Goal: Task Accomplishment & Management: Manage account settings

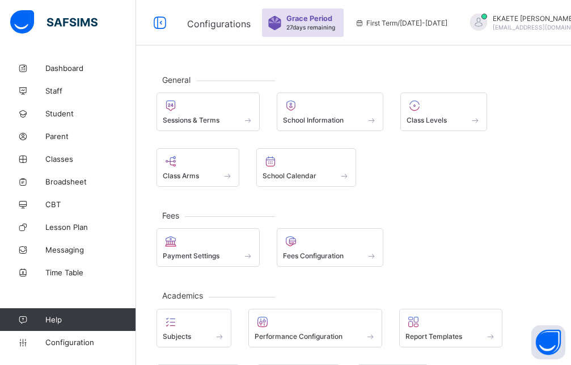
click at [307, 22] on span "Grace Period" at bounding box center [310, 18] width 46 height 9
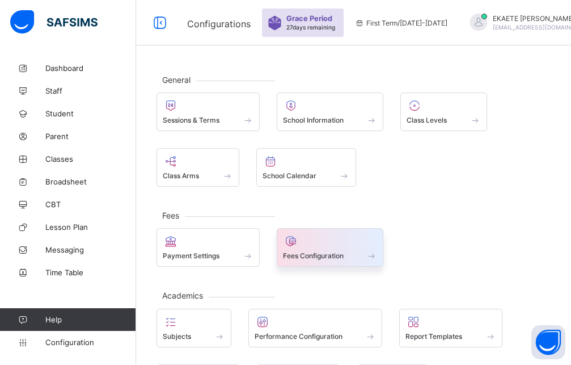
click at [317, 253] on span "Fees Configuration" at bounding box center [313, 255] width 61 height 9
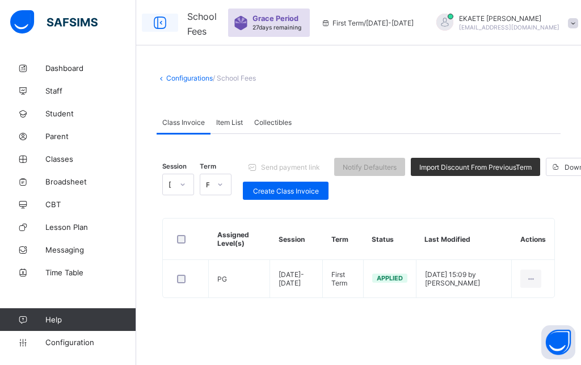
click at [157, 22] on icon at bounding box center [159, 23] width 19 height 16
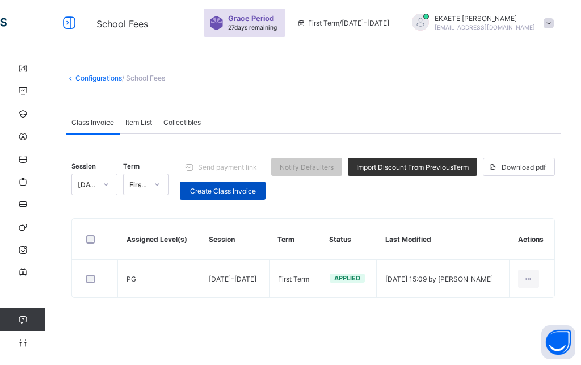
click at [218, 189] on span "Create Class Invoice" at bounding box center [222, 191] width 69 height 9
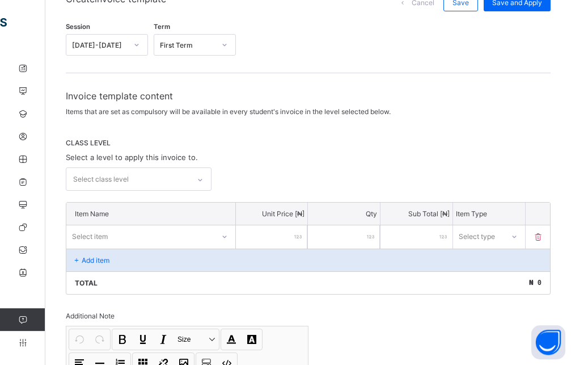
scroll to position [116, 0]
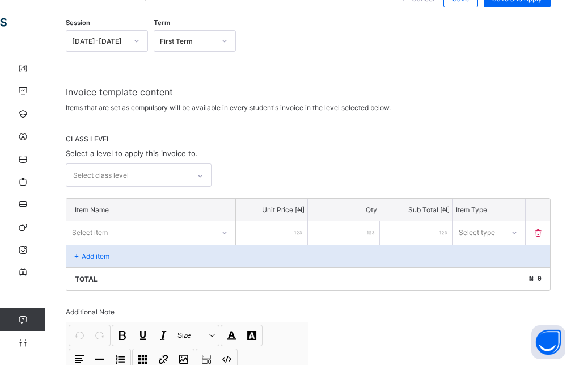
click at [129, 175] on div "Select class level" at bounding box center [127, 175] width 123 height 22
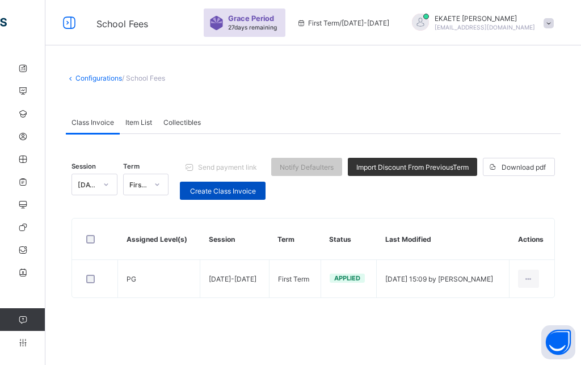
click at [217, 192] on span "Create Class Invoice" at bounding box center [222, 191] width 69 height 9
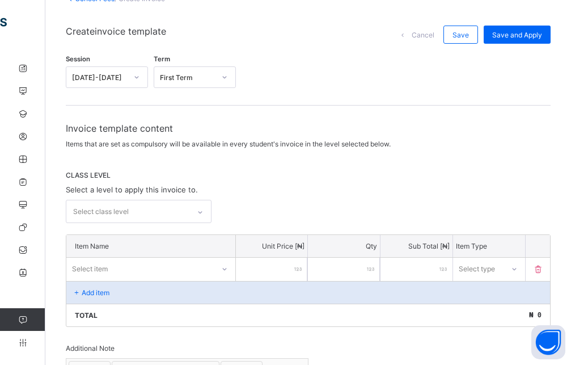
click at [202, 223] on div "Select class level" at bounding box center [139, 211] width 146 height 23
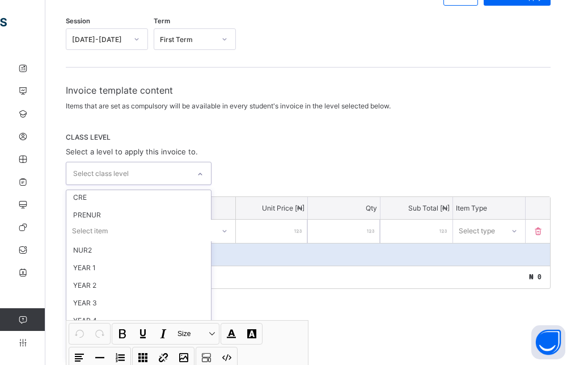
scroll to position [27, 0]
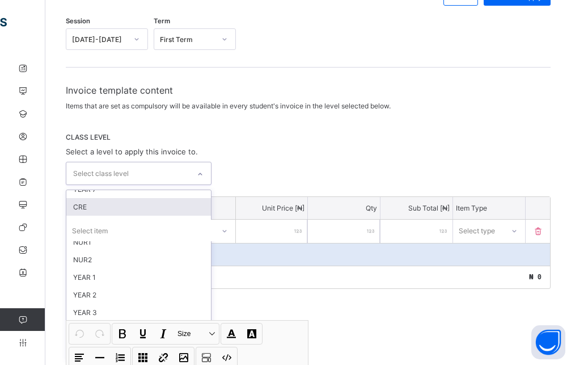
click at [105, 210] on div "CRE" at bounding box center [138, 207] width 145 height 18
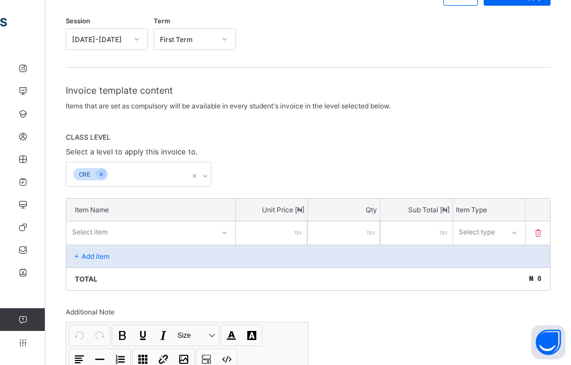
click at [228, 276] on div "Total ₦ 0" at bounding box center [308, 278] width 484 height 23
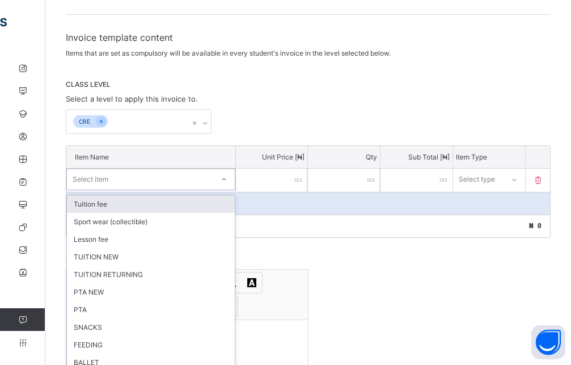
click at [209, 190] on div "option Tuition fee focused, 1 of 24. 24 results available. Use Up and Down to c…" at bounding box center [150, 180] width 169 height 22
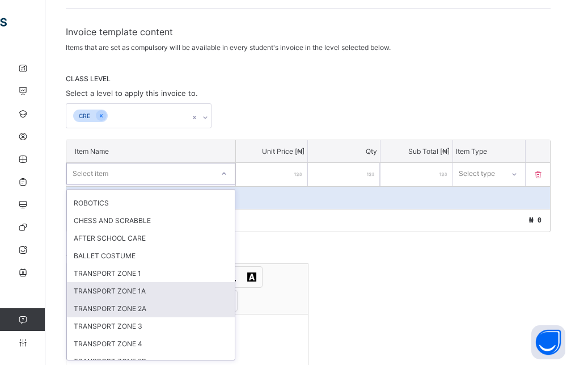
scroll to position [252, 0]
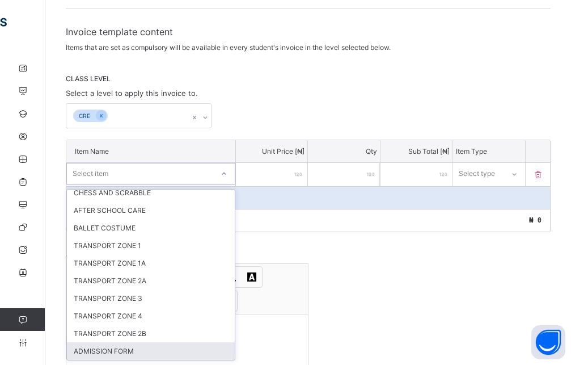
click at [106, 351] on div "ADMISSION FORM" at bounding box center [151, 351] width 168 height 18
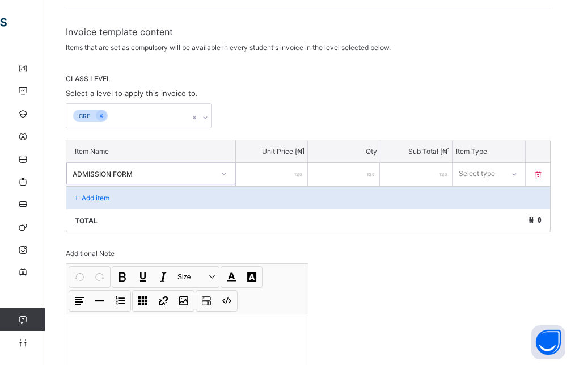
click at [273, 179] on input "number" at bounding box center [272, 174] width 72 height 23
type input "*"
type input "**"
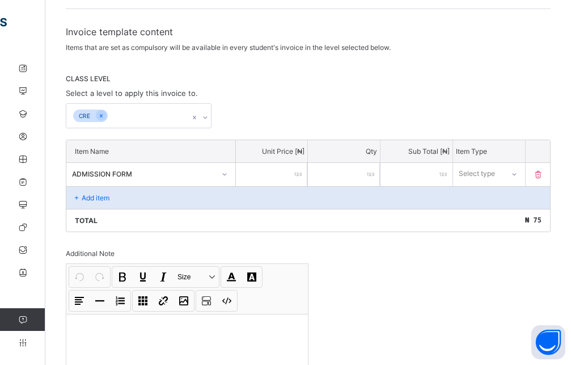
type input "***"
type input "****"
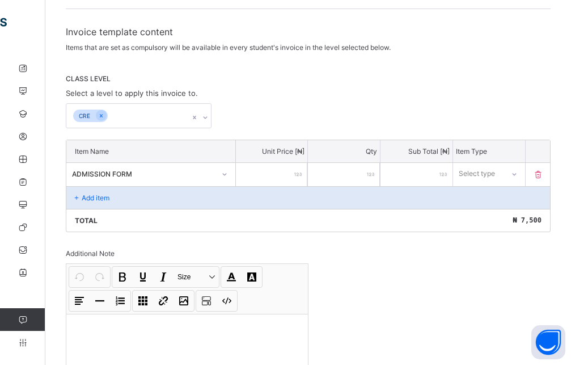
click at [524, 179] on div at bounding box center [514, 174] width 19 height 18
click at [498, 217] on div "Optional" at bounding box center [489, 216] width 71 height 18
click at [208, 195] on div "Add item" at bounding box center [308, 197] width 484 height 23
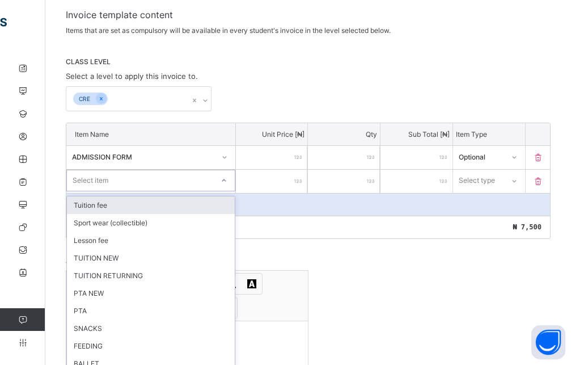
click at [178, 191] on div "option Tuition fee focused, 1 of 23. 23 results available. Use Up and Down to c…" at bounding box center [150, 181] width 169 height 22
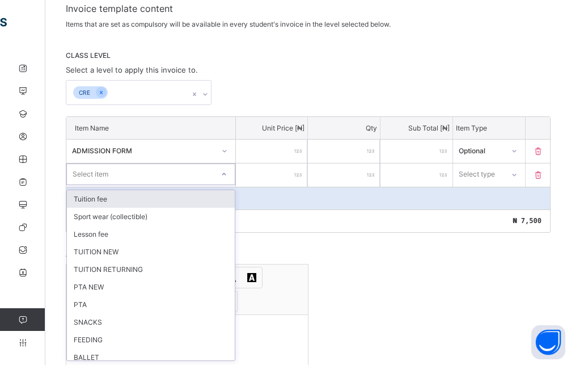
scroll to position [200, 0]
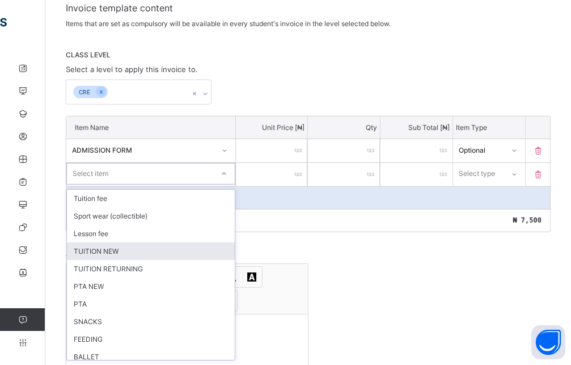
click at [111, 250] on div "TUITION NEW" at bounding box center [151, 251] width 168 height 18
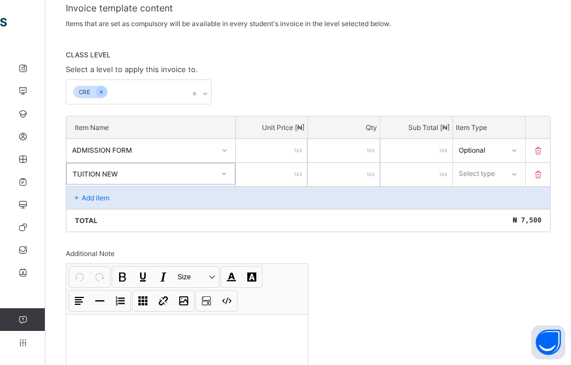
click at [269, 185] on input "number" at bounding box center [272, 174] width 72 height 23
type input "*"
type input "**"
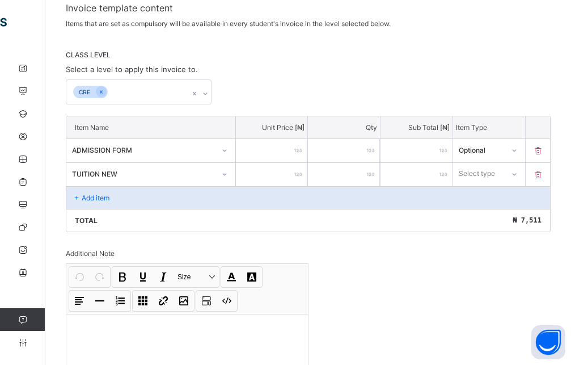
type input "***"
type input "****"
type input "*****"
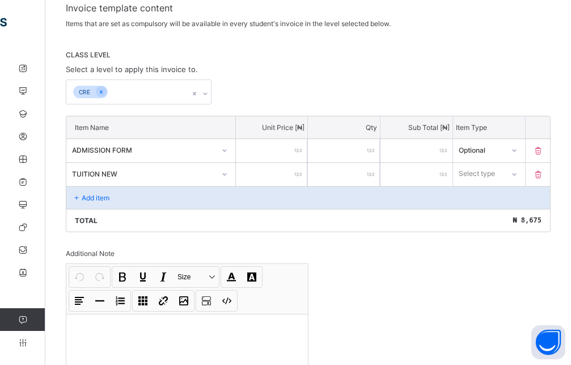
type input "*****"
type input "******"
click at [504, 171] on div "Select type" at bounding box center [478, 174] width 50 height 16
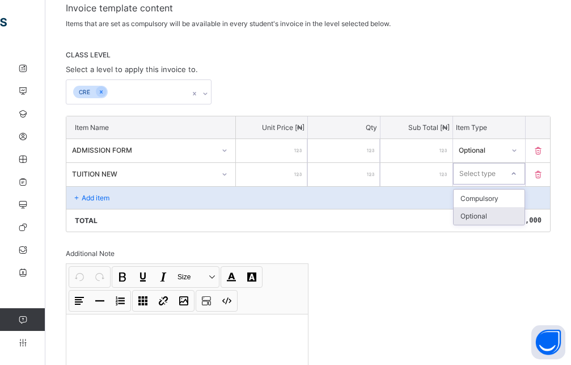
click at [492, 213] on div "Optional" at bounding box center [489, 216] width 71 height 18
click at [108, 194] on p "Add item" at bounding box center [96, 197] width 28 height 9
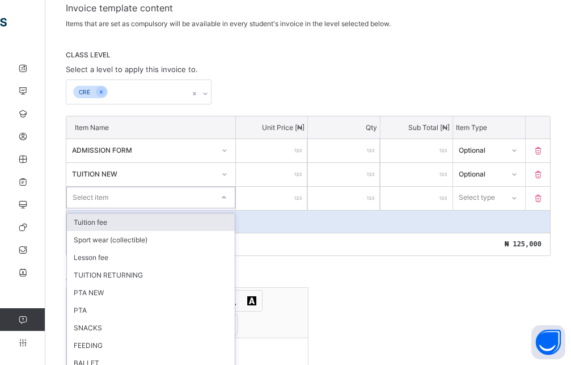
click at [213, 200] on div "option Tuition fee focused, 1 of 22. 22 results available. Use Up and Down to c…" at bounding box center [150, 198] width 169 height 22
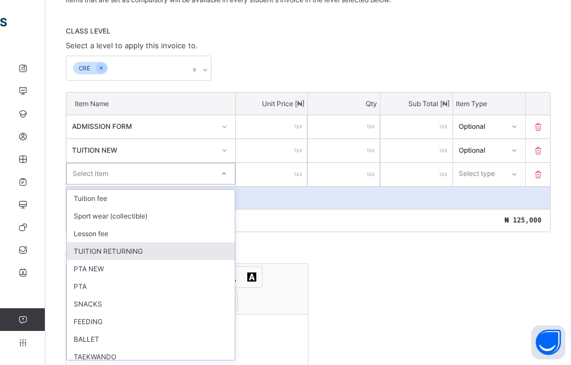
click at [123, 253] on div "TUITION RETURNING" at bounding box center [151, 251] width 168 height 18
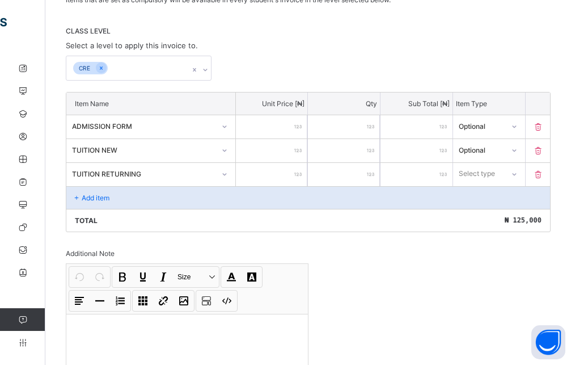
click at [277, 182] on input "number" at bounding box center [272, 174] width 72 height 23
type input "*"
type input "**"
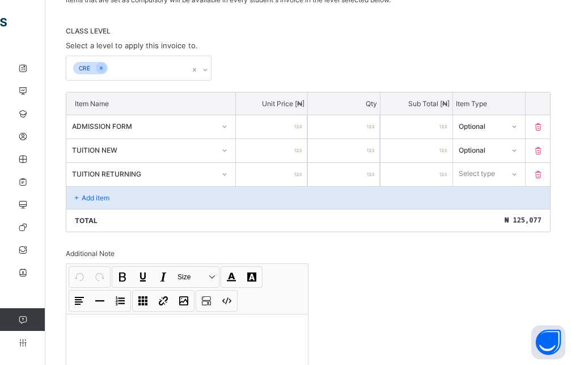
type input "***"
type input "****"
type input "***"
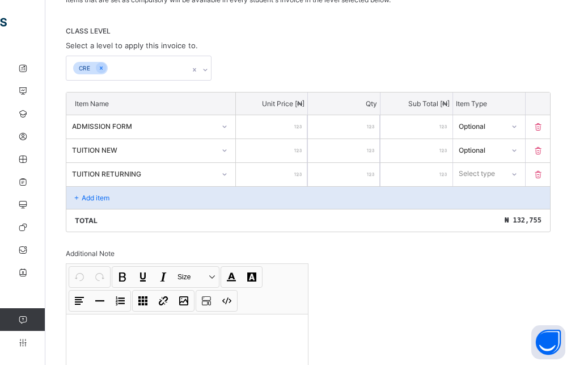
type input "***"
type input "****"
type input "*****"
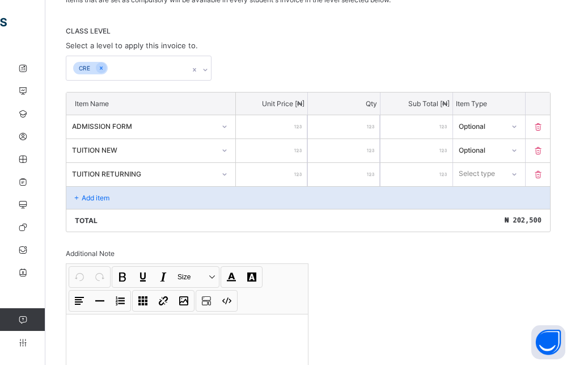
type input "*****"
click at [518, 175] on icon at bounding box center [514, 174] width 7 height 11
click at [496, 217] on div "Optional" at bounding box center [489, 216] width 71 height 18
click at [112, 201] on div "Add item" at bounding box center [308, 197] width 484 height 23
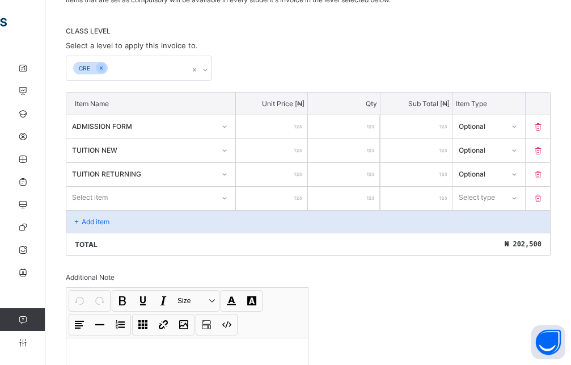
click at [117, 200] on div "Select item" at bounding box center [150, 198] width 169 height 22
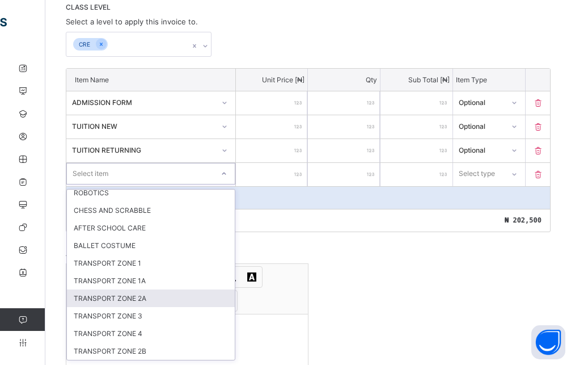
scroll to position [0, 0]
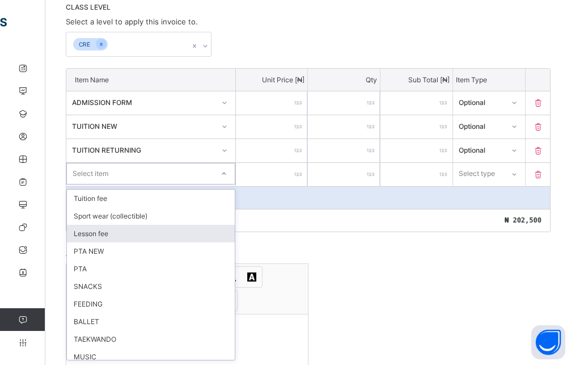
click at [127, 239] on div "Lesson fee" at bounding box center [151, 234] width 168 height 18
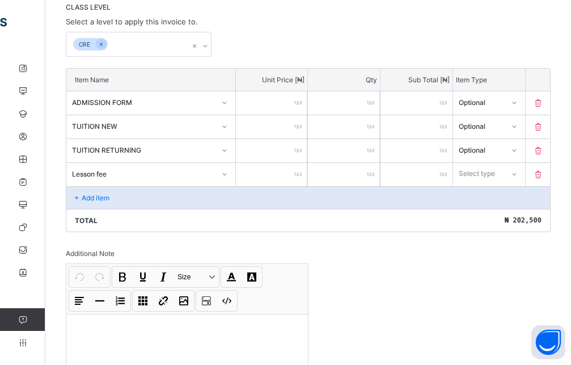
click at [269, 174] on input "number" at bounding box center [272, 174] width 72 height 23
type input "*"
type input "**"
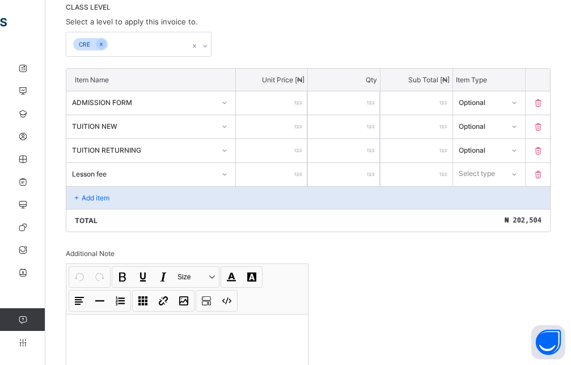
type input "***"
type input "****"
type input "*****"
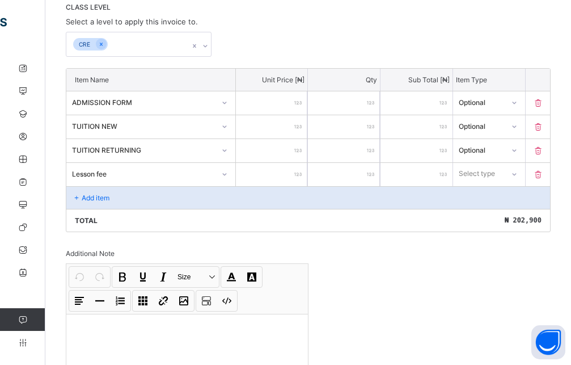
type input "*****"
click at [503, 172] on div "Select type" at bounding box center [478, 174] width 49 height 16
click at [490, 216] on div "Optional" at bounding box center [489, 216] width 71 height 18
click at [133, 201] on div "Add item" at bounding box center [308, 197] width 484 height 23
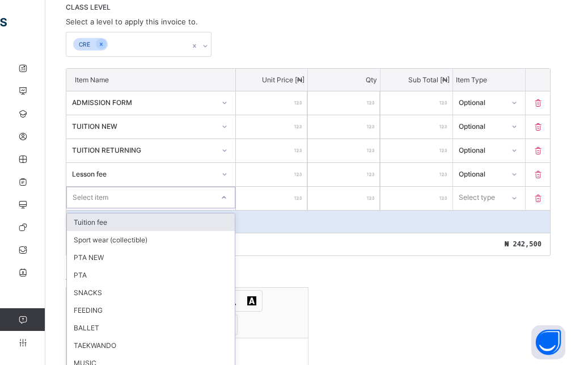
scroll to position [271, 0]
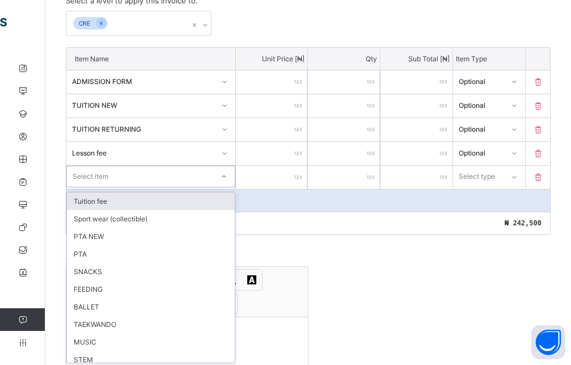
click at [223, 187] on div "option Tuition fee focused, 1 of 20. 20 results available. Use Up and Down to c…" at bounding box center [150, 177] width 169 height 22
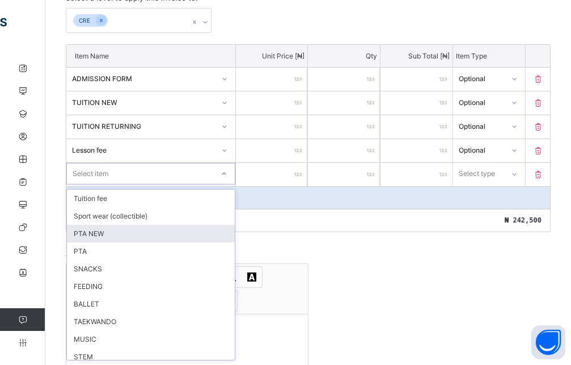
click at [94, 236] on div "PTA NEW" at bounding box center [151, 234] width 168 height 18
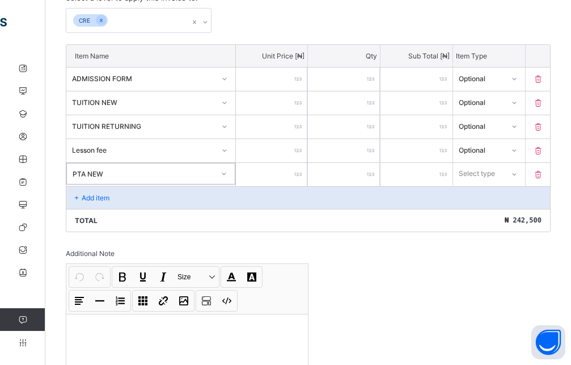
click at [288, 176] on input "number" at bounding box center [272, 174] width 72 height 23
type input "**"
type input "***"
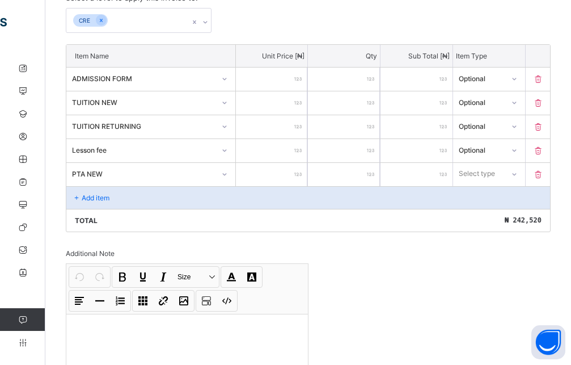
type input "****"
click at [503, 172] on div "Select type" at bounding box center [478, 174] width 49 height 16
click at [505, 220] on div "Optional" at bounding box center [489, 216] width 71 height 18
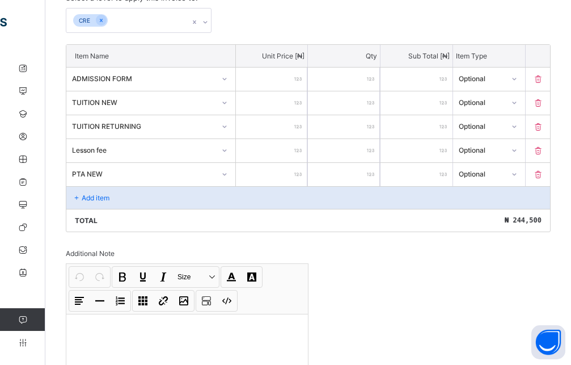
click at [95, 200] on p "Add item" at bounding box center [96, 197] width 28 height 9
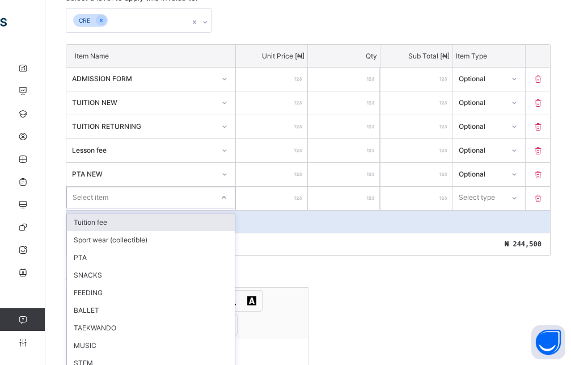
click at [141, 199] on div "option Tuition fee focused, 1 of 19. 19 results available. Use Up and Down to c…" at bounding box center [150, 198] width 169 height 22
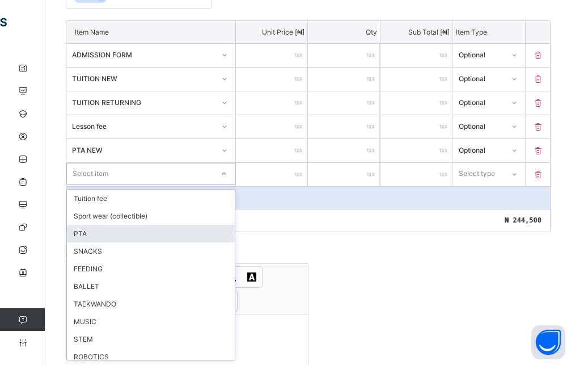
click at [86, 230] on div "PTA" at bounding box center [151, 234] width 168 height 18
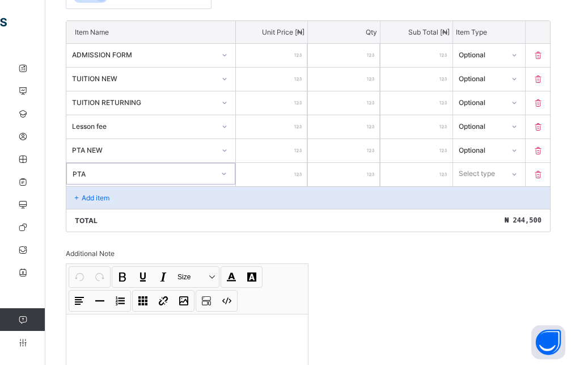
click at [292, 170] on input "number" at bounding box center [272, 174] width 72 height 23
type input "*"
type input "**"
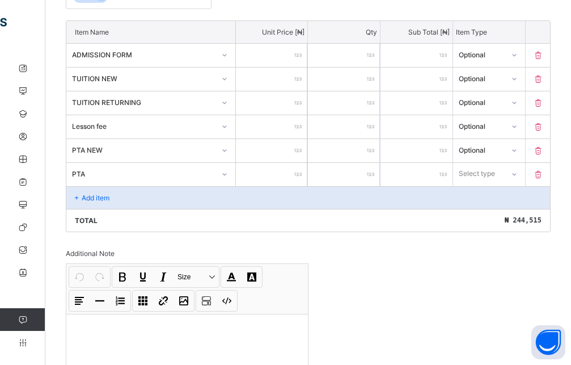
type input "***"
type input "****"
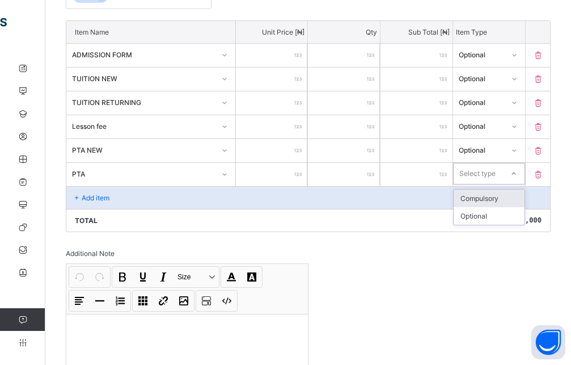
click at [496, 176] on div "Select type" at bounding box center [478, 174] width 36 height 22
click at [485, 218] on div "Optional" at bounding box center [489, 216] width 71 height 18
click at [141, 189] on div "Add item" at bounding box center [308, 197] width 484 height 23
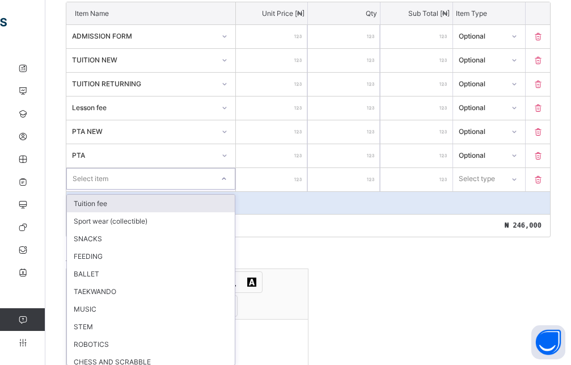
click at [229, 189] on div "option Tuition fee focused, 1 of 18. 18 results available. Use Up and Down to c…" at bounding box center [150, 179] width 169 height 22
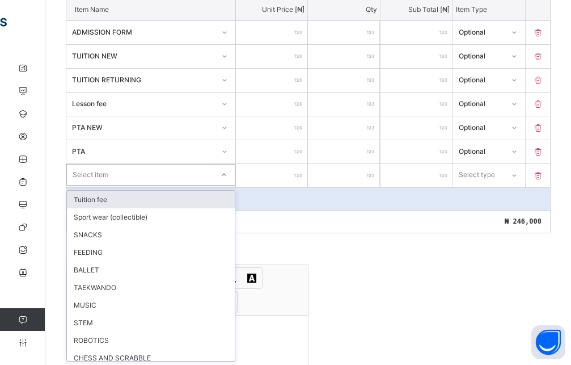
scroll to position [319, 0]
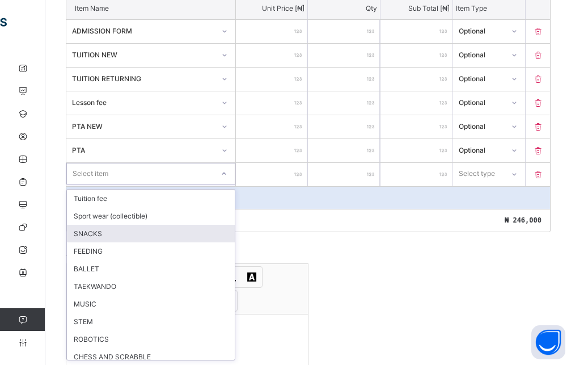
click at [98, 229] on div "SNACKS" at bounding box center [151, 234] width 168 height 18
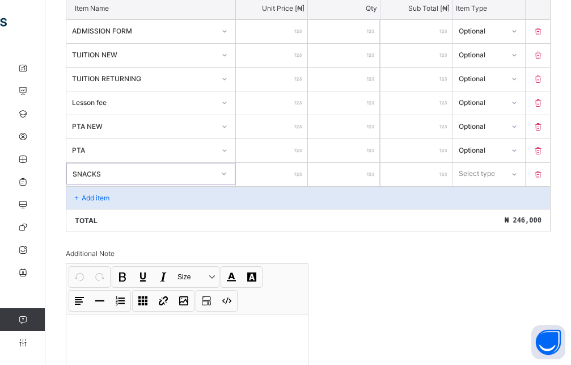
click at [282, 182] on input "number" at bounding box center [272, 174] width 72 height 23
type input "*"
type input "**"
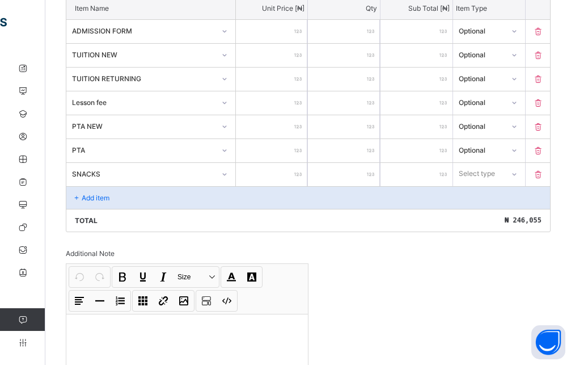
type input "***"
type input "****"
type input "*****"
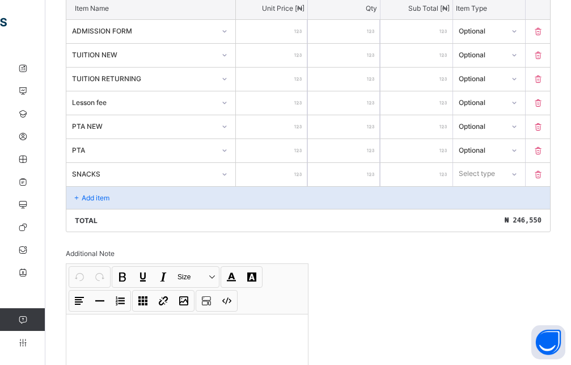
type input "*****"
click at [513, 173] on div "Select type" at bounding box center [489, 174] width 72 height 22
drag, startPoint x: 487, startPoint y: 211, endPoint x: 479, endPoint y: 209, distance: 7.7
click at [486, 211] on div "Optional" at bounding box center [489, 216] width 71 height 18
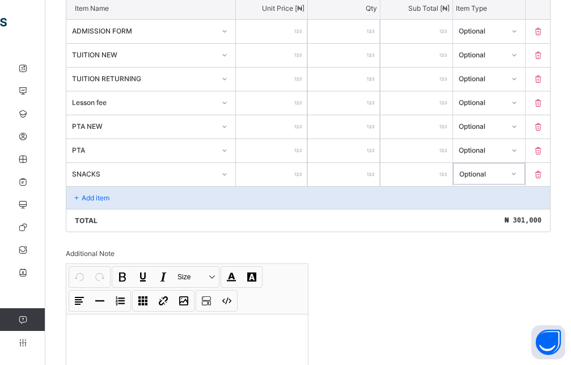
click at [118, 200] on div "Add item" at bounding box center [308, 197] width 484 height 23
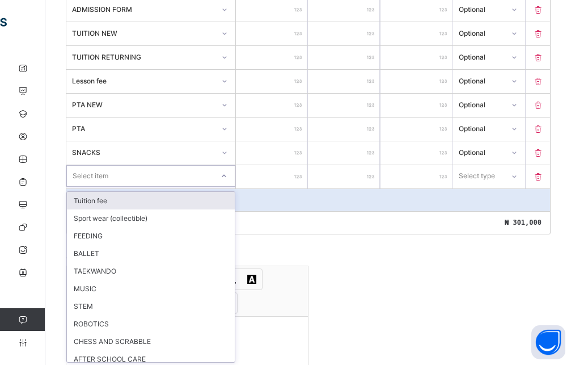
click at [116, 187] on div "option Tuition fee focused, 1 of 17. 17 results available. Use Up and Down to c…" at bounding box center [150, 176] width 169 height 22
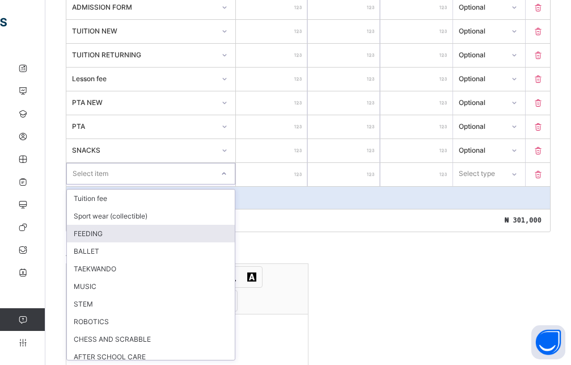
click at [99, 237] on div "FEEDING" at bounding box center [151, 234] width 168 height 18
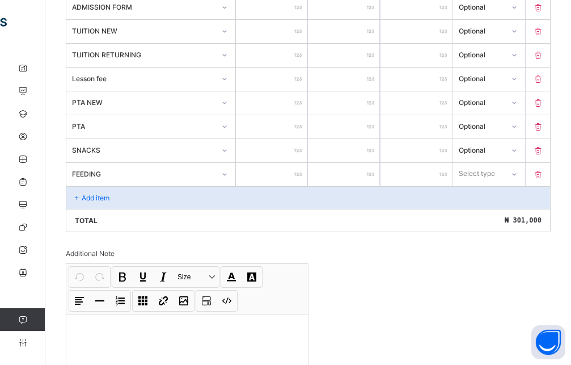
click at [292, 175] on input "number" at bounding box center [272, 174] width 72 height 23
type input "*"
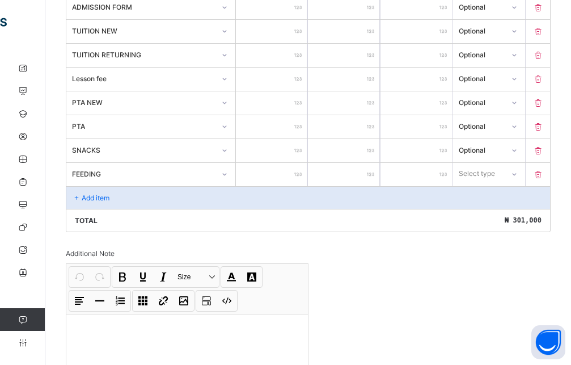
type input "*"
type input "**"
type input "***"
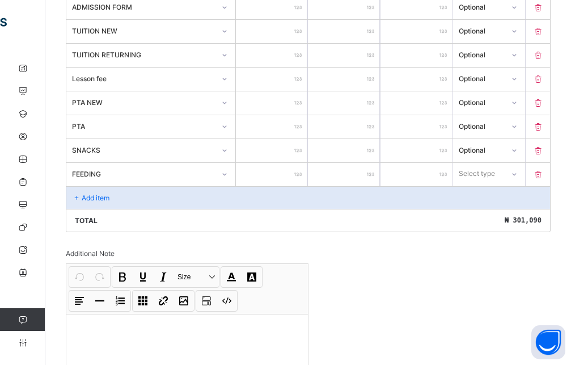
type input "***"
type input "****"
type input "*****"
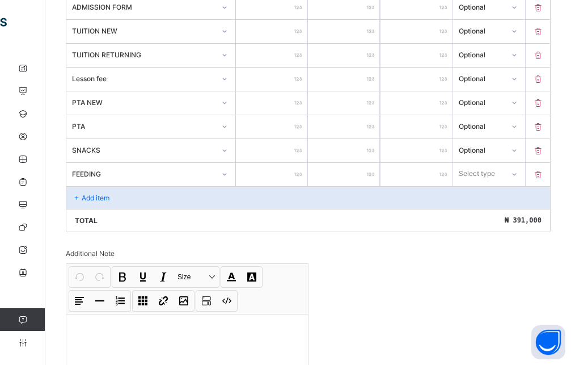
type input "*****"
click at [496, 172] on div "Select type" at bounding box center [478, 174] width 36 height 22
drag, startPoint x: 482, startPoint y: 217, endPoint x: 469, endPoint y: 218, distance: 13.1
click at [481, 218] on div "Optional" at bounding box center [489, 216] width 71 height 18
click at [99, 196] on p "Add item" at bounding box center [96, 197] width 28 height 9
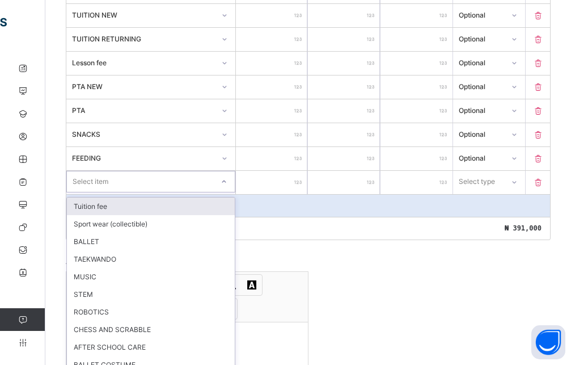
click at [106, 192] on div "option Tuition fee focused, 1 of 16. 16 results available. Use Up and Down to c…" at bounding box center [150, 182] width 169 height 22
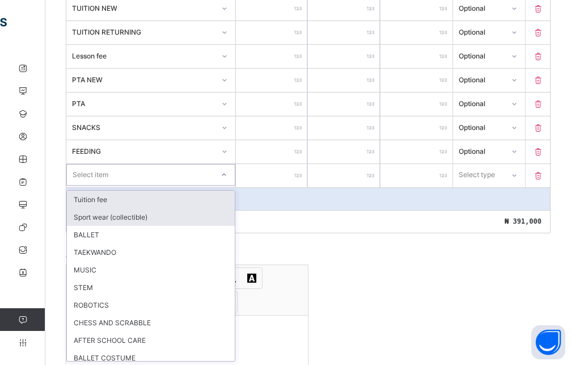
scroll to position [367, 0]
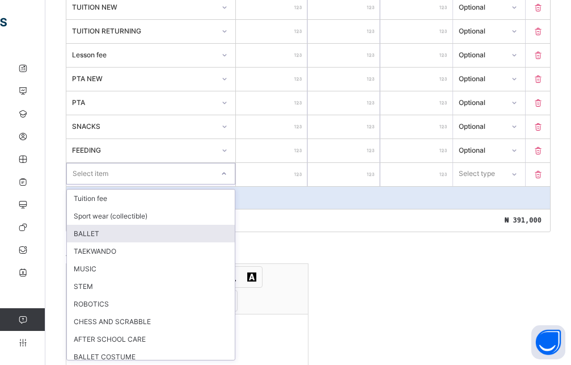
click at [99, 234] on div "BALLET" at bounding box center [151, 234] width 168 height 18
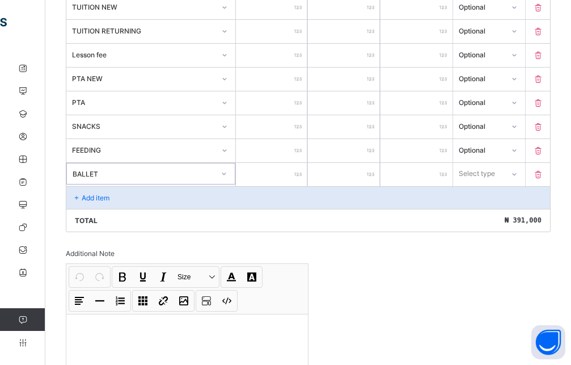
click at [294, 179] on input "number" at bounding box center [272, 174] width 72 height 23
type input "*"
type input "**"
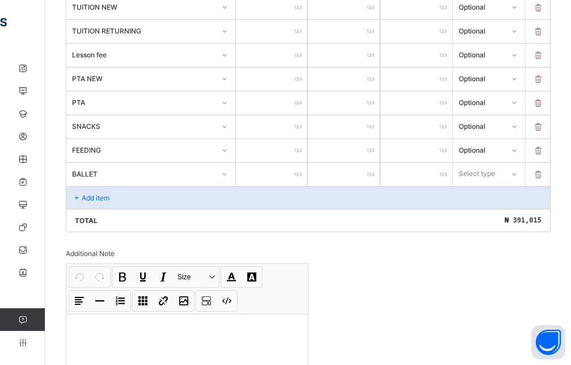
type input "***"
type input "****"
type input "*****"
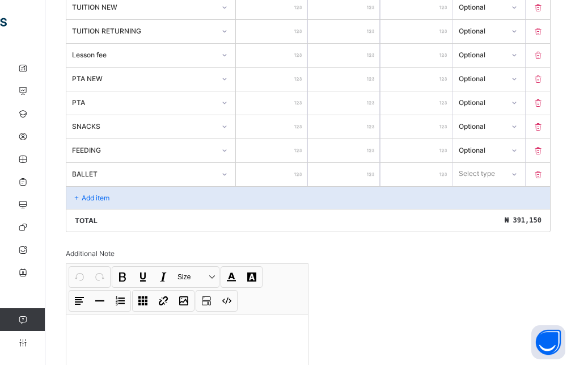
type input "*****"
click at [495, 176] on div "Select type" at bounding box center [477, 174] width 36 height 22
click at [487, 220] on div "Optional" at bounding box center [489, 216] width 71 height 18
click at [112, 201] on div "Add item" at bounding box center [308, 197] width 484 height 23
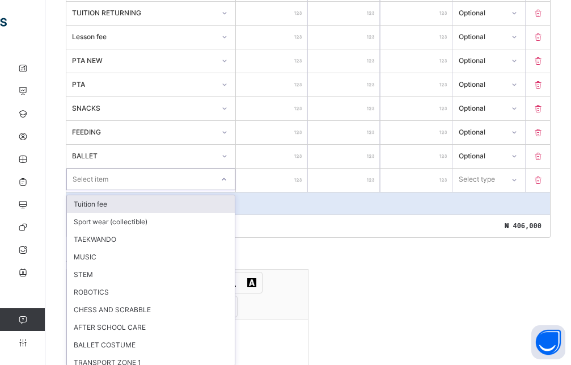
click at [108, 190] on div "option Tuition fee focused, 1 of 15. 15 results available. Use Up and Down to c…" at bounding box center [150, 180] width 169 height 22
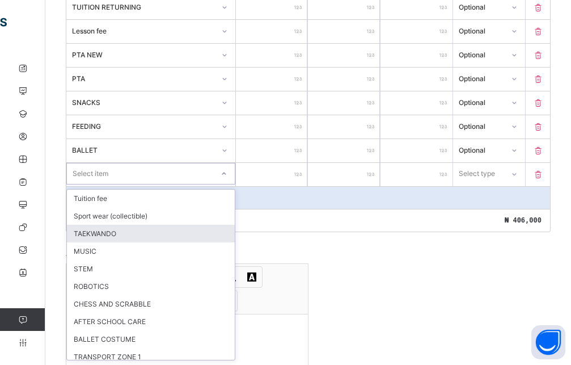
click at [94, 228] on div "TAEKWANDO" at bounding box center [151, 234] width 168 height 18
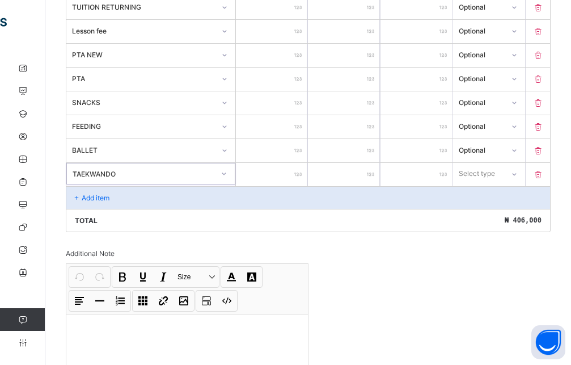
click at [276, 180] on input "number" at bounding box center [272, 174] width 72 height 23
type input "*"
type input "**"
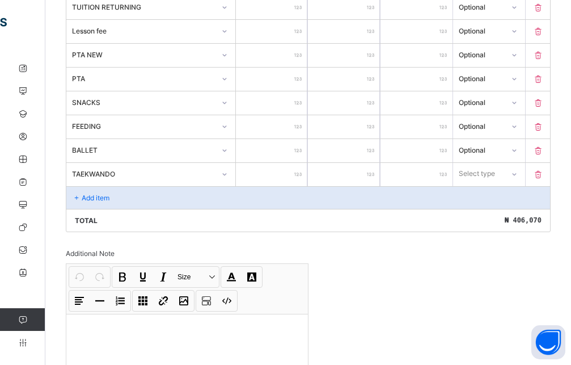
type input "***"
type input "****"
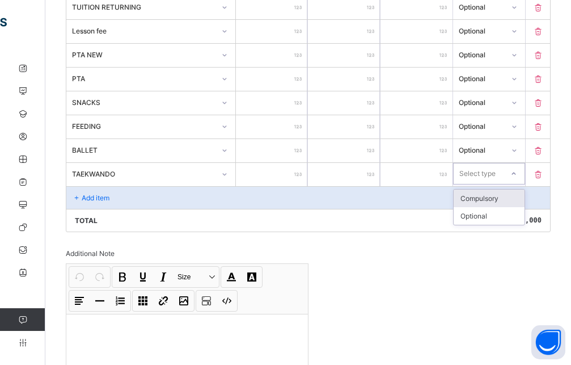
click at [492, 166] on div "Select type" at bounding box center [478, 174] width 36 height 22
click at [494, 217] on div "Optional" at bounding box center [489, 216] width 71 height 18
click at [98, 196] on p "Add item" at bounding box center [96, 197] width 28 height 9
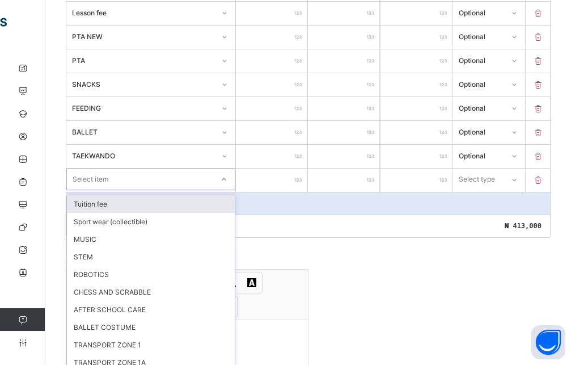
click at [102, 190] on div "option Tuition fee focused, 1 of 14. 14 results available. Use Up and Down to c…" at bounding box center [150, 180] width 169 height 22
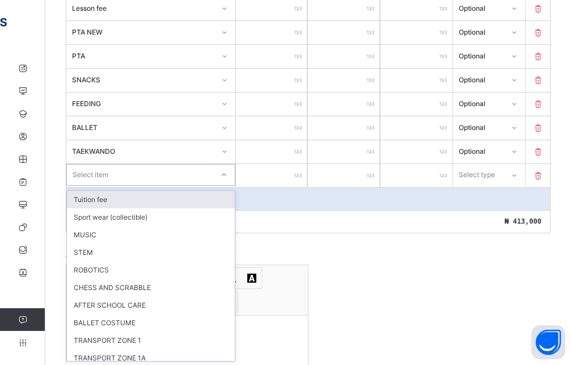
scroll to position [414, 0]
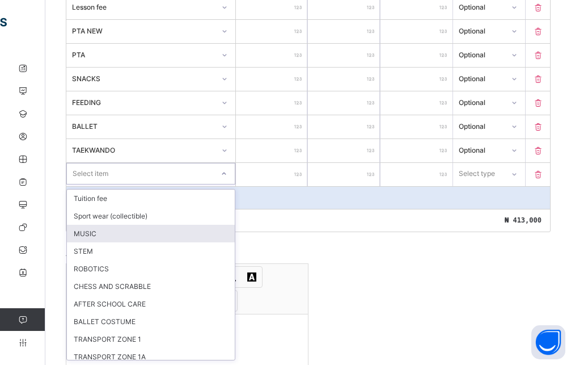
click at [84, 235] on div "MUSIC" at bounding box center [151, 234] width 168 height 18
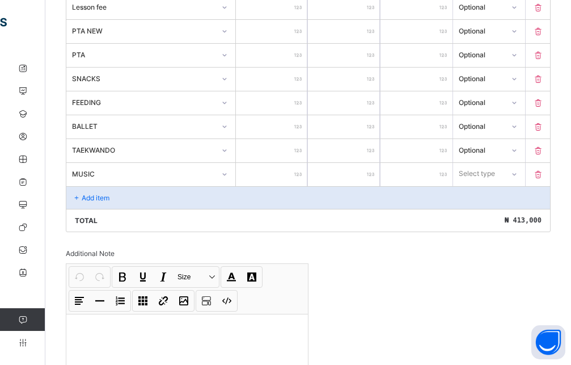
click at [287, 178] on input "number" at bounding box center [272, 174] width 72 height 23
type input "*"
type input "**"
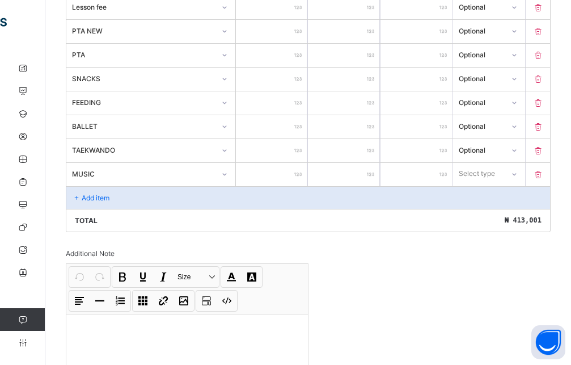
type input "***"
type input "****"
type input "*****"
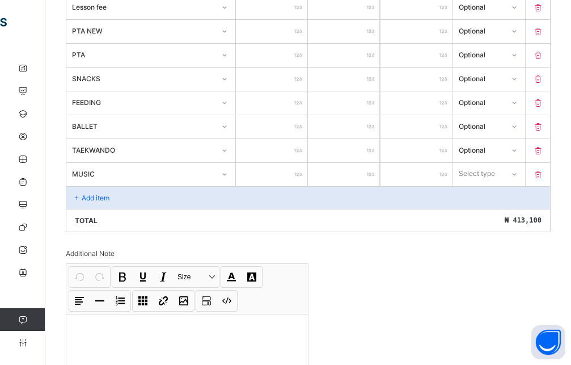
type input "*****"
click at [490, 178] on div "Select type" at bounding box center [478, 174] width 36 height 22
click at [487, 217] on div "Optional" at bounding box center [489, 216] width 71 height 18
click at [101, 196] on p "Add item" at bounding box center [96, 197] width 28 height 9
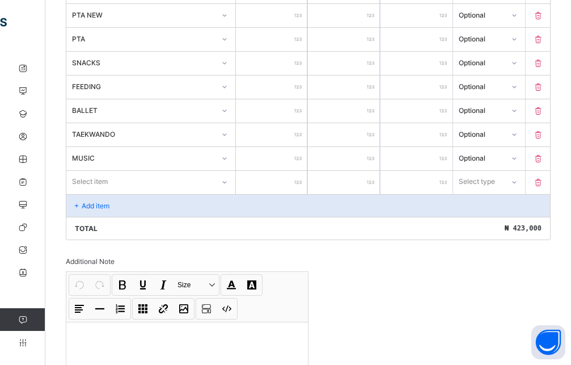
click at [138, 192] on div "Select item" at bounding box center [150, 182] width 169 height 22
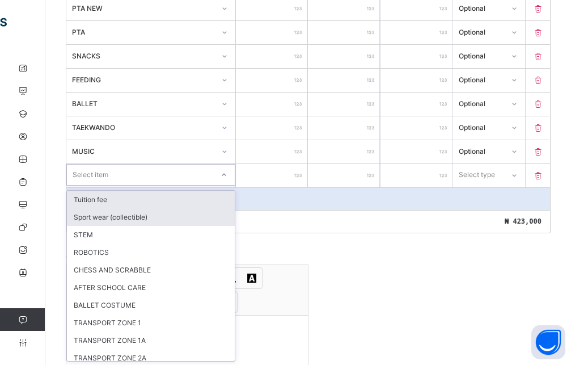
scroll to position [438, 0]
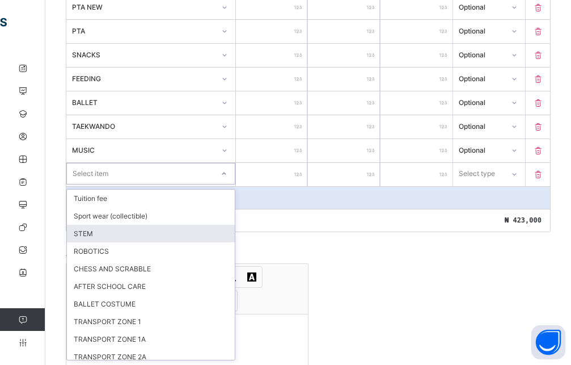
click at [107, 239] on div "STEM" at bounding box center [151, 234] width 168 height 18
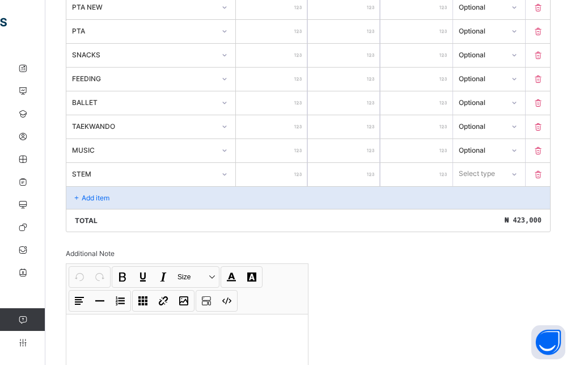
click at [282, 176] on input "number" at bounding box center [272, 174] width 72 height 23
type input "**"
type input "***"
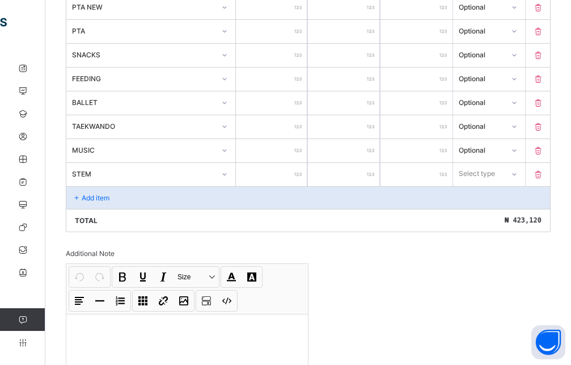
type input "****"
type input "*****"
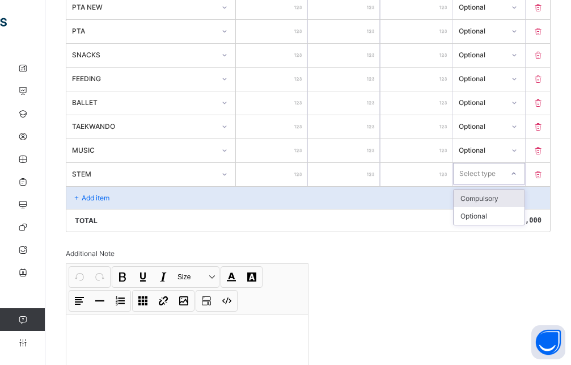
click at [524, 179] on div at bounding box center [513, 174] width 19 height 18
click at [492, 213] on div "Optional" at bounding box center [489, 216] width 71 height 18
click at [127, 198] on div "Add item" at bounding box center [308, 197] width 484 height 23
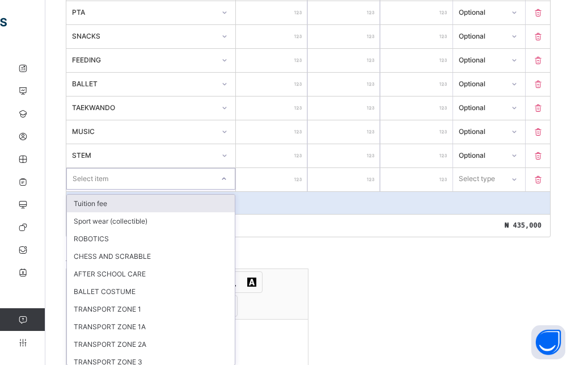
click at [164, 189] on div "option Tuition fee focused, 1 of 12. 12 results available. Use Up and Down to c…" at bounding box center [150, 179] width 169 height 22
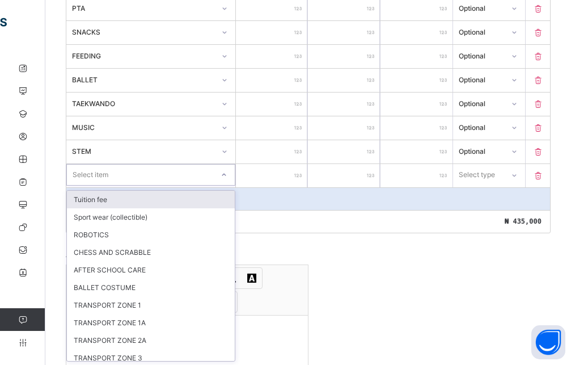
scroll to position [462, 0]
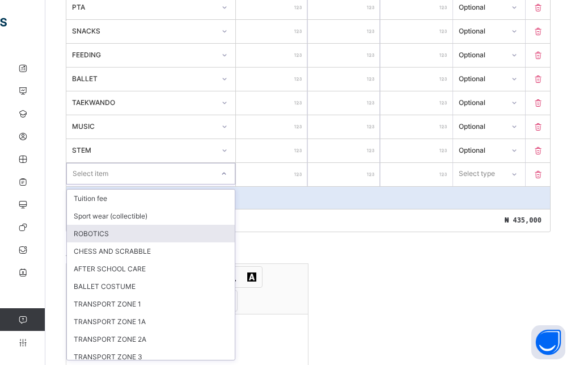
click at [104, 233] on div "ROBOTICS" at bounding box center [151, 234] width 168 height 18
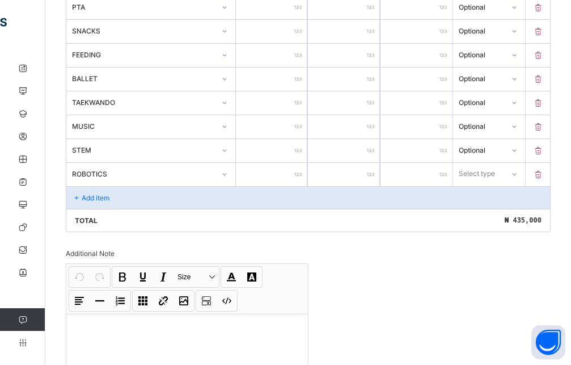
click at [291, 179] on input "number" at bounding box center [272, 174] width 72 height 23
type input "*"
type input "**"
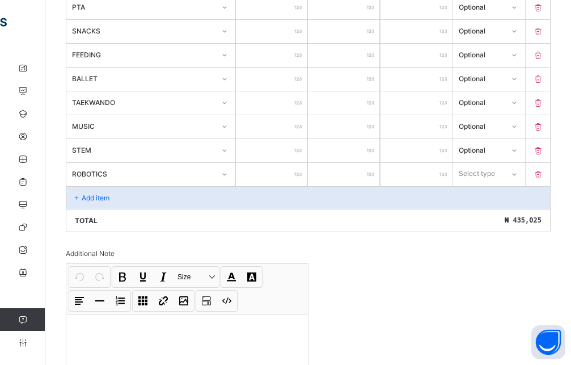
type input "****"
type input "*****"
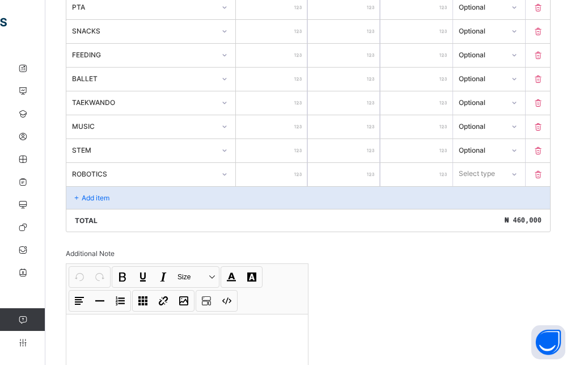
click at [520, 178] on div at bounding box center [514, 174] width 19 height 18
click at [494, 222] on div "Optional" at bounding box center [489, 216] width 71 height 18
click at [116, 192] on div "Add item" at bounding box center [308, 197] width 484 height 23
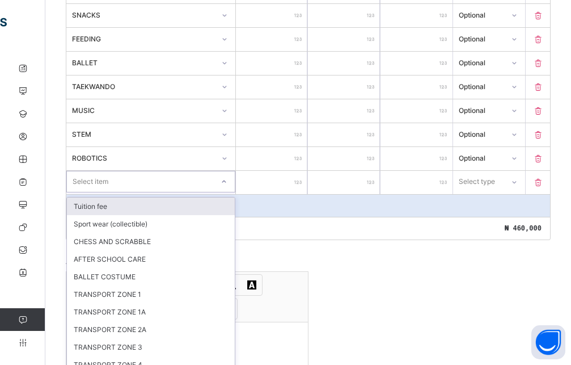
click at [115, 192] on div "option Tuition fee focused, 1 of 11. 11 results available. Use Up and Down to c…" at bounding box center [150, 182] width 169 height 22
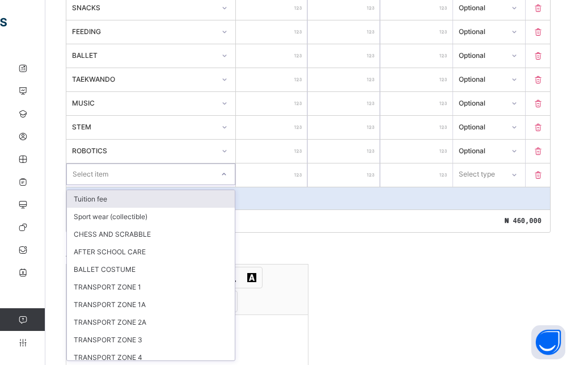
scroll to position [486, 0]
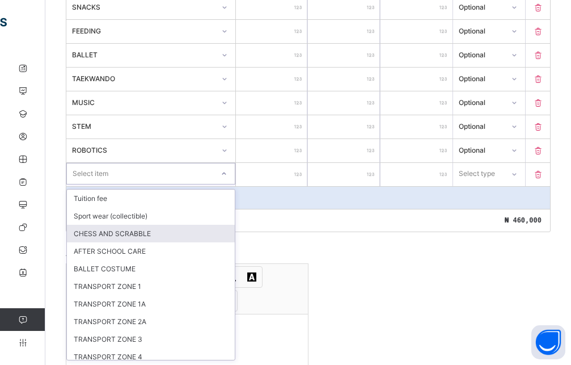
click at [108, 230] on div "CHESS AND SCRABBLE" at bounding box center [151, 234] width 168 height 18
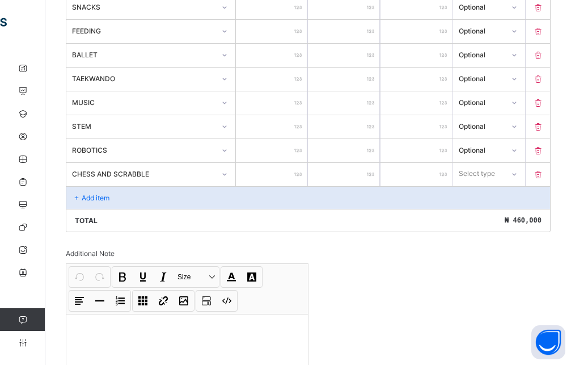
click at [283, 180] on input "number" at bounding box center [272, 174] width 72 height 23
type input "*"
type input "**"
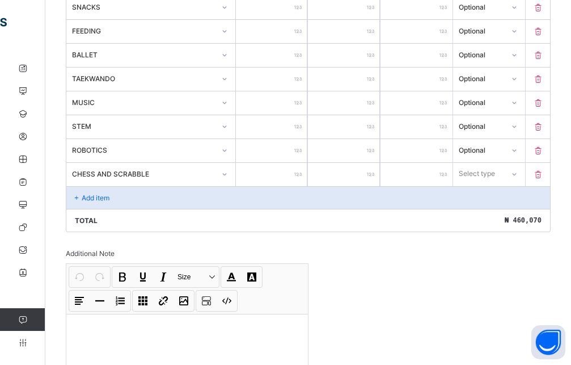
type input "***"
type input "****"
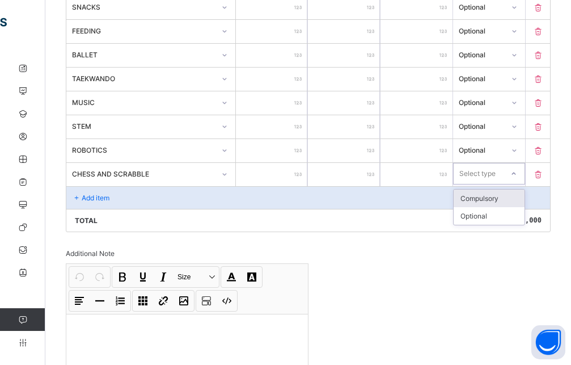
click at [503, 176] on div "Select type" at bounding box center [478, 174] width 49 height 16
click at [488, 220] on div "Optional" at bounding box center [489, 216] width 71 height 18
click at [170, 199] on div "Add item" at bounding box center [308, 197] width 484 height 23
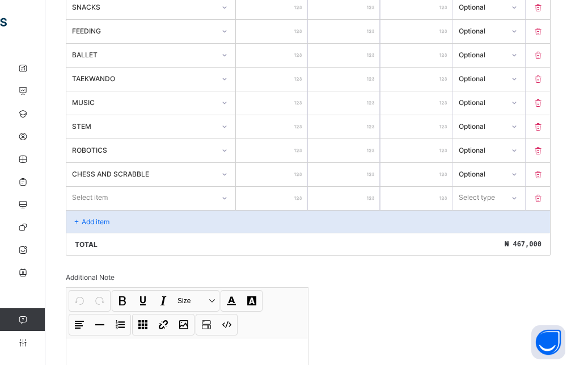
click at [138, 201] on div "Select item" at bounding box center [150, 198] width 169 height 22
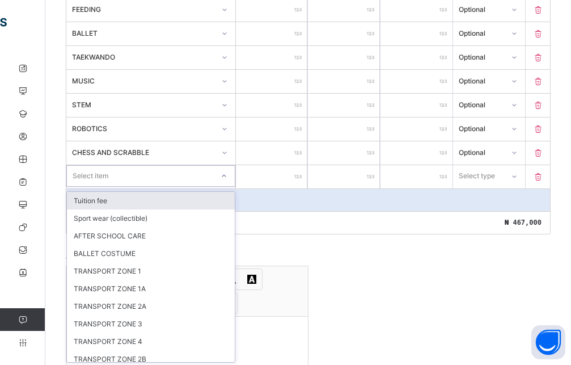
scroll to position [509, 0]
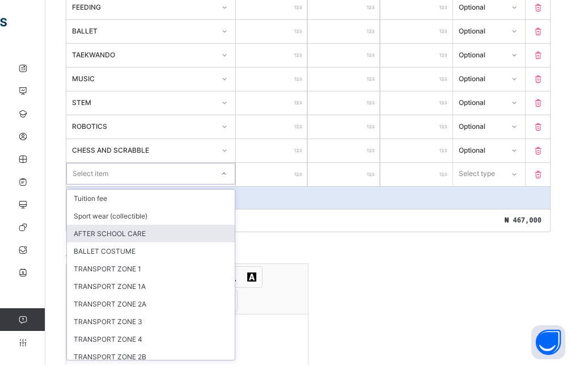
click at [115, 234] on div "AFTER SCHOOL CARE" at bounding box center [151, 234] width 168 height 18
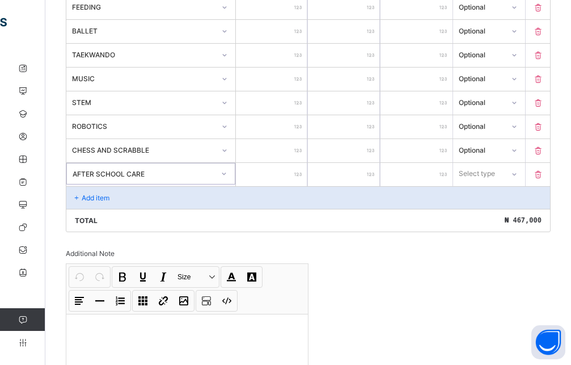
click at [281, 178] on input "number" at bounding box center [272, 174] width 72 height 23
type input "*"
type input "**"
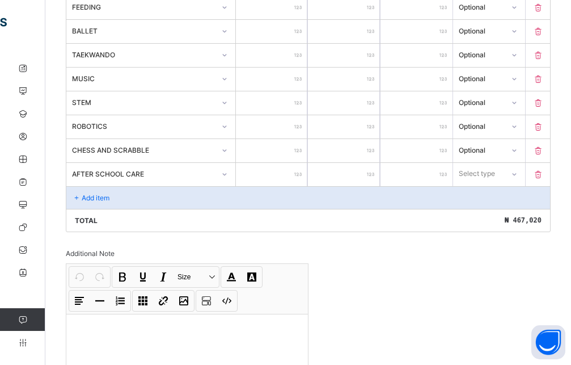
type input "***"
type input "****"
type input "*****"
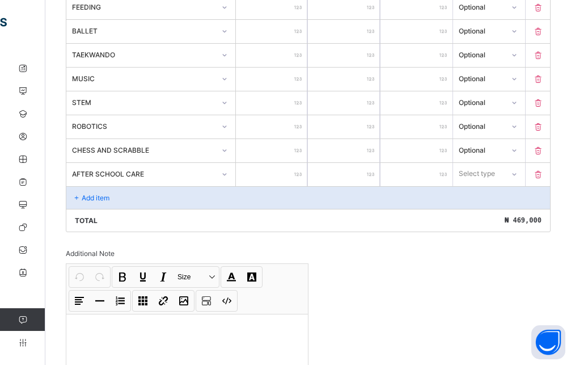
type input "*****"
click at [504, 175] on div "Select type" at bounding box center [478, 174] width 50 height 16
click at [483, 217] on div "Optional" at bounding box center [489, 216] width 71 height 18
click at [100, 194] on p "Add item" at bounding box center [96, 197] width 28 height 9
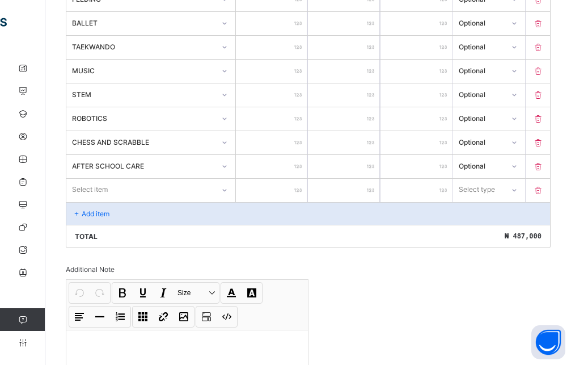
click at [134, 196] on div "Select item" at bounding box center [140, 190] width 148 height 16
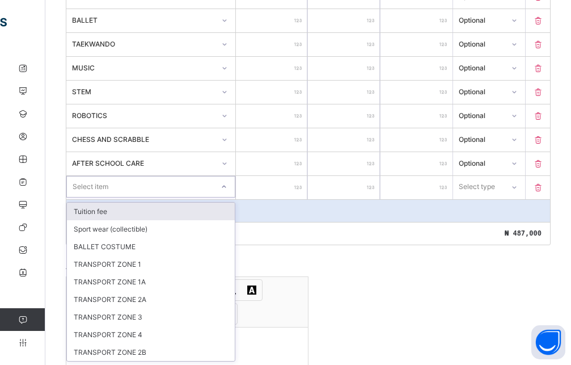
scroll to position [521, 0]
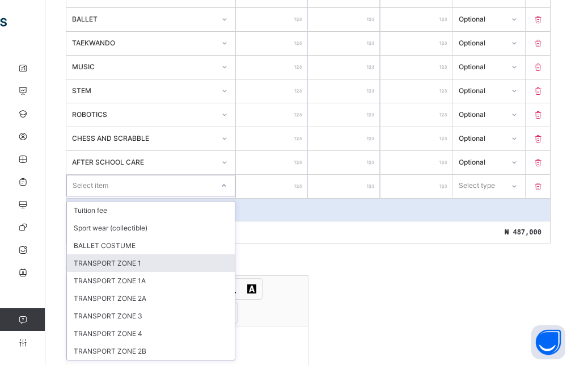
click at [121, 267] on div "TRANSPORT ZONE 1" at bounding box center [151, 263] width 168 height 18
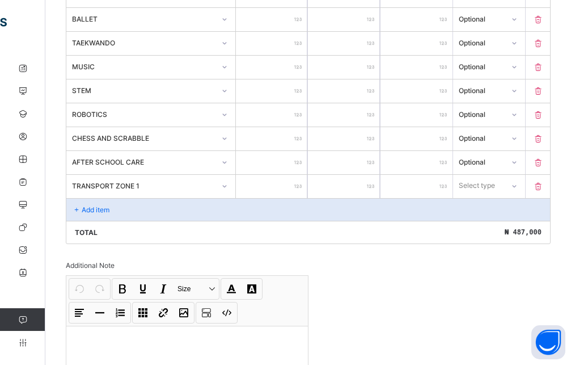
click at [277, 188] on input "number" at bounding box center [272, 186] width 72 height 23
type input "*"
type input "**"
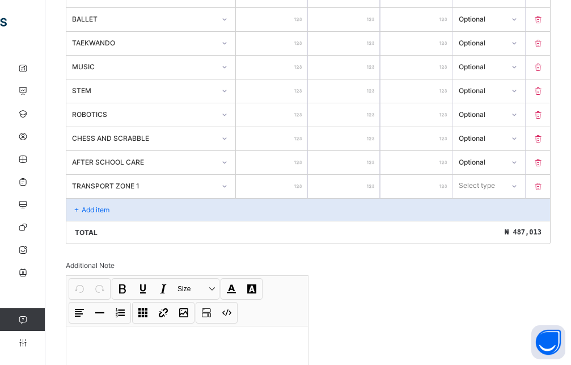
type input "***"
type input "****"
type input "*****"
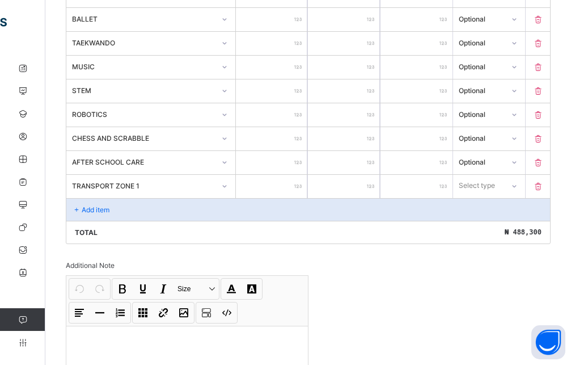
type input "*****"
type input "******"
click at [490, 193] on div "Select type" at bounding box center [489, 186] width 72 height 22
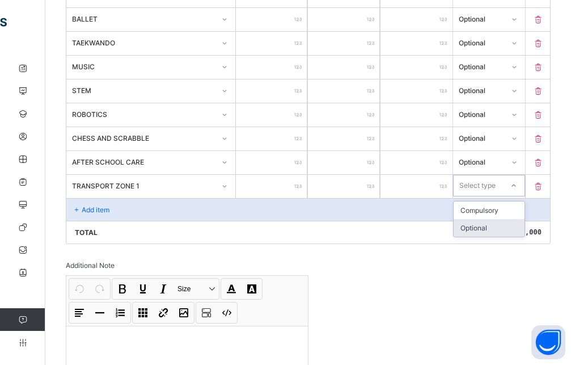
click at [479, 225] on div "Optional" at bounding box center [489, 228] width 71 height 18
click at [108, 211] on p "Add item" at bounding box center [96, 209] width 28 height 9
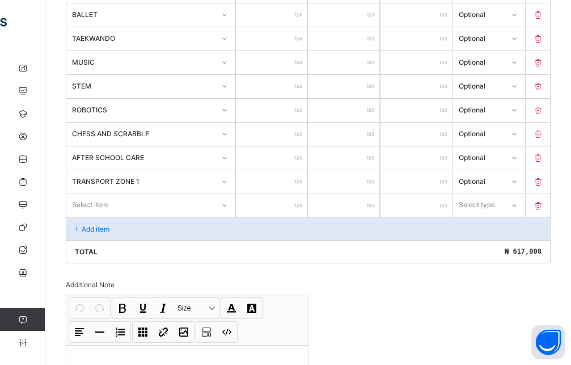
click at [148, 209] on div "Select item" at bounding box center [140, 205] width 148 height 16
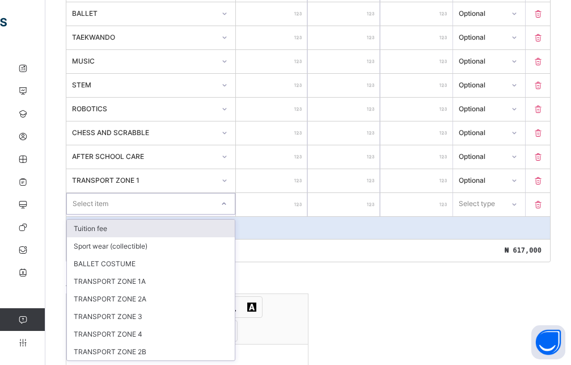
scroll to position [528, 0]
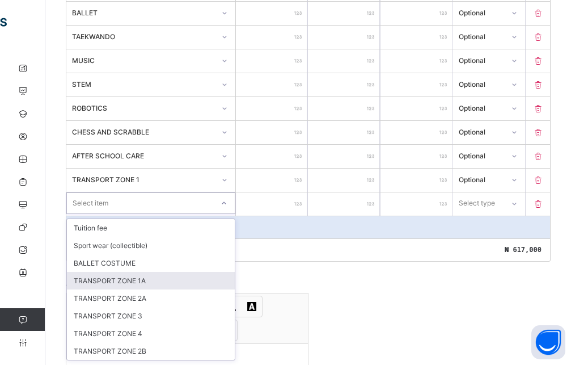
click at [110, 278] on div "TRANSPORT ZONE 1A" at bounding box center [151, 281] width 168 height 18
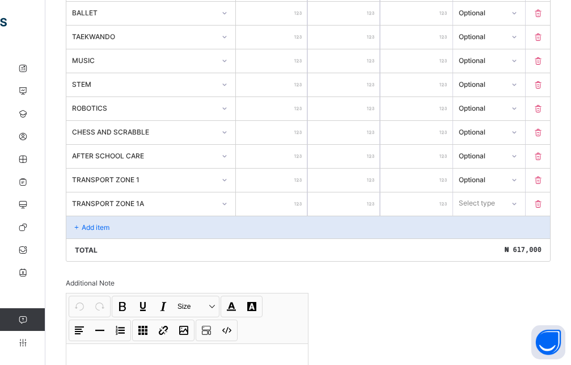
click at [283, 199] on input "number" at bounding box center [272, 203] width 72 height 23
type input "*"
type input "**"
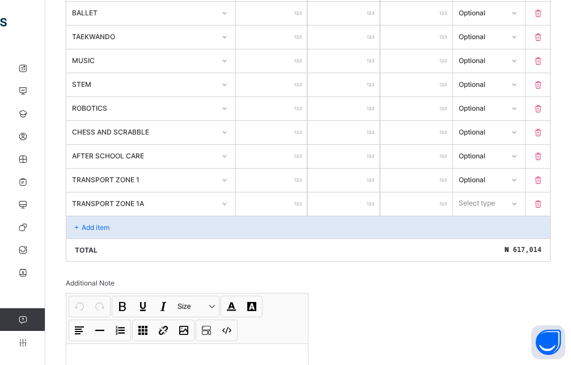
type input "***"
type input "****"
type input "*****"
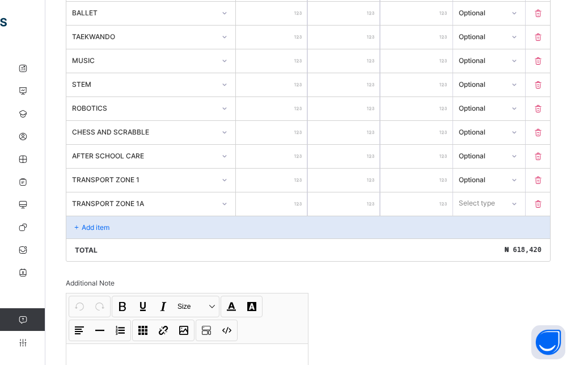
type input "*****"
type input "******"
click at [486, 209] on div "Select type" at bounding box center [478, 203] width 36 height 22
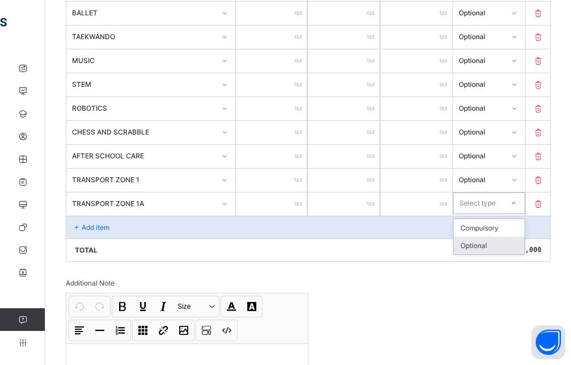
click at [475, 249] on div "Optional" at bounding box center [489, 246] width 71 height 18
click at [118, 220] on div "Add item" at bounding box center [308, 227] width 484 height 23
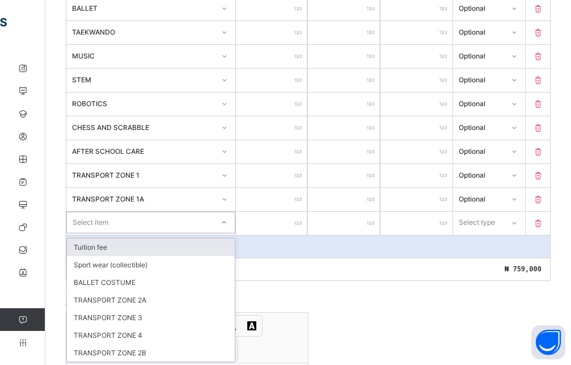
click at [201, 228] on div "Select item" at bounding box center [140, 222] width 146 height 16
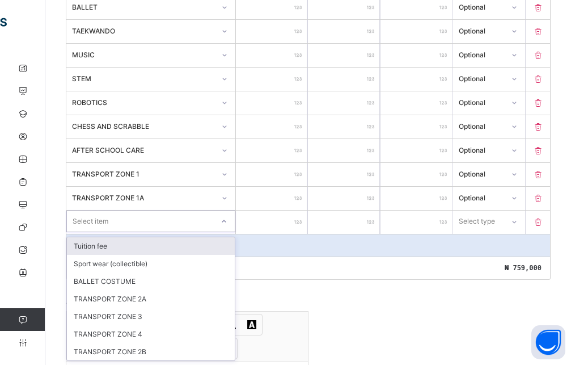
scroll to position [534, 0]
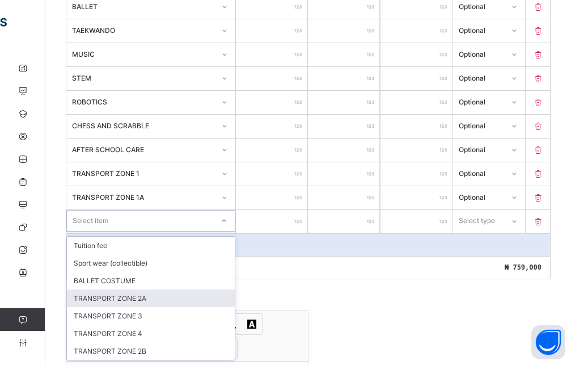
click at [130, 297] on div "TRANSPORT ZONE 2A" at bounding box center [151, 298] width 168 height 18
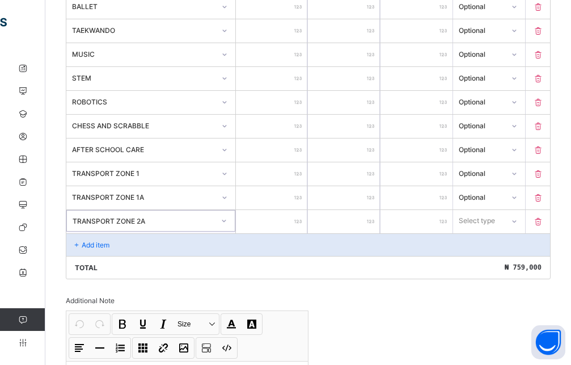
click at [298, 222] on input "number" at bounding box center [272, 221] width 72 height 23
type input "**"
type input "***"
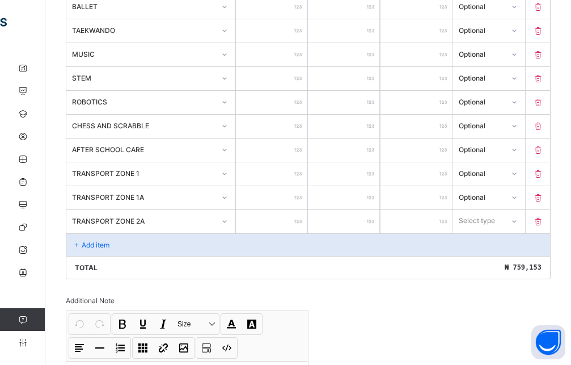
type input "****"
type input "*****"
type input "******"
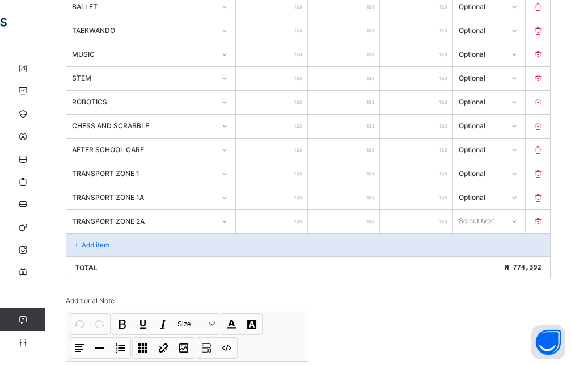
type input "******"
click at [495, 223] on div "Select type" at bounding box center [477, 221] width 36 height 22
click at [489, 262] on div "Optional" at bounding box center [489, 263] width 71 height 18
click at [98, 245] on p "Add item" at bounding box center [96, 245] width 28 height 9
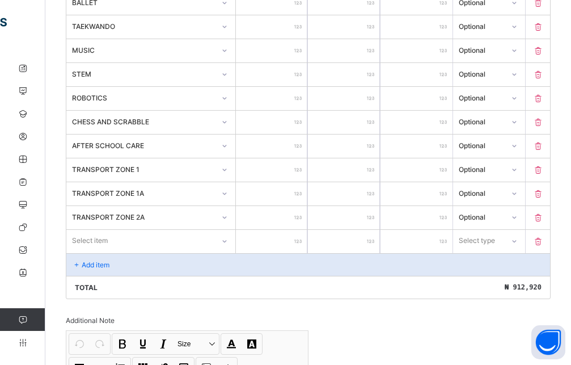
click at [129, 242] on div "Select item" at bounding box center [140, 241] width 148 height 16
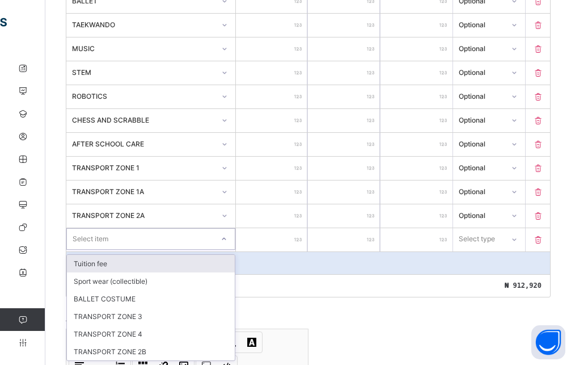
scroll to position [540, 0]
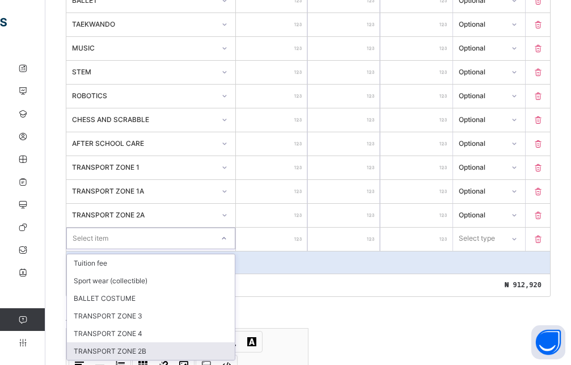
click at [126, 353] on div "TRANSPORT ZONE 2B" at bounding box center [151, 351] width 168 height 18
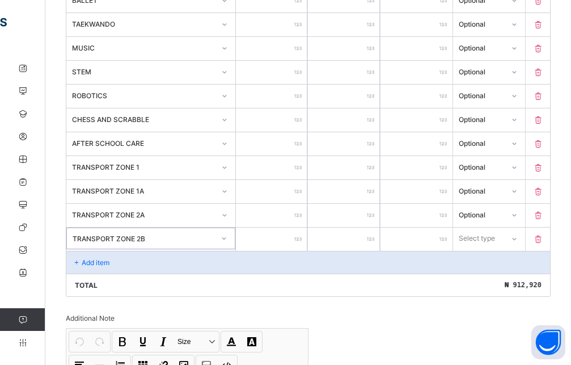
click at [295, 238] on input "number" at bounding box center [272, 239] width 72 height 23
type input "*"
type input "**"
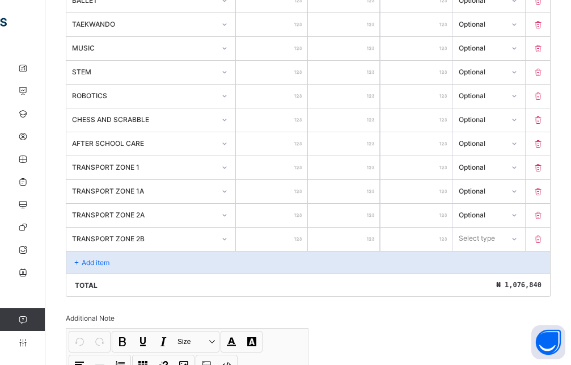
click at [504, 245] on div "Select type" at bounding box center [478, 238] width 50 height 16
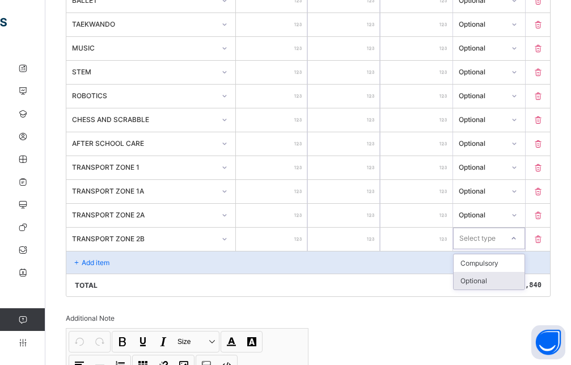
click at [492, 281] on div "Optional" at bounding box center [489, 281] width 71 height 18
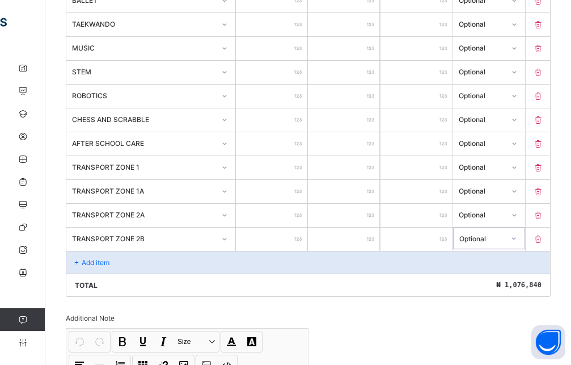
click at [107, 260] on p "Add item" at bounding box center [96, 262] width 28 height 9
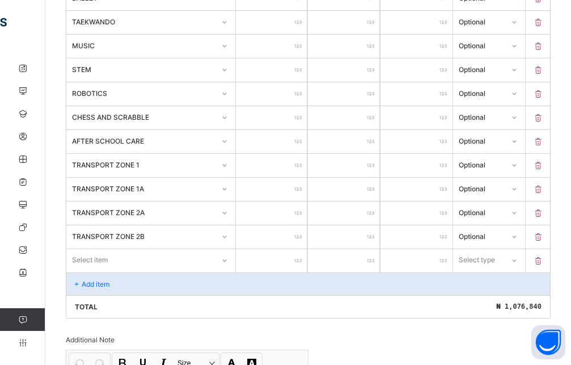
click at [112, 257] on div "Select item" at bounding box center [140, 260] width 148 height 16
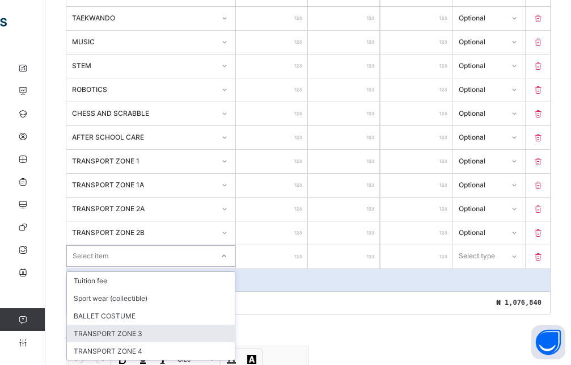
click at [128, 335] on div "TRANSPORT ZONE 3" at bounding box center [151, 334] width 168 height 18
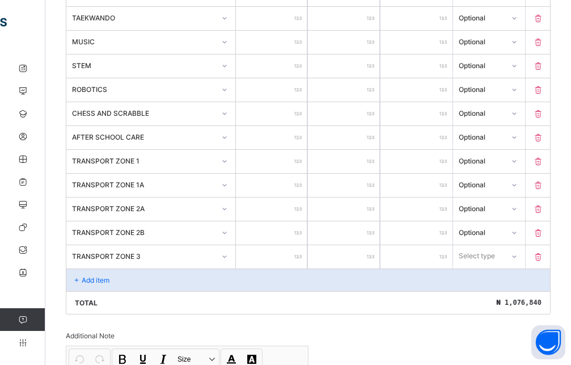
click at [273, 254] on input "number" at bounding box center [272, 256] width 72 height 23
click at [524, 260] on div at bounding box center [514, 256] width 19 height 18
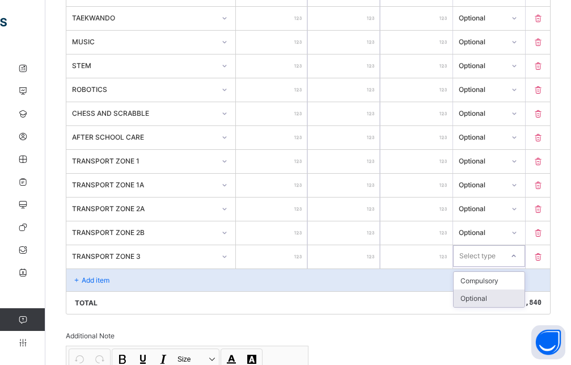
drag, startPoint x: 504, startPoint y: 299, endPoint x: 435, endPoint y: 285, distance: 70.7
click at [504, 299] on div "Optional" at bounding box center [489, 298] width 71 height 18
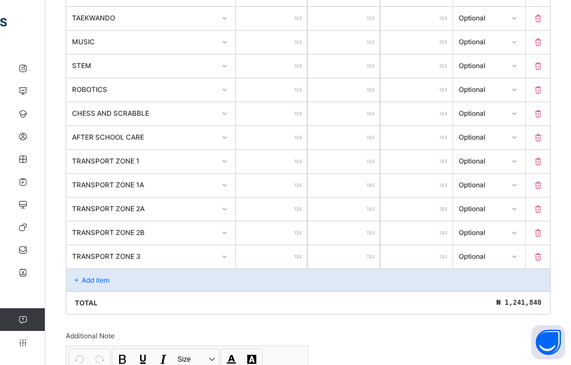
click at [127, 278] on div "Add item" at bounding box center [308, 279] width 484 height 23
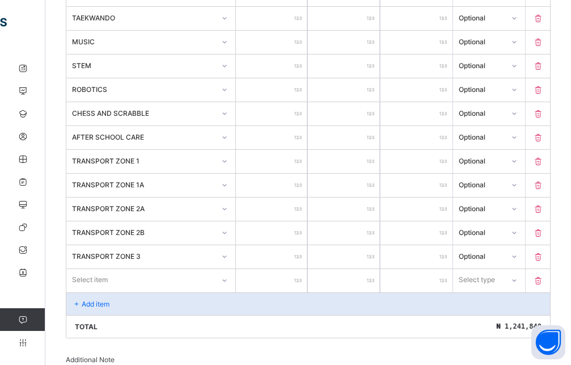
click at [228, 280] on div at bounding box center [224, 280] width 19 height 18
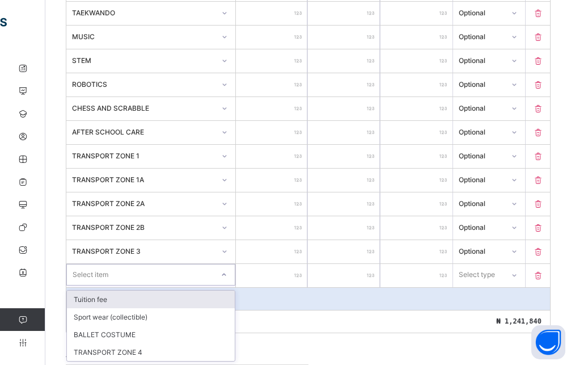
scroll to position [553, 0]
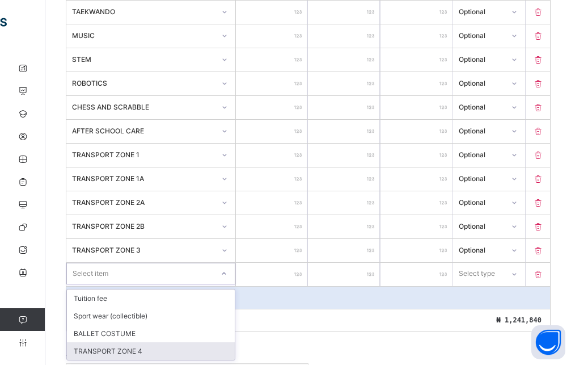
click at [119, 351] on div "TRANSPORT ZONE 4" at bounding box center [151, 351] width 168 height 18
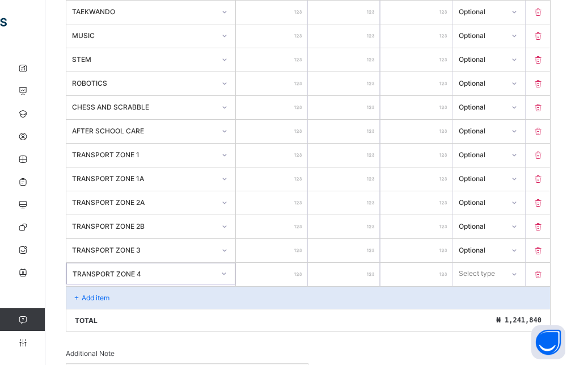
click at [256, 272] on input "number" at bounding box center [272, 274] width 72 height 23
click at [496, 271] on div "Select type" at bounding box center [478, 274] width 36 height 22
click at [486, 314] on div "Optional" at bounding box center [489, 316] width 71 height 18
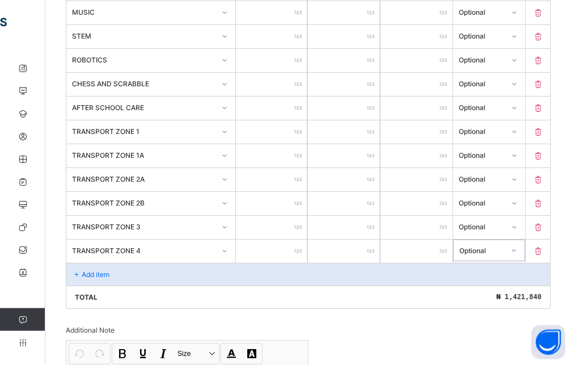
scroll to position [610, 0]
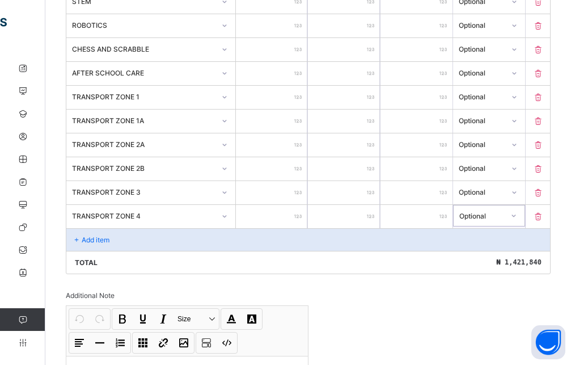
click at [145, 237] on div "Add item" at bounding box center [308, 239] width 484 height 23
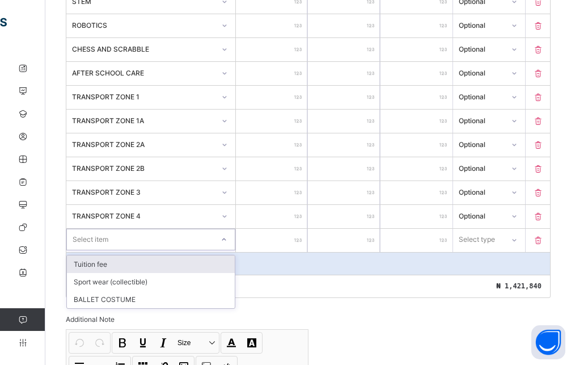
click at [146, 248] on div "Select item" at bounding box center [150, 240] width 169 height 22
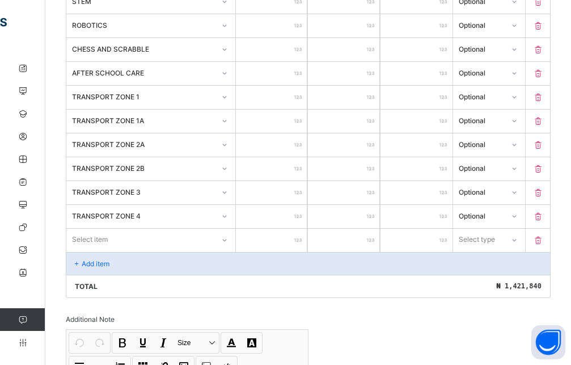
click at [275, 290] on div "Total ₦ 1,421,840" at bounding box center [308, 286] width 484 height 23
click at [544, 240] on icon at bounding box center [538, 240] width 11 height 10
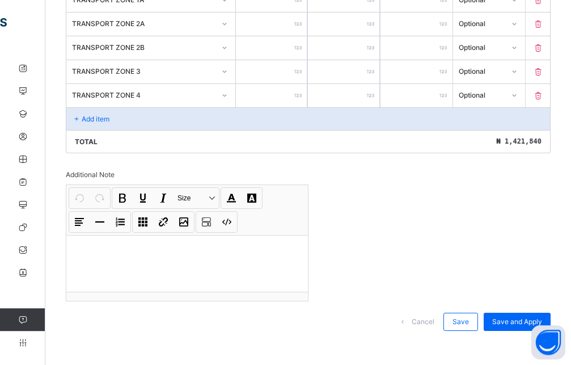
scroll to position [736, 0]
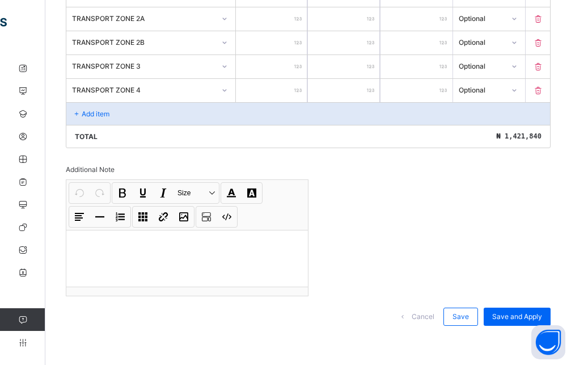
click at [90, 241] on p at bounding box center [187, 244] width 224 height 11
click at [224, 242] on p "**********" at bounding box center [189, 244] width 228 height 11
click at [262, 243] on p "**********" at bounding box center [189, 244] width 228 height 11
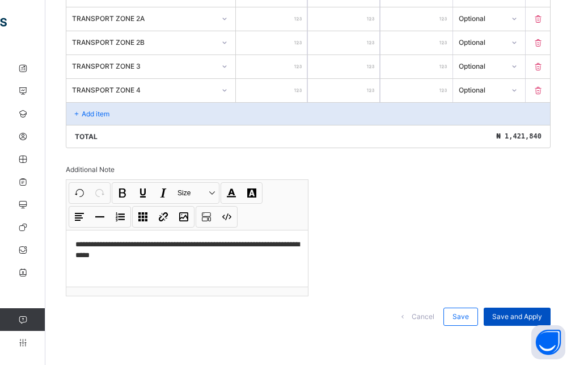
click at [509, 323] on div "Save and Apply" at bounding box center [517, 316] width 67 height 18
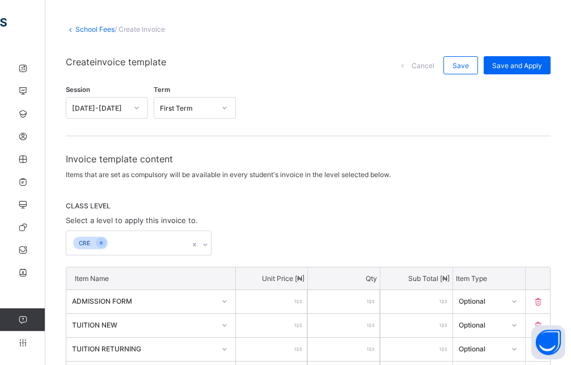
scroll to position [42, 0]
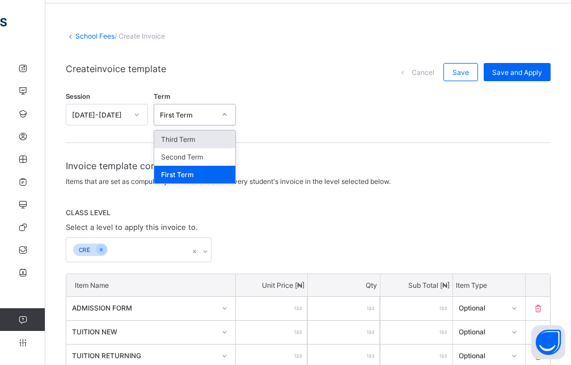
click at [214, 111] on div at bounding box center [225, 114] width 22 height 20
click at [189, 170] on div "First Term" at bounding box center [194, 175] width 81 height 18
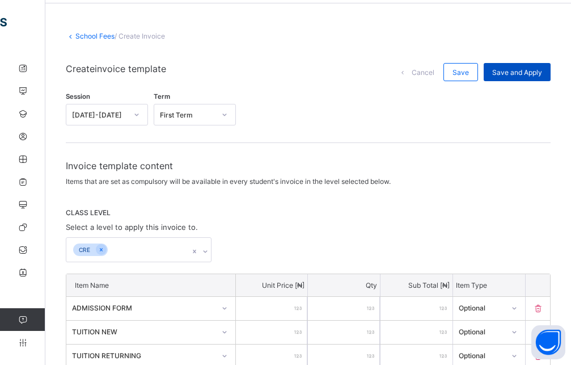
click at [508, 71] on span "Save and Apply" at bounding box center [517, 72] width 50 height 9
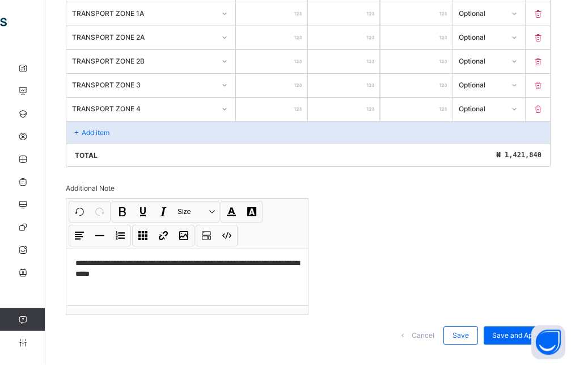
scroll to position [736, 0]
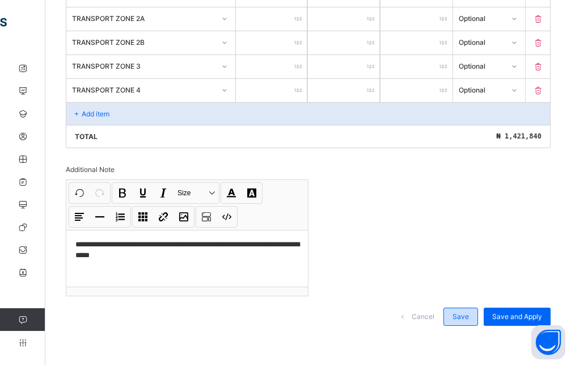
click at [469, 318] on span "Save" at bounding box center [461, 316] width 16 height 9
click at [505, 319] on span "Save and Apply" at bounding box center [517, 316] width 50 height 9
click at [521, 321] on div "Save and Apply" at bounding box center [517, 316] width 67 height 18
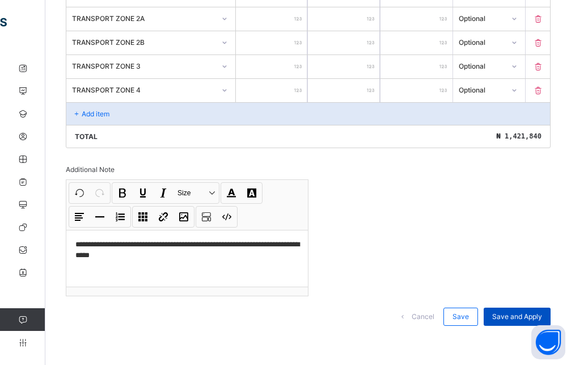
click at [529, 318] on span "Save and Apply" at bounding box center [517, 316] width 50 height 9
click at [526, 311] on div "Save and Apply" at bounding box center [517, 316] width 67 height 18
click at [468, 316] on span "Save" at bounding box center [461, 316] width 16 height 9
click at [519, 317] on span "Save and Apply" at bounding box center [517, 316] width 50 height 9
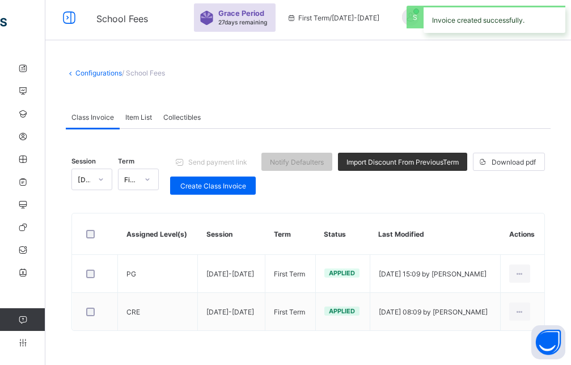
scroll to position [5, 0]
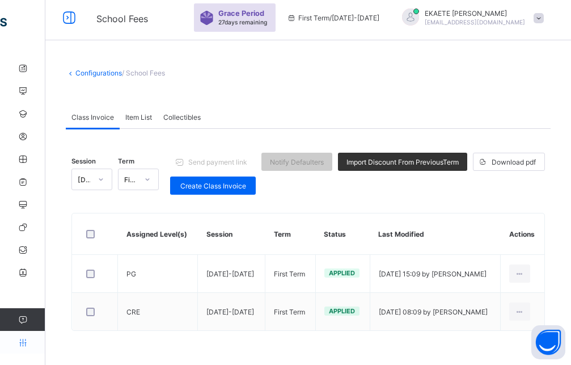
click at [20, 342] on icon at bounding box center [22, 342] width 45 height 9
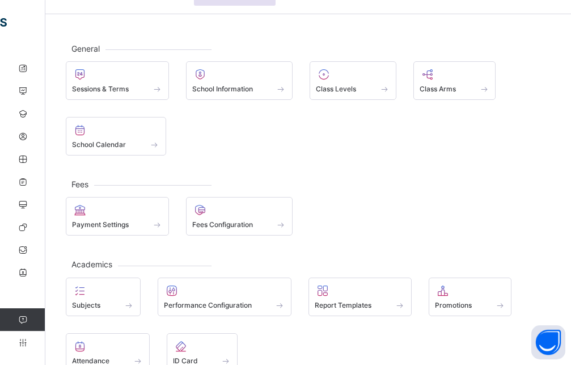
scroll to position [63, 0]
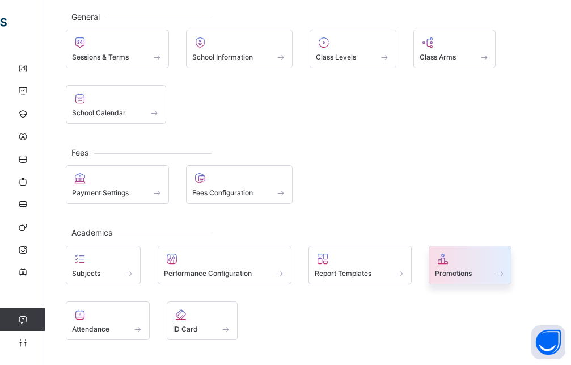
click at [451, 261] on icon at bounding box center [443, 259] width 16 height 14
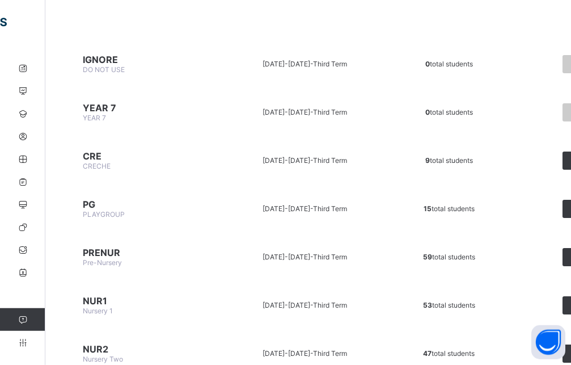
scroll to position [116, 0]
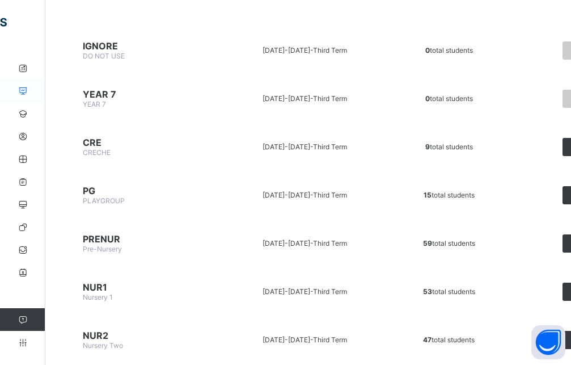
click at [22, 91] on icon at bounding box center [22, 91] width 45 height 9
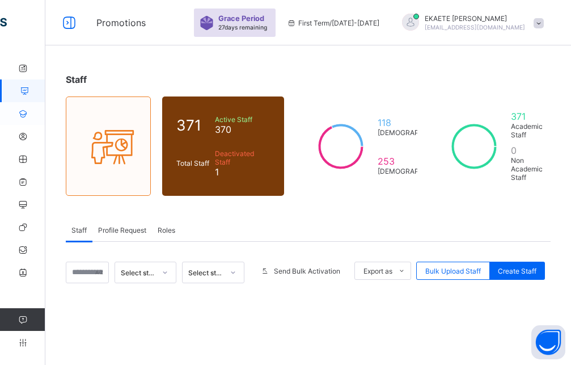
click at [21, 116] on icon at bounding box center [22, 113] width 45 height 9
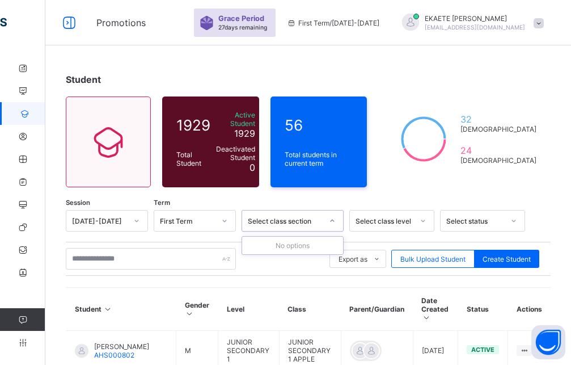
click at [332, 220] on icon at bounding box center [333, 221] width 4 height 2
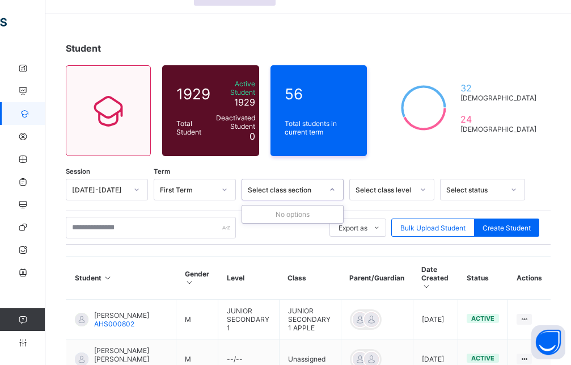
click at [419, 200] on div "Select class level" at bounding box center [391, 190] width 85 height 22
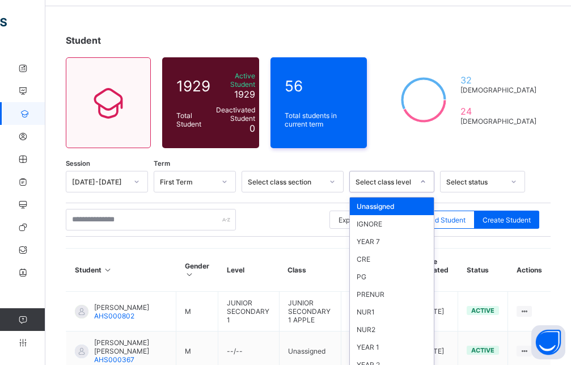
scroll to position [41, 0]
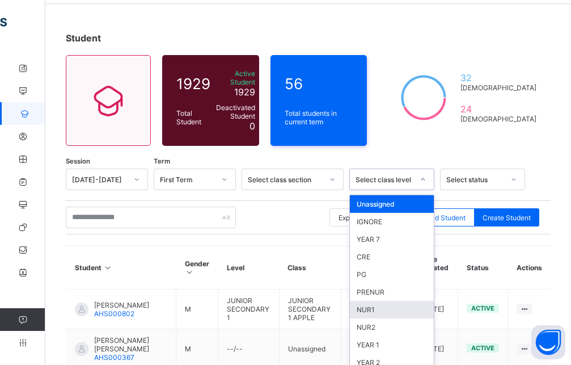
click at [371, 304] on div "NUR1" at bounding box center [392, 310] width 84 height 18
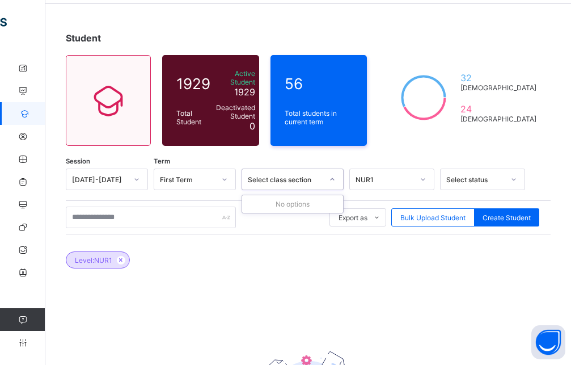
click at [328, 173] on div at bounding box center [332, 179] width 19 height 18
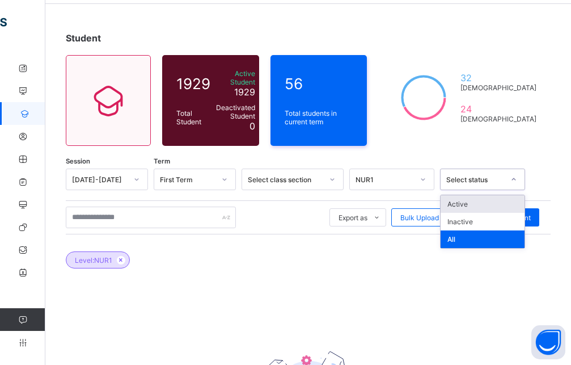
click at [513, 176] on icon at bounding box center [514, 179] width 7 height 11
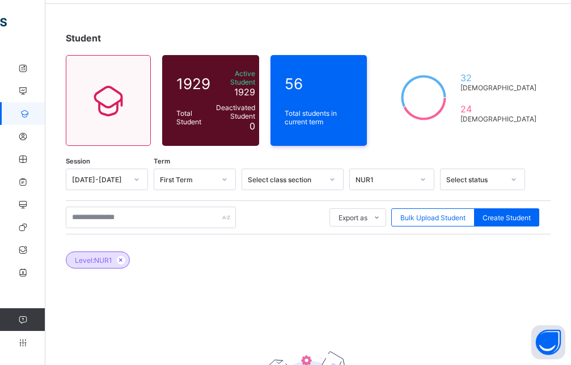
click at [298, 250] on div "Level: NUR1" at bounding box center [308, 254] width 485 height 40
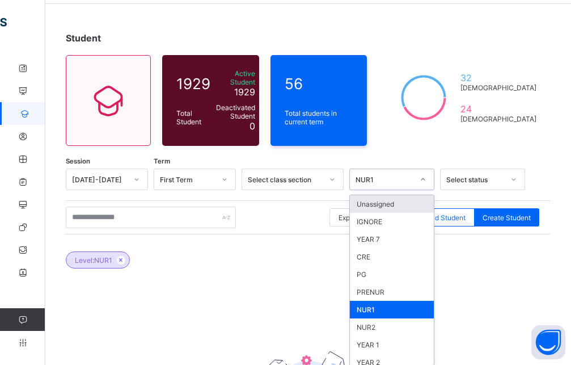
click at [420, 175] on icon at bounding box center [423, 179] width 7 height 11
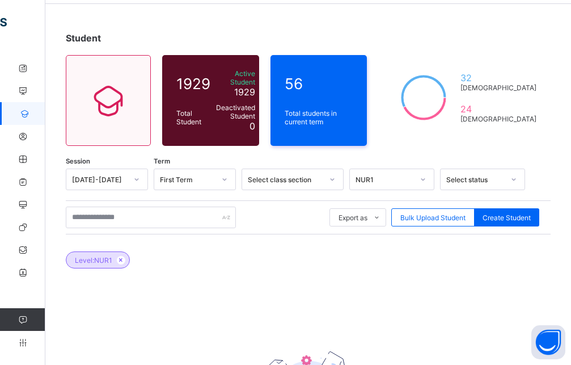
click at [492, 142] on div "Student 1929 Total Student Active Student 1929 Deactivated Student 0 56 Total s…" at bounding box center [308, 258] width 526 height 487
click at [307, 175] on div "Select class section" at bounding box center [285, 179] width 75 height 9
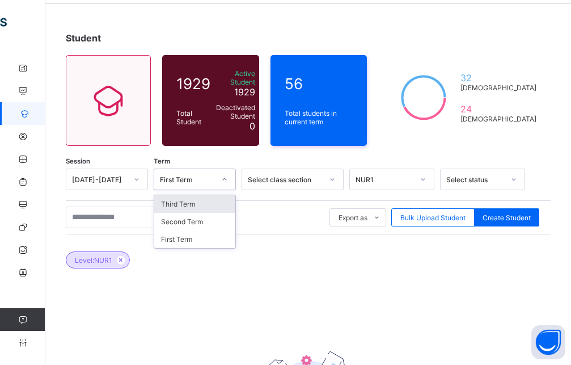
click at [204, 175] on div "First Term" at bounding box center [187, 179] width 55 height 9
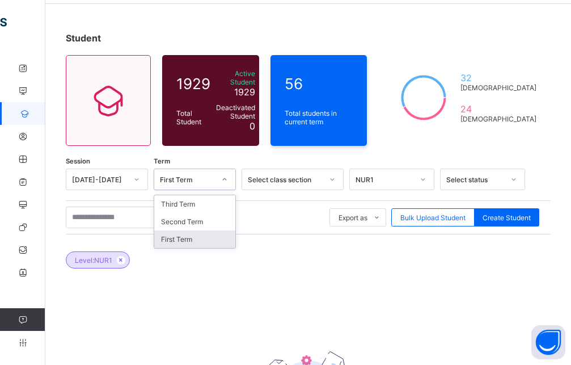
click at [193, 231] on div "First Term" at bounding box center [194, 239] width 81 height 18
click at [488, 179] on div "Select status" at bounding box center [472, 179] width 62 height 16
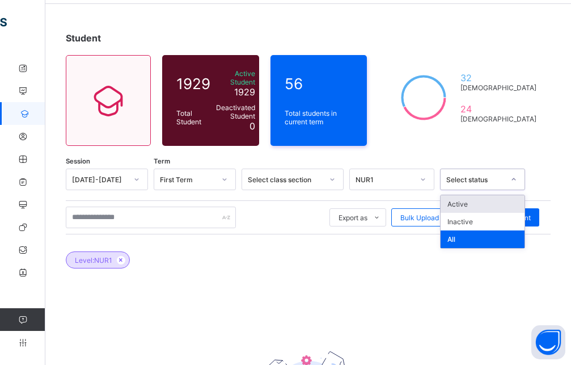
click at [355, 193] on div "Session 2025-2026 Term First Term Select class section NUR1 option Active focus…" at bounding box center [308, 327] width 485 height 317
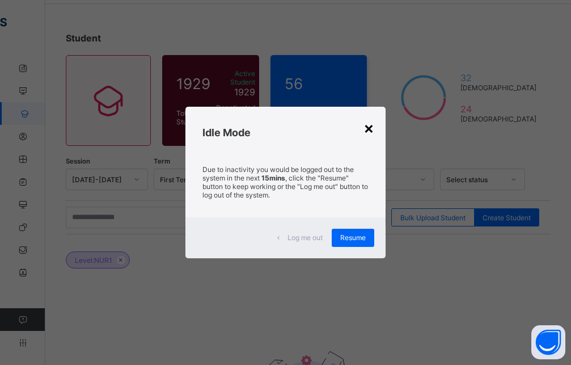
click at [369, 129] on div "×" at bounding box center [369, 127] width 11 height 19
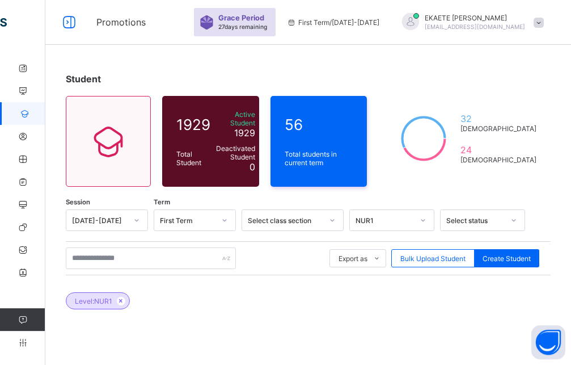
scroll to position [0, 0]
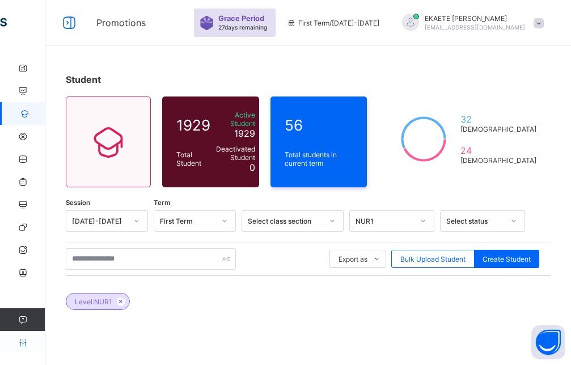
click at [23, 343] on icon at bounding box center [22, 342] width 45 height 9
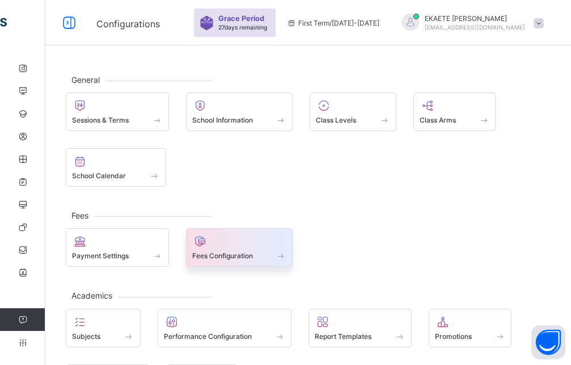
click at [225, 249] on span at bounding box center [239, 249] width 95 height 3
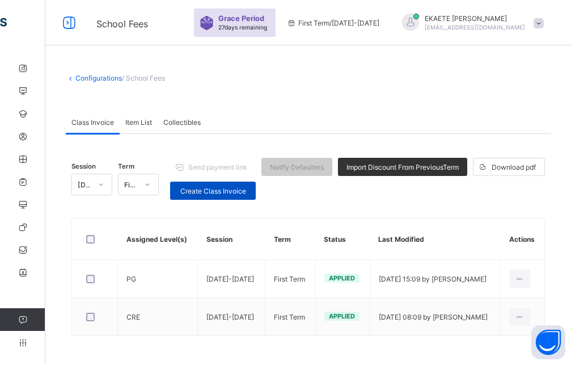
click at [217, 191] on span "Create Class Invoice" at bounding box center [213, 191] width 69 height 9
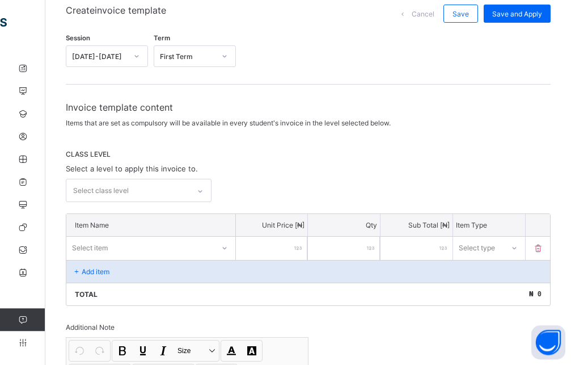
scroll to position [116, 0]
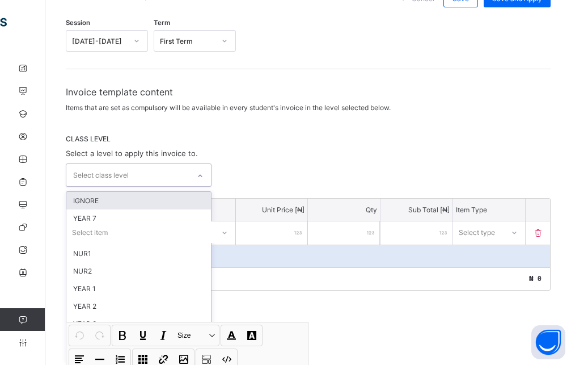
click at [185, 182] on div "Select class level" at bounding box center [127, 175] width 123 height 22
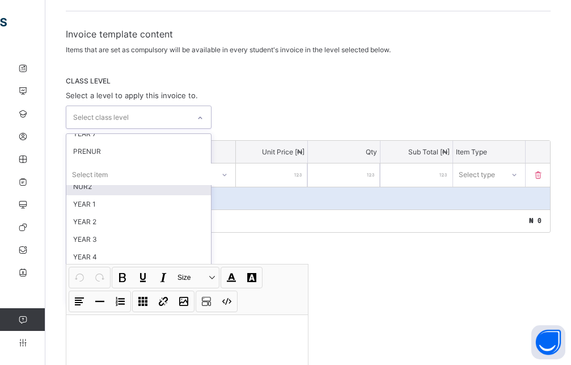
scroll to position [51, 0]
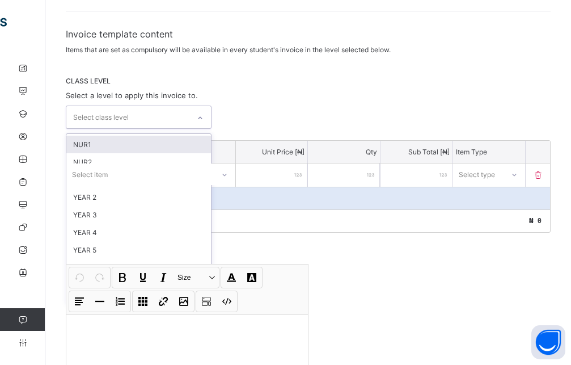
click at [111, 142] on div "NUR1" at bounding box center [138, 145] width 145 height 18
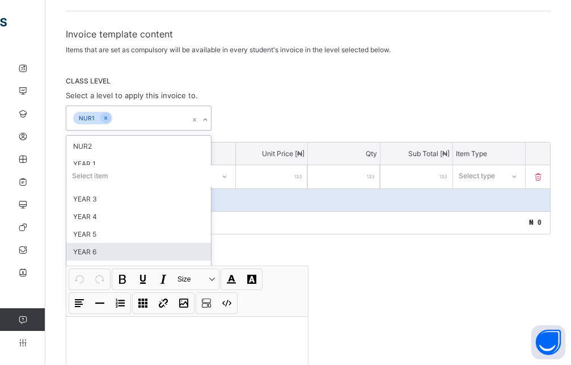
click at [272, 117] on div "option NUR1, selected. option YEAR 6 focused, 11 of 17. 16 results available. U…" at bounding box center [308, 118] width 485 height 25
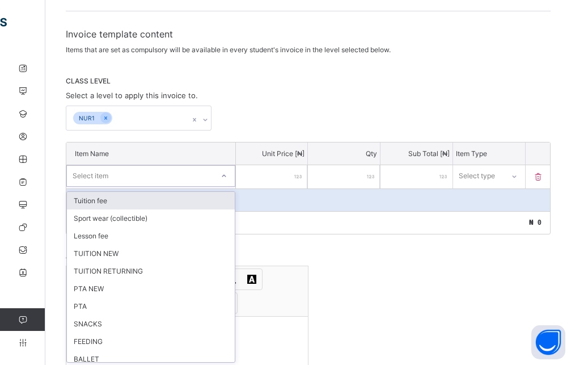
click at [228, 177] on icon at bounding box center [224, 175] width 7 height 11
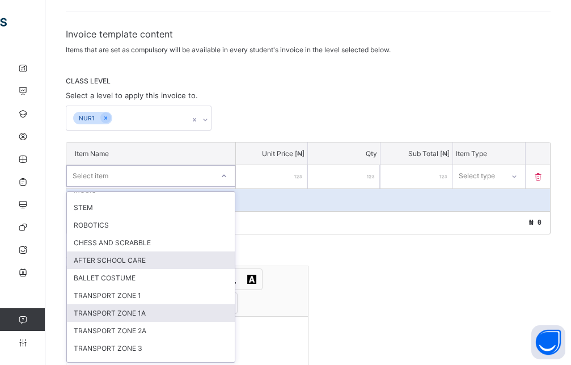
scroll to position [252, 0]
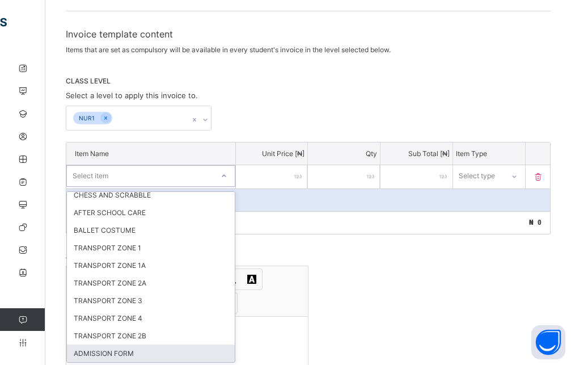
click at [136, 357] on div "ADMISSION FORM" at bounding box center [151, 353] width 168 height 18
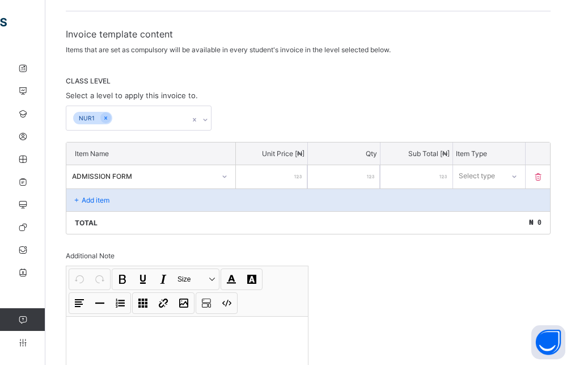
click at [267, 175] on input "number" at bounding box center [272, 176] width 72 height 23
click at [524, 176] on div at bounding box center [514, 176] width 19 height 18
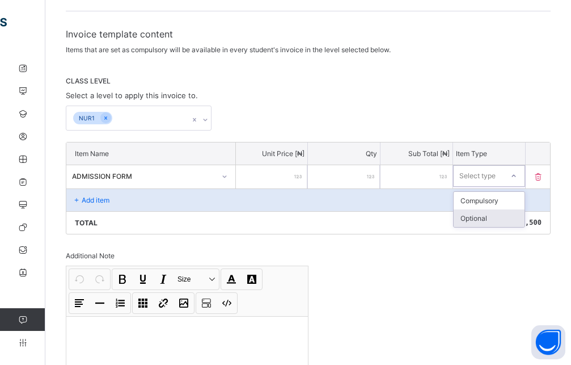
click at [504, 218] on div "Optional" at bounding box center [489, 218] width 71 height 18
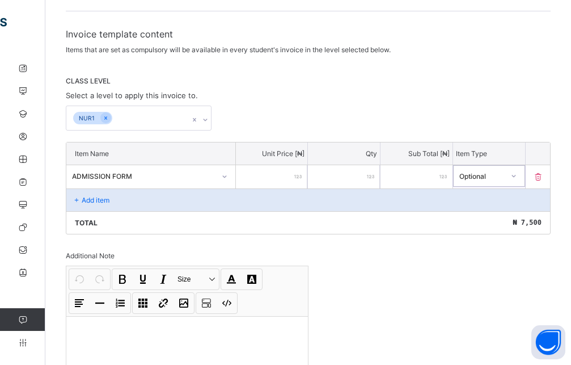
click at [138, 197] on div "Add item" at bounding box center [308, 199] width 484 height 23
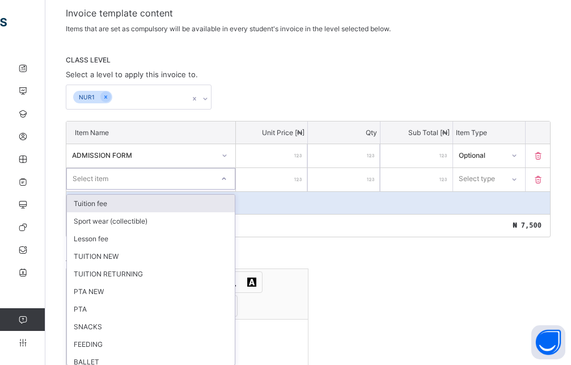
click at [167, 189] on div "option Tuition fee focused, 1 of 23. 23 results available. Use Up and Down to c…" at bounding box center [150, 179] width 169 height 22
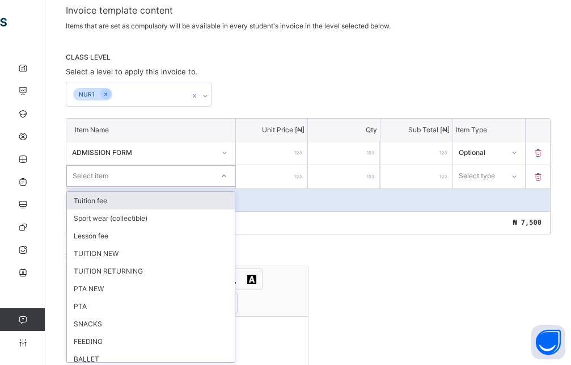
scroll to position [200, 0]
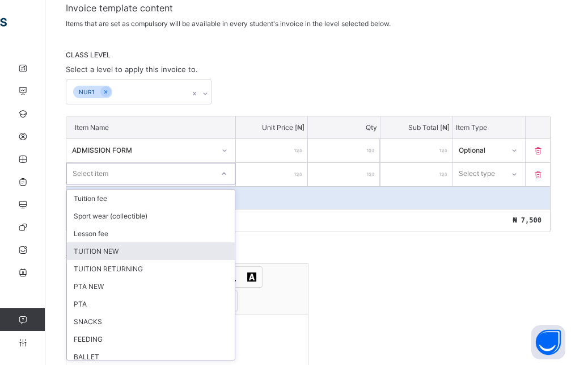
click at [136, 255] on div "TUITION NEW" at bounding box center [151, 251] width 168 height 18
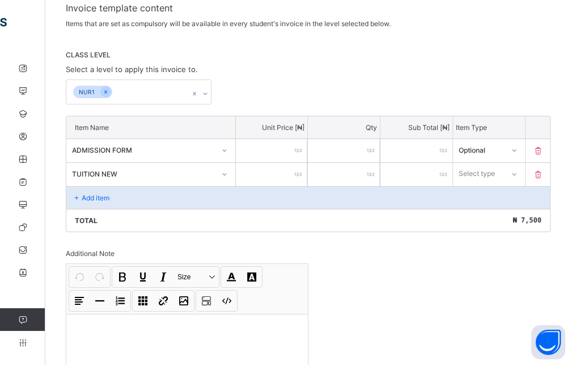
click at [294, 186] on input "number" at bounding box center [272, 174] width 72 height 23
click at [495, 175] on div "Select type" at bounding box center [477, 174] width 36 height 22
click at [488, 219] on div "Optional" at bounding box center [489, 216] width 71 height 18
click at [167, 197] on div "Add item" at bounding box center [308, 197] width 484 height 23
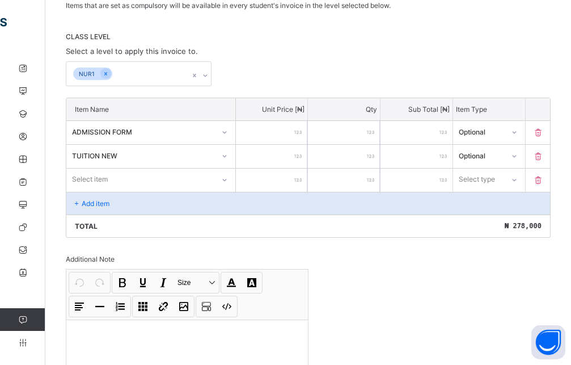
click at [136, 190] on div "Select item" at bounding box center [150, 180] width 169 height 22
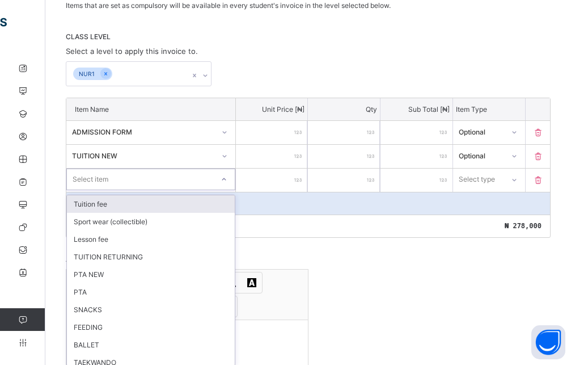
scroll to position [224, 0]
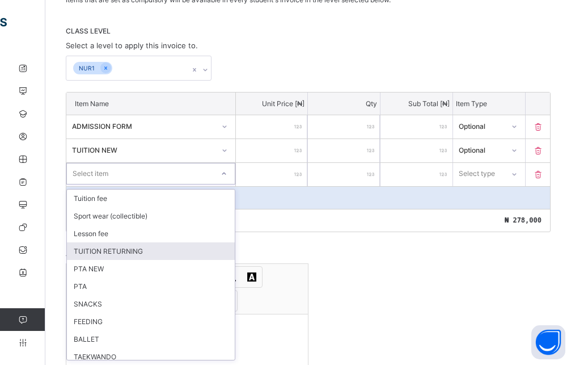
click at [133, 250] on div "TUITION RETURNING" at bounding box center [151, 251] width 168 height 18
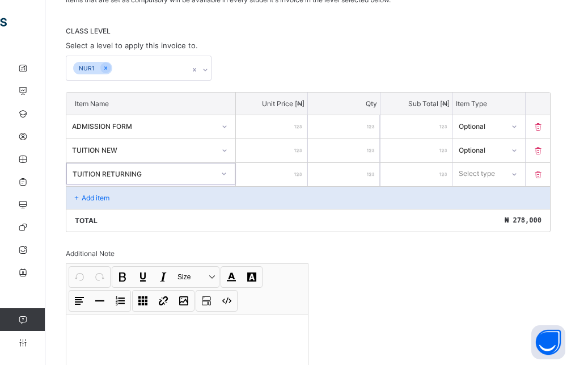
click at [283, 174] on input "number" at bounding box center [272, 174] width 72 height 23
click at [504, 171] on div "Select type" at bounding box center [478, 174] width 50 height 16
click at [493, 219] on div "Optional" at bounding box center [489, 216] width 71 height 18
click at [117, 189] on div "Add item" at bounding box center [308, 197] width 484 height 23
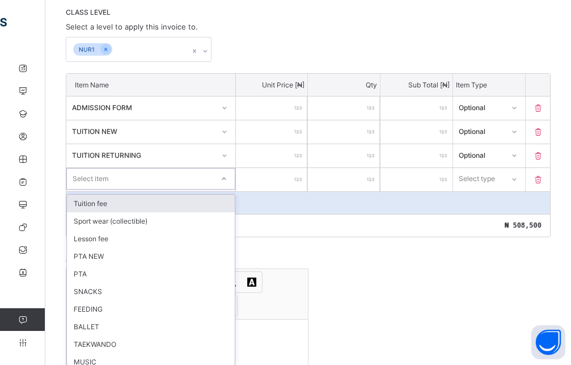
click at [224, 189] on div "option Tuition fee focused, 1 of 21. 21 results available. Use Up and Down to c…" at bounding box center [150, 179] width 169 height 22
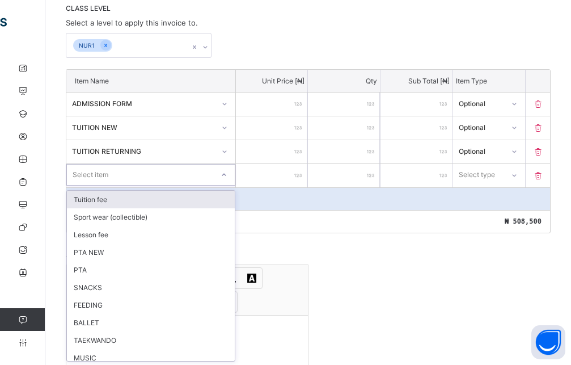
scroll to position [247, 0]
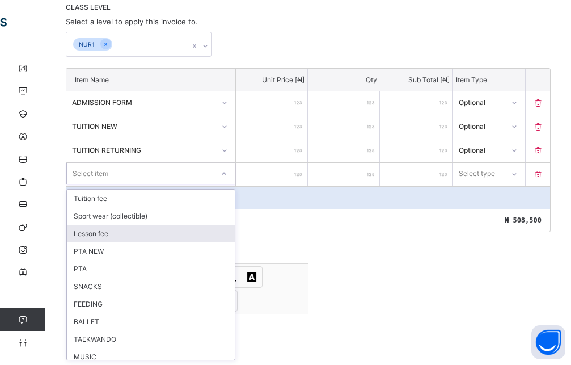
click at [102, 233] on div "Lesson fee" at bounding box center [151, 234] width 168 height 18
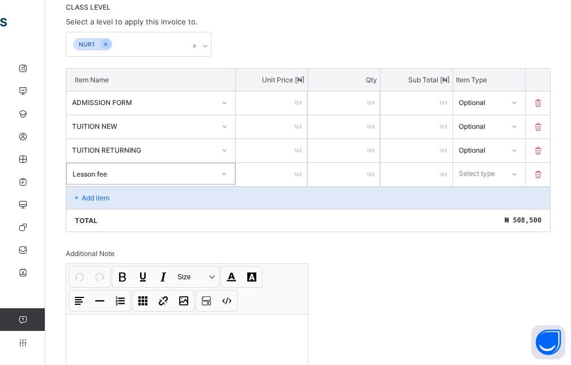
click at [281, 178] on input "number" at bounding box center [272, 174] width 72 height 23
click at [496, 172] on div "Select type" at bounding box center [478, 174] width 36 height 22
click at [490, 218] on div "Optional" at bounding box center [489, 216] width 71 height 18
click at [95, 196] on p "Add item" at bounding box center [96, 197] width 28 height 9
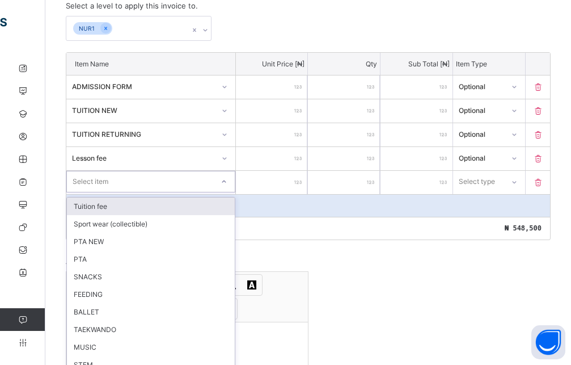
click at [120, 192] on div "option Tuition fee focused, 1 of 20. 20 results available. Use Up and Down to c…" at bounding box center [150, 182] width 169 height 22
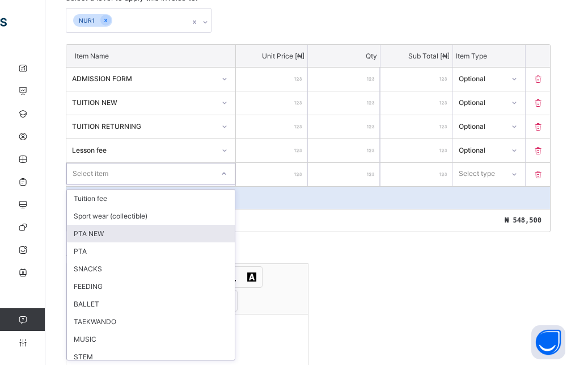
click at [101, 235] on div "PTA NEW" at bounding box center [151, 234] width 168 height 18
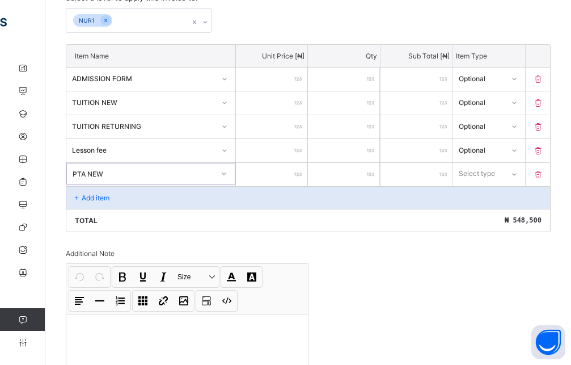
click at [302, 180] on input "number" at bounding box center [272, 174] width 72 height 23
click at [503, 175] on div "Select type" at bounding box center [478, 174] width 49 height 16
click at [490, 212] on div "Optional" at bounding box center [489, 216] width 71 height 18
click at [97, 196] on p "Add item" at bounding box center [96, 197] width 28 height 9
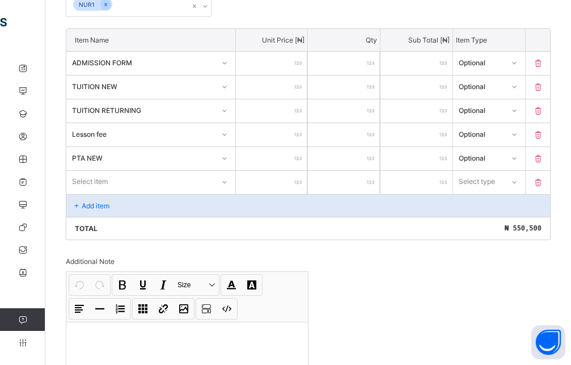
click at [106, 192] on div "Select item" at bounding box center [150, 182] width 169 height 22
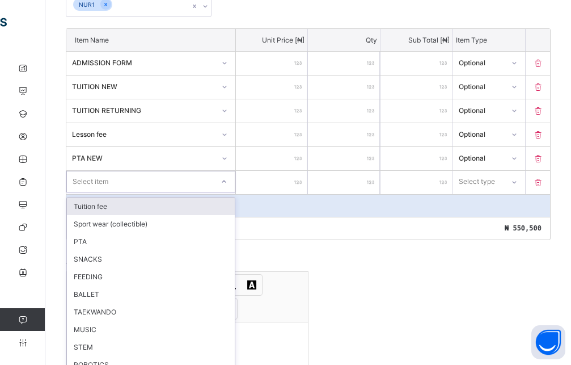
scroll to position [295, 0]
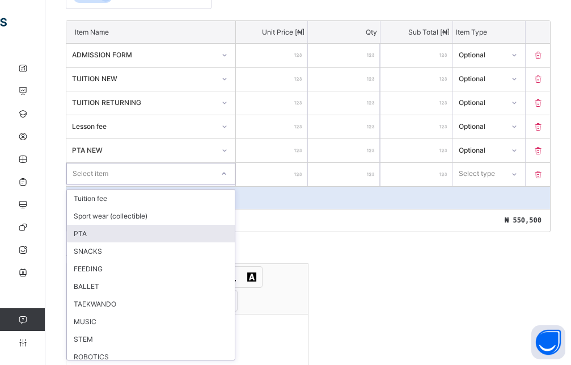
click at [104, 233] on div "PTA" at bounding box center [151, 234] width 168 height 18
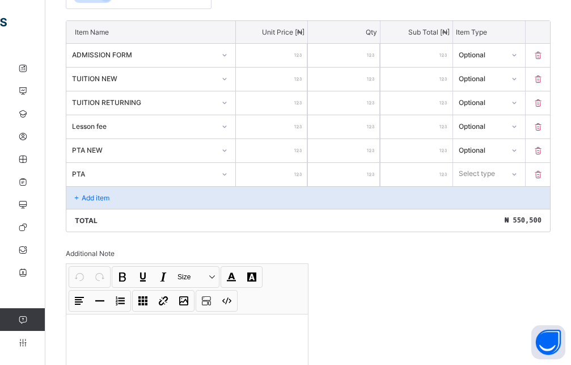
drag, startPoint x: 287, startPoint y: 170, endPoint x: 280, endPoint y: 171, distance: 7.6
click at [287, 171] on input "number" at bounding box center [272, 174] width 72 height 23
click at [517, 174] on icon at bounding box center [514, 173] width 7 height 11
drag, startPoint x: 511, startPoint y: 217, endPoint x: 503, endPoint y: 216, distance: 8.0
click at [511, 217] on div "Optional" at bounding box center [489, 216] width 71 height 18
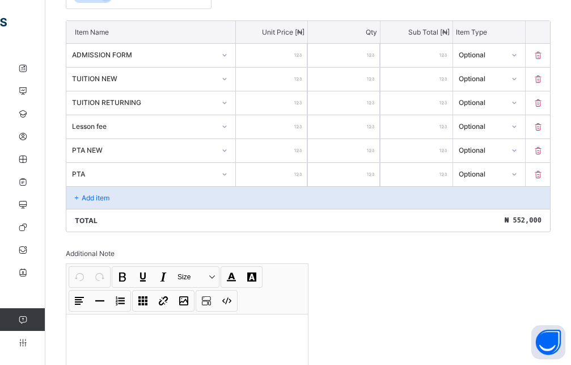
click at [137, 193] on div "Add item" at bounding box center [308, 197] width 484 height 23
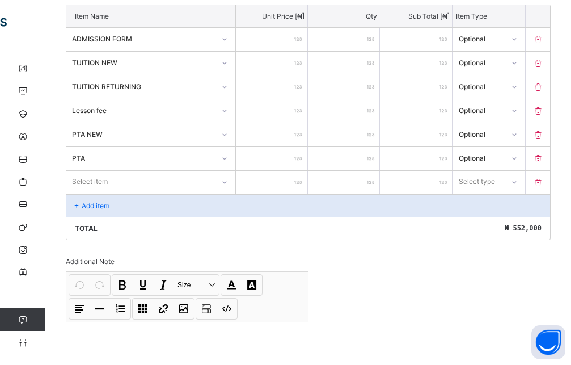
click at [183, 192] on div "Select item" at bounding box center [150, 182] width 169 height 22
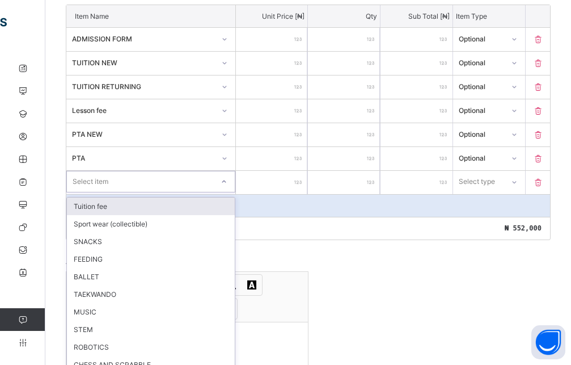
scroll to position [319, 0]
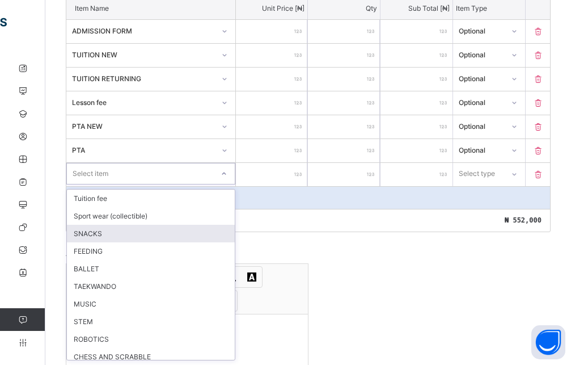
click at [112, 234] on div "SNACKS" at bounding box center [151, 234] width 168 height 18
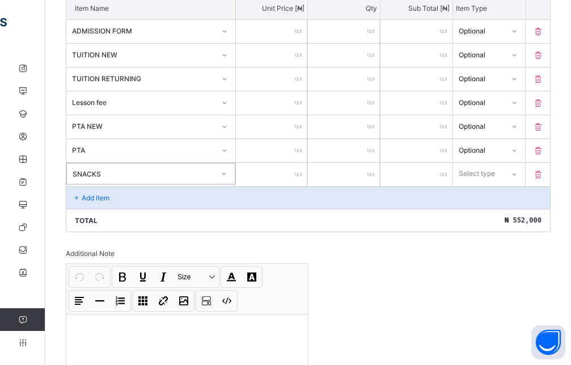
click at [285, 172] on input "number" at bounding box center [272, 174] width 72 height 23
click at [495, 168] on div "Select type" at bounding box center [477, 174] width 36 height 22
click at [485, 214] on div "Optional" at bounding box center [489, 216] width 71 height 18
click at [145, 188] on div "Add item" at bounding box center [308, 197] width 484 height 23
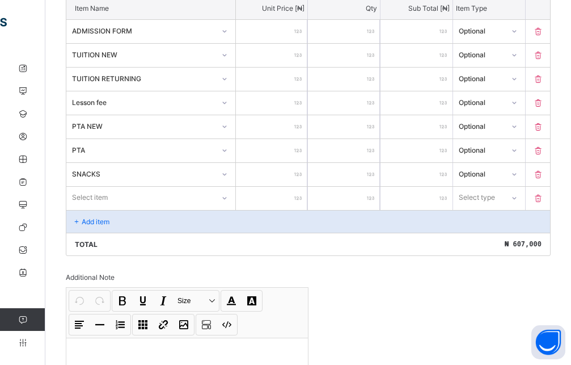
click at [182, 196] on div "Select item" at bounding box center [150, 198] width 169 height 22
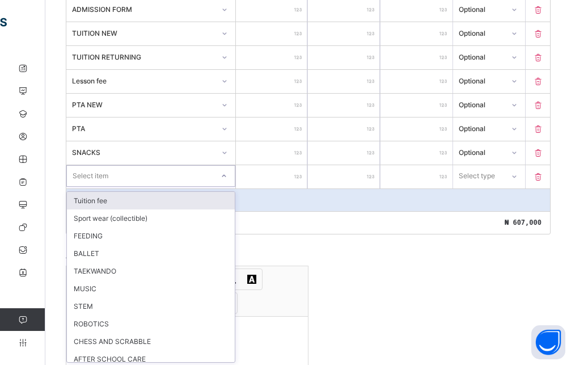
scroll to position [343, 0]
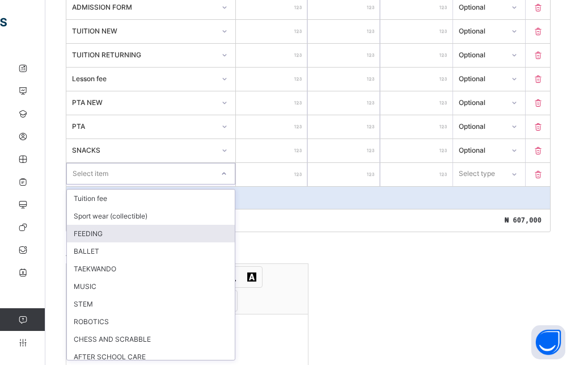
drag, startPoint x: 104, startPoint y: 231, endPoint x: 115, endPoint y: 231, distance: 10.8
click at [104, 231] on div "FEEDING" at bounding box center [151, 234] width 168 height 18
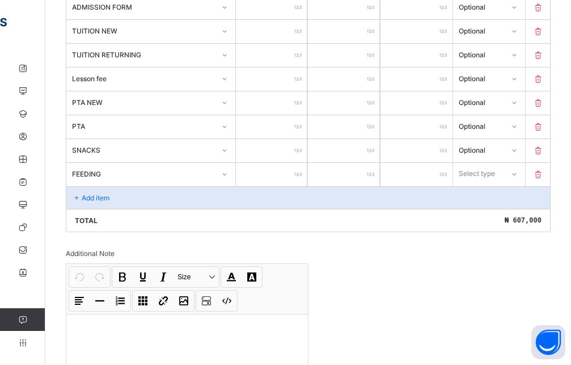
click at [284, 171] on input "number" at bounding box center [272, 174] width 72 height 23
click at [526, 175] on div "Select type" at bounding box center [489, 174] width 73 height 23
click at [518, 175] on icon at bounding box center [514, 174] width 7 height 11
click at [491, 216] on div "Optional" at bounding box center [489, 216] width 71 height 18
click at [99, 194] on p "Add item" at bounding box center [96, 197] width 28 height 9
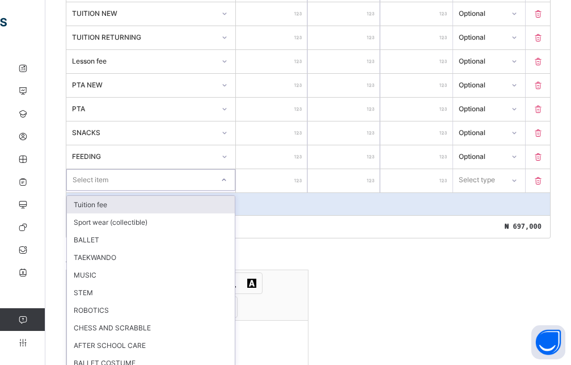
click at [145, 191] on div "option Tuition fee focused, 1 of 16. 16 results available. Use Up and Down to c…" at bounding box center [150, 180] width 169 height 22
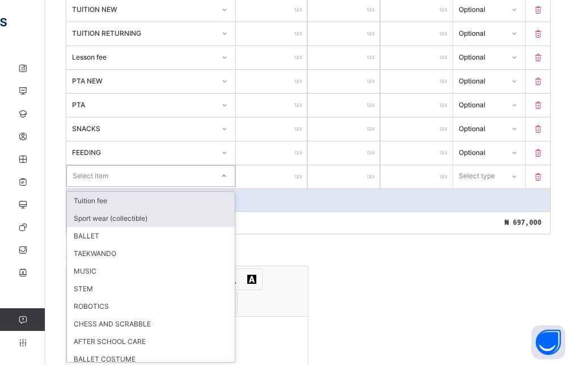
scroll to position [367, 0]
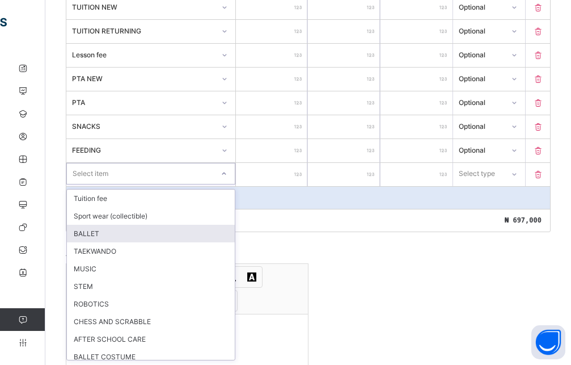
click at [94, 234] on div "BALLET" at bounding box center [151, 234] width 168 height 18
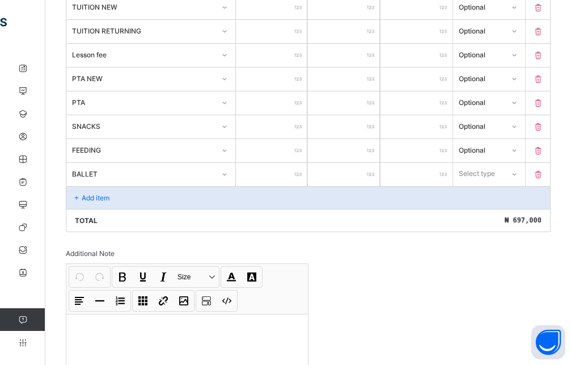
click at [283, 176] on input "number" at bounding box center [272, 174] width 72 height 23
drag, startPoint x: 507, startPoint y: 174, endPoint x: 483, endPoint y: 191, distance: 29.3
click at [503, 173] on div "Select type" at bounding box center [478, 174] width 49 height 16
click at [476, 212] on div "Optional" at bounding box center [489, 216] width 71 height 18
click at [112, 196] on div "Add item" at bounding box center [308, 197] width 484 height 23
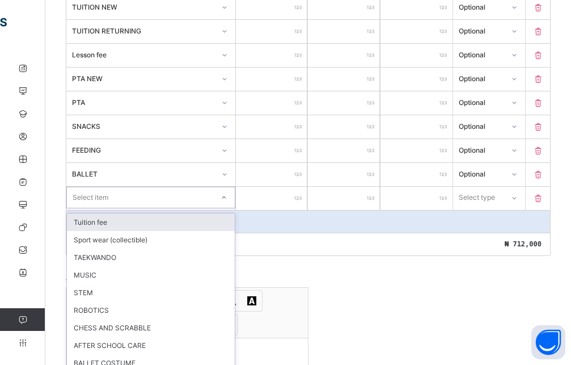
click at [110, 197] on div "option Tuition fee focused, 1 of 15. 15 results available. Use Up and Down to c…" at bounding box center [150, 198] width 169 height 22
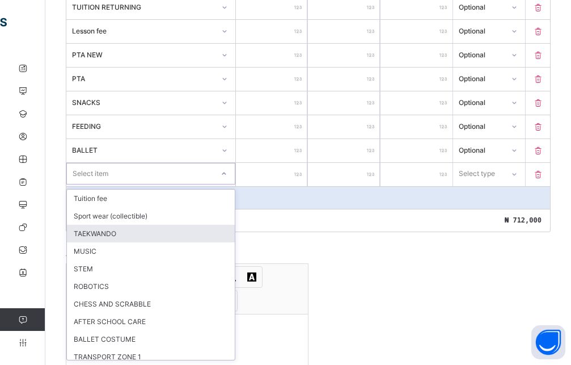
click at [94, 239] on div "TAEKWANDO" at bounding box center [151, 234] width 168 height 18
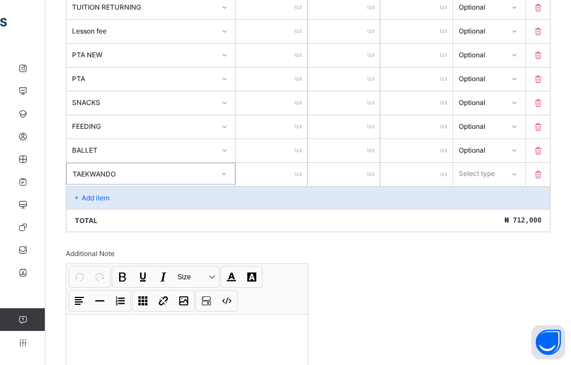
drag, startPoint x: 295, startPoint y: 169, endPoint x: 288, endPoint y: 175, distance: 9.3
click at [295, 170] on input "number" at bounding box center [272, 174] width 72 height 23
click at [524, 178] on div at bounding box center [514, 174] width 19 height 18
click at [490, 222] on div "Optional" at bounding box center [489, 216] width 71 height 18
click at [183, 199] on div "Add item" at bounding box center [308, 197] width 484 height 23
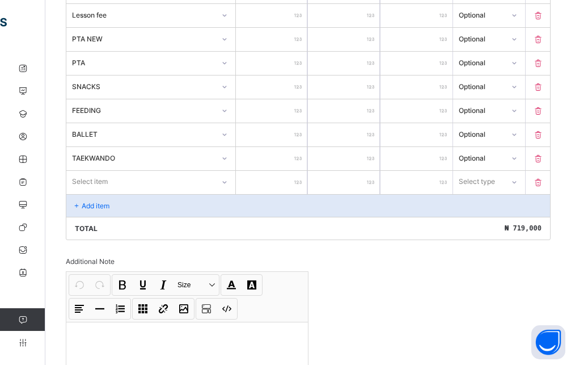
click at [148, 189] on div "Item Name Unit Price [ ₦ ] Qty Sub Total [ ₦ ] Item Type ADMISSION FORM **** * …" at bounding box center [308, 74] width 485 height 331
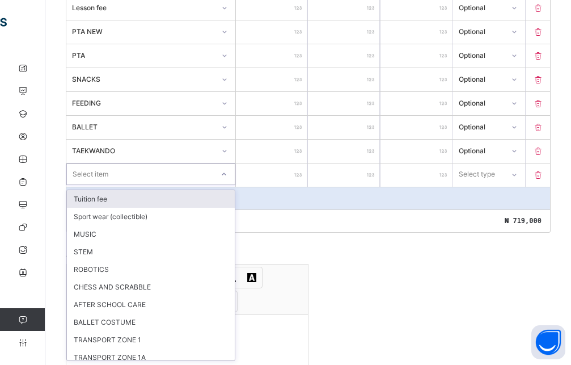
scroll to position [414, 0]
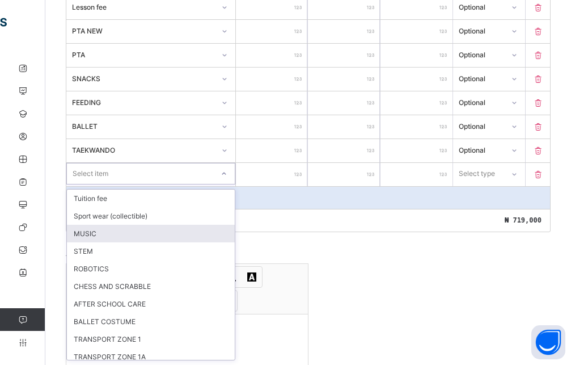
click at [104, 238] on div "MUSIC" at bounding box center [151, 234] width 168 height 18
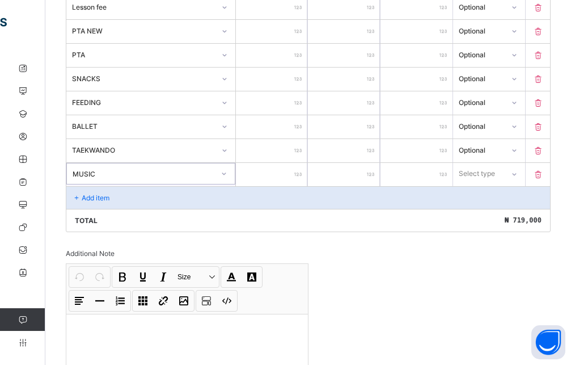
click at [290, 179] on input "number" at bounding box center [272, 174] width 72 height 23
click at [496, 178] on div "Select type" at bounding box center [478, 174] width 36 height 22
click at [485, 213] on div "Optional" at bounding box center [489, 216] width 71 height 18
click at [117, 198] on div "Add item" at bounding box center [308, 197] width 484 height 23
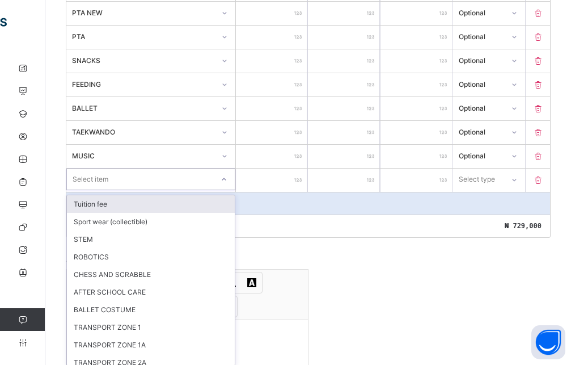
click at [123, 190] on div "option Tuition fee focused, 1 of 13. 13 results available. Use Up and Down to c…" at bounding box center [150, 180] width 169 height 22
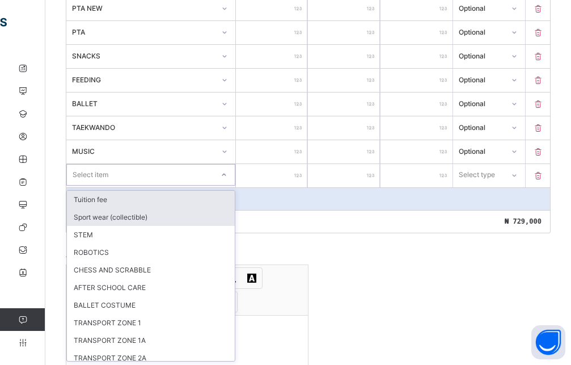
scroll to position [438, 0]
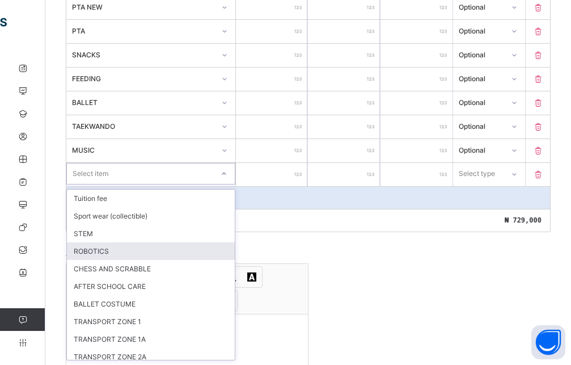
click at [115, 255] on div "ROBOTICS" at bounding box center [151, 251] width 168 height 18
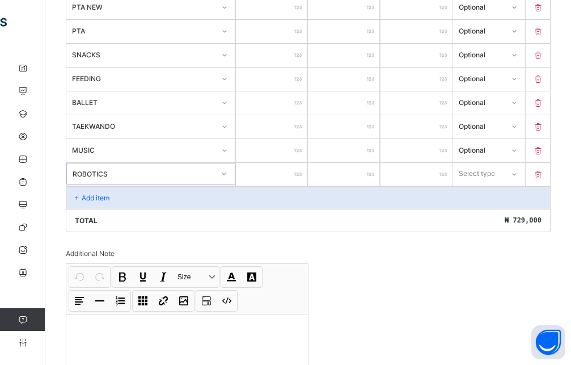
click at [292, 183] on input "number" at bounding box center [272, 174] width 72 height 23
click at [516, 181] on div at bounding box center [513, 174] width 19 height 18
click at [501, 209] on div "Optional" at bounding box center [489, 216] width 71 height 18
click at [156, 196] on div "Add item" at bounding box center [308, 197] width 484 height 23
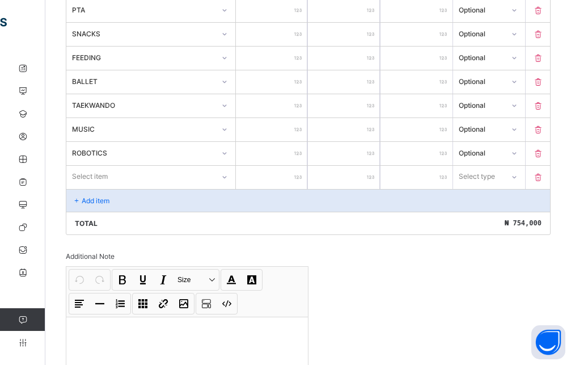
click at [116, 187] on div "Select item" at bounding box center [150, 177] width 169 height 22
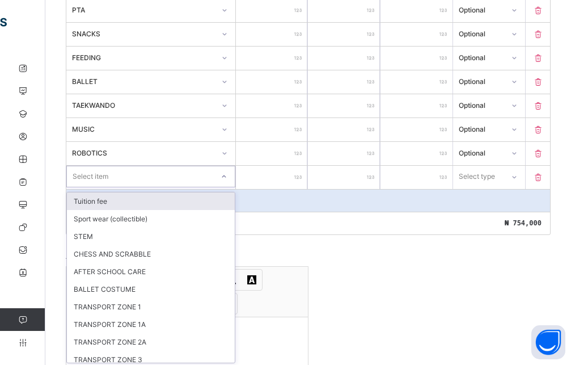
scroll to position [462, 0]
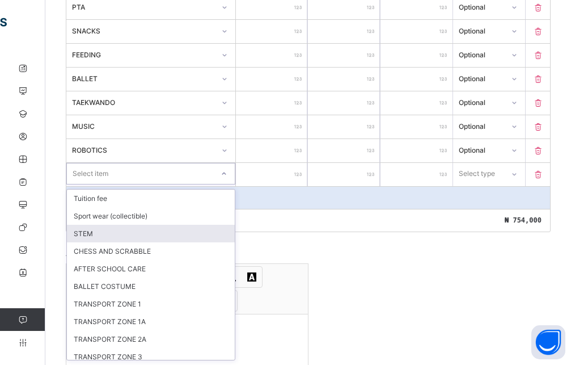
click at [96, 237] on div "STEM" at bounding box center [151, 234] width 168 height 18
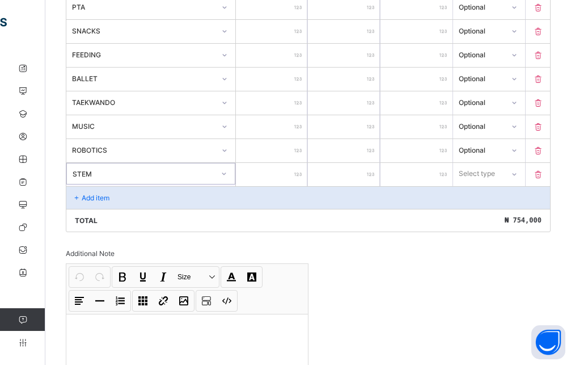
click at [281, 170] on input "number" at bounding box center [272, 174] width 72 height 23
click at [518, 164] on div at bounding box center [515, 174] width 22 height 22
click at [492, 212] on div "Optional" at bounding box center [489, 216] width 71 height 18
click at [174, 195] on div "Add item" at bounding box center [308, 197] width 484 height 23
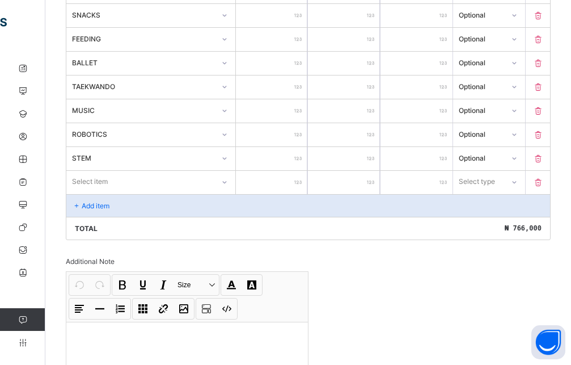
click at [140, 195] on div "Item Name Unit Price [ ₦ ] Qty Sub Total [ ₦ ] Item Type ADMISSION FORM **** * …" at bounding box center [308, 39] width 485 height 402
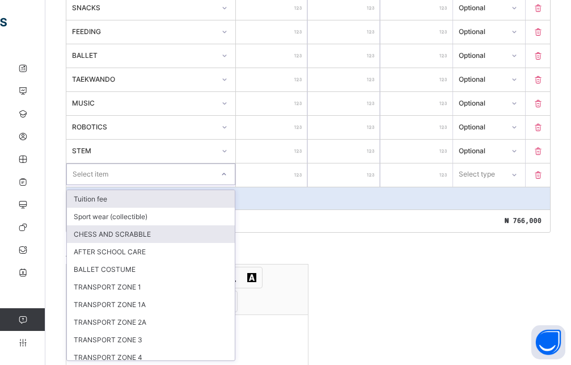
scroll to position [486, 0]
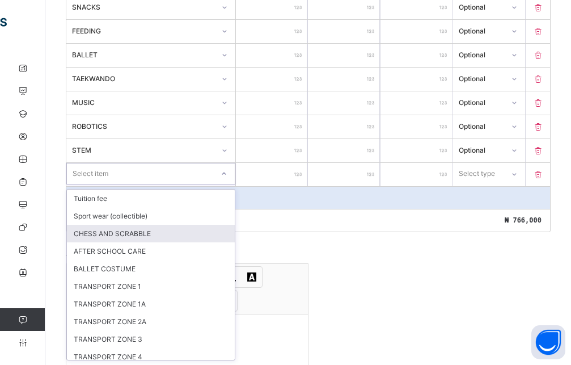
click at [124, 234] on div "CHESS AND SCRABBLE" at bounding box center [151, 234] width 168 height 18
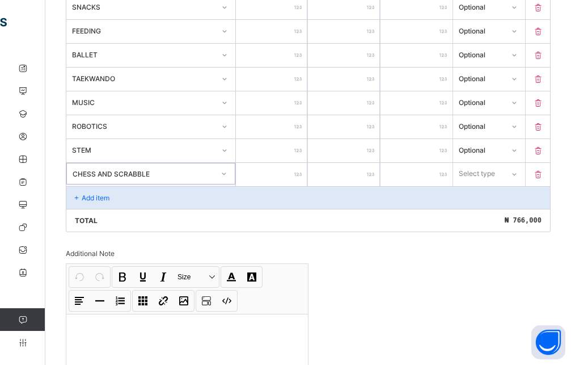
click at [288, 175] on input "number" at bounding box center [272, 174] width 72 height 23
click at [524, 179] on div at bounding box center [513, 174] width 19 height 18
click at [500, 217] on div "Optional" at bounding box center [489, 216] width 71 height 18
click at [170, 192] on div "Add item" at bounding box center [308, 197] width 484 height 23
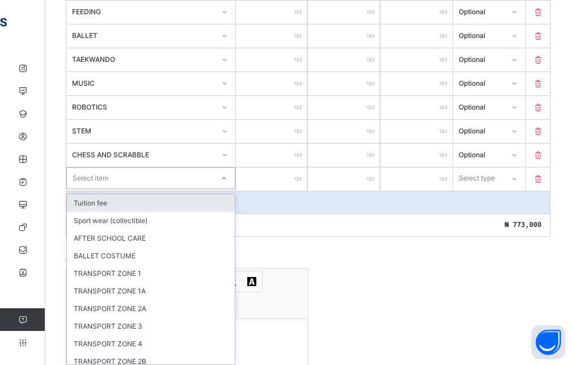
click at [161, 189] on div "option Tuition fee focused, 1 of 10. 10 results available. Use Up and Down to c…" at bounding box center [150, 178] width 169 height 22
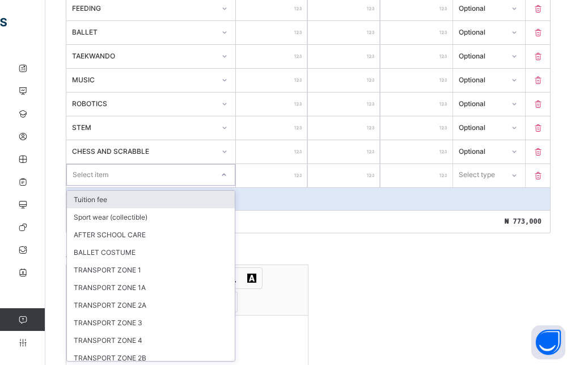
scroll to position [509, 0]
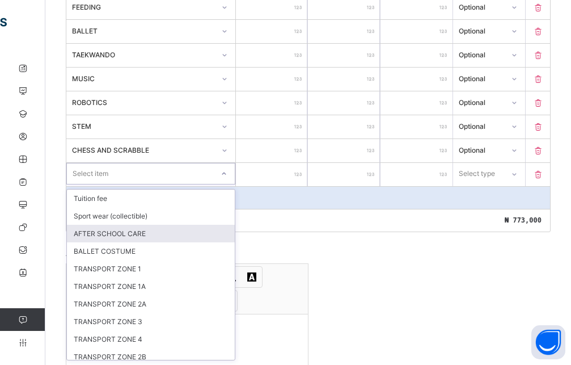
click at [141, 239] on div "AFTER SCHOOL CARE" at bounding box center [151, 234] width 168 height 18
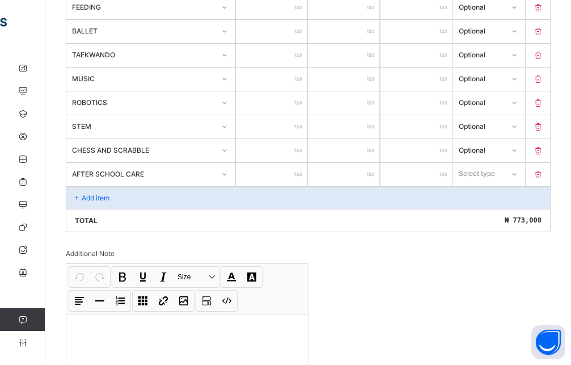
drag, startPoint x: 288, startPoint y: 179, endPoint x: 276, endPoint y: 186, distance: 13.7
click at [288, 180] on input "number" at bounding box center [272, 174] width 72 height 23
click at [480, 173] on div "Select type" at bounding box center [478, 174] width 36 height 22
click at [475, 213] on div "Optional" at bounding box center [489, 216] width 71 height 18
click at [84, 208] on div "Add item" at bounding box center [308, 197] width 484 height 23
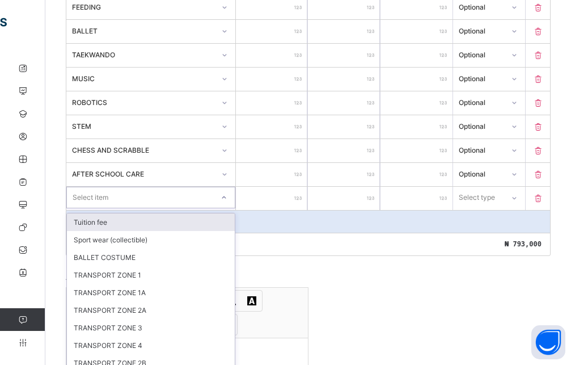
scroll to position [521, 0]
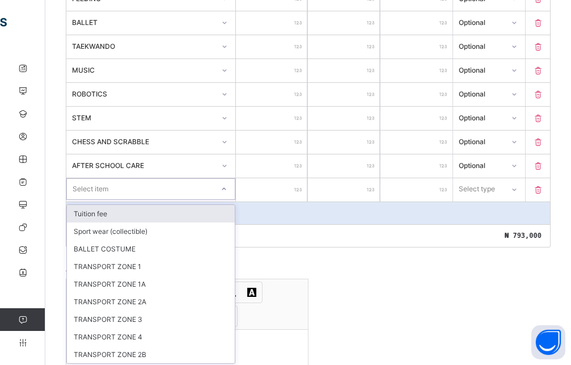
click at [132, 202] on div "Item Name Unit Price [ ₦ ] Qty Sub Total [ ₦ ] Item Type ADMISSION FORM **** * …" at bounding box center [308, 22] width 485 height 450
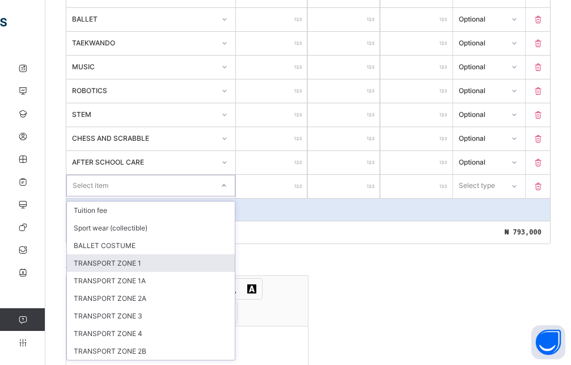
click at [136, 264] on div "TRANSPORT ZONE 1" at bounding box center [151, 263] width 168 height 18
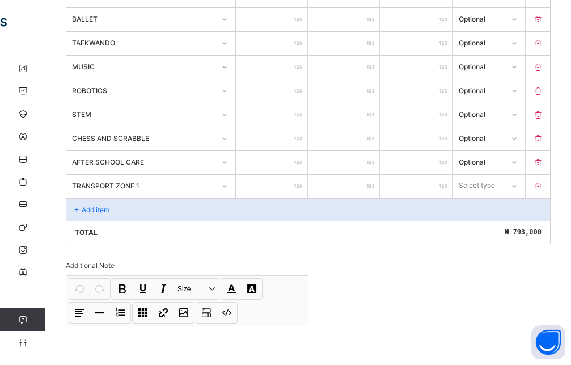
click at [273, 187] on input "number" at bounding box center [272, 186] width 72 height 23
click at [524, 188] on div at bounding box center [514, 186] width 19 height 18
drag, startPoint x: 512, startPoint y: 222, endPoint x: 488, endPoint y: 225, distance: 23.4
click at [512, 224] on div "Optional" at bounding box center [489, 228] width 71 height 18
click at [106, 216] on div "Add item" at bounding box center [308, 209] width 484 height 23
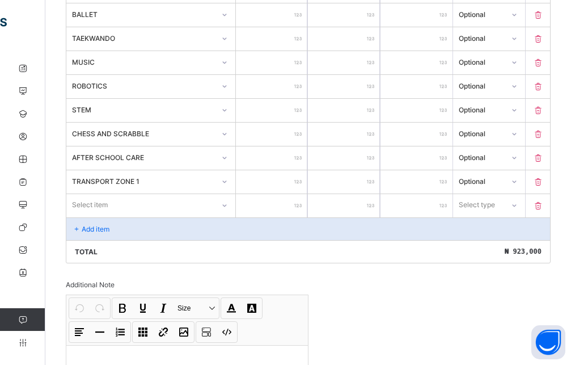
click at [133, 208] on div "Select item" at bounding box center [140, 205] width 148 height 16
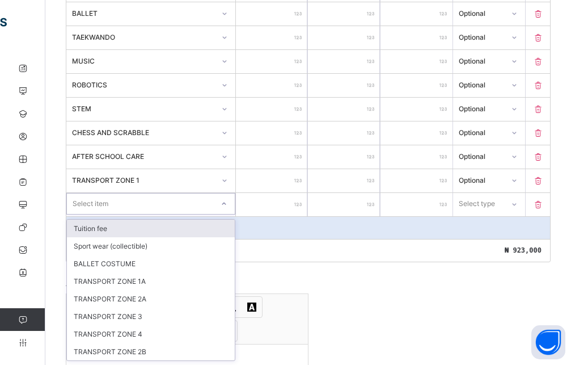
scroll to position [528, 0]
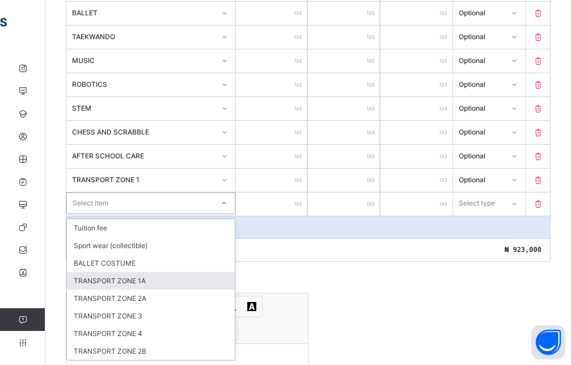
click at [140, 279] on div "TRANSPORT ZONE 1A" at bounding box center [151, 281] width 168 height 18
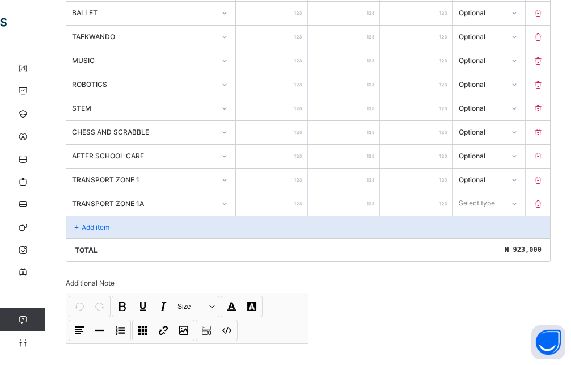
click at [283, 197] on input "number" at bounding box center [272, 203] width 72 height 23
drag, startPoint x: 492, startPoint y: 196, endPoint x: 494, endPoint y: 202, distance: 6.3
click at [493, 196] on div "Select type" at bounding box center [478, 203] width 36 height 22
click at [478, 243] on div "Optional" at bounding box center [489, 246] width 71 height 18
click at [179, 229] on div "Add item" at bounding box center [308, 227] width 484 height 23
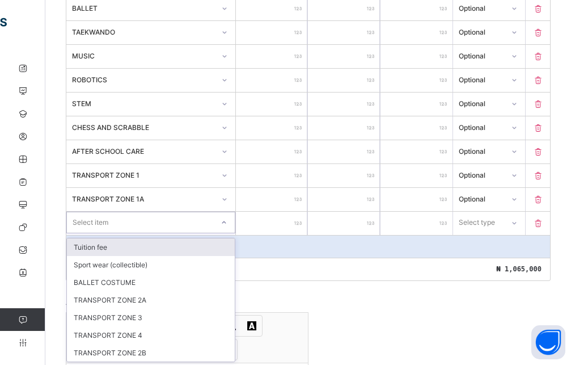
drag, startPoint x: 102, startPoint y: 226, endPoint x: 125, endPoint y: 228, distance: 23.9
click at [103, 228] on div "Select item" at bounding box center [91, 223] width 36 height 22
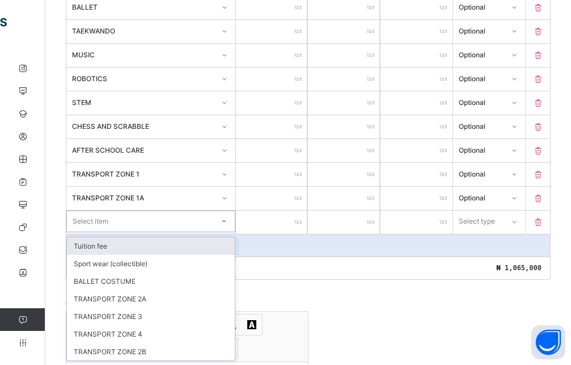
scroll to position [534, 0]
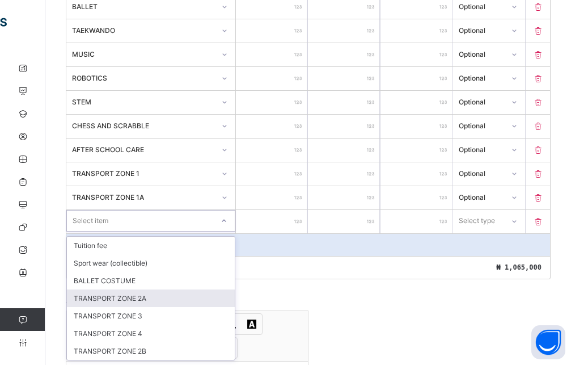
drag, startPoint x: 133, startPoint y: 297, endPoint x: 146, endPoint y: 284, distance: 18.5
click at [138, 295] on div "TRANSPORT ZONE 2A" at bounding box center [151, 298] width 168 height 18
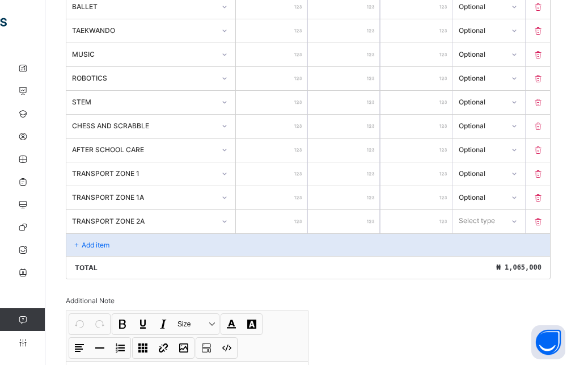
click at [283, 221] on input "number" at bounding box center [272, 221] width 72 height 23
click at [513, 225] on div "Select type" at bounding box center [489, 221] width 72 height 22
drag, startPoint x: 496, startPoint y: 266, endPoint x: 457, endPoint y: 255, distance: 40.1
click at [495, 266] on div "Optional" at bounding box center [489, 263] width 71 height 18
click at [94, 243] on p "Add item" at bounding box center [96, 245] width 28 height 9
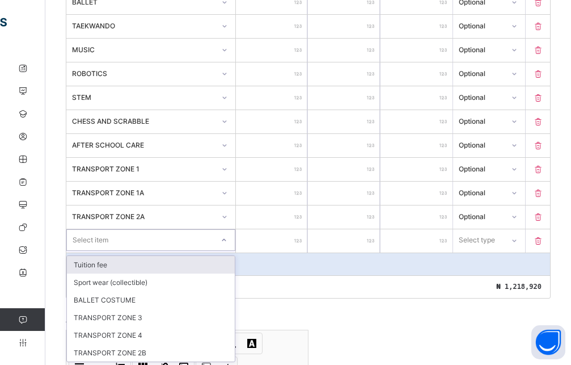
click at [151, 248] on div "Select item" at bounding box center [150, 240] width 169 height 22
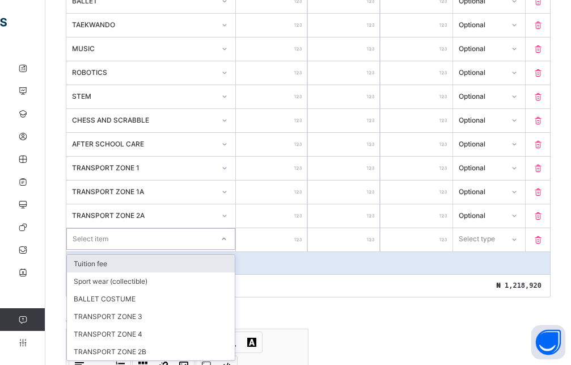
scroll to position [540, 0]
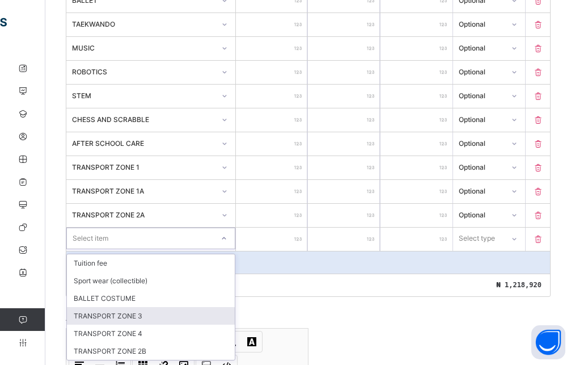
drag, startPoint x: 132, startPoint y: 316, endPoint x: 141, endPoint y: 311, distance: 10.9
click at [132, 315] on div "TRANSPORT ZONE 3" at bounding box center [151, 316] width 168 height 18
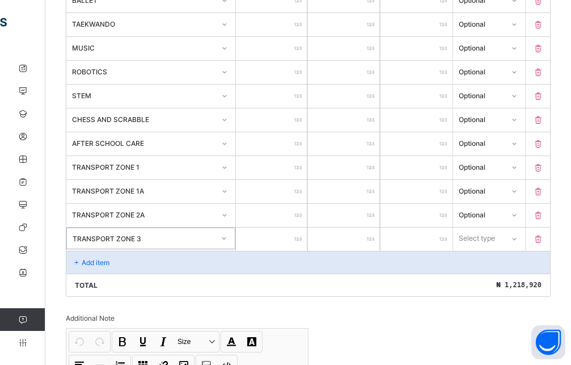
click at [282, 246] on input "number" at bounding box center [272, 239] width 72 height 23
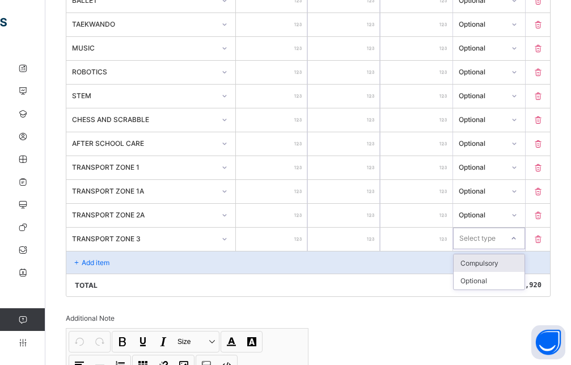
click at [514, 243] on div at bounding box center [514, 238] width 22 height 20
click at [496, 282] on div "Optional" at bounding box center [489, 281] width 71 height 18
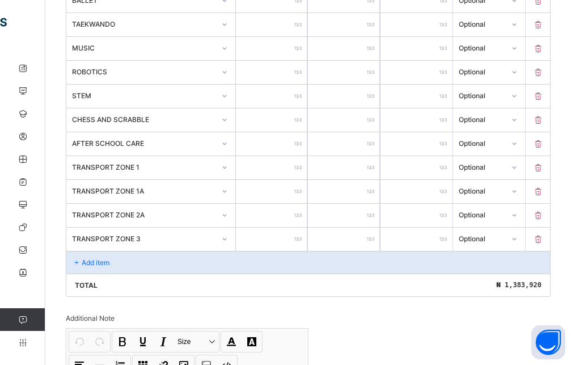
click at [109, 260] on p "Add item" at bounding box center [96, 262] width 28 height 9
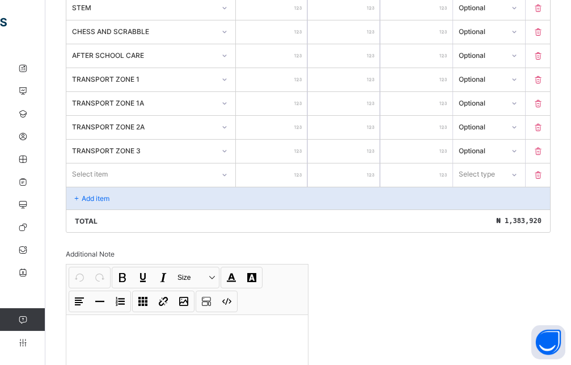
scroll to position [656, 0]
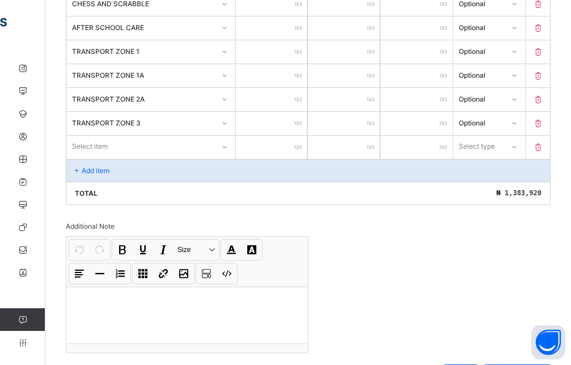
click at [220, 151] on div at bounding box center [224, 147] width 19 height 18
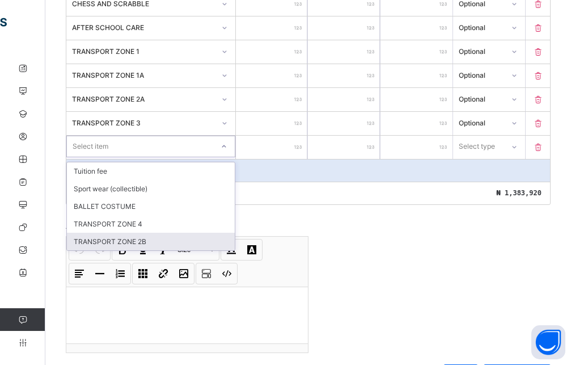
click at [130, 239] on div "TRANSPORT ZONE 2B" at bounding box center [151, 242] width 168 height 18
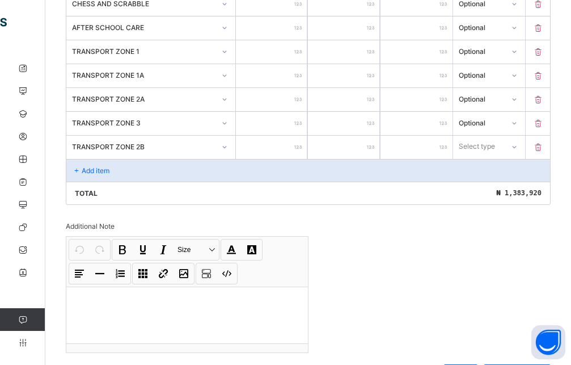
click at [282, 149] on input "number" at bounding box center [272, 147] width 72 height 23
click at [515, 152] on div at bounding box center [513, 146] width 19 height 18
click at [494, 191] on div "Optional" at bounding box center [489, 189] width 71 height 18
click at [98, 178] on div "Add item" at bounding box center [308, 170] width 484 height 23
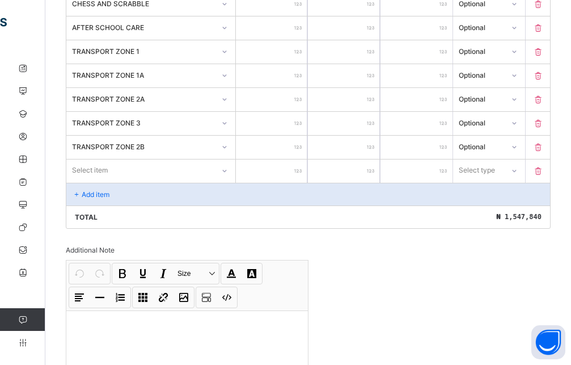
click at [153, 174] on div "Select item" at bounding box center [140, 170] width 148 height 16
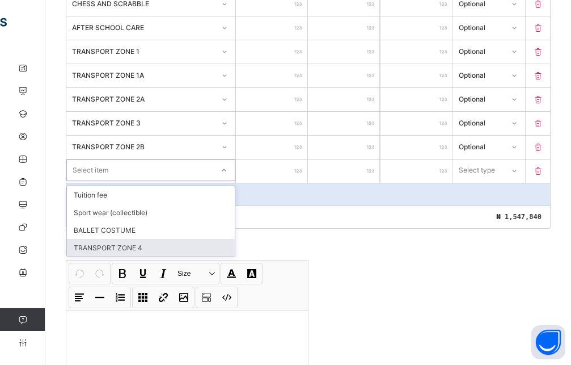
drag, startPoint x: 119, startPoint y: 244, endPoint x: 158, endPoint y: 221, distance: 45.0
click at [119, 245] on div "TRANSPORT ZONE 4" at bounding box center [151, 248] width 168 height 18
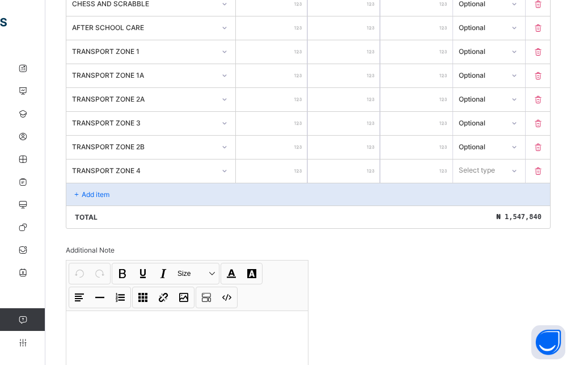
click at [257, 180] on input "number" at bounding box center [272, 170] width 72 height 23
click at [495, 175] on div "Select type" at bounding box center [477, 170] width 36 height 22
click at [486, 213] on div "Optional" at bounding box center [489, 213] width 71 height 18
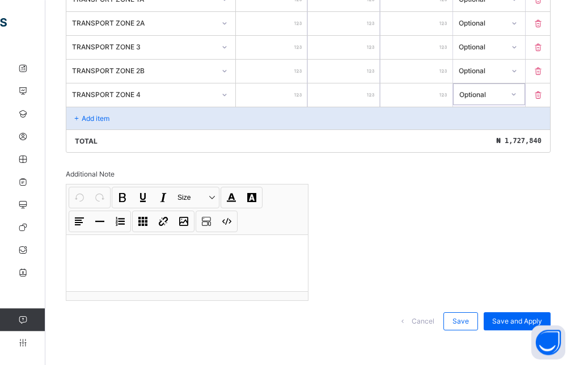
scroll to position [736, 0]
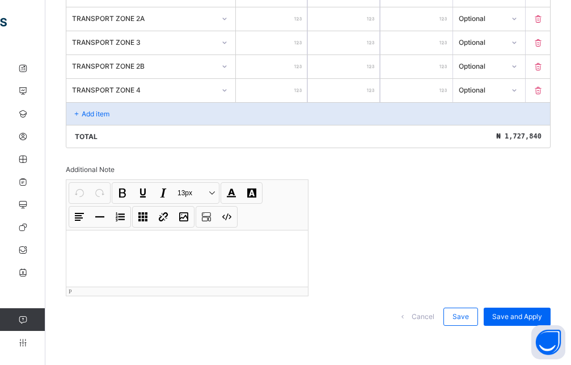
click at [93, 248] on p at bounding box center [187, 244] width 224 height 11
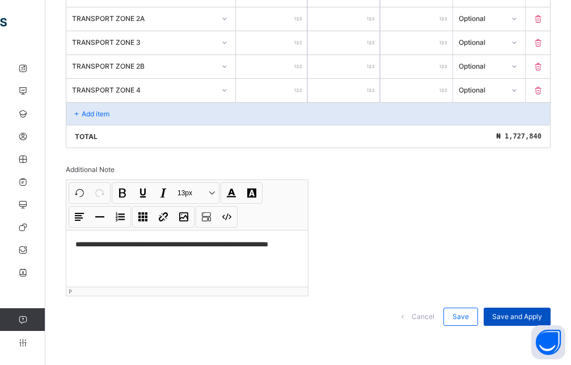
click at [520, 317] on span "Save and Apply" at bounding box center [517, 316] width 50 height 9
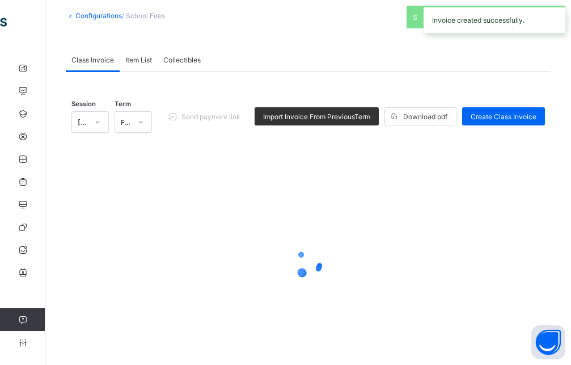
scroll to position [43, 0]
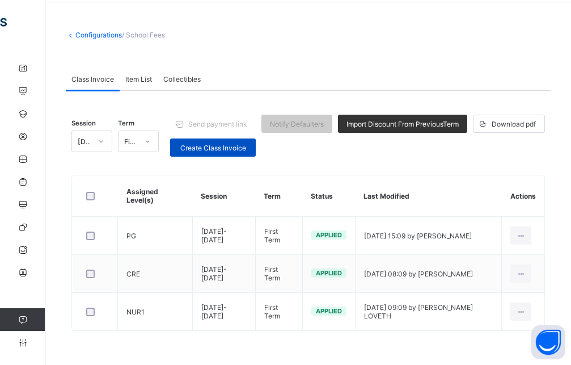
click at [221, 154] on div "Create Class Invoice" at bounding box center [213, 147] width 86 height 18
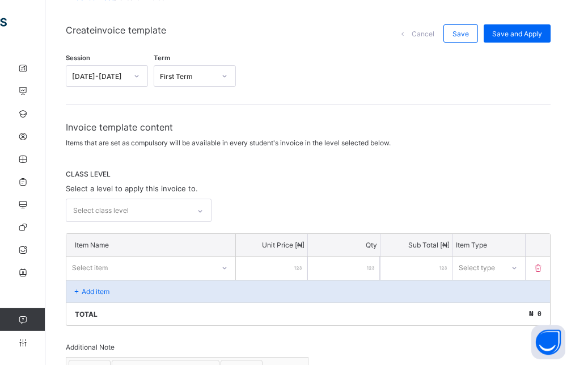
scroll to position [101, 0]
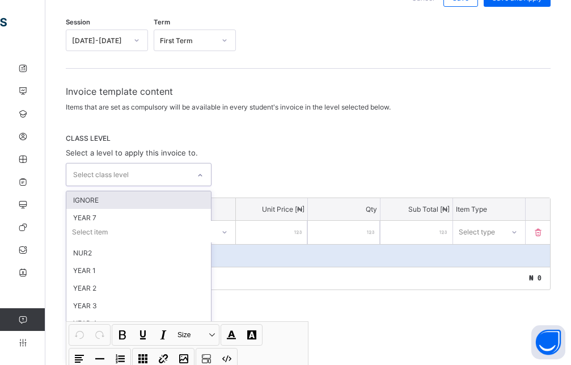
click at [201, 186] on div "option IGNORE focused, 1 of 16. 16 results available. Use Up and Down to choose…" at bounding box center [139, 174] width 146 height 23
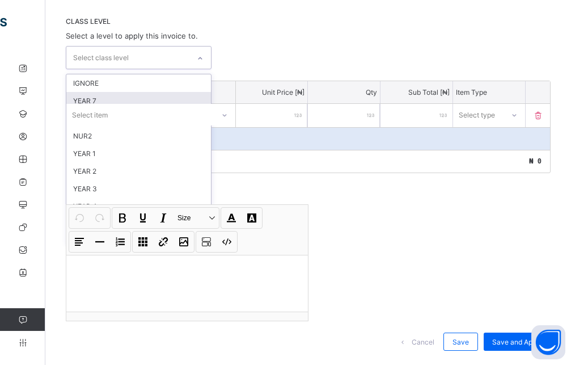
scroll to position [258, 0]
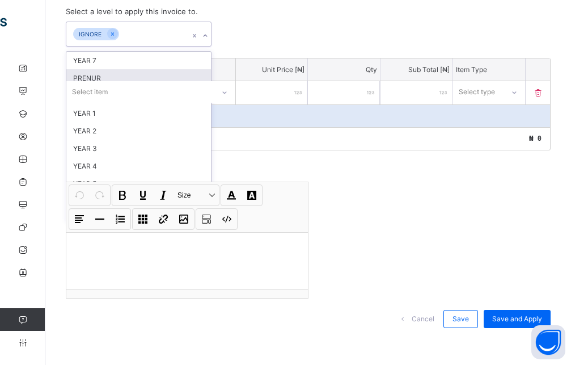
click at [135, 78] on div "PRENUR" at bounding box center [138, 78] width 145 height 18
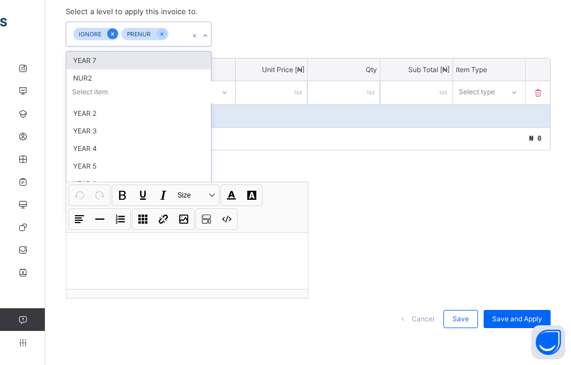
click at [114, 33] on icon at bounding box center [112, 34] width 6 height 8
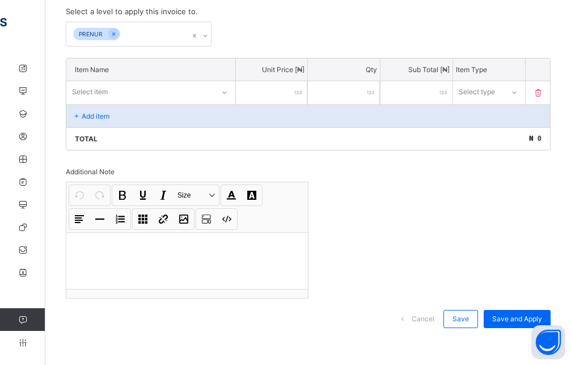
click at [250, 32] on div "PRENUR" at bounding box center [308, 34] width 485 height 25
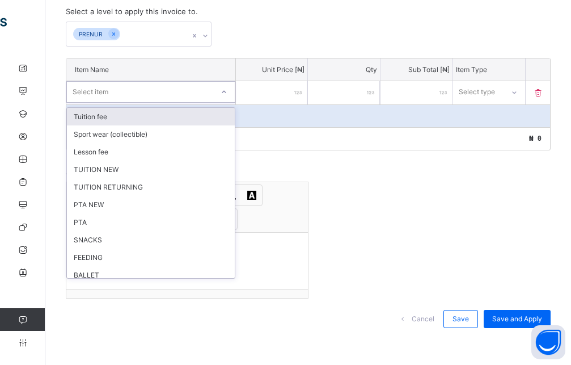
click at [228, 92] on icon at bounding box center [224, 91] width 7 height 11
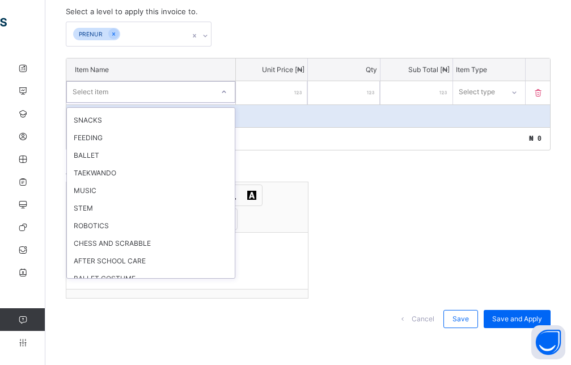
scroll to position [252, 0]
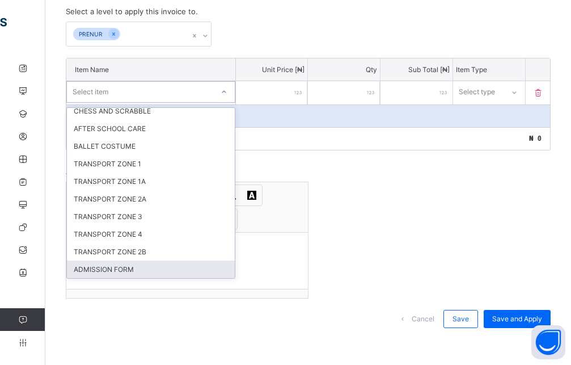
click at [142, 274] on div "ADMISSION FORM" at bounding box center [151, 269] width 168 height 18
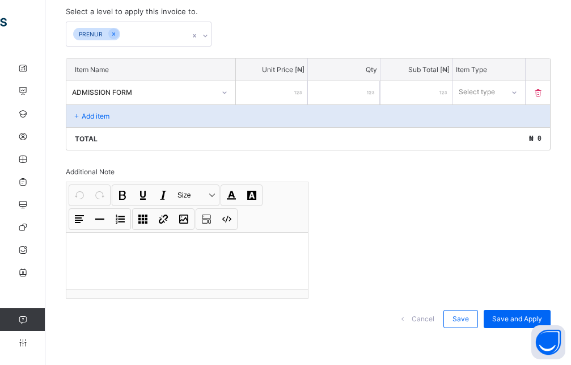
click at [288, 90] on input "number" at bounding box center [272, 92] width 72 height 23
click at [524, 97] on div at bounding box center [513, 92] width 19 height 18
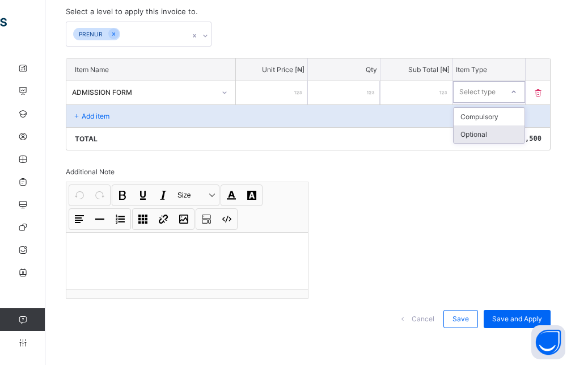
click at [506, 132] on div "Optional" at bounding box center [489, 134] width 71 height 18
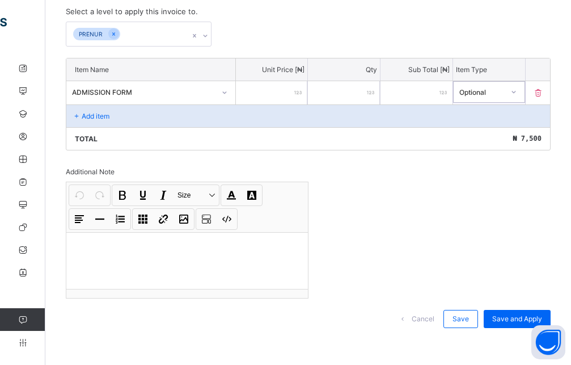
click at [89, 113] on p "Add item" at bounding box center [96, 116] width 28 height 9
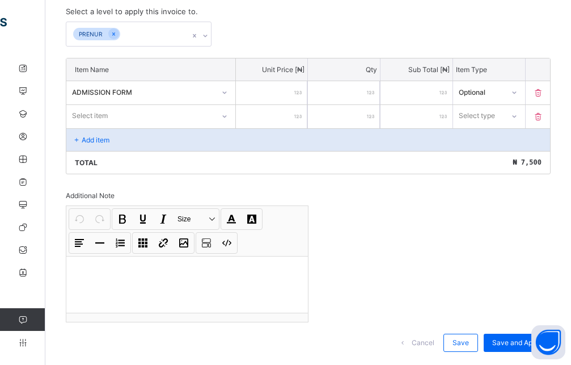
click at [150, 119] on div "Select item" at bounding box center [140, 116] width 148 height 16
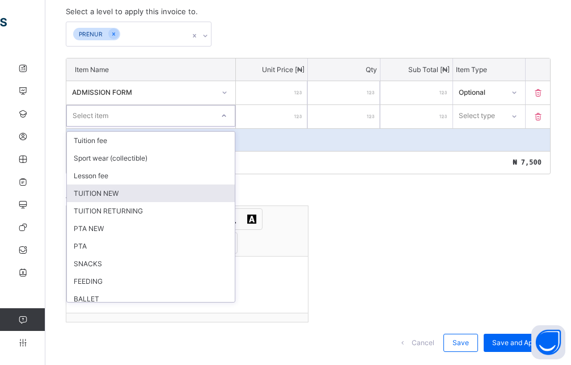
click at [104, 189] on div "TUITION NEW" at bounding box center [151, 193] width 168 height 18
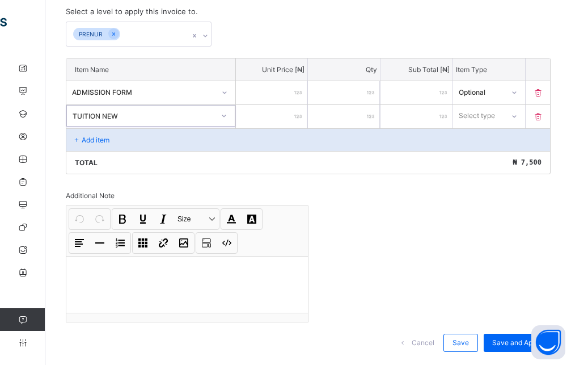
click at [279, 121] on input "number" at bounding box center [272, 116] width 72 height 23
click at [491, 118] on div "Select type" at bounding box center [477, 116] width 36 height 22
click at [492, 159] on div "Optional" at bounding box center [489, 158] width 71 height 18
click at [143, 141] on div "Add item" at bounding box center [308, 139] width 484 height 23
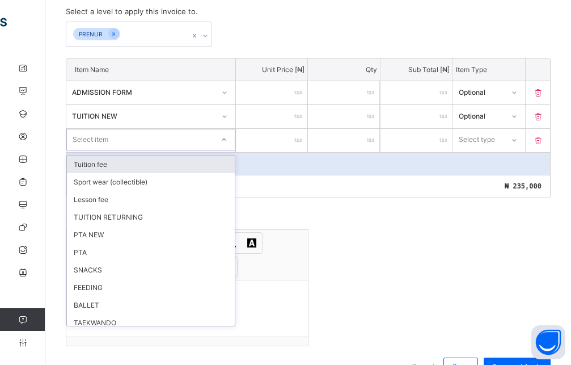
click at [167, 145] on div "Select item" at bounding box center [140, 140] width 146 height 16
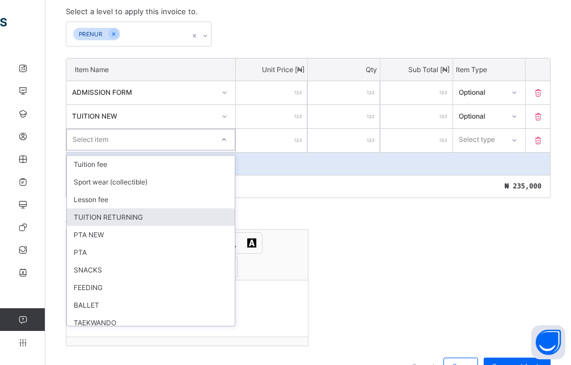
click at [95, 218] on div "TUITION RETURNING" at bounding box center [151, 217] width 168 height 18
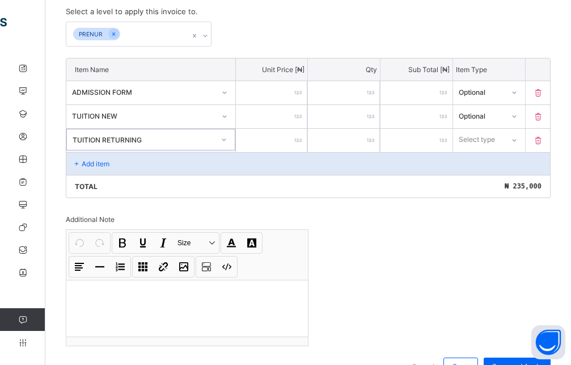
click at [277, 134] on input "number" at bounding box center [272, 140] width 72 height 23
click at [496, 146] on div "Select type" at bounding box center [478, 140] width 36 height 22
click at [486, 181] on div "Optional" at bounding box center [489, 182] width 71 height 18
click at [165, 162] on div "Add item" at bounding box center [308, 163] width 484 height 23
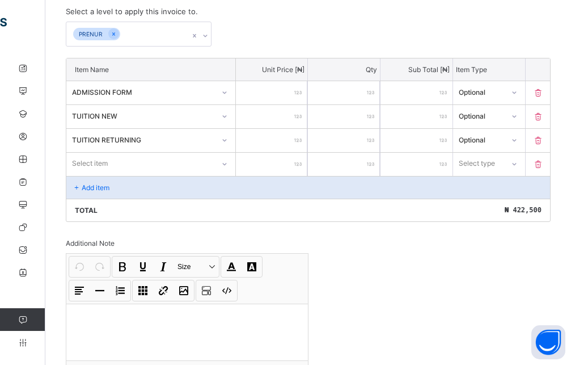
click at [151, 151] on div "TUITION RETURNING" at bounding box center [151, 140] width 170 height 23
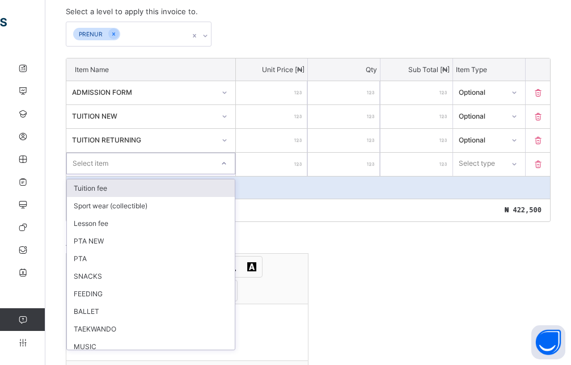
click at [153, 159] on div "Select item" at bounding box center [140, 163] width 146 height 16
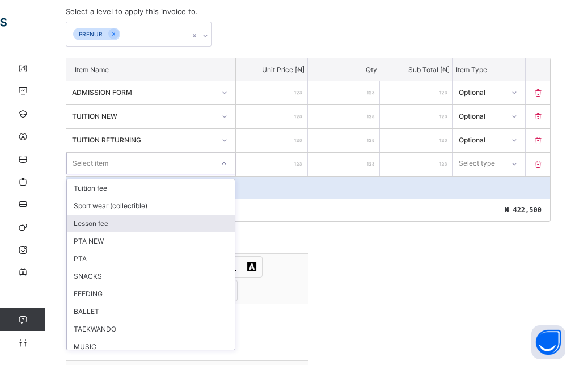
click at [122, 216] on div "Lesson fee" at bounding box center [151, 223] width 168 height 18
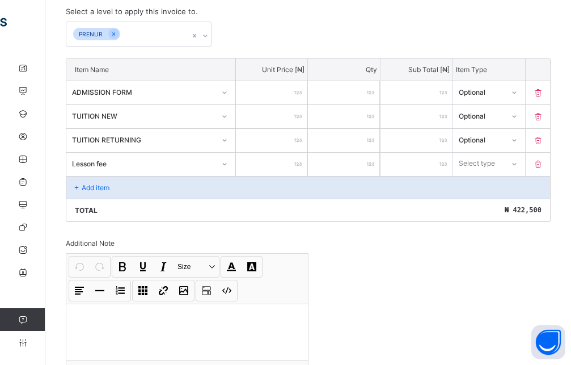
click at [286, 161] on input "number" at bounding box center [272, 164] width 72 height 23
click at [524, 169] on div at bounding box center [514, 164] width 19 height 18
click at [495, 213] on div "Optional" at bounding box center [489, 206] width 71 height 18
click at [108, 193] on div "Add item" at bounding box center [308, 187] width 484 height 23
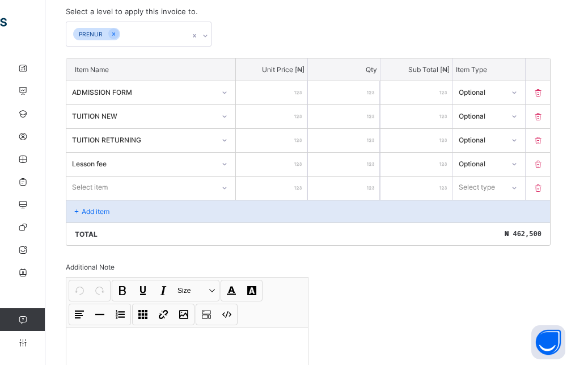
click at [117, 191] on div "Item Name Unit Price [ ₦ ] Qty Sub Total [ ₦ ] Item Type ADMISSION FORM **** * …" at bounding box center [308, 152] width 485 height 188
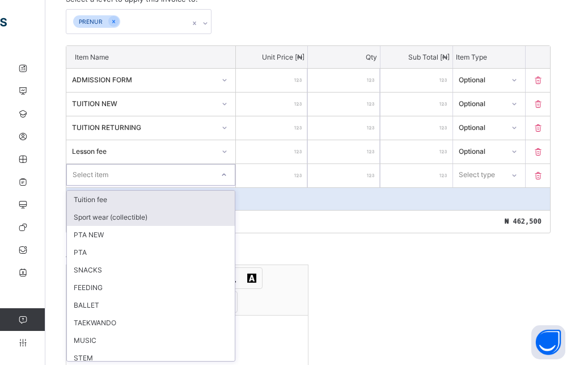
scroll to position [271, 0]
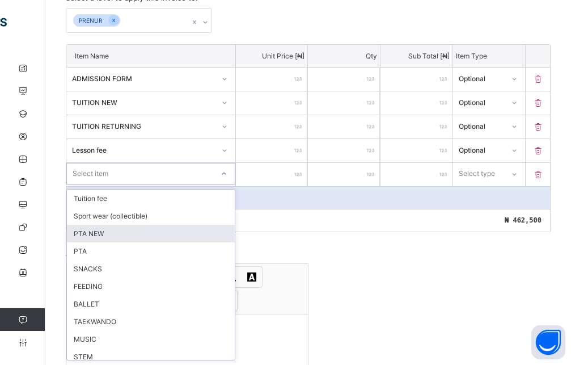
click at [96, 240] on div "PTA NEW" at bounding box center [151, 234] width 168 height 18
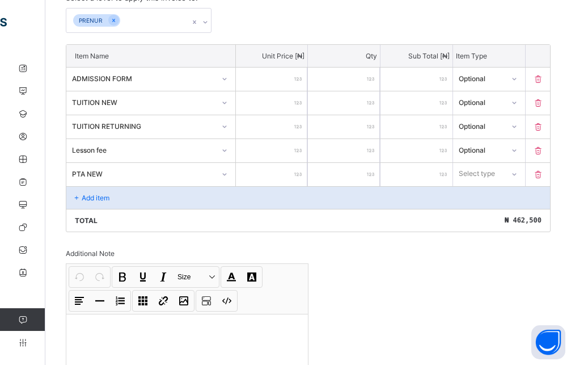
click at [272, 171] on input "number" at bounding box center [272, 174] width 72 height 23
click at [476, 175] on div "Select type" at bounding box center [477, 174] width 36 height 22
click at [477, 216] on div "Optional" at bounding box center [489, 216] width 71 height 18
click at [136, 203] on div "Add item" at bounding box center [308, 197] width 484 height 23
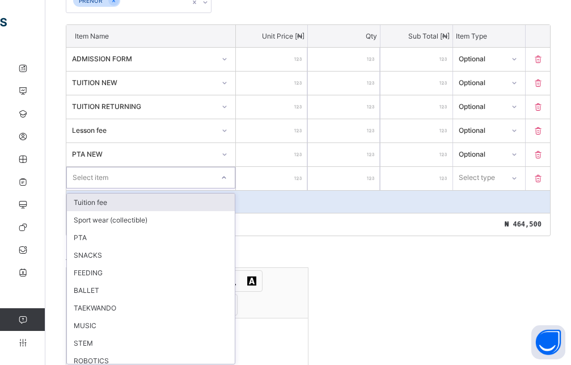
click at [119, 188] on div "option Tuition fee focused, 1 of 19. 19 results available. Use Up and Down to c…" at bounding box center [150, 178] width 169 height 22
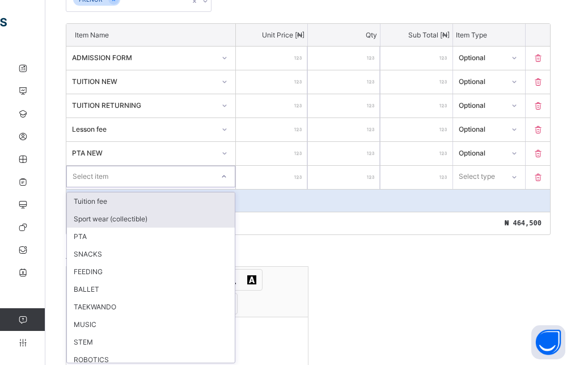
scroll to position [295, 0]
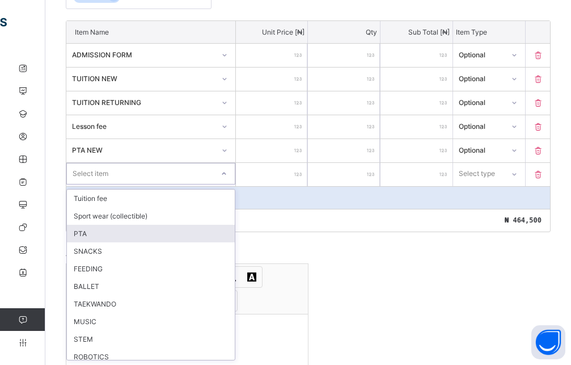
drag, startPoint x: 100, startPoint y: 239, endPoint x: 169, endPoint y: 210, distance: 74.7
click at [99, 239] on div "PTA" at bounding box center [151, 234] width 168 height 18
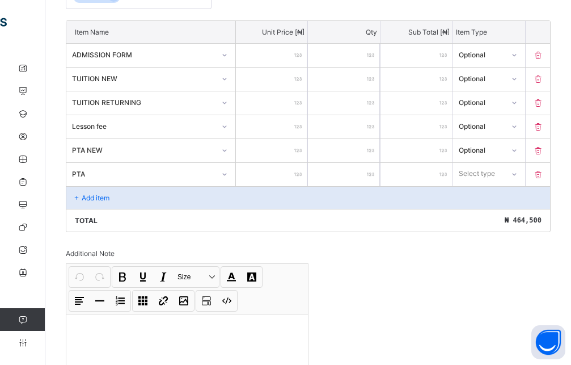
click at [289, 171] on input "number" at bounding box center [272, 174] width 72 height 23
click at [496, 169] on div "Select type" at bounding box center [478, 174] width 36 height 22
click at [481, 215] on div "Optional" at bounding box center [489, 216] width 71 height 18
click at [170, 193] on div "Add item" at bounding box center [308, 197] width 484 height 23
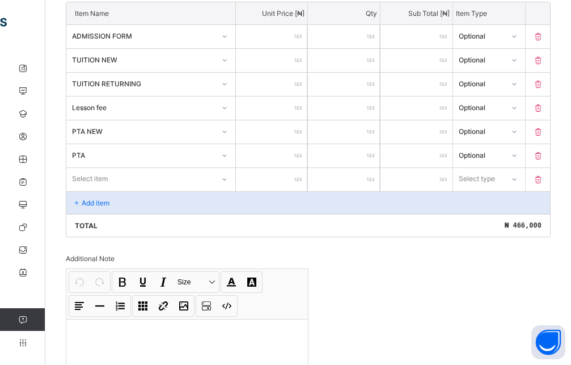
click at [169, 189] on div "Select item" at bounding box center [150, 179] width 169 height 22
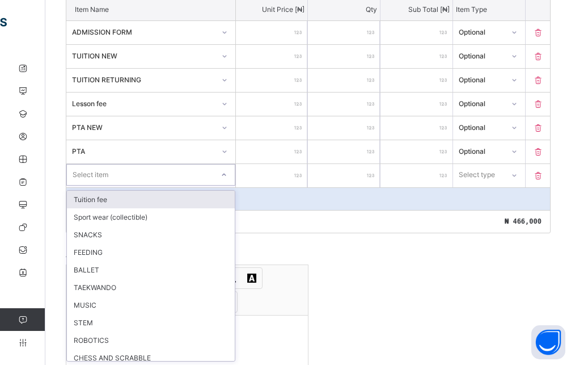
scroll to position [319, 0]
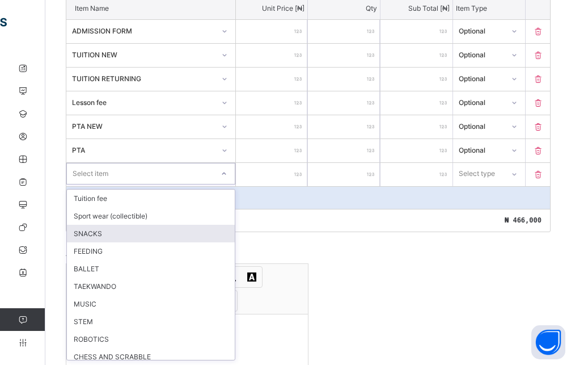
click at [132, 232] on div "SNACKS" at bounding box center [151, 234] width 168 height 18
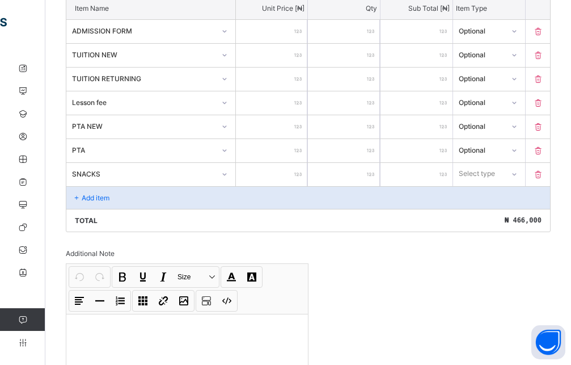
click at [291, 172] on input "number" at bounding box center [272, 174] width 72 height 23
click at [517, 173] on icon at bounding box center [514, 173] width 7 height 11
click at [501, 222] on div "Optional" at bounding box center [489, 216] width 71 height 18
click at [106, 193] on div "Add item" at bounding box center [308, 197] width 484 height 23
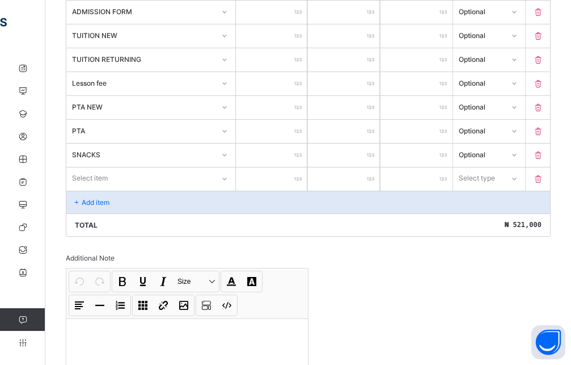
click at [137, 189] on div "Select item" at bounding box center [150, 178] width 169 height 22
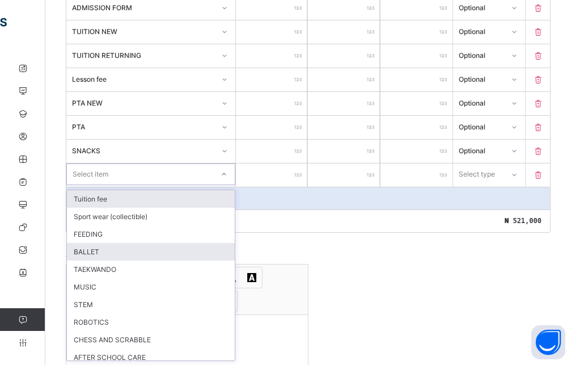
scroll to position [343, 0]
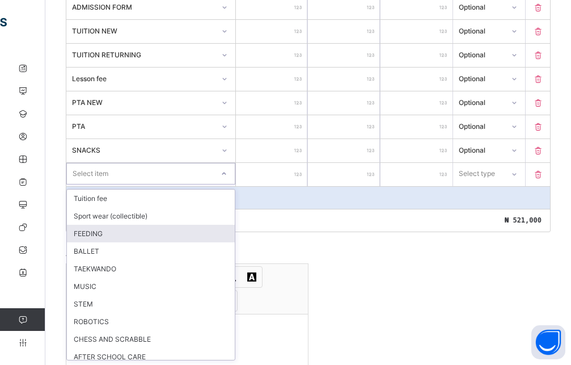
click at [99, 237] on div "FEEDING" at bounding box center [151, 234] width 168 height 18
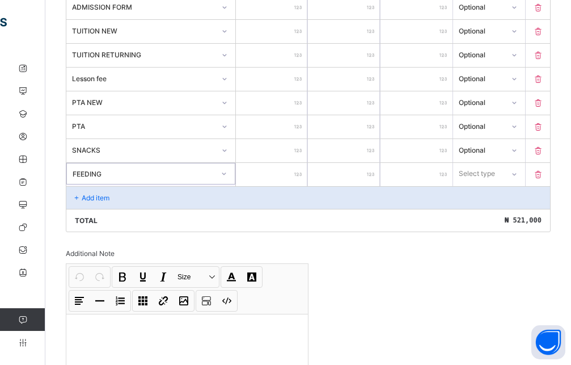
click at [298, 175] on input "number" at bounding box center [272, 174] width 72 height 23
click at [524, 165] on div at bounding box center [513, 174] width 19 height 18
click at [488, 216] on div "Optional" at bounding box center [489, 216] width 71 height 18
click at [155, 200] on div "Add item" at bounding box center [308, 197] width 484 height 23
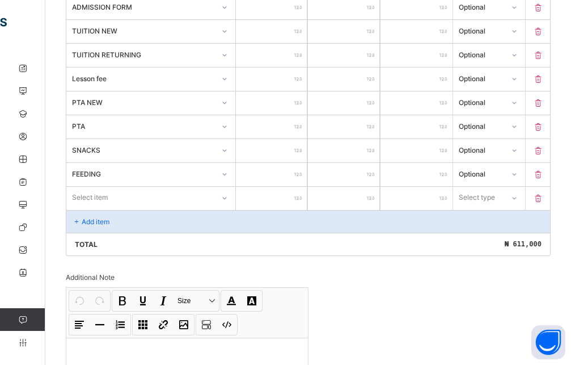
click at [137, 199] on div "Select item" at bounding box center [150, 198] width 169 height 22
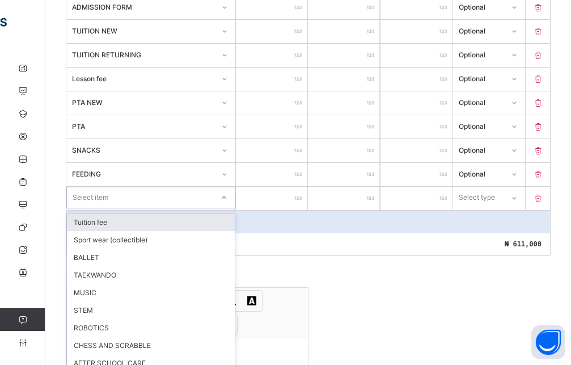
scroll to position [367, 0]
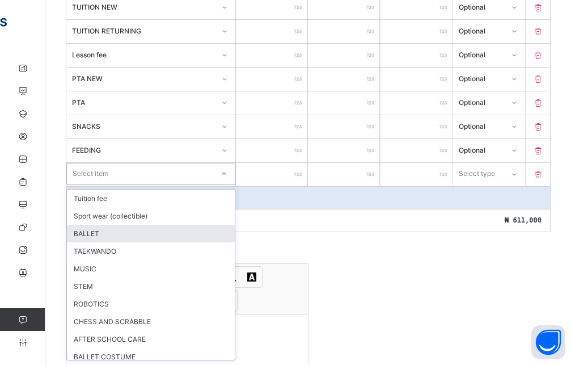
click at [111, 241] on div "BALLET" at bounding box center [151, 234] width 168 height 18
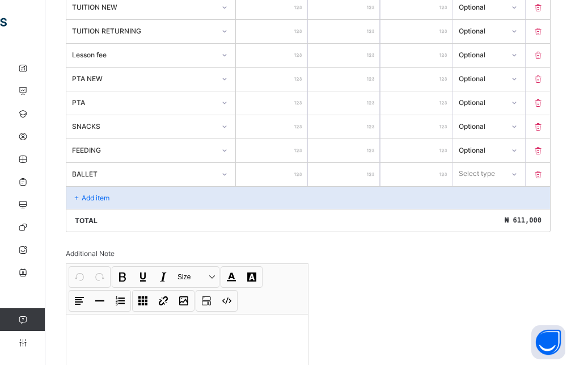
click at [283, 178] on input "number" at bounding box center [272, 174] width 72 height 23
click at [519, 167] on div at bounding box center [514, 174] width 19 height 18
click at [508, 214] on div "Optional" at bounding box center [489, 216] width 71 height 18
click at [184, 189] on div "Add item" at bounding box center [308, 197] width 484 height 23
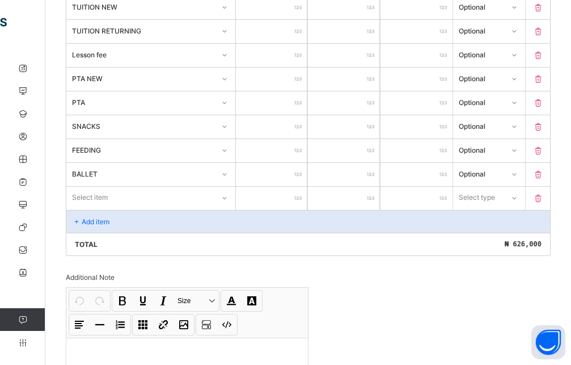
click at [121, 200] on div "Select item" at bounding box center [150, 198] width 169 height 22
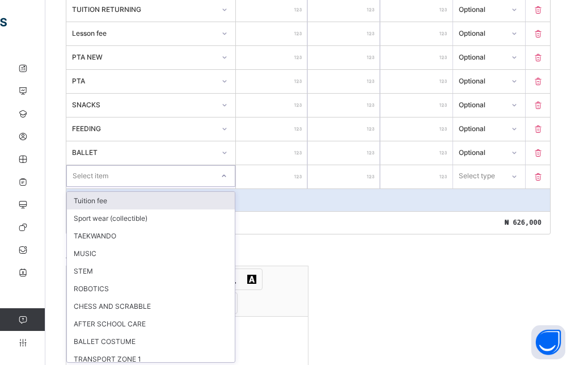
scroll to position [390, 0]
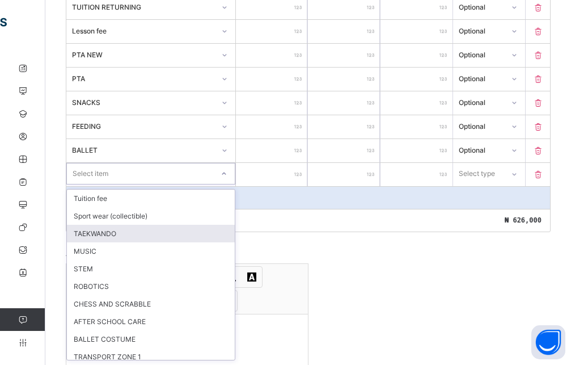
click at [119, 234] on div "TAEKWANDO" at bounding box center [151, 234] width 168 height 18
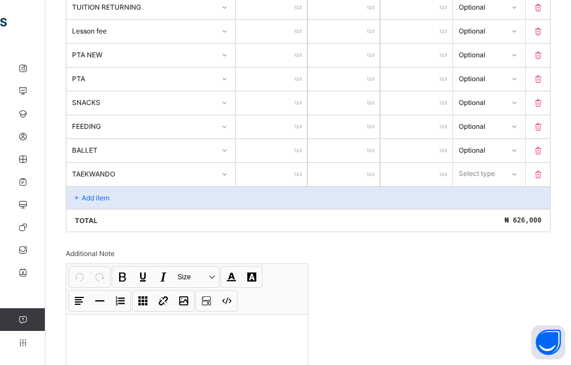
click at [284, 171] on input "number" at bounding box center [272, 174] width 72 height 23
click at [520, 180] on div at bounding box center [513, 174] width 19 height 18
drag, startPoint x: 504, startPoint y: 214, endPoint x: 485, endPoint y: 209, distance: 20.0
click at [504, 216] on div "Optional" at bounding box center [489, 216] width 71 height 18
click at [182, 210] on div "Total ₦ 633,000" at bounding box center [308, 220] width 484 height 23
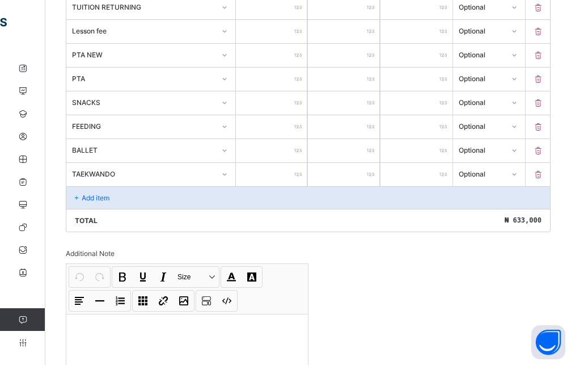
click at [181, 208] on div "Add item" at bounding box center [308, 197] width 484 height 23
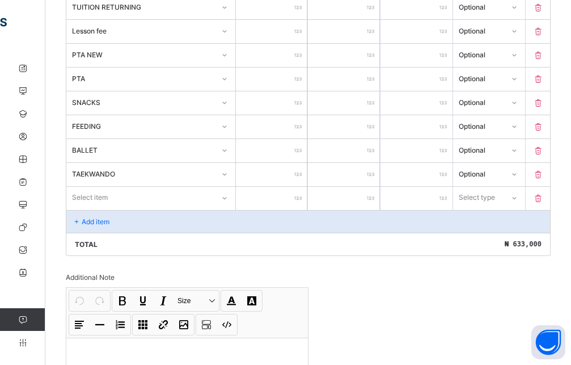
click at [174, 197] on div "Select item" at bounding box center [150, 198] width 169 height 22
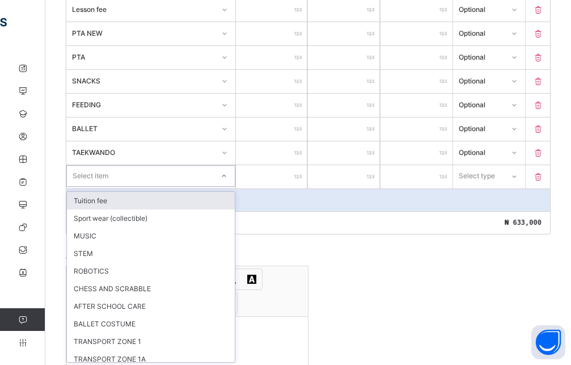
scroll to position [414, 0]
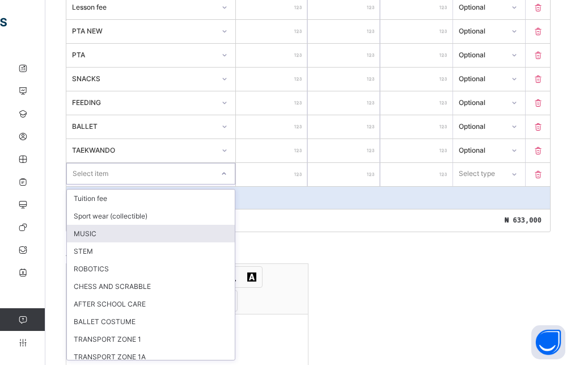
click at [106, 236] on div "MUSIC" at bounding box center [151, 234] width 168 height 18
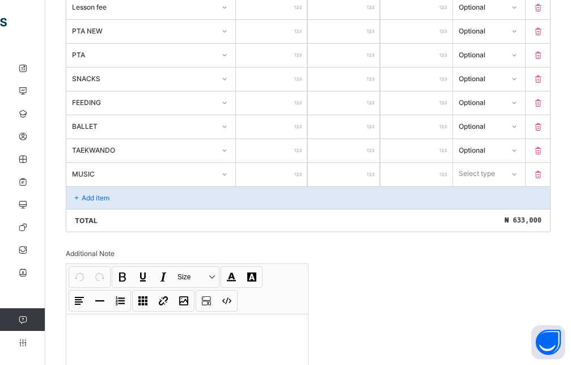
click at [268, 177] on input "number" at bounding box center [272, 174] width 72 height 23
click at [517, 173] on icon at bounding box center [514, 173] width 7 height 11
click at [503, 221] on div "Optional" at bounding box center [489, 216] width 71 height 18
click at [154, 199] on div "Add item" at bounding box center [308, 197] width 484 height 23
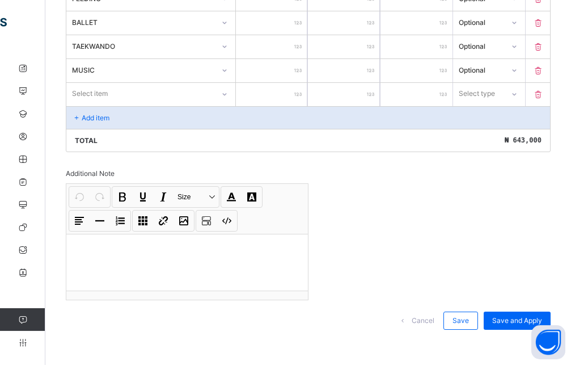
scroll to position [522, 0]
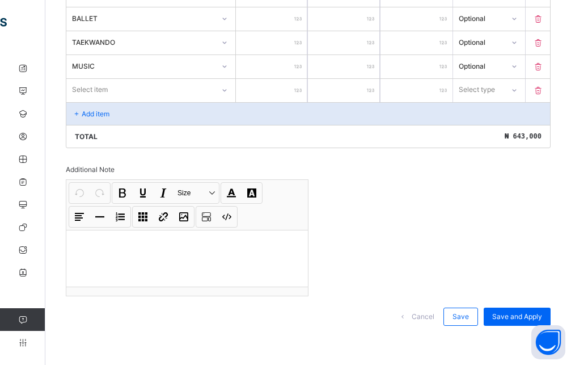
click at [230, 85] on div at bounding box center [224, 90] width 19 height 18
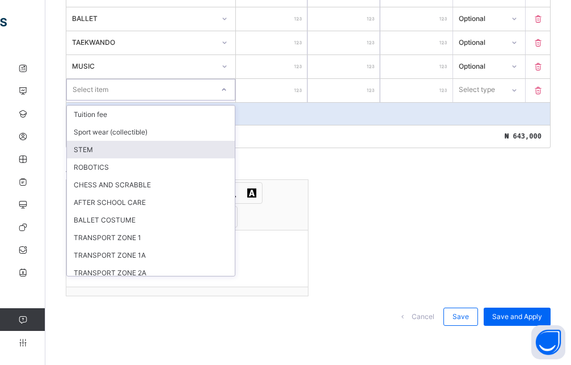
click at [110, 155] on div "STEM" at bounding box center [151, 150] width 168 height 18
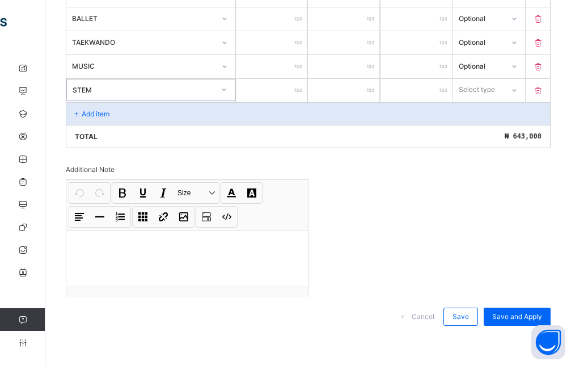
click at [248, 94] on input "number" at bounding box center [272, 90] width 72 height 23
click at [495, 92] on div "Select type" at bounding box center [477, 90] width 36 height 22
click at [500, 138] on div "Optional" at bounding box center [489, 132] width 71 height 18
click at [140, 109] on div "Add item" at bounding box center [308, 113] width 484 height 23
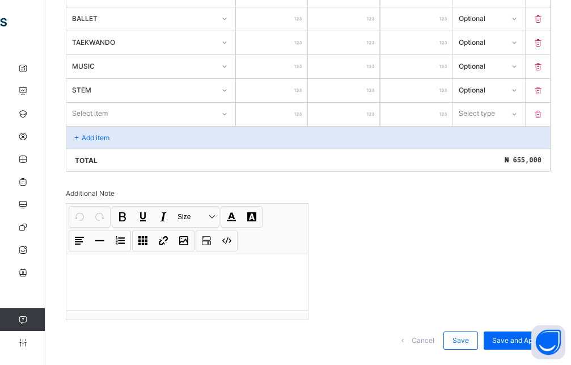
click at [138, 117] on div "Select item" at bounding box center [140, 114] width 148 height 16
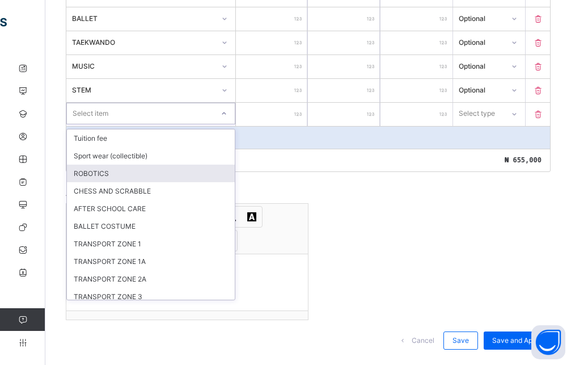
click at [139, 180] on div "ROBOTICS" at bounding box center [151, 174] width 168 height 18
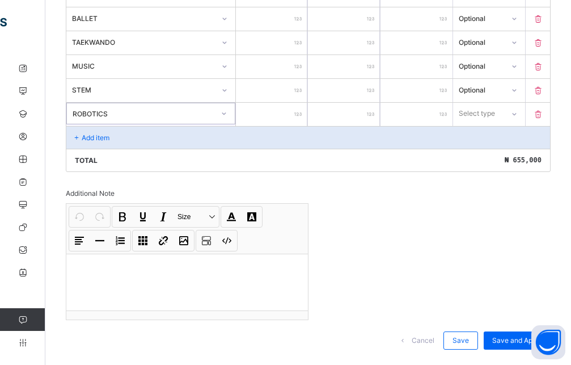
click at [271, 113] on input "number" at bounding box center [272, 114] width 72 height 23
click at [489, 120] on div "Select type" at bounding box center [478, 114] width 36 height 22
click at [486, 151] on div "Optional" at bounding box center [489, 156] width 71 height 18
click at [119, 134] on div "Add item" at bounding box center [308, 137] width 484 height 23
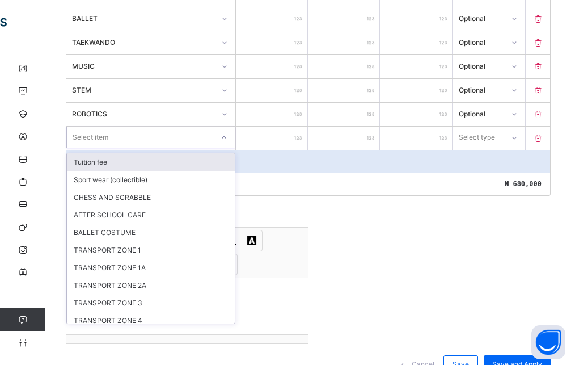
click at [145, 142] on div "Select item" at bounding box center [140, 137] width 146 height 16
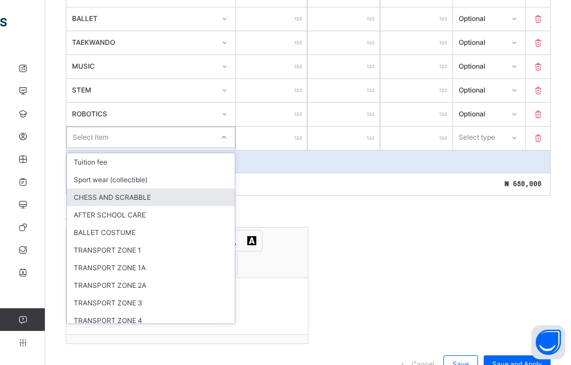
click at [127, 201] on div "CHESS AND SCRABBLE" at bounding box center [151, 197] width 168 height 18
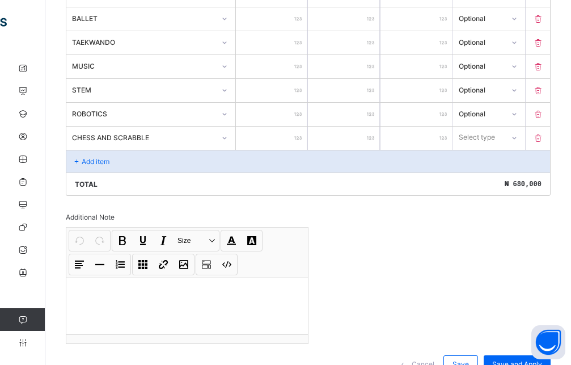
click at [285, 137] on input "number" at bounding box center [272, 138] width 72 height 23
click at [504, 137] on div "Select type" at bounding box center [478, 137] width 50 height 16
click at [499, 179] on div "Optional" at bounding box center [489, 180] width 71 height 18
click at [162, 168] on div "Add item" at bounding box center [308, 161] width 484 height 23
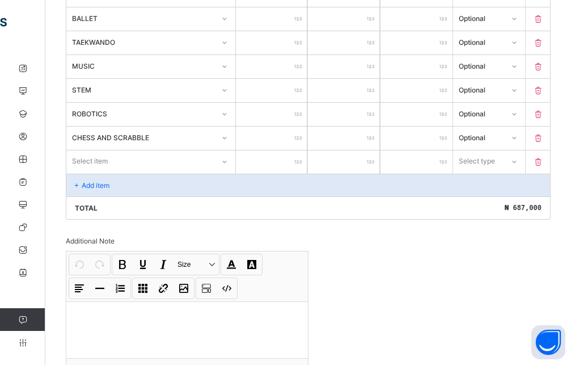
click at [158, 165] on div "Select item" at bounding box center [140, 161] width 148 height 16
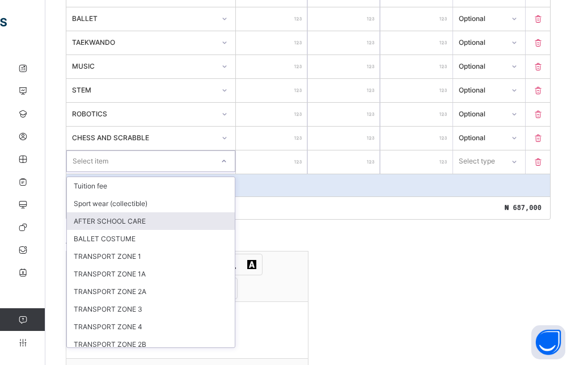
click at [124, 227] on div "AFTER SCHOOL CARE" at bounding box center [151, 221] width 168 height 18
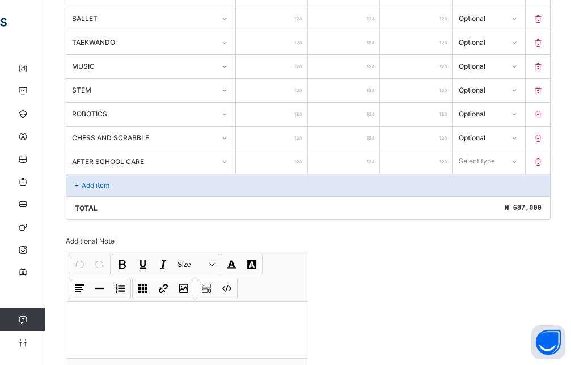
click at [267, 157] on input "number" at bounding box center [272, 161] width 72 height 23
drag, startPoint x: 519, startPoint y: 159, endPoint x: 516, endPoint y: 164, distance: 5.8
click at [519, 159] on div at bounding box center [514, 162] width 19 height 18
click at [495, 200] on div "Optional" at bounding box center [489, 204] width 71 height 18
click at [162, 188] on div "Add item" at bounding box center [308, 185] width 484 height 23
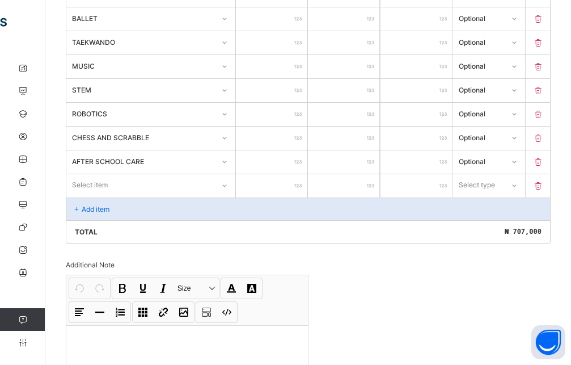
click at [158, 186] on div "Select item" at bounding box center [140, 185] width 148 height 16
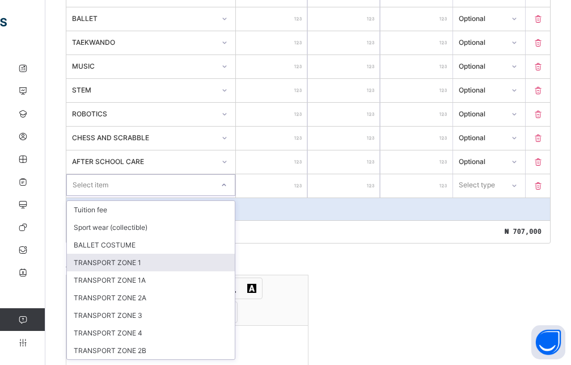
click at [130, 262] on div "TRANSPORT ZONE 1" at bounding box center [151, 263] width 168 height 18
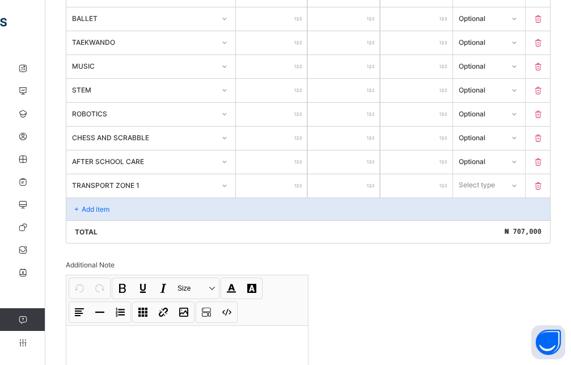
click at [266, 183] on input "number" at bounding box center [272, 185] width 72 height 23
click at [519, 182] on div at bounding box center [513, 185] width 19 height 18
click at [510, 226] on div "Optional" at bounding box center [489, 227] width 71 height 18
click at [96, 209] on p "Add item" at bounding box center [96, 209] width 28 height 9
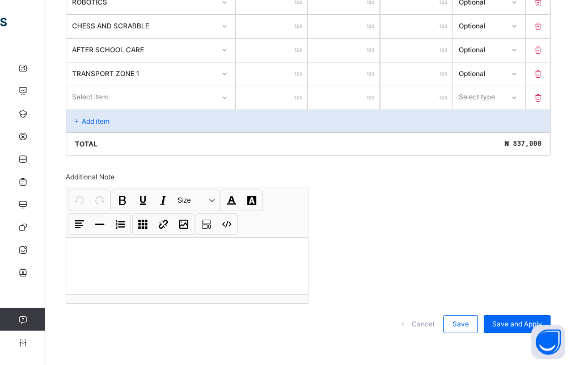
scroll to position [641, 0]
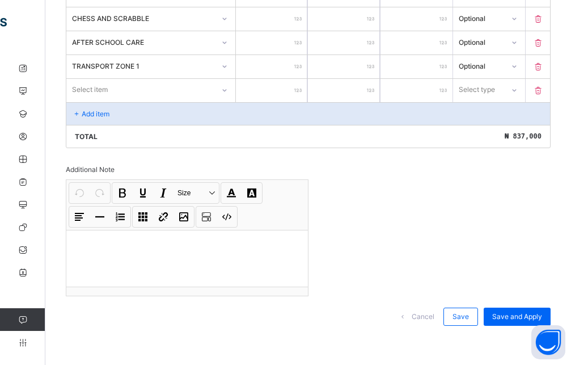
click at [214, 83] on div "Select item" at bounding box center [140, 90] width 148 height 16
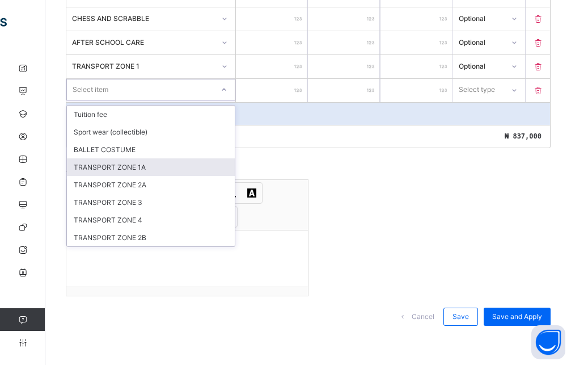
click at [150, 168] on div "TRANSPORT ZONE 1A" at bounding box center [151, 167] width 168 height 18
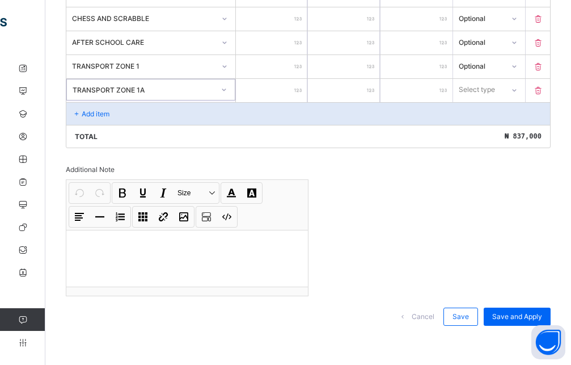
click at [268, 91] on input "number" at bounding box center [272, 90] width 72 height 23
click at [504, 96] on div "Select type" at bounding box center [478, 90] width 50 height 16
click at [507, 131] on div "Optional" at bounding box center [489, 132] width 71 height 18
click at [90, 114] on p "Add item" at bounding box center [96, 113] width 28 height 9
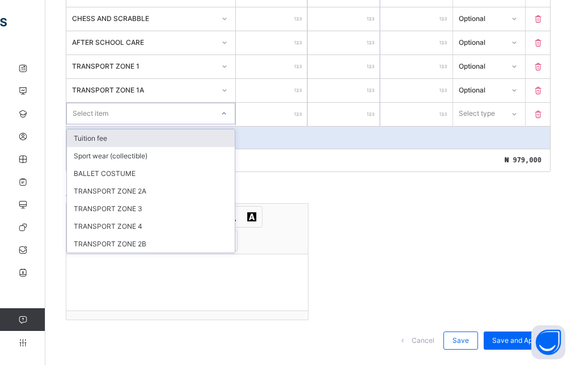
click at [150, 115] on div "Select item" at bounding box center [140, 114] width 146 height 16
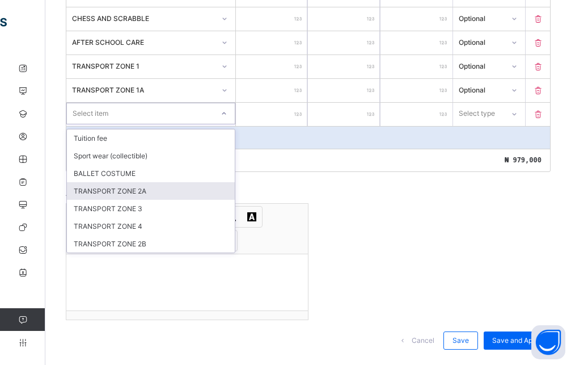
click at [123, 192] on div "TRANSPORT ZONE 2A" at bounding box center [151, 191] width 168 height 18
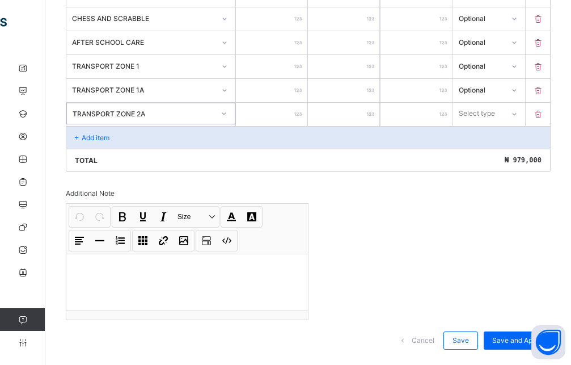
click at [288, 109] on input "number" at bounding box center [272, 114] width 72 height 23
click at [281, 111] on input "******" at bounding box center [272, 114] width 72 height 23
click at [285, 118] on input "******" at bounding box center [272, 114] width 72 height 23
click at [524, 107] on div at bounding box center [513, 113] width 19 height 18
click at [499, 157] on div "Optional" at bounding box center [489, 156] width 71 height 18
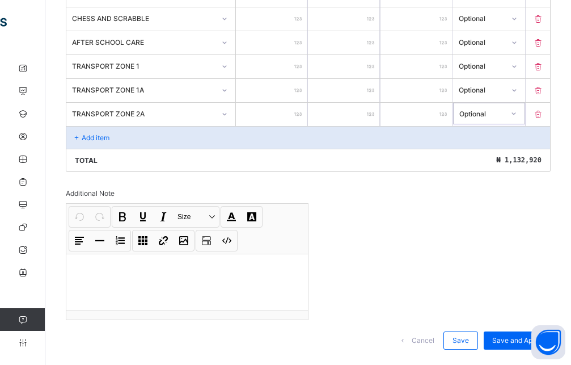
click at [103, 146] on div "Add item" at bounding box center [308, 137] width 484 height 23
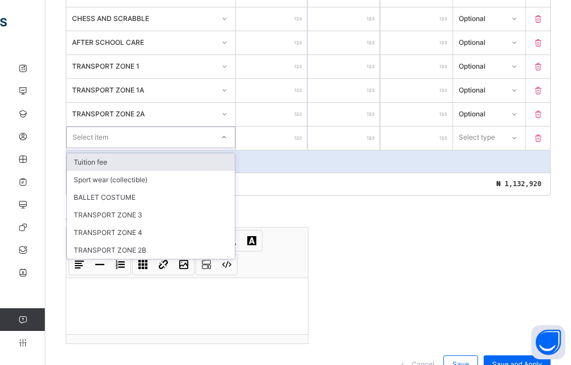
click at [226, 139] on icon at bounding box center [224, 137] width 7 height 11
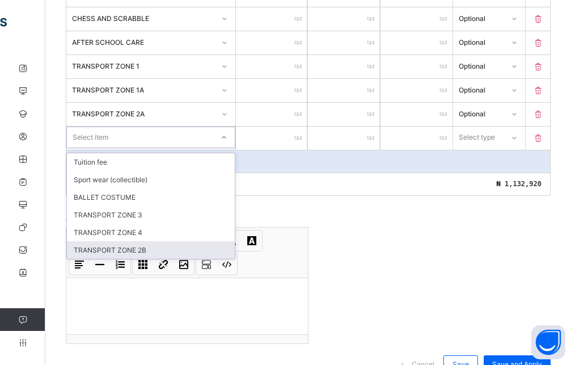
click at [146, 248] on div "TRANSPORT ZONE 2B" at bounding box center [151, 250] width 168 height 18
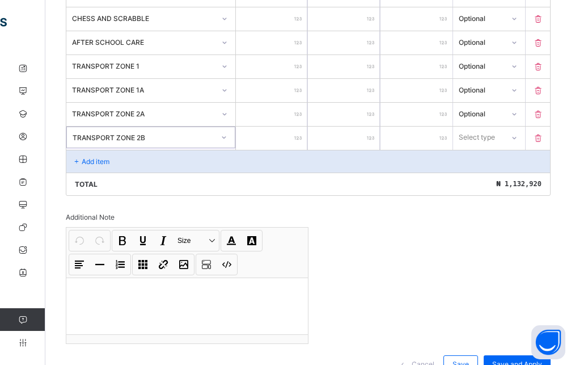
click at [290, 132] on input "number" at bounding box center [272, 138] width 72 height 23
click at [495, 134] on div "Select type" at bounding box center [478, 138] width 36 height 22
drag, startPoint x: 495, startPoint y: 177, endPoint x: 437, endPoint y: 176, distance: 57.3
click at [494, 178] on div "Optional" at bounding box center [489, 180] width 71 height 18
click at [105, 166] on div "Add item" at bounding box center [308, 161] width 484 height 23
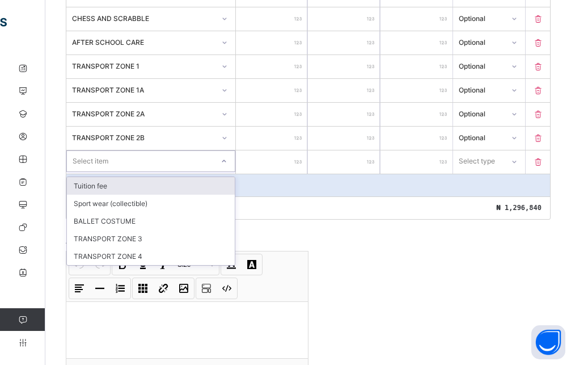
click at [157, 171] on div "Select item" at bounding box center [150, 161] width 169 height 22
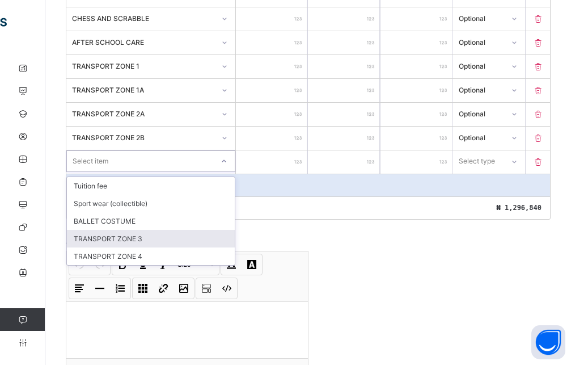
click at [141, 243] on div "TRANSPORT ZONE 3" at bounding box center [151, 239] width 168 height 18
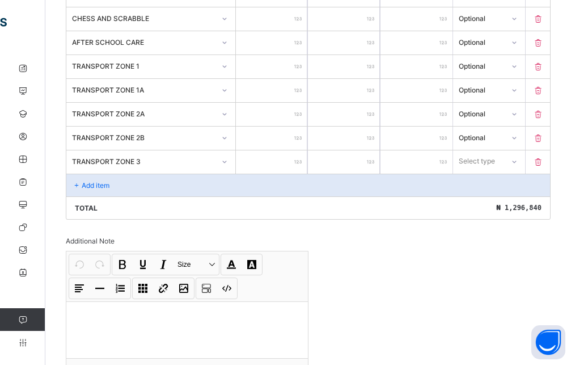
click at [254, 162] on input "number" at bounding box center [272, 161] width 72 height 23
click at [504, 166] on div "Select type" at bounding box center [478, 161] width 50 height 16
drag, startPoint x: 502, startPoint y: 206, endPoint x: 454, endPoint y: 184, distance: 52.3
click at [500, 206] on div "Optional" at bounding box center [489, 204] width 71 height 18
click at [154, 186] on div "Add item" at bounding box center [308, 185] width 484 height 23
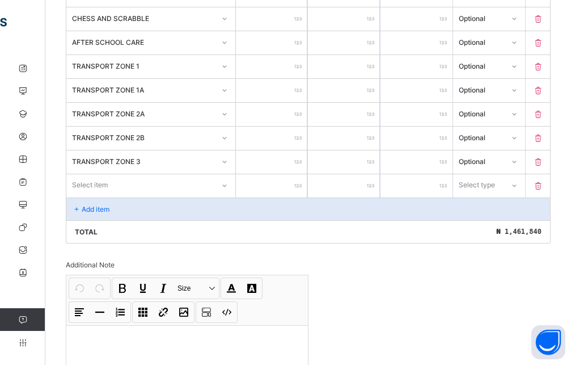
click at [124, 184] on div "Select item" at bounding box center [140, 185] width 148 height 16
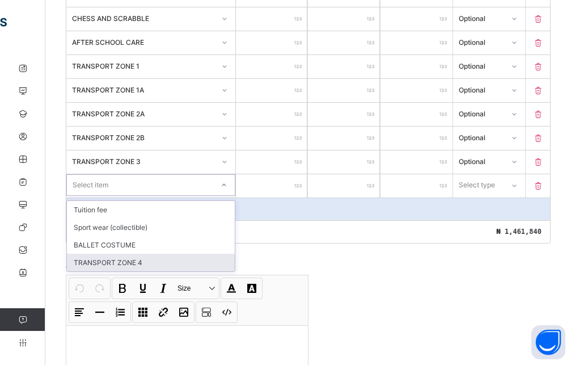
click at [138, 259] on div "TRANSPORT ZONE 4" at bounding box center [151, 263] width 168 height 18
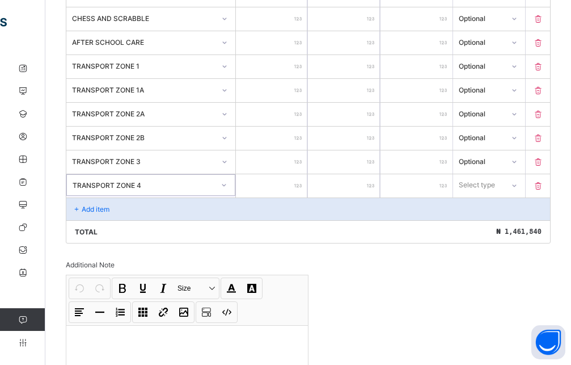
click at [263, 188] on input "number" at bounding box center [272, 185] width 72 height 23
click at [495, 184] on div "Select type" at bounding box center [477, 185] width 36 height 22
click at [491, 228] on div "Optional" at bounding box center [489, 227] width 71 height 18
click at [136, 213] on div "Add item" at bounding box center [308, 208] width 484 height 23
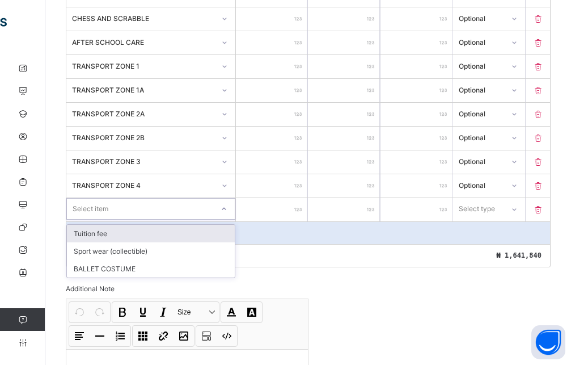
click at [182, 214] on div "Select item" at bounding box center [140, 209] width 146 height 16
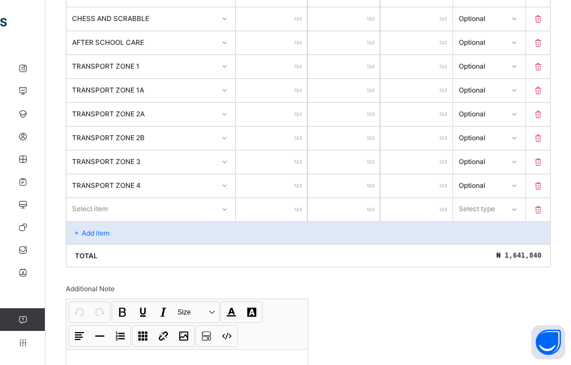
click at [307, 273] on div "Invoice template content Items that are set as compulsory will be available in …" at bounding box center [308, 8] width 485 height 895
drag, startPoint x: 545, startPoint y: 205, endPoint x: 536, endPoint y: 207, distance: 9.2
click at [543, 207] on icon at bounding box center [538, 210] width 11 height 10
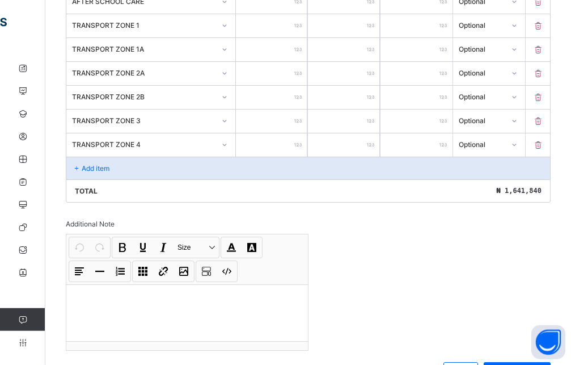
scroll to position [736, 0]
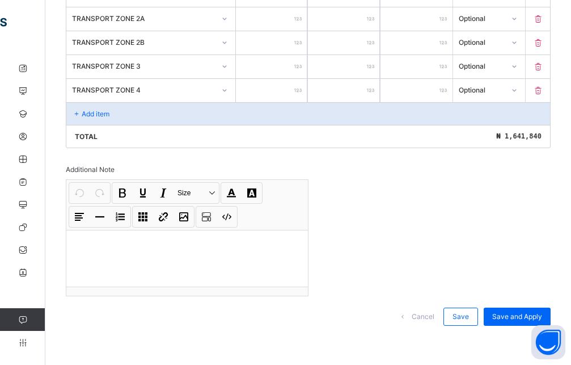
click at [88, 267] on div at bounding box center [187, 258] width 242 height 57
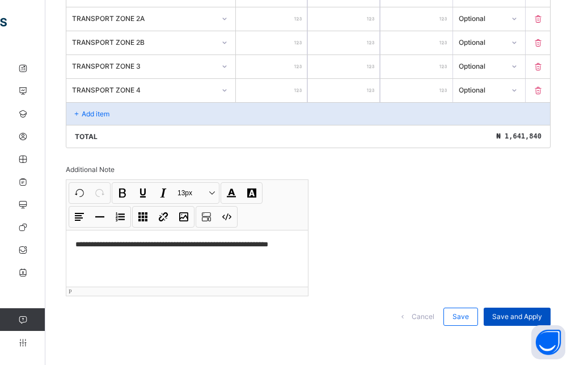
click at [530, 321] on div "Save and Apply" at bounding box center [517, 316] width 67 height 18
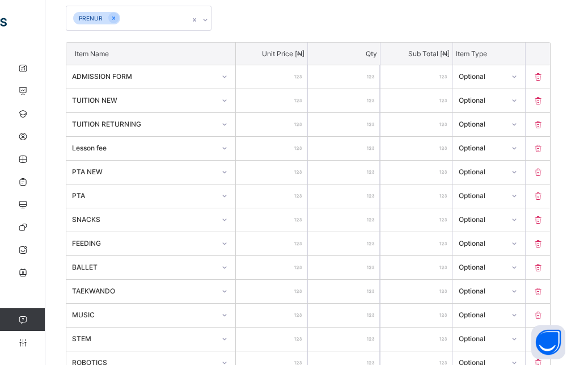
scroll to position [42, 0]
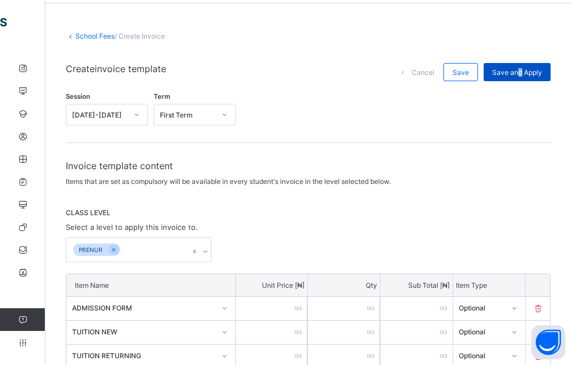
click at [529, 67] on div "Save and Apply" at bounding box center [517, 72] width 67 height 18
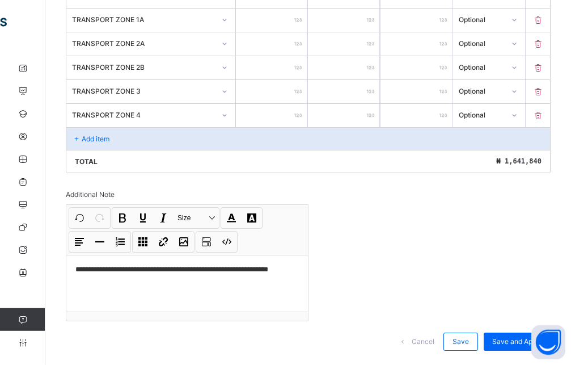
scroll to position [736, 0]
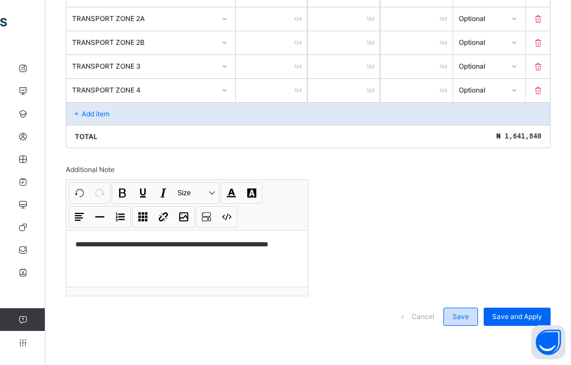
click at [478, 313] on div "Save" at bounding box center [461, 316] width 35 height 18
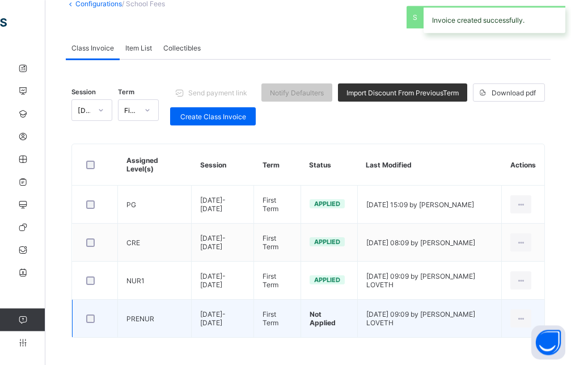
scroll to position [81, 0]
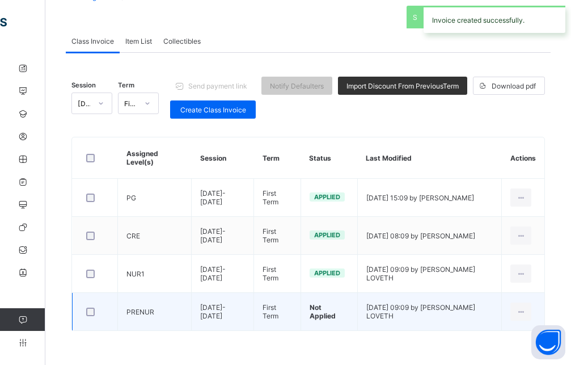
click at [322, 309] on span "Not Applied" at bounding box center [323, 311] width 26 height 17
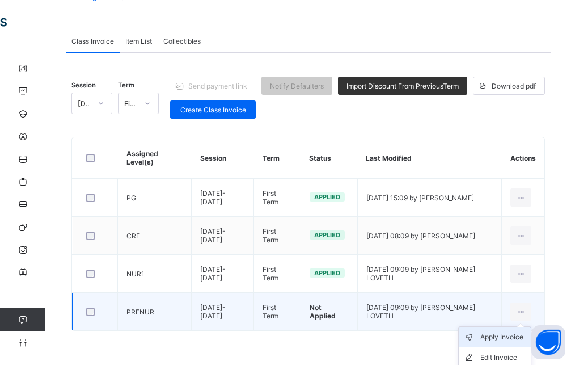
click at [497, 338] on div "Apply Invoice" at bounding box center [504, 336] width 46 height 11
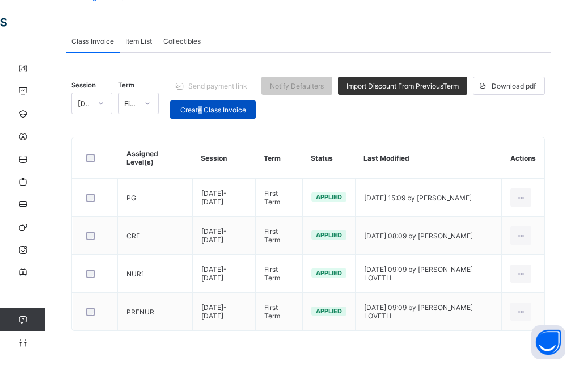
click at [203, 110] on span "Create Class Invoice" at bounding box center [213, 110] width 69 height 9
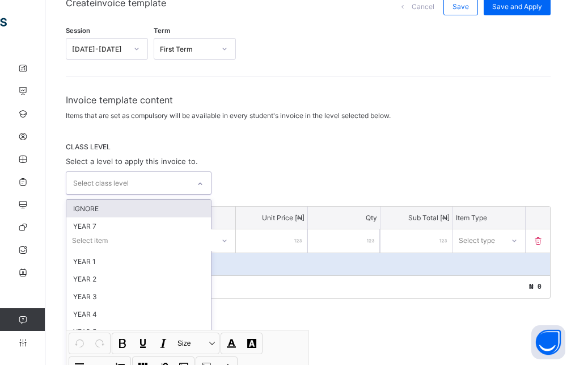
click at [153, 195] on div "option IGNORE focused, 1 of 15. 15 results available. Use Up and Down to choose…" at bounding box center [139, 182] width 146 height 23
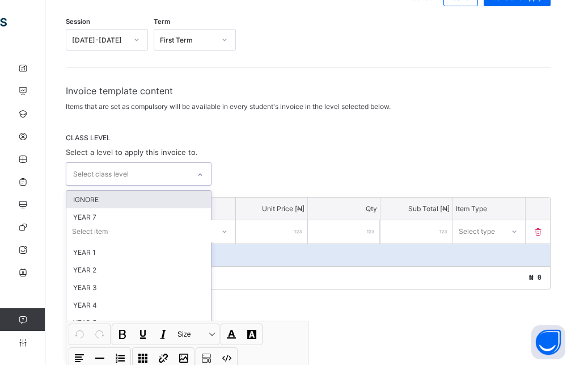
scroll to position [117, 0]
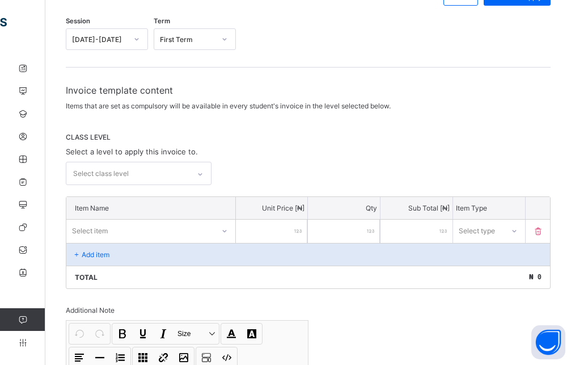
click at [180, 175] on div "Select class level" at bounding box center [127, 173] width 123 height 22
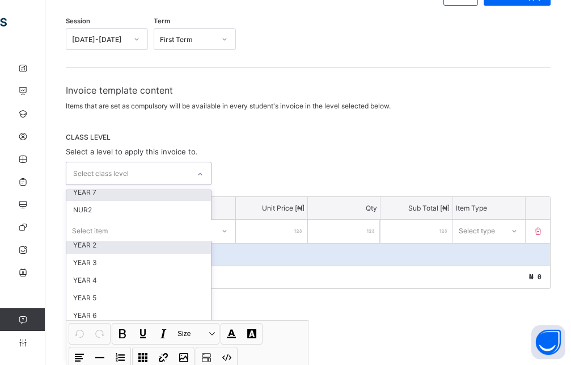
scroll to position [0, 0]
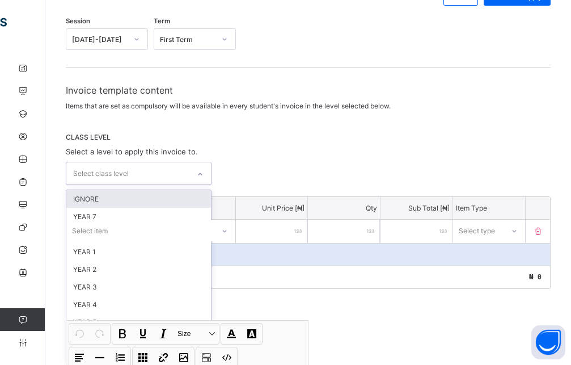
click at [290, 159] on div "CLASS LEVEL Select a level to apply this invoice to. option IGNORE focused, 1 o…" at bounding box center [308, 159] width 485 height 52
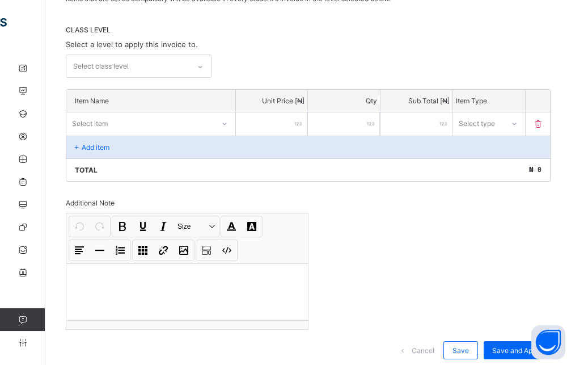
scroll to position [233, 0]
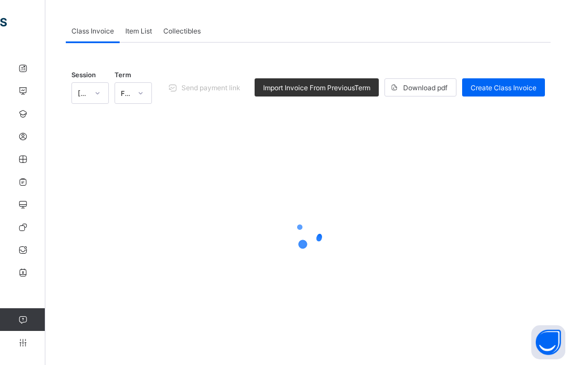
scroll to position [81, 0]
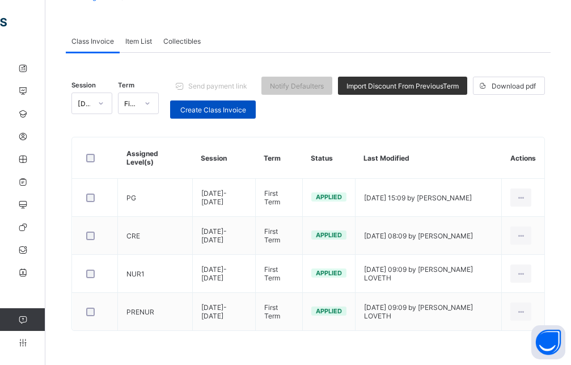
click at [199, 113] on span "Create Class Invoice" at bounding box center [213, 110] width 69 height 9
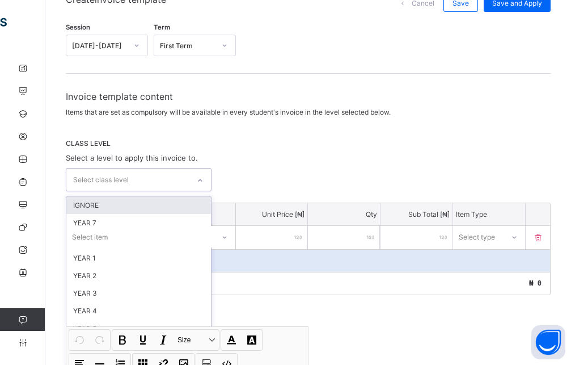
click at [202, 191] on div "option IGNORE focused, 1 of 15. 15 results available. Use Up and Down to choose…" at bounding box center [139, 179] width 146 height 23
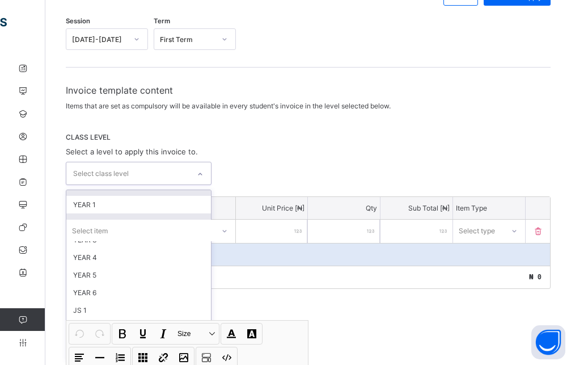
scroll to position [30, 0]
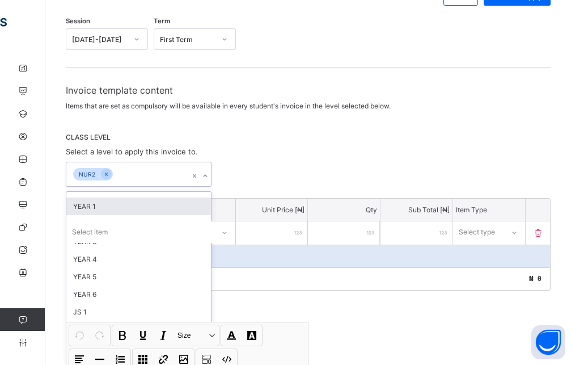
click at [298, 149] on div "CLASS LEVEL Select a level to apply this invoice to. option NUR2, selected. opt…" at bounding box center [308, 160] width 485 height 54
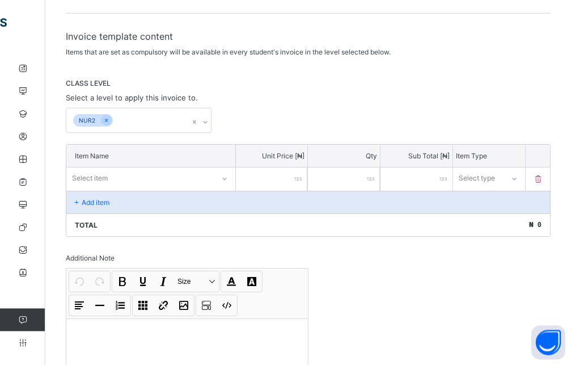
scroll to position [175, 0]
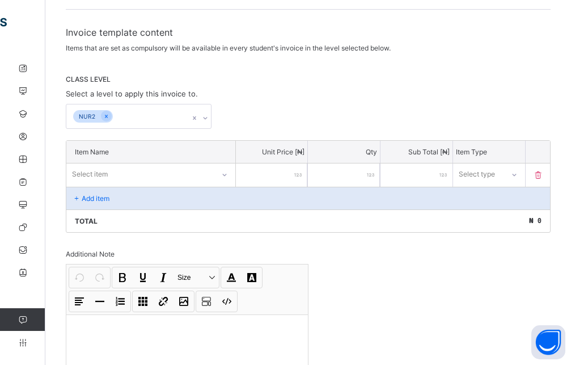
click at [151, 200] on div "Add item" at bounding box center [308, 198] width 484 height 23
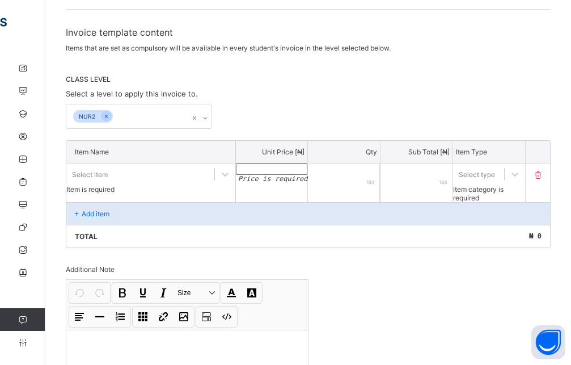
click at [146, 175] on div "Select item" at bounding box center [140, 174] width 148 height 16
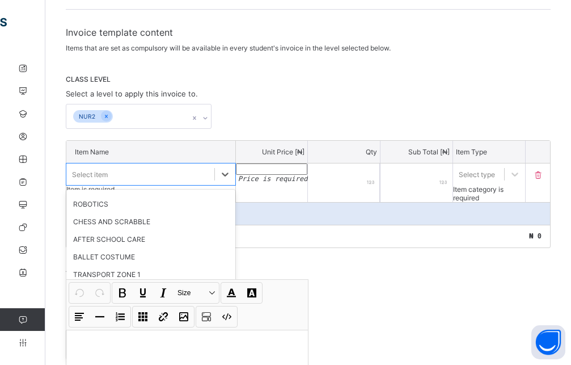
scroll to position [252, 0]
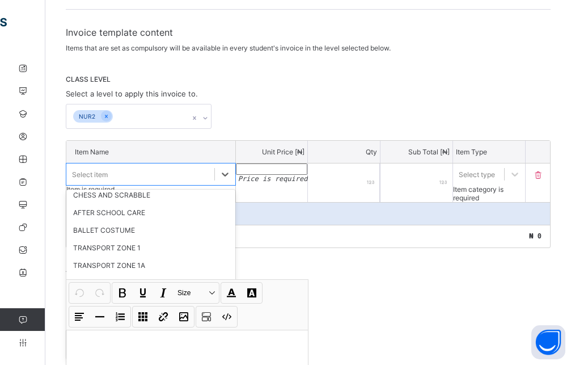
click at [132, 350] on div "ADMISSION FORM" at bounding box center [150, 353] width 169 height 18
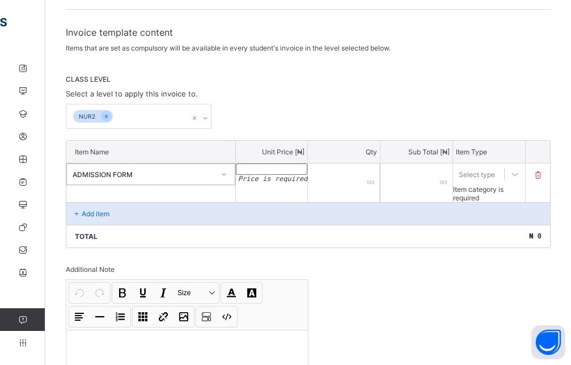
click at [267, 175] on input "number" at bounding box center [272, 168] width 72 height 11
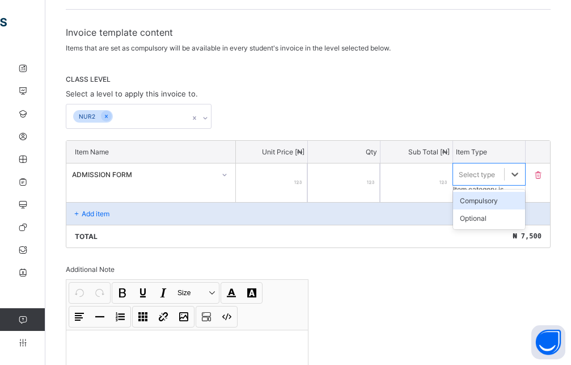
click at [495, 173] on div "Select type" at bounding box center [477, 174] width 36 height 9
click at [489, 215] on div "Optional" at bounding box center [489, 218] width 72 height 18
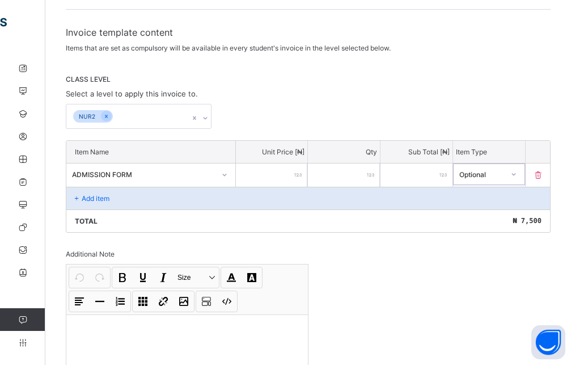
click at [128, 200] on div "Add item" at bounding box center [308, 198] width 484 height 23
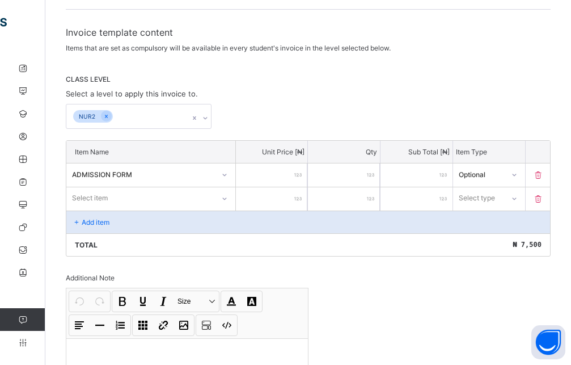
click at [151, 201] on div "Select item" at bounding box center [140, 198] width 148 height 16
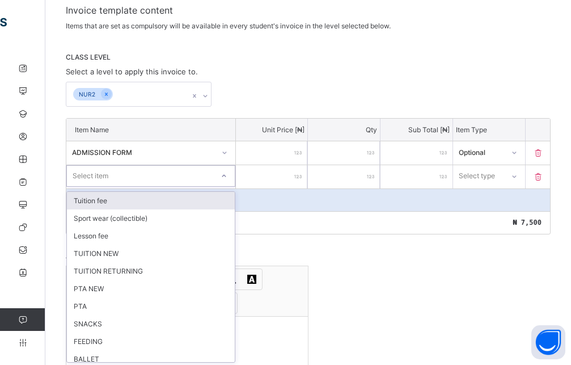
scroll to position [200, 0]
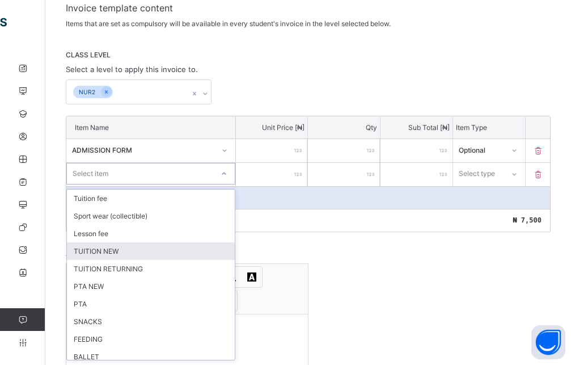
click at [103, 255] on div "TUITION NEW" at bounding box center [151, 251] width 168 height 18
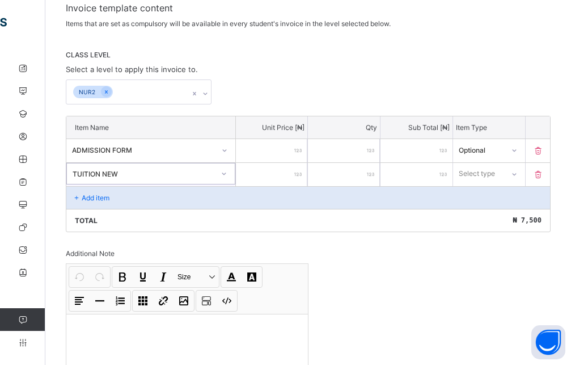
click at [290, 183] on input "number" at bounding box center [272, 174] width 72 height 23
drag, startPoint x: 528, startPoint y: 171, endPoint x: 500, endPoint y: 189, distance: 32.7
click at [524, 171] on div at bounding box center [513, 174] width 19 height 18
drag, startPoint x: 496, startPoint y: 217, endPoint x: 414, endPoint y: 201, distance: 83.8
click at [495, 217] on div "Optional" at bounding box center [489, 216] width 71 height 18
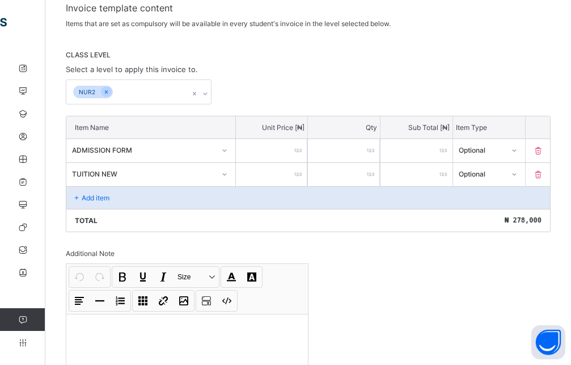
click at [137, 193] on div "Add item" at bounding box center [308, 197] width 484 height 23
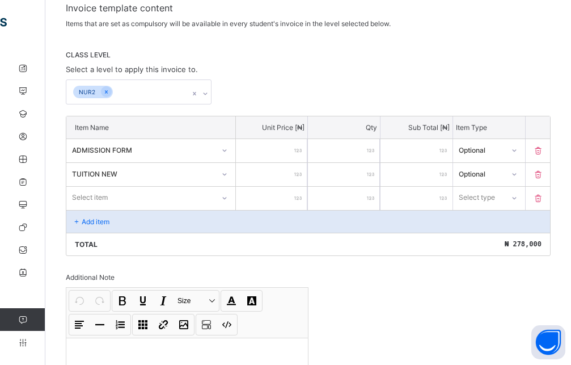
click at [158, 200] on div "Select item" at bounding box center [150, 198] width 169 height 22
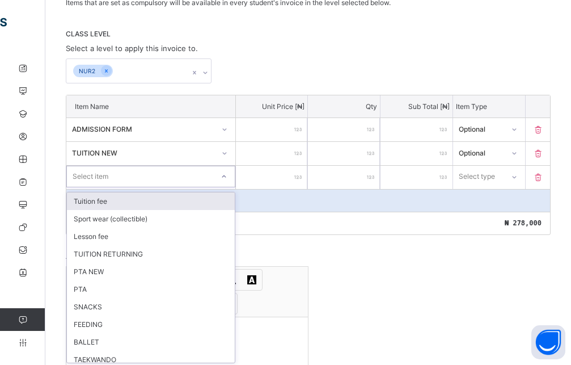
scroll to position [224, 0]
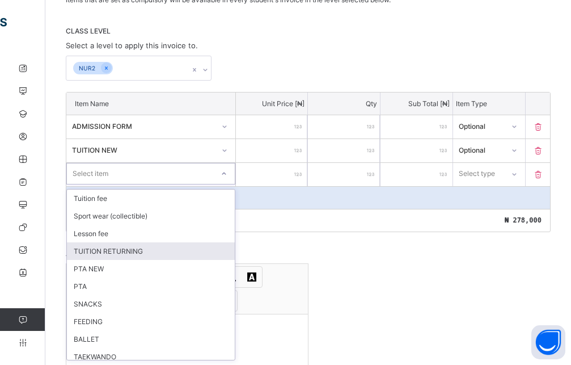
click at [130, 252] on div "TUITION RETURNING" at bounding box center [151, 251] width 168 height 18
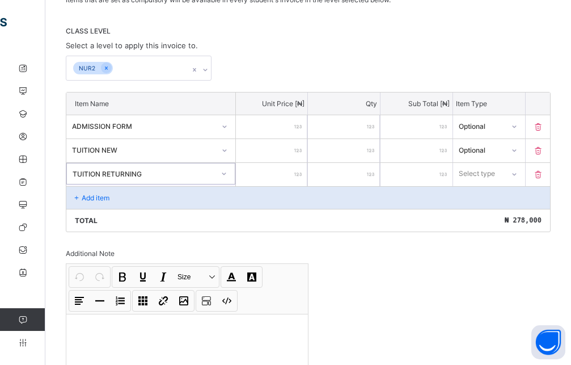
click at [290, 178] on input "number" at bounding box center [272, 174] width 72 height 23
click at [503, 177] on div "Select type" at bounding box center [478, 174] width 49 height 16
click at [491, 218] on div "Optional" at bounding box center [489, 216] width 71 height 18
click at [167, 199] on div "Add item" at bounding box center [308, 197] width 484 height 23
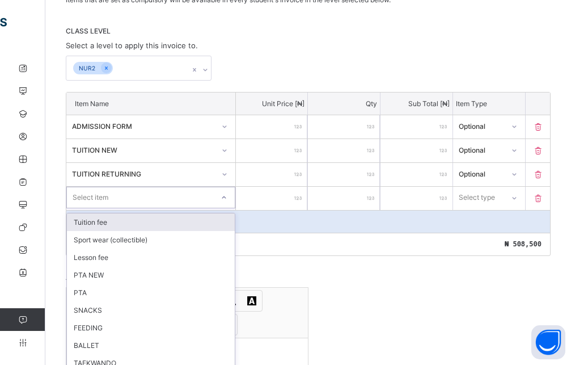
scroll to position [247, 0]
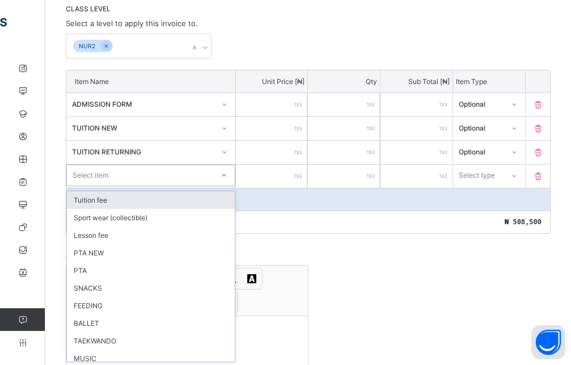
click at [203, 186] on div "option Tuition fee focused, 1 of 21. 21 results available. Use Up and Down to c…" at bounding box center [150, 176] width 169 height 22
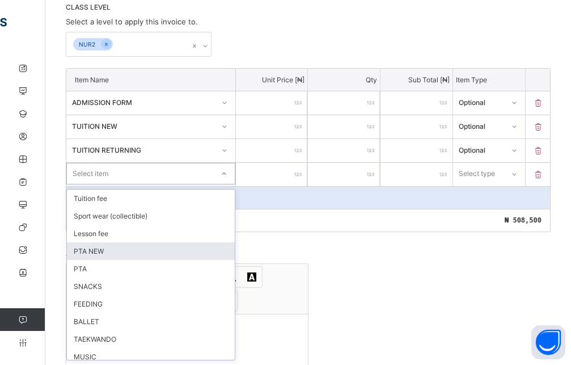
click at [128, 244] on div "PTA NEW" at bounding box center [151, 251] width 168 height 18
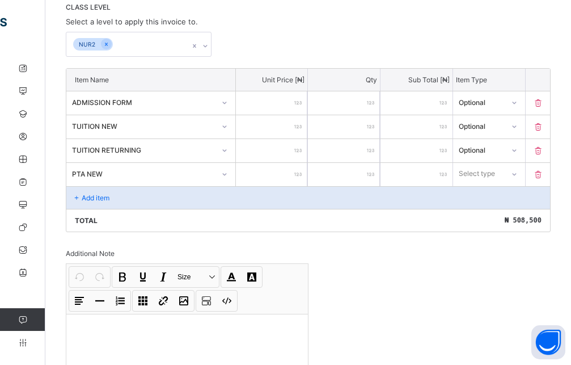
drag, startPoint x: 292, startPoint y: 188, endPoint x: 289, endPoint y: 183, distance: 6.1
click at [294, 188] on div "Add item" at bounding box center [308, 197] width 484 height 23
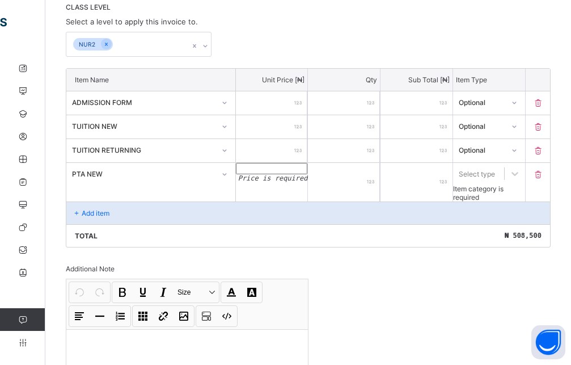
click at [286, 174] on input "number" at bounding box center [272, 168] width 72 height 11
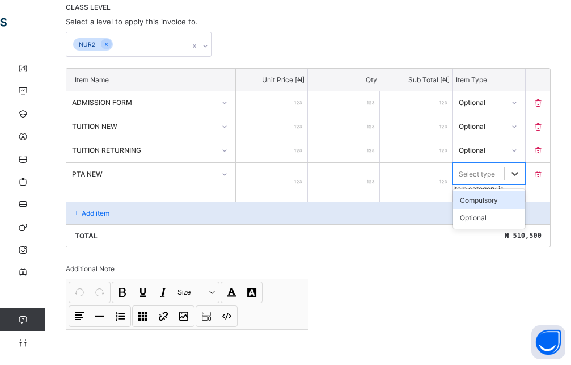
drag, startPoint x: 474, startPoint y: 176, endPoint x: 477, endPoint y: 193, distance: 17.8
click at [474, 176] on div "Select type" at bounding box center [477, 173] width 36 height 9
drag, startPoint x: 479, startPoint y: 214, endPoint x: 399, endPoint y: 200, distance: 80.7
click at [479, 214] on div "Optional" at bounding box center [489, 218] width 72 height 18
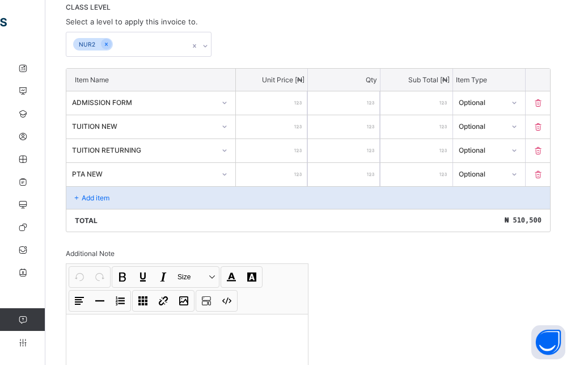
click at [134, 199] on div "Add item" at bounding box center [308, 197] width 484 height 23
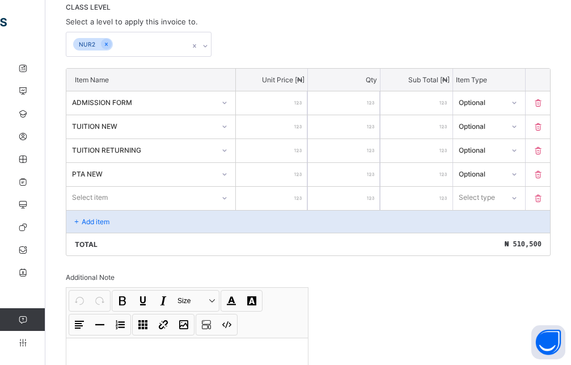
click at [123, 193] on div "Select item" at bounding box center [150, 198] width 169 height 22
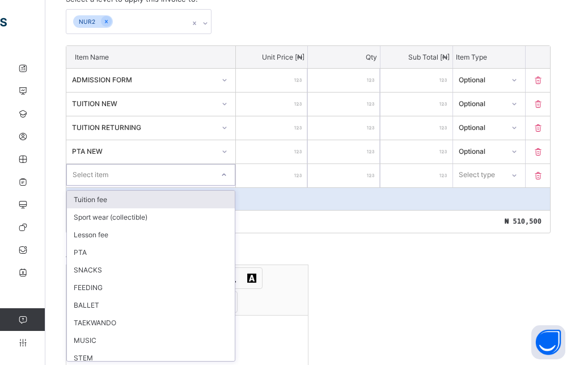
scroll to position [271, 0]
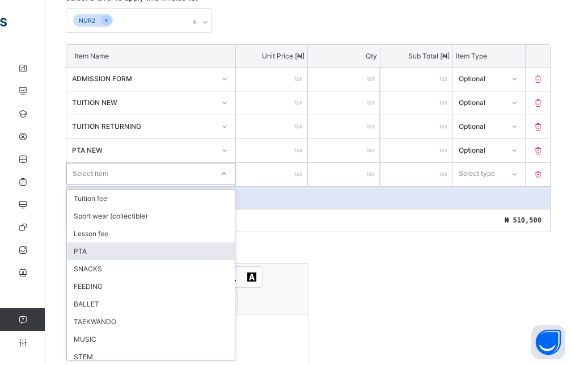
click at [100, 244] on div "PTA" at bounding box center [151, 251] width 168 height 18
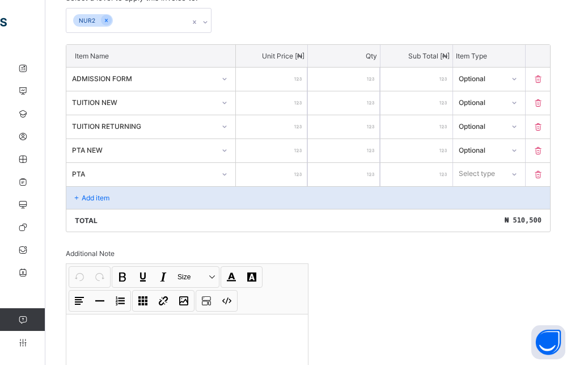
click at [268, 180] on input "number" at bounding box center [272, 174] width 72 height 23
click at [503, 166] on div "Select type" at bounding box center [478, 174] width 50 height 16
click at [488, 212] on div "Optional" at bounding box center [489, 216] width 71 height 18
click at [221, 192] on div "Add item" at bounding box center [308, 197] width 484 height 23
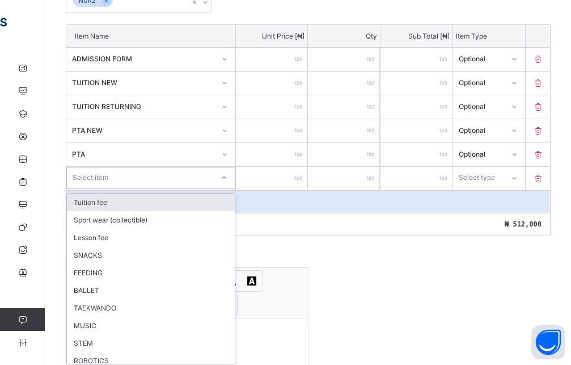
click at [198, 188] on div "option Tuition fee focused, 1 of 19. 19 results available. Use Up and Down to c…" at bounding box center [150, 178] width 169 height 22
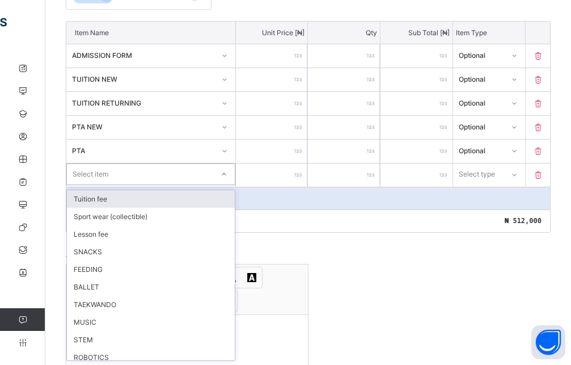
scroll to position [295, 0]
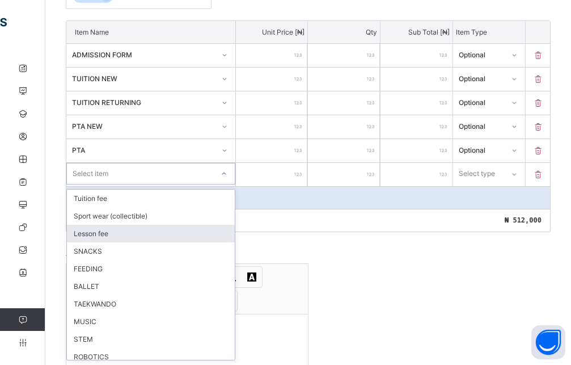
click at [91, 237] on div "Lesson fee" at bounding box center [151, 234] width 168 height 18
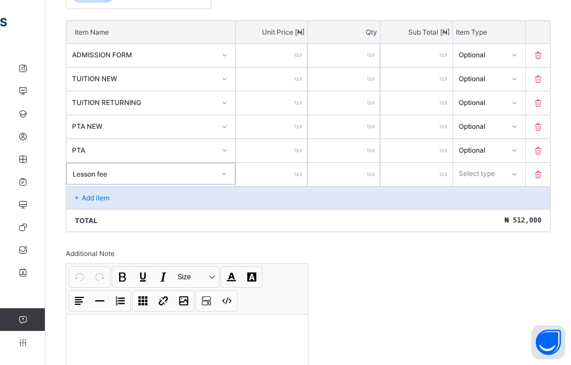
click at [277, 176] on input "number" at bounding box center [272, 174] width 72 height 23
click at [516, 178] on div at bounding box center [514, 174] width 19 height 18
click at [502, 216] on div "Optional" at bounding box center [489, 216] width 71 height 18
click at [68, 195] on div "Add item" at bounding box center [308, 197] width 484 height 23
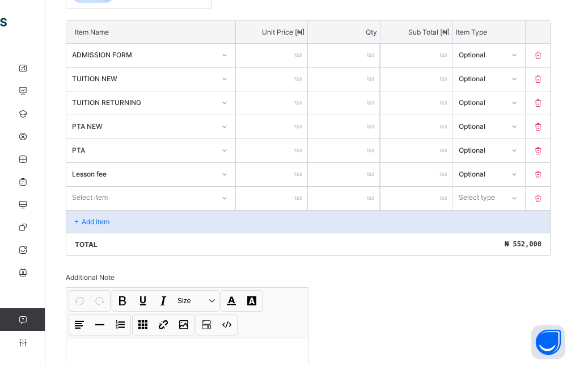
click at [204, 198] on div "Select item" at bounding box center [150, 198] width 169 height 22
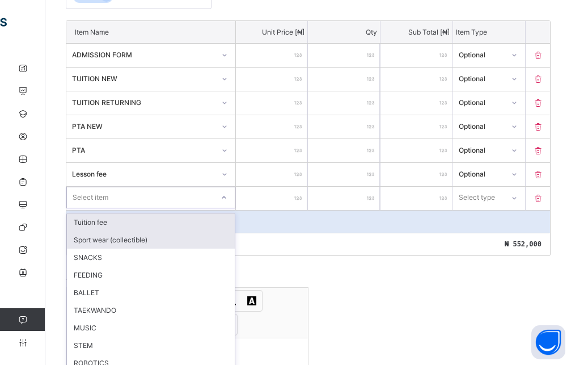
scroll to position [319, 0]
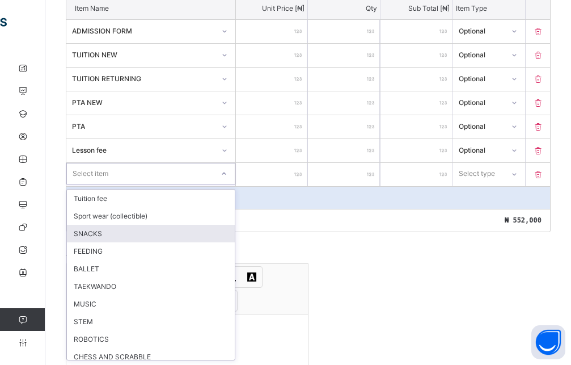
click at [102, 238] on div "SNACKS" at bounding box center [151, 234] width 168 height 18
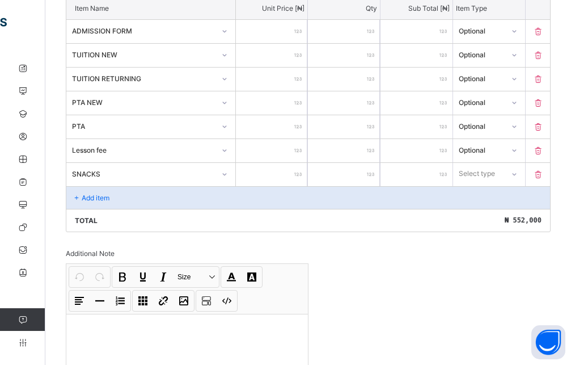
click at [291, 179] on input "number" at bounding box center [272, 174] width 72 height 23
drag, startPoint x: 507, startPoint y: 174, endPoint x: 503, endPoint y: 179, distance: 6.8
click at [503, 175] on div "Select type" at bounding box center [478, 174] width 50 height 16
click at [499, 213] on div "Optional" at bounding box center [489, 216] width 71 height 18
click at [130, 199] on div "Add item" at bounding box center [308, 197] width 484 height 23
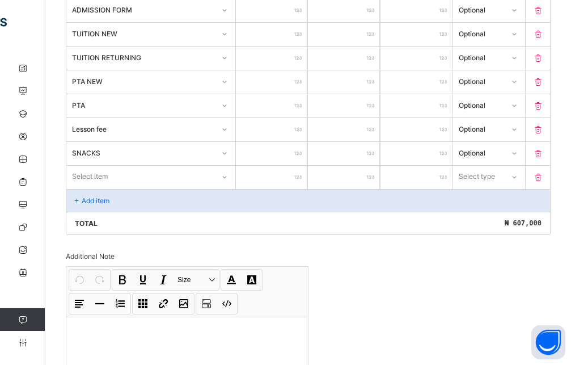
click at [108, 187] on div "Select item" at bounding box center [150, 177] width 169 height 22
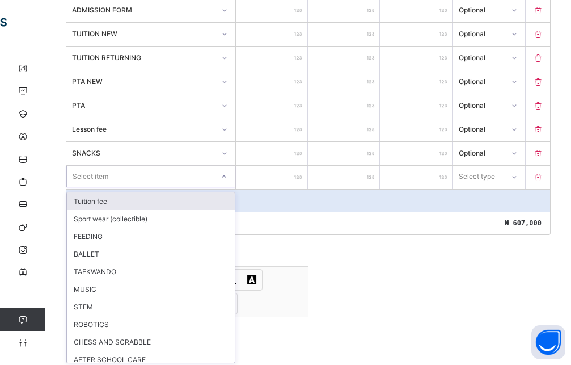
scroll to position [343, 0]
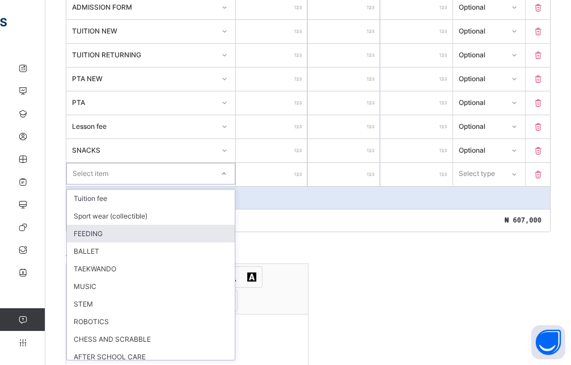
click at [125, 233] on div "FEEDING" at bounding box center [151, 234] width 168 height 18
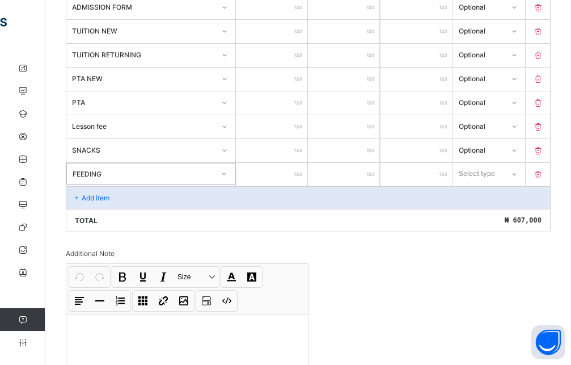
click at [282, 168] on input "number" at bounding box center [272, 174] width 72 height 23
click at [504, 175] on div "Select type" at bounding box center [478, 174] width 50 height 16
click at [498, 217] on div "Optional" at bounding box center [489, 216] width 71 height 18
click at [127, 194] on div "Add item" at bounding box center [308, 197] width 484 height 23
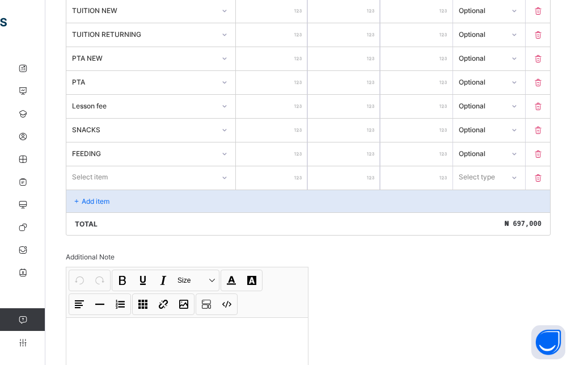
click at [156, 188] on div "Select item" at bounding box center [150, 177] width 169 height 22
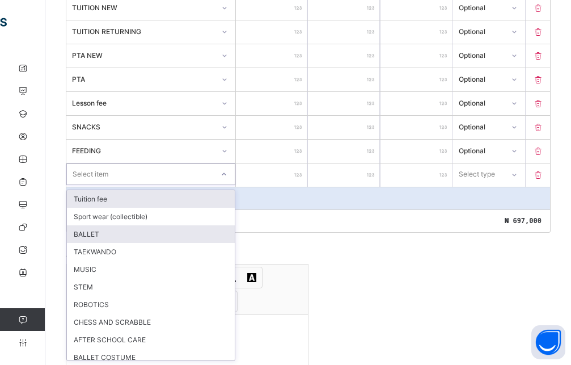
scroll to position [367, 0]
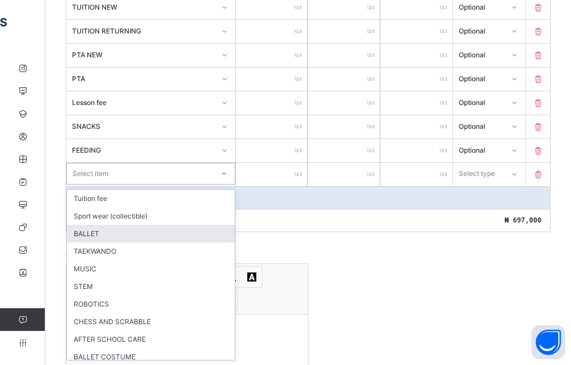
click at [111, 242] on div "BALLET" at bounding box center [151, 234] width 168 height 18
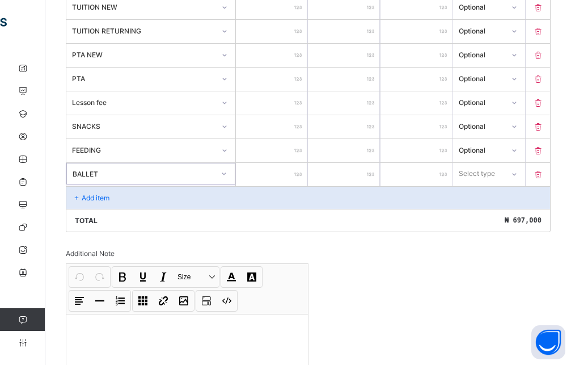
click at [297, 172] on input "number" at bounding box center [272, 174] width 72 height 23
drag, startPoint x: 526, startPoint y: 174, endPoint x: 525, endPoint y: 182, distance: 7.5
click at [518, 175] on icon at bounding box center [514, 174] width 7 height 11
click at [475, 222] on div "Optional" at bounding box center [489, 216] width 71 height 18
click at [159, 198] on div "Add item" at bounding box center [308, 197] width 484 height 23
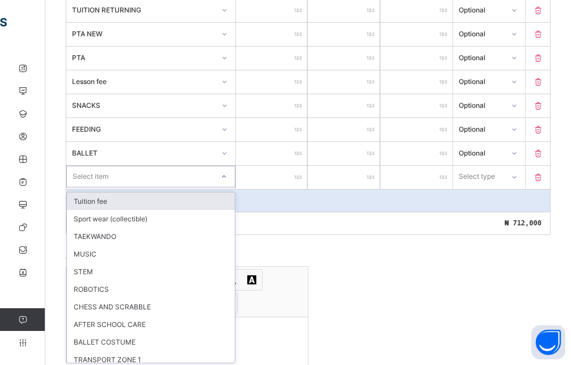
click at [193, 187] on div "option Tuition fee focused, 1 of 15. 15 results available. Use Up and Down to c…" at bounding box center [150, 177] width 169 height 22
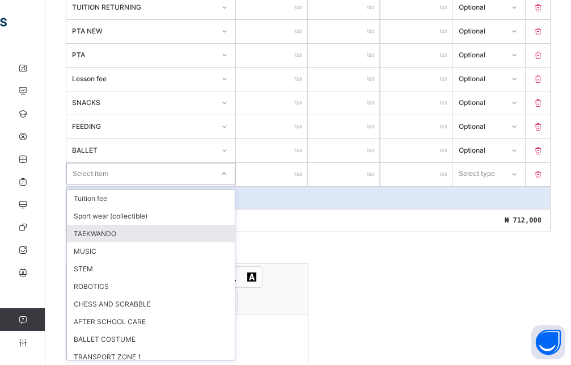
click at [109, 234] on div "TAEKWANDO" at bounding box center [151, 234] width 168 height 18
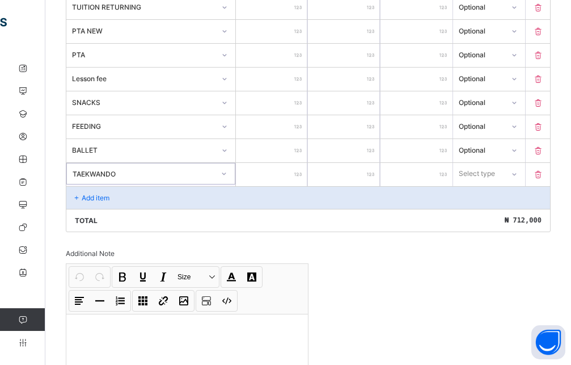
click at [279, 182] on input "number" at bounding box center [272, 174] width 72 height 23
drag, startPoint x: 477, startPoint y: 173, endPoint x: 477, endPoint y: 188, distance: 14.8
click at [478, 173] on div "Select type" at bounding box center [478, 174] width 36 height 22
click at [479, 218] on div "Optional" at bounding box center [489, 216] width 71 height 18
click at [125, 193] on div "Add item" at bounding box center [308, 197] width 484 height 23
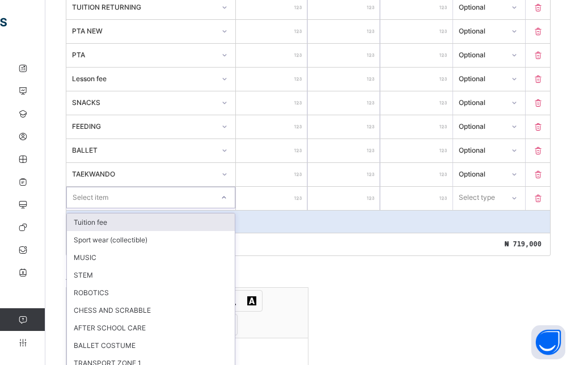
scroll to position [414, 0]
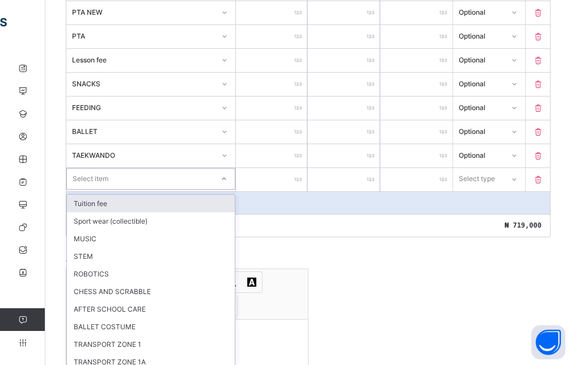
click at [150, 189] on div "option Tuition fee focused, 1 of 14. 14 results available. Use Up and Down to c…" at bounding box center [150, 179] width 169 height 22
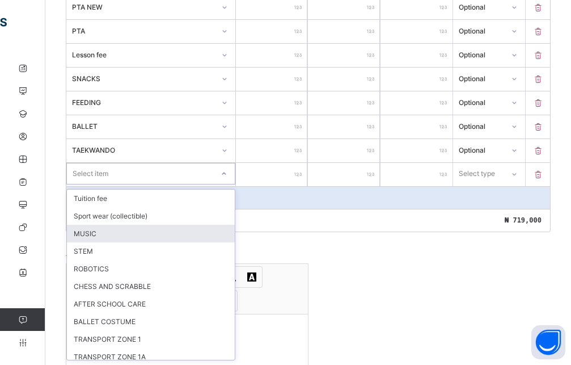
click at [103, 233] on div "MUSIC" at bounding box center [151, 234] width 168 height 18
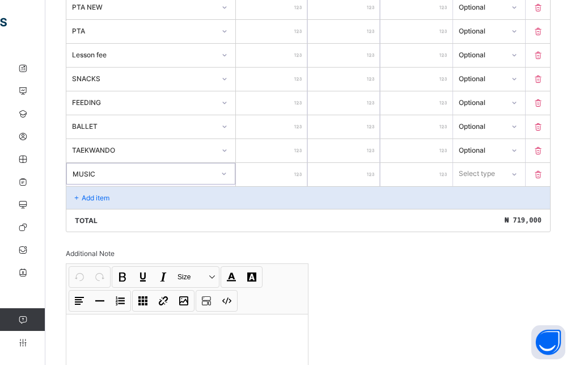
drag, startPoint x: 267, startPoint y: 178, endPoint x: 262, endPoint y: 188, distance: 10.9
click at [268, 178] on input "number" at bounding box center [272, 174] width 72 height 23
click at [503, 172] on div "Select type" at bounding box center [478, 174] width 49 height 16
click at [498, 219] on div "Optional" at bounding box center [489, 216] width 71 height 18
click at [161, 201] on div "Add item" at bounding box center [308, 197] width 484 height 23
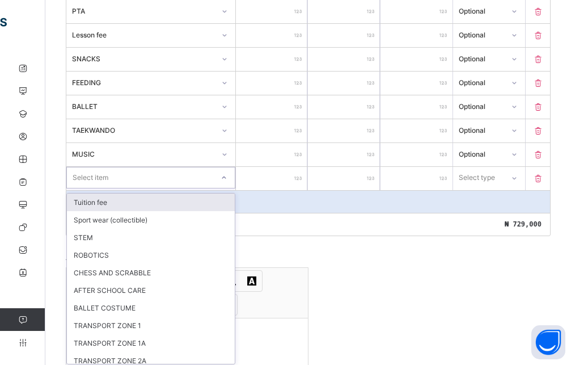
click at [184, 188] on div "option Tuition fee focused, 1 of 13. 13 results available. Use Up and Down to c…" at bounding box center [150, 178] width 169 height 22
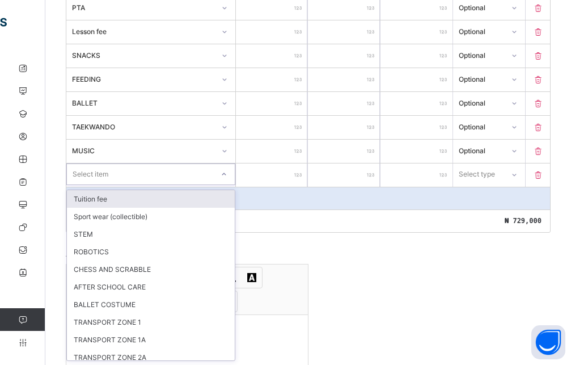
scroll to position [438, 0]
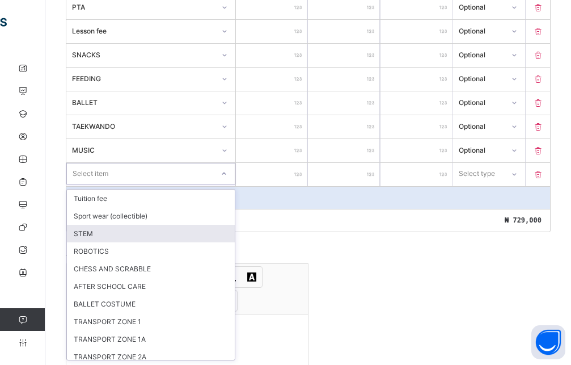
click at [113, 234] on div "STEM" at bounding box center [151, 234] width 168 height 18
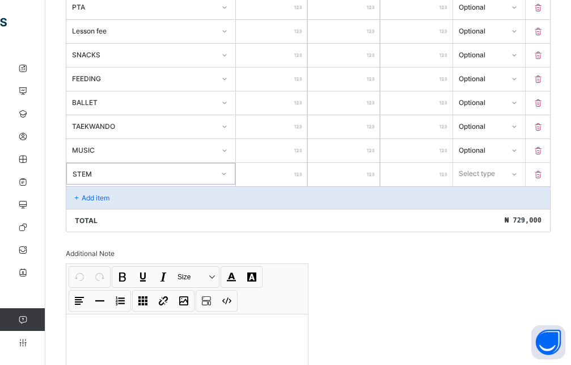
click at [283, 179] on input "number" at bounding box center [272, 174] width 72 height 23
click at [517, 176] on div at bounding box center [513, 174] width 19 height 18
click at [479, 214] on div "Optional" at bounding box center [489, 216] width 71 height 18
click at [187, 196] on div "Add item" at bounding box center [308, 197] width 484 height 23
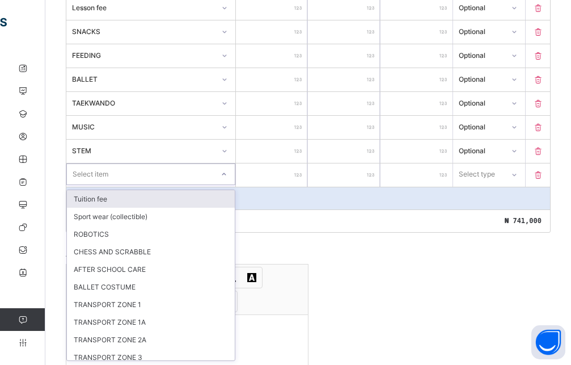
click at [150, 185] on div "option Tuition fee focused, 1 of 12. 12 results available. Use Up and Down to c…" at bounding box center [150, 174] width 169 height 22
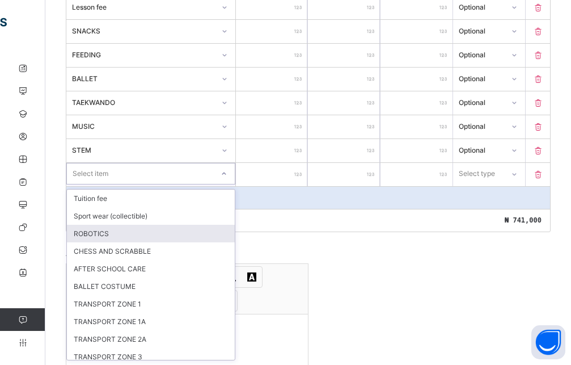
click at [104, 238] on div "ROBOTICS" at bounding box center [151, 234] width 168 height 18
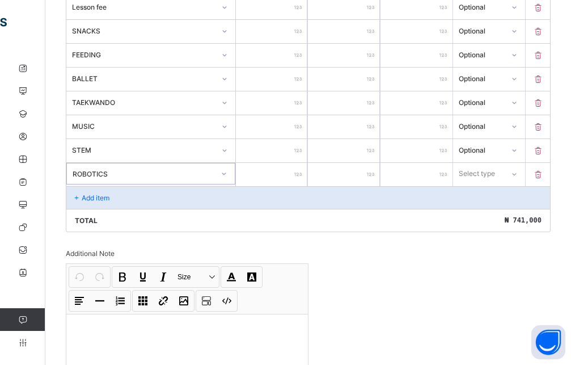
click at [285, 171] on input "number" at bounding box center [272, 174] width 72 height 23
click at [488, 173] on div "Select type" at bounding box center [478, 174] width 36 height 22
click at [485, 220] on div "Optional" at bounding box center [489, 216] width 71 height 18
click at [165, 207] on div "Add item" at bounding box center [308, 197] width 484 height 23
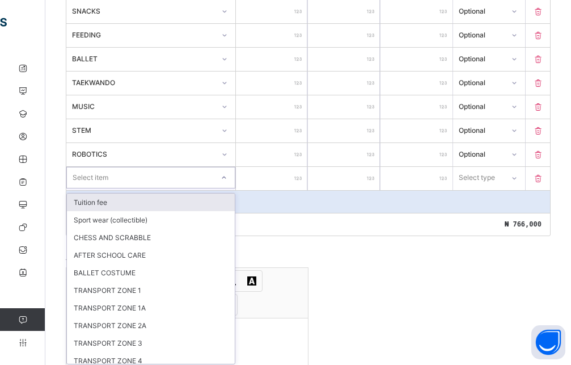
click at [158, 188] on div "option Tuition fee focused, 1 of 11. 11 results available. Use Up and Down to c…" at bounding box center [150, 178] width 169 height 22
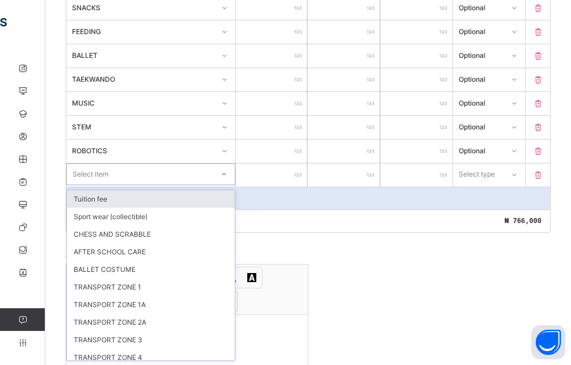
scroll to position [486, 0]
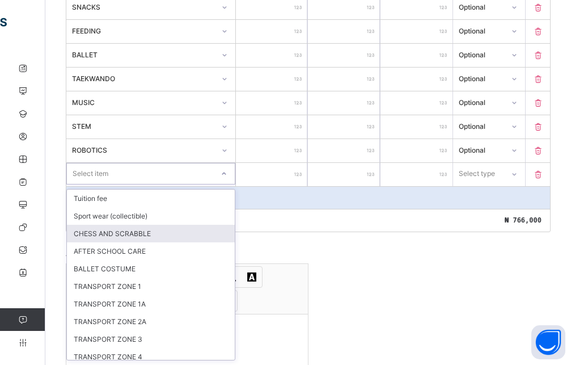
click at [123, 238] on div "CHESS AND SCRABBLE" at bounding box center [151, 234] width 168 height 18
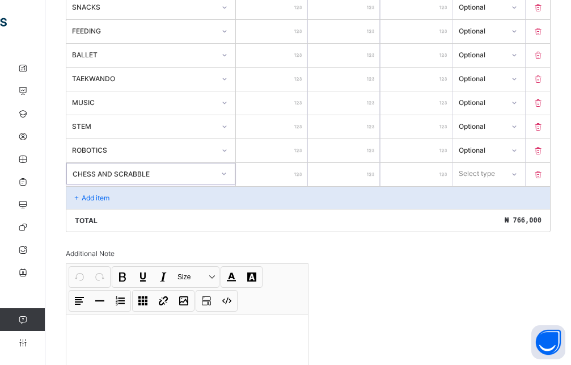
click at [283, 174] on input "number" at bounding box center [272, 174] width 72 height 23
click at [514, 175] on div at bounding box center [514, 173] width 22 height 20
click at [494, 218] on div "Optional" at bounding box center [489, 216] width 71 height 18
click at [120, 200] on div "Add item" at bounding box center [308, 197] width 484 height 23
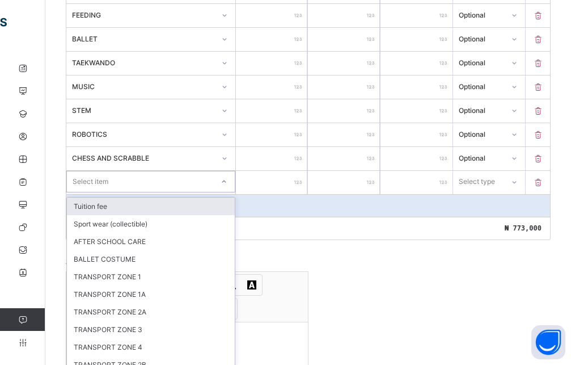
click at [143, 196] on div "Item Name Unit Price [ ₦ ] Qty Sub Total [ ₦ ] Item Type ADMISSION FORM **** * …" at bounding box center [308, 27] width 485 height 426
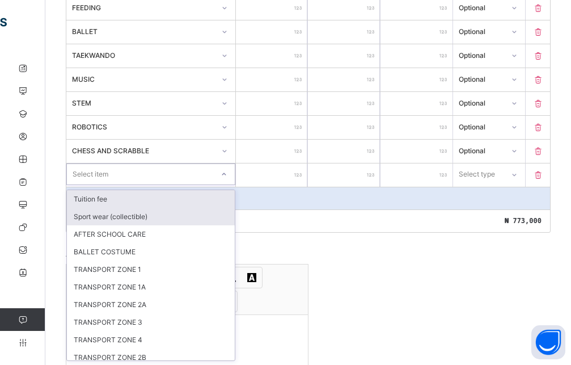
scroll to position [509, 0]
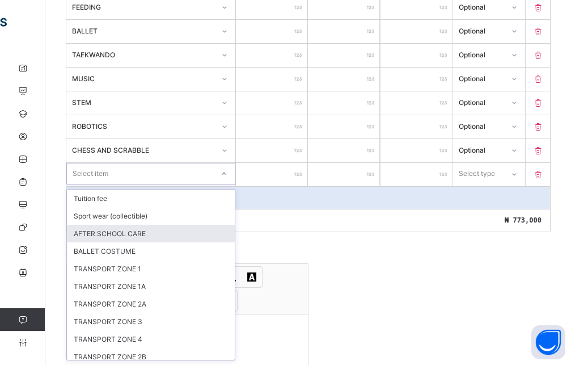
click at [117, 241] on div "AFTER SCHOOL CARE" at bounding box center [151, 234] width 168 height 18
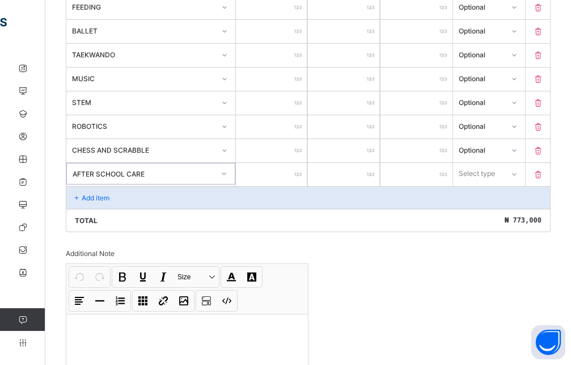
click at [281, 169] on input "number" at bounding box center [272, 174] width 72 height 23
drag, startPoint x: 501, startPoint y: 175, endPoint x: 485, endPoint y: 194, distance: 25.4
click at [496, 175] on div "Select type" at bounding box center [478, 174] width 36 height 22
click at [477, 214] on div "Optional" at bounding box center [489, 216] width 71 height 18
click at [106, 193] on div "Add item" at bounding box center [308, 197] width 484 height 23
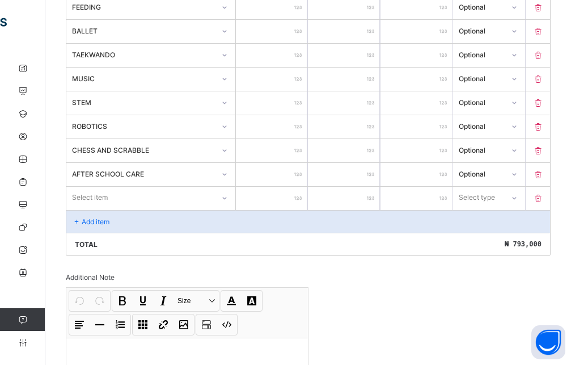
click at [148, 200] on div "Item Name Unit Price [ ₦ ] Qty Sub Total [ ₦ ] Item Type ADMISSION FORM **** * …" at bounding box center [308, 31] width 485 height 450
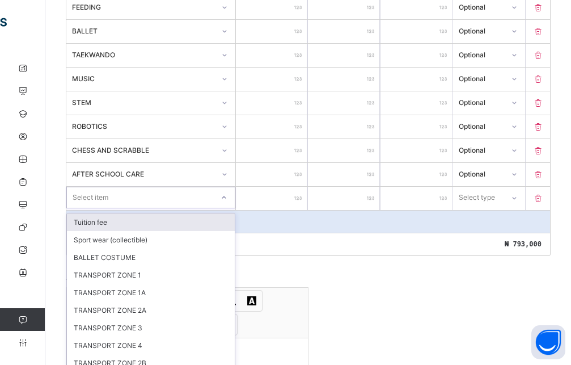
scroll to position [521, 0]
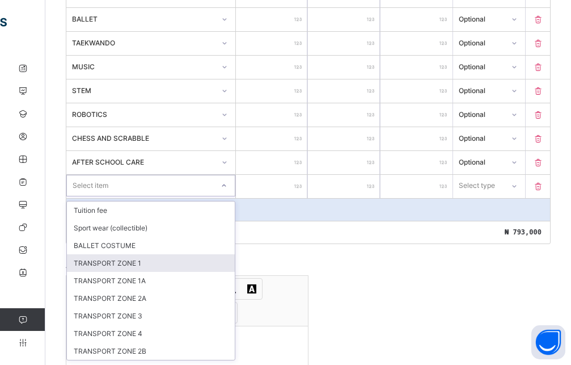
click at [142, 266] on div "TRANSPORT ZONE 1" at bounding box center [151, 263] width 168 height 18
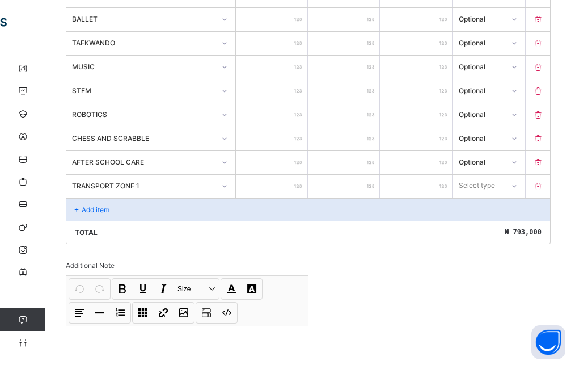
click at [276, 199] on div "Add item" at bounding box center [308, 209] width 484 height 23
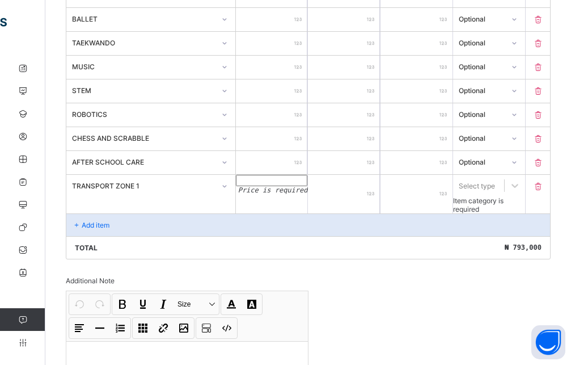
click at [277, 186] on input "number" at bounding box center [272, 180] width 72 height 11
click at [521, 185] on icon at bounding box center [514, 185] width 11 height 11
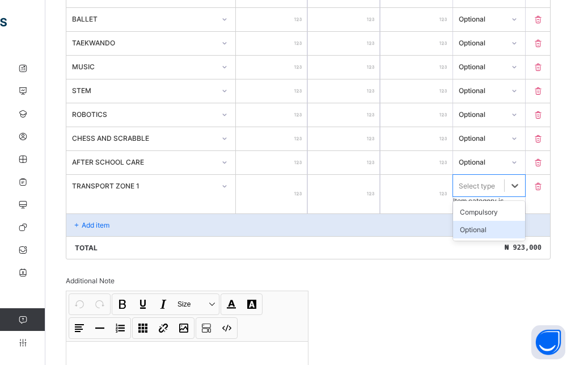
click at [490, 231] on div "Optional" at bounding box center [489, 230] width 72 height 18
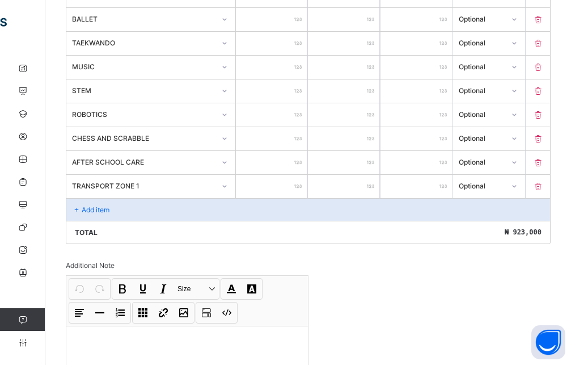
click at [88, 206] on p "Add item" at bounding box center [96, 209] width 28 height 9
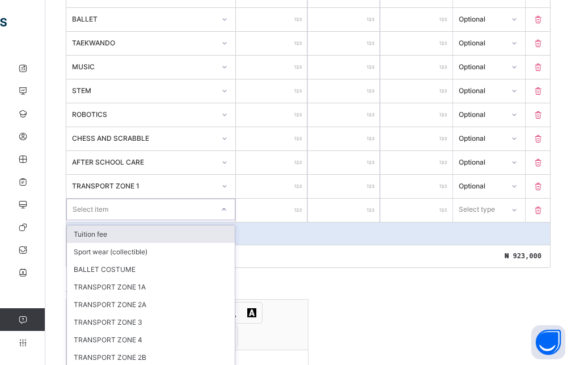
click at [172, 209] on div "Select item" at bounding box center [140, 209] width 146 height 16
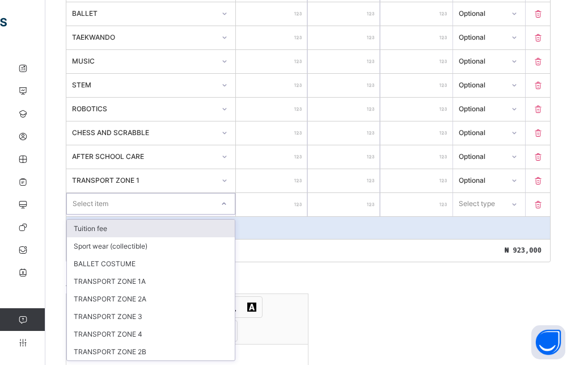
scroll to position [528, 0]
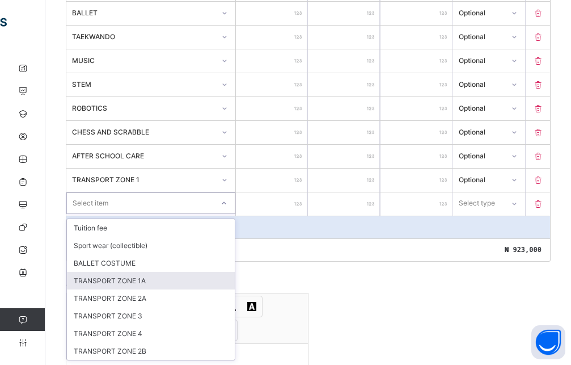
click at [129, 284] on div "TRANSPORT ZONE 1A" at bounding box center [151, 281] width 168 height 18
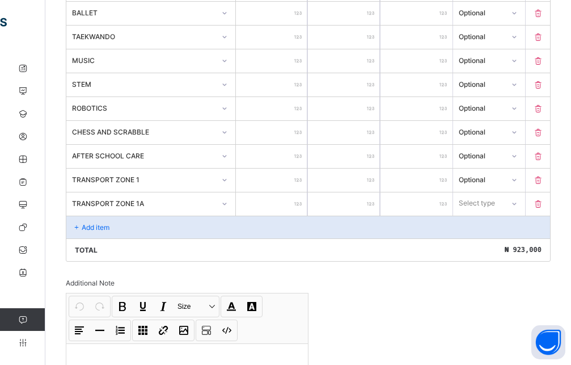
click at [279, 196] on input "number" at bounding box center [272, 203] width 72 height 23
click at [503, 200] on div "Select type" at bounding box center [478, 203] width 50 height 16
click at [491, 241] on div "Optional" at bounding box center [489, 246] width 71 height 18
click at [151, 219] on div "Add item" at bounding box center [308, 227] width 484 height 23
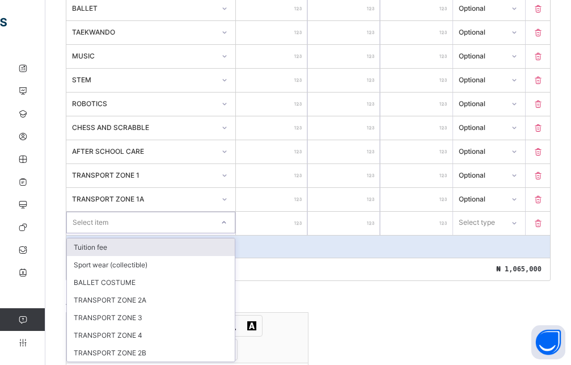
click at [158, 222] on div "Select item" at bounding box center [140, 222] width 146 height 16
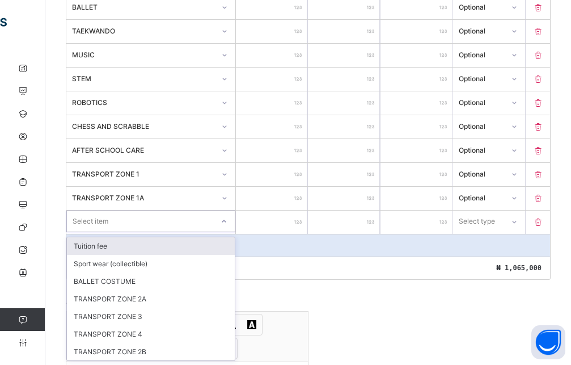
scroll to position [534, 0]
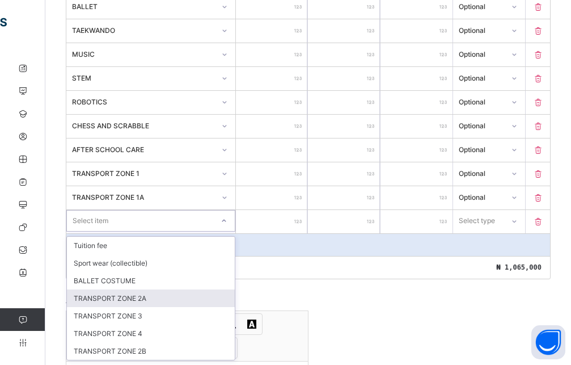
click at [144, 293] on div "TRANSPORT ZONE 2A" at bounding box center [151, 298] width 168 height 18
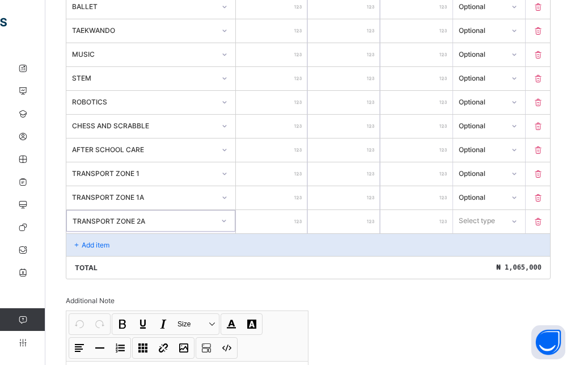
click at [300, 224] on input "number" at bounding box center [272, 221] width 72 height 23
click at [495, 220] on div "Select type" at bounding box center [477, 221] width 36 height 22
click at [491, 265] on div "Optional" at bounding box center [489, 263] width 71 height 18
click at [117, 247] on div "Add item" at bounding box center [308, 244] width 484 height 23
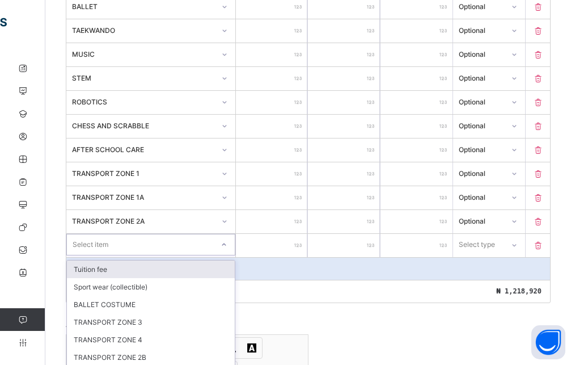
scroll to position [540, 0]
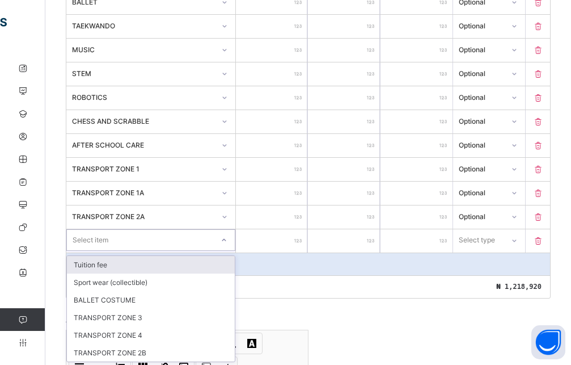
drag, startPoint x: 132, startPoint y: 244, endPoint x: 138, endPoint y: 250, distance: 8.4
click at [132, 244] on div "Select item" at bounding box center [140, 240] width 146 height 16
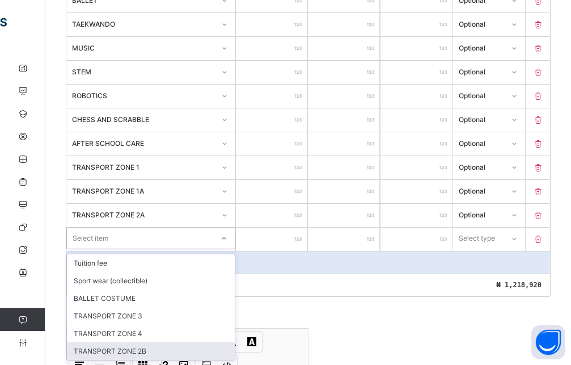
click at [130, 344] on div "TRANSPORT ZONE 2B" at bounding box center [151, 351] width 168 height 18
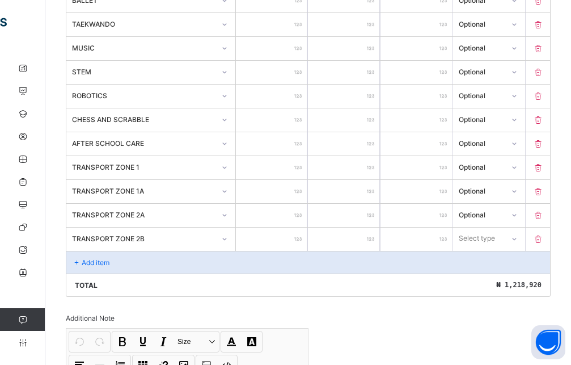
click at [259, 241] on input "number" at bounding box center [272, 239] width 72 height 23
click at [495, 234] on div "Select type" at bounding box center [477, 239] width 36 height 22
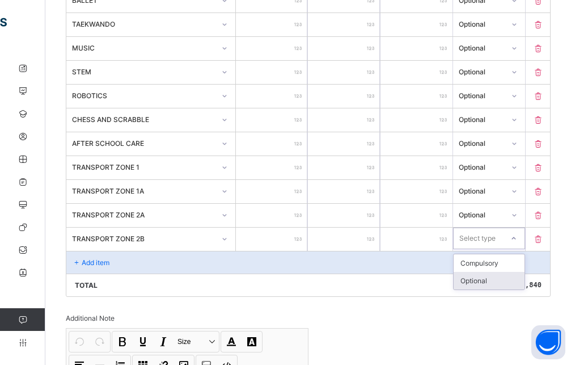
click at [489, 281] on div "Optional" at bounding box center [489, 281] width 71 height 18
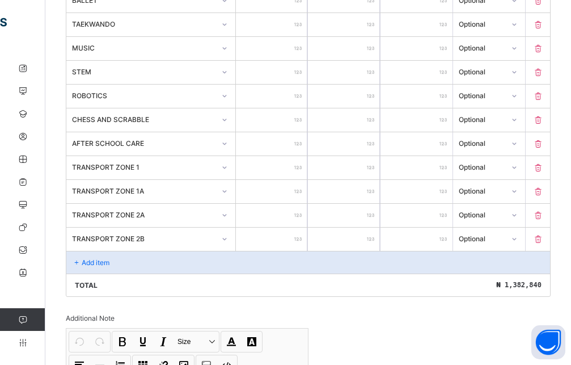
click at [120, 259] on div "Add item" at bounding box center [308, 262] width 484 height 23
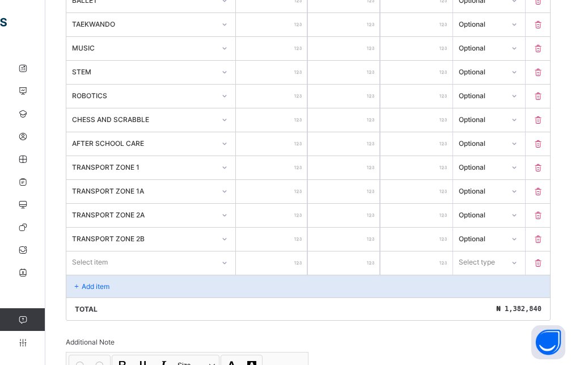
click at [123, 260] on div "Select item" at bounding box center [140, 262] width 148 height 16
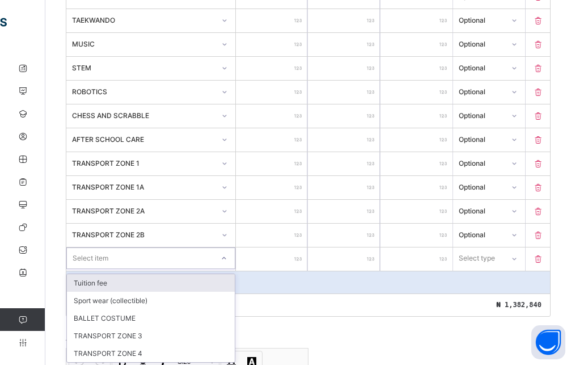
scroll to position [546, 0]
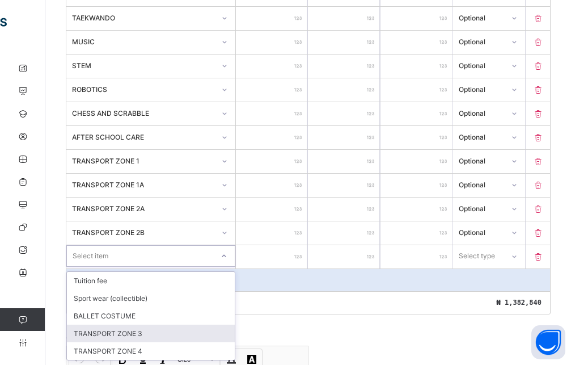
drag, startPoint x: 142, startPoint y: 331, endPoint x: 158, endPoint y: 317, distance: 21.3
click at [142, 331] on div "TRANSPORT ZONE 3" at bounding box center [151, 334] width 168 height 18
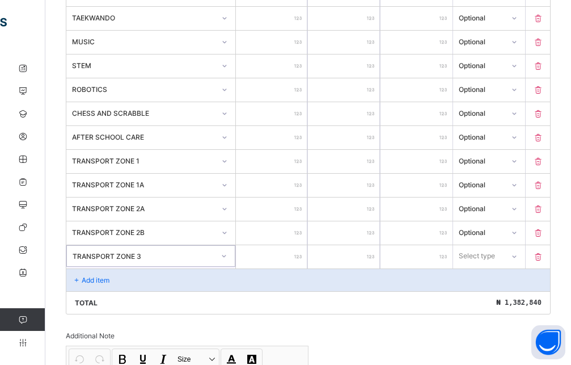
click at [266, 259] on input "number" at bounding box center [272, 256] width 72 height 23
drag, startPoint x: 504, startPoint y: 257, endPoint x: 499, endPoint y: 277, distance: 20.4
click at [503, 258] on div "Select type" at bounding box center [478, 256] width 49 height 16
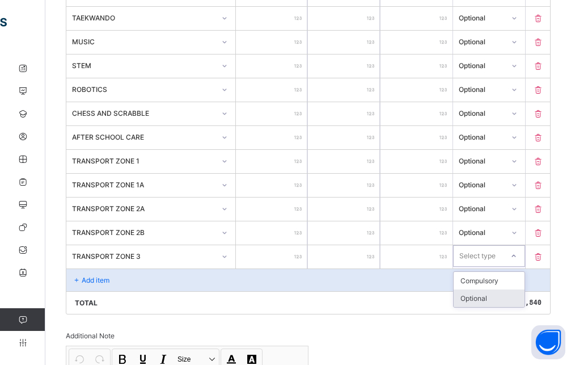
drag, startPoint x: 499, startPoint y: 294, endPoint x: 456, endPoint y: 275, distance: 47.5
click at [499, 296] on div "Optional" at bounding box center [489, 298] width 71 height 18
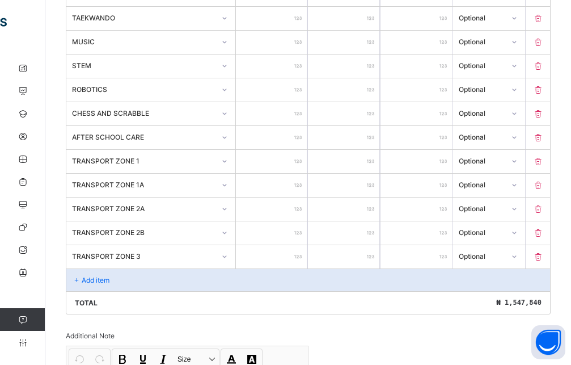
click at [133, 275] on div "Add item" at bounding box center [308, 279] width 484 height 23
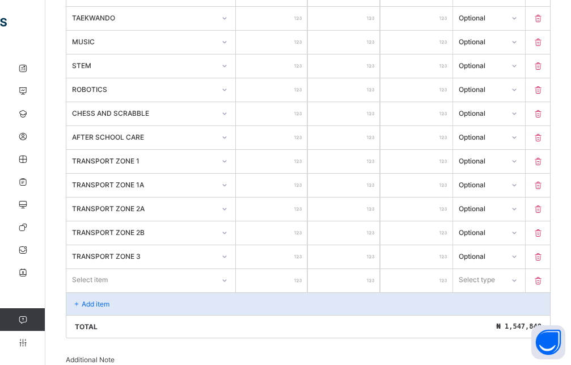
scroll to position [553, 0]
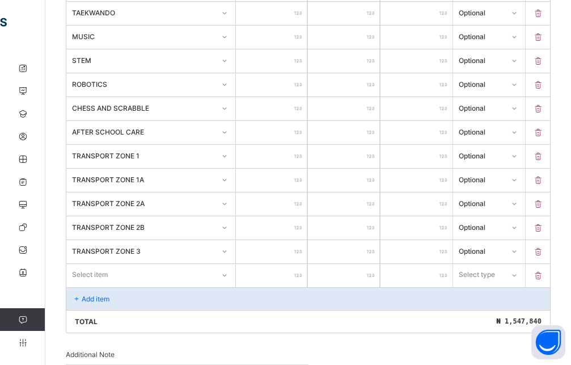
click at [164, 282] on div "Select item" at bounding box center [150, 275] width 169 height 22
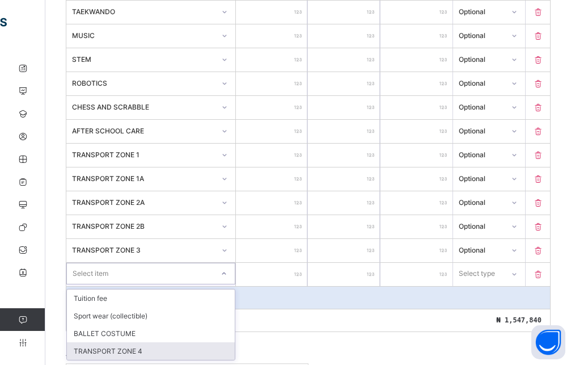
click at [145, 343] on div "TRANSPORT ZONE 4" at bounding box center [151, 351] width 168 height 18
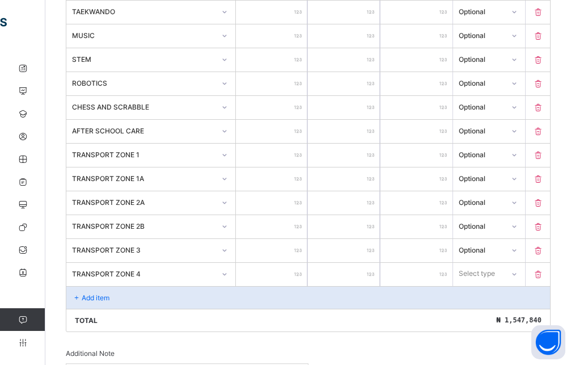
click at [274, 275] on input "number" at bounding box center [272, 274] width 72 height 23
click at [513, 271] on div at bounding box center [515, 274] width 22 height 22
click at [499, 318] on div "Optional" at bounding box center [489, 316] width 71 height 18
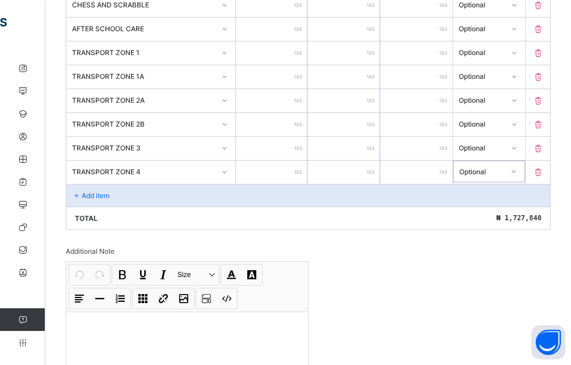
scroll to position [726, 0]
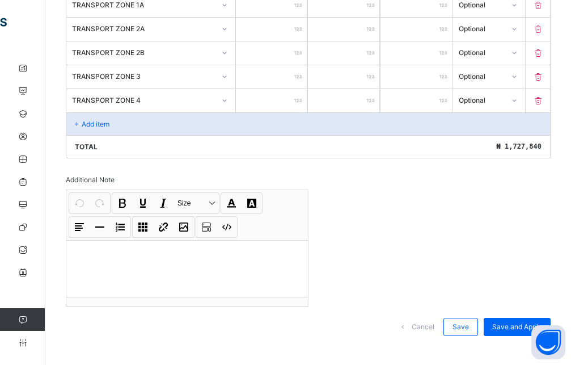
click at [134, 254] on p at bounding box center [187, 254] width 224 height 11
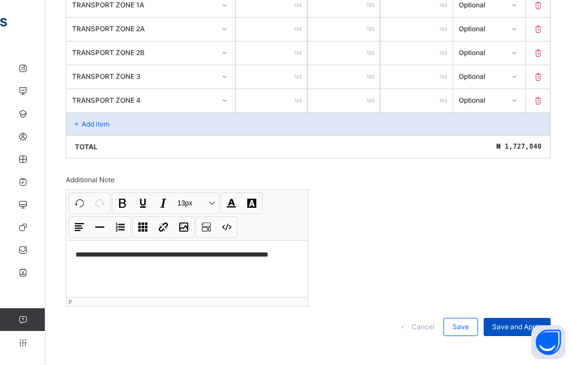
click at [502, 325] on div "Save and Apply" at bounding box center [517, 327] width 67 height 18
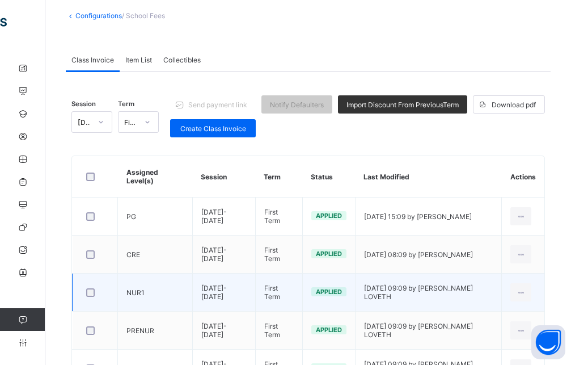
scroll to position [119, 0]
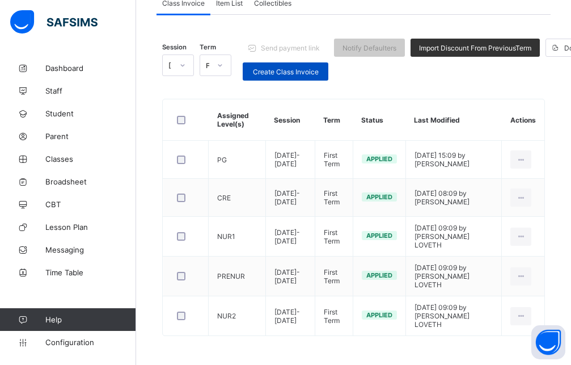
click at [269, 71] on span "Create Class Invoice" at bounding box center [285, 72] width 69 height 9
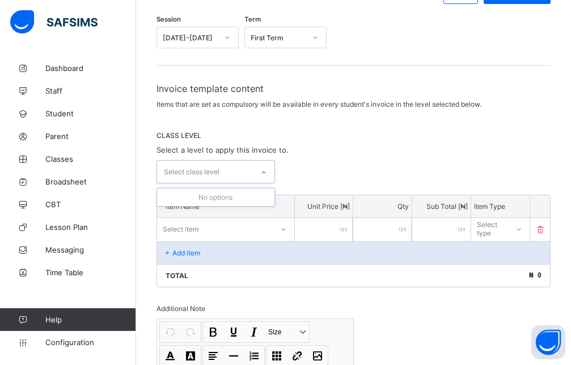
click at [266, 174] on icon at bounding box center [263, 172] width 7 height 11
click at [354, 147] on div "CLASS LEVEL Select a level to apply this invoice to. Select class level" at bounding box center [354, 157] width 394 height 52
click at [263, 172] on div at bounding box center [263, 172] width 19 height 18
click at [61, 90] on span "Staff" at bounding box center [90, 90] width 91 height 9
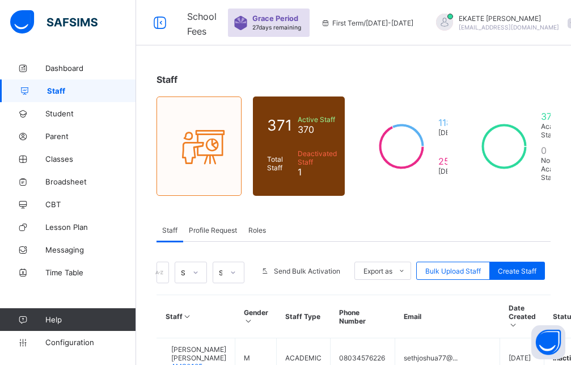
click at [255, 231] on span "Roles" at bounding box center [257, 230] width 18 height 9
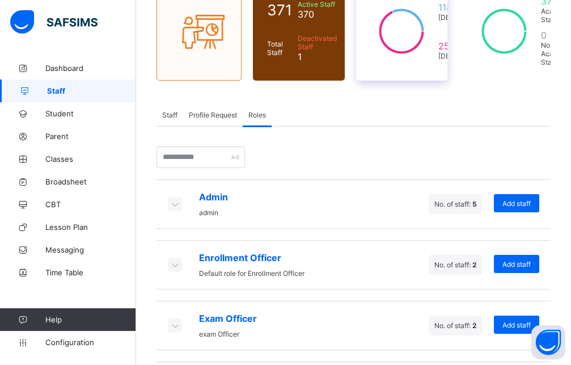
scroll to position [116, 0]
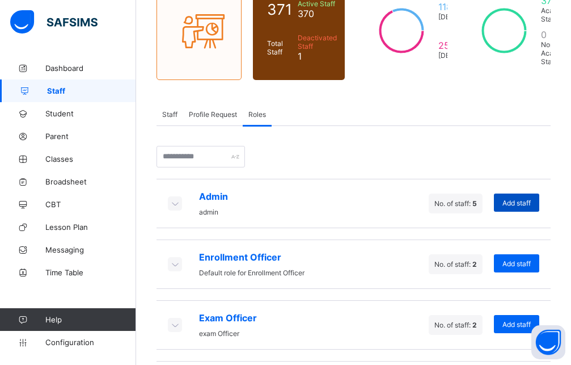
click at [521, 204] on span "Add staff" at bounding box center [517, 203] width 28 height 9
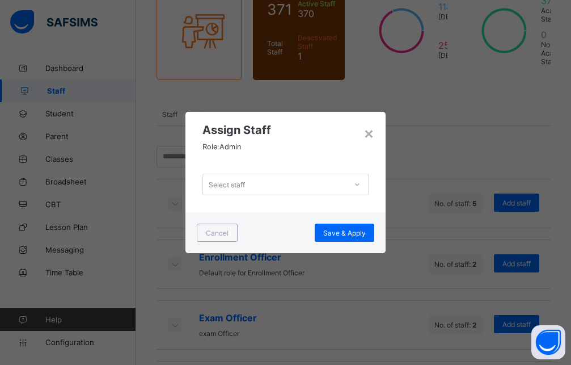
click at [285, 186] on div "Select staff" at bounding box center [274, 184] width 143 height 16
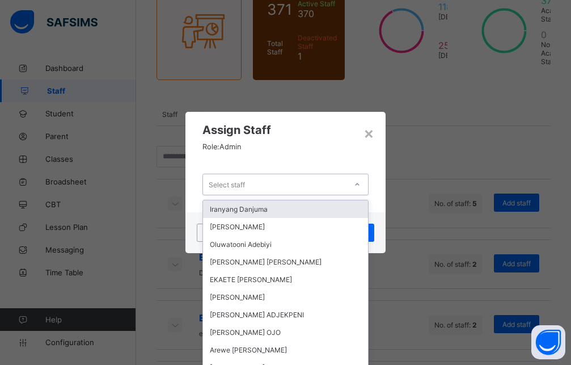
scroll to position [0, 0]
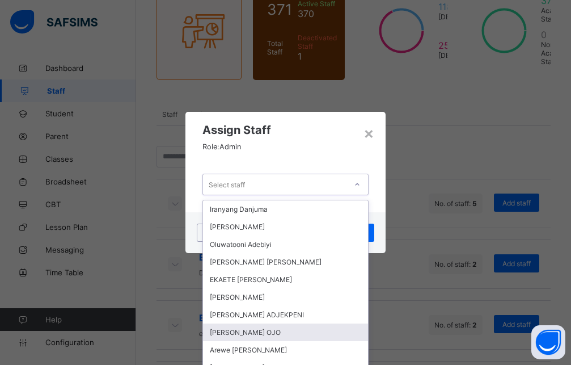
click at [257, 328] on div "AKANDE FESTUS OJO" at bounding box center [285, 332] width 165 height 18
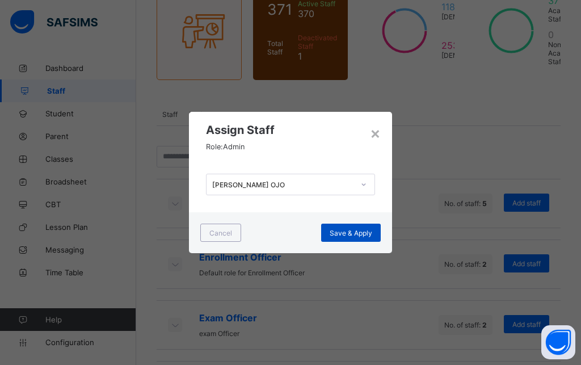
click at [338, 236] on span "Save & Apply" at bounding box center [351, 233] width 43 height 9
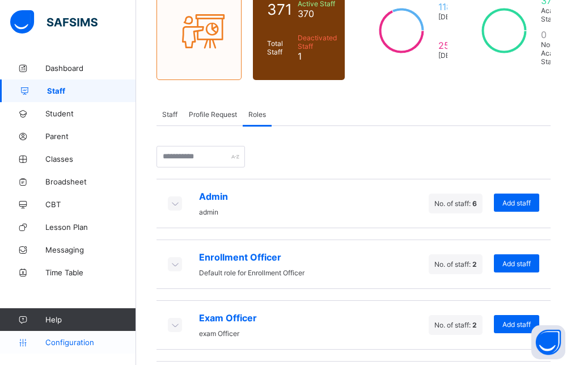
click at [81, 340] on span "Configuration" at bounding box center [90, 342] width 90 height 9
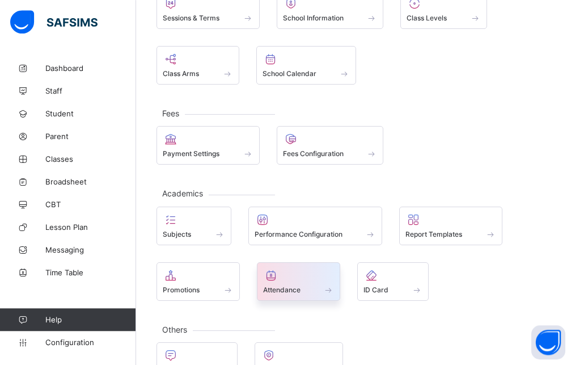
scroll to position [135, 0]
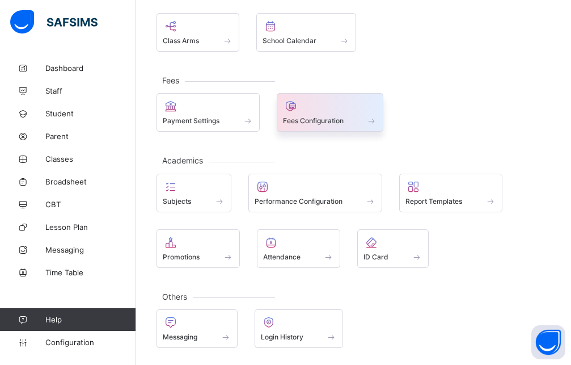
click at [331, 128] on div "Fees Configuration" at bounding box center [330, 112] width 107 height 39
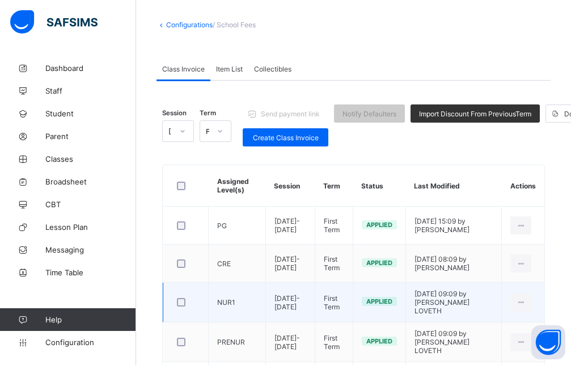
scroll to position [119, 0]
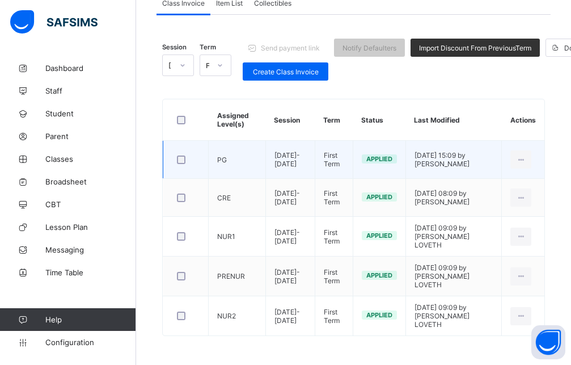
click at [315, 162] on td "[DATE]-[DATE]" at bounding box center [290, 160] width 49 height 38
click at [526, 159] on icon at bounding box center [521, 159] width 10 height 9
click at [502, 188] on div "Edit Invoice" at bounding box center [504, 184] width 46 height 11
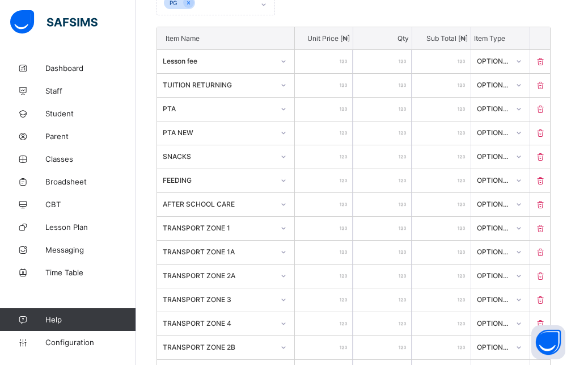
scroll to position [61, 0]
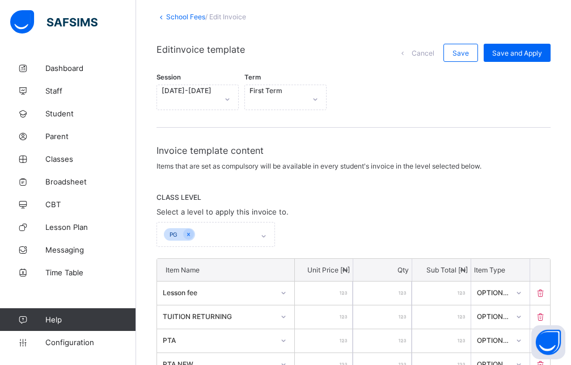
click at [335, 312] on input "*****" at bounding box center [324, 316] width 58 height 23
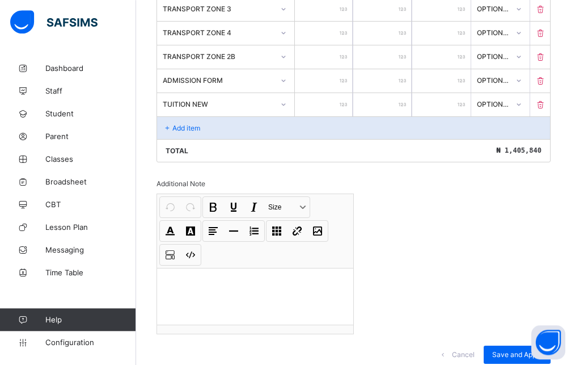
scroll to position [593, 0]
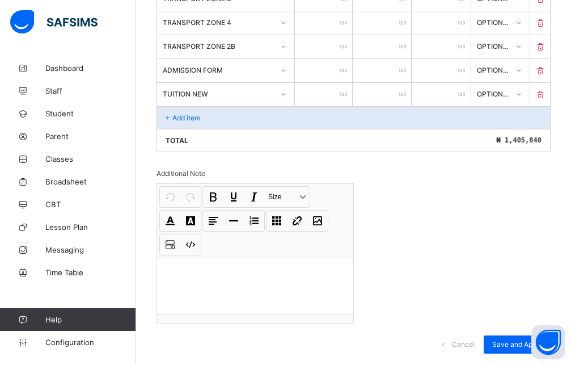
click at [251, 258] on div at bounding box center [255, 286] width 196 height 57
click at [188, 290] on div "Undo CTRL+ Z Redo CTRL+ Y / CTRL+SHIFT+ Z Bold CTRL+ B Underline CTRL+ U Italic…" at bounding box center [255, 254] width 196 height 140
click at [214, 267] on p at bounding box center [255, 272] width 178 height 11
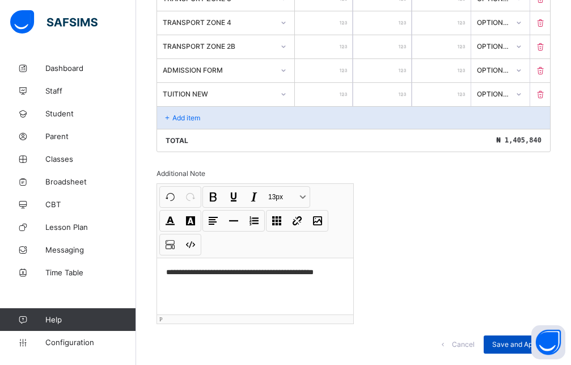
click at [505, 340] on span "Save and Apply" at bounding box center [517, 344] width 50 height 9
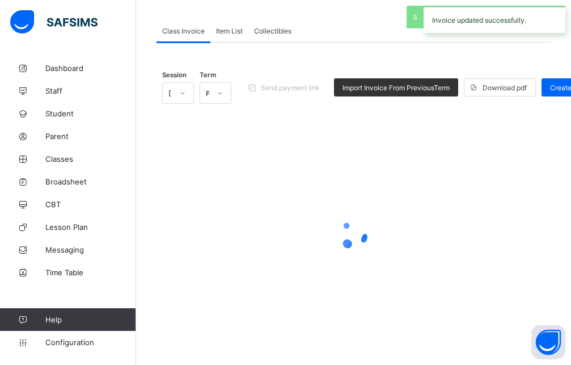
scroll to position [53, 0]
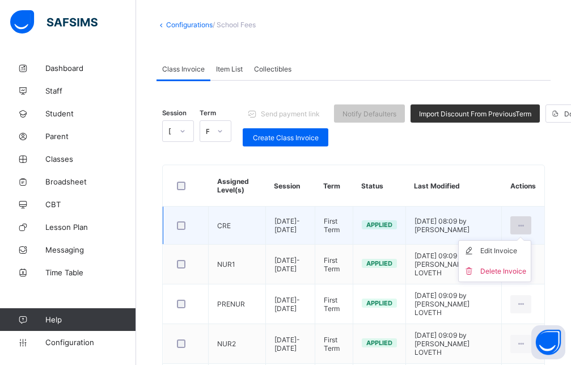
click at [526, 227] on icon at bounding box center [521, 225] width 10 height 9
click at [524, 248] on div "Edit Invoice" at bounding box center [504, 250] width 46 height 11
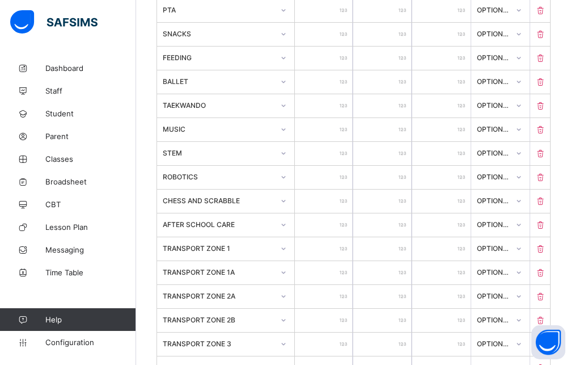
scroll to position [736, 0]
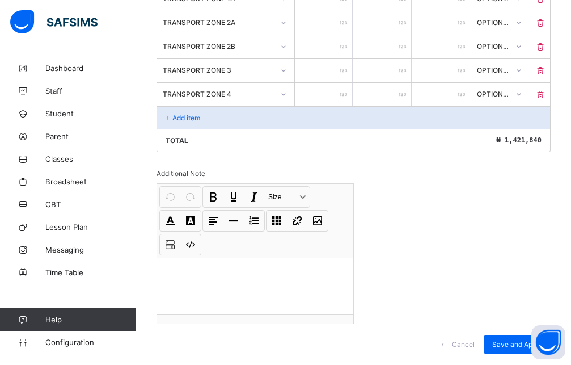
click at [254, 267] on div at bounding box center [255, 286] width 196 height 57
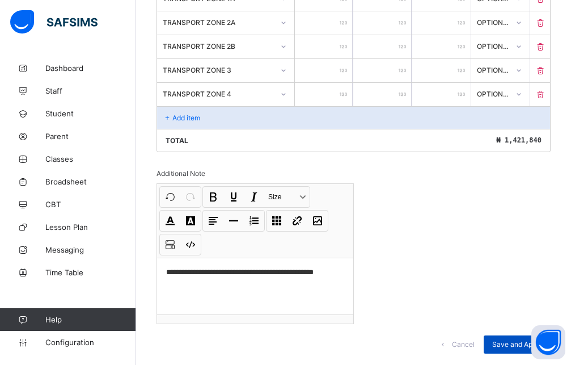
click at [506, 335] on div "Save and Apply" at bounding box center [517, 344] width 67 height 18
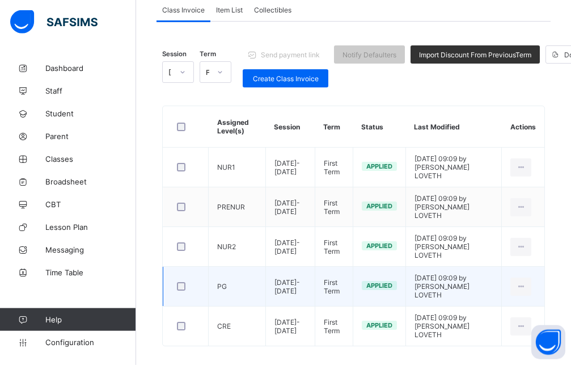
scroll to position [119, 0]
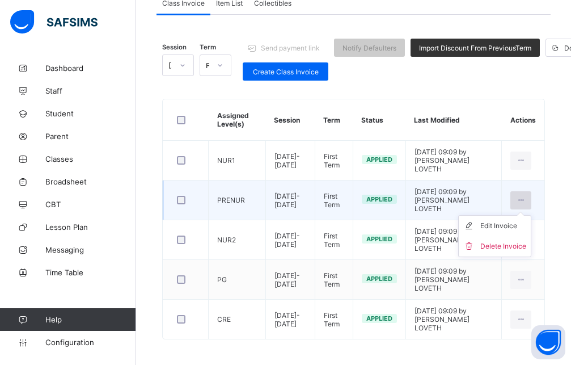
click at [526, 199] on icon at bounding box center [521, 200] width 10 height 9
click at [507, 225] on div "Edit Invoice" at bounding box center [504, 225] width 46 height 11
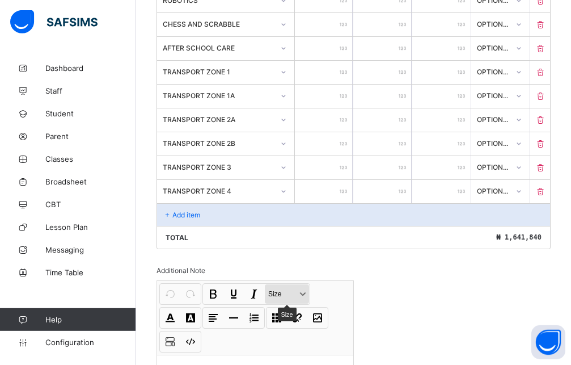
scroll to position [736, 0]
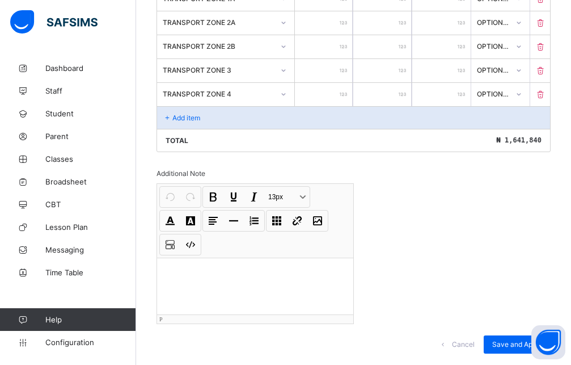
click at [233, 267] on div at bounding box center [255, 286] width 196 height 57
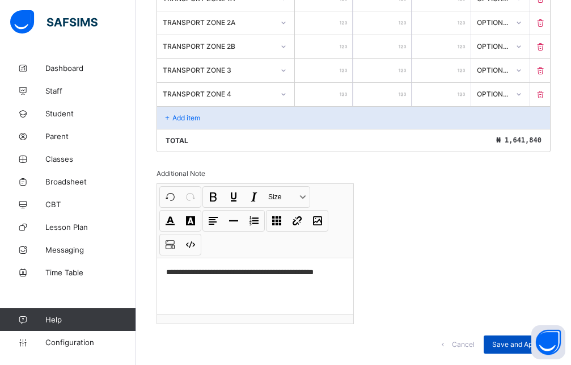
click at [516, 340] on span "Save and Apply" at bounding box center [517, 344] width 50 height 9
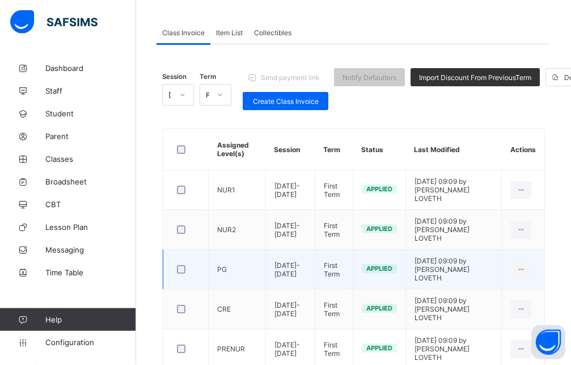
scroll to position [119, 0]
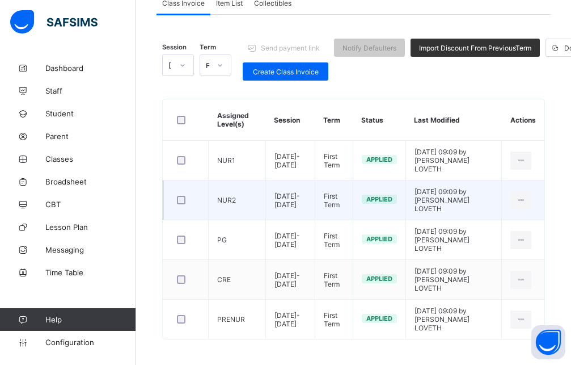
click at [216, 199] on td "NUR2" at bounding box center [237, 200] width 57 height 40
click at [526, 196] on icon at bounding box center [521, 200] width 10 height 9
click at [519, 226] on div "Edit Invoice" at bounding box center [504, 225] width 46 height 11
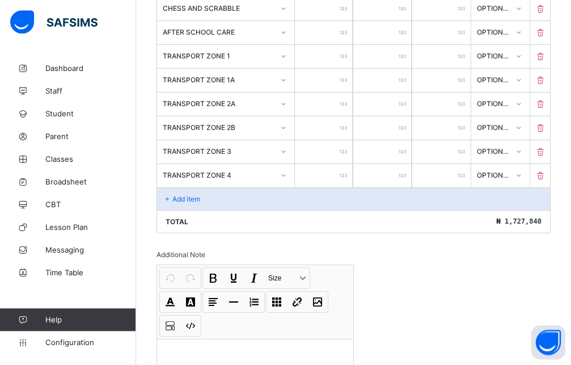
scroll to position [736, 0]
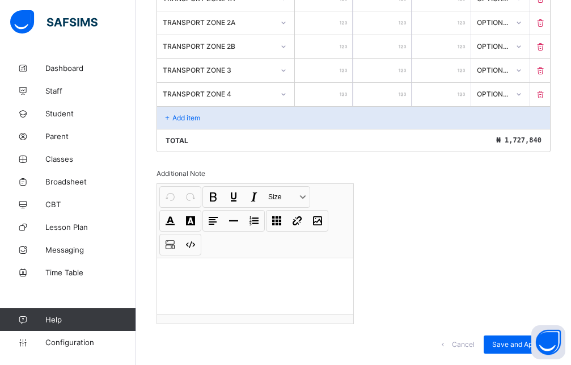
click at [296, 258] on div at bounding box center [255, 286] width 196 height 57
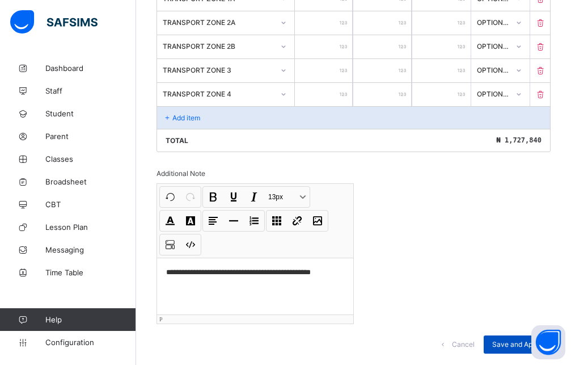
click at [523, 340] on span "Save and Apply" at bounding box center [517, 344] width 50 height 9
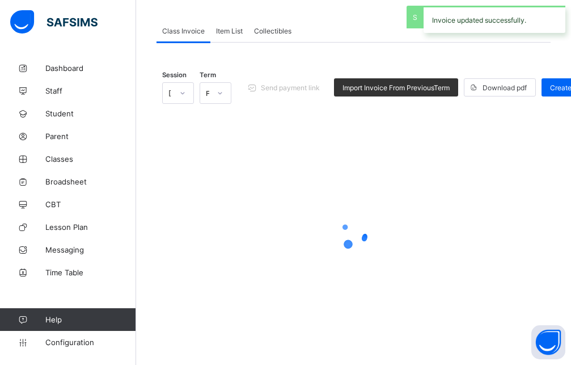
scroll to position [53, 0]
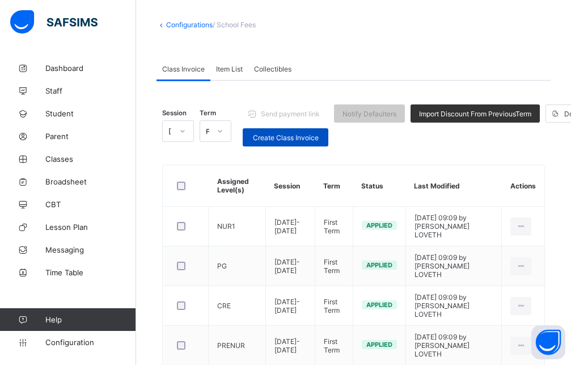
click at [278, 141] on span "Create Class Invoice" at bounding box center [285, 137] width 69 height 9
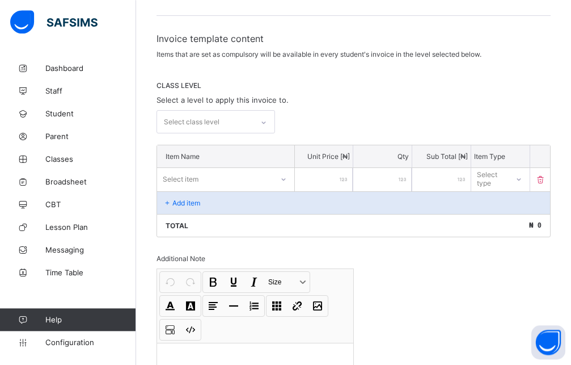
scroll to position [174, 0]
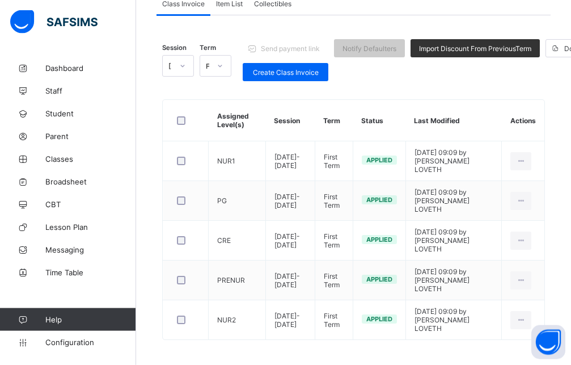
scroll to position [119, 0]
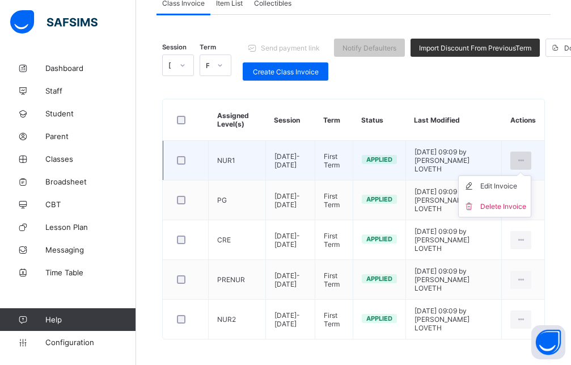
click at [532, 160] on div at bounding box center [521, 160] width 21 height 18
click at [523, 184] on div "Edit Invoice" at bounding box center [504, 185] width 46 height 11
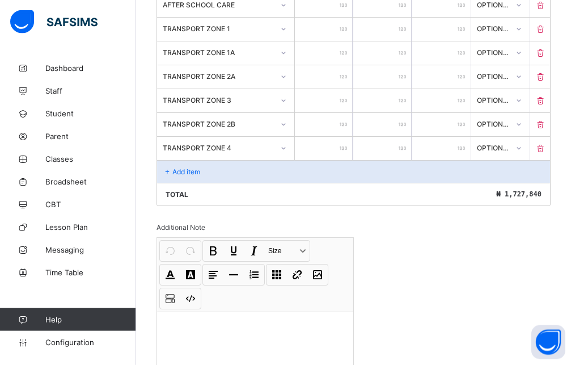
scroll to position [736, 0]
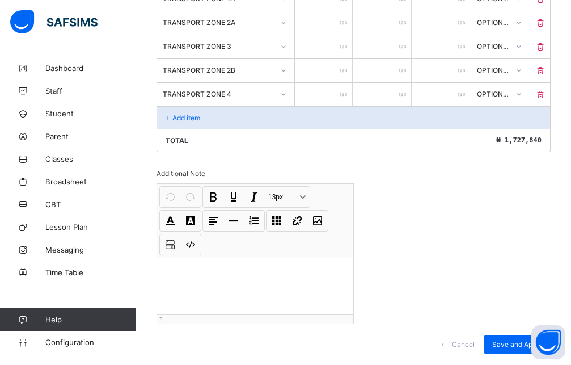
click at [210, 258] on div at bounding box center [255, 286] width 196 height 57
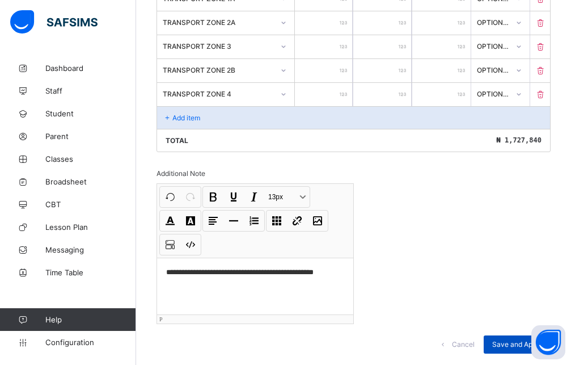
click at [516, 335] on div "Save and Apply" at bounding box center [517, 344] width 67 height 18
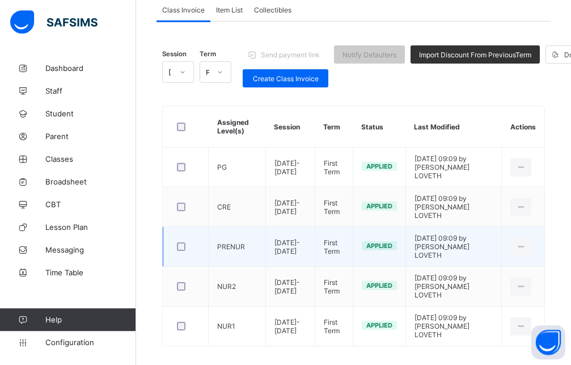
scroll to position [119, 0]
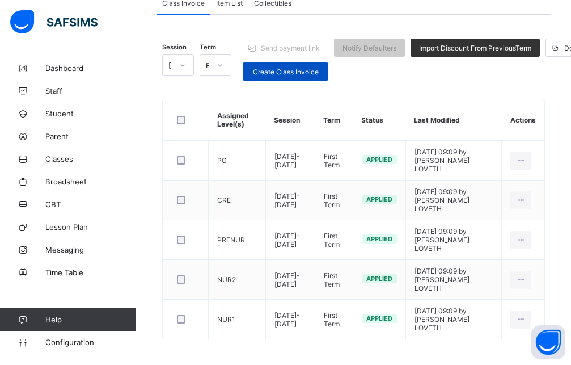
click at [257, 68] on span "Create Class Invoice" at bounding box center [285, 72] width 69 height 9
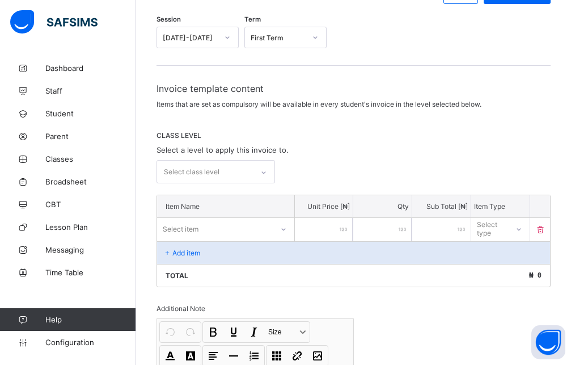
click at [260, 175] on div at bounding box center [263, 172] width 19 height 18
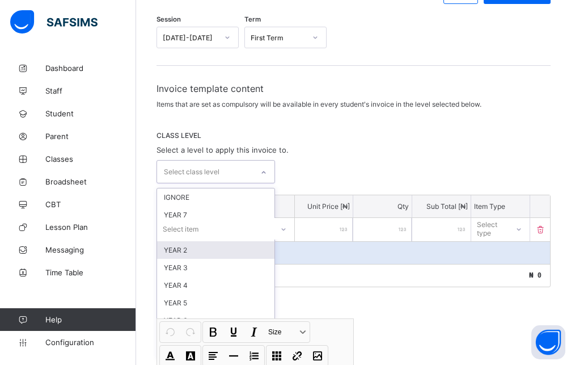
click at [206, 250] on div "YEAR 2" at bounding box center [215, 250] width 117 height 18
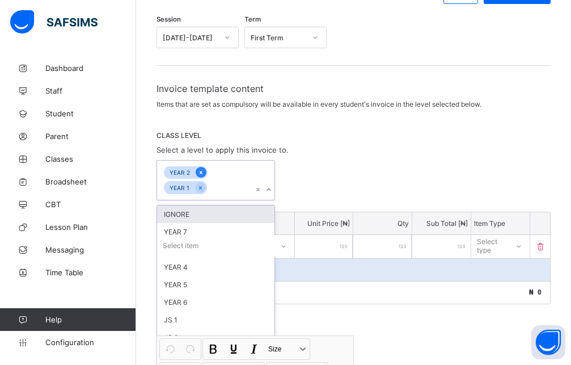
click at [200, 173] on icon at bounding box center [201, 172] width 3 height 3
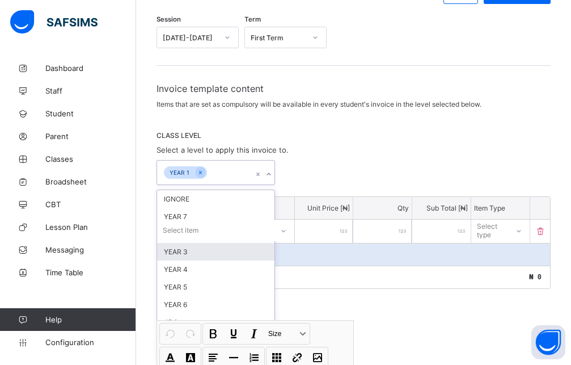
click at [193, 252] on div "YEAR 3" at bounding box center [215, 252] width 117 height 18
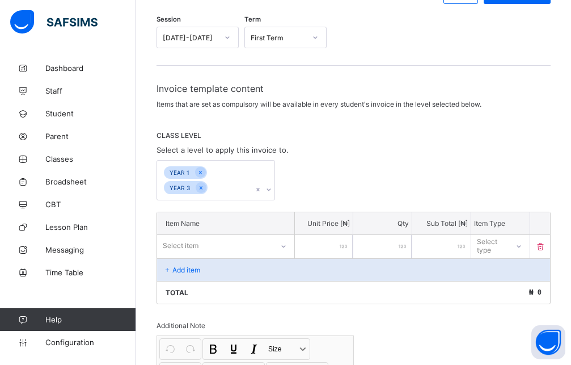
click at [334, 185] on div "YEAR 1 YEAR 3" at bounding box center [354, 180] width 394 height 40
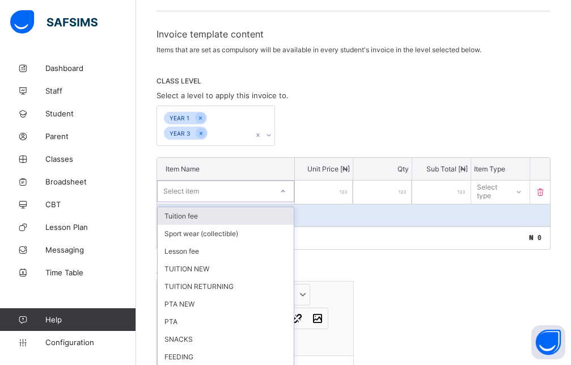
click at [288, 202] on div "option Tuition fee focused, 1 of 24. 24 results available. Use Up and Down to c…" at bounding box center [225, 191] width 137 height 22
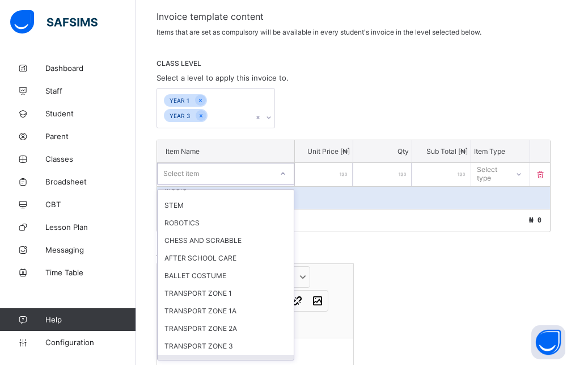
scroll to position [252, 0]
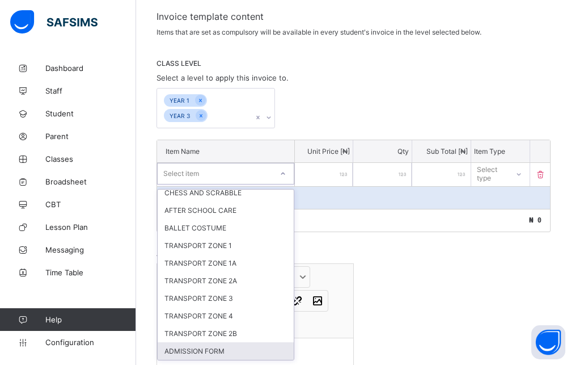
click at [230, 350] on div "ADMISSION FORM" at bounding box center [226, 351] width 136 height 18
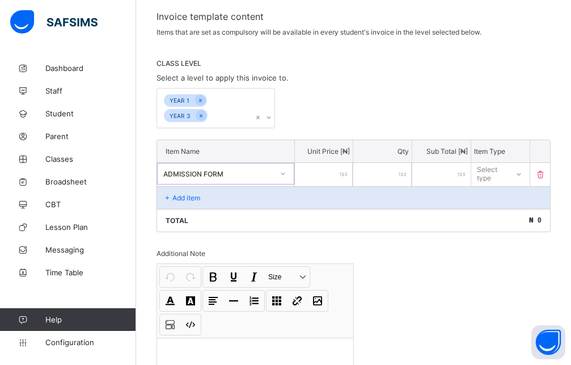
click at [340, 176] on input "number" at bounding box center [324, 174] width 58 height 23
drag, startPoint x: 529, startPoint y: 178, endPoint x: 528, endPoint y: 196, distance: 18.2
click at [528, 178] on div at bounding box center [518, 174] width 19 height 18
drag, startPoint x: 521, startPoint y: 214, endPoint x: 502, endPoint y: 215, distance: 18.8
click at [520, 214] on div "Optional" at bounding box center [500, 216] width 57 height 18
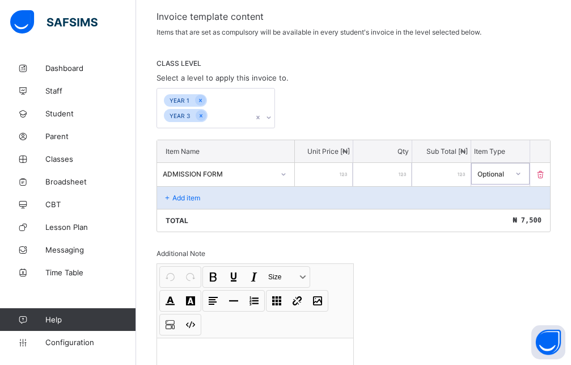
click at [214, 199] on div "Add item" at bounding box center [353, 197] width 393 height 23
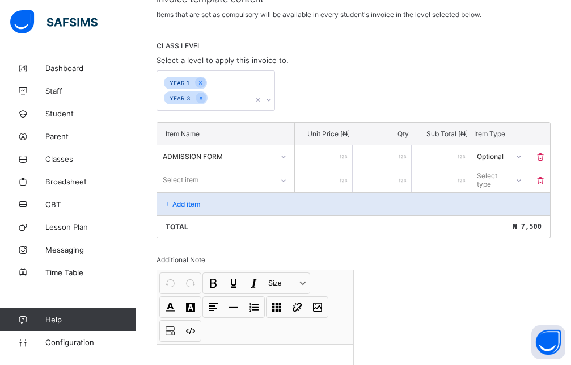
click at [224, 191] on div "Select item" at bounding box center [225, 180] width 137 height 22
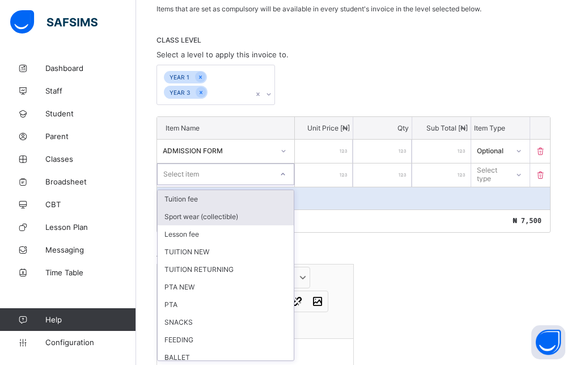
scroll to position [215, 0]
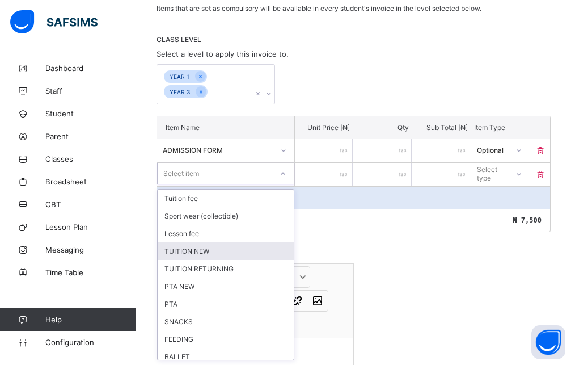
click at [205, 251] on div "TUITION NEW" at bounding box center [226, 251] width 136 height 18
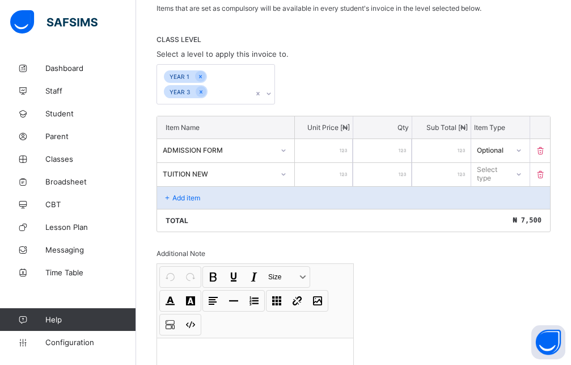
click at [309, 173] on input "number" at bounding box center [324, 174] width 58 height 23
click at [523, 171] on icon at bounding box center [519, 174] width 7 height 11
drag, startPoint x: 504, startPoint y: 217, endPoint x: 453, endPoint y: 213, distance: 51.2
click at [498, 217] on div "Optional" at bounding box center [500, 216] width 57 height 18
click at [231, 197] on div "Add item" at bounding box center [353, 197] width 393 height 23
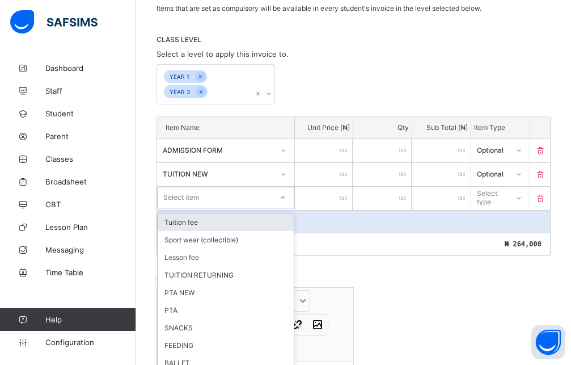
click at [210, 196] on div "option Tuition fee focused, 1 of 22. 22 results available. Use Up and Down to c…" at bounding box center [226, 198] width 138 height 23
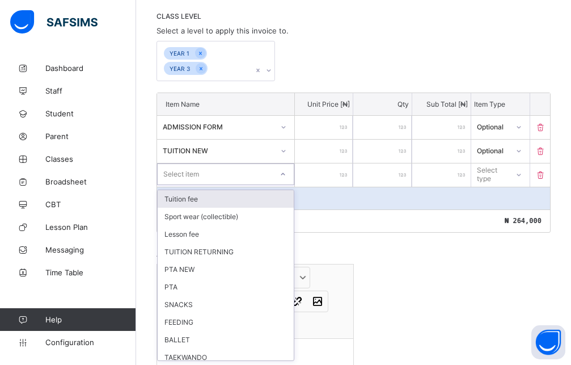
scroll to position [239, 0]
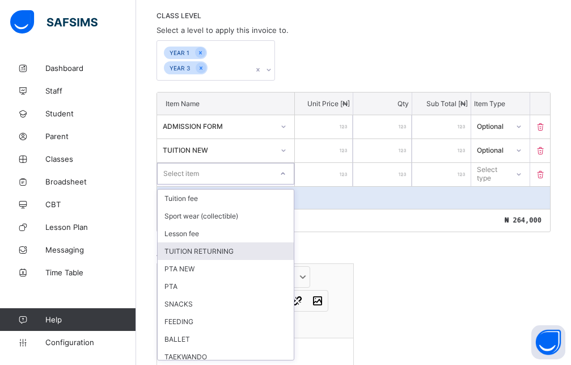
click at [210, 255] on div "TUITION RETURNING" at bounding box center [226, 251] width 136 height 18
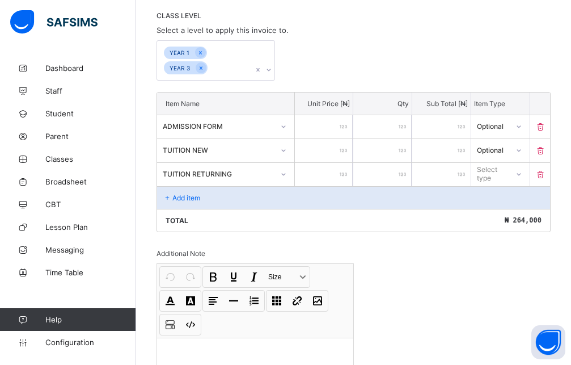
drag, startPoint x: 343, startPoint y: 174, endPoint x: 338, endPoint y: 176, distance: 5.8
click at [343, 174] on input "number" at bounding box center [324, 174] width 58 height 23
drag, startPoint x: 519, startPoint y: 175, endPoint x: 513, endPoint y: 185, distance: 10.9
click at [518, 175] on div at bounding box center [519, 174] width 22 height 22
click at [498, 213] on div "Optional" at bounding box center [500, 216] width 57 height 18
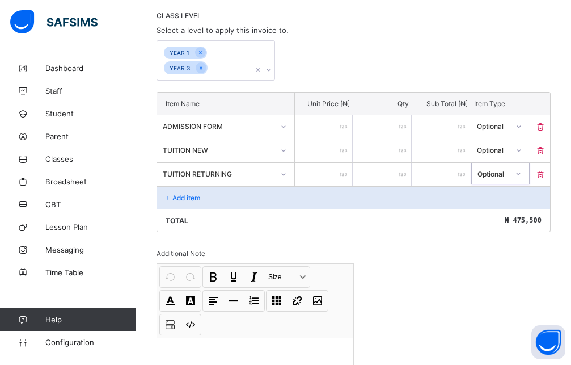
click at [243, 196] on div "Add item" at bounding box center [353, 197] width 393 height 23
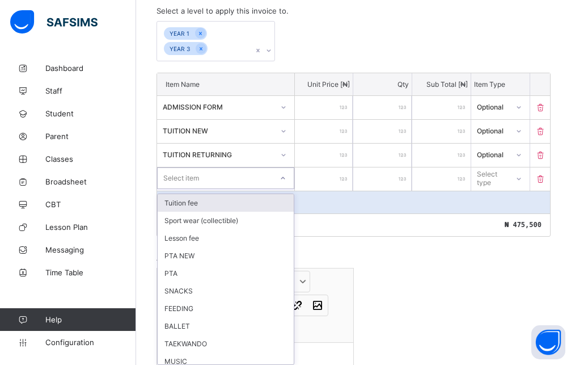
click at [208, 189] on div "option Tuition fee focused, 1 of 21. 21 results available. Use Up and Down to c…" at bounding box center [225, 178] width 137 height 22
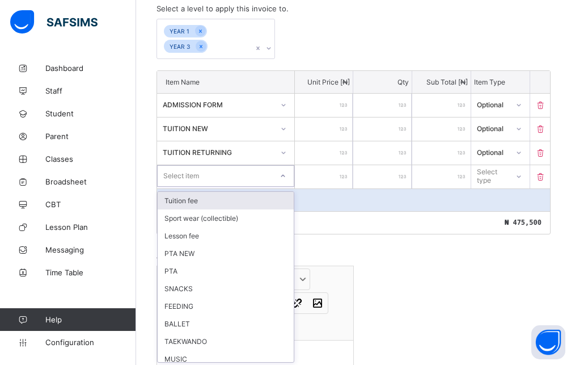
scroll to position [263, 0]
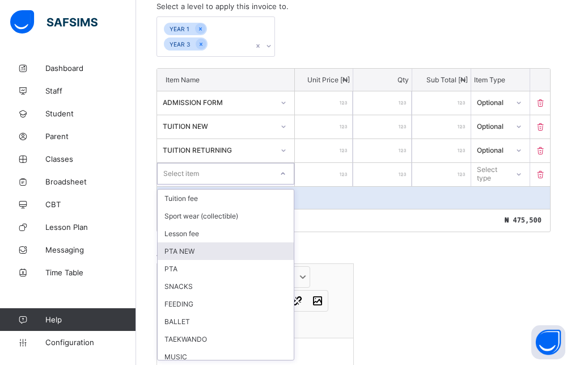
click at [197, 255] on div "PTA NEW" at bounding box center [226, 251] width 136 height 18
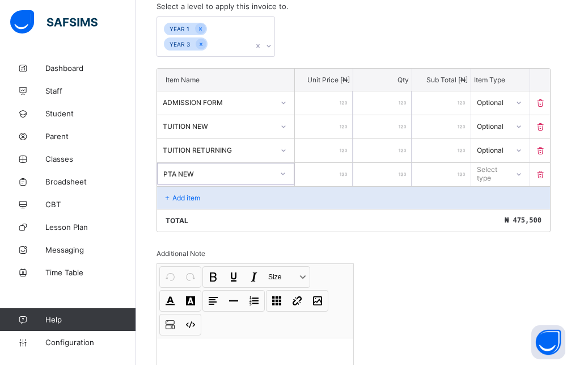
click at [337, 181] on input "number" at bounding box center [324, 174] width 58 height 23
drag, startPoint x: 502, startPoint y: 178, endPoint x: 500, endPoint y: 186, distance: 8.1
click at [502, 178] on div "Select type" at bounding box center [492, 174] width 30 height 22
click at [499, 213] on div "Optional" at bounding box center [500, 216] width 57 height 18
click at [220, 200] on div "Add item" at bounding box center [353, 197] width 393 height 23
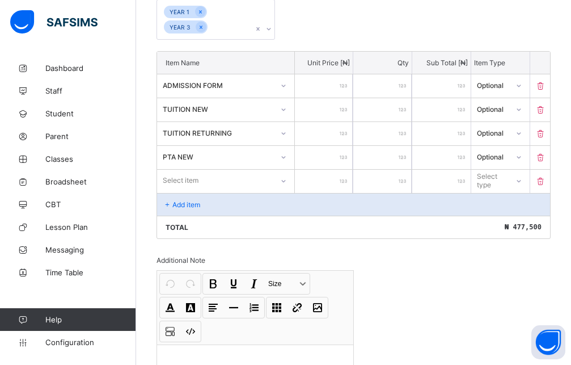
click at [224, 191] on div "Select item" at bounding box center [225, 181] width 137 height 22
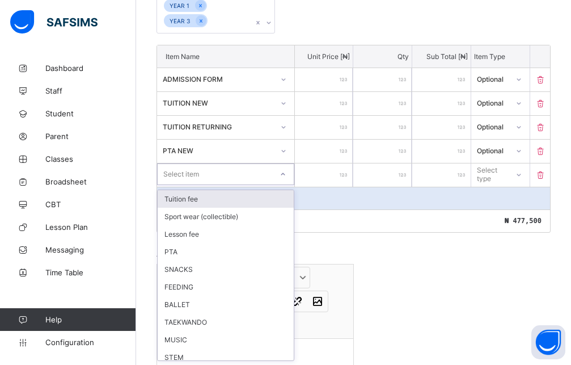
scroll to position [287, 0]
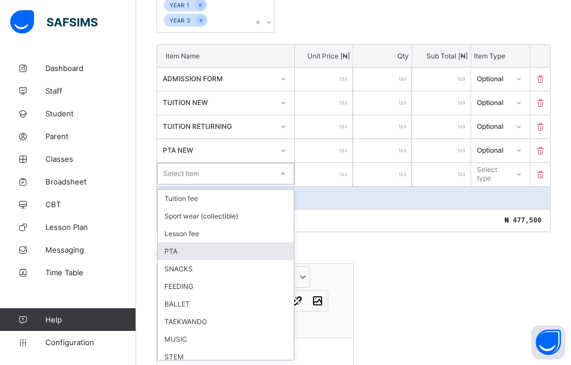
click at [203, 255] on div "PTA" at bounding box center [226, 251] width 136 height 18
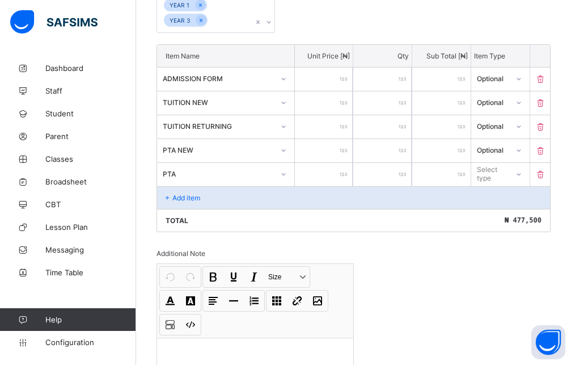
click at [321, 183] on input "number" at bounding box center [324, 174] width 58 height 23
drag, startPoint x: 495, startPoint y: 175, endPoint x: 496, endPoint y: 195, distance: 19.9
click at [496, 175] on div "Select type" at bounding box center [492, 174] width 29 height 22
click at [495, 212] on div "Optional" at bounding box center [500, 216] width 57 height 18
click at [179, 190] on div "Add item" at bounding box center [353, 197] width 393 height 23
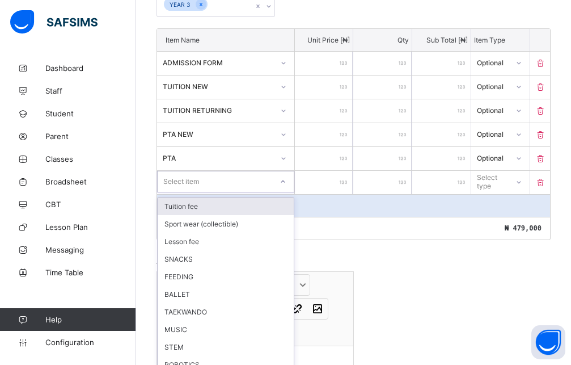
click at [197, 196] on div "Item Name Unit Price [ ₦ ] Qty Sub Total [ ₦ ] Item Type ADMISSION FORM **** * …" at bounding box center [354, 134] width 394 height 212
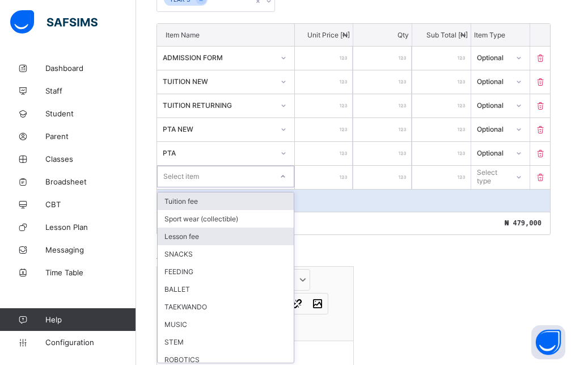
scroll to position [310, 0]
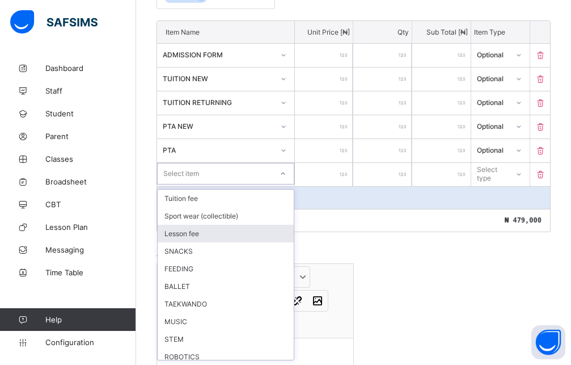
click at [193, 234] on div "Lesson fee" at bounding box center [226, 234] width 136 height 18
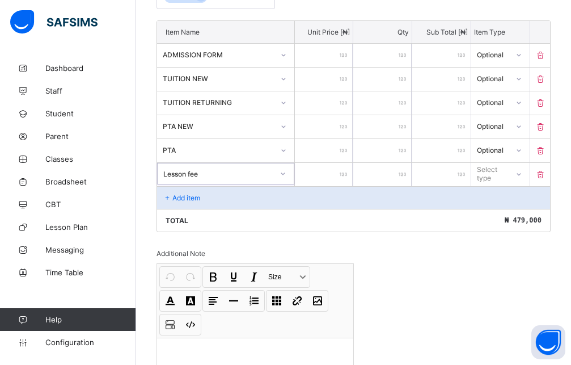
click at [321, 170] on input "number" at bounding box center [324, 174] width 58 height 23
drag, startPoint x: 502, startPoint y: 178, endPoint x: 503, endPoint y: 197, distance: 18.7
click at [504, 179] on div "Select type" at bounding box center [492, 174] width 29 height 22
click at [503, 216] on div "Optional" at bounding box center [500, 216] width 57 height 18
click at [168, 195] on icon at bounding box center [168, 197] width 10 height 9
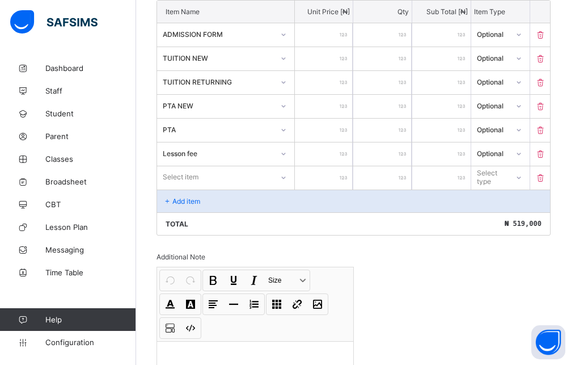
click at [253, 188] on div "Select item" at bounding box center [225, 177] width 137 height 22
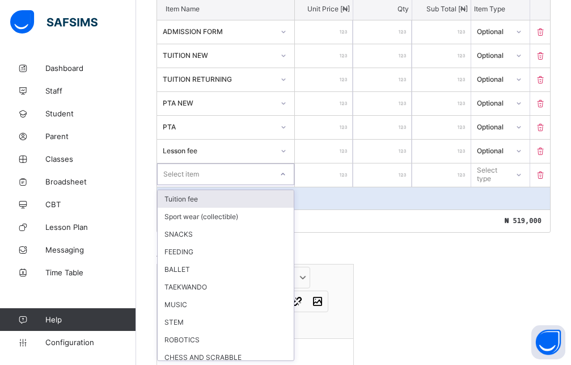
scroll to position [334, 0]
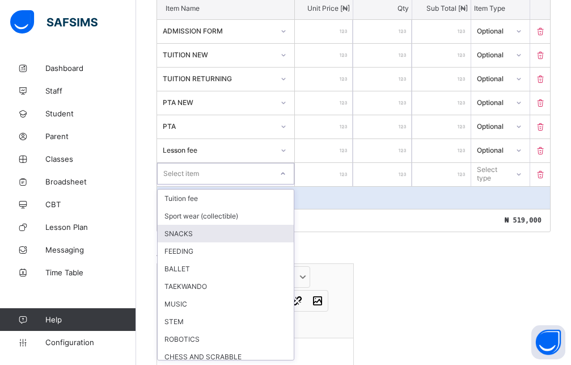
drag, startPoint x: 187, startPoint y: 237, endPoint x: 221, endPoint y: 208, distance: 44.7
click at [187, 237] on div "SNACKS" at bounding box center [226, 234] width 136 height 18
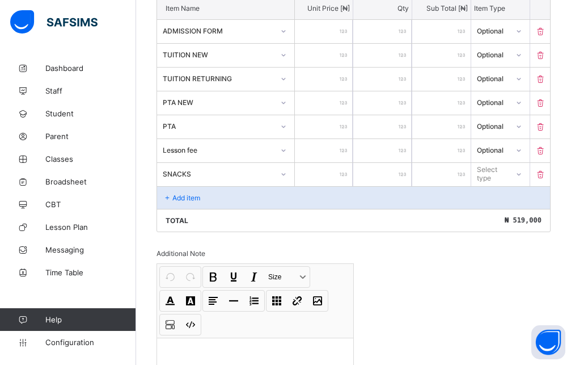
click at [304, 178] on input "number" at bounding box center [324, 174] width 58 height 23
click at [507, 174] on div "Select type" at bounding box center [492, 174] width 29 height 22
click at [498, 217] on div "Optional" at bounding box center [500, 216] width 57 height 18
click at [229, 200] on div "Add item" at bounding box center [353, 197] width 393 height 23
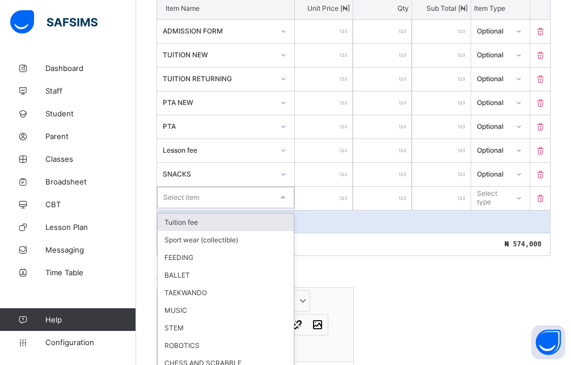
scroll to position [358, 0]
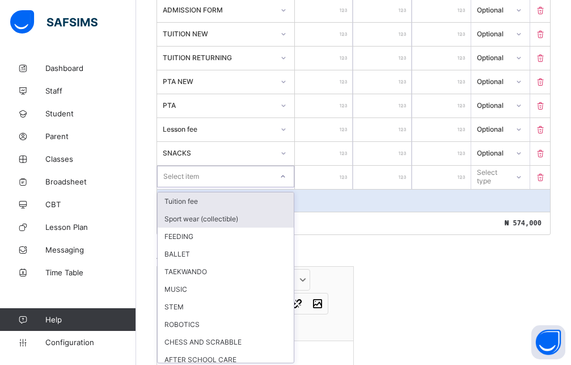
drag, startPoint x: 222, startPoint y: 203, endPoint x: 216, endPoint y: 218, distance: 16.5
click at [223, 187] on div "option Tuition fee focused, 1 of 17. 17 results available. Use Up and Down to c…" at bounding box center [225, 177] width 137 height 22
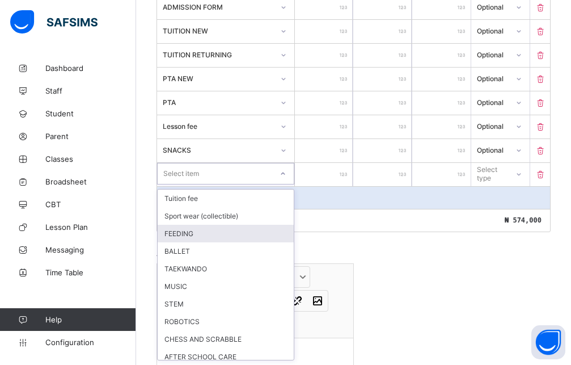
click at [201, 234] on div "FEEDING" at bounding box center [226, 234] width 136 height 18
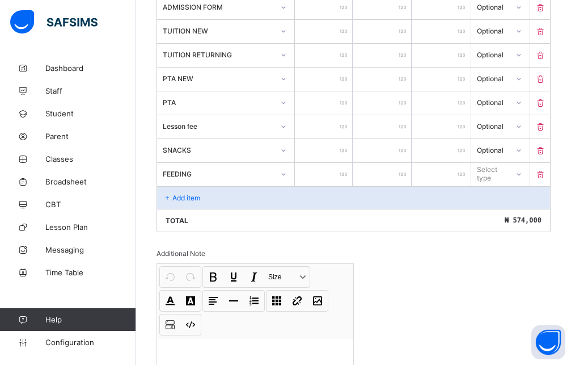
click at [325, 179] on input "number" at bounding box center [324, 174] width 58 height 23
click at [491, 171] on div "Select type" at bounding box center [492, 174] width 29 height 22
click at [495, 209] on div "Optional" at bounding box center [500, 216] width 57 height 18
click at [200, 197] on p "Add item" at bounding box center [186, 197] width 28 height 9
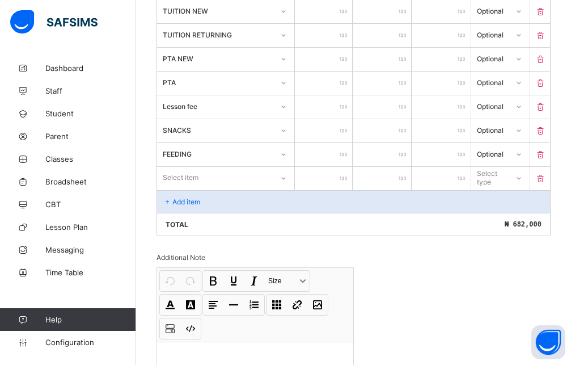
click at [222, 188] on div "Select item" at bounding box center [225, 178] width 137 height 22
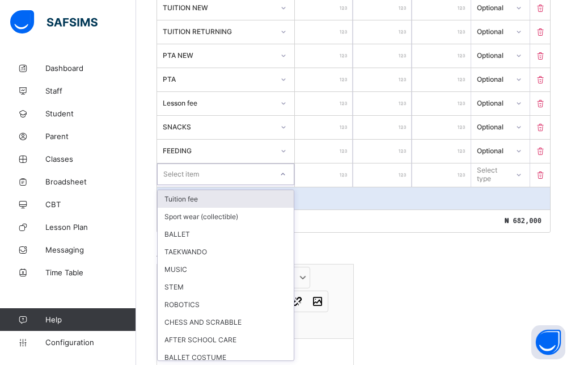
scroll to position [382, 0]
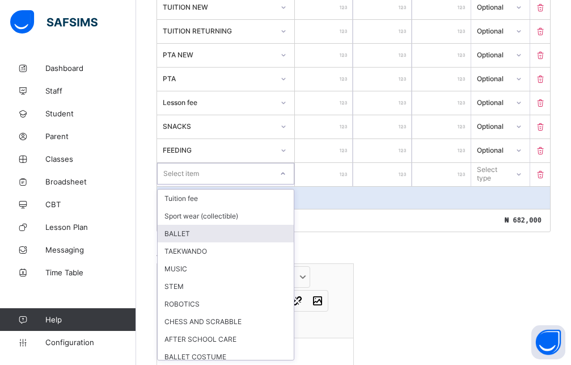
drag, startPoint x: 196, startPoint y: 234, endPoint x: 251, endPoint y: 221, distance: 56.6
click at [196, 234] on div "BALLET" at bounding box center [226, 234] width 136 height 18
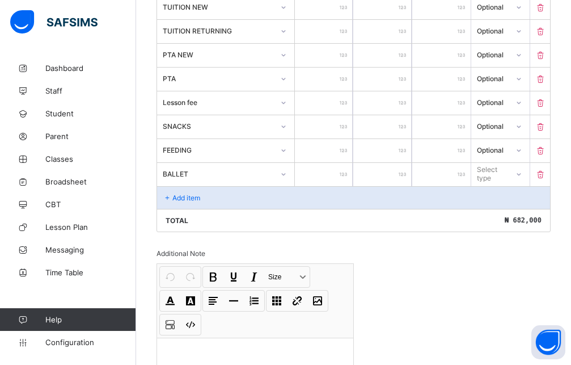
click at [318, 174] on input "number" at bounding box center [324, 174] width 58 height 23
click at [524, 180] on div at bounding box center [518, 174] width 19 height 18
drag, startPoint x: 498, startPoint y: 214, endPoint x: 436, endPoint y: 204, distance: 62.7
click at [497, 215] on div "Optional" at bounding box center [500, 216] width 57 height 18
click at [233, 195] on div "Add item" at bounding box center [353, 197] width 393 height 23
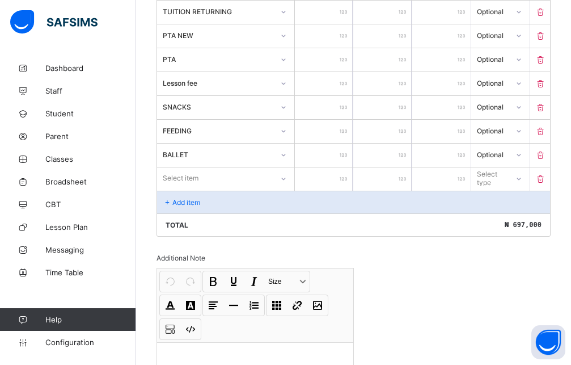
click at [217, 189] on div "Select item" at bounding box center [225, 178] width 137 height 22
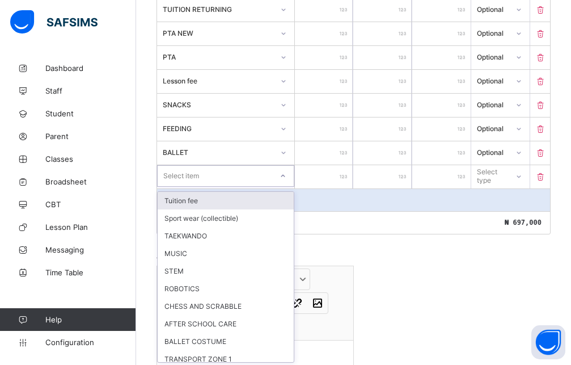
scroll to position [406, 0]
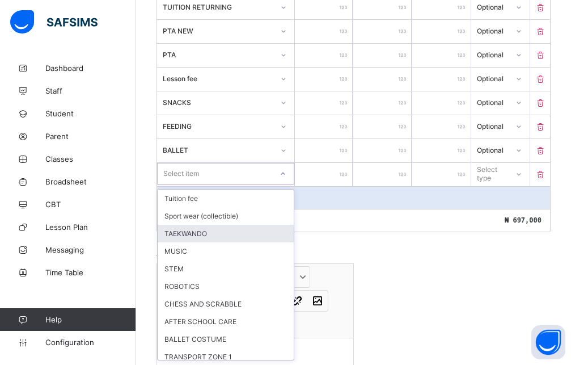
click at [195, 235] on div "TAEKWANDO" at bounding box center [226, 234] width 136 height 18
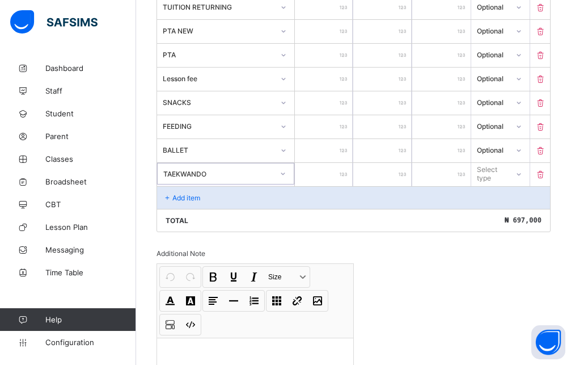
click at [327, 180] on input "number" at bounding box center [324, 174] width 58 height 23
click at [496, 187] on div "Add item" at bounding box center [353, 197] width 393 height 23
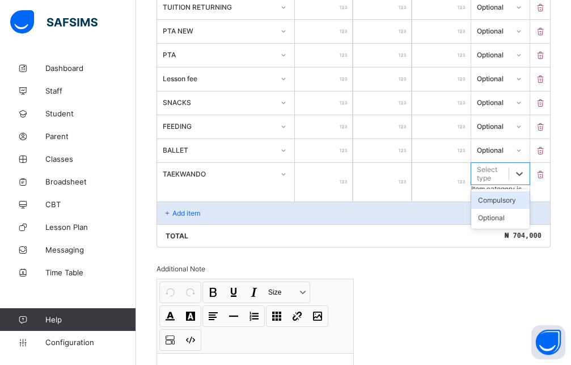
click at [498, 182] on div "Select type" at bounding box center [500, 174] width 58 height 22
click at [499, 210] on div "Optional" at bounding box center [500, 218] width 58 height 18
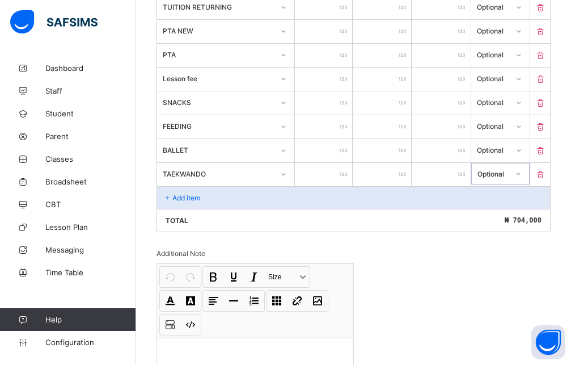
click at [213, 203] on div "Add item" at bounding box center [353, 197] width 393 height 23
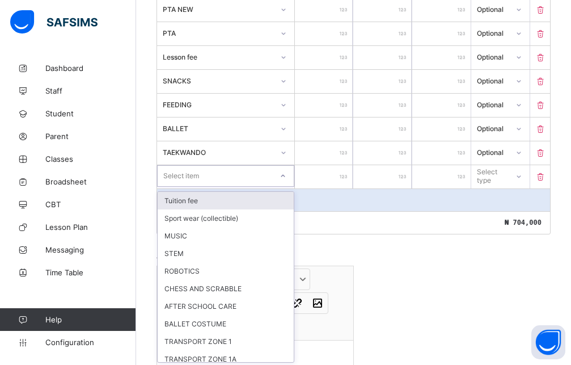
click at [230, 189] on div "Item Name Unit Price [ ₦ ] Qty Sub Total [ ₦ ] Item Type ADMISSION FORM **** * …" at bounding box center [354, 69] width 394 height 331
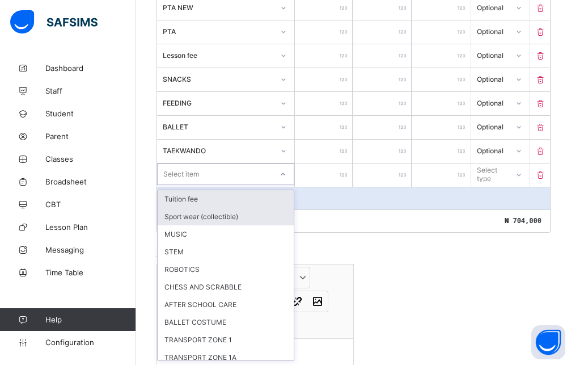
scroll to position [429, 0]
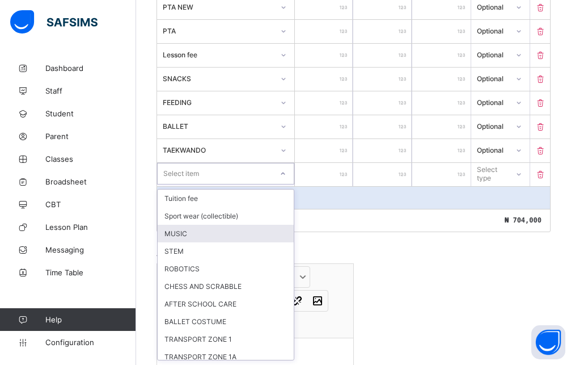
click at [196, 233] on div "MUSIC" at bounding box center [226, 234] width 136 height 18
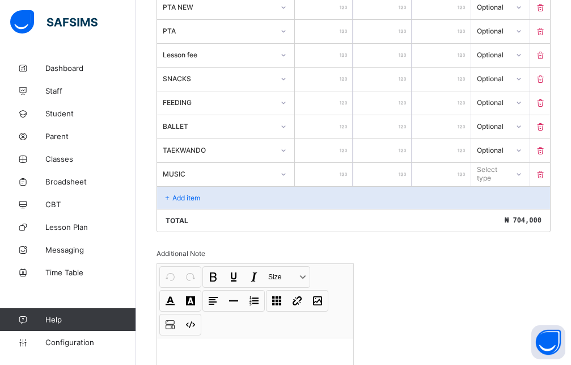
click at [328, 171] on input "number" at bounding box center [324, 174] width 58 height 23
drag, startPoint x: 506, startPoint y: 178, endPoint x: 502, endPoint y: 187, distance: 10.1
click at [504, 181] on div "Select type" at bounding box center [492, 174] width 30 height 22
drag, startPoint x: 491, startPoint y: 213, endPoint x: 380, endPoint y: 203, distance: 111.1
click at [490, 213] on div "Optional" at bounding box center [500, 216] width 57 height 18
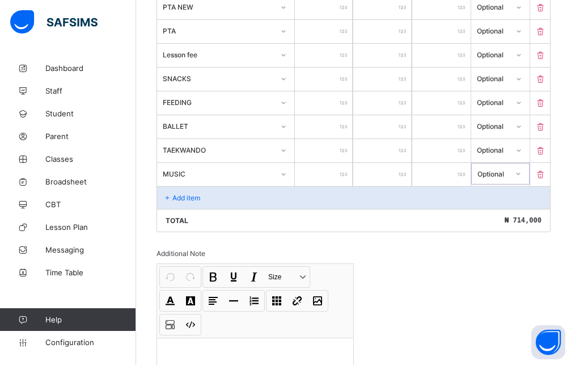
click at [204, 200] on div "Add item" at bounding box center [353, 197] width 393 height 23
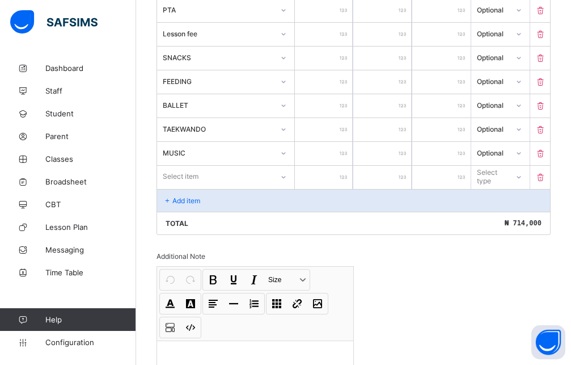
click at [207, 187] on div "Select item" at bounding box center [225, 177] width 137 height 22
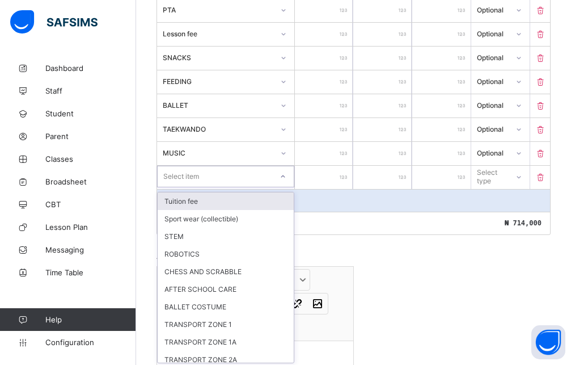
scroll to position [453, 0]
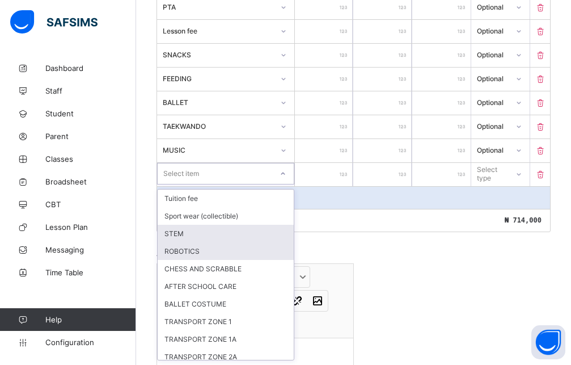
click at [183, 231] on div "STEM" at bounding box center [226, 234] width 136 height 18
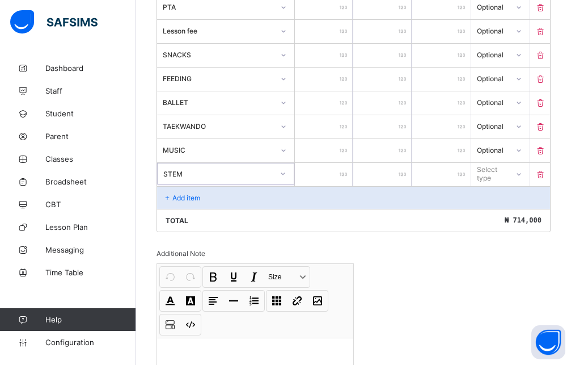
click at [318, 176] on input "number" at bounding box center [324, 174] width 58 height 23
click at [523, 176] on icon at bounding box center [519, 174] width 7 height 11
drag, startPoint x: 516, startPoint y: 216, endPoint x: 443, endPoint y: 226, distance: 73.8
click at [513, 217] on div "Optional" at bounding box center [500, 216] width 57 height 18
click at [205, 201] on div "Add item" at bounding box center [353, 197] width 393 height 23
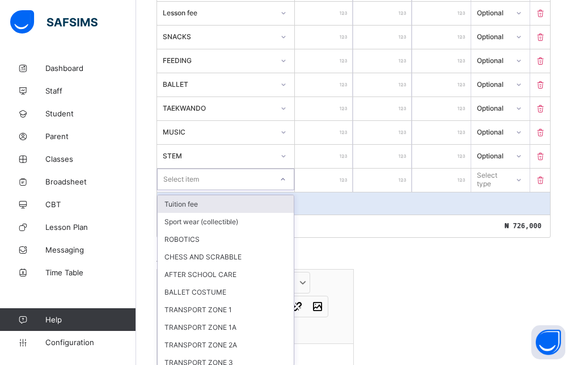
click at [208, 190] on div "option Tuition fee focused, 1 of 12. 12 results available. Use Up and Down to c…" at bounding box center [225, 180] width 137 height 22
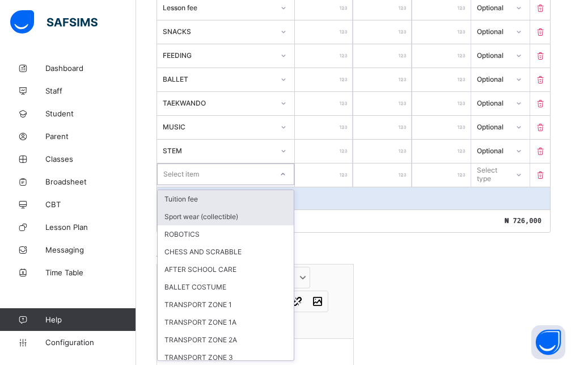
scroll to position [477, 0]
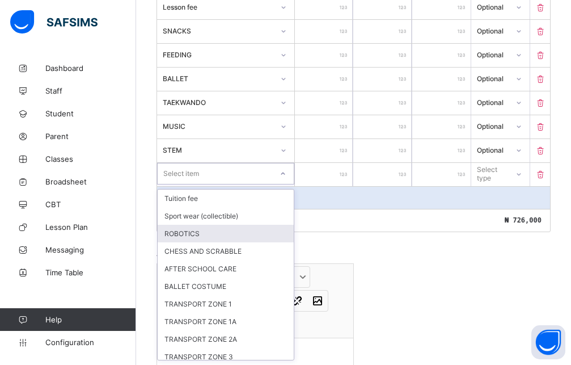
click at [196, 239] on div "ROBOTICS" at bounding box center [226, 234] width 136 height 18
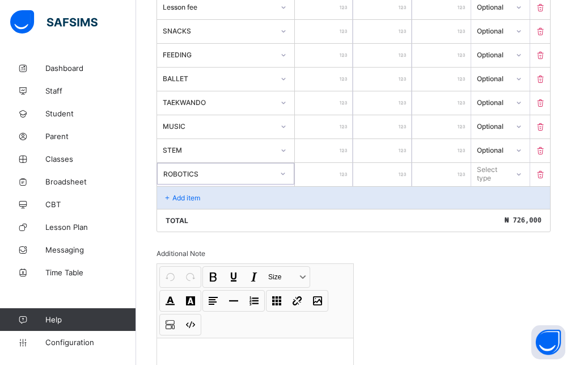
click at [330, 176] on input "number" at bounding box center [324, 174] width 58 height 23
drag, startPoint x: 502, startPoint y: 174, endPoint x: 488, endPoint y: 209, distance: 37.7
click at [500, 180] on div "Select type" at bounding box center [492, 174] width 29 height 22
click at [488, 210] on div "Optional" at bounding box center [500, 216] width 57 height 18
click at [181, 196] on p "Add item" at bounding box center [186, 197] width 28 height 9
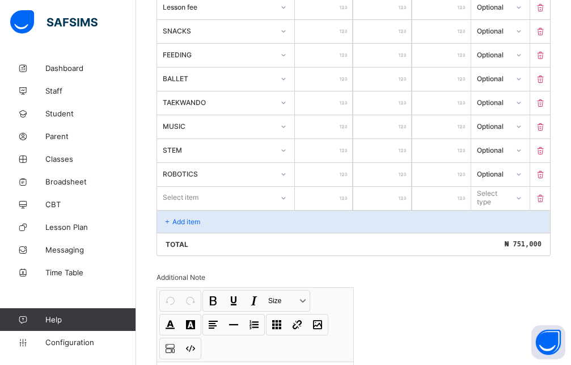
click at [189, 192] on div "Select item" at bounding box center [181, 198] width 36 height 22
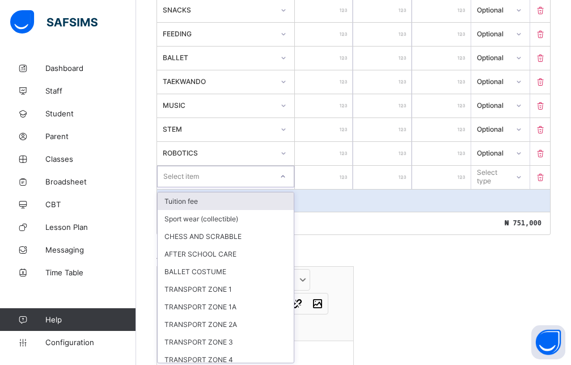
scroll to position [501, 0]
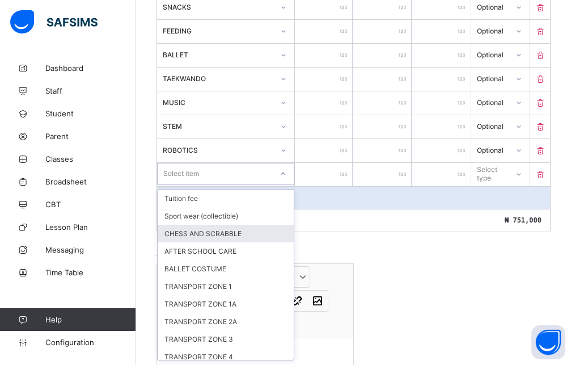
click at [218, 225] on div "CHESS AND SCRABBLE" at bounding box center [226, 234] width 136 height 18
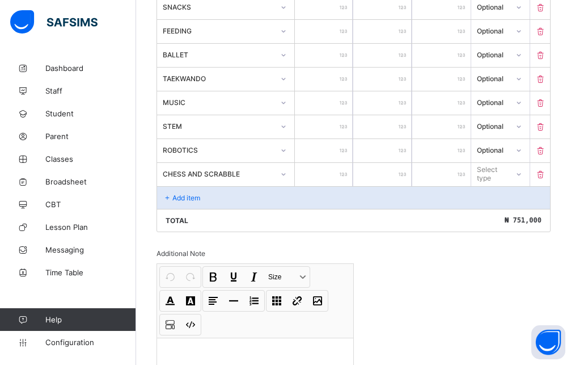
click at [323, 171] on input "number" at bounding box center [324, 174] width 58 height 23
click at [522, 172] on icon at bounding box center [518, 173] width 7 height 11
click at [508, 217] on div "Optional" at bounding box center [500, 216] width 57 height 18
click at [197, 201] on p "Add item" at bounding box center [186, 197] width 28 height 9
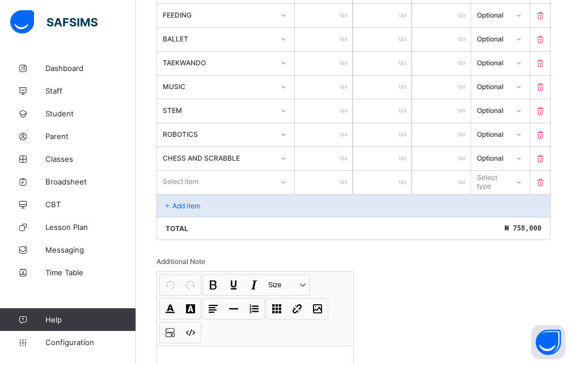
click at [218, 192] on div "Item Name Unit Price [ ₦ ] Qty Sub Total [ ₦ ] Item Type ADMISSION FORM **** * …" at bounding box center [354, 27] width 394 height 426
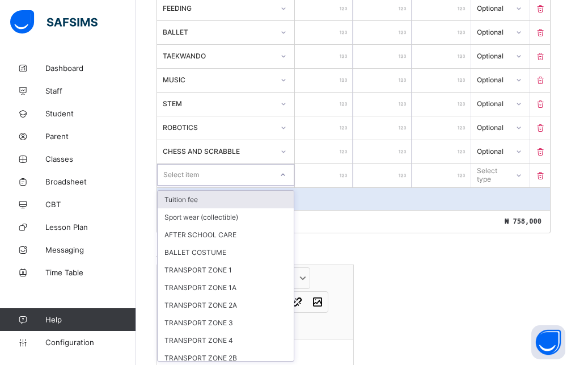
scroll to position [525, 0]
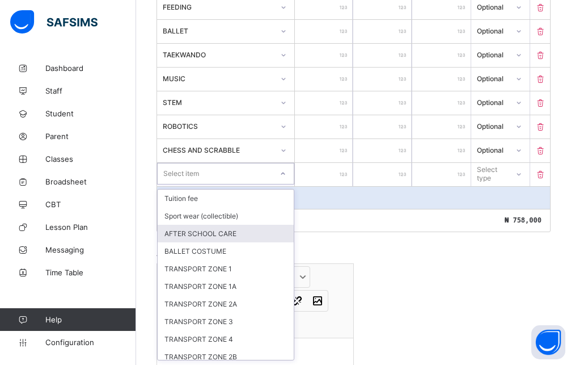
click at [211, 241] on div "AFTER SCHOOL CARE" at bounding box center [226, 234] width 136 height 18
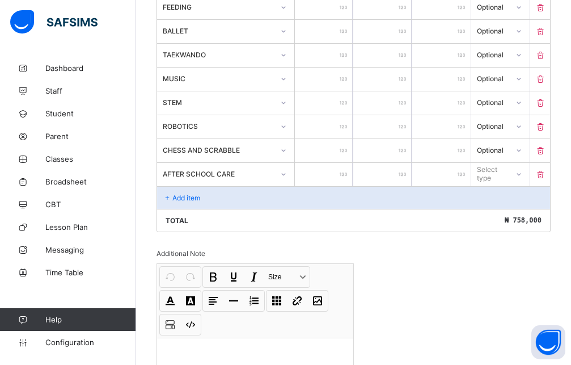
click at [339, 177] on input "number" at bounding box center [324, 174] width 58 height 23
drag, startPoint x: 516, startPoint y: 174, endPoint x: 516, endPoint y: 214, distance: 39.7
click at [508, 175] on div "Select type" at bounding box center [490, 174] width 36 height 16
click at [513, 216] on div "Optional" at bounding box center [500, 216] width 57 height 18
click at [273, 205] on div "Add item" at bounding box center [353, 197] width 393 height 23
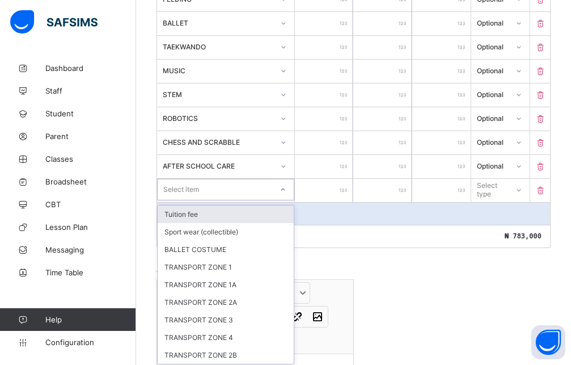
click at [233, 201] on div "Item Name Unit Price [ ₦ ] Qty Sub Total [ ₦ ] Item Type ADMISSION FORM **** * …" at bounding box center [354, 23] width 394 height 450
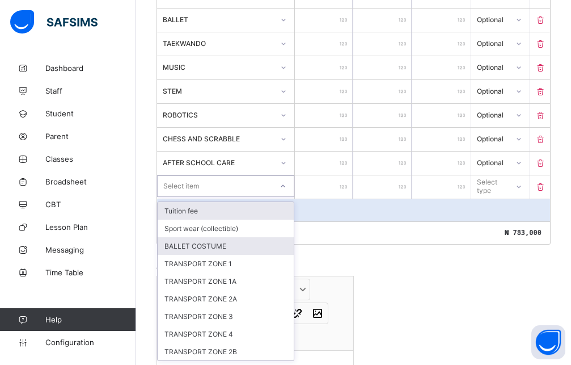
scroll to position [537, 0]
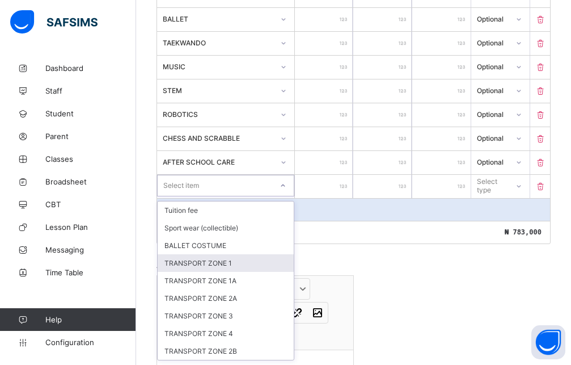
click at [209, 262] on div "TRANSPORT ZONE 1" at bounding box center [226, 263] width 136 height 18
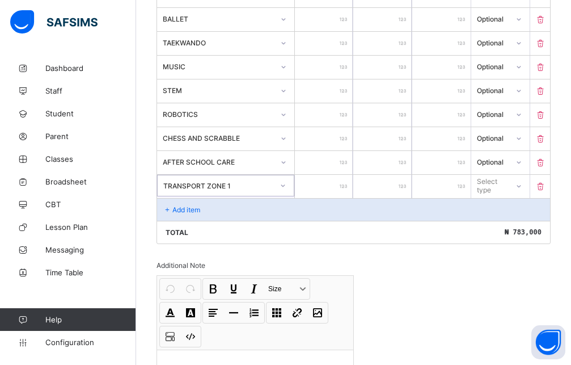
click at [335, 175] on input "number" at bounding box center [324, 186] width 58 height 23
click at [507, 179] on div "Select type" at bounding box center [492, 186] width 29 height 22
drag, startPoint x: 510, startPoint y: 225, endPoint x: 441, endPoint y: 213, distance: 70.1
click at [510, 225] on div "Optional" at bounding box center [500, 228] width 57 height 18
click at [239, 204] on div "Add item" at bounding box center [353, 209] width 393 height 23
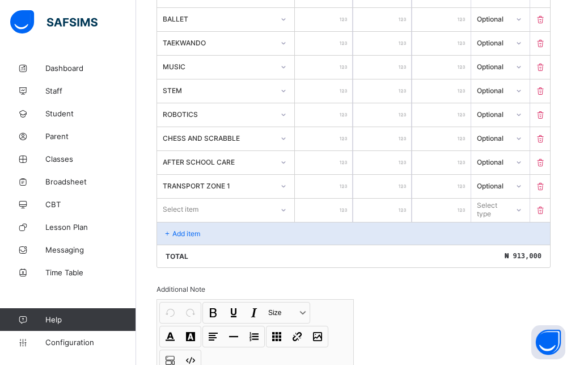
click at [238, 201] on div "Select item" at bounding box center [225, 210] width 137 height 22
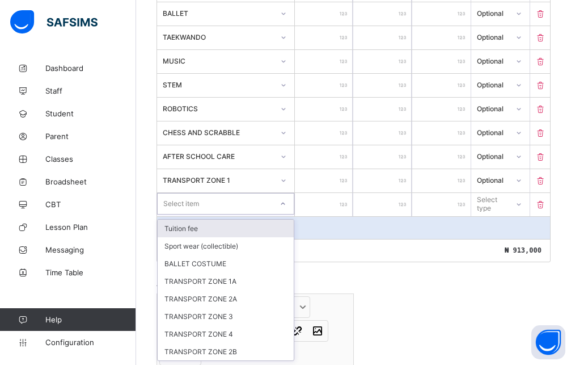
scroll to position [543, 0]
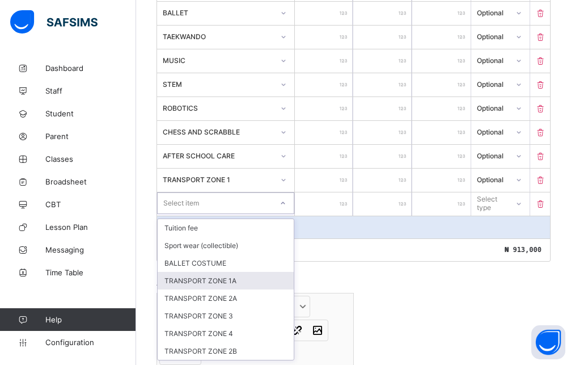
click at [219, 284] on div "TRANSPORT ZONE 1A" at bounding box center [226, 281] width 136 height 18
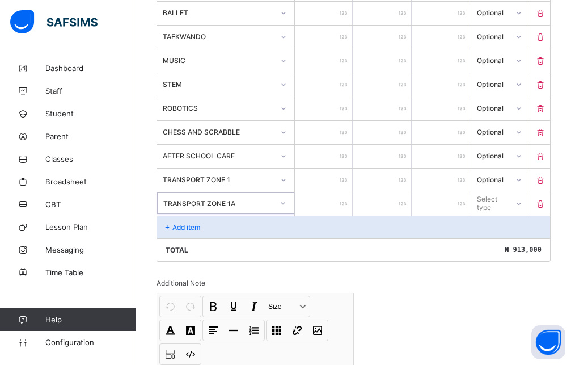
click at [318, 205] on input "number" at bounding box center [324, 203] width 58 height 23
click at [491, 208] on div "Select type" at bounding box center [492, 203] width 30 height 22
click at [495, 245] on div "Optional" at bounding box center [500, 246] width 57 height 18
click at [267, 236] on div "Add item" at bounding box center [353, 227] width 393 height 23
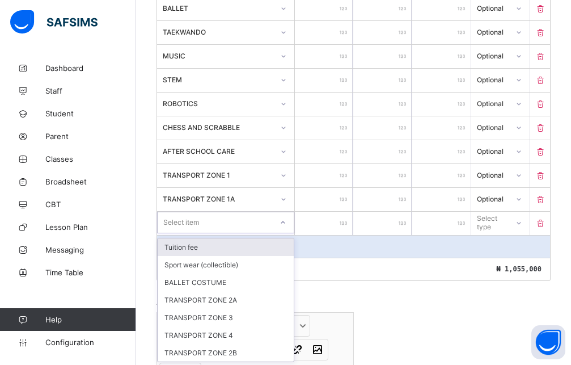
click at [260, 227] on div "Select item" at bounding box center [215, 222] width 115 height 16
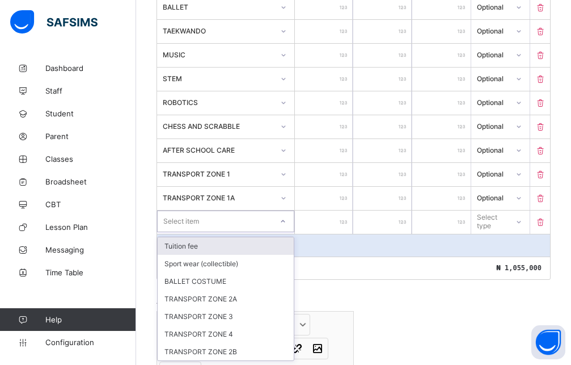
scroll to position [549, 0]
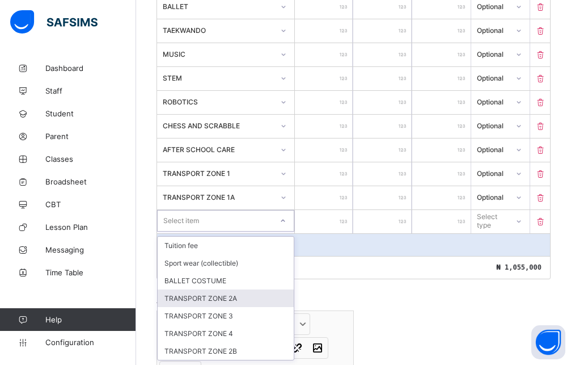
click at [234, 302] on div "TRANSPORT ZONE 2A" at bounding box center [226, 298] width 136 height 18
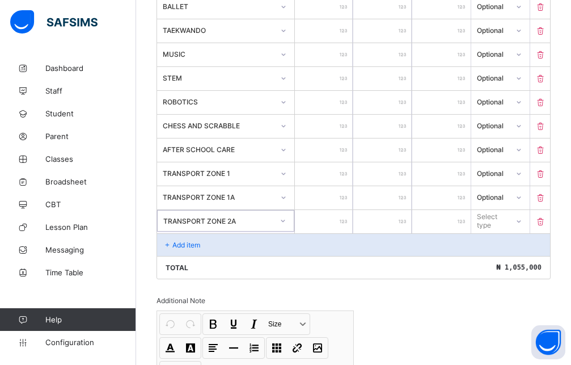
click at [334, 226] on input "number" at bounding box center [324, 221] width 58 height 23
drag, startPoint x: 516, startPoint y: 220, endPoint x: 503, endPoint y: 245, distance: 28.7
click at [507, 220] on div "Select type" at bounding box center [492, 221] width 29 height 22
drag, startPoint x: 493, startPoint y: 260, endPoint x: 485, endPoint y: 258, distance: 8.8
click at [492, 260] on div "Optional" at bounding box center [500, 263] width 57 height 18
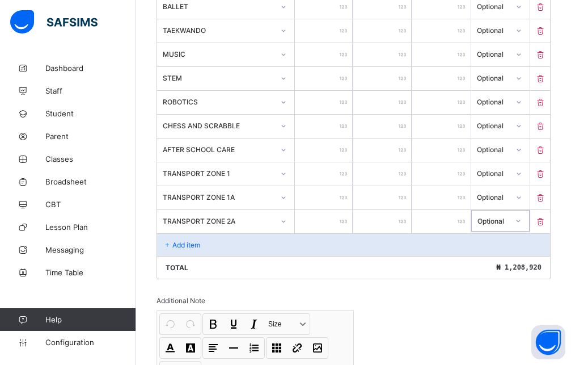
click at [210, 248] on div "Add item" at bounding box center [353, 244] width 393 height 23
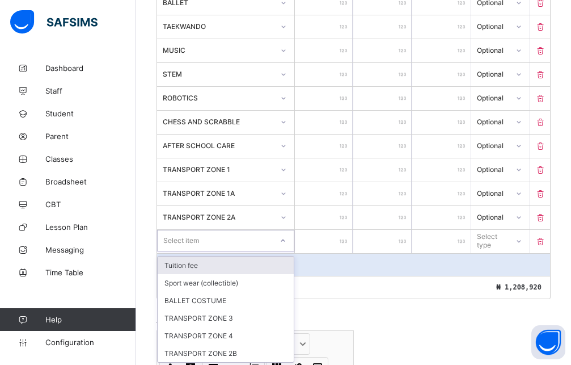
click at [205, 247] on div "Select item" at bounding box center [215, 241] width 115 height 16
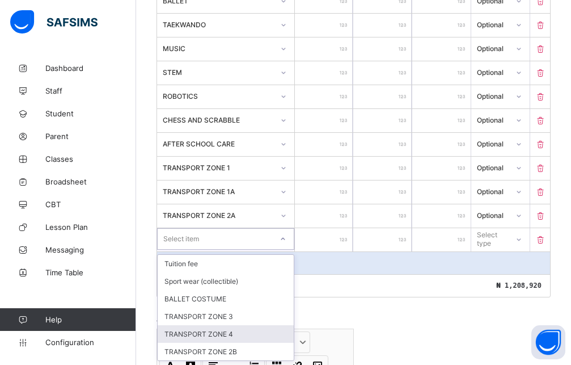
scroll to position [555, 0]
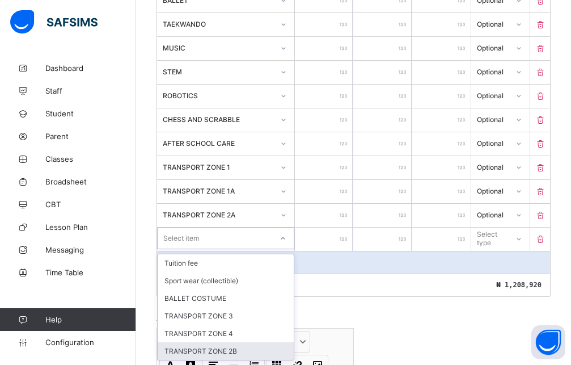
click at [223, 351] on div "TRANSPORT ZONE 2B" at bounding box center [226, 351] width 136 height 18
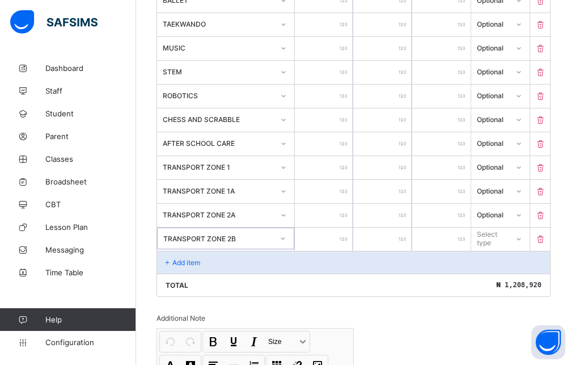
click at [307, 233] on input "number" at bounding box center [324, 239] width 58 height 23
click at [523, 238] on icon at bounding box center [519, 238] width 7 height 11
click at [510, 279] on div "Optional" at bounding box center [500, 281] width 57 height 18
click at [254, 262] on div "Add item" at bounding box center [353, 262] width 393 height 23
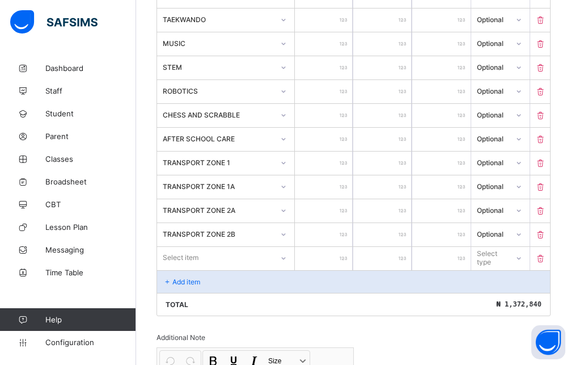
click at [224, 256] on div "Select item" at bounding box center [215, 258] width 116 height 16
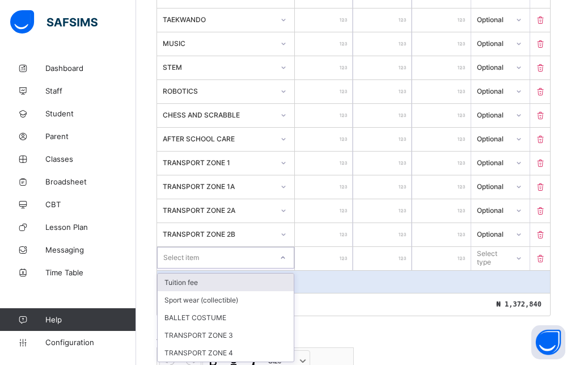
scroll to position [562, 0]
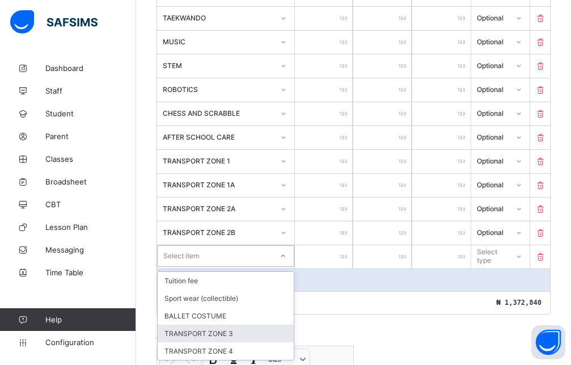
click at [226, 331] on div "TRANSPORT ZONE 3" at bounding box center [226, 334] width 136 height 18
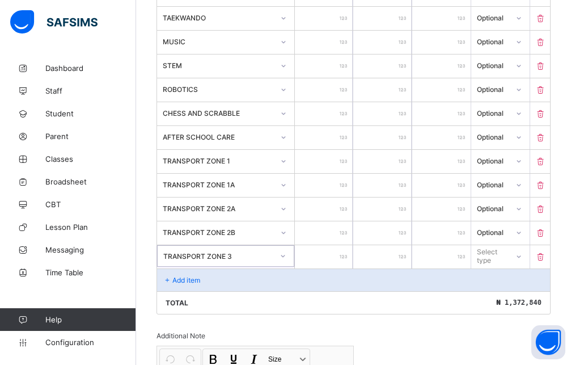
click at [309, 266] on input "number" at bounding box center [324, 256] width 58 height 23
drag, startPoint x: 507, startPoint y: 250, endPoint x: 506, endPoint y: 260, distance: 10.3
click at [507, 250] on div "Select type" at bounding box center [492, 256] width 30 height 22
drag, startPoint x: 505, startPoint y: 294, endPoint x: 481, endPoint y: 283, distance: 27.1
click at [505, 296] on div "Optional" at bounding box center [500, 298] width 57 height 18
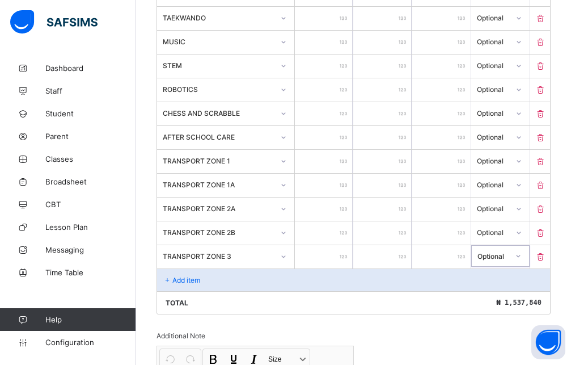
click at [192, 285] on div "Add item" at bounding box center [353, 279] width 393 height 23
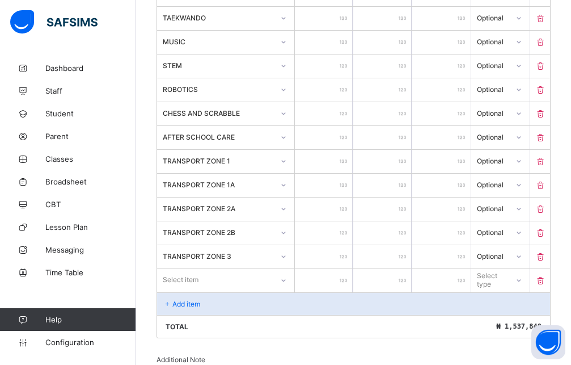
scroll to position [620, 0]
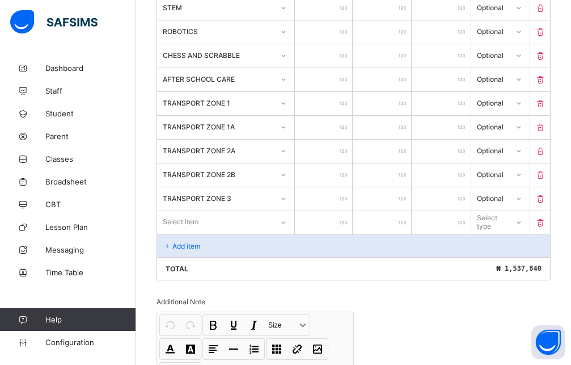
click at [237, 213] on div "Select item" at bounding box center [225, 222] width 137 height 22
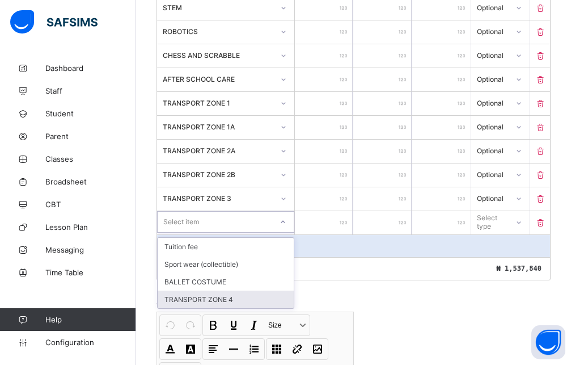
click at [215, 301] on div "TRANSPORT ZONE 4" at bounding box center [226, 299] width 136 height 18
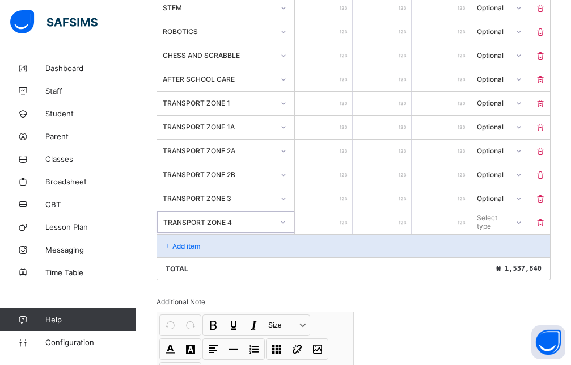
click at [317, 220] on input "number" at bounding box center [324, 222] width 58 height 23
click at [511, 230] on div "Select type" at bounding box center [500, 222] width 58 height 22
click at [503, 269] on div "Optional" at bounding box center [500, 264] width 57 height 18
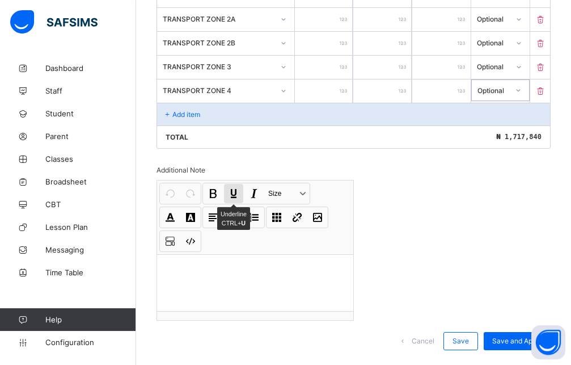
scroll to position [752, 0]
click at [219, 254] on div at bounding box center [255, 282] width 196 height 57
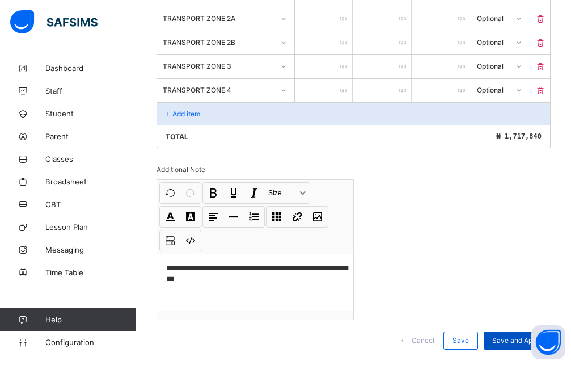
click at [523, 336] on span "Save and Apply" at bounding box center [517, 340] width 50 height 9
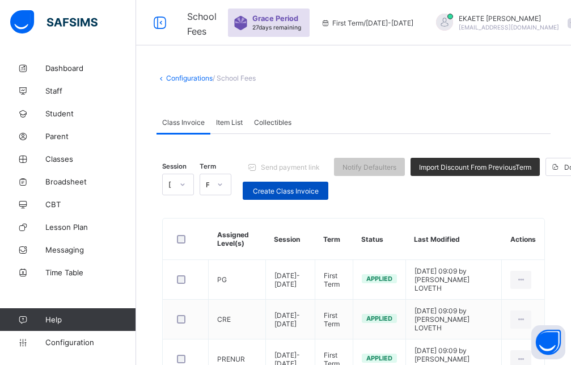
click at [281, 193] on span "Create Class Invoice" at bounding box center [285, 191] width 69 height 9
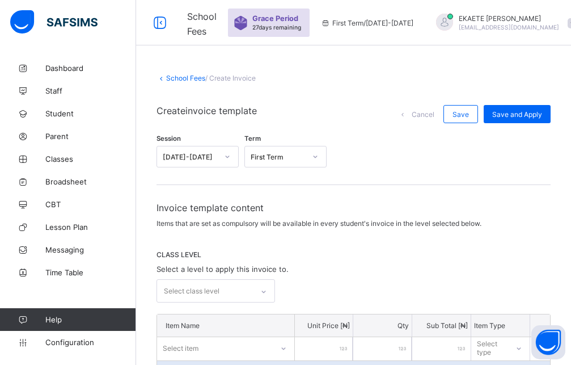
scroll to position [174, 0]
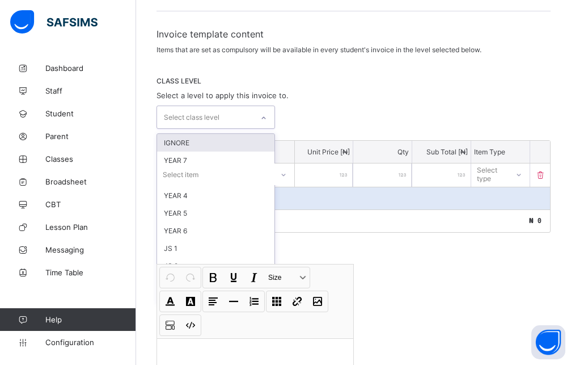
click at [265, 119] on icon at bounding box center [263, 117] width 7 height 11
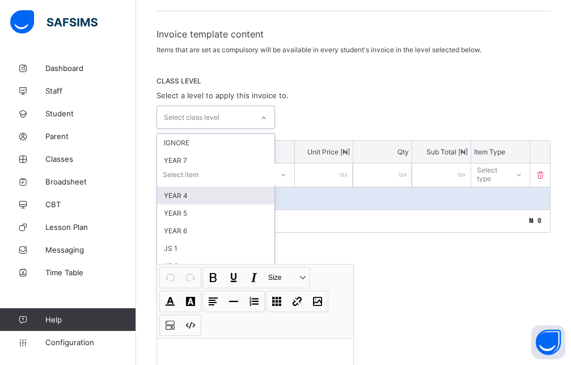
click at [200, 200] on div "YEAR 4" at bounding box center [215, 196] width 117 height 18
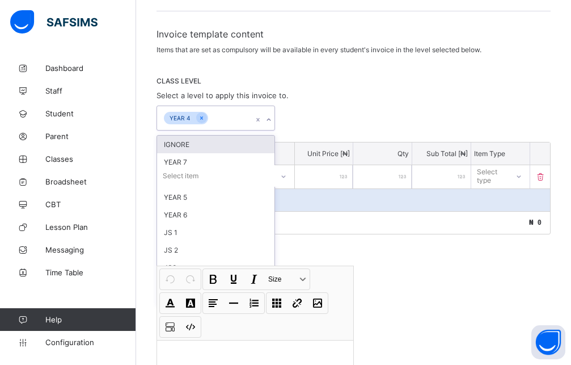
click at [330, 107] on div "option YEAR 4, selected. option IGNORE focused, 1 of 12. 11 results available. …" at bounding box center [354, 118] width 394 height 25
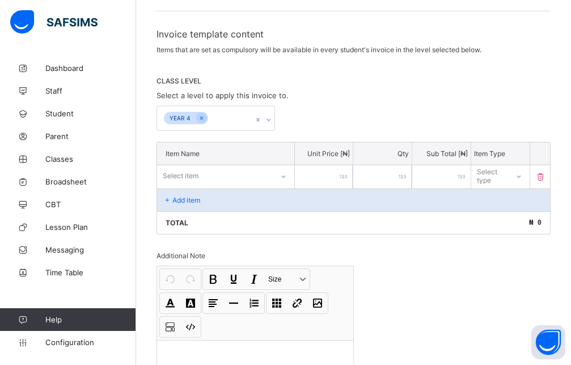
click at [248, 181] on div "Select item" at bounding box center [215, 176] width 116 height 16
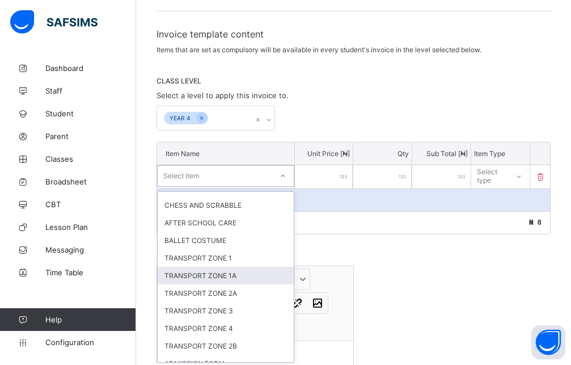
scroll to position [252, 0]
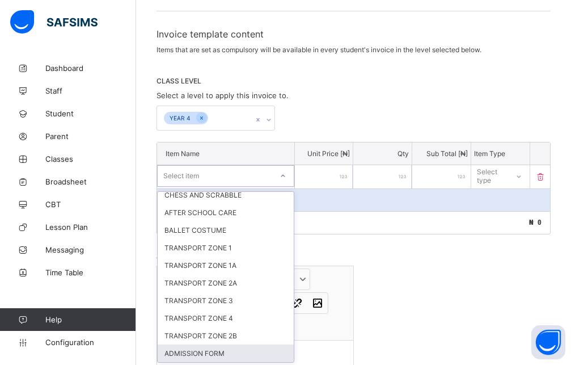
click at [228, 352] on div "ADMISSION FORM" at bounding box center [226, 353] width 136 height 18
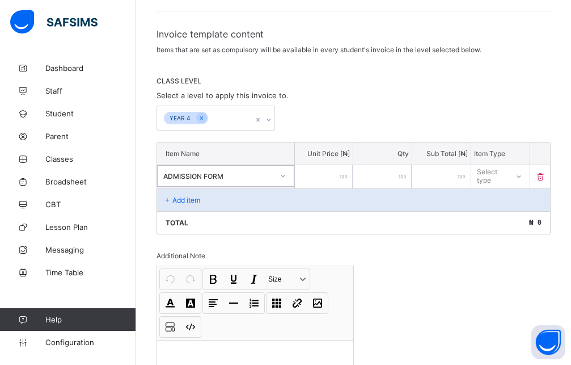
click at [325, 175] on input "number" at bounding box center [324, 176] width 58 height 23
drag, startPoint x: 511, startPoint y: 171, endPoint x: 512, endPoint y: 185, distance: 14.2
click at [507, 171] on div "Select type" at bounding box center [492, 176] width 30 height 22
click at [512, 224] on div "Optional" at bounding box center [500, 218] width 57 height 18
click at [240, 204] on div "Add item" at bounding box center [353, 199] width 393 height 23
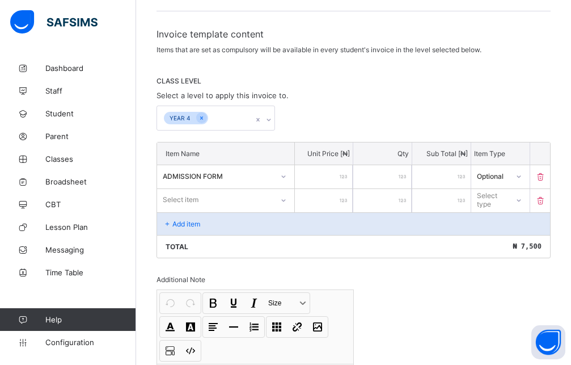
click at [230, 202] on div "Select item" at bounding box center [215, 200] width 116 height 16
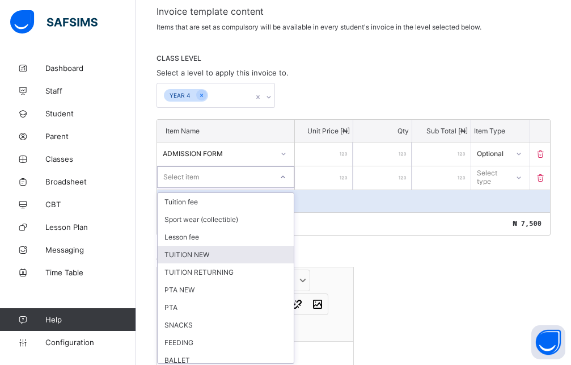
scroll to position [200, 0]
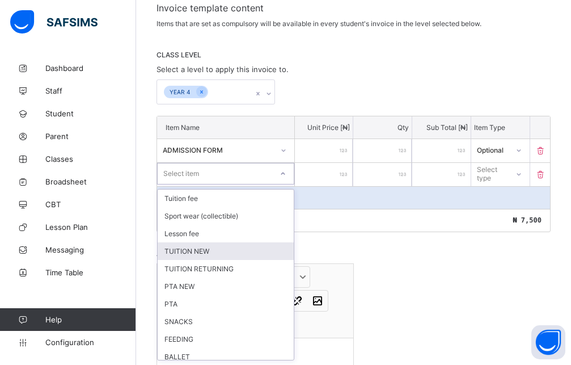
click at [217, 258] on div "TUITION NEW" at bounding box center [226, 251] width 136 height 18
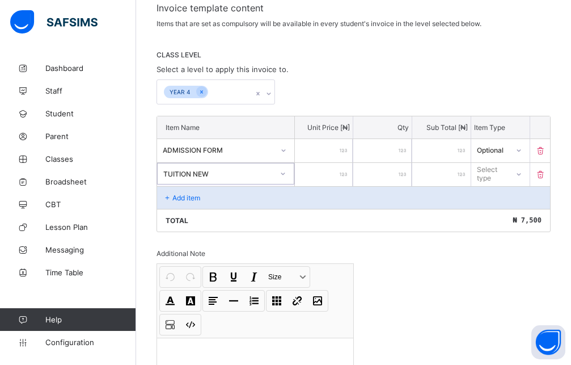
click at [318, 178] on input "number" at bounding box center [324, 174] width 58 height 23
drag, startPoint x: 508, startPoint y: 166, endPoint x: 509, endPoint y: 201, distance: 35.2
click at [507, 168] on div "Select type" at bounding box center [492, 174] width 29 height 22
drag, startPoint x: 508, startPoint y: 216, endPoint x: 363, endPoint y: 191, distance: 146.8
click at [498, 216] on div "Optional" at bounding box center [500, 216] width 57 height 18
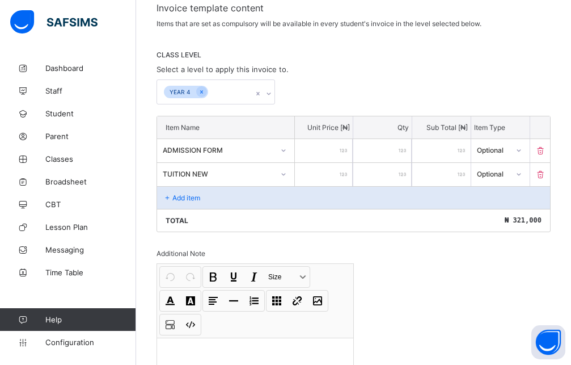
click at [242, 202] on div "Add item" at bounding box center [353, 197] width 393 height 23
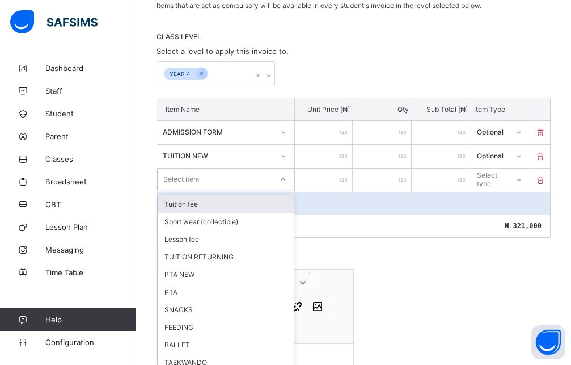
click at [220, 190] on div "option Tuition fee focused, 1 of 22. 22 results available. Use Up and Down to c…" at bounding box center [225, 180] width 137 height 22
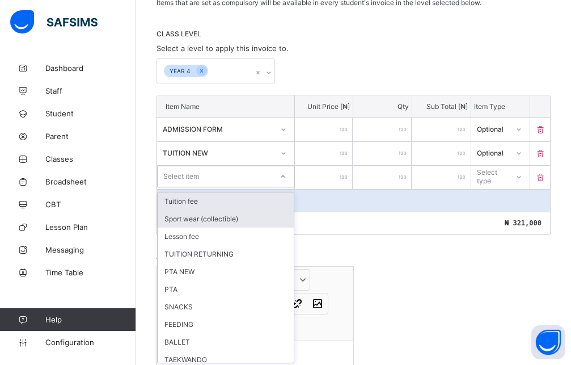
scroll to position [224, 0]
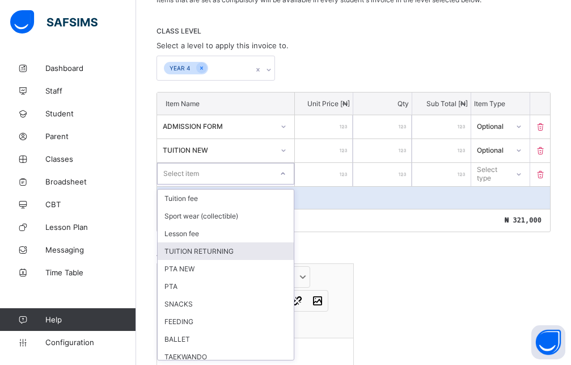
click at [226, 248] on div "TUITION RETURNING" at bounding box center [226, 251] width 136 height 18
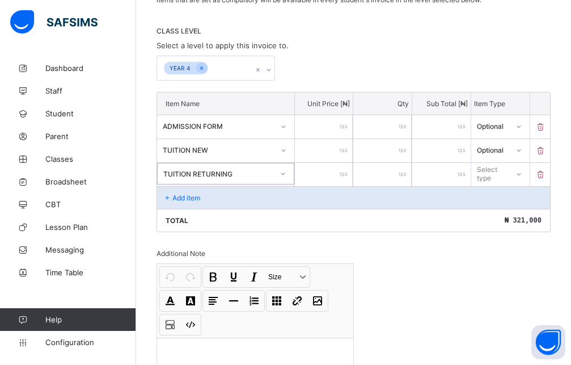
click at [325, 182] on input "number" at bounding box center [324, 174] width 58 height 23
click at [507, 179] on div "Select type" at bounding box center [492, 174] width 30 height 22
click at [511, 220] on div "Optional" at bounding box center [500, 216] width 57 height 18
click at [195, 203] on div "Add item" at bounding box center [353, 197] width 393 height 23
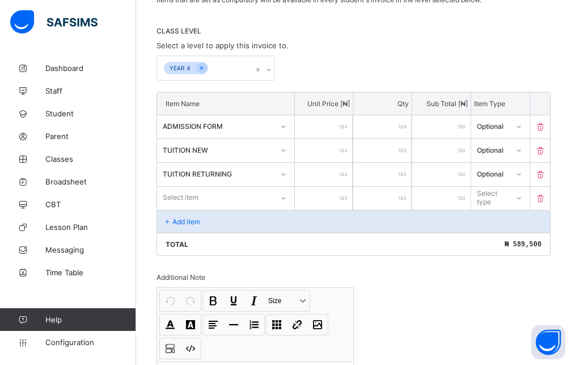
click at [209, 203] on div "Select item" at bounding box center [225, 198] width 137 height 22
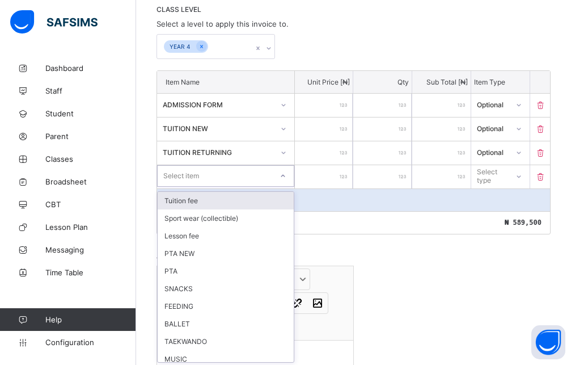
scroll to position [247, 0]
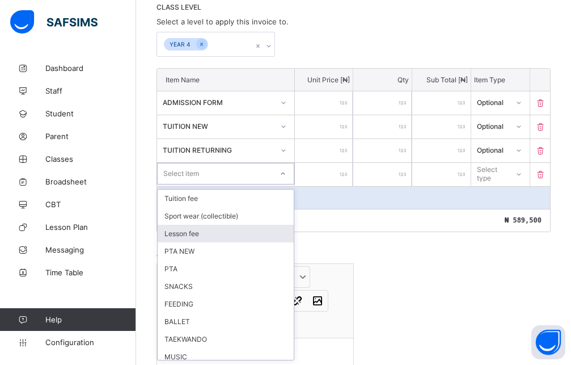
click at [196, 233] on div "Lesson fee" at bounding box center [226, 234] width 136 height 18
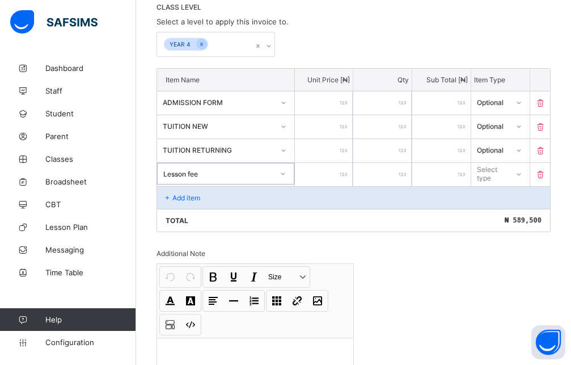
click at [307, 179] on input "number" at bounding box center [324, 174] width 58 height 23
click at [505, 176] on div "Select type" at bounding box center [492, 174] width 29 height 22
click at [504, 210] on div "Optional" at bounding box center [500, 216] width 57 height 18
click at [252, 205] on div "Add item" at bounding box center [353, 197] width 393 height 23
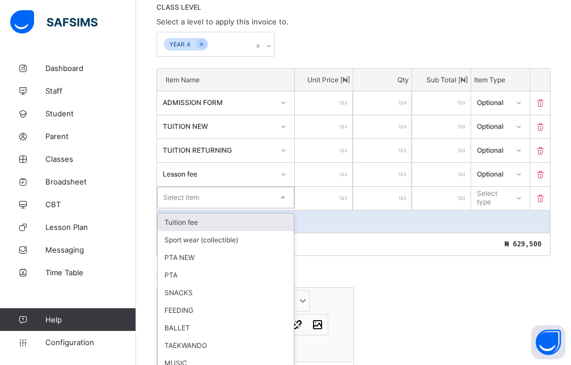
click at [224, 200] on div "option Tuition fee focused, 1 of 20. 20 results available. Use Up and Down to c…" at bounding box center [225, 198] width 137 height 22
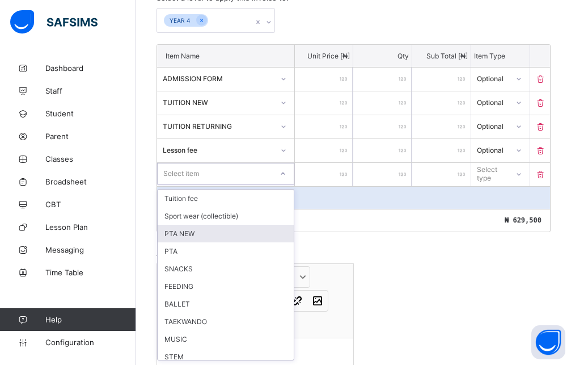
click at [198, 232] on div "PTA NEW" at bounding box center [226, 234] width 136 height 18
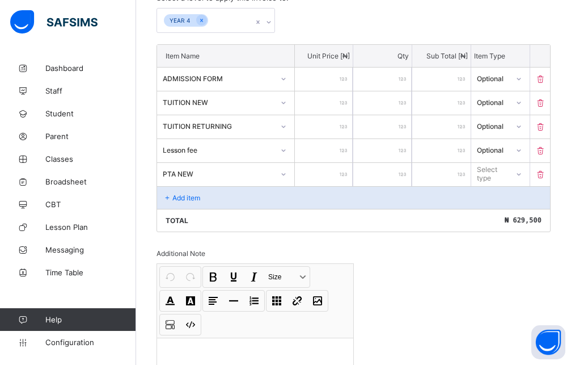
click at [325, 182] on input "number" at bounding box center [324, 174] width 58 height 23
click at [507, 169] on div "Select type" at bounding box center [492, 174] width 30 height 22
drag, startPoint x: 498, startPoint y: 213, endPoint x: 477, endPoint y: 213, distance: 21.0
click at [495, 213] on div "Optional" at bounding box center [500, 216] width 57 height 18
click at [214, 198] on div "Add item" at bounding box center [353, 197] width 393 height 23
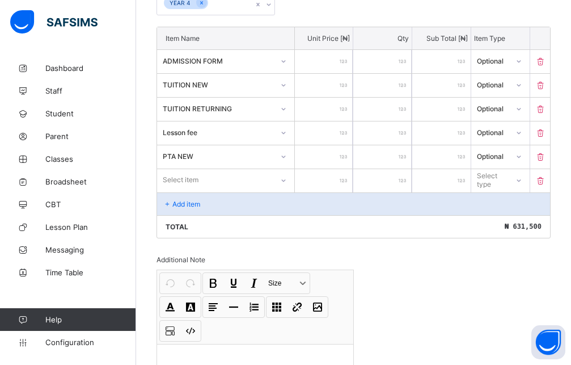
click at [199, 191] on div "Select item" at bounding box center [225, 180] width 137 height 22
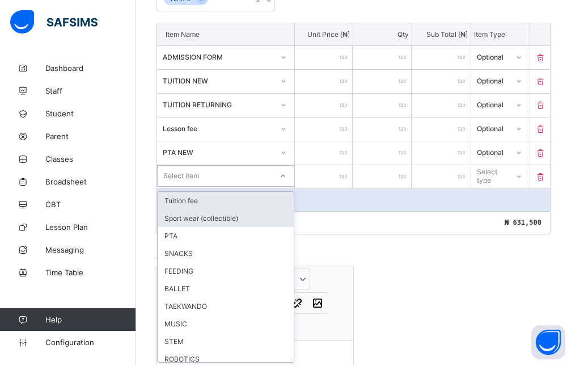
scroll to position [295, 0]
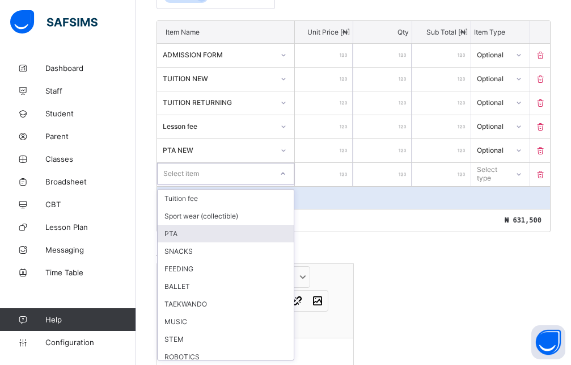
click at [191, 230] on div "PTA" at bounding box center [226, 234] width 136 height 18
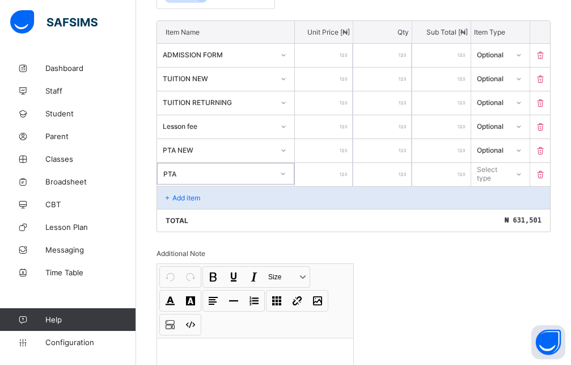
click at [348, 179] on input "*" at bounding box center [324, 174] width 58 height 23
click at [334, 173] on input "*" at bounding box center [324, 174] width 58 height 23
click at [346, 172] on div "*" at bounding box center [324, 174] width 58 height 23
click at [345, 172] on div "*" at bounding box center [324, 174] width 58 height 23
click at [347, 171] on div "*" at bounding box center [324, 174] width 58 height 23
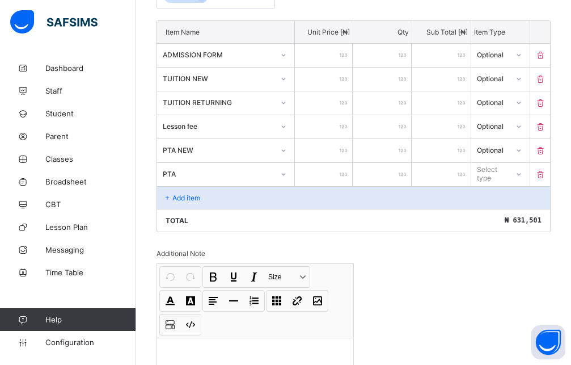
click at [338, 174] on input "*" at bounding box center [324, 174] width 58 height 23
drag, startPoint x: 530, startPoint y: 173, endPoint x: 520, endPoint y: 190, distance: 20.1
click at [522, 176] on icon at bounding box center [518, 173] width 7 height 11
click at [509, 216] on div "Optional" at bounding box center [500, 216] width 57 height 18
click at [208, 195] on div "Add item" at bounding box center [353, 197] width 393 height 23
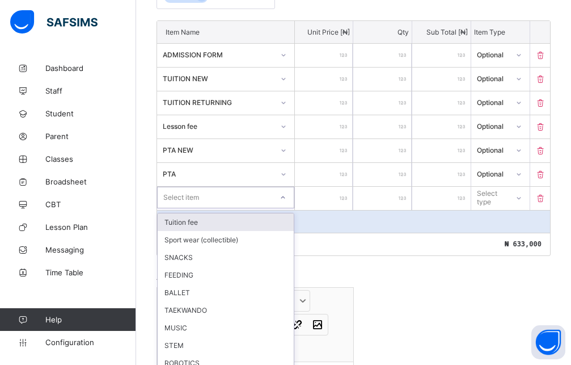
click at [195, 198] on div "option Tuition fee focused, 1 of 18. 18 results available. Use Up and Down to c…" at bounding box center [225, 198] width 137 height 22
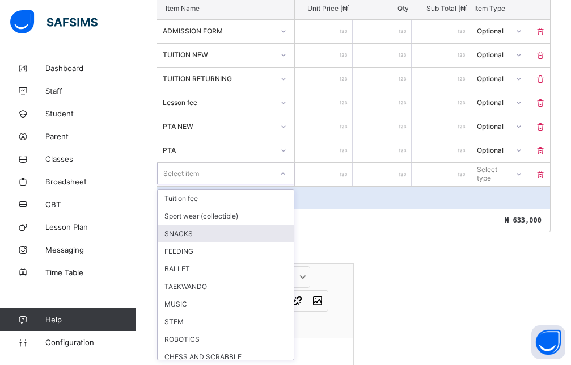
click at [189, 239] on div "SNACKS" at bounding box center [226, 234] width 136 height 18
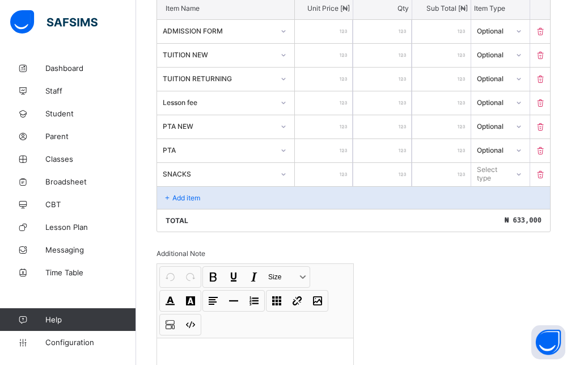
click at [305, 178] on input "number" at bounding box center [324, 174] width 58 height 23
click at [521, 178] on div at bounding box center [518, 174] width 19 height 18
click at [508, 220] on div "Optional" at bounding box center [500, 216] width 57 height 18
click at [190, 193] on p "Add item" at bounding box center [186, 197] width 28 height 9
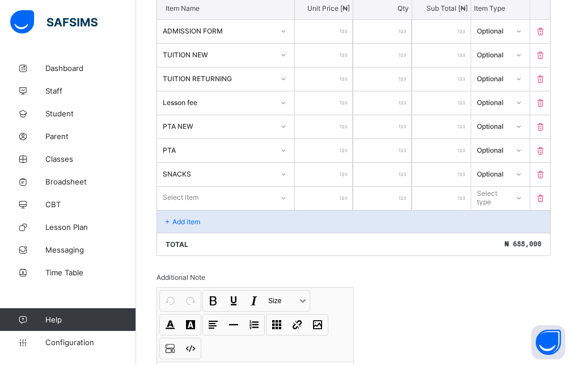
click at [188, 190] on div "Select item" at bounding box center [225, 198] width 137 height 22
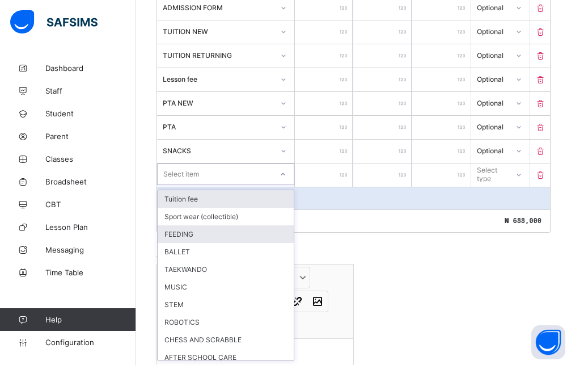
scroll to position [343, 0]
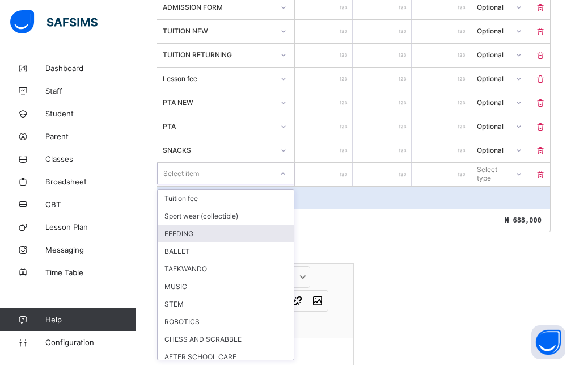
click at [191, 236] on div "FEEDING" at bounding box center [226, 234] width 136 height 18
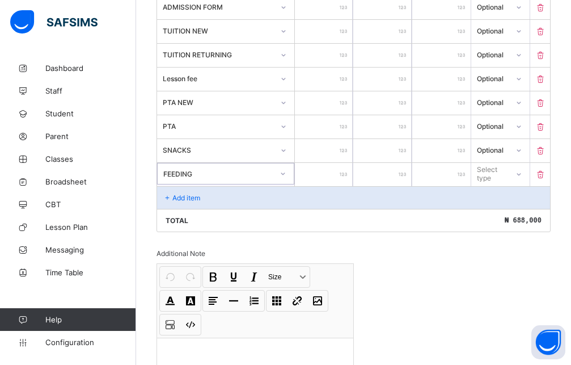
click at [326, 168] on input "number" at bounding box center [324, 174] width 58 height 23
click at [524, 174] on div at bounding box center [518, 174] width 19 height 18
click at [503, 212] on div "Optional" at bounding box center [500, 216] width 57 height 18
click at [218, 190] on div "Add item" at bounding box center [353, 197] width 393 height 23
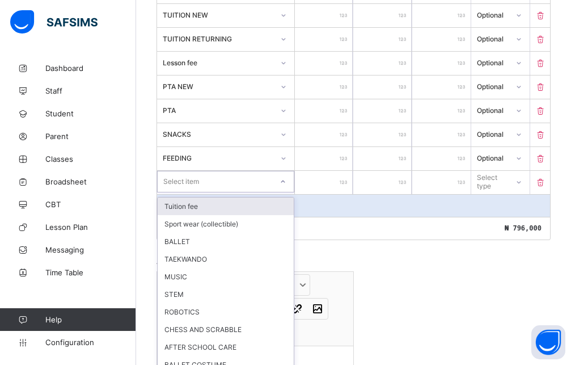
scroll to position [367, 0]
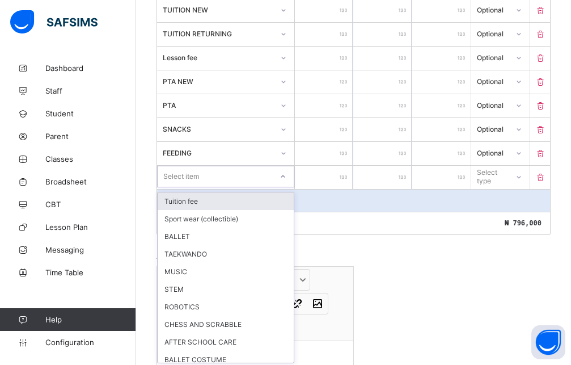
click at [225, 187] on div "option Tuition fee focused, 1 of 16. 16 results available. Use Up and Down to c…" at bounding box center [225, 177] width 137 height 22
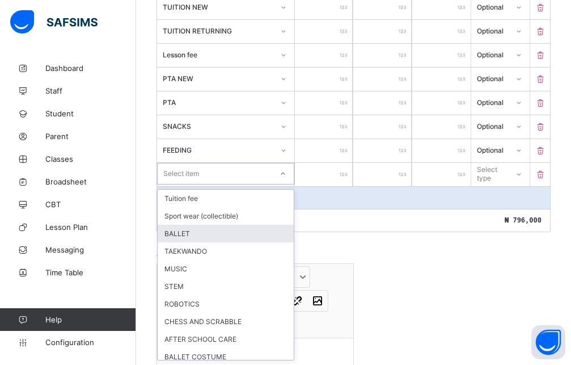
click at [183, 237] on div "BALLET" at bounding box center [226, 234] width 136 height 18
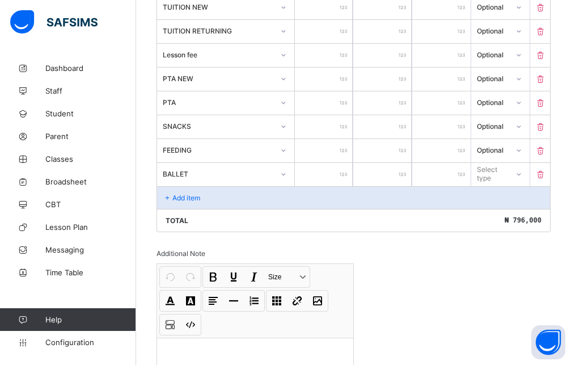
click at [329, 176] on input "number" at bounding box center [324, 174] width 58 height 23
click at [327, 176] on input "number" at bounding box center [324, 174] width 58 height 23
click at [528, 175] on div at bounding box center [518, 174] width 19 height 18
drag, startPoint x: 512, startPoint y: 216, endPoint x: 460, endPoint y: 219, distance: 52.8
click at [512, 216] on div "Optional" at bounding box center [500, 216] width 57 height 18
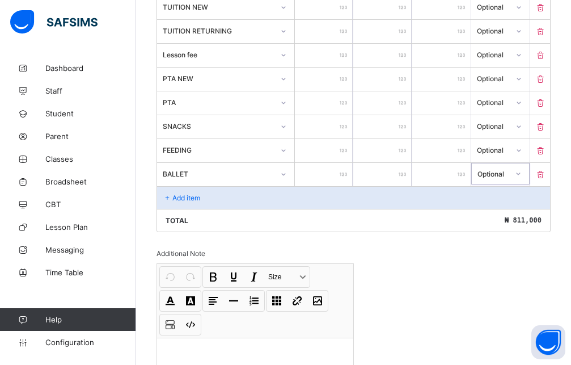
click at [225, 204] on div "Add item" at bounding box center [353, 197] width 393 height 23
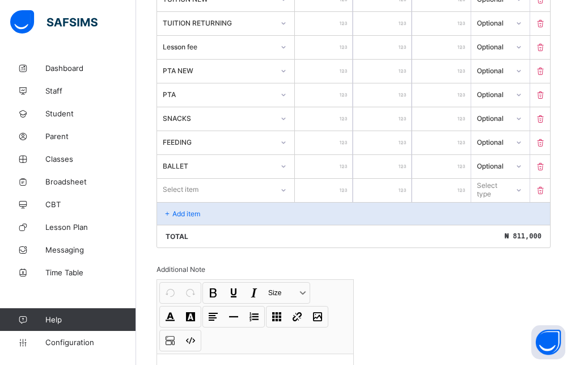
click at [225, 200] on div "Select item" at bounding box center [225, 190] width 137 height 22
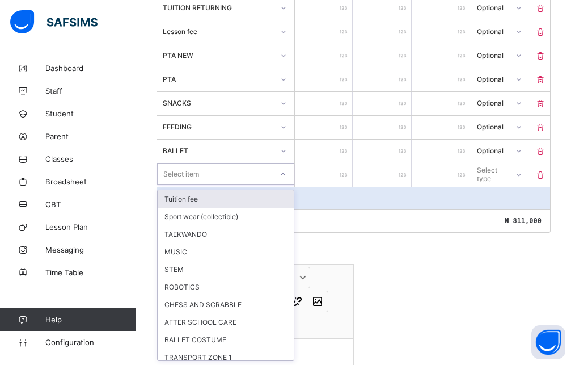
scroll to position [390, 0]
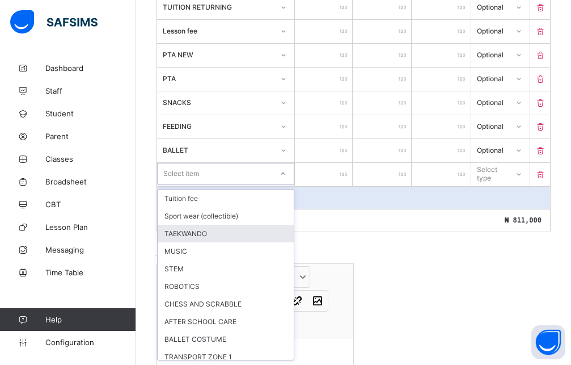
click at [191, 238] on div "TAEKWANDO" at bounding box center [226, 234] width 136 height 18
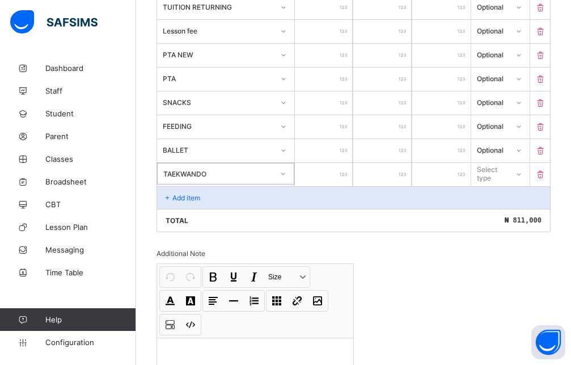
click at [321, 178] on input "number" at bounding box center [324, 174] width 58 height 23
drag, startPoint x: 502, startPoint y: 172, endPoint x: 496, endPoint y: 188, distance: 16.1
click at [501, 173] on div "Select type" at bounding box center [492, 174] width 30 height 22
click at [492, 217] on div "Optional" at bounding box center [500, 216] width 57 height 18
click at [204, 203] on div "Add item" at bounding box center [353, 197] width 393 height 23
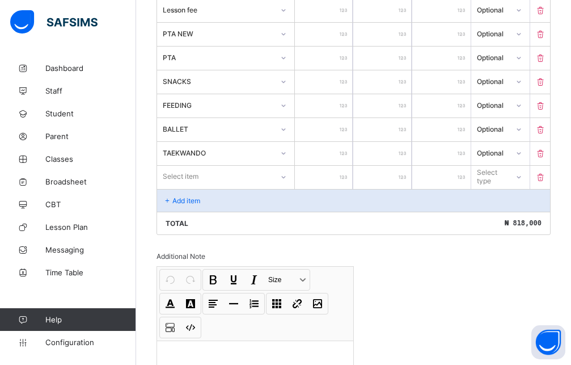
click at [218, 187] on div "Select item" at bounding box center [225, 177] width 137 height 22
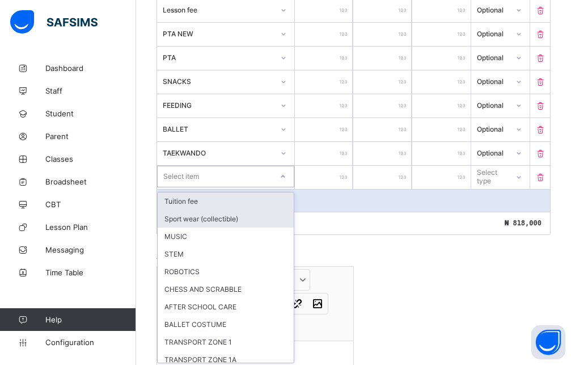
scroll to position [414, 0]
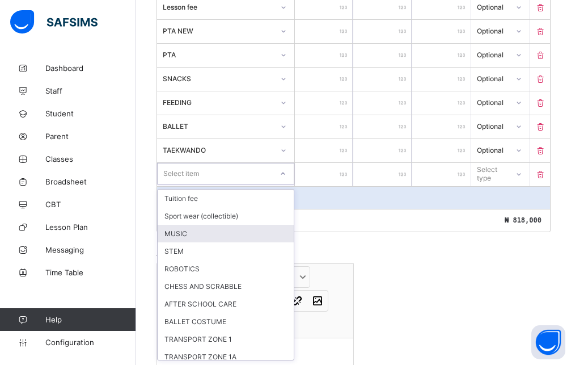
click at [186, 233] on div "MUSIC" at bounding box center [226, 234] width 136 height 18
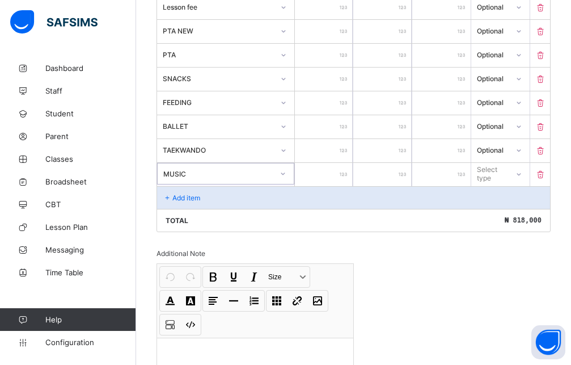
click at [311, 174] on input "number" at bounding box center [324, 174] width 58 height 23
click at [528, 180] on div at bounding box center [518, 174] width 19 height 18
drag, startPoint x: 504, startPoint y: 218, endPoint x: 373, endPoint y: 234, distance: 132.6
click at [502, 218] on div "Optional" at bounding box center [500, 216] width 57 height 18
click at [200, 196] on p "Add item" at bounding box center [186, 197] width 28 height 9
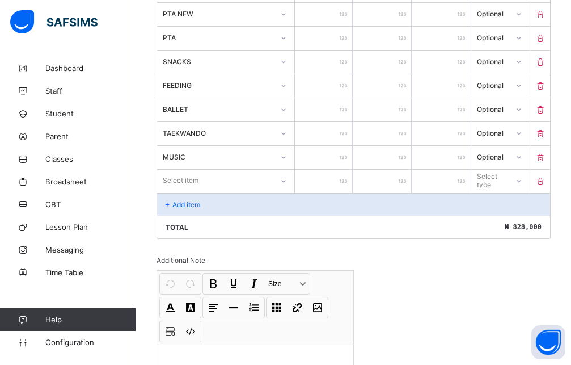
click at [216, 191] on div "Select item" at bounding box center [225, 181] width 137 height 22
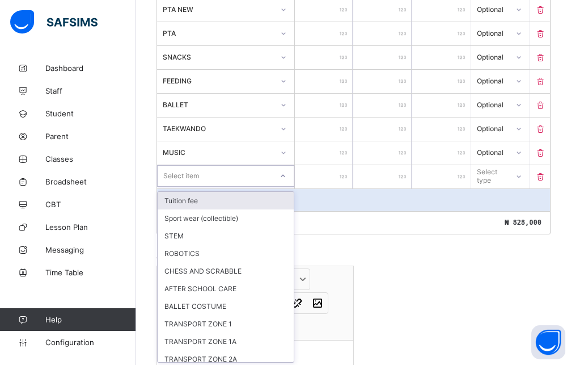
scroll to position [438, 0]
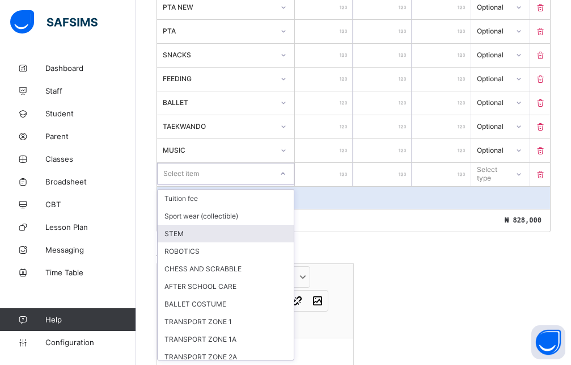
click at [179, 234] on div "STEM" at bounding box center [226, 234] width 136 height 18
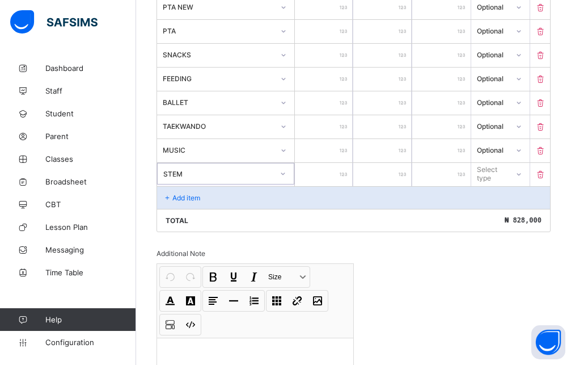
click at [313, 181] on input "number" at bounding box center [324, 174] width 58 height 23
drag, startPoint x: 513, startPoint y: 182, endPoint x: 513, endPoint y: 190, distance: 8.0
click at [513, 182] on div "Select type" at bounding box center [500, 174] width 58 height 22
click at [513, 212] on div "Optional" at bounding box center [500, 216] width 57 height 18
click at [260, 203] on div "Add item" at bounding box center [353, 197] width 393 height 23
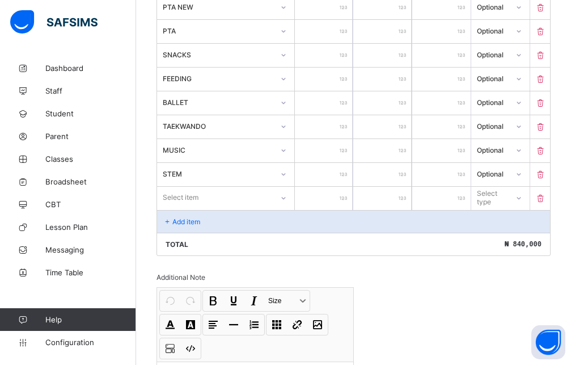
click at [218, 195] on div "Select item" at bounding box center [215, 197] width 116 height 16
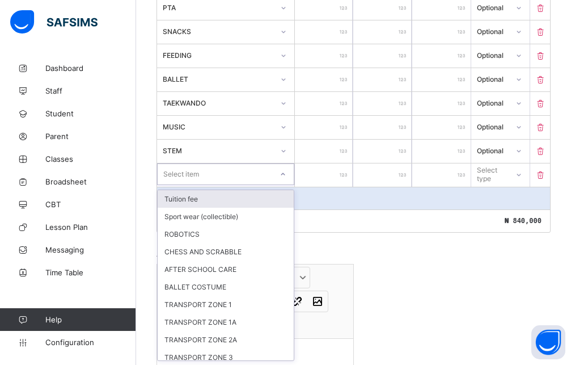
scroll to position [462, 0]
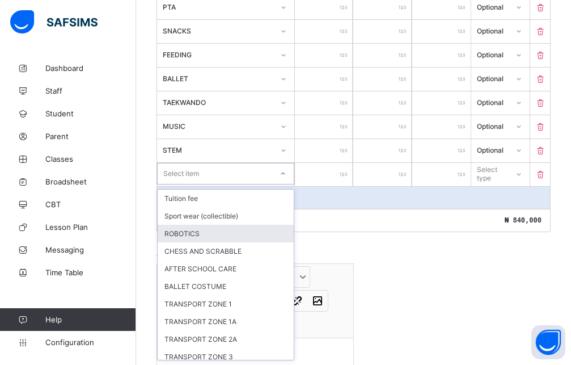
click at [196, 237] on div "ROBOTICS" at bounding box center [226, 234] width 136 height 18
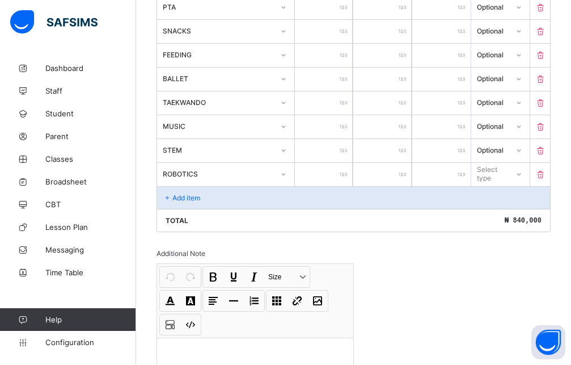
click at [321, 177] on input "number" at bounding box center [324, 174] width 58 height 23
drag, startPoint x: 520, startPoint y: 174, endPoint x: 504, endPoint y: 212, distance: 41.2
click at [518, 177] on div at bounding box center [519, 173] width 22 height 20
drag, startPoint x: 503, startPoint y: 217, endPoint x: 427, endPoint y: 217, distance: 75.5
click at [500, 217] on div "Optional" at bounding box center [500, 216] width 57 height 18
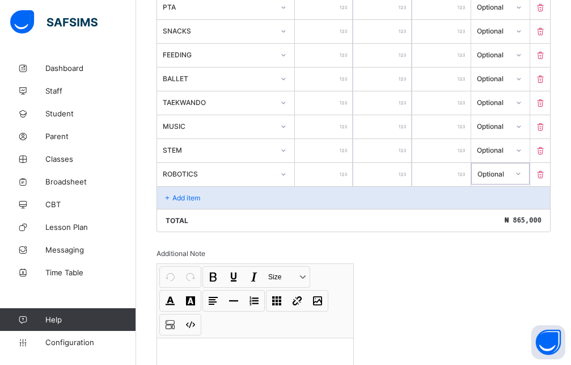
click at [234, 200] on div "Add item" at bounding box center [353, 197] width 393 height 23
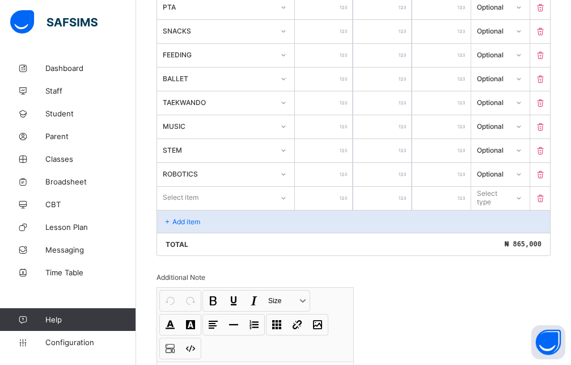
click at [226, 186] on div "Item Name Unit Price [ ₦ ] Qty Sub Total [ ₦ ] Item Type ADMISSION FORM **** * …" at bounding box center [354, 55] width 394 height 402
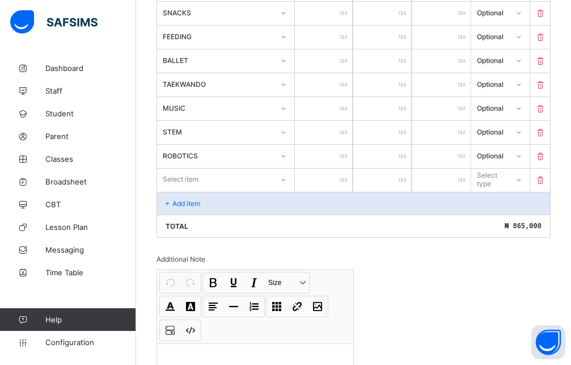
click at [265, 190] on div "Select item" at bounding box center [225, 180] width 137 height 22
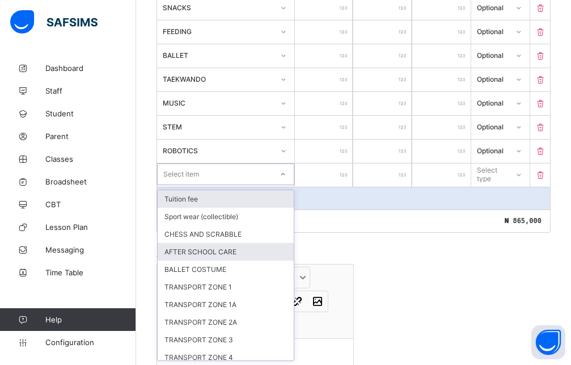
scroll to position [486, 0]
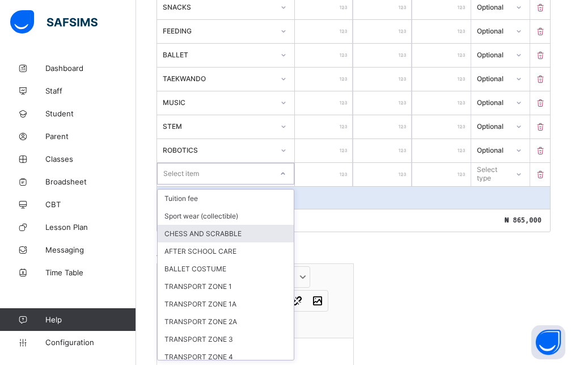
click at [223, 230] on div "CHESS AND SCRABBLE" at bounding box center [226, 234] width 136 height 18
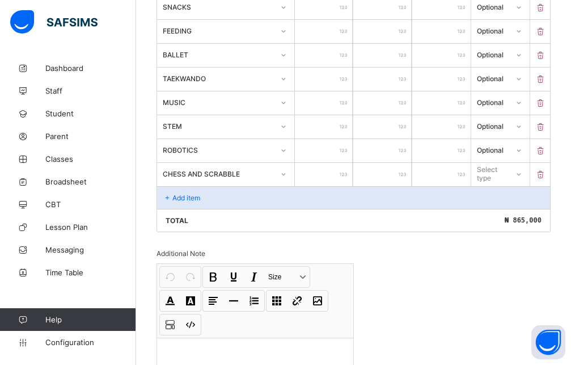
click at [322, 174] on input "number" at bounding box center [324, 174] width 58 height 23
drag, startPoint x: 496, startPoint y: 166, endPoint x: 463, endPoint y: 228, distance: 70.6
click at [496, 166] on div "Select type" at bounding box center [500, 174] width 58 height 22
click at [506, 217] on div "Optional" at bounding box center [500, 216] width 57 height 18
click at [245, 199] on div "Add item" at bounding box center [353, 197] width 393 height 23
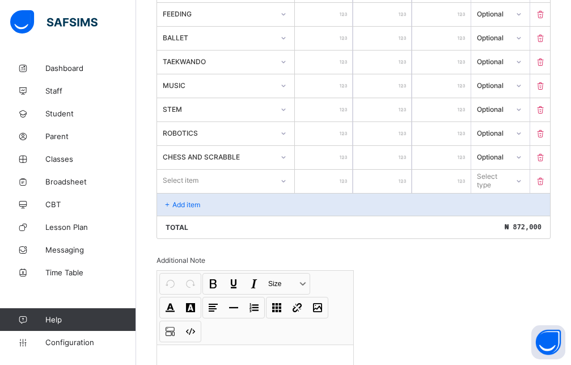
click at [220, 191] on div "Select item" at bounding box center [225, 181] width 137 height 22
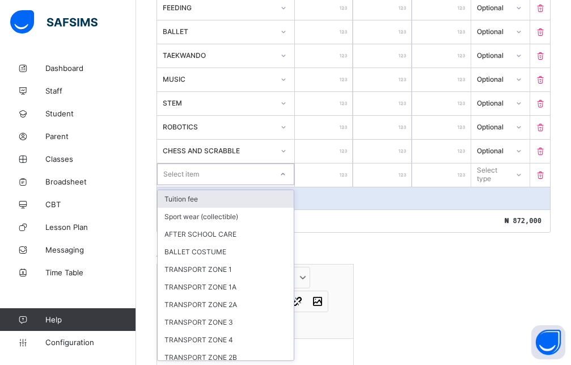
scroll to position [509, 0]
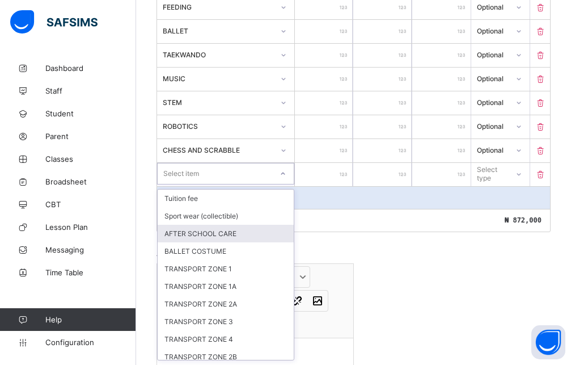
click at [224, 233] on div "AFTER SCHOOL CARE" at bounding box center [226, 234] width 136 height 18
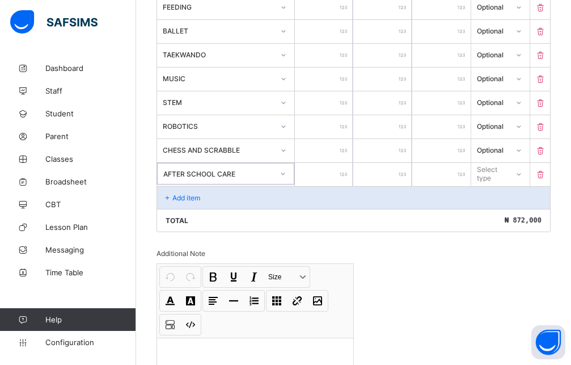
click at [327, 179] on input "number" at bounding box center [324, 174] width 58 height 23
click at [529, 175] on div at bounding box center [518, 174] width 19 height 18
click at [525, 216] on div "Optional" at bounding box center [500, 216] width 57 height 18
click at [259, 201] on div "Add item" at bounding box center [353, 197] width 393 height 23
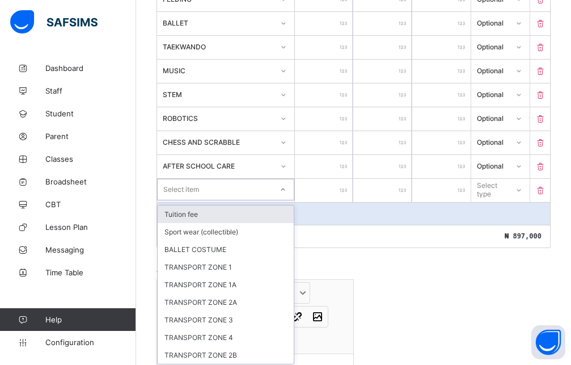
click at [263, 198] on div "option Tuition fee focused, 1 of 9. 9 results available. Use Up and Down to cho…" at bounding box center [226, 190] width 138 height 23
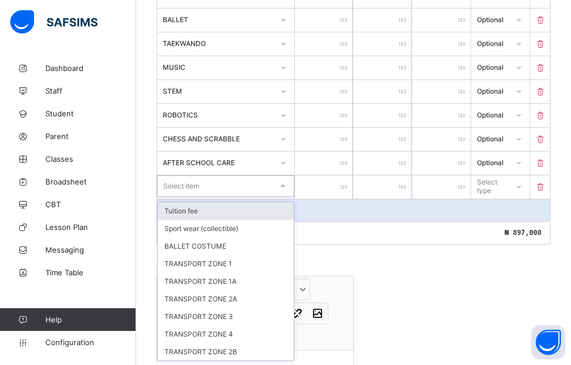
scroll to position [521, 0]
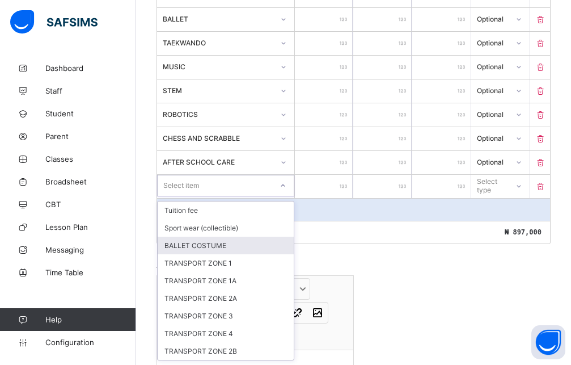
click at [213, 245] on div "BALLET COSTUME" at bounding box center [226, 246] width 136 height 18
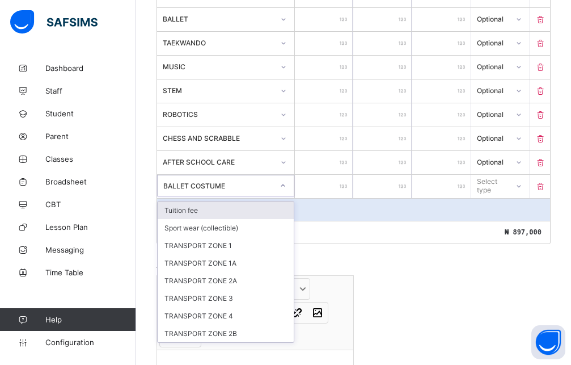
click at [285, 184] on icon at bounding box center [283, 185] width 7 height 11
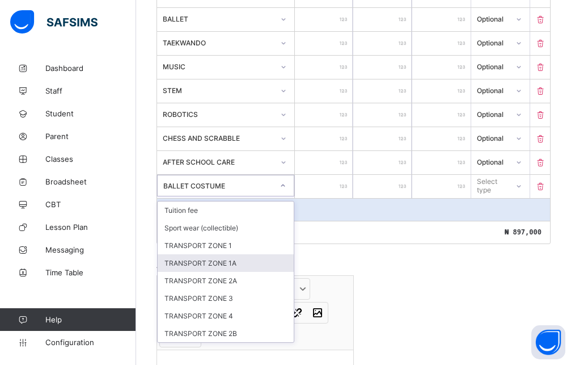
click at [224, 254] on div "TRANSPORT ZONE 1A" at bounding box center [226, 263] width 136 height 18
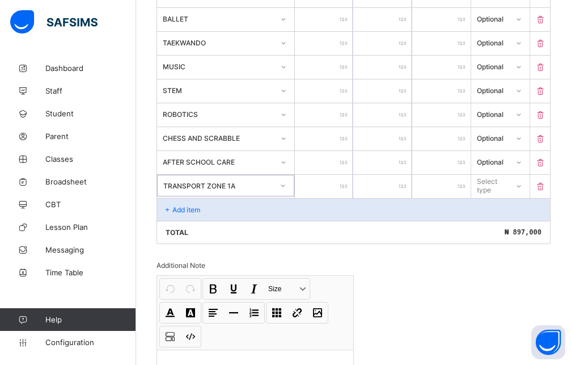
click at [293, 189] on div at bounding box center [282, 185] width 19 height 18
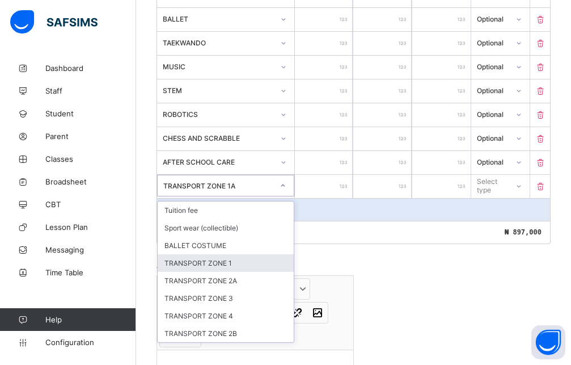
click at [232, 262] on div "TRANSPORT ZONE 1" at bounding box center [226, 263] width 136 height 18
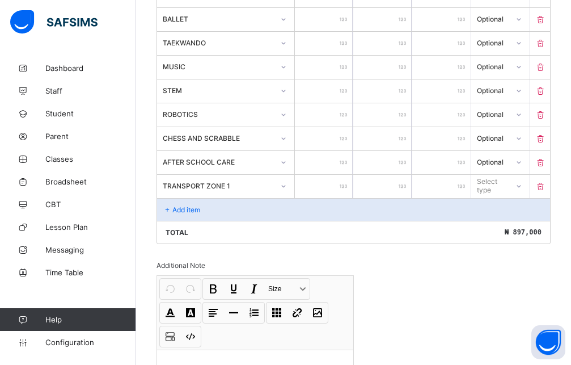
click at [322, 191] on input "number" at bounding box center [324, 186] width 58 height 23
click at [522, 183] on icon at bounding box center [518, 185] width 7 height 11
click at [526, 225] on div "Optional" at bounding box center [500, 228] width 57 height 18
click at [250, 208] on div "Add item" at bounding box center [353, 209] width 393 height 23
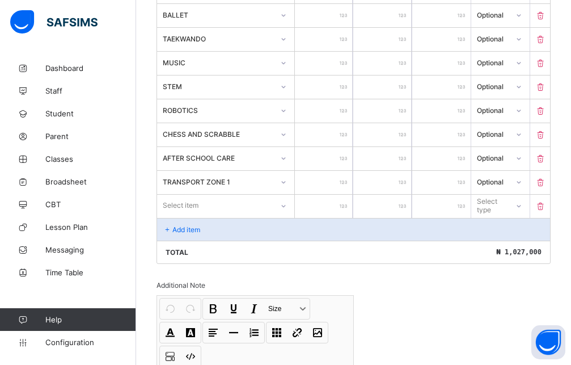
click at [271, 206] on div "Select item" at bounding box center [215, 205] width 116 height 16
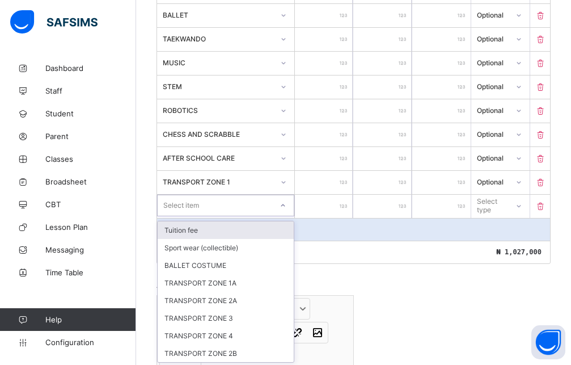
scroll to position [528, 0]
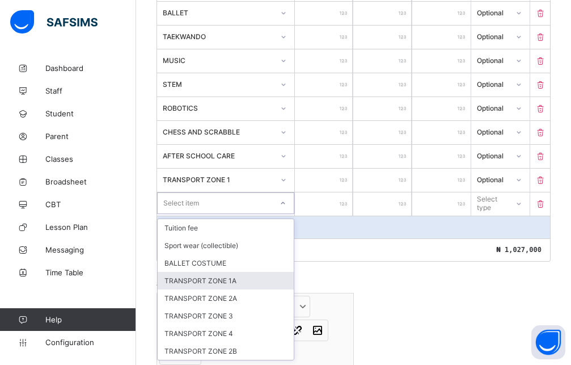
click at [219, 281] on div "TRANSPORT ZONE 1A" at bounding box center [226, 281] width 136 height 18
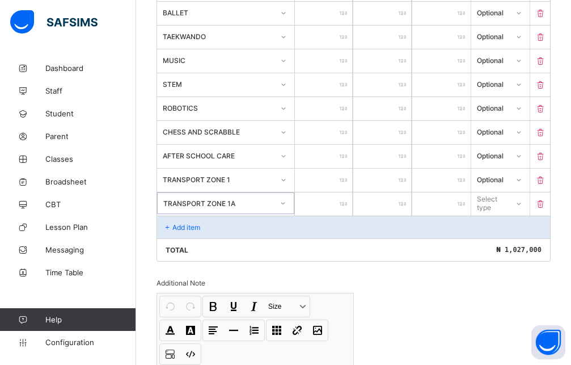
click at [321, 206] on input "number" at bounding box center [324, 203] width 58 height 23
click at [493, 210] on div "Select type" at bounding box center [492, 203] width 29 height 22
click at [512, 247] on div "Optional" at bounding box center [500, 246] width 57 height 18
click at [191, 227] on p "Add item" at bounding box center [186, 227] width 28 height 9
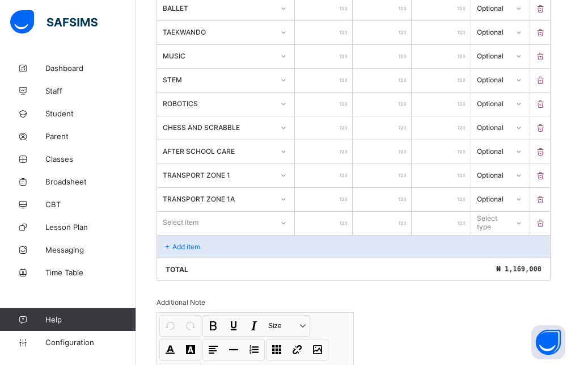
click at [219, 229] on div "Select item" at bounding box center [215, 222] width 116 height 16
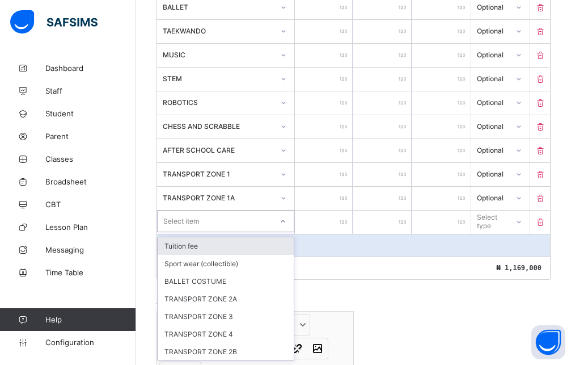
scroll to position [534, 0]
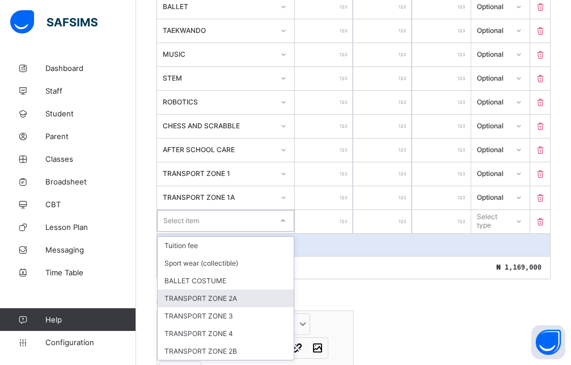
click at [231, 301] on div "TRANSPORT ZONE 2A" at bounding box center [226, 298] width 136 height 18
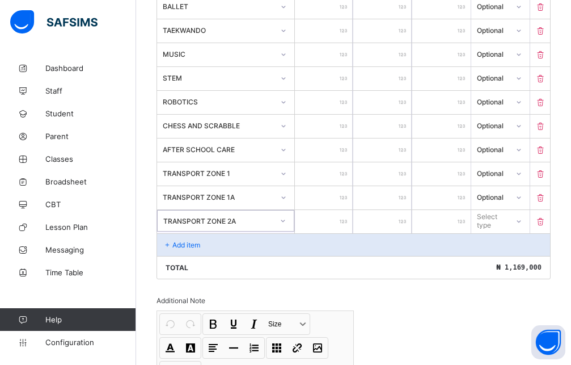
click at [328, 220] on input "number" at bounding box center [324, 221] width 58 height 23
click at [507, 222] on div "Select type" at bounding box center [492, 221] width 29 height 22
click at [505, 260] on div "Optional" at bounding box center [500, 263] width 57 height 18
click at [205, 241] on div "Add item" at bounding box center [353, 244] width 393 height 23
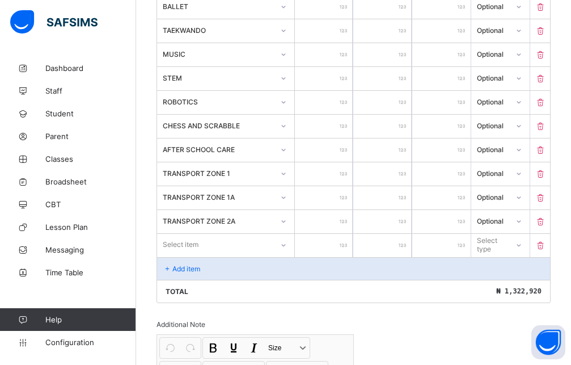
click at [237, 245] on div "Select item" at bounding box center [215, 245] width 116 height 16
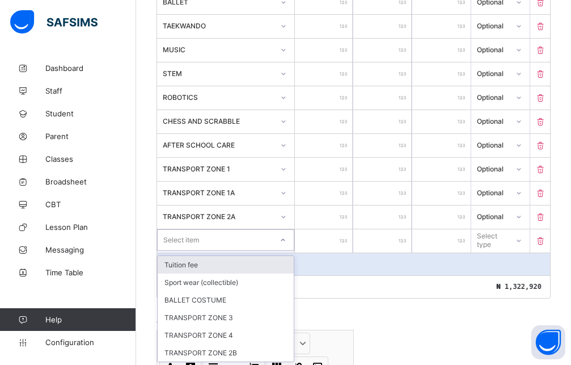
scroll to position [540, 0]
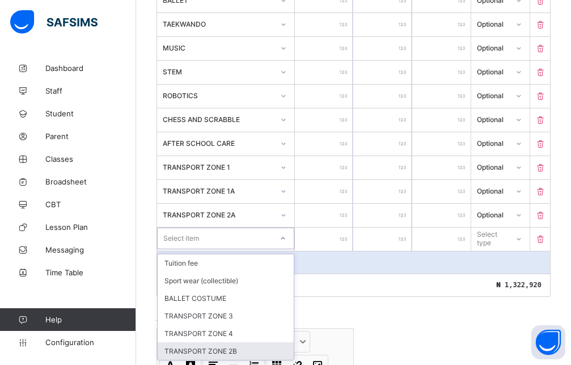
click at [219, 349] on div "TRANSPORT ZONE 2B" at bounding box center [226, 351] width 136 height 18
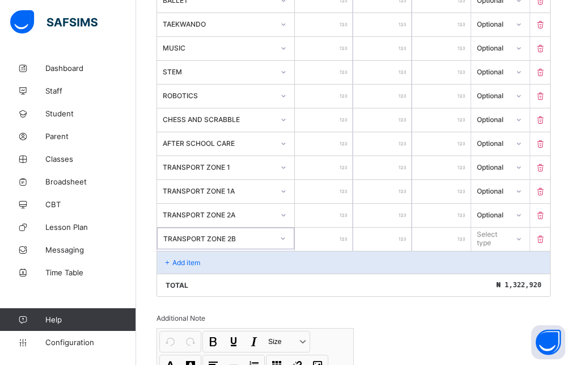
click at [323, 231] on input "number" at bounding box center [324, 239] width 58 height 23
click at [507, 235] on div "Select type" at bounding box center [492, 239] width 30 height 22
drag, startPoint x: 500, startPoint y: 282, endPoint x: 434, endPoint y: 278, distance: 65.9
click at [497, 283] on div "Optional" at bounding box center [500, 281] width 57 height 18
click at [244, 267] on div "Add item" at bounding box center [353, 262] width 393 height 23
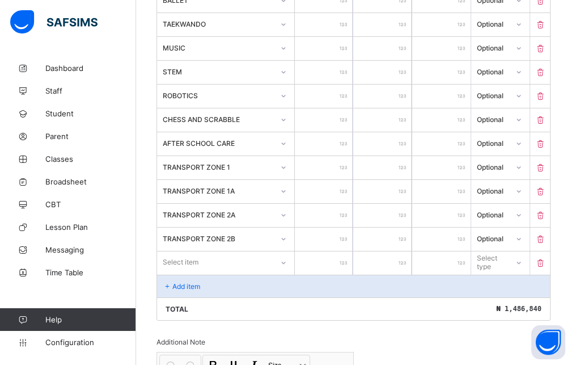
scroll to position [546, 0]
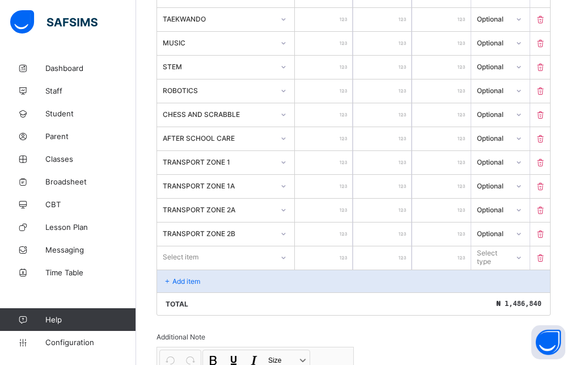
click at [238, 262] on div "Select item" at bounding box center [215, 257] width 116 height 16
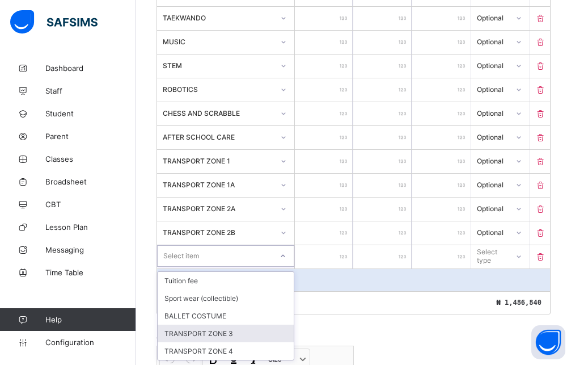
click at [236, 334] on div "TRANSPORT ZONE 3" at bounding box center [226, 334] width 136 height 18
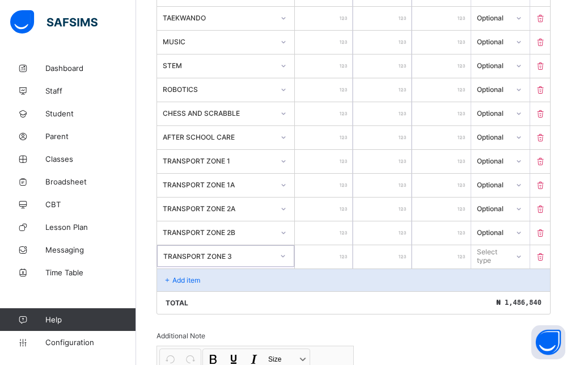
click at [323, 245] on input "number" at bounding box center [324, 256] width 58 height 23
click at [507, 258] on div "Select type" at bounding box center [492, 256] width 30 height 22
click at [504, 294] on div "Optional" at bounding box center [500, 298] width 57 height 18
click at [207, 272] on div "Add item" at bounding box center [353, 279] width 393 height 23
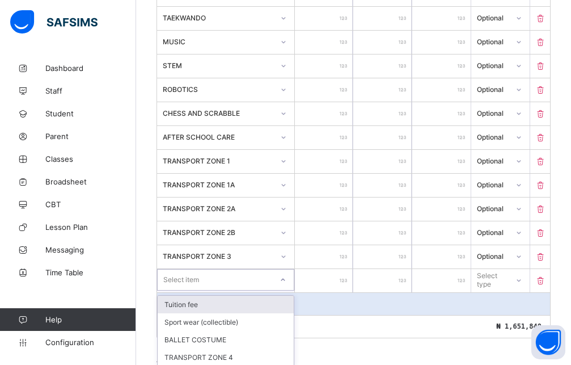
scroll to position [553, 0]
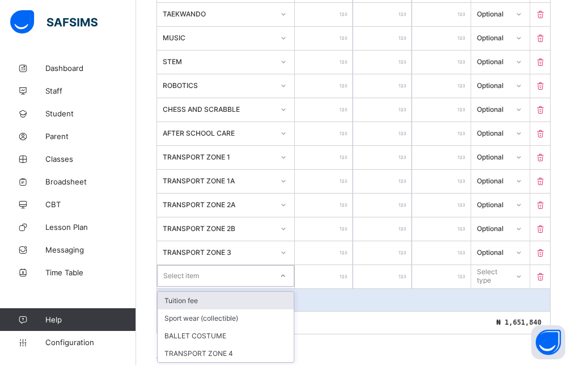
click at [215, 277] on div "Select item" at bounding box center [215, 276] width 115 height 16
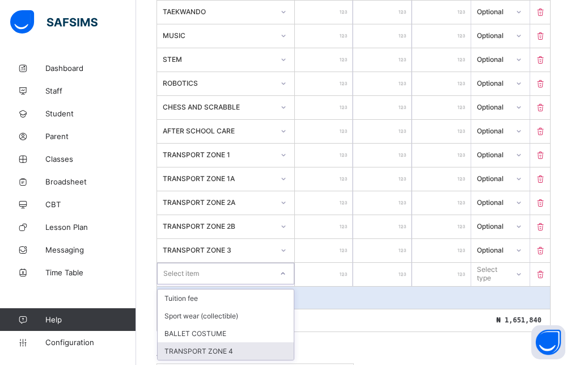
click at [226, 348] on div "TRANSPORT ZONE 4" at bounding box center [226, 351] width 136 height 18
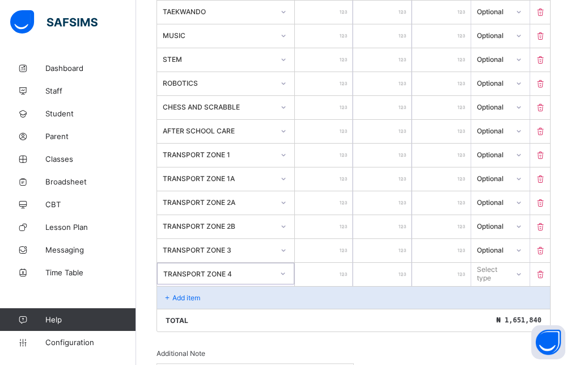
click at [341, 266] on input "number" at bounding box center [324, 274] width 58 height 23
click at [520, 268] on div at bounding box center [518, 273] width 19 height 18
click at [517, 310] on div "Optional" at bounding box center [500, 316] width 57 height 18
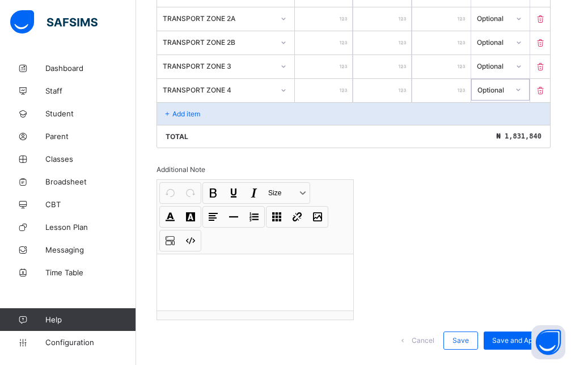
click at [195, 263] on p at bounding box center [255, 268] width 178 height 11
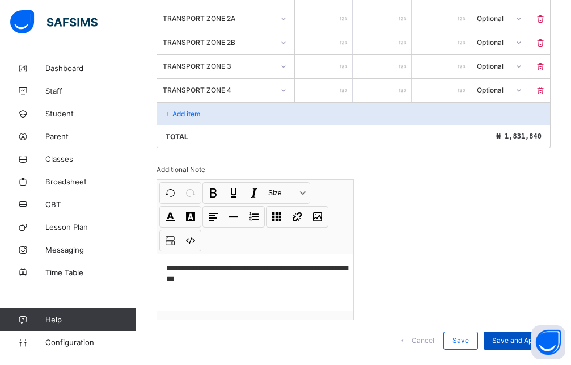
click at [513, 336] on span "Save and Apply" at bounding box center [517, 340] width 50 height 9
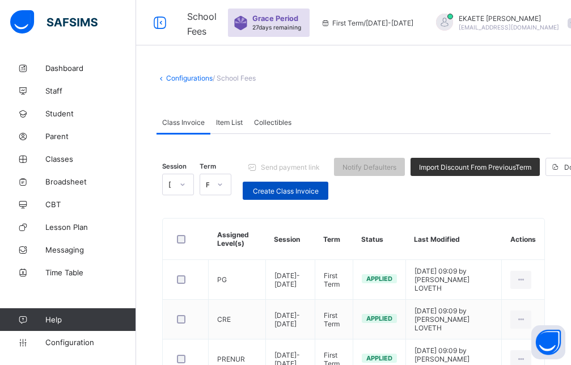
click at [279, 185] on div "Create Class Invoice" at bounding box center [286, 191] width 86 height 18
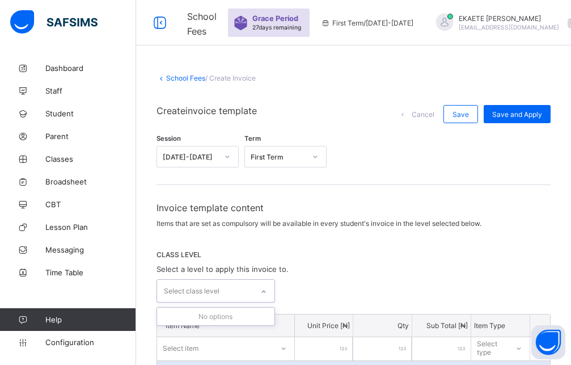
click at [243, 290] on div "Select class level" at bounding box center [205, 291] width 96 height 22
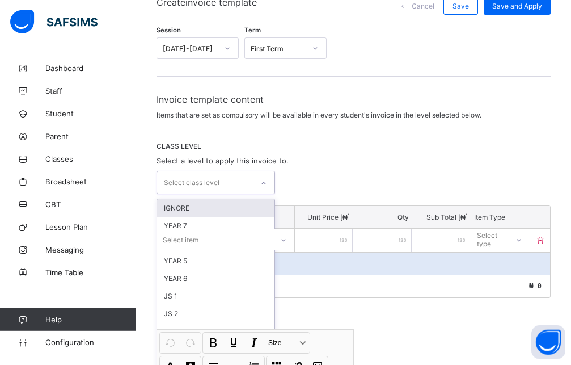
scroll to position [116, 0]
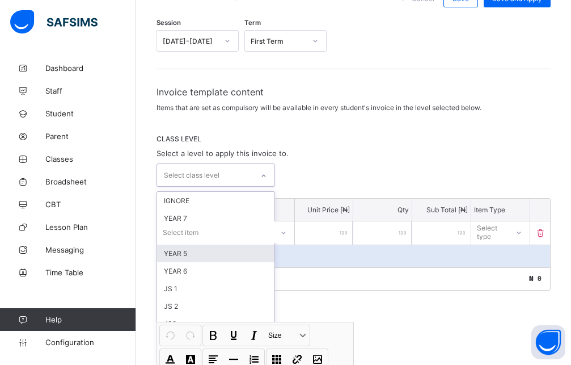
click at [196, 256] on div "YEAR 5" at bounding box center [215, 254] width 117 height 18
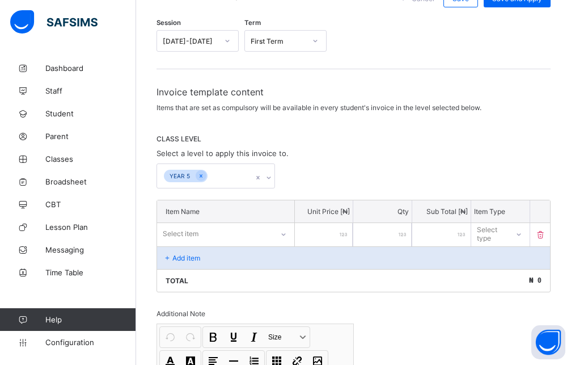
click at [369, 179] on div "YEAR 5" at bounding box center [354, 175] width 394 height 25
click at [254, 235] on div "Select item" at bounding box center [225, 234] width 137 height 22
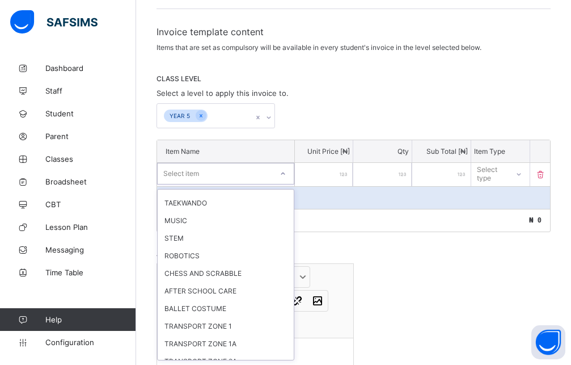
scroll to position [252, 0]
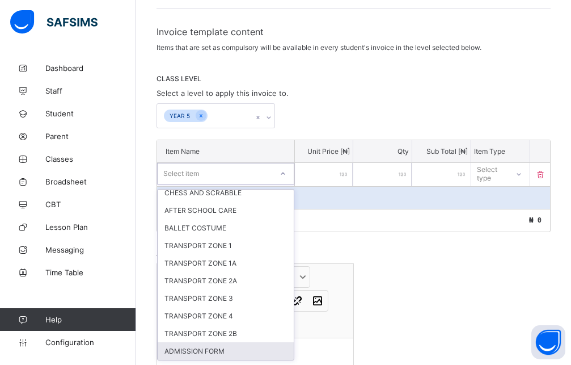
drag, startPoint x: 194, startPoint y: 351, endPoint x: 216, endPoint y: 319, distance: 38.3
click at [198, 349] on div "ADMISSION FORM" at bounding box center [226, 351] width 136 height 18
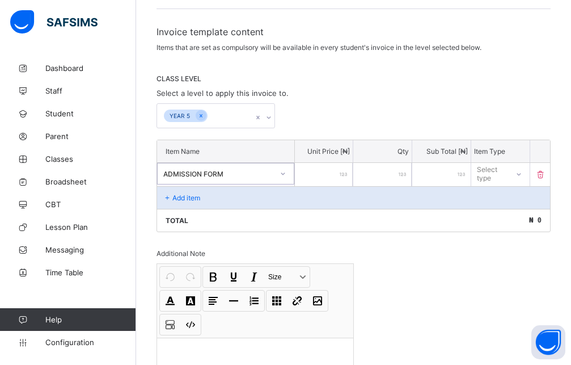
click at [325, 175] on input "number" at bounding box center [324, 174] width 58 height 23
click at [498, 171] on div "Select type" at bounding box center [492, 174] width 30 height 22
drag, startPoint x: 534, startPoint y: 214, endPoint x: 445, endPoint y: 211, distance: 89.1
click at [529, 214] on div "Optional" at bounding box center [500, 216] width 57 height 18
click at [219, 201] on div "Add item" at bounding box center [353, 197] width 393 height 23
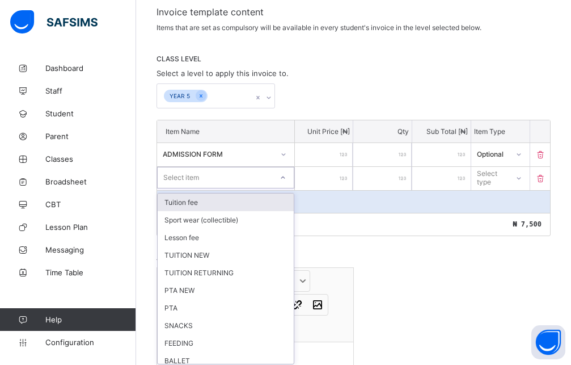
click at [256, 188] on div "option Tuition fee focused, 1 of 23. 23 results available. Use Up and Down to c…" at bounding box center [225, 178] width 137 height 22
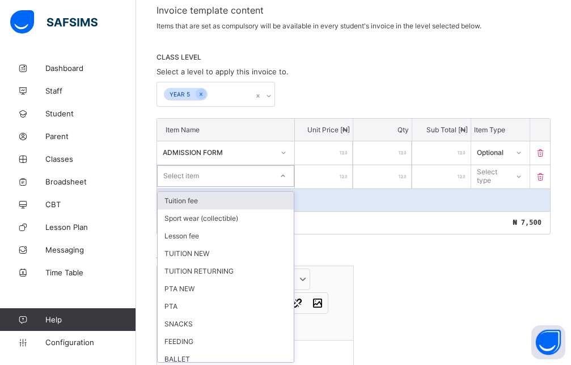
scroll to position [200, 0]
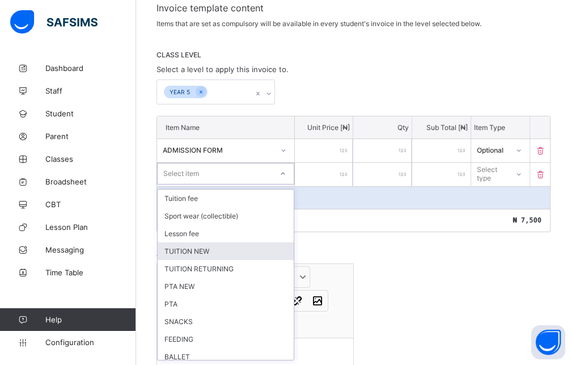
click at [216, 245] on div "TUITION NEW" at bounding box center [226, 251] width 136 height 18
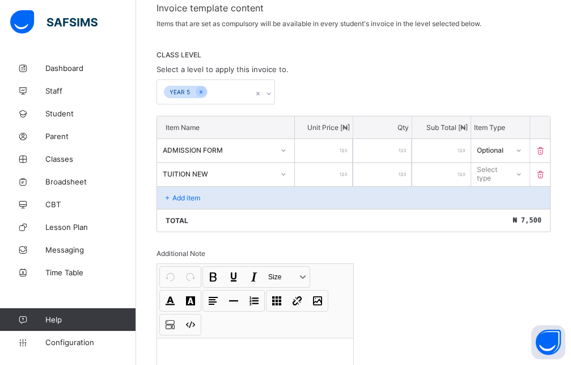
click at [326, 171] on input "number" at bounding box center [324, 174] width 58 height 23
drag, startPoint x: 518, startPoint y: 174, endPoint x: 518, endPoint y: 188, distance: 14.2
click at [518, 175] on div at bounding box center [519, 174] width 22 height 22
click at [515, 217] on div "Optional" at bounding box center [500, 216] width 57 height 18
click at [235, 200] on div "Add item" at bounding box center [353, 197] width 393 height 23
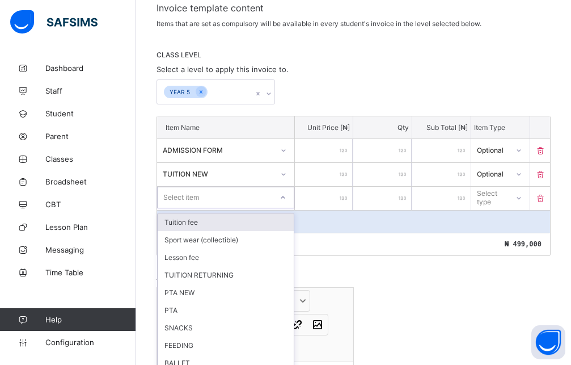
click at [209, 203] on div "option Tuition fee focused, 1 of 22. 22 results available. Use Up and Down to c…" at bounding box center [225, 198] width 137 height 22
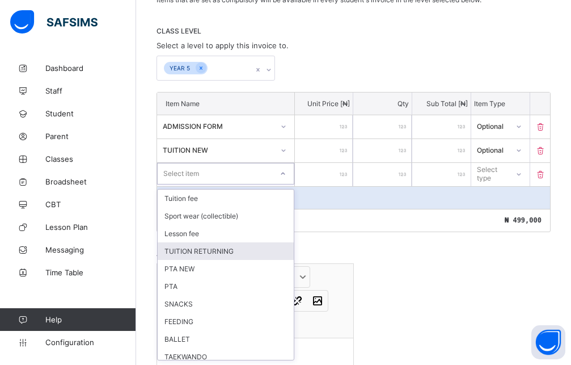
click at [204, 257] on div "TUITION RETURNING" at bounding box center [226, 251] width 136 height 18
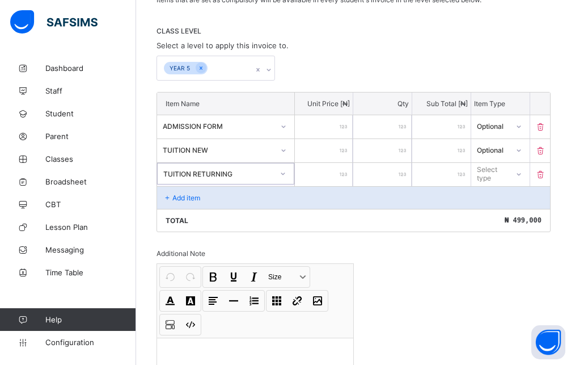
click at [313, 173] on input "number" at bounding box center [324, 174] width 58 height 23
click at [507, 174] on div "Select type" at bounding box center [492, 174] width 30 height 22
click at [494, 214] on div "Optional" at bounding box center [500, 216] width 57 height 18
click at [211, 201] on div "Add item" at bounding box center [353, 197] width 393 height 23
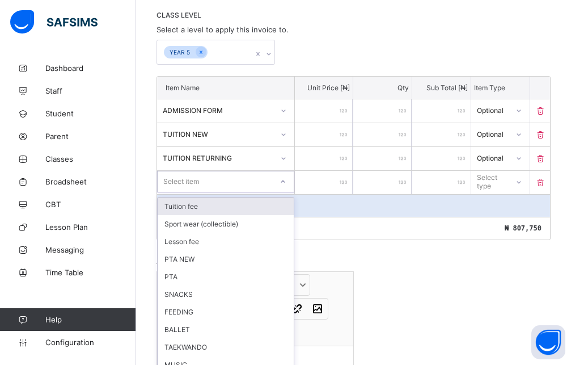
click at [196, 192] on div "option Tuition fee focused, 1 of 21. 21 results available. Use Up and Down to c…" at bounding box center [225, 182] width 137 height 22
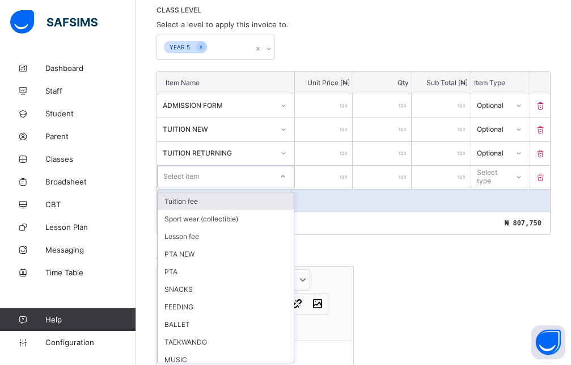
scroll to position [247, 0]
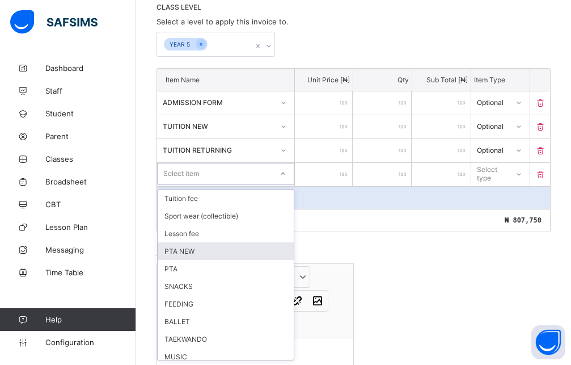
drag, startPoint x: 188, startPoint y: 252, endPoint x: 390, endPoint y: 152, distance: 225.3
click at [188, 251] on div "PTA NEW" at bounding box center [226, 251] width 136 height 18
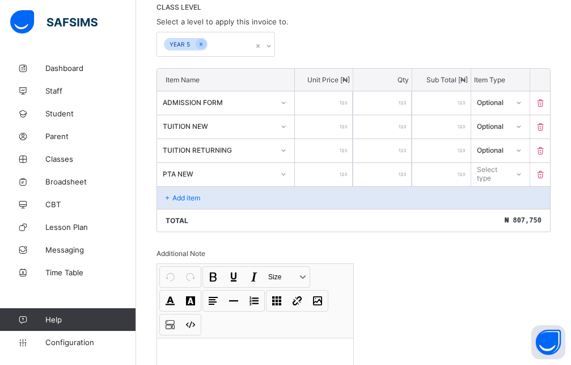
click at [346, 178] on div at bounding box center [324, 174] width 58 height 23
click at [337, 175] on input "number" at bounding box center [324, 174] width 58 height 23
click at [508, 177] on div "Select type" at bounding box center [489, 174] width 37 height 16
drag, startPoint x: 509, startPoint y: 217, endPoint x: 471, endPoint y: 217, distance: 38.0
click at [508, 217] on div "Optional" at bounding box center [500, 216] width 57 height 18
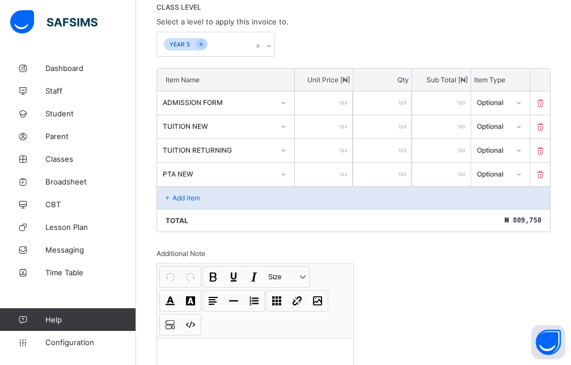
click at [186, 193] on div "Add item" at bounding box center [353, 197] width 393 height 23
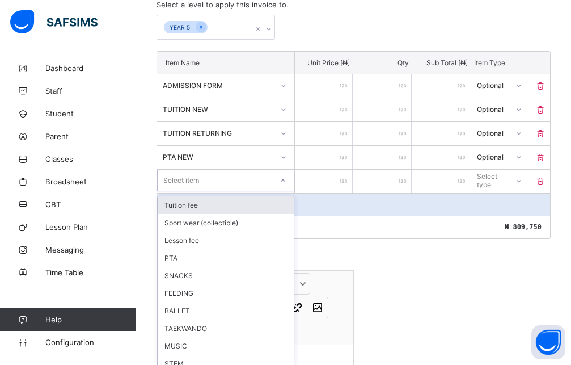
click at [201, 191] on div "option Tuition fee focused, 1 of 20. 20 results available. Use Up and Down to c…" at bounding box center [225, 181] width 137 height 22
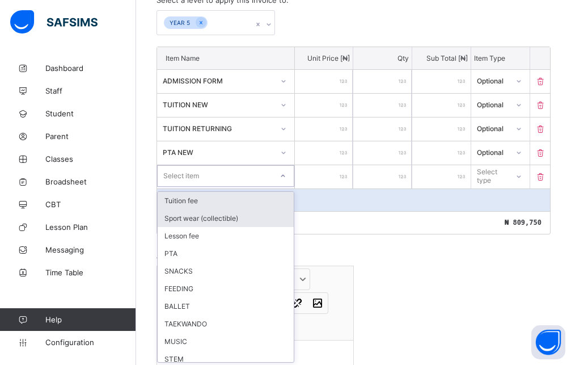
scroll to position [271, 0]
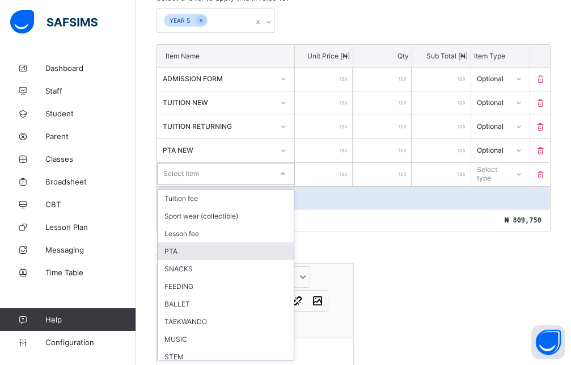
click at [182, 250] on div "PTA" at bounding box center [226, 251] width 136 height 18
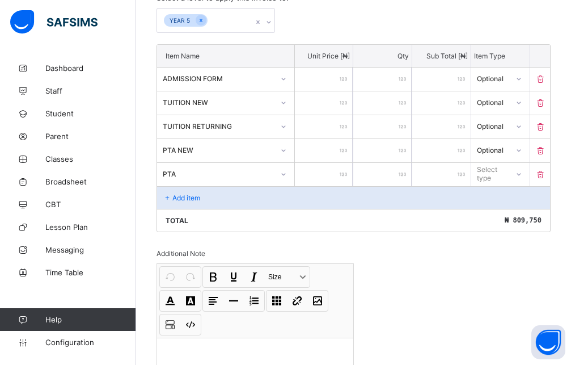
click at [342, 171] on input "number" at bounding box center [324, 174] width 58 height 23
click at [523, 176] on icon at bounding box center [519, 174] width 7 height 11
click at [503, 213] on div "Optional" at bounding box center [500, 216] width 57 height 18
click at [203, 191] on div "Add item" at bounding box center [353, 197] width 393 height 23
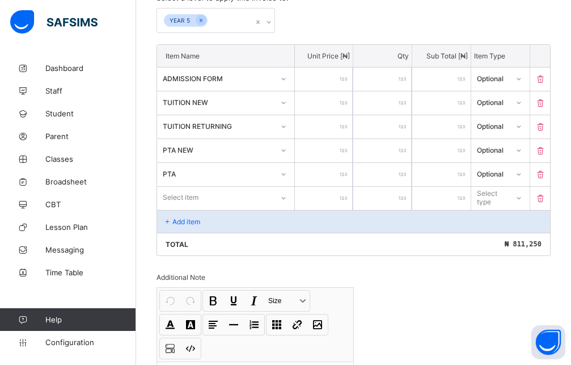
click at [228, 189] on div "Select item" at bounding box center [225, 198] width 137 height 22
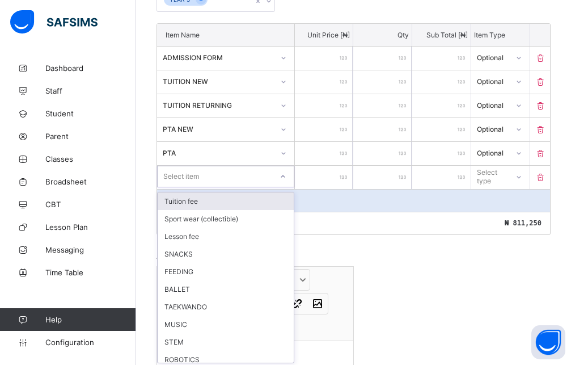
scroll to position [295, 0]
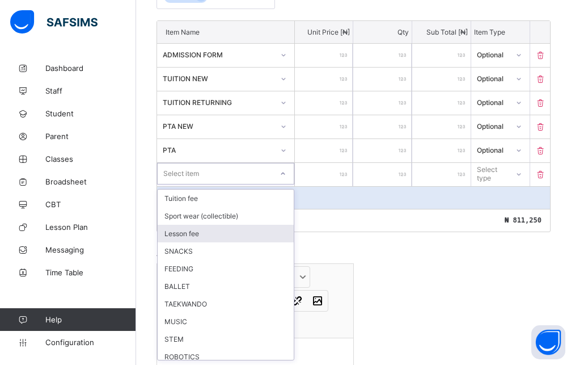
click at [203, 231] on div "Lesson fee" at bounding box center [226, 234] width 136 height 18
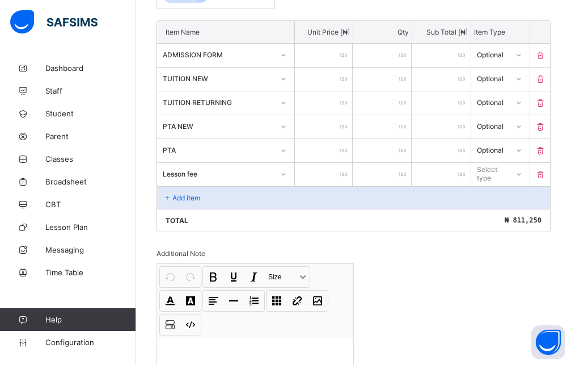
click at [340, 170] on input "number" at bounding box center [324, 174] width 58 height 23
drag, startPoint x: 499, startPoint y: 173, endPoint x: 499, endPoint y: 186, distance: 12.5
click at [499, 178] on div "Select type" at bounding box center [492, 174] width 30 height 22
drag, startPoint x: 508, startPoint y: 216, endPoint x: 479, endPoint y: 215, distance: 29.0
click at [504, 215] on div "Optional" at bounding box center [500, 216] width 57 height 18
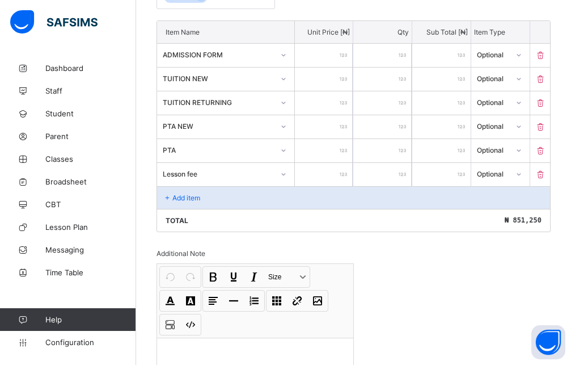
click at [196, 199] on p "Add item" at bounding box center [186, 197] width 28 height 9
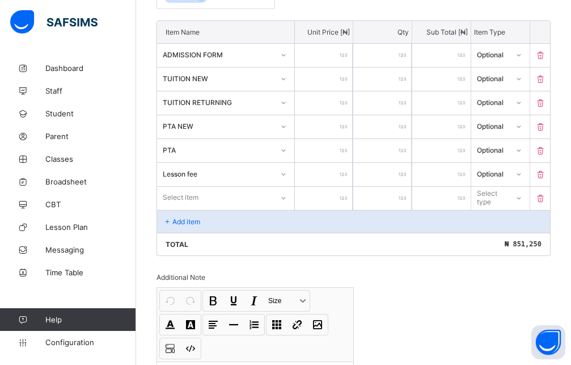
click at [221, 200] on div "Select item" at bounding box center [225, 198] width 137 height 22
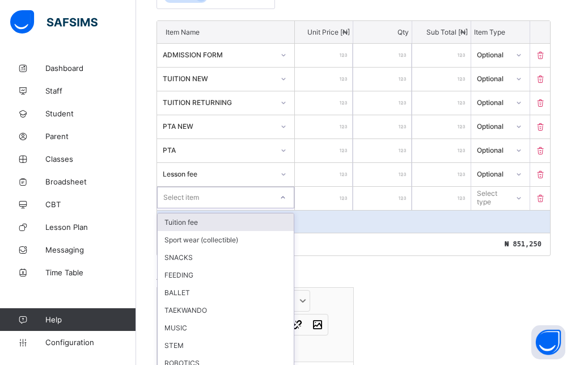
scroll to position [319, 0]
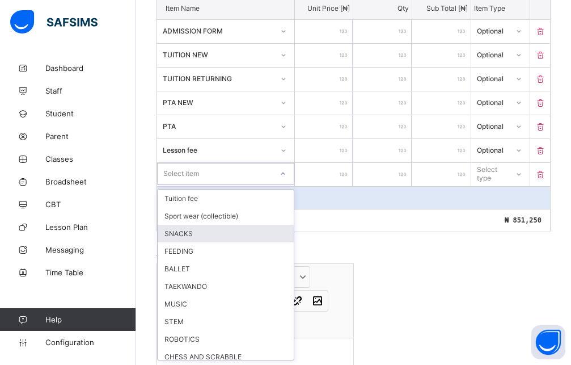
click at [207, 226] on div "SNACKS" at bounding box center [226, 234] width 136 height 18
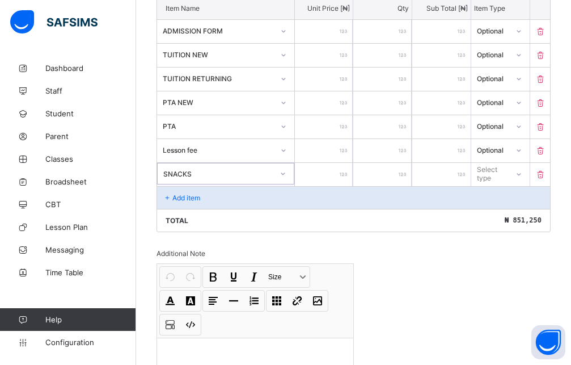
click at [331, 171] on input "number" at bounding box center [324, 174] width 58 height 23
click at [508, 180] on div "Select type" at bounding box center [500, 174] width 58 height 22
click at [503, 215] on div "Optional" at bounding box center [500, 216] width 57 height 18
click at [216, 196] on div "Add item" at bounding box center [353, 197] width 393 height 23
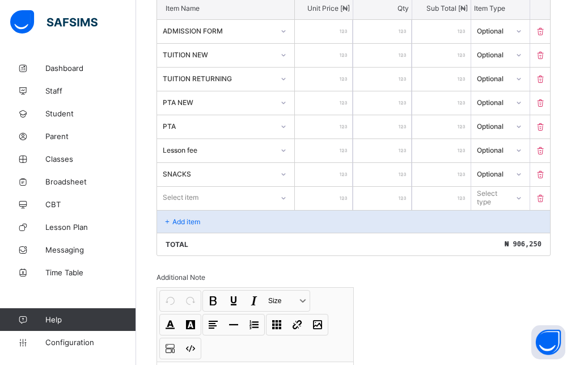
click at [200, 196] on div "Select item" at bounding box center [215, 197] width 116 height 16
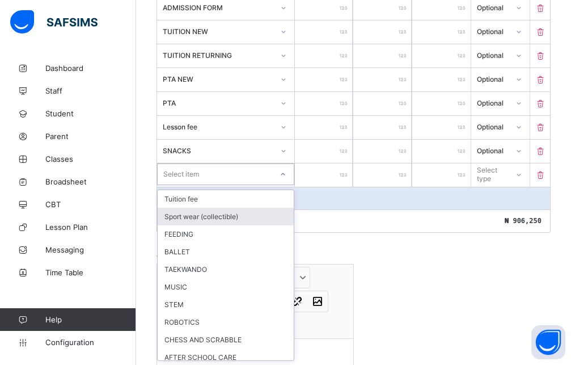
scroll to position [343, 0]
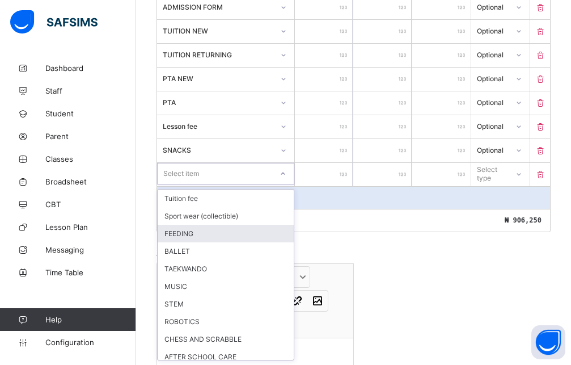
click at [195, 235] on div "FEEDING" at bounding box center [226, 234] width 136 height 18
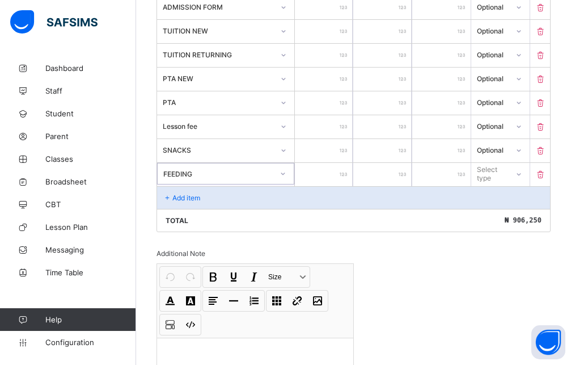
click at [327, 175] on input "number" at bounding box center [324, 174] width 58 height 23
drag, startPoint x: 519, startPoint y: 176, endPoint x: 513, endPoint y: 187, distance: 12.4
click at [517, 178] on div at bounding box center [519, 174] width 22 height 22
drag, startPoint x: 498, startPoint y: 218, endPoint x: 490, endPoint y: 218, distance: 7.9
click at [496, 218] on div "Optional" at bounding box center [500, 216] width 57 height 18
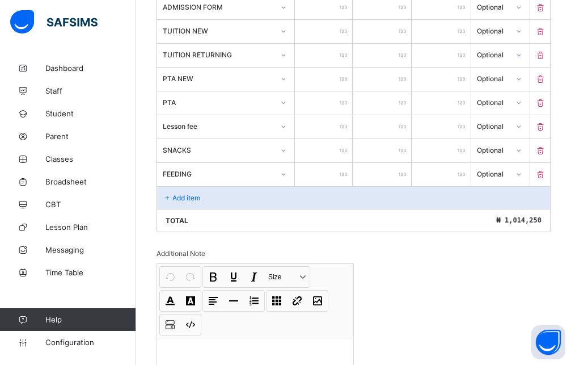
click at [204, 201] on div "Add item" at bounding box center [353, 197] width 393 height 23
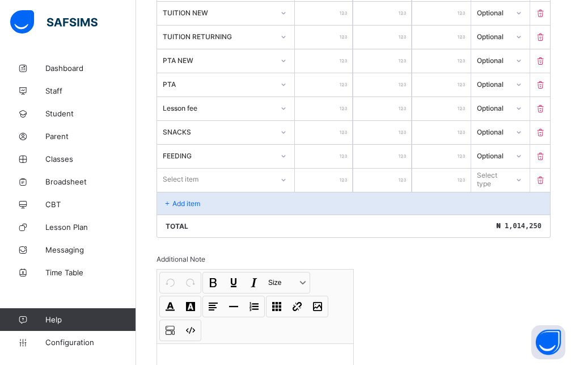
click at [202, 190] on div "Select item" at bounding box center [225, 180] width 137 height 22
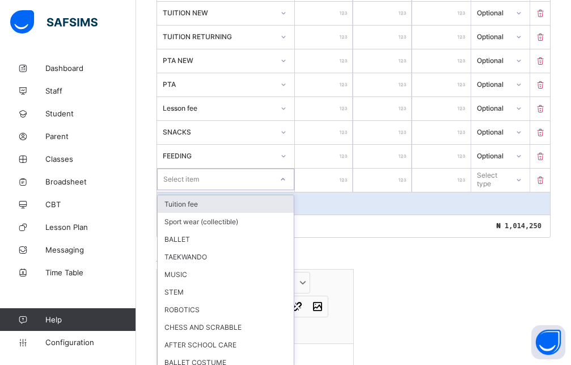
scroll to position [367, 0]
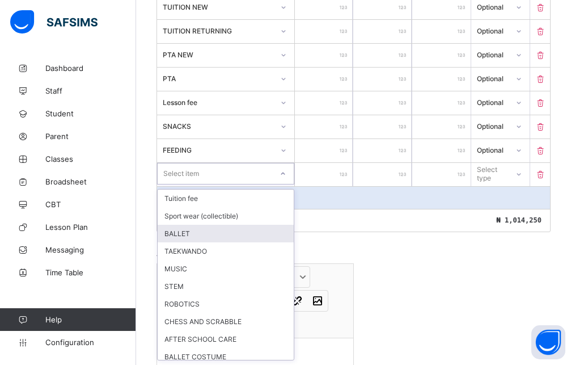
click at [201, 235] on div "BALLET" at bounding box center [226, 234] width 136 height 18
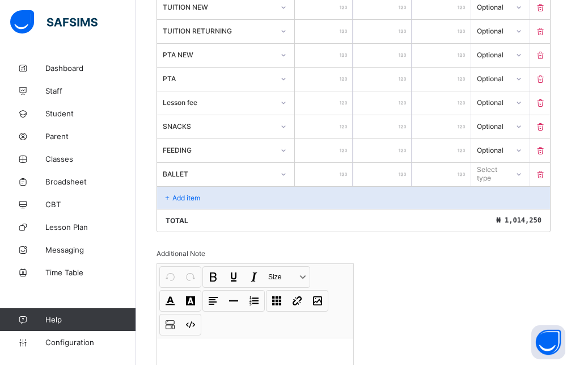
click at [318, 180] on input "number" at bounding box center [324, 174] width 58 height 23
click at [507, 179] on div "Select type" at bounding box center [492, 174] width 30 height 22
click at [503, 220] on div "Optional" at bounding box center [500, 216] width 57 height 18
click at [247, 203] on div "Add item" at bounding box center [353, 197] width 393 height 23
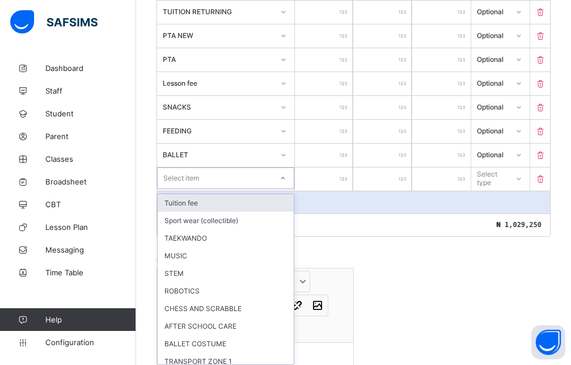
click at [187, 189] on div "option Tuition fee focused, 1 of 15. 15 results available. Use Up and Down to c…" at bounding box center [225, 178] width 137 height 22
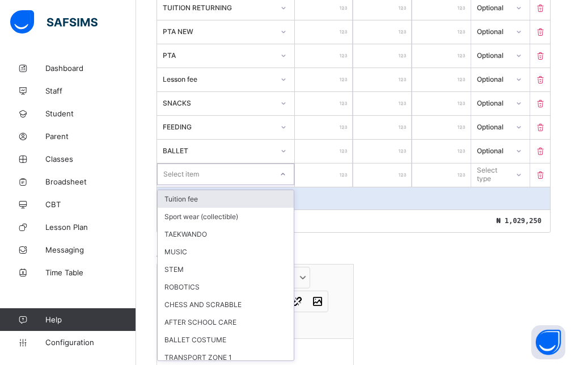
scroll to position [390, 0]
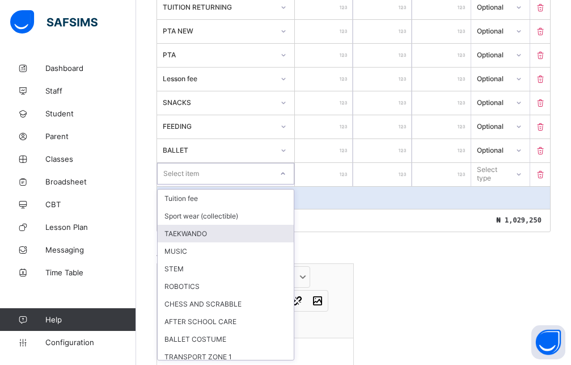
click at [205, 237] on div "TAEKWANDO" at bounding box center [226, 234] width 136 height 18
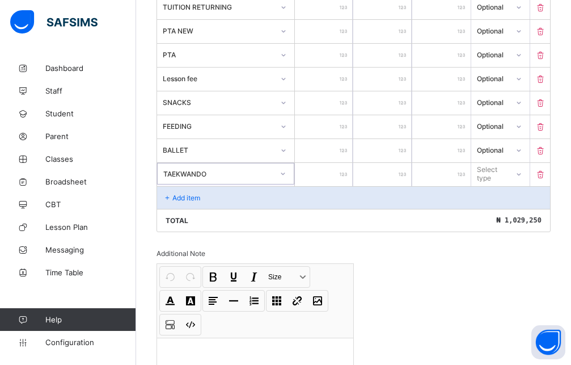
click at [328, 171] on input "number" at bounding box center [324, 174] width 58 height 23
click at [529, 183] on div at bounding box center [519, 173] width 22 height 20
click at [508, 216] on div "Optional" at bounding box center [500, 216] width 57 height 18
click at [180, 198] on p "Add item" at bounding box center [186, 197] width 28 height 9
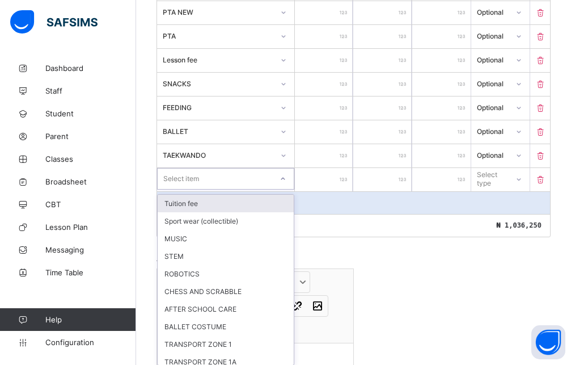
click at [214, 189] on div "option Tuition fee focused, 1 of 14. 14 results available. Use Up and Down to c…" at bounding box center [225, 179] width 137 height 22
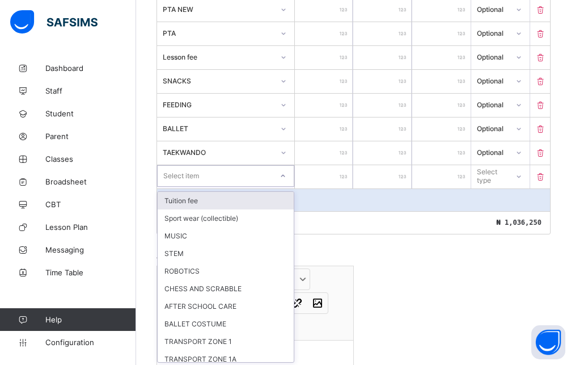
scroll to position [414, 0]
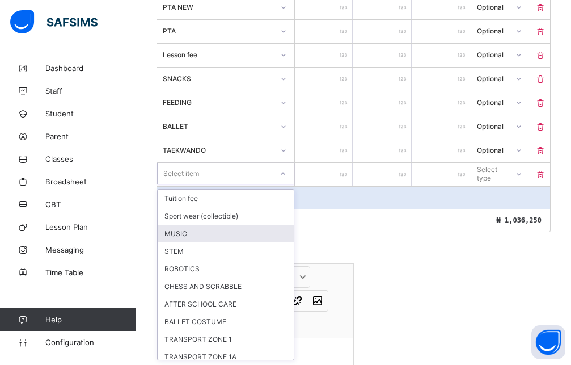
click at [188, 233] on div "MUSIC" at bounding box center [226, 234] width 136 height 18
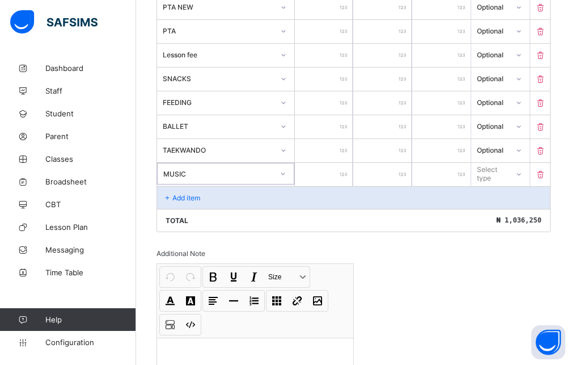
click at [318, 180] on input "number" at bounding box center [324, 174] width 58 height 23
drag, startPoint x: 519, startPoint y: 171, endPoint x: 520, endPoint y: 180, distance: 9.7
click at [519, 171] on div at bounding box center [519, 173] width 22 height 20
drag, startPoint x: 505, startPoint y: 221, endPoint x: 497, endPoint y: 222, distance: 8.0
click at [504, 221] on div "Optional" at bounding box center [500, 216] width 57 height 18
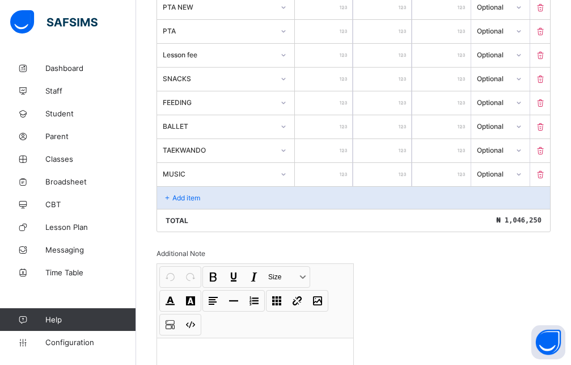
click at [204, 193] on div "Add item" at bounding box center [353, 197] width 393 height 23
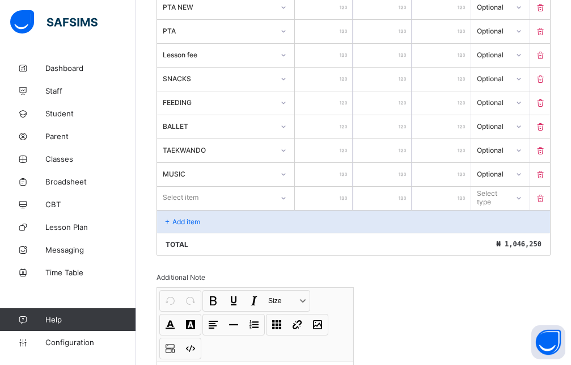
click at [205, 196] on div "Select item" at bounding box center [215, 197] width 116 height 16
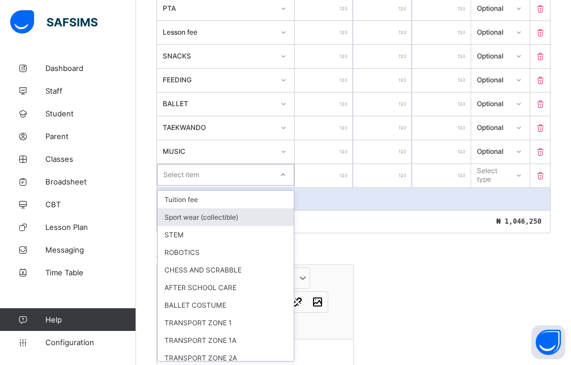
scroll to position [438, 0]
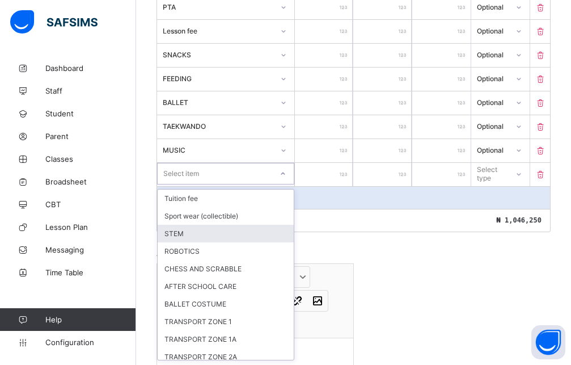
click at [179, 240] on div "STEM" at bounding box center [226, 234] width 136 height 18
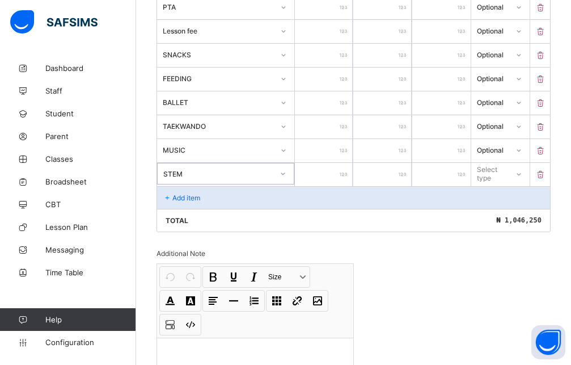
click at [314, 180] on input "number" at bounding box center [324, 174] width 58 height 23
click at [525, 170] on div at bounding box center [518, 174] width 19 height 18
drag, startPoint x: 525, startPoint y: 170, endPoint x: 502, endPoint y: 213, distance: 48.8
click at [507, 212] on div "Optional" at bounding box center [500, 216] width 57 height 18
click at [248, 186] on div "STEM" at bounding box center [226, 174] width 138 height 23
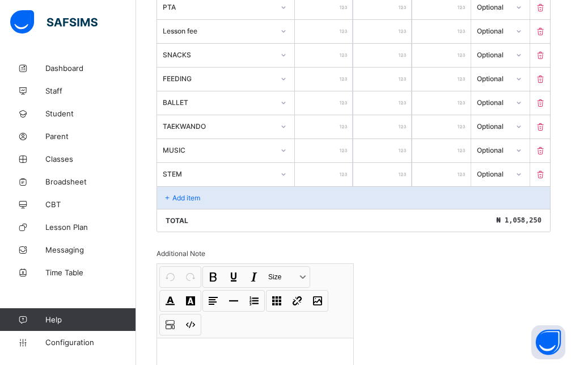
click at [235, 189] on div "Add item" at bounding box center [353, 197] width 393 height 23
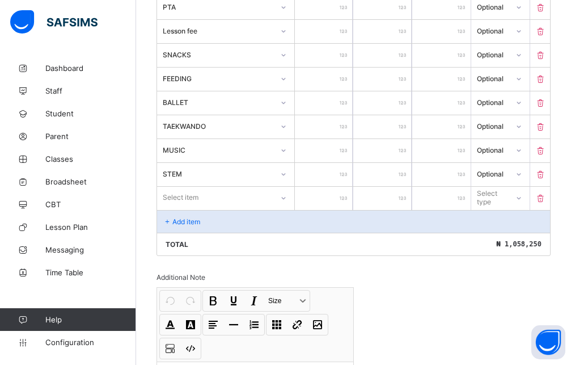
click at [231, 194] on div "Select item" at bounding box center [215, 197] width 116 height 16
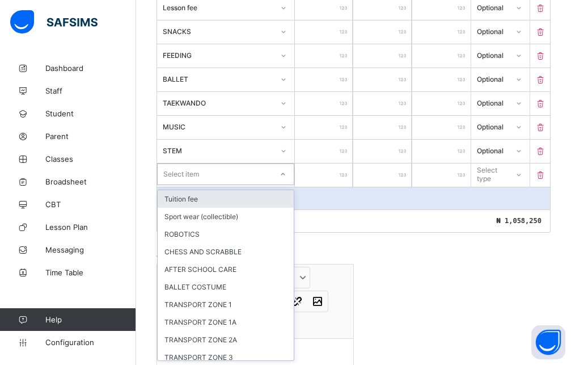
scroll to position [462, 0]
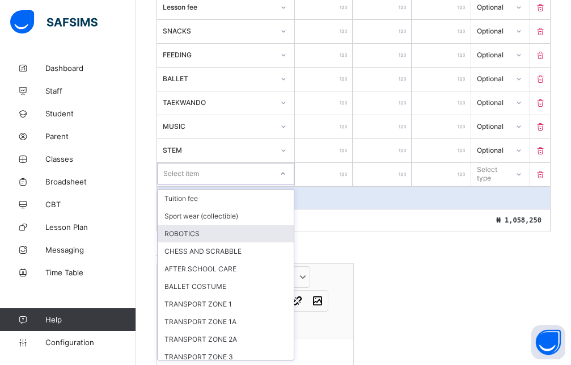
click at [210, 230] on div "ROBOTICS" at bounding box center [226, 234] width 136 height 18
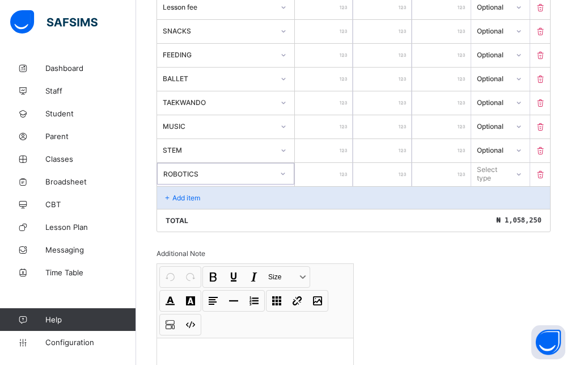
click at [329, 174] on input "number" at bounding box center [324, 174] width 58 height 23
click at [503, 174] on div "Select type" at bounding box center [492, 174] width 30 height 22
drag, startPoint x: 500, startPoint y: 218, endPoint x: 478, endPoint y: 220, distance: 21.6
click at [499, 218] on div "Optional" at bounding box center [500, 216] width 57 height 18
click at [237, 203] on div "Add item" at bounding box center [353, 197] width 393 height 23
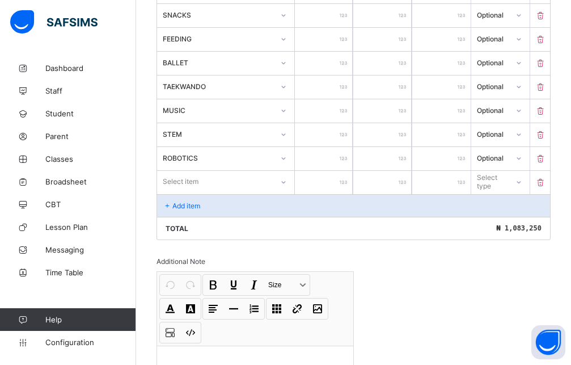
click at [209, 192] on div "Select item" at bounding box center [225, 182] width 137 height 22
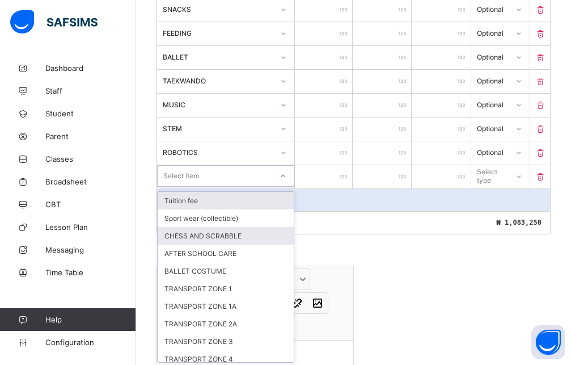
scroll to position [486, 0]
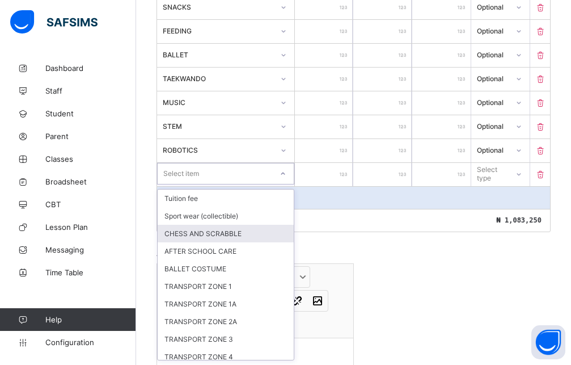
click at [208, 238] on div "CHESS AND SCRABBLE" at bounding box center [226, 234] width 136 height 18
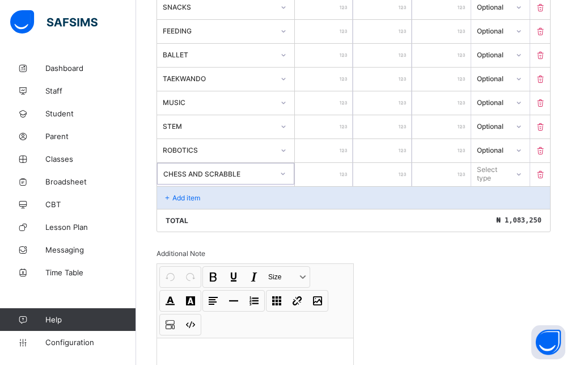
click at [330, 178] on input "number" at bounding box center [324, 174] width 58 height 23
click at [507, 176] on div "Select type" at bounding box center [492, 174] width 29 height 22
click at [508, 221] on div "Optional" at bounding box center [500, 216] width 57 height 18
click at [201, 199] on div "Add item" at bounding box center [353, 197] width 393 height 23
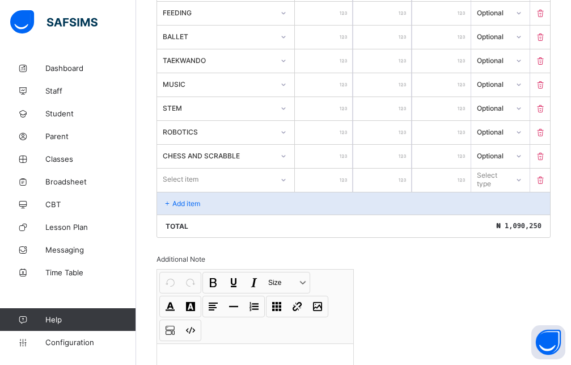
click at [202, 190] on div "Select item" at bounding box center [225, 180] width 137 height 22
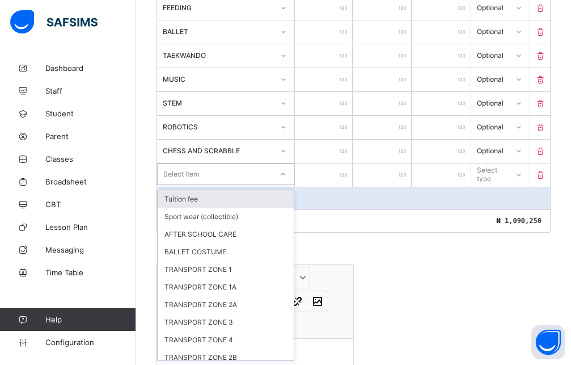
scroll to position [509, 0]
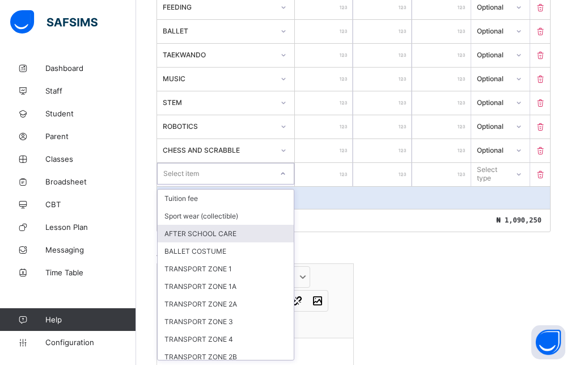
drag, startPoint x: 208, startPoint y: 238, endPoint x: 224, endPoint y: 231, distance: 16.8
click at [208, 239] on div "AFTER SCHOOL CARE" at bounding box center [226, 234] width 136 height 18
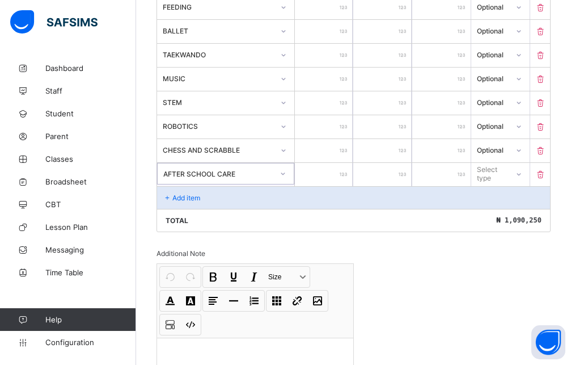
click at [325, 180] on input "number" at bounding box center [324, 174] width 58 height 23
click at [528, 170] on div at bounding box center [518, 174] width 19 height 18
click at [500, 222] on div "Optional" at bounding box center [500, 216] width 57 height 18
click at [248, 205] on div "Add item" at bounding box center [353, 197] width 393 height 23
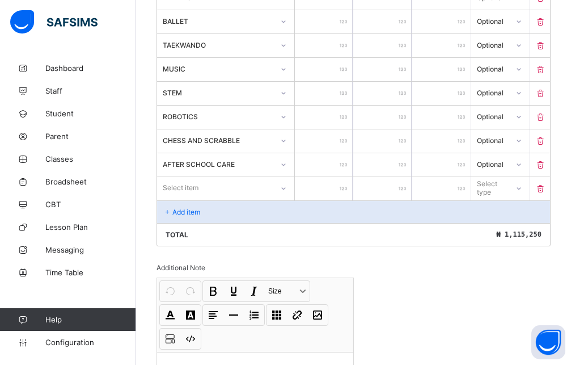
click at [247, 197] on div "Select item" at bounding box center [225, 188] width 137 height 22
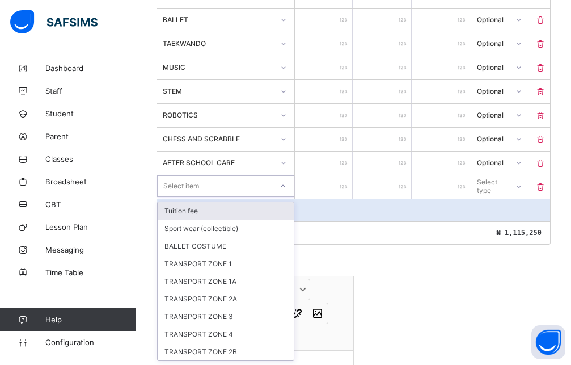
scroll to position [521, 0]
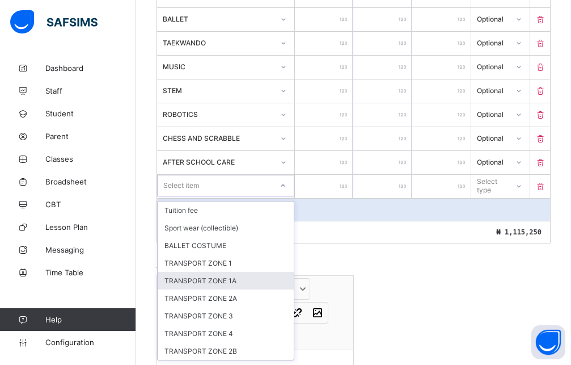
click at [237, 267] on div "TRANSPORT ZONE 1" at bounding box center [226, 263] width 136 height 18
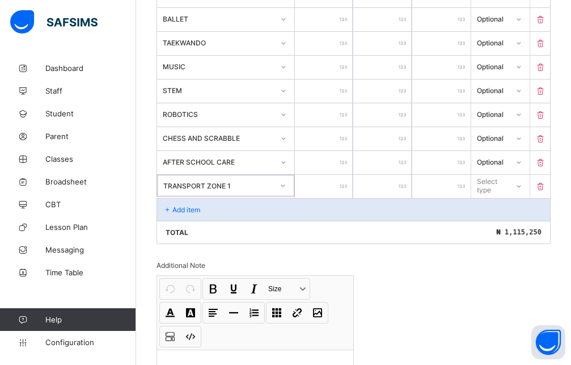
click at [328, 190] on input "number" at bounding box center [324, 186] width 58 height 23
drag, startPoint x: 506, startPoint y: 178, endPoint x: 504, endPoint y: 212, distance: 34.6
click at [506, 178] on div "Select type" at bounding box center [500, 186] width 58 height 22
drag, startPoint x: 514, startPoint y: 229, endPoint x: 473, endPoint y: 225, distance: 41.6
click at [511, 229] on div "Optional" at bounding box center [500, 228] width 57 height 18
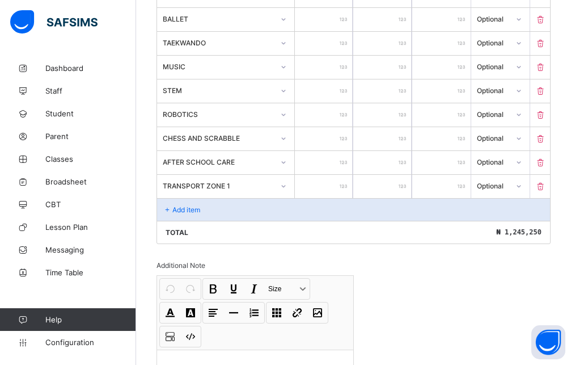
drag, startPoint x: 200, startPoint y: 210, endPoint x: 225, endPoint y: 226, distance: 29.6
click at [200, 209] on p "Add item" at bounding box center [186, 209] width 28 height 9
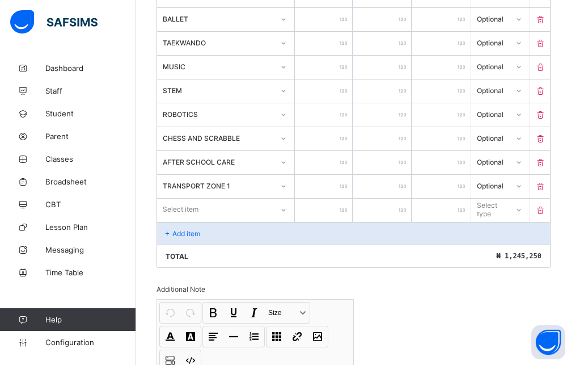
click at [237, 210] on div "Select item" at bounding box center [215, 209] width 116 height 16
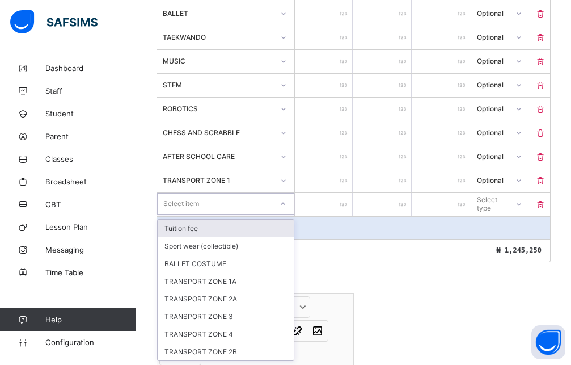
scroll to position [528, 0]
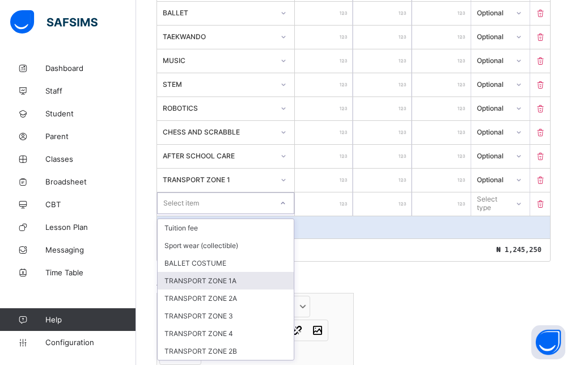
click at [230, 282] on div "TRANSPORT ZONE 1A" at bounding box center [226, 281] width 136 height 18
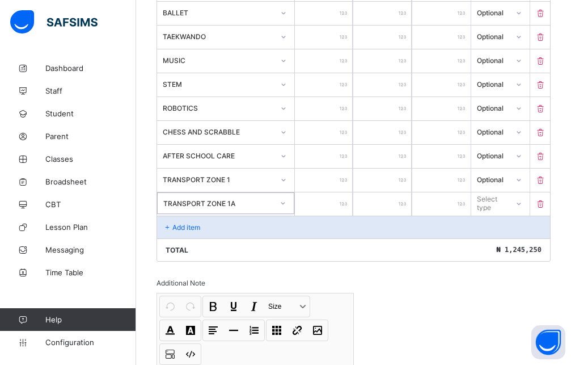
drag, startPoint x: 302, startPoint y: 215, endPoint x: 315, endPoint y: 209, distance: 14.5
click at [304, 214] on input "number" at bounding box center [324, 203] width 58 height 23
click at [520, 205] on div at bounding box center [518, 204] width 19 height 18
click at [508, 247] on div "Optional" at bounding box center [500, 246] width 57 height 18
click at [235, 229] on div "Add item" at bounding box center [353, 227] width 393 height 23
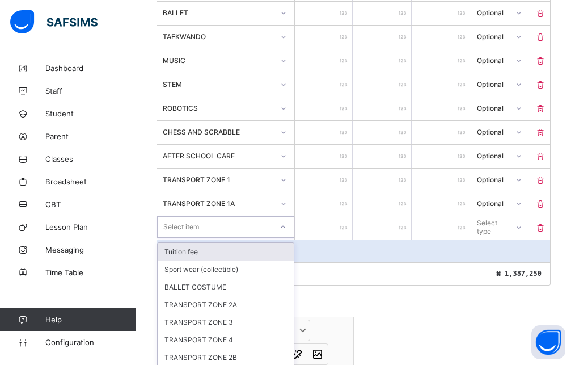
click at [234, 225] on div "Select item" at bounding box center [215, 227] width 115 height 16
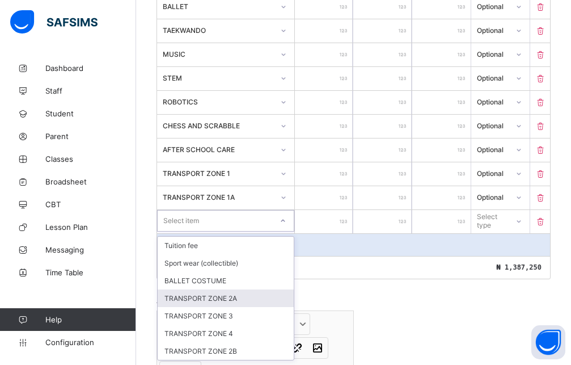
click at [222, 301] on div "TRANSPORT ZONE 2A" at bounding box center [226, 298] width 136 height 18
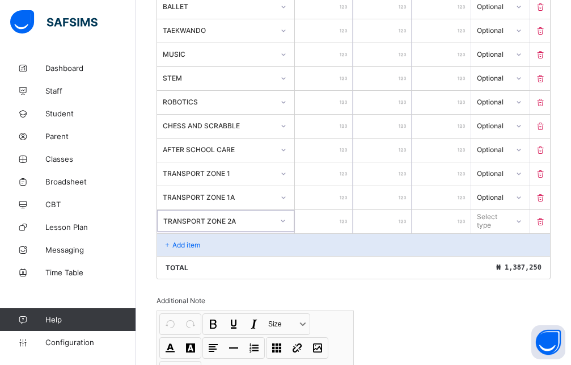
click at [326, 219] on input "number" at bounding box center [324, 221] width 58 height 23
click at [517, 228] on div "Select type" at bounding box center [500, 221] width 58 height 22
click at [505, 264] on div "Optional" at bounding box center [500, 263] width 57 height 18
click at [252, 251] on div "Add item" at bounding box center [353, 244] width 393 height 23
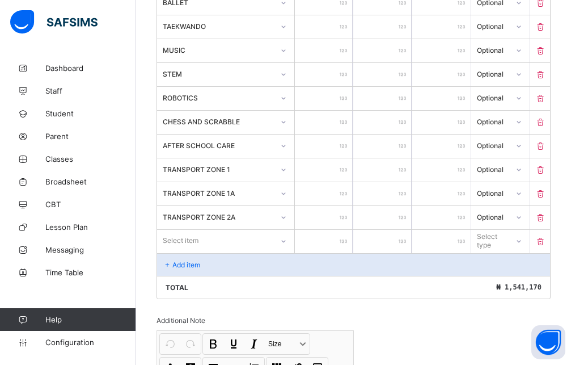
click at [268, 249] on div "Select item" at bounding box center [225, 241] width 137 height 22
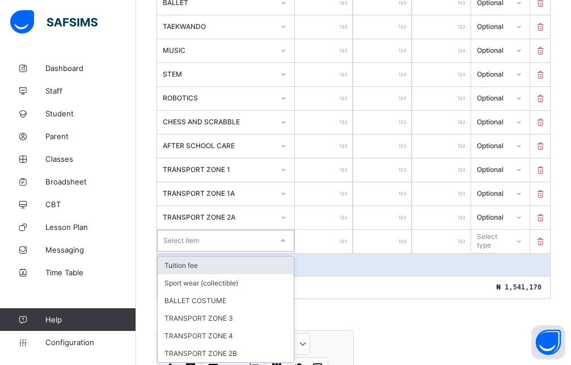
scroll to position [540, 0]
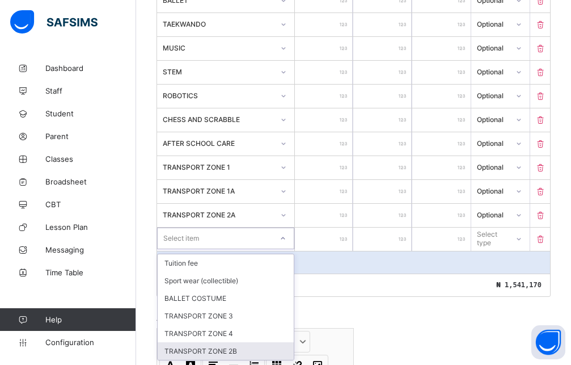
click at [235, 348] on div "TRANSPORT ZONE 2B" at bounding box center [226, 351] width 136 height 18
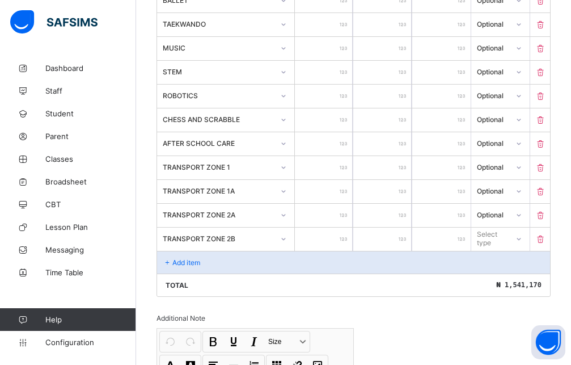
click at [310, 234] on input "number" at bounding box center [324, 239] width 58 height 23
click at [507, 231] on div "Select type" at bounding box center [492, 239] width 29 height 22
click at [508, 285] on div "Optional" at bounding box center [500, 281] width 57 height 18
click at [200, 262] on p "Add item" at bounding box center [186, 262] width 28 height 9
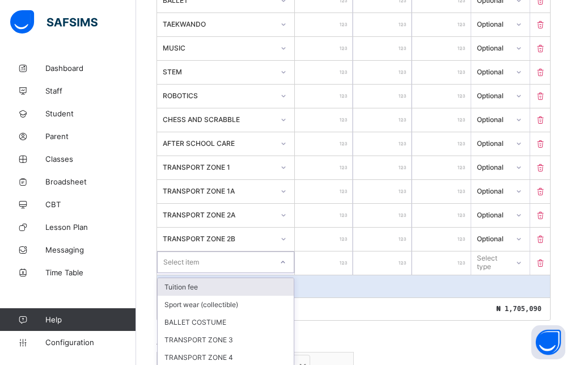
click at [225, 269] on div "option Tuition fee focused, 1 of 5. 5 results available. Use Up and Down to cho…" at bounding box center [226, 262] width 138 height 23
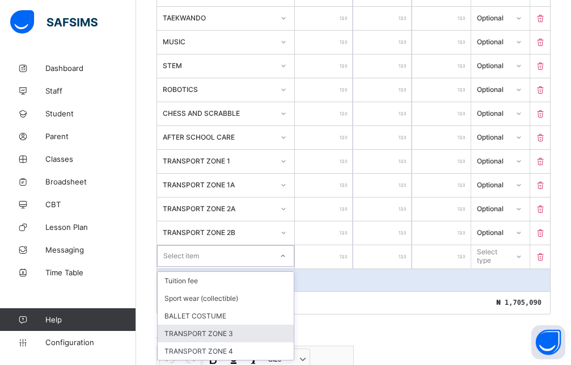
click at [235, 335] on div "TRANSPORT ZONE 3" at bounding box center [226, 334] width 136 height 18
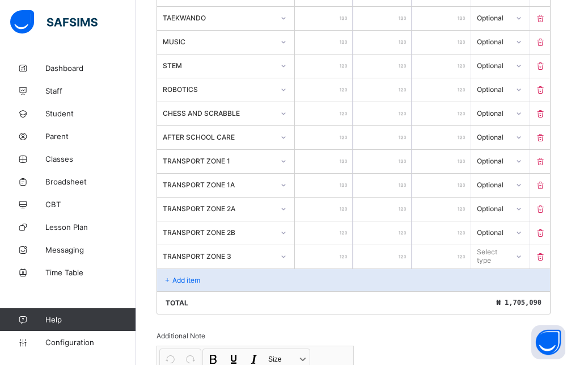
click at [301, 261] on input "number" at bounding box center [324, 256] width 58 height 23
drag, startPoint x: 502, startPoint y: 249, endPoint x: 502, endPoint y: 261, distance: 11.9
click at [502, 250] on div "Select type" at bounding box center [492, 256] width 30 height 22
drag, startPoint x: 503, startPoint y: 292, endPoint x: 486, endPoint y: 267, distance: 30.5
click at [503, 293] on div "Optional" at bounding box center [500, 298] width 57 height 18
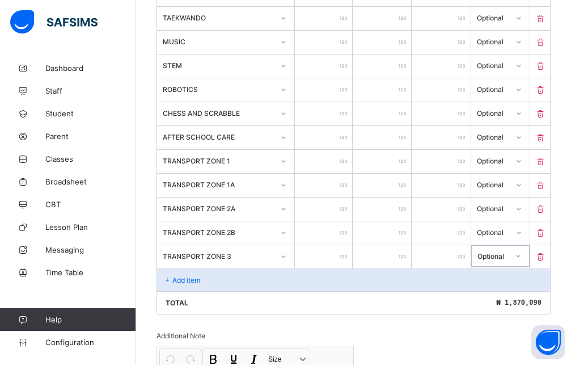
click at [202, 282] on div "Add item" at bounding box center [353, 279] width 393 height 23
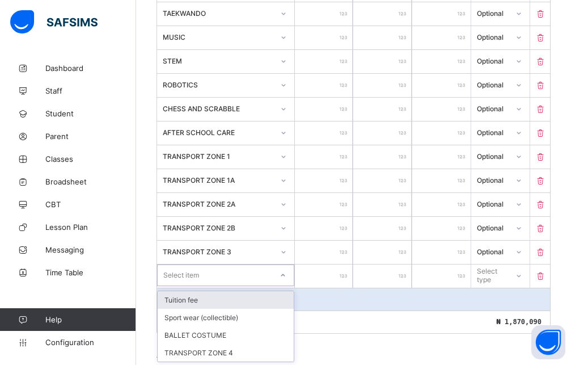
click at [210, 272] on div "Select item" at bounding box center [225, 275] width 137 height 22
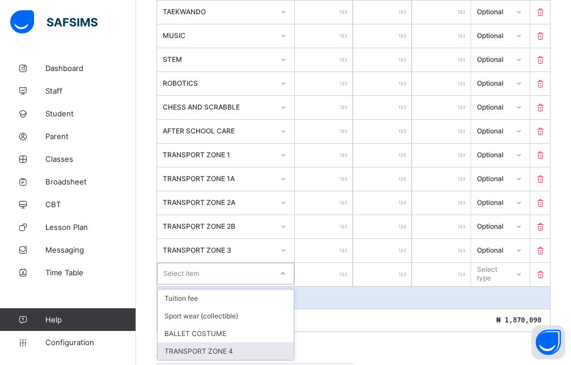
click at [222, 350] on div "TRANSPORT ZONE 4" at bounding box center [226, 351] width 136 height 18
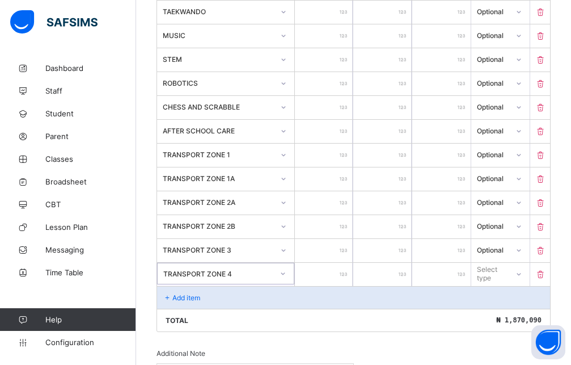
click at [319, 273] on input "number" at bounding box center [324, 274] width 58 height 23
drag, startPoint x: 519, startPoint y: 274, endPoint x: 484, endPoint y: 315, distance: 53.5
click at [519, 273] on div at bounding box center [519, 273] width 22 height 20
click at [500, 307] on div "Optional" at bounding box center [500, 316] width 57 height 18
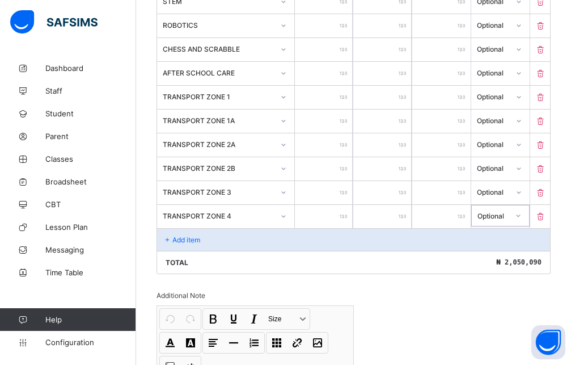
scroll to position [736, 0]
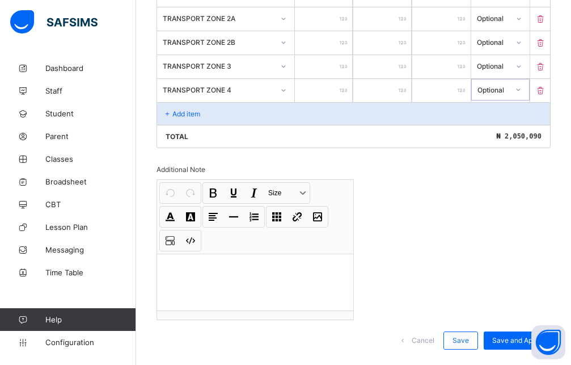
click at [193, 116] on p "Add item" at bounding box center [186, 113] width 28 height 9
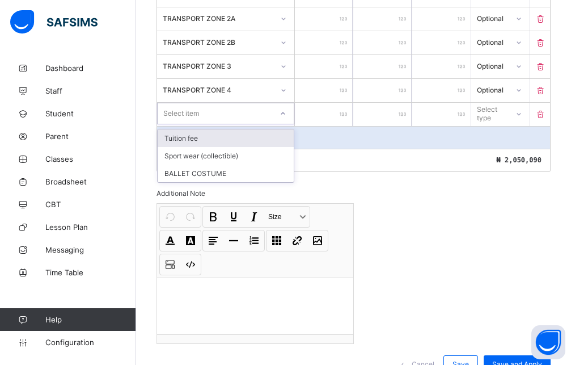
click at [196, 114] on div "Select item" at bounding box center [181, 114] width 36 height 22
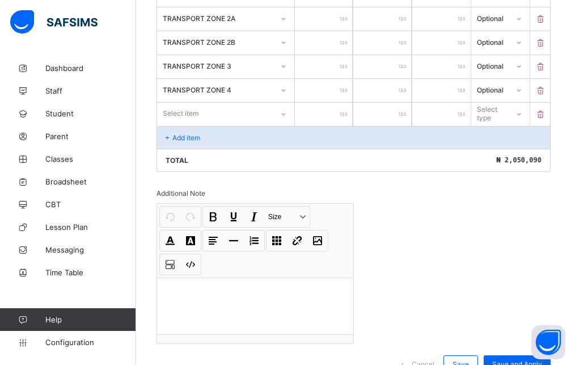
click at [546, 112] on icon at bounding box center [540, 114] width 11 height 10
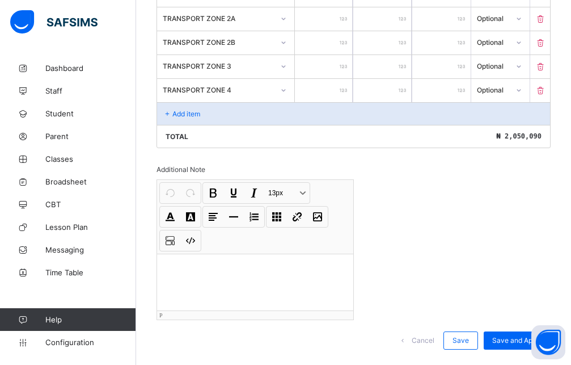
click at [193, 254] on div at bounding box center [255, 282] width 196 height 57
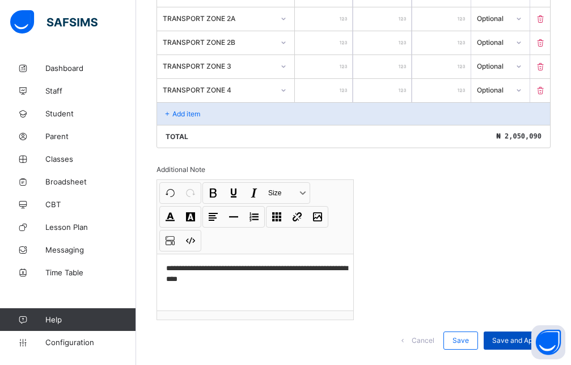
click at [514, 331] on div "Save and Apply" at bounding box center [517, 340] width 67 height 18
click at [245, 218] on button "List" at bounding box center [254, 216] width 19 height 19
click at [216, 259] on button "Unordered list" at bounding box center [215, 259] width 25 height 18
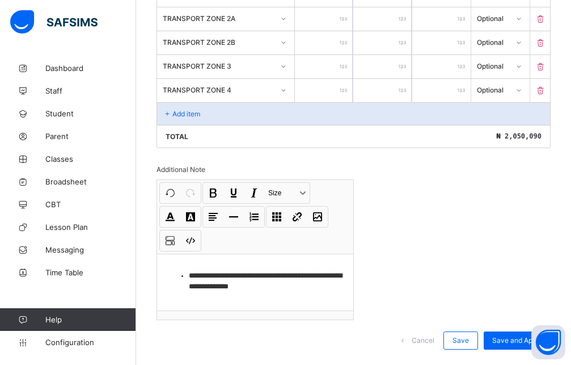
click at [255, 270] on li "**********" at bounding box center [269, 281] width 160 height 22
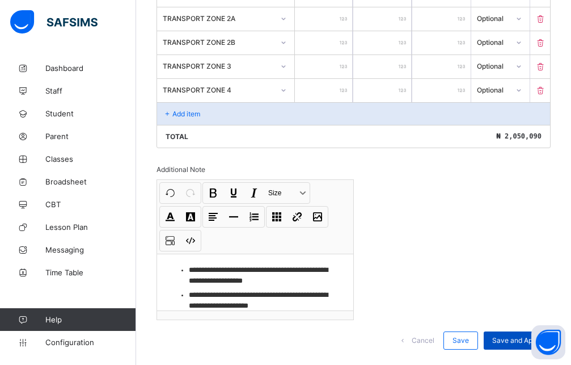
click at [526, 331] on div "Save and Apply" at bounding box center [517, 340] width 67 height 18
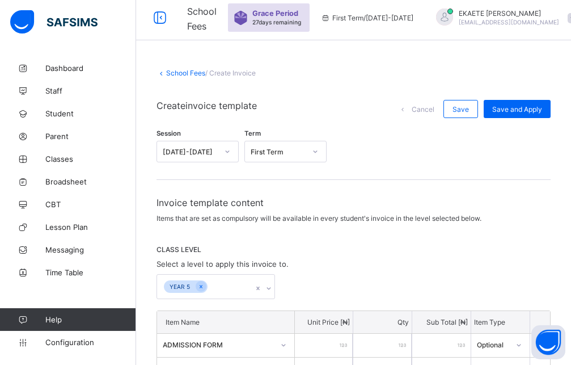
scroll to position [0, 0]
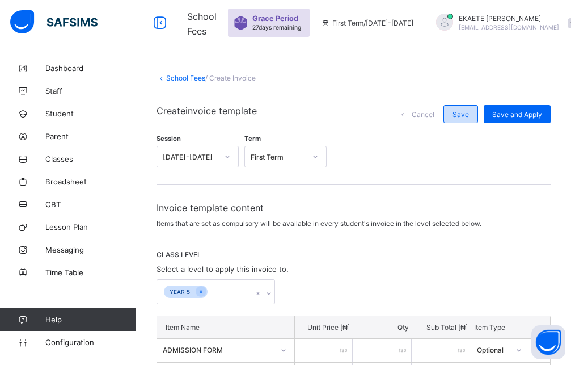
click at [466, 115] on span "Save" at bounding box center [461, 114] width 16 height 9
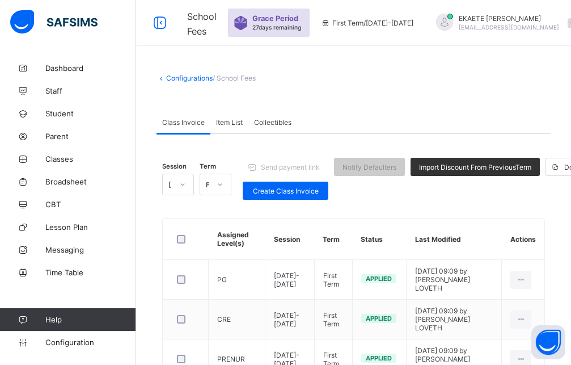
scroll to position [287, 0]
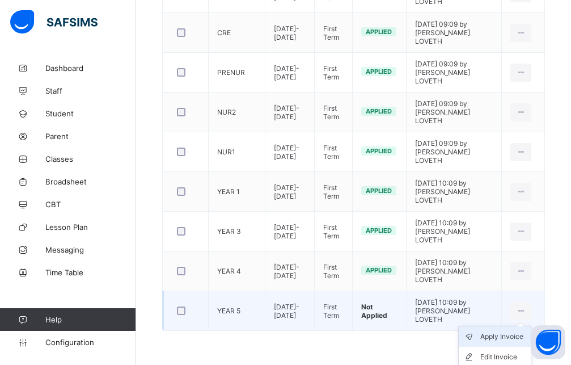
click at [512, 337] on div "Apply Invoice" at bounding box center [504, 336] width 46 height 11
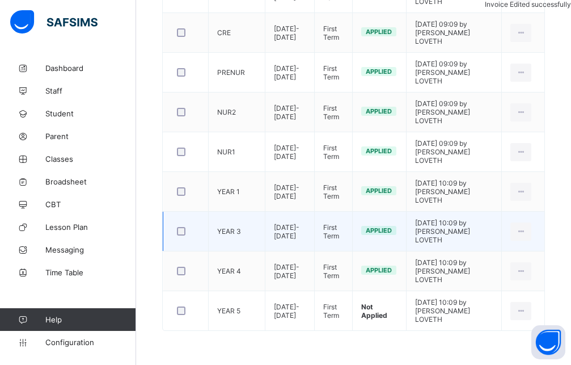
scroll to position [91, 0]
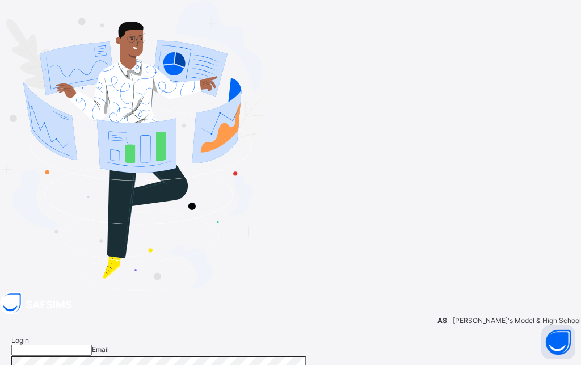
click at [92, 344] on input "email" at bounding box center [51, 349] width 81 height 11
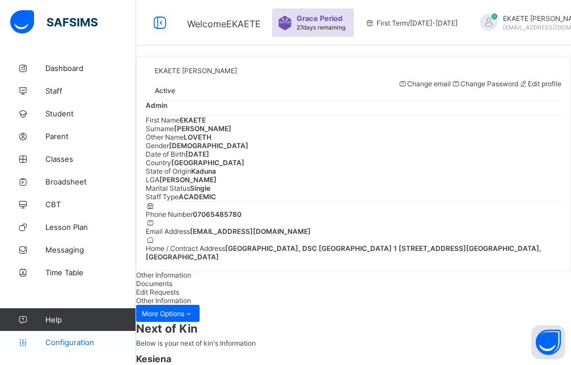
click at [77, 346] on span "Configuration" at bounding box center [90, 342] width 90 height 9
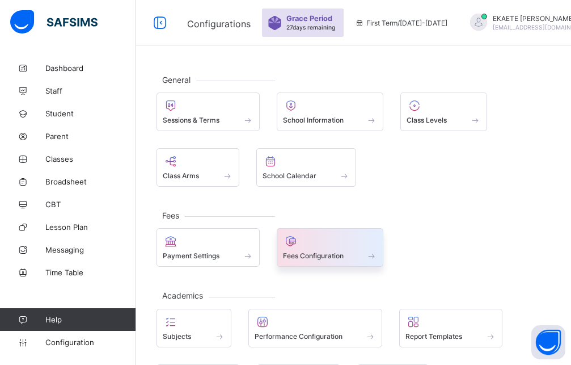
click at [348, 262] on div "Fees Configuration" at bounding box center [330, 247] width 107 height 39
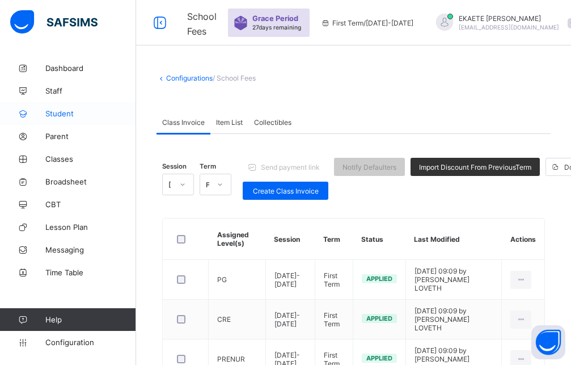
click at [80, 115] on span "Student" at bounding box center [90, 113] width 91 height 9
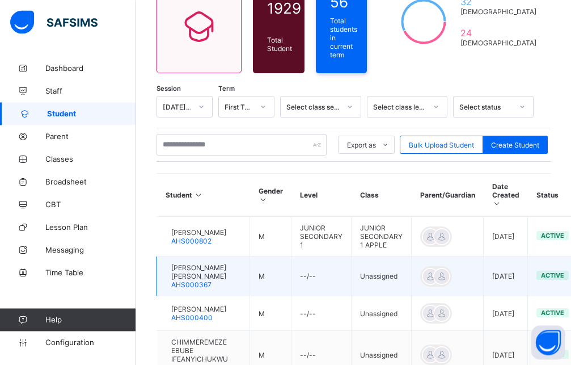
scroll to position [116, 0]
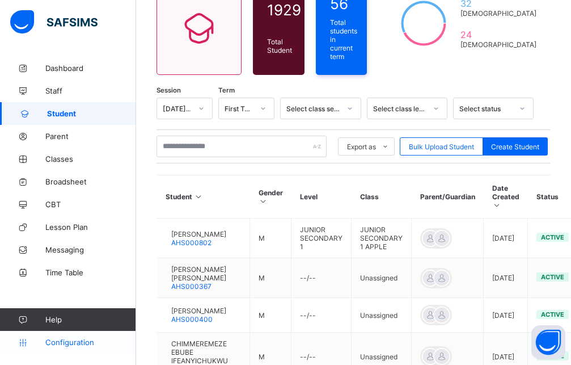
click at [85, 341] on span "Configuration" at bounding box center [90, 342] width 90 height 9
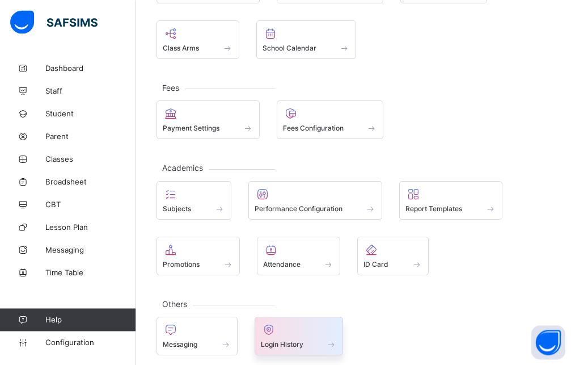
scroll to position [135, 0]
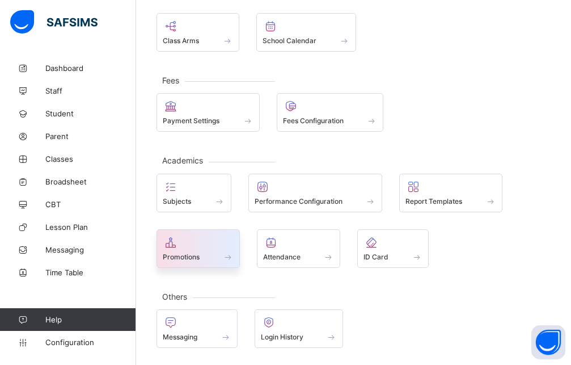
click at [214, 257] on div "Promotions" at bounding box center [198, 257] width 71 height 10
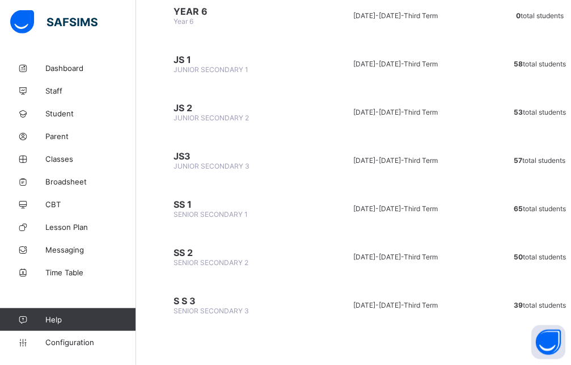
scroll to position [730, 0]
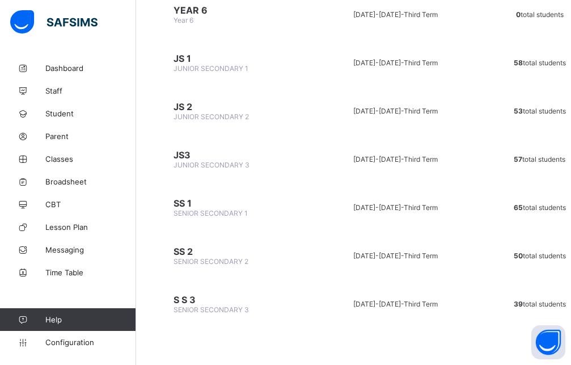
click at [223, 307] on span "SENIOR SECONDARY 3" at bounding box center [211, 309] width 75 height 9
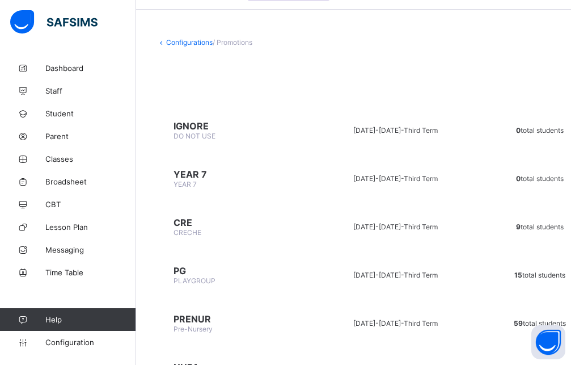
scroll to position [0, 0]
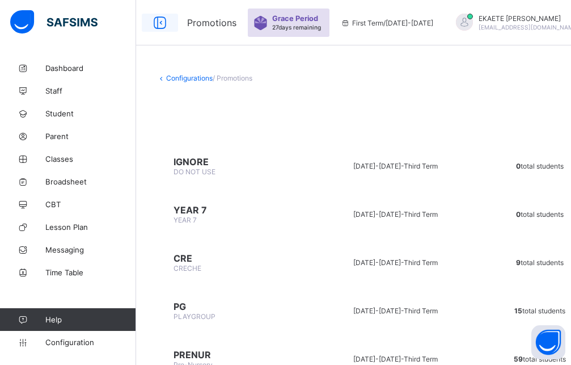
click at [161, 25] on icon at bounding box center [159, 23] width 19 height 16
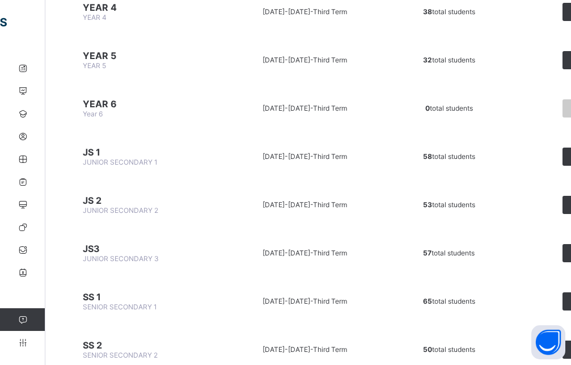
scroll to position [730, 0]
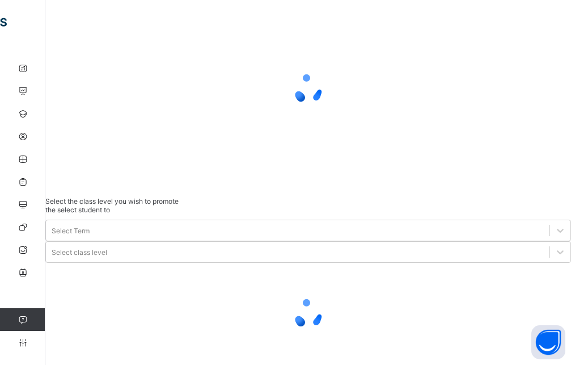
scroll to position [37, 0]
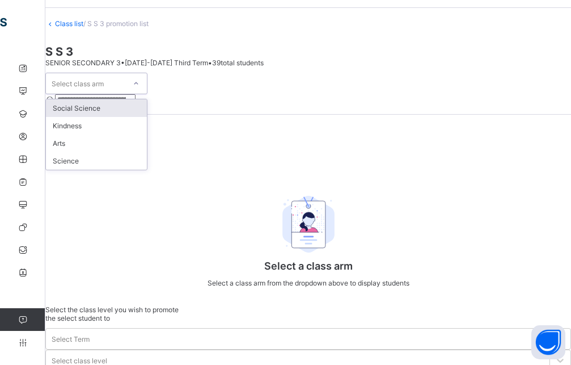
click at [140, 89] on icon at bounding box center [136, 83] width 7 height 11
click at [19, 343] on icon at bounding box center [22, 342] width 45 height 9
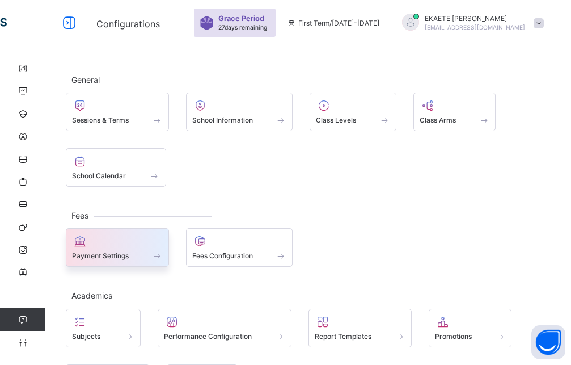
click at [111, 257] on span "Payment Settings" at bounding box center [100, 255] width 57 height 9
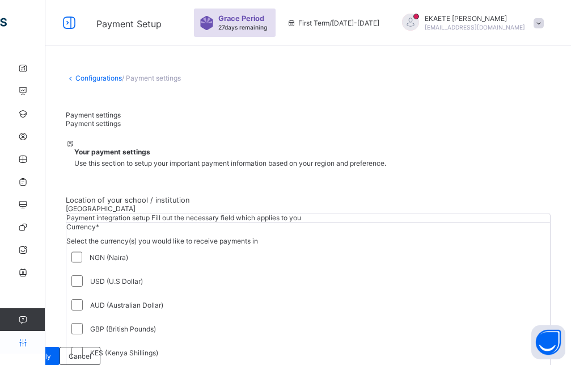
click at [24, 343] on icon at bounding box center [22, 342] width 45 height 9
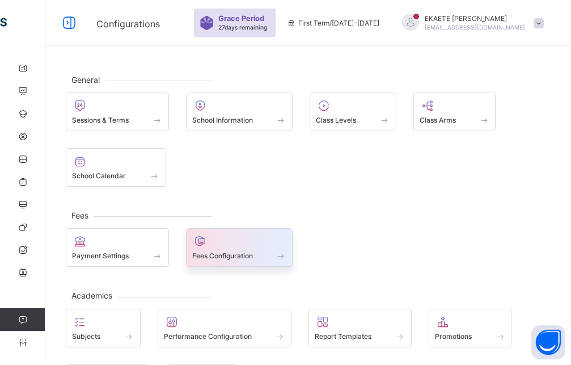
click at [239, 250] on span at bounding box center [239, 249] width 95 height 3
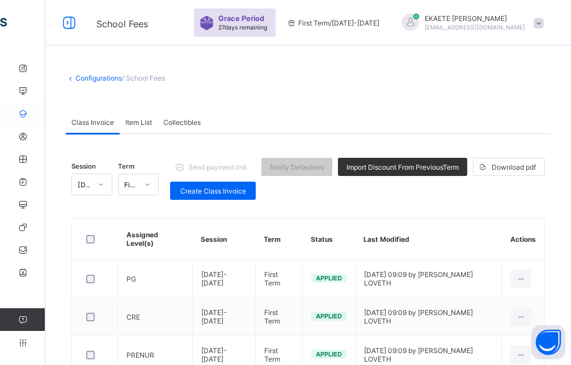
click at [26, 114] on icon at bounding box center [22, 113] width 45 height 9
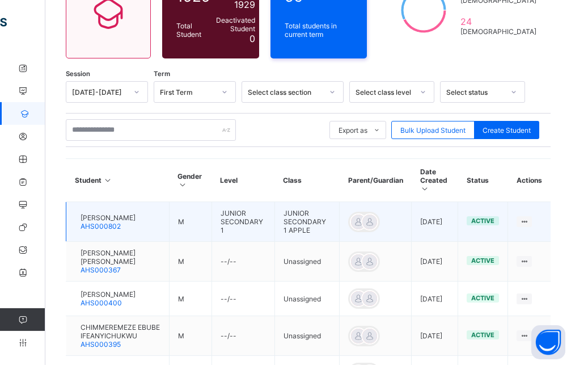
scroll to position [174, 0]
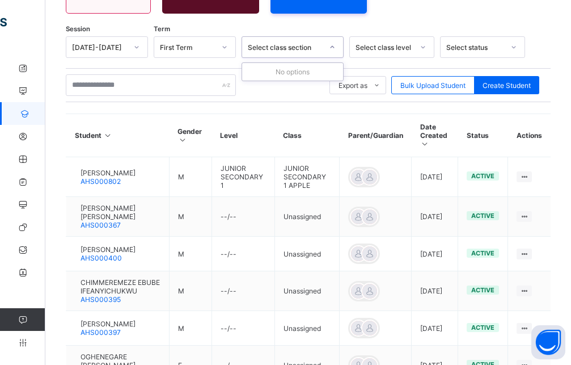
click at [285, 43] on div "Select class section" at bounding box center [285, 47] width 75 height 9
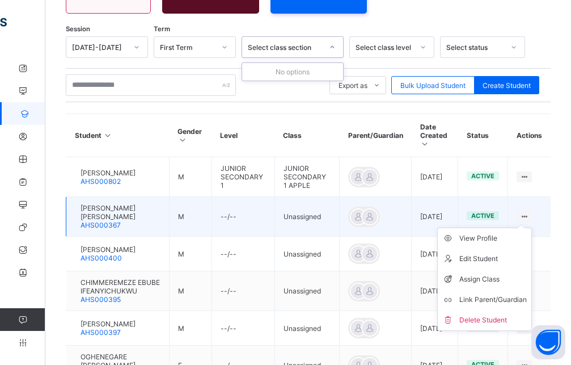
click at [532, 228] on ul "View Profile Edit Student Assign Class Link Parent/Guardian Delete Student" at bounding box center [484, 279] width 95 height 103
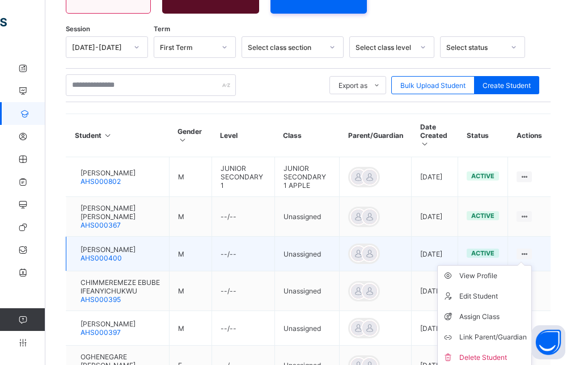
click at [532, 265] on ul "View Profile Edit Student Assign Class Link Parent/Guardian Delete Student" at bounding box center [484, 316] width 95 height 103
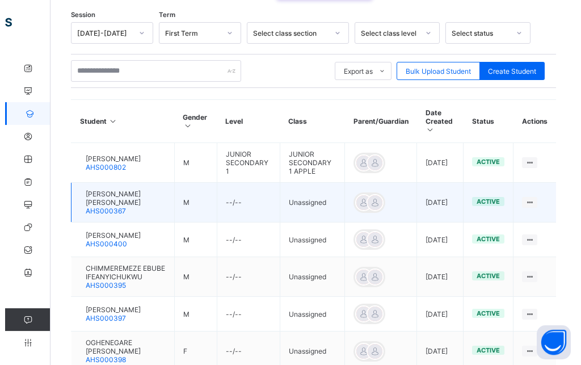
scroll to position [90, 0]
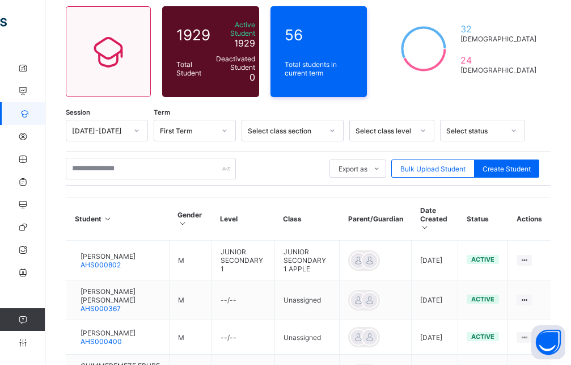
click at [496, 127] on div "Select status" at bounding box center [475, 131] width 58 height 9
click at [417, 123] on div at bounding box center [423, 130] width 19 height 18
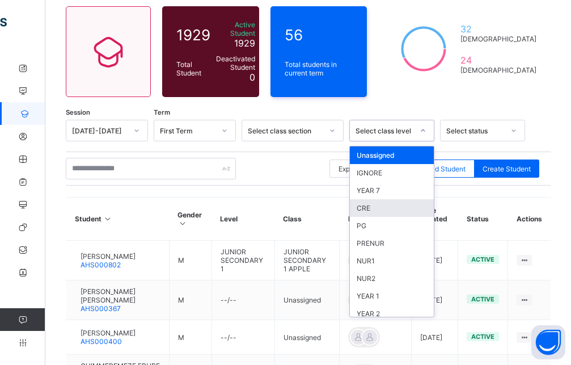
click at [372, 204] on div "CRE" at bounding box center [392, 208] width 84 height 18
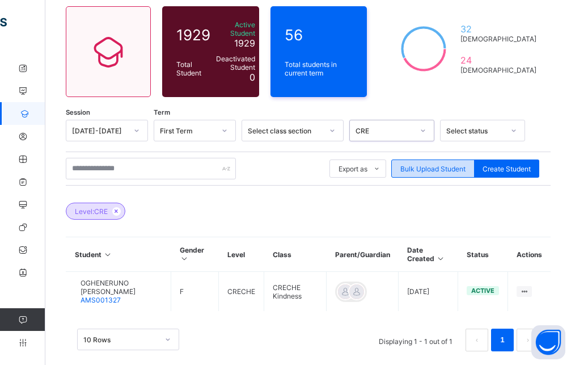
click at [448, 166] on span "Bulk Upload Student" at bounding box center [433, 169] width 65 height 9
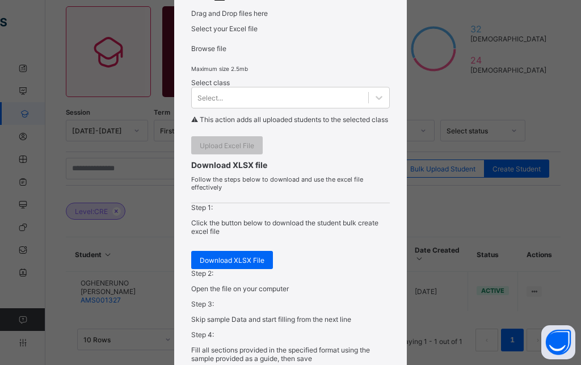
scroll to position [153, 0]
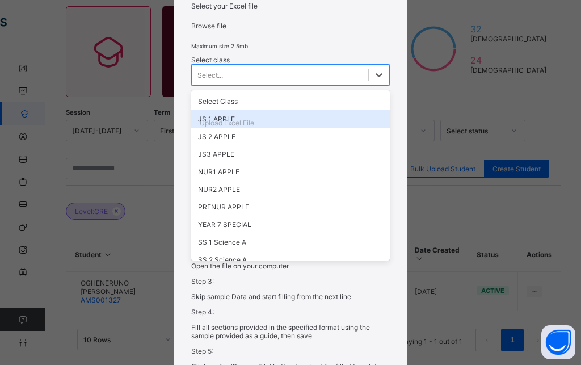
click at [261, 86] on div "option JS 1 APPLE focused, 2 of 55. 55 results available. Use Up and Down to ch…" at bounding box center [290, 75] width 199 height 22
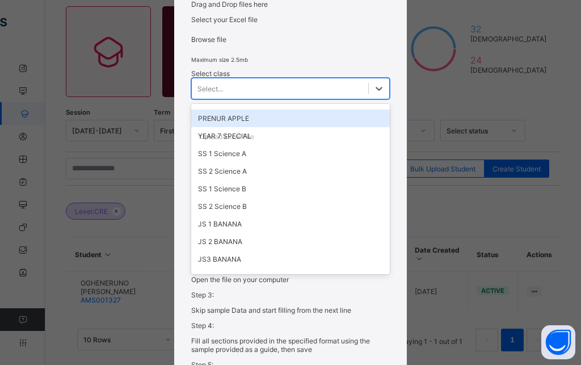
scroll to position [32, 0]
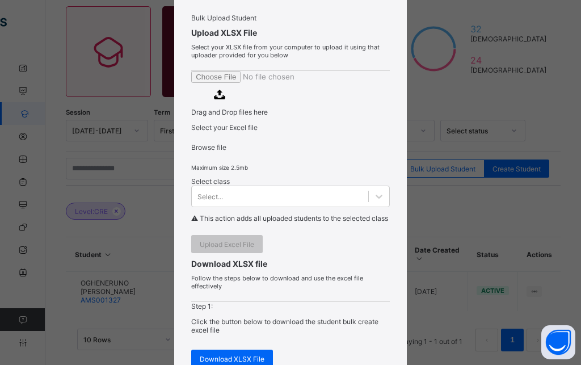
click at [432, 106] on div "Bulk Upload Student Upload XLSX File Select your XLSX file from your computer t…" at bounding box center [290, 182] width 581 height 365
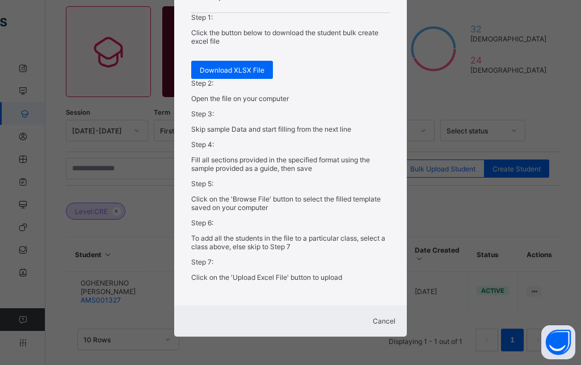
scroll to position [511, 0]
click at [373, 317] on span "Cancel" at bounding box center [384, 321] width 23 height 9
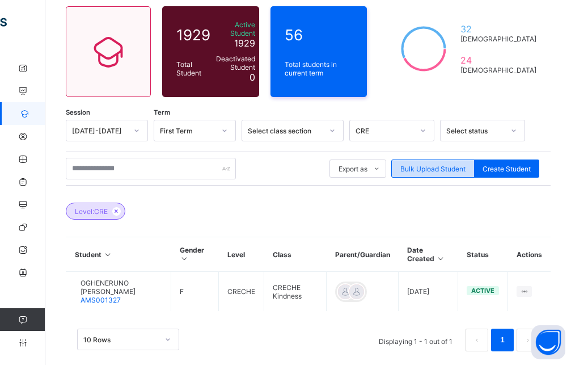
click at [461, 165] on span "Bulk Upload Student" at bounding box center [433, 169] width 65 height 9
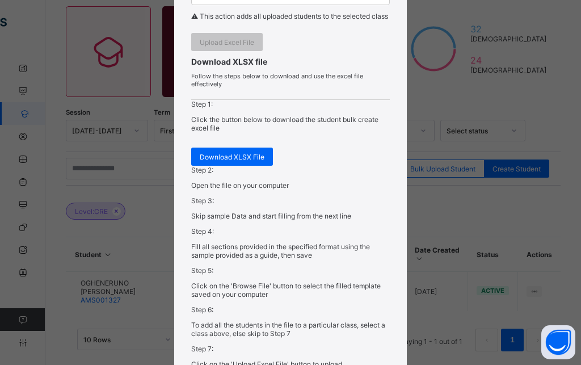
scroll to position [255, 0]
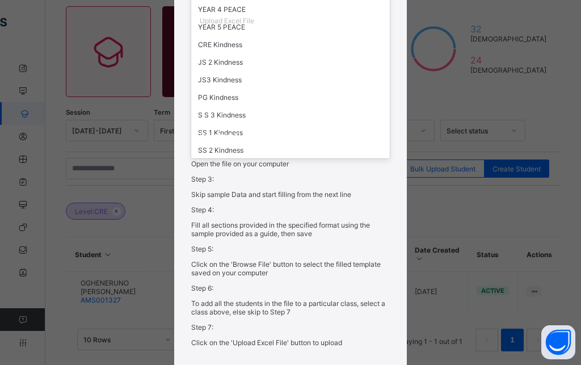
scroll to position [440, 0]
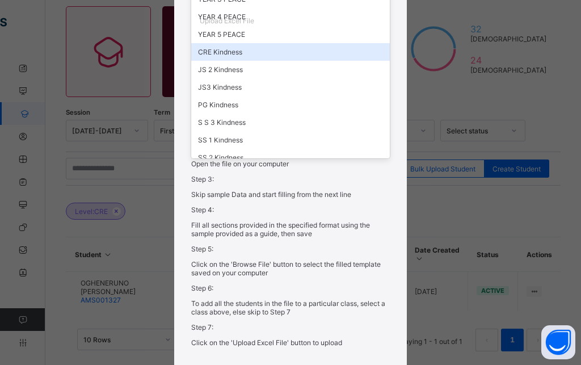
click at [240, 61] on div "CRE Kindness" at bounding box center [290, 52] width 199 height 18
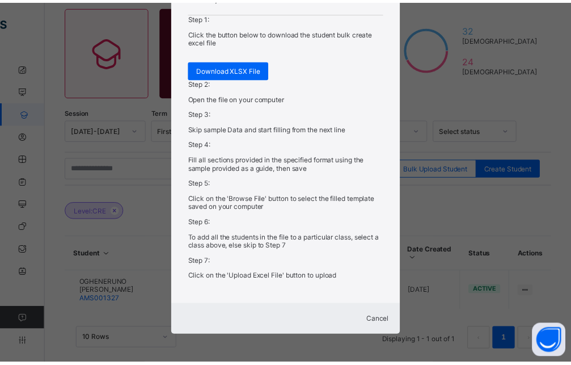
scroll to position [357, 0]
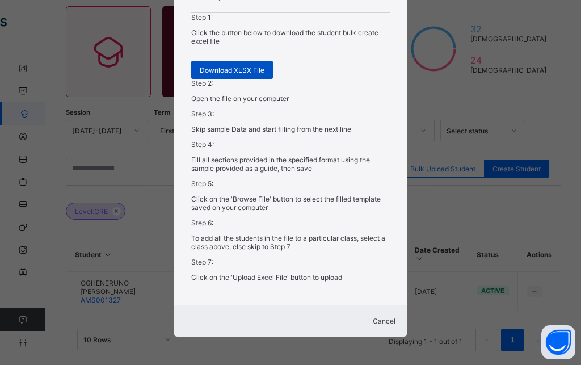
click at [229, 74] on span "Download XLSX File" at bounding box center [232, 70] width 65 height 9
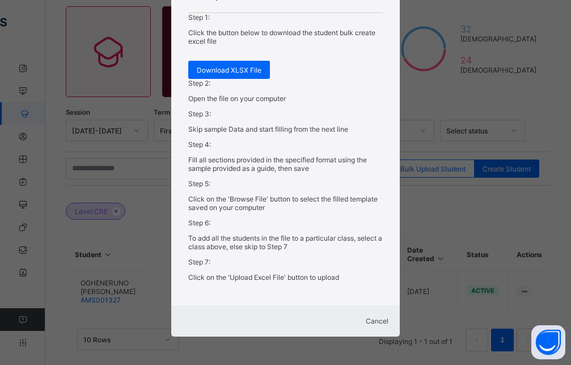
click at [554, 68] on div "Bulk Upload Student Upload XLSX File Select your XLSX file from your computer t…" at bounding box center [285, 182] width 571 height 365
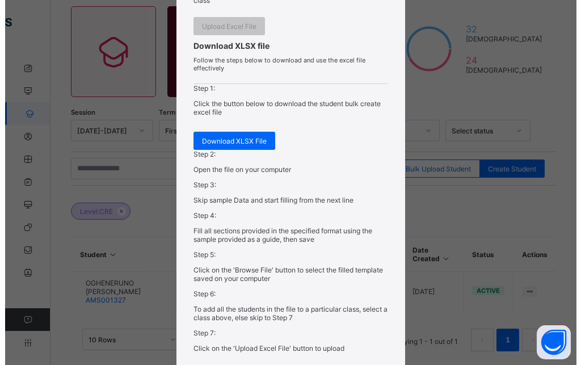
scroll to position [255, 0]
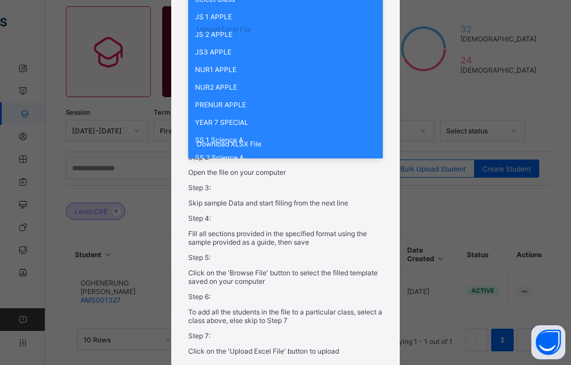
click at [243, 96] on div "NUR2 APPLE" at bounding box center [285, 87] width 195 height 18
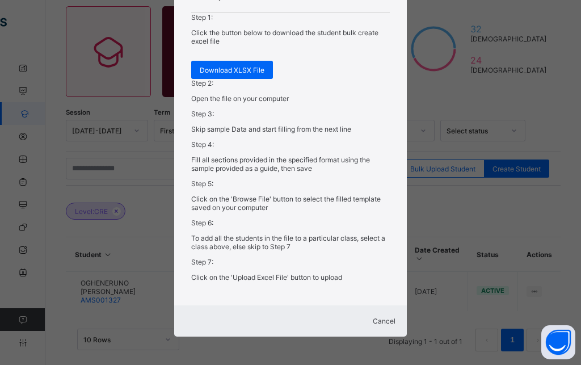
scroll to position [511, 0]
click at [373, 317] on span "Cancel" at bounding box center [384, 321] width 23 height 9
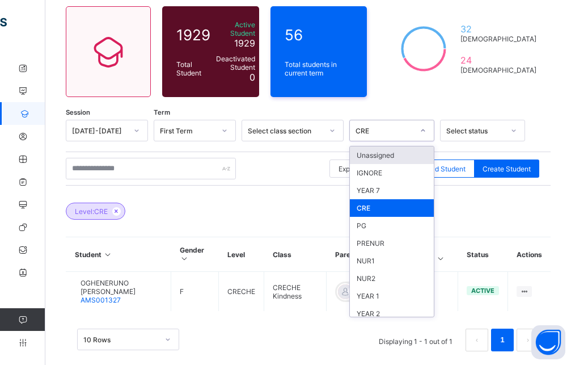
click at [409, 133] on div "CRE" at bounding box center [391, 131] width 85 height 22
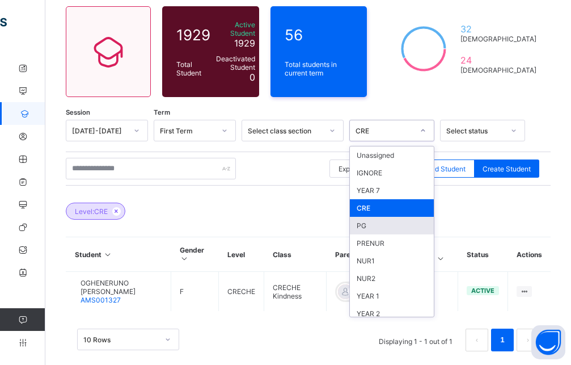
click at [373, 218] on div "PG" at bounding box center [392, 226] width 84 height 18
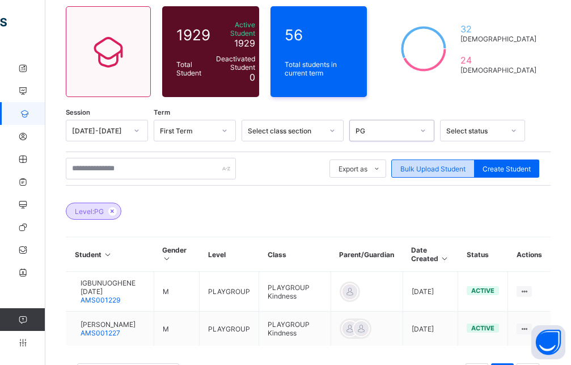
click at [453, 165] on span "Bulk Upload Student" at bounding box center [433, 169] width 65 height 9
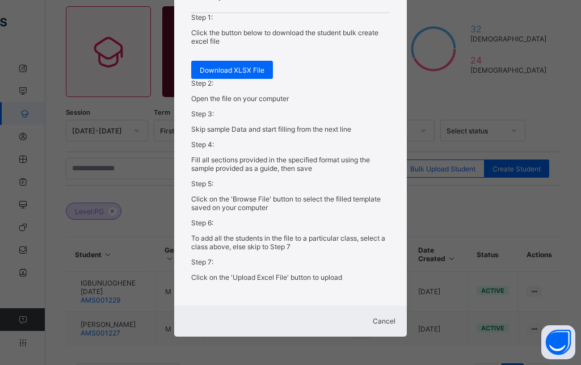
scroll to position [306, 0]
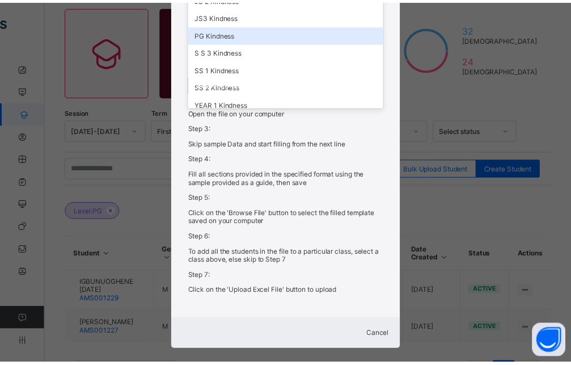
scroll to position [511, 0]
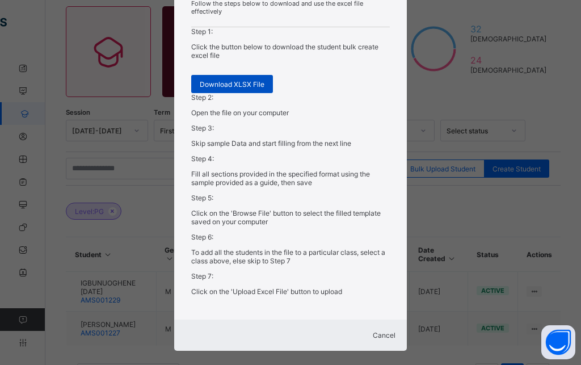
click at [243, 93] on div "Download XLSX File" at bounding box center [232, 84] width 82 height 18
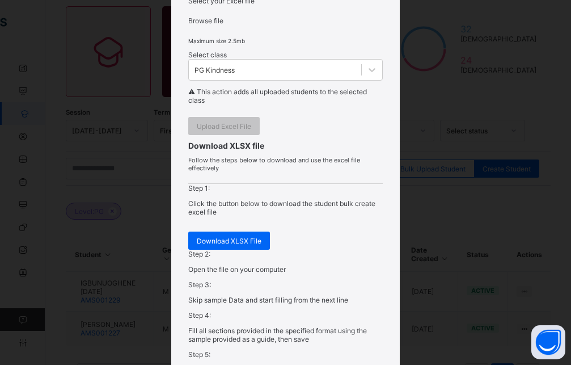
scroll to position [153, 0]
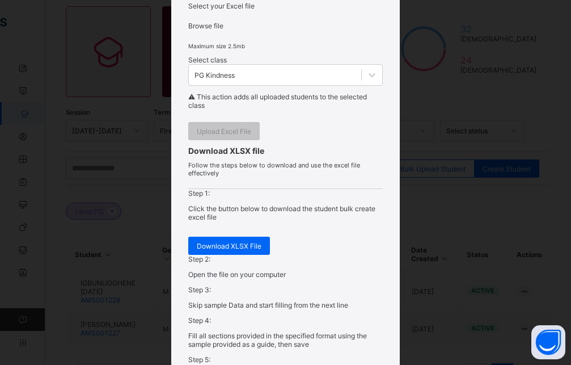
click at [274, 30] on div "Browse file" at bounding box center [285, 26] width 195 height 9
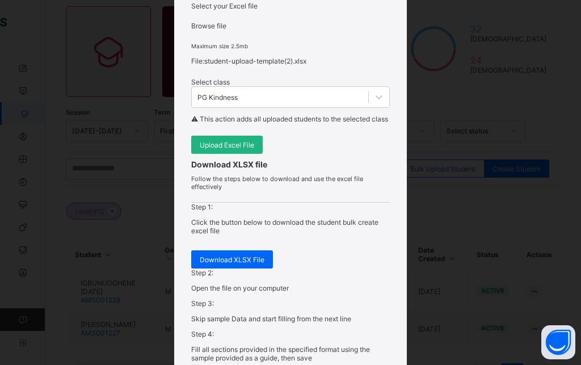
click at [239, 149] on span "Upload Excel File" at bounding box center [227, 145] width 54 height 9
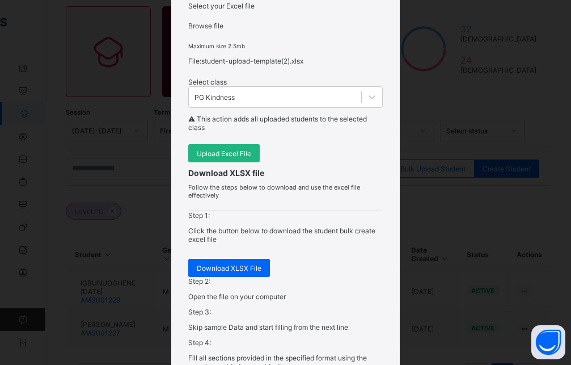
click at [209, 158] on span "Upload Excel File" at bounding box center [224, 153] width 54 height 9
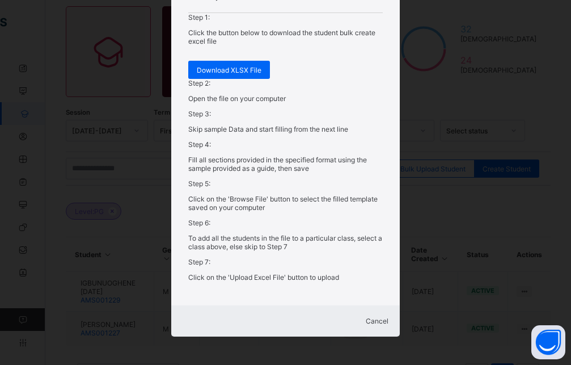
scroll to position [526, 0]
click at [366, 318] on span "Cancel" at bounding box center [377, 321] width 23 height 9
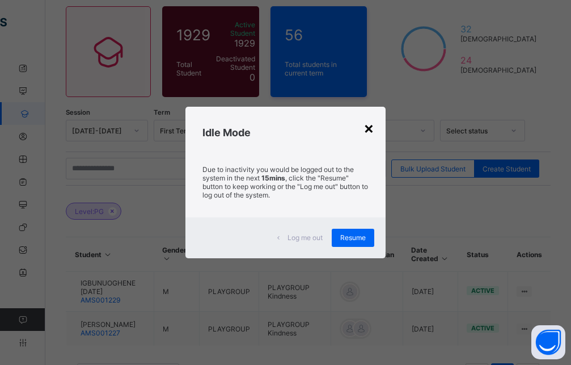
click at [371, 126] on div "×" at bounding box center [369, 127] width 11 height 19
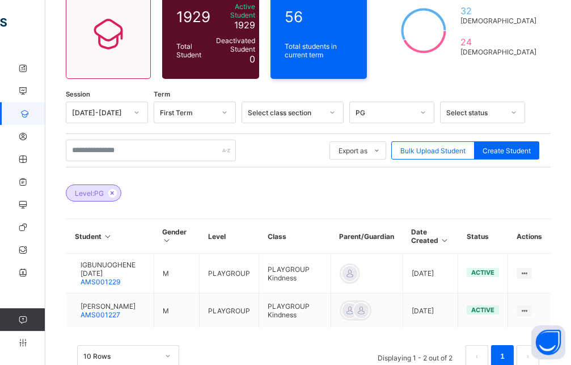
scroll to position [134, 0]
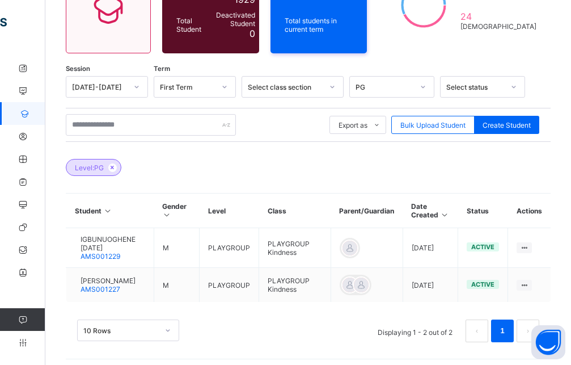
click at [23, 116] on icon at bounding box center [24, 113] width 45 height 9
click at [111, 164] on icon at bounding box center [113, 167] width 10 height 7
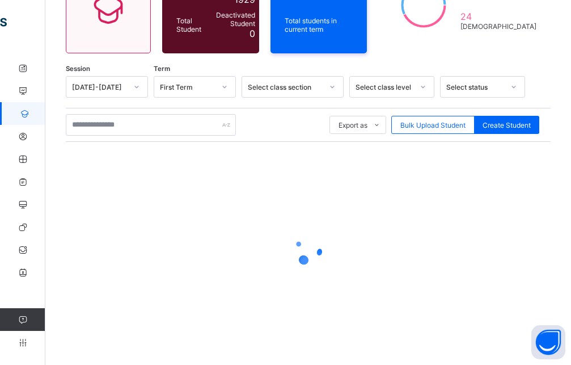
scroll to position [94, 0]
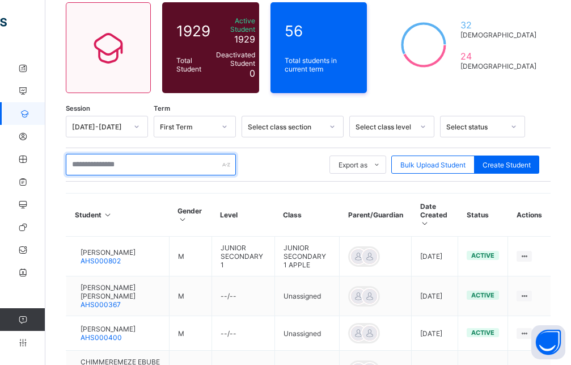
click at [139, 154] on input "text" at bounding box center [151, 165] width 170 height 22
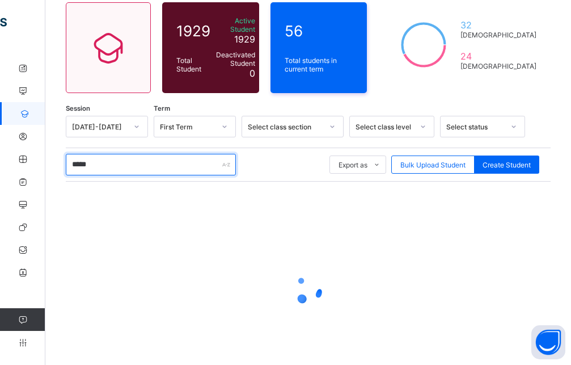
scroll to position [60, 0]
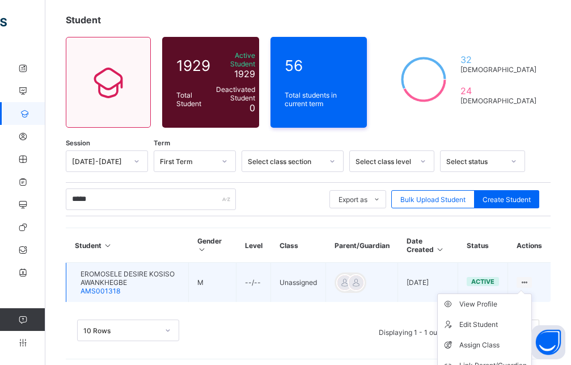
click at [529, 278] on icon at bounding box center [525, 282] width 10 height 9
click at [490, 339] on div "Assign Class" at bounding box center [494, 344] width 68 height 11
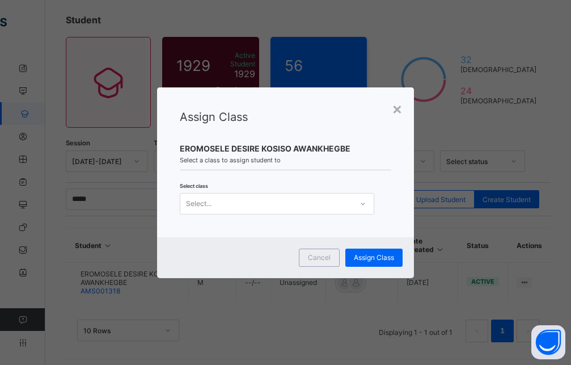
click at [242, 197] on div "Select..." at bounding box center [266, 204] width 172 height 16
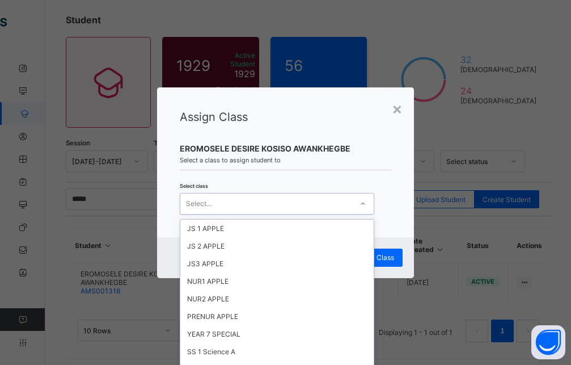
scroll to position [460, 0]
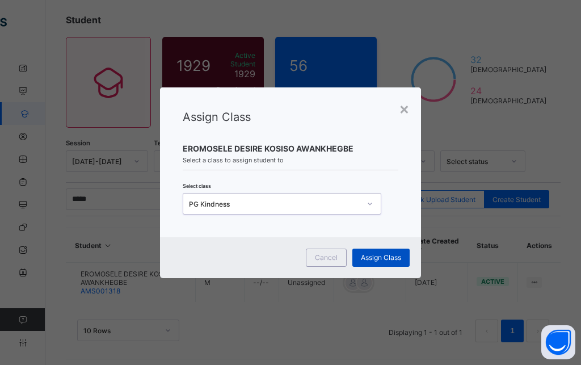
click at [376, 254] on span "Assign Class" at bounding box center [381, 257] width 40 height 9
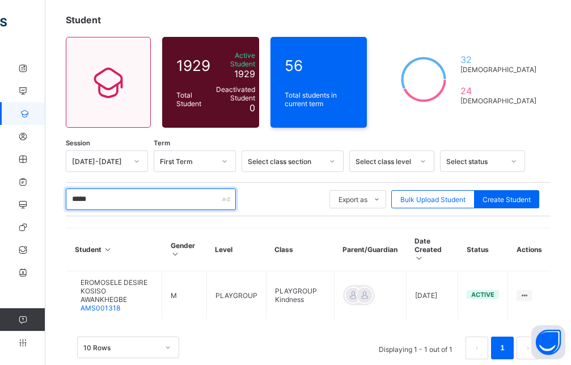
drag, startPoint x: 116, startPoint y: 196, endPoint x: 64, endPoint y: 195, distance: 52.8
click at [66, 195] on input "*****" at bounding box center [151, 199] width 170 height 22
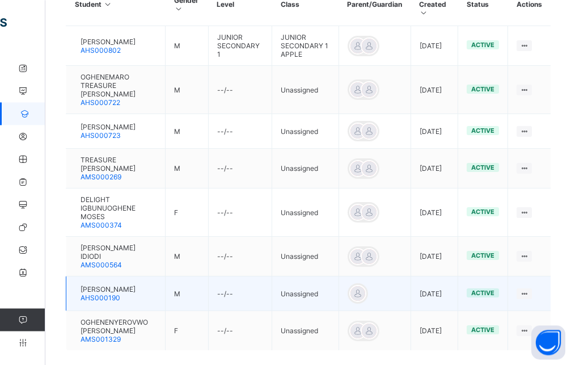
scroll to position [341, 0]
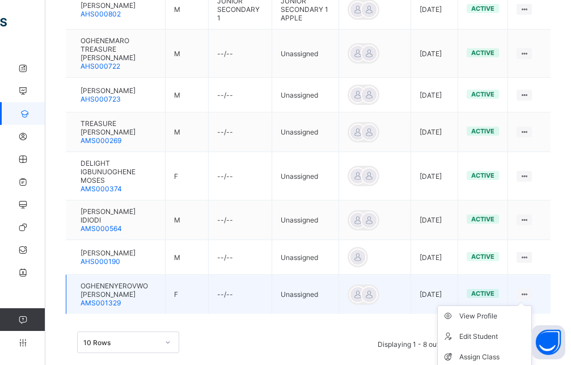
click at [529, 290] on icon at bounding box center [525, 294] width 10 height 9
click at [532, 305] on ul "View Profile Edit Student Assign Class Link Parent/Guardian Delete Student" at bounding box center [484, 356] width 95 height 103
click at [491, 351] on div "Assign Class" at bounding box center [494, 356] width 68 height 11
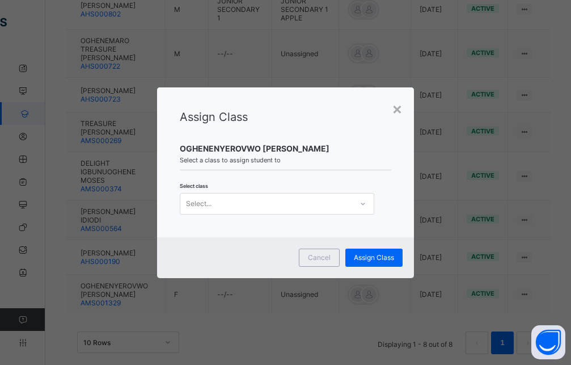
click at [361, 200] on div at bounding box center [362, 204] width 19 height 18
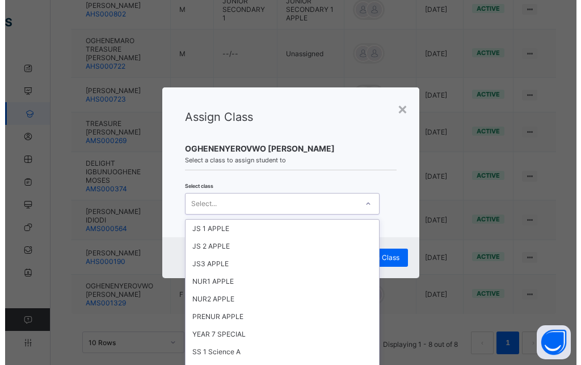
scroll to position [511, 0]
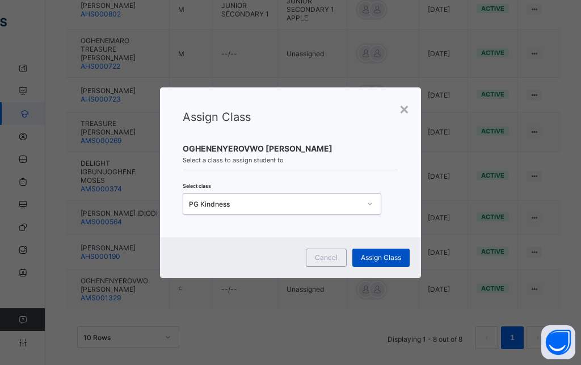
click at [368, 256] on span "Assign Class" at bounding box center [381, 257] width 40 height 9
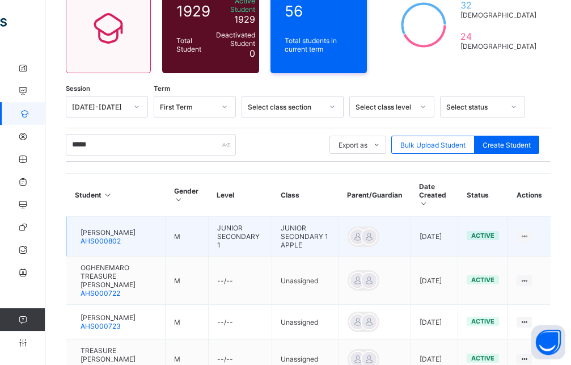
scroll to position [0, 0]
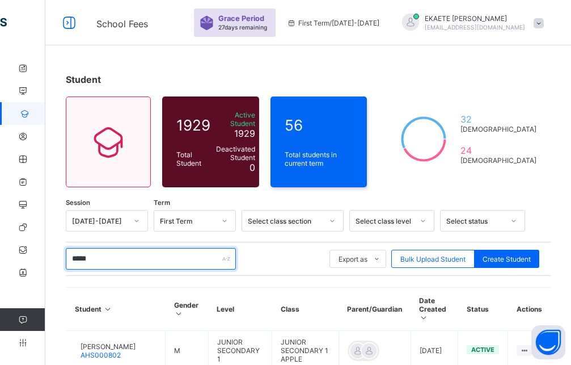
click at [178, 255] on input "*****" at bounding box center [151, 259] width 170 height 22
drag, startPoint x: 117, startPoint y: 247, endPoint x: 70, endPoint y: 256, distance: 48.4
click at [70, 256] on input "*****" at bounding box center [151, 259] width 170 height 22
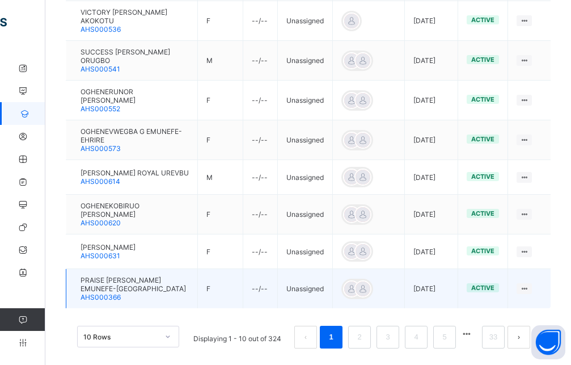
scroll to position [402, 0]
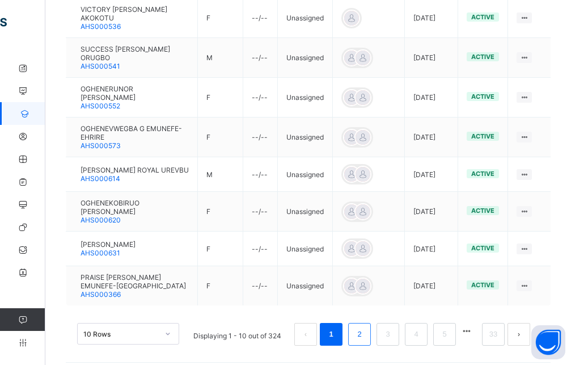
click at [365, 327] on link "2" at bounding box center [359, 334] width 11 height 15
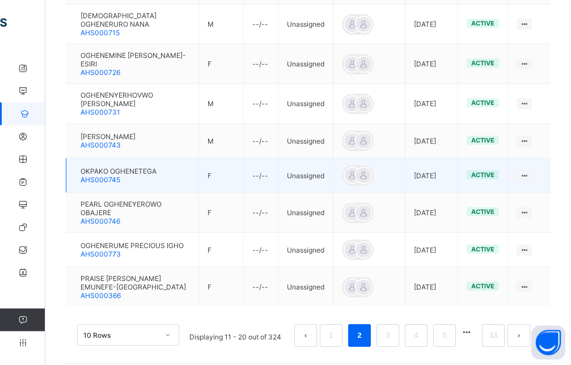
scroll to position [397, 0]
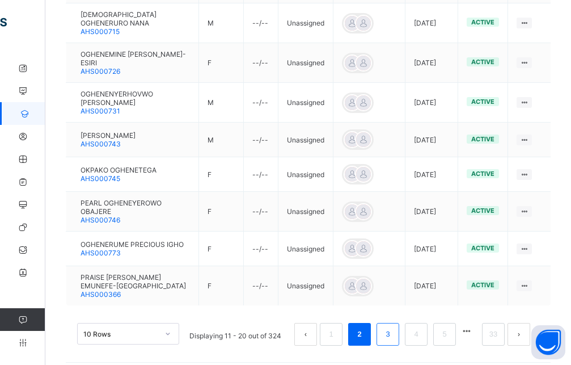
click at [392, 323] on li "3" at bounding box center [388, 334] width 23 height 23
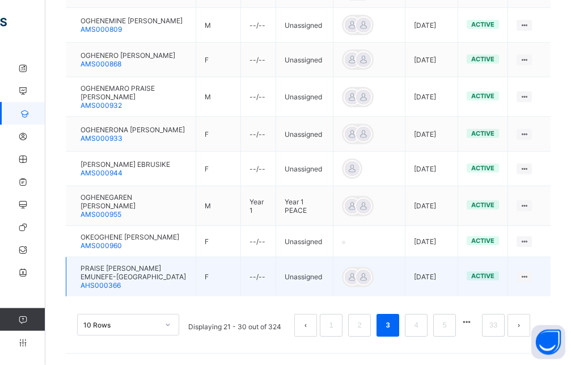
scroll to position [402, 0]
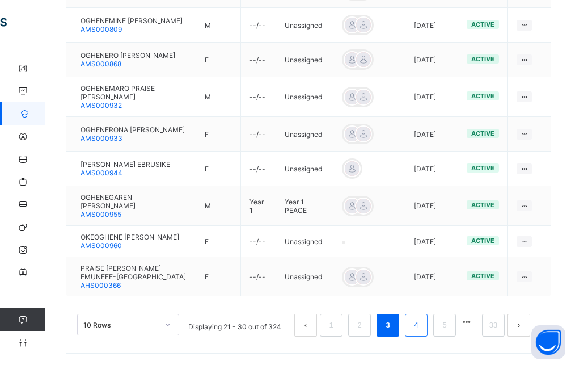
click at [420, 319] on li "4" at bounding box center [416, 325] width 23 height 23
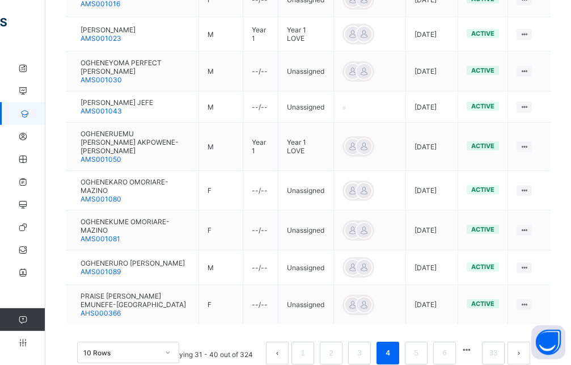
scroll to position [408, 0]
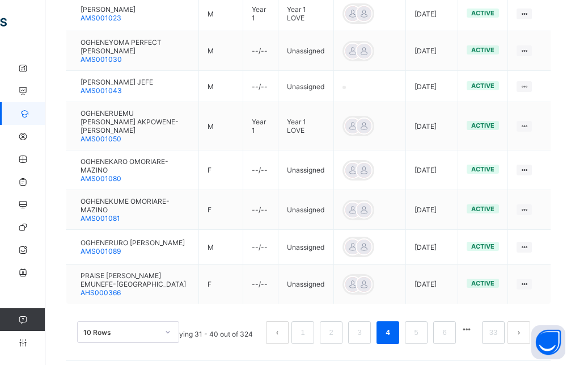
click at [415, 326] on ul "Displaying 31 - 40 out of 324 1 2 3 4 5 6 33" at bounding box center [345, 332] width 389 height 23
click at [422, 330] on link "5" at bounding box center [416, 332] width 11 height 15
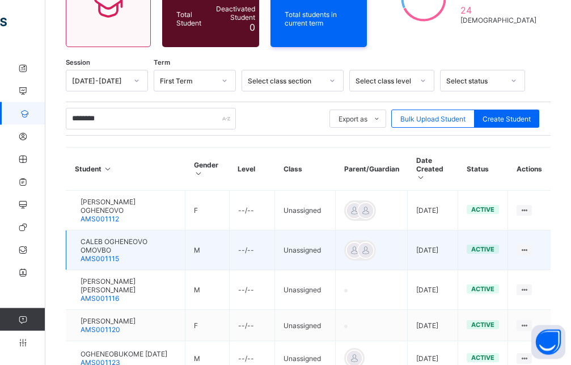
scroll to position [138, 0]
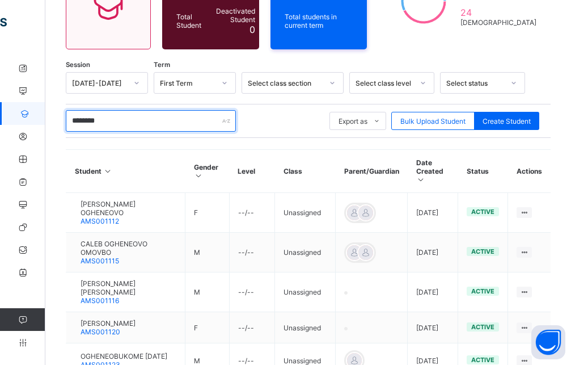
drag, startPoint x: 125, startPoint y: 112, endPoint x: 67, endPoint y: 113, distance: 57.9
click at [67, 113] on input "********" at bounding box center [151, 121] width 170 height 22
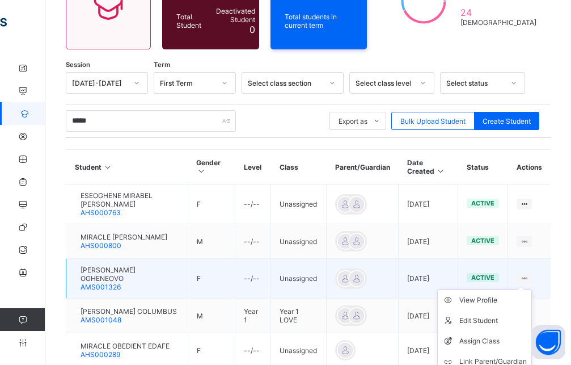
click at [529, 274] on icon at bounding box center [525, 278] width 10 height 9
click at [482, 335] on div "Assign Class" at bounding box center [494, 340] width 68 height 11
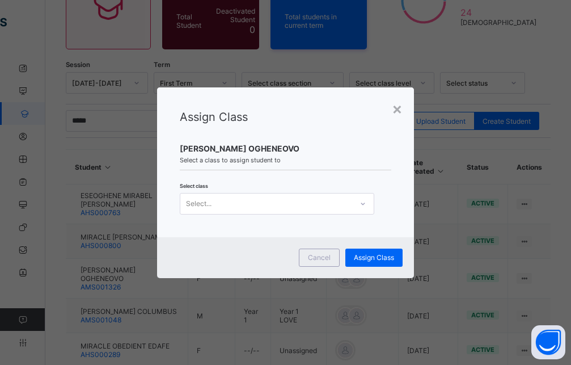
click at [245, 200] on div "Select..." at bounding box center [266, 204] width 172 height 16
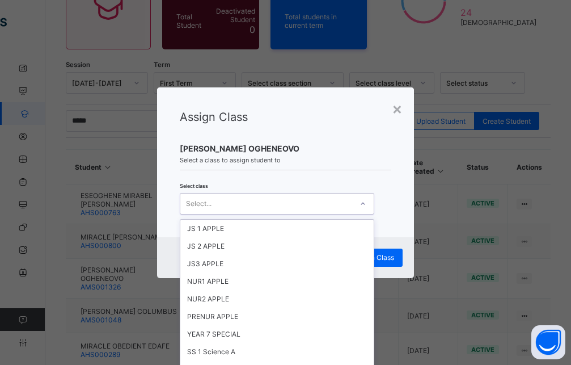
scroll to position [460, 0]
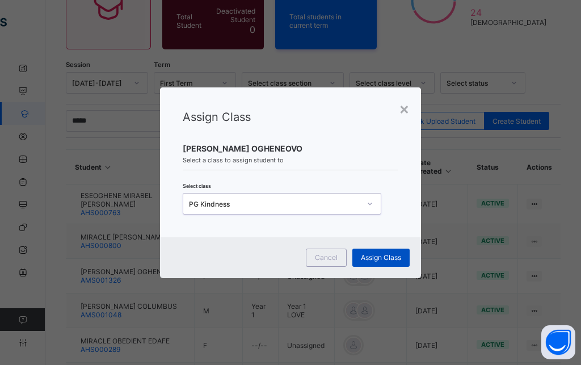
click at [384, 257] on span "Assign Class" at bounding box center [381, 257] width 40 height 9
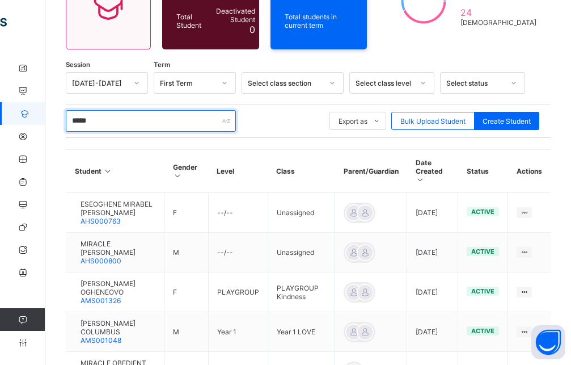
drag, startPoint x: 122, startPoint y: 120, endPoint x: 66, endPoint y: 125, distance: 55.8
click at [66, 125] on input "*****" at bounding box center [151, 121] width 170 height 22
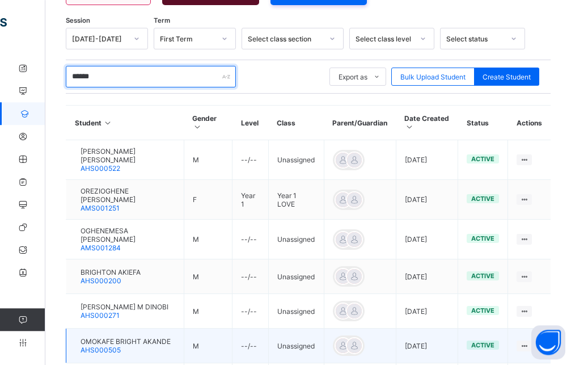
scroll to position [254, 0]
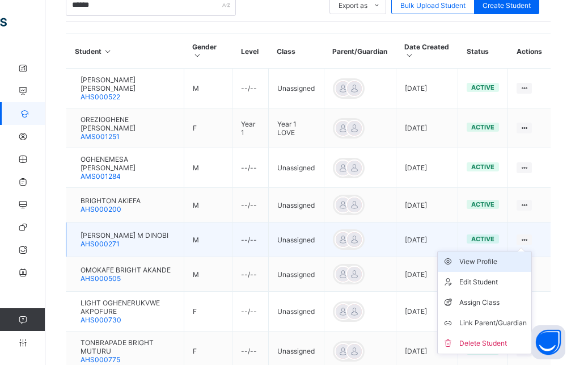
click at [491, 256] on div "View Profile" at bounding box center [494, 261] width 68 height 11
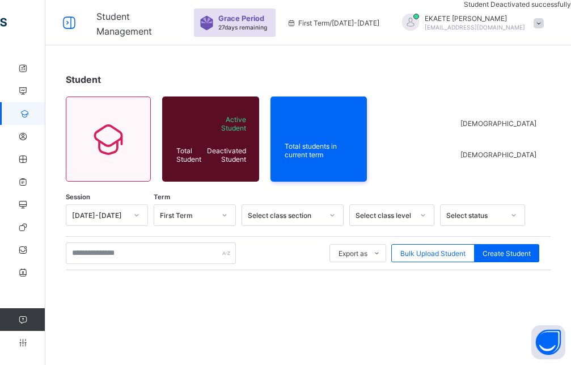
scroll to position [138, 0]
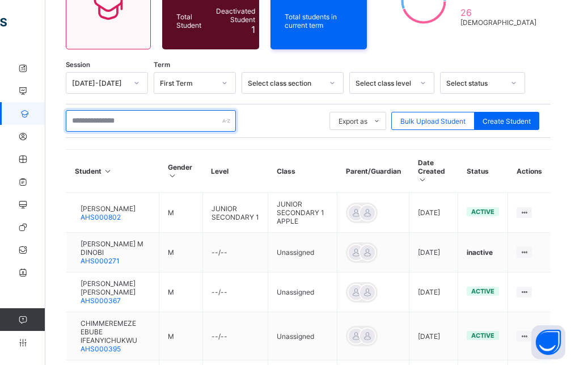
click at [151, 111] on input "text" at bounding box center [151, 121] width 170 height 22
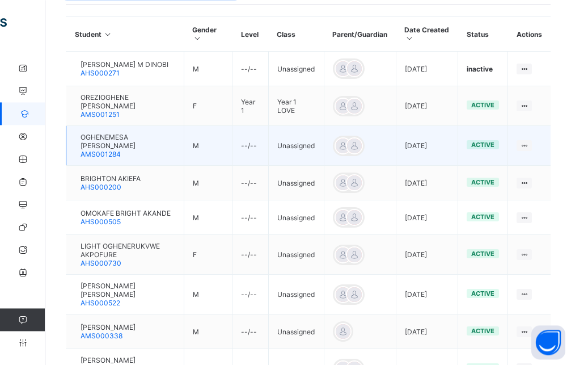
scroll to position [311, 0]
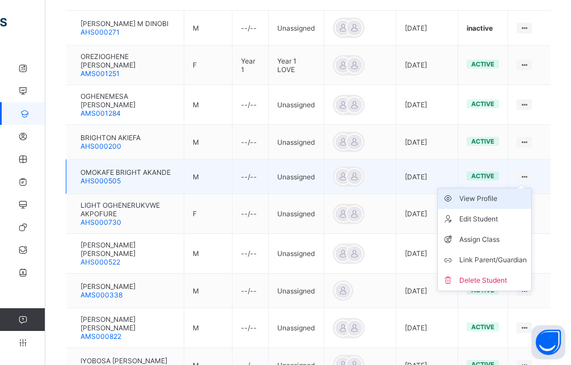
click at [523, 196] on div "View Profile" at bounding box center [494, 198] width 68 height 11
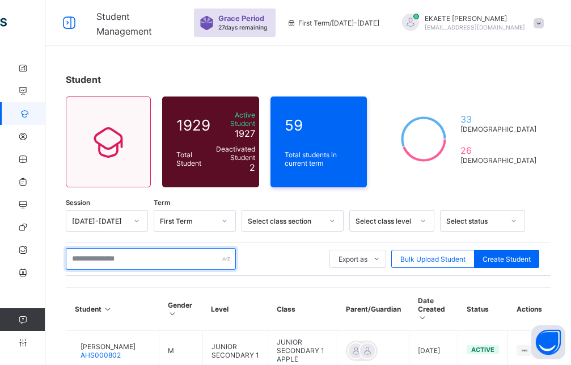
click at [150, 256] on input "text" at bounding box center [151, 259] width 170 height 22
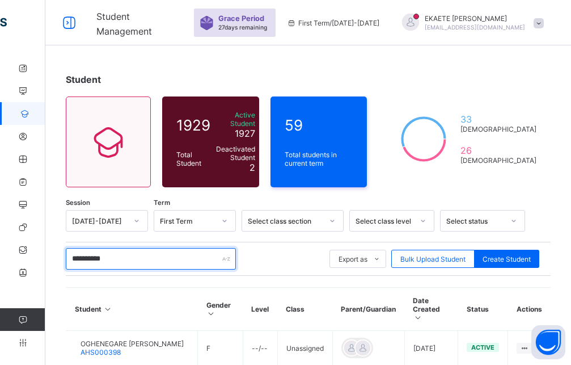
drag, startPoint x: 140, startPoint y: 255, endPoint x: 65, endPoint y: 258, distance: 74.9
click at [66, 258] on input "**********" at bounding box center [151, 259] width 170 height 22
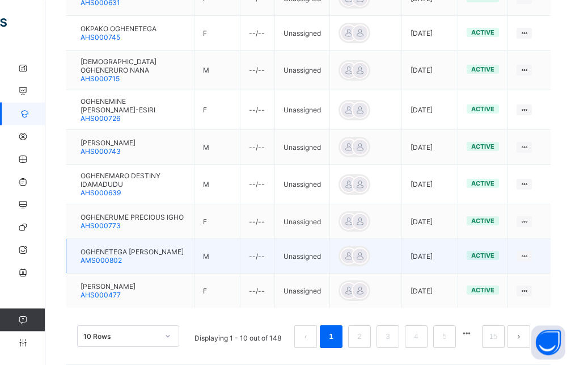
scroll to position [402, 0]
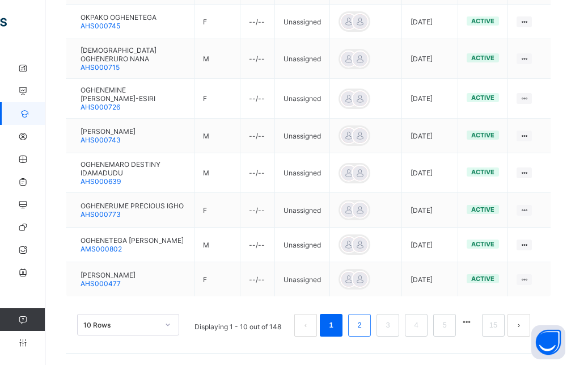
click at [364, 327] on li "2" at bounding box center [359, 325] width 23 height 23
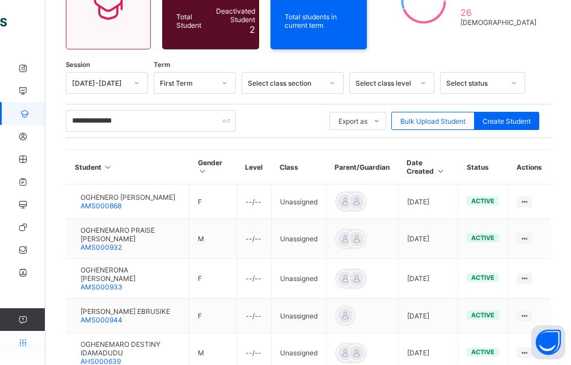
click at [27, 340] on icon at bounding box center [22, 342] width 45 height 9
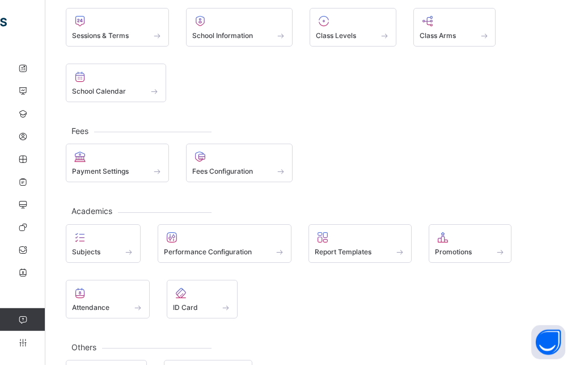
scroll to position [77, 0]
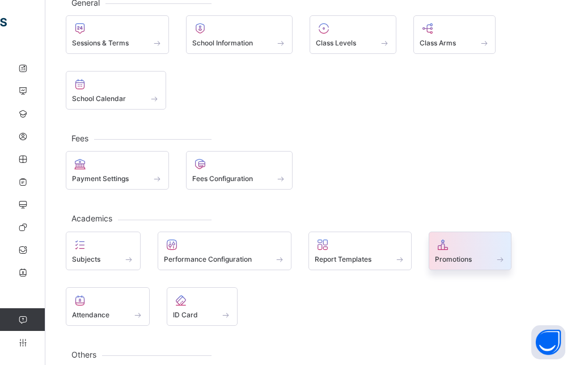
click at [448, 246] on icon at bounding box center [443, 245] width 16 height 14
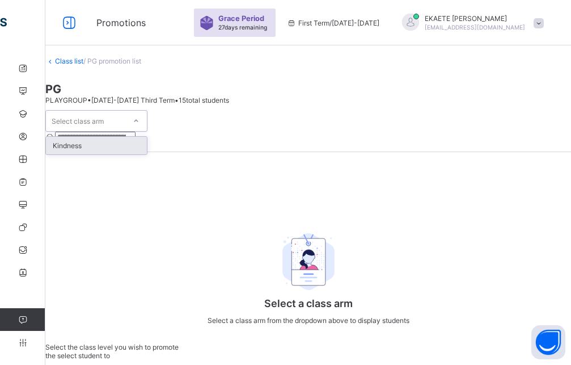
click at [146, 119] on div at bounding box center [136, 121] width 19 height 18
click at [147, 141] on div "Kindness" at bounding box center [96, 146] width 101 height 18
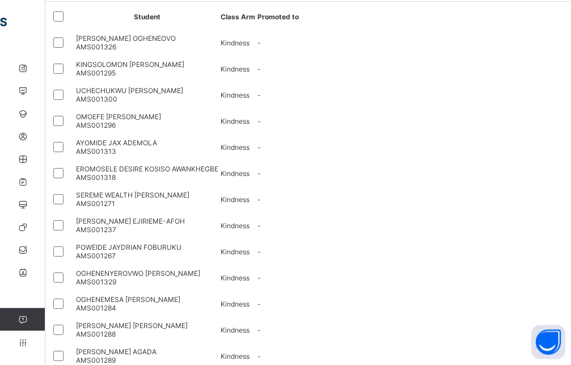
scroll to position [51, 0]
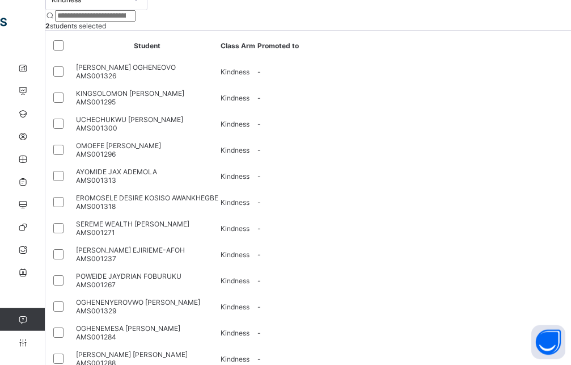
scroll to position [0, 0]
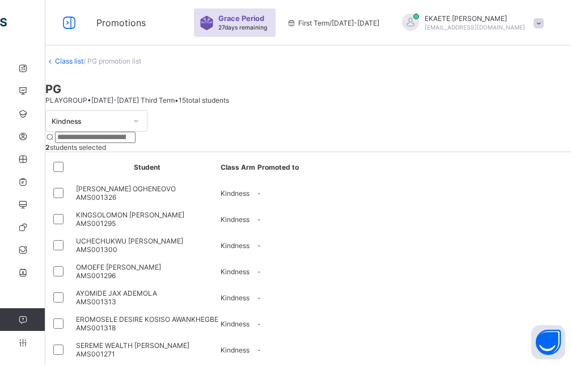
drag, startPoint x: 496, startPoint y: 143, endPoint x: 495, endPoint y: 149, distance: 6.3
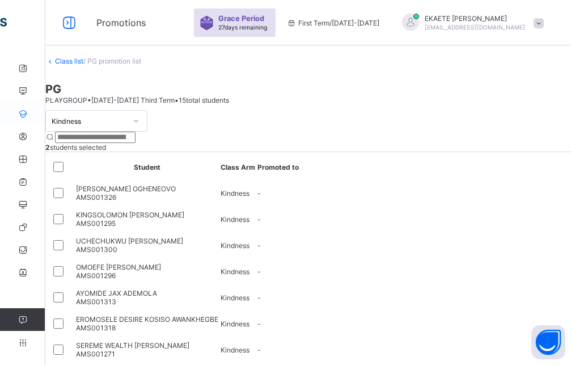
click at [28, 118] on link "Student" at bounding box center [68, 113] width 136 height 23
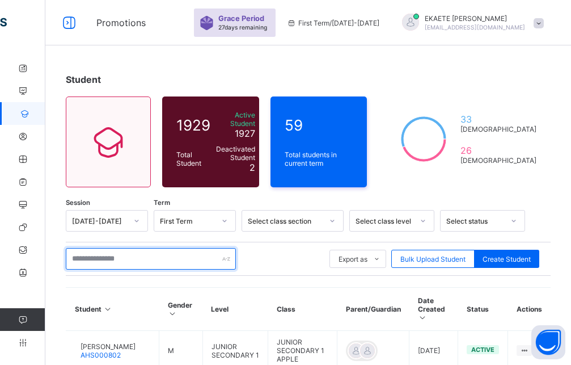
click at [140, 260] on input "text" at bounding box center [151, 259] width 170 height 22
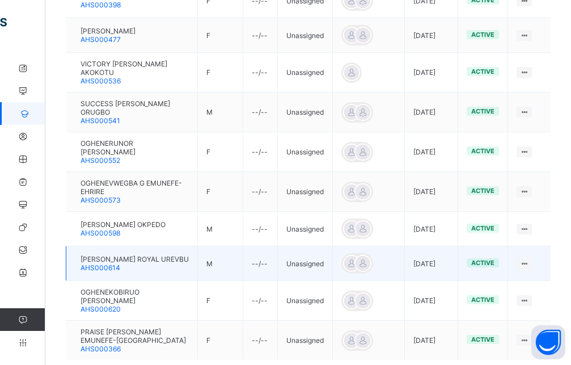
scroll to position [402, 0]
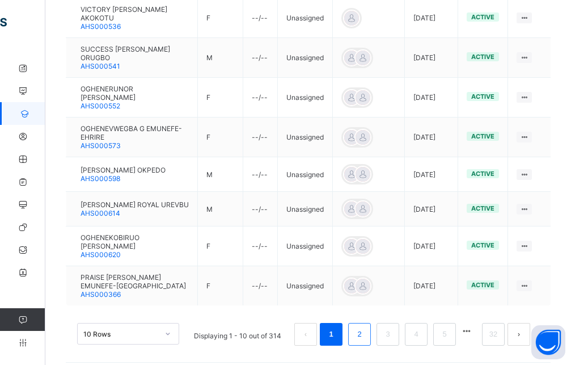
click at [365, 331] on link "2" at bounding box center [359, 334] width 11 height 15
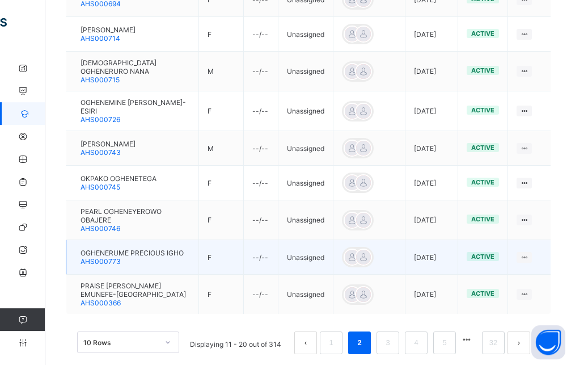
scroll to position [407, 0]
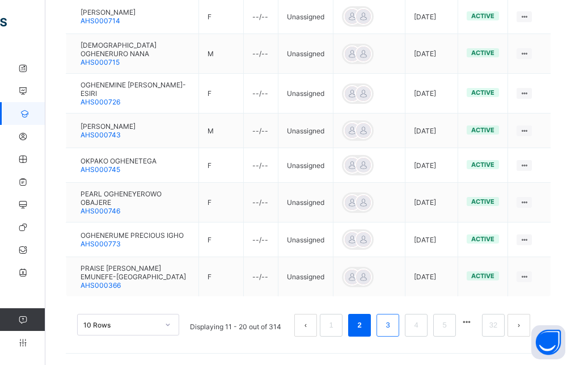
click at [393, 329] on link "3" at bounding box center [387, 325] width 11 height 15
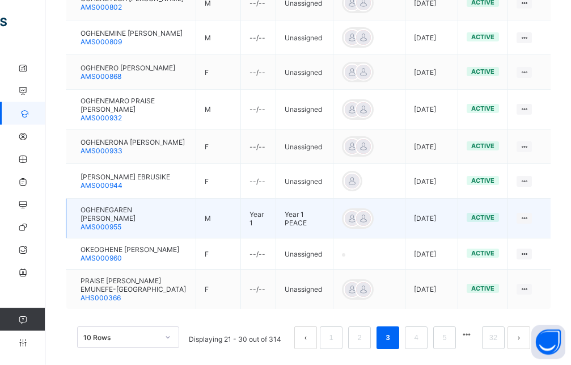
scroll to position [402, 0]
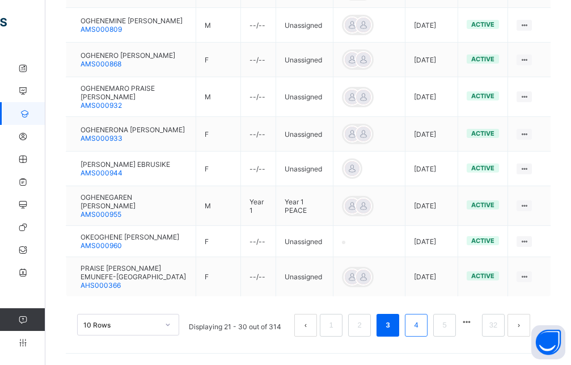
click at [422, 323] on link "4" at bounding box center [416, 325] width 11 height 15
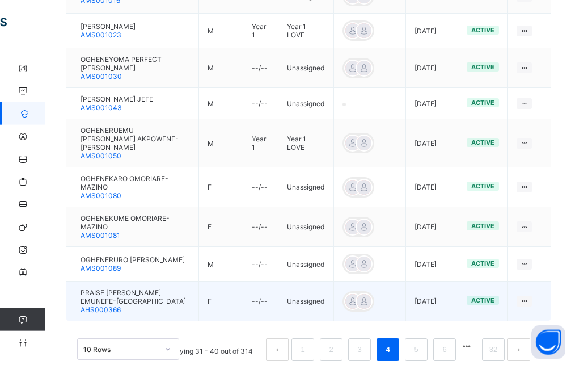
scroll to position [408, 0]
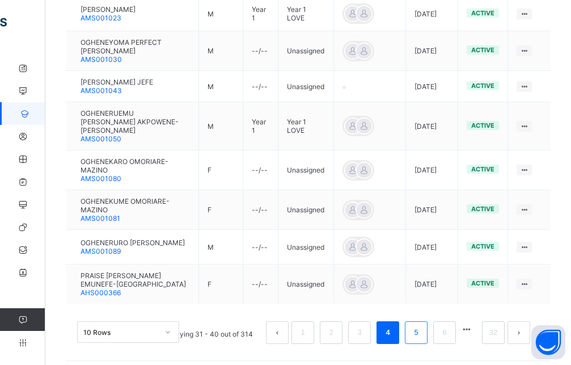
click at [422, 331] on link "5" at bounding box center [416, 332] width 11 height 15
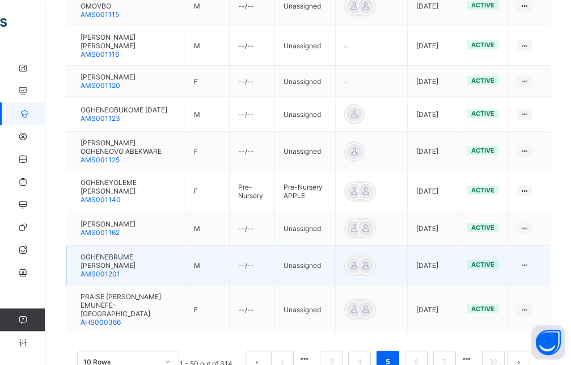
scroll to position [420, 0]
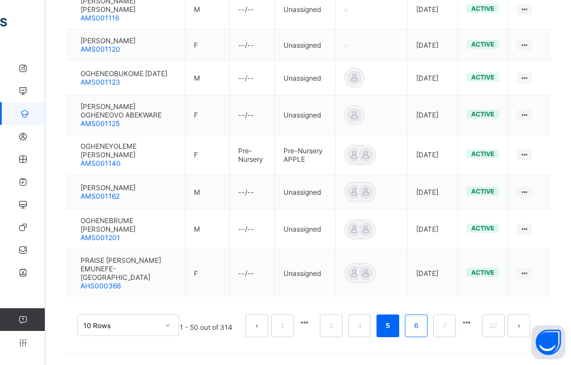
click at [422, 329] on link "6" at bounding box center [416, 325] width 11 height 15
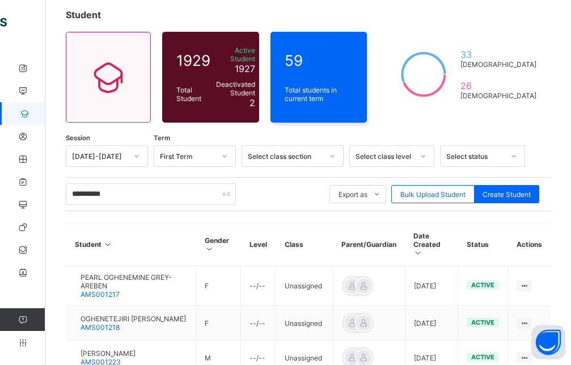
scroll to position [0, 0]
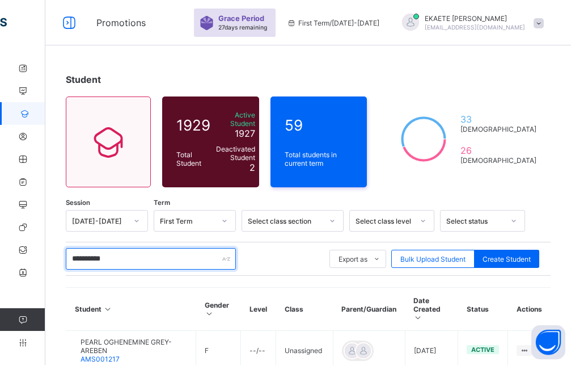
drag, startPoint x: 152, startPoint y: 260, endPoint x: 65, endPoint y: 264, distance: 87.5
click at [66, 266] on input "**********" at bounding box center [151, 259] width 170 height 22
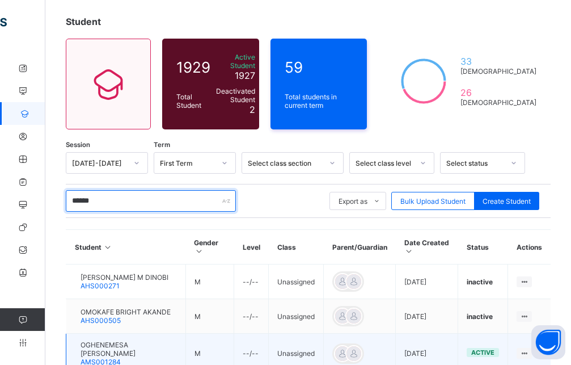
scroll to position [174, 0]
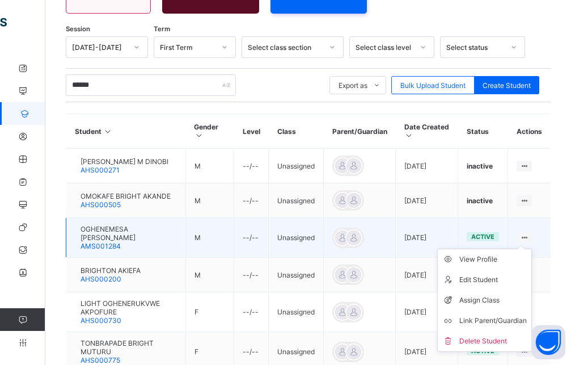
click at [529, 233] on icon at bounding box center [525, 237] width 10 height 9
click at [502, 294] on div "Assign Class" at bounding box center [494, 299] width 68 height 11
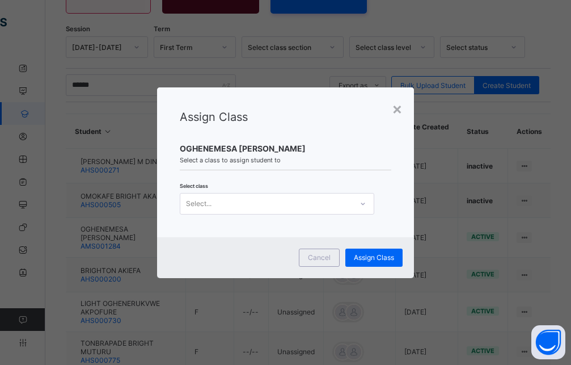
click at [233, 205] on div "Select..." at bounding box center [266, 204] width 172 height 16
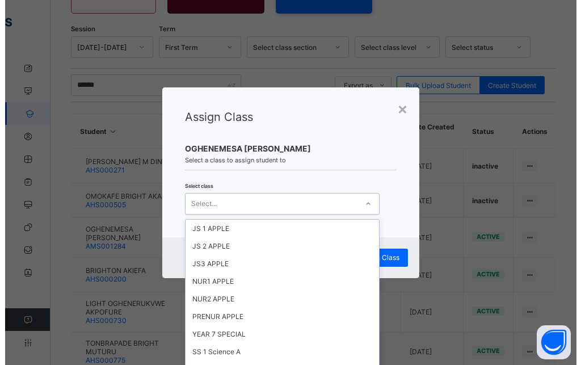
scroll to position [511, 0]
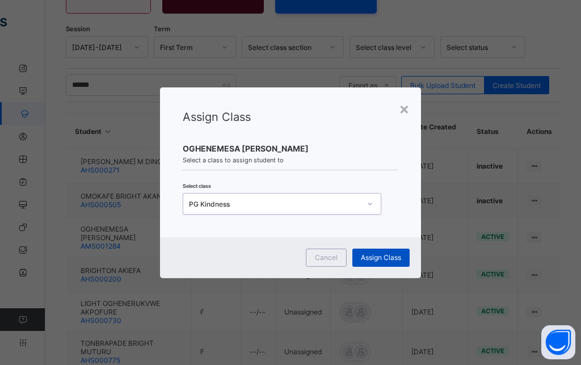
click at [374, 257] on span "Assign Class" at bounding box center [381, 257] width 40 height 9
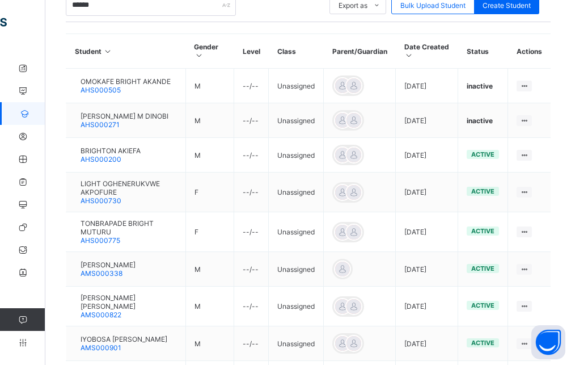
scroll to position [0, 0]
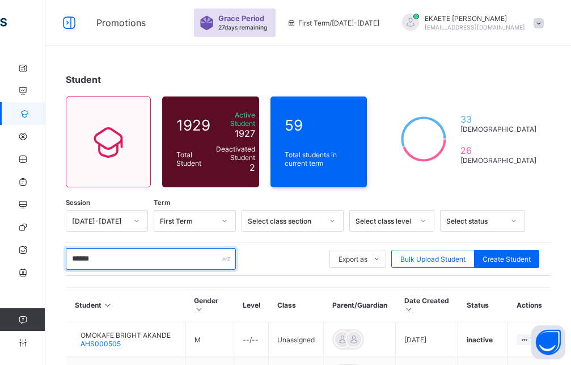
drag, startPoint x: 106, startPoint y: 252, endPoint x: 57, endPoint y: 250, distance: 48.9
click at [66, 250] on input "******" at bounding box center [151, 259] width 170 height 22
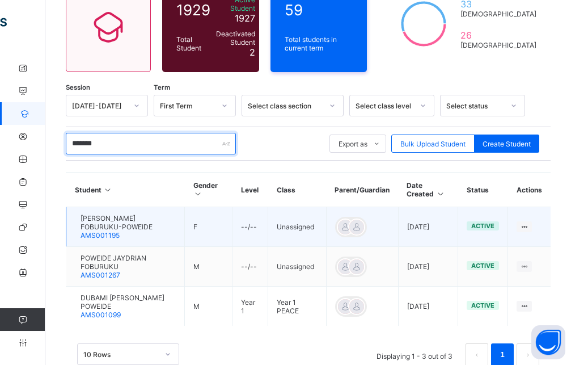
scroll to position [116, 0]
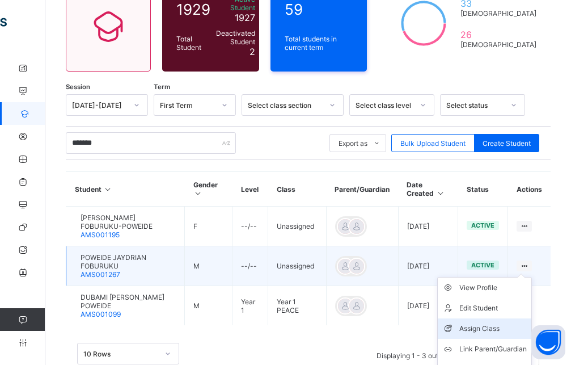
click at [479, 323] on div "Assign Class" at bounding box center [494, 328] width 68 height 11
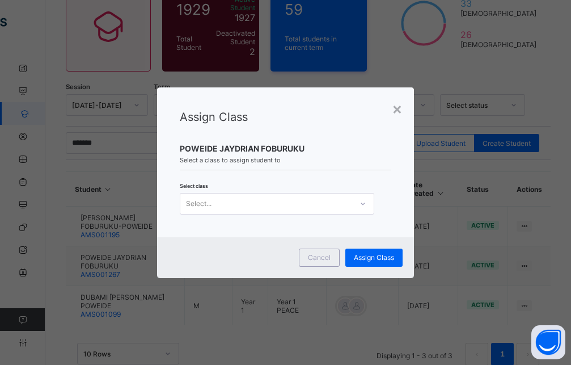
click at [277, 204] on div "Select..." at bounding box center [266, 204] width 172 height 16
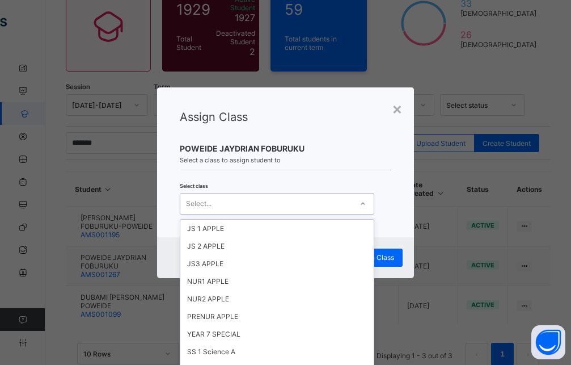
scroll to position [507, 0]
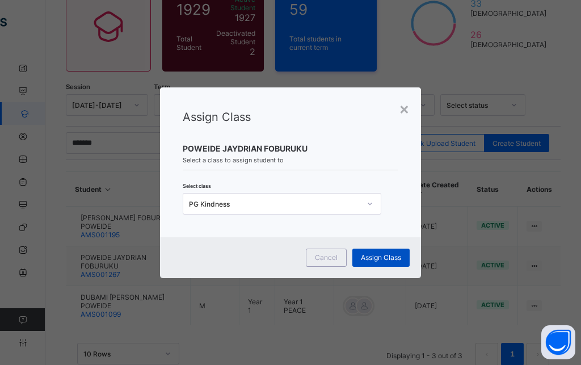
click at [398, 254] on span "Assign Class" at bounding box center [381, 257] width 40 height 9
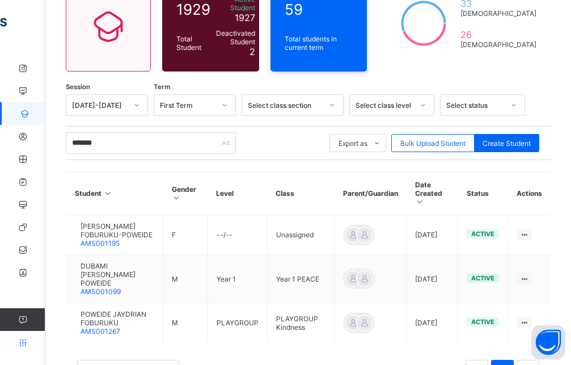
click at [23, 341] on icon at bounding box center [22, 342] width 45 height 9
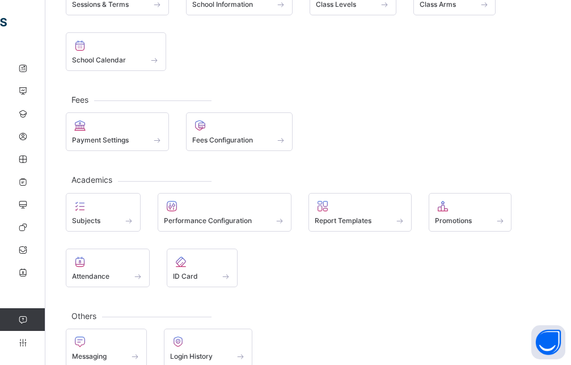
click at [474, 217] on div "Promotions" at bounding box center [470, 221] width 71 height 10
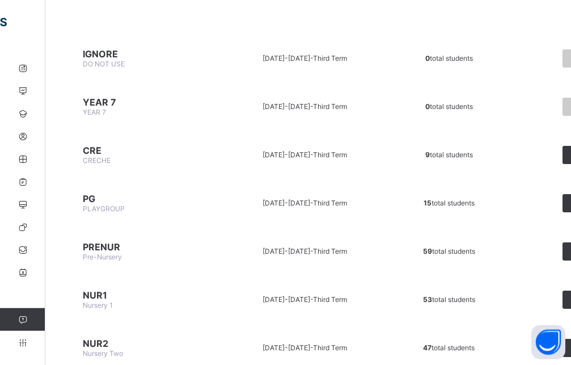
scroll to position [116, 0]
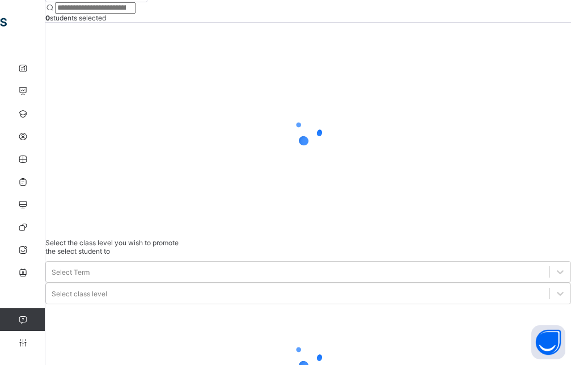
scroll to position [37, 0]
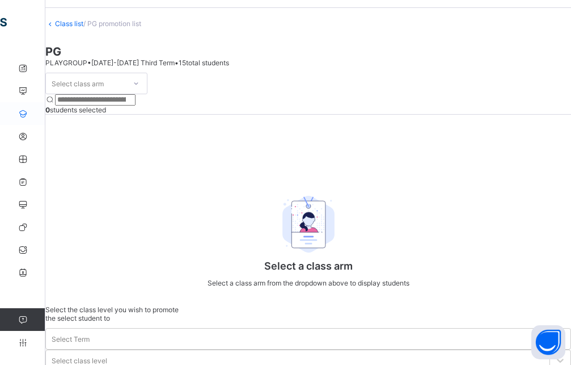
click at [27, 111] on icon at bounding box center [22, 113] width 45 height 9
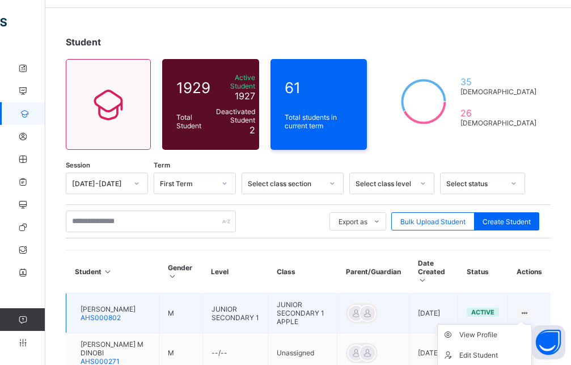
click at [529, 309] on icon at bounding box center [525, 313] width 10 height 9
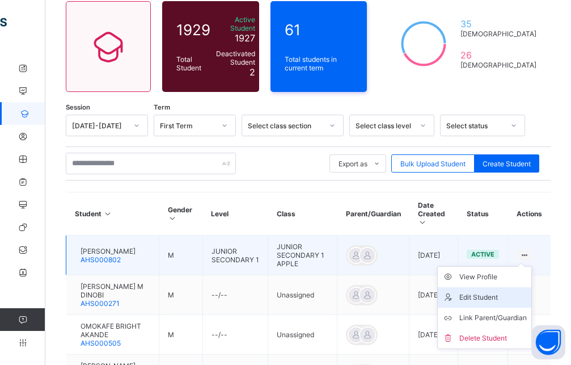
click at [500, 292] on div "Edit Student" at bounding box center [494, 297] width 68 height 11
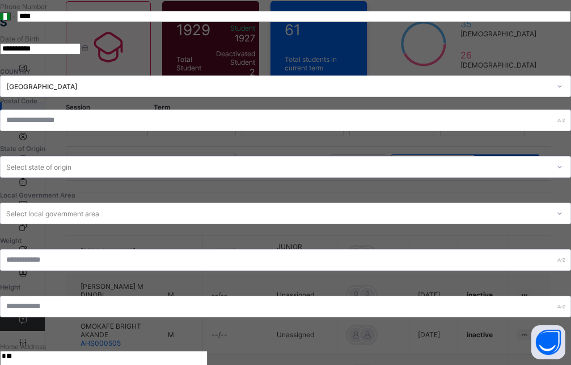
scroll to position [491, 0]
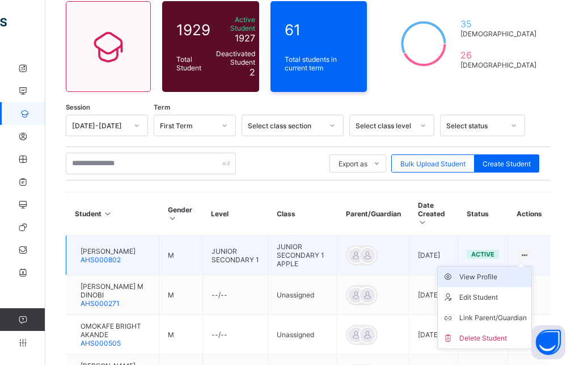
click at [506, 271] on div "View Profile" at bounding box center [494, 276] width 68 height 11
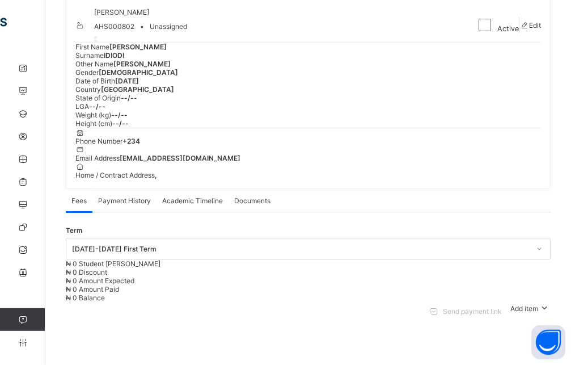
scroll to position [91, 0]
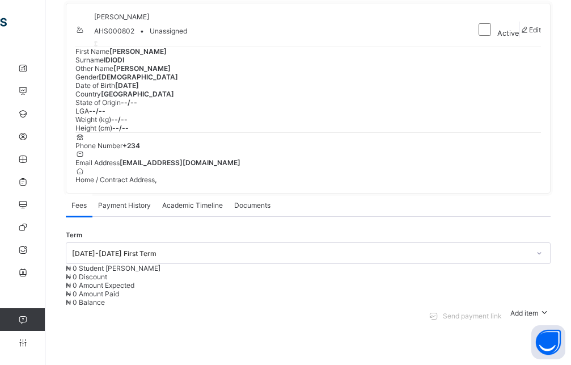
click at [187, 35] on span "Unassigned" at bounding box center [168, 31] width 37 height 9
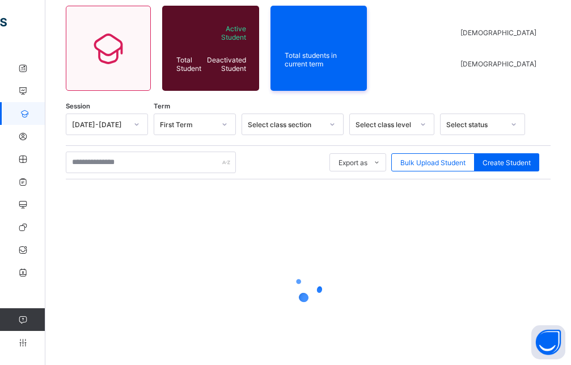
scroll to position [95, 0]
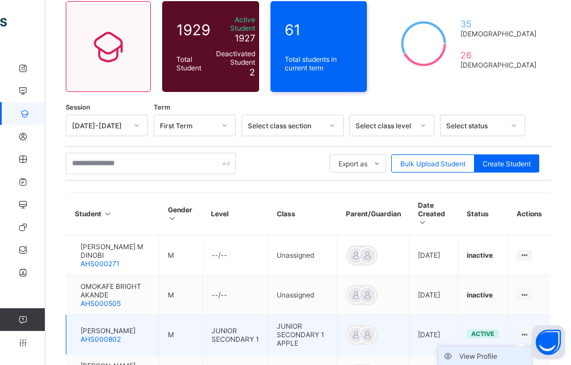
click at [491, 351] on div "View Profile" at bounding box center [494, 356] width 68 height 11
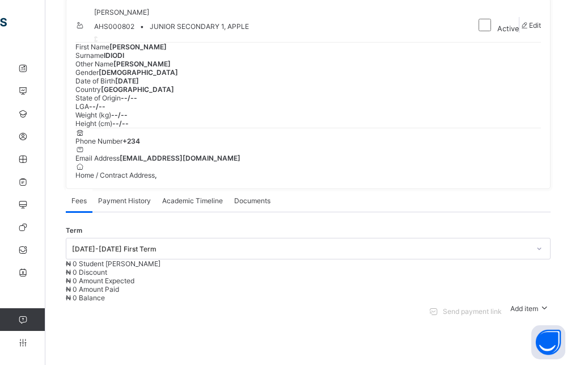
click at [234, 31] on span "JUNIOR SECONDARY 1, APPLE" at bounding box center [199, 26] width 99 height 9
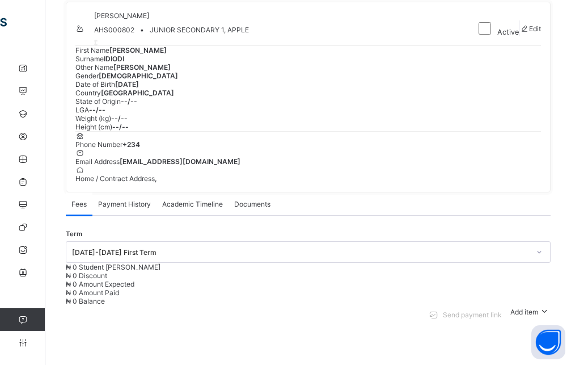
scroll to position [91, 0]
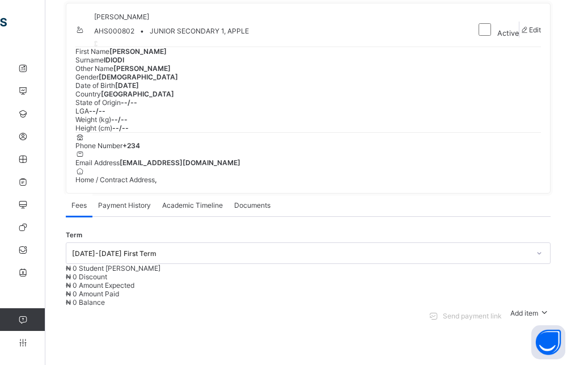
click at [226, 35] on span "JUNIOR SECONDARY 1, APPLE" at bounding box center [199, 31] width 99 height 9
drag, startPoint x: 246, startPoint y: 42, endPoint x: 235, endPoint y: 42, distance: 10.8
click at [245, 35] on span "JUNIOR SECONDARY 1, APPLE" at bounding box center [199, 31] width 99 height 9
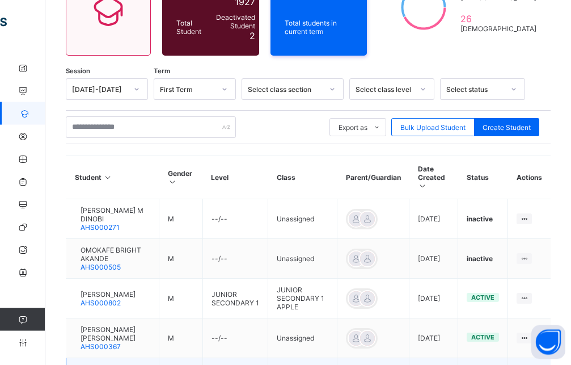
scroll to position [211, 0]
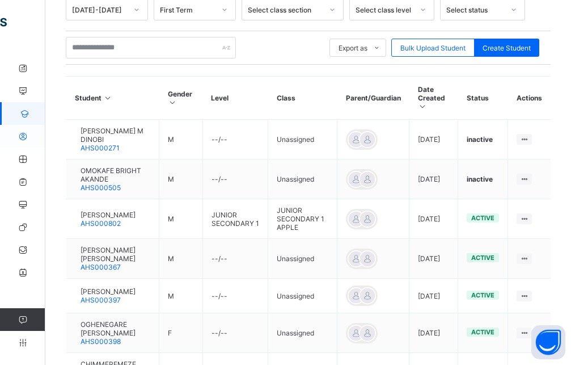
click at [23, 137] on icon at bounding box center [22, 136] width 45 height 9
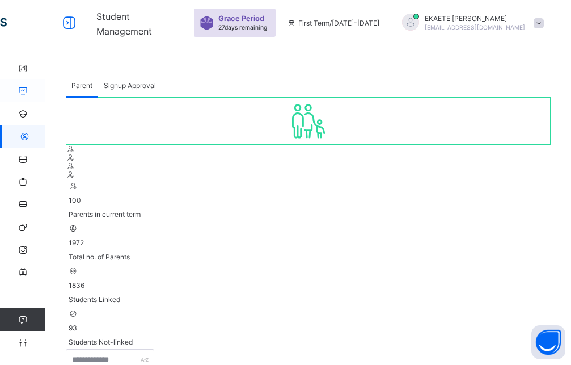
click at [22, 87] on icon at bounding box center [22, 91] width 45 height 9
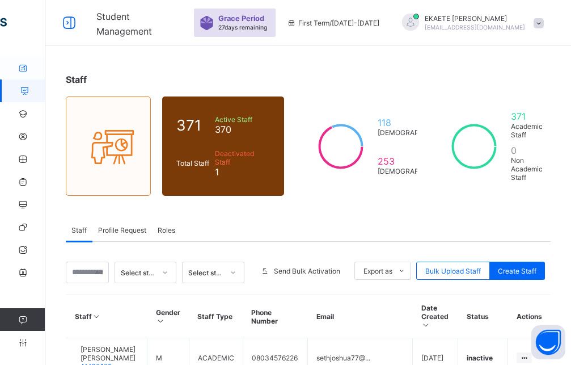
click at [25, 69] on icon at bounding box center [22, 68] width 45 height 9
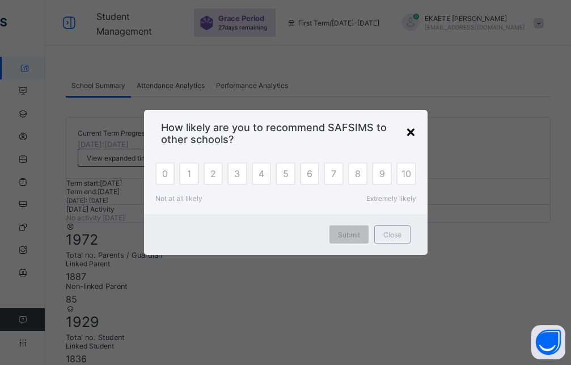
click at [413, 129] on div "×" at bounding box center [411, 130] width 11 height 19
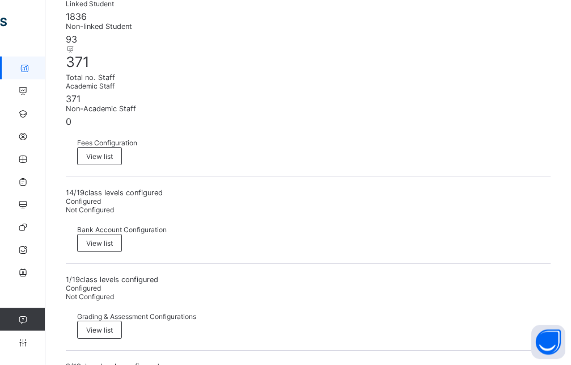
scroll to position [347, 0]
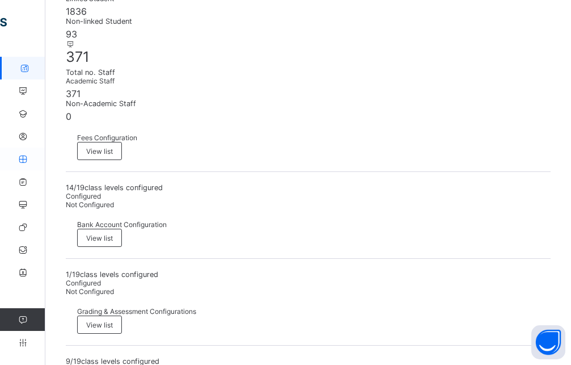
click at [20, 161] on icon at bounding box center [22, 159] width 45 height 9
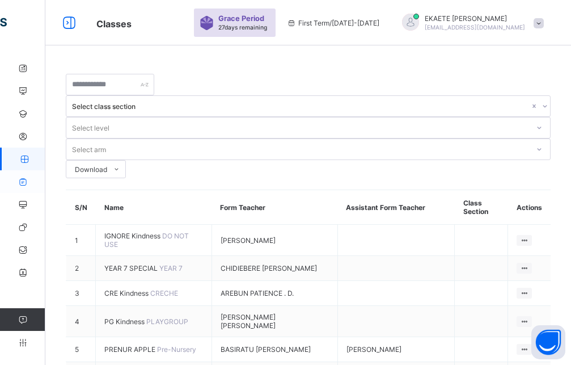
click at [33, 183] on icon at bounding box center [22, 182] width 45 height 9
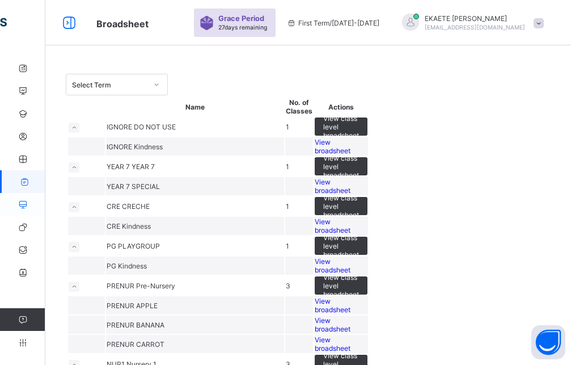
click at [18, 207] on icon at bounding box center [22, 204] width 45 height 9
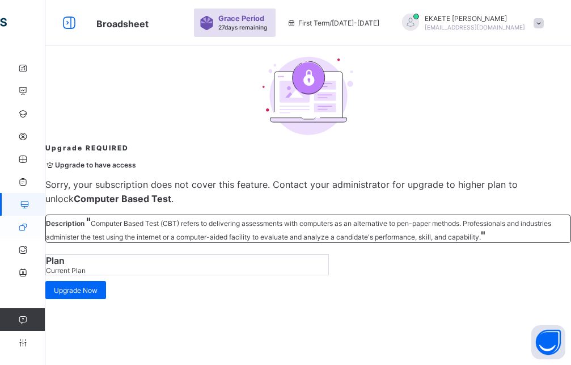
click at [19, 227] on icon at bounding box center [22, 227] width 45 height 9
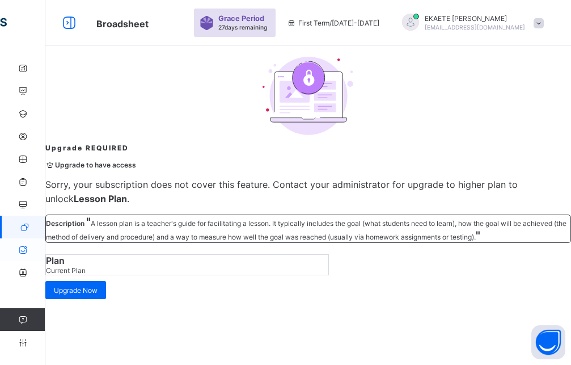
click at [22, 252] on icon at bounding box center [22, 250] width 45 height 9
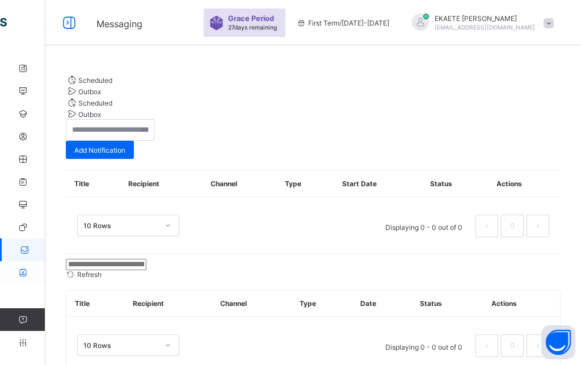
click at [31, 270] on icon at bounding box center [22, 272] width 45 height 9
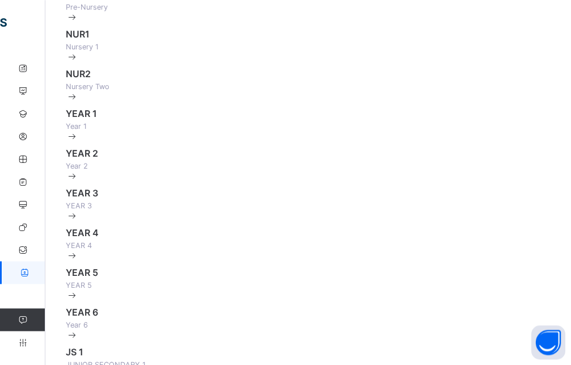
scroll to position [289, 0]
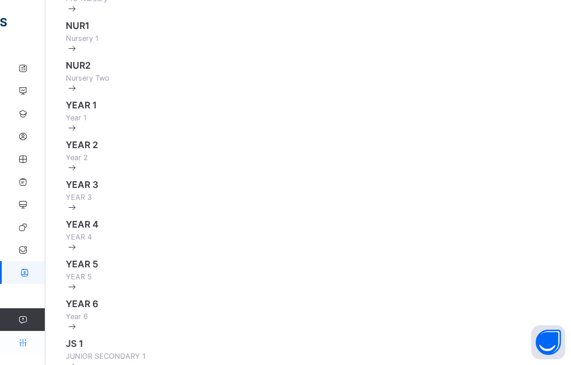
click at [21, 342] on icon at bounding box center [22, 342] width 45 height 9
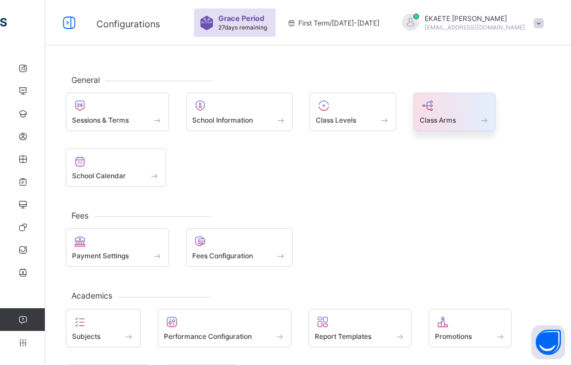
click at [458, 120] on div "Class Arms" at bounding box center [455, 120] width 70 height 10
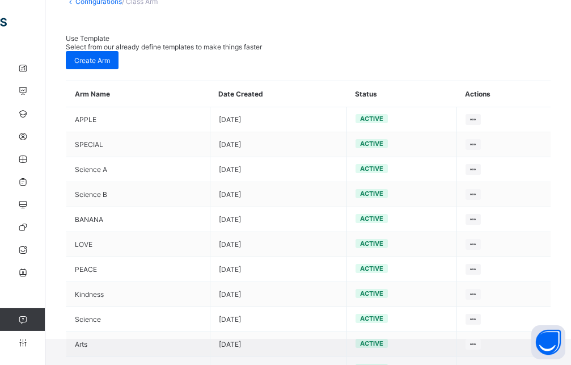
scroll to position [102, 0]
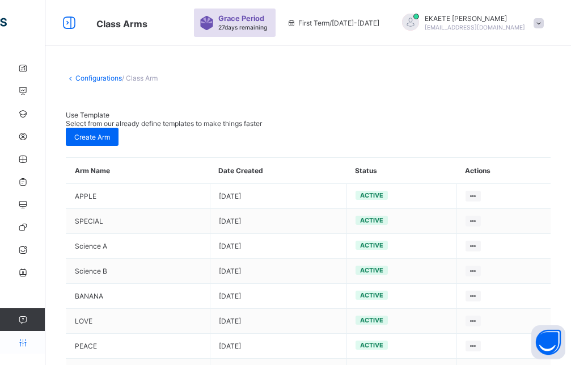
click at [27, 340] on icon at bounding box center [22, 342] width 45 height 9
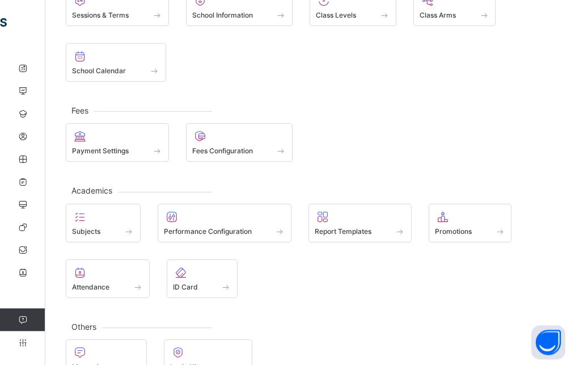
scroll to position [116, 0]
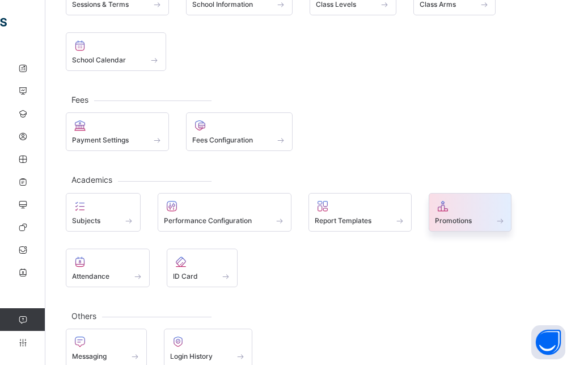
click at [491, 218] on div "Promotions" at bounding box center [470, 221] width 71 height 10
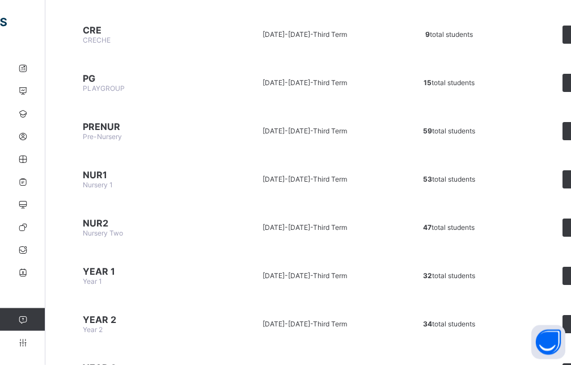
scroll to position [231, 0]
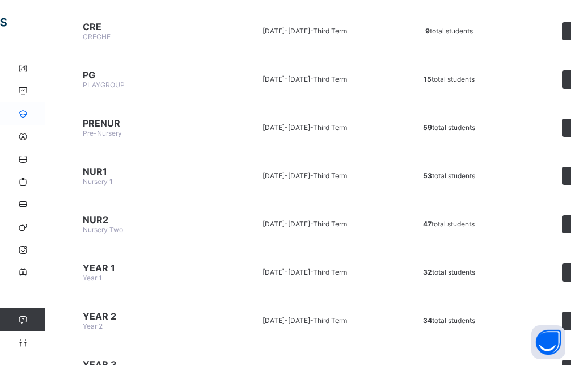
click at [25, 111] on icon at bounding box center [22, 113] width 45 height 9
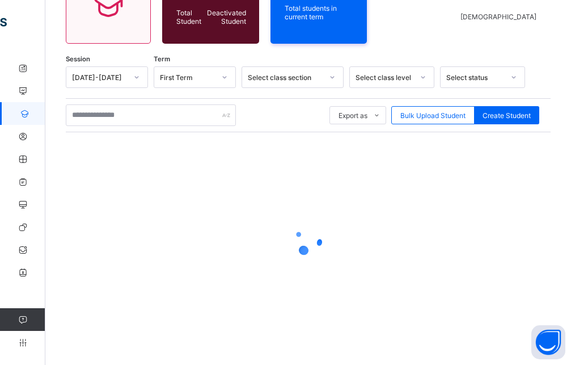
scroll to position [137, 0]
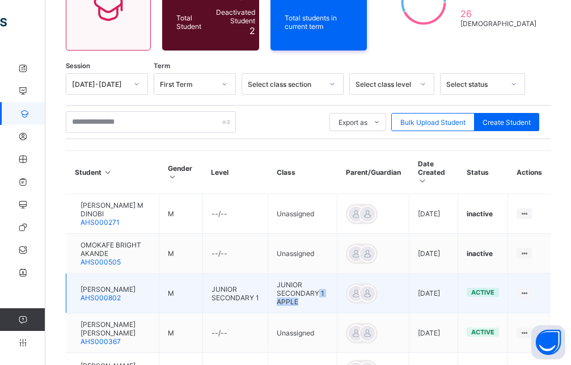
click at [330, 277] on td "JUNIOR SECONDARY 1 APPLE" at bounding box center [302, 293] width 69 height 40
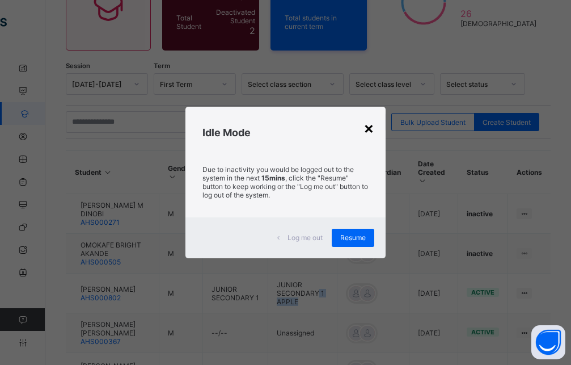
click at [369, 132] on div "×" at bounding box center [369, 127] width 11 height 19
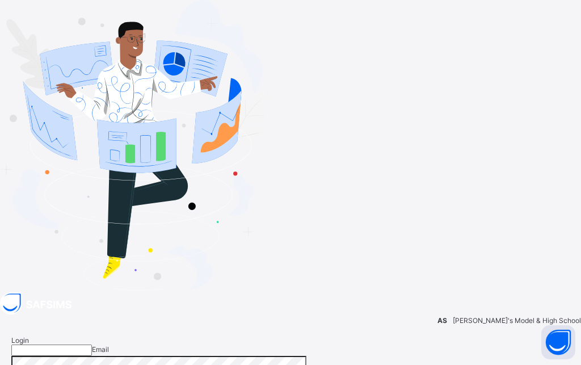
click at [92, 344] on input "email" at bounding box center [51, 349] width 81 height 11
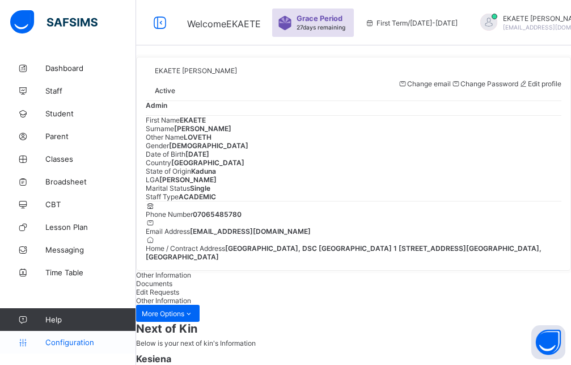
click at [71, 339] on span "Configuration" at bounding box center [90, 342] width 90 height 9
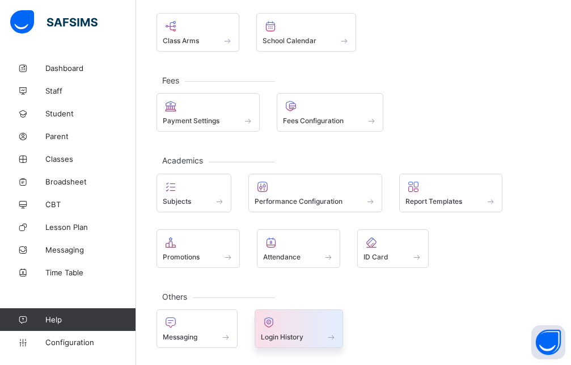
scroll to position [77, 0]
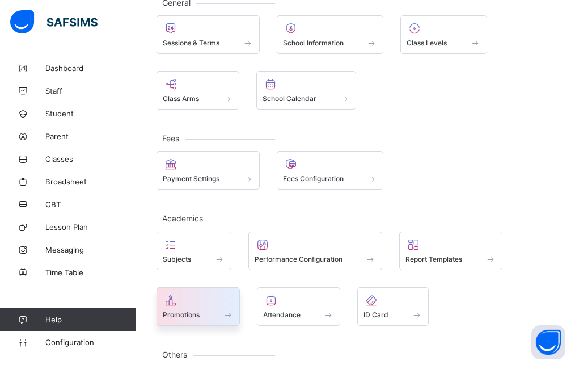
click at [199, 321] on div "Promotions" at bounding box center [198, 306] width 83 height 39
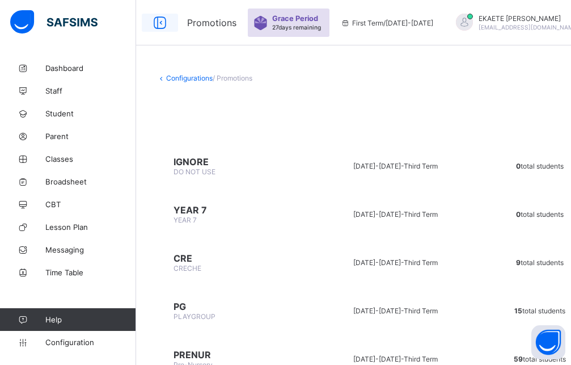
click at [160, 23] on icon at bounding box center [159, 23] width 19 height 16
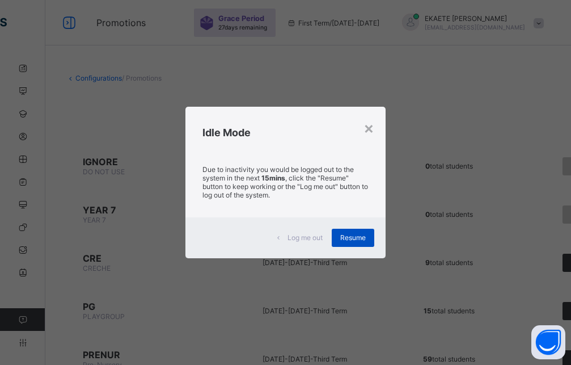
click at [355, 236] on span "Resume" at bounding box center [353, 237] width 26 height 9
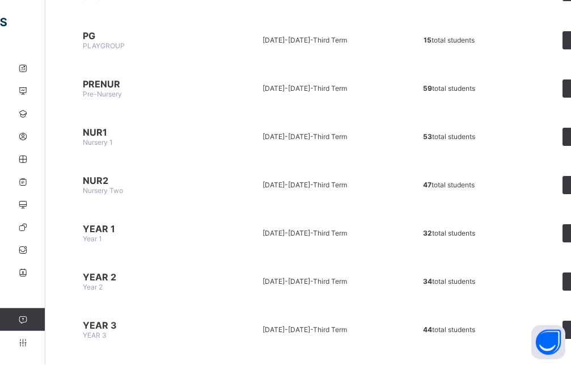
scroll to position [58, 0]
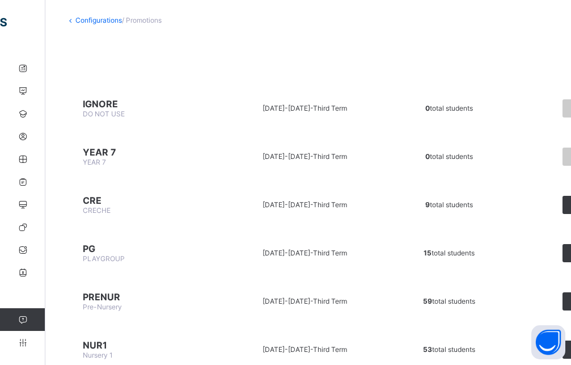
drag, startPoint x: 568, startPoint y: 255, endPoint x: 576, endPoint y: 260, distance: 9.8
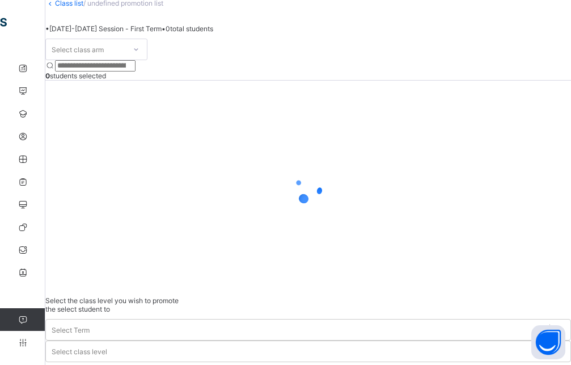
scroll to position [37, 0]
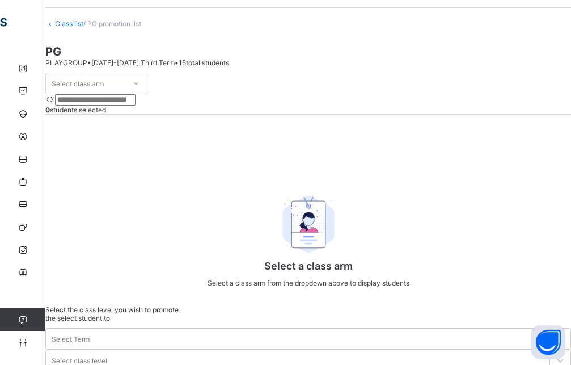
click at [140, 89] on icon at bounding box center [136, 83] width 7 height 11
click at [147, 117] on div "Kindness" at bounding box center [96, 108] width 101 height 18
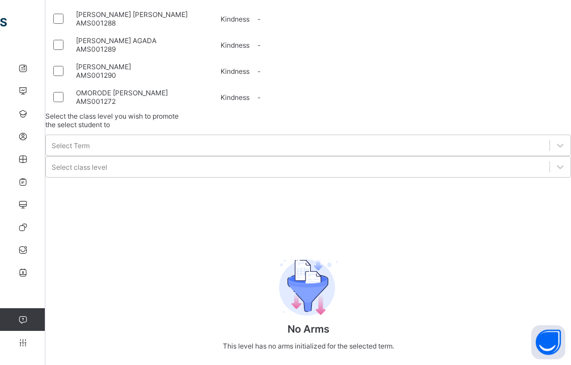
scroll to position [514, 0]
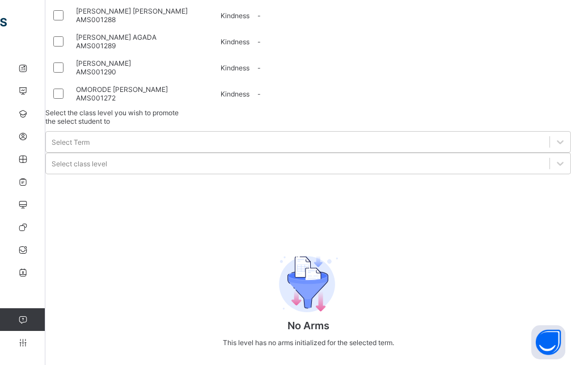
click at [71, 74] on div at bounding box center [61, 68] width 20 height 14
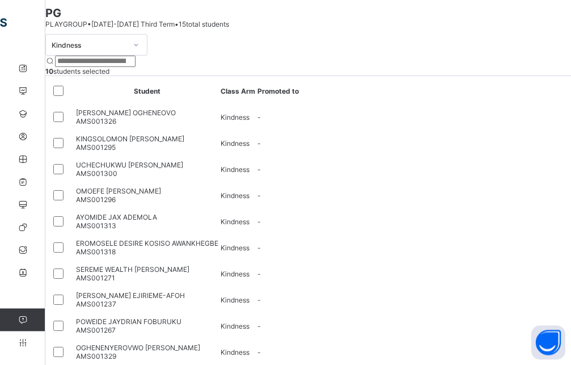
scroll to position [51, 0]
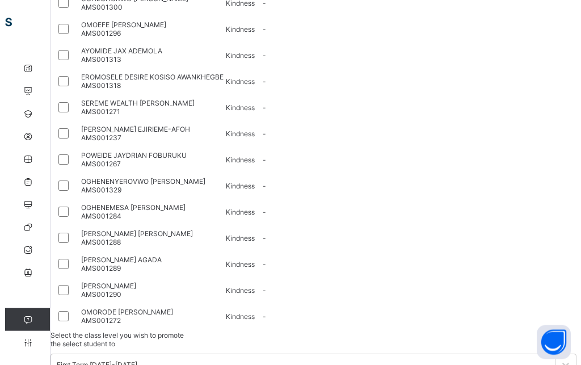
scroll to position [283, 0]
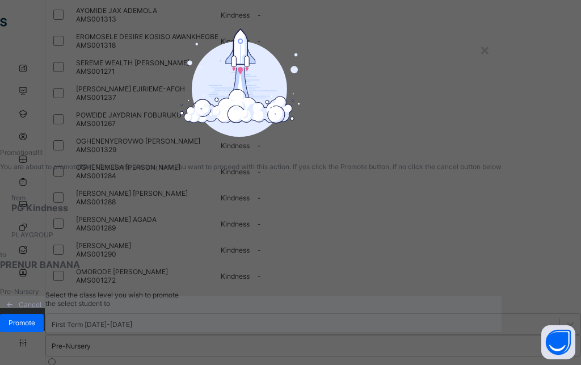
scroll to position [70, 0]
click at [35, 318] on span "Promote" at bounding box center [22, 322] width 27 height 9
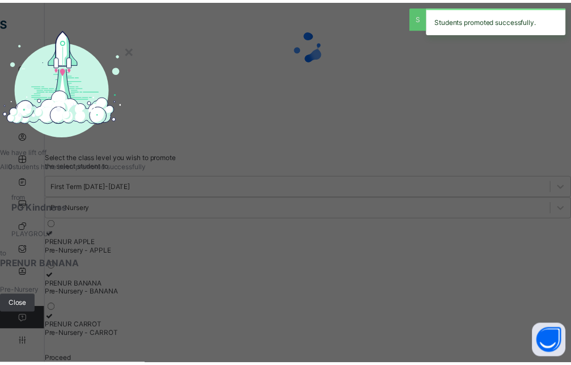
scroll to position [22, 0]
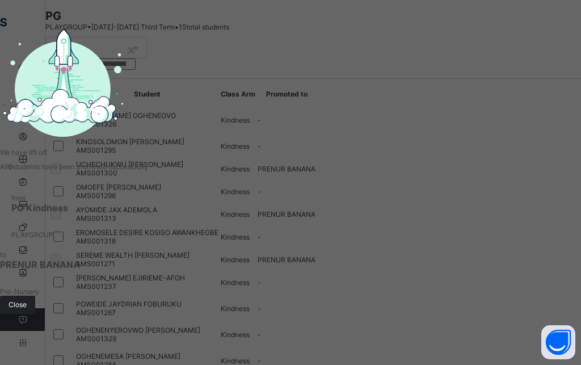
click at [27, 300] on span "Close" at bounding box center [18, 304] width 18 height 9
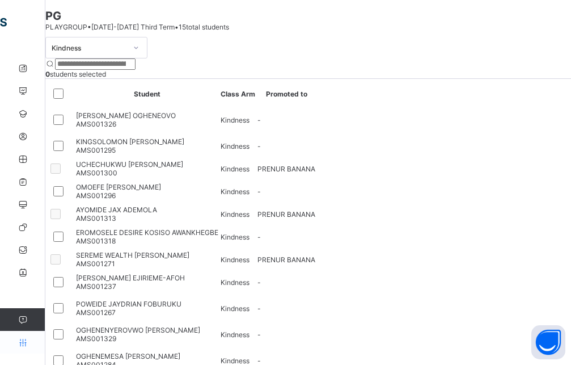
click at [31, 346] on icon at bounding box center [22, 342] width 45 height 9
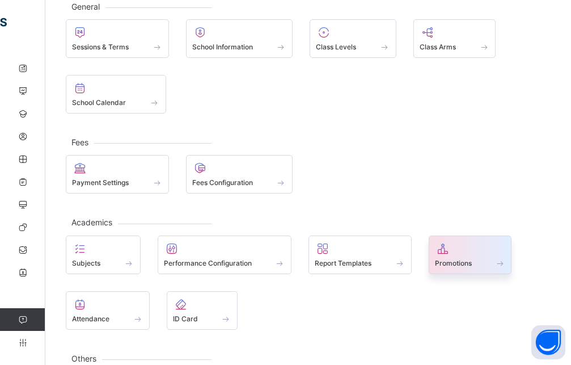
click at [453, 264] on span "Promotions" at bounding box center [453, 263] width 37 height 9
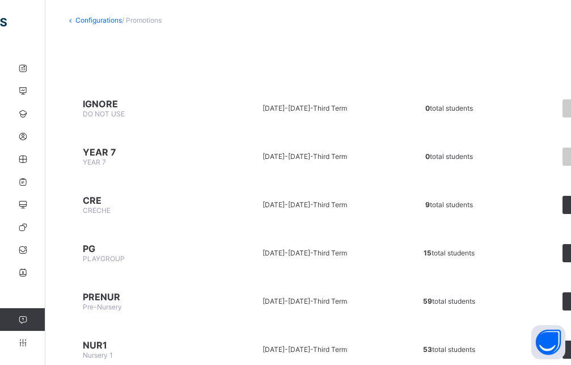
scroll to position [116, 0]
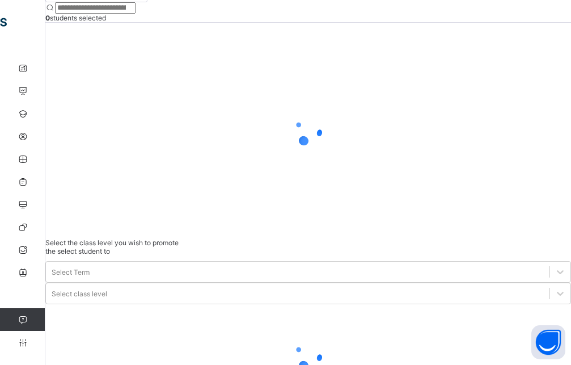
scroll to position [37, 0]
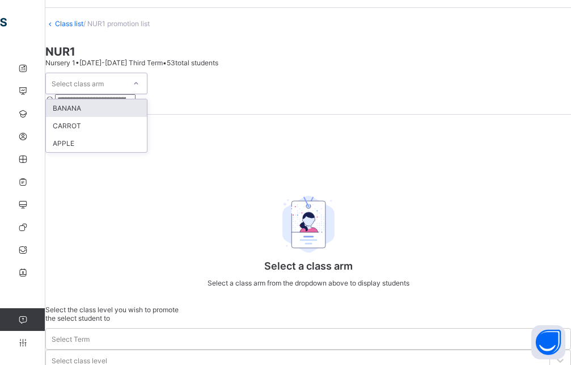
click at [146, 92] on div at bounding box center [136, 83] width 19 height 18
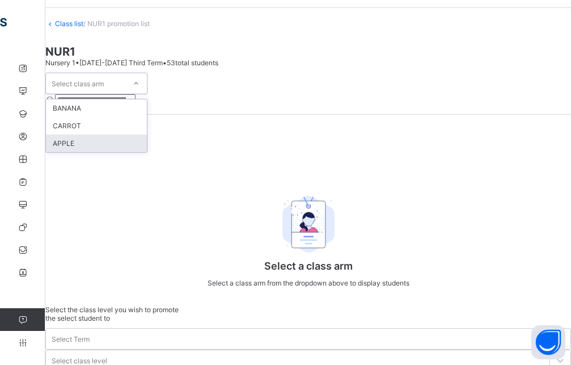
click at [107, 152] on div "APPLE" at bounding box center [96, 143] width 101 height 18
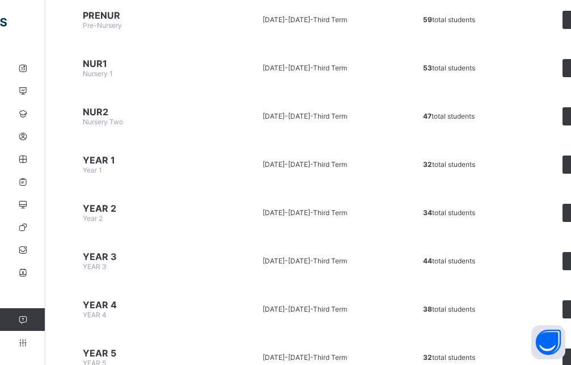
scroll to position [347, 0]
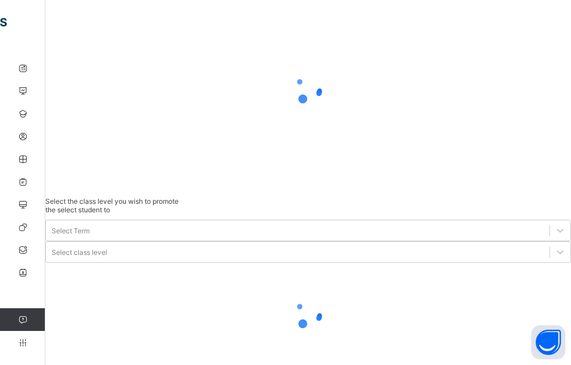
scroll to position [37, 0]
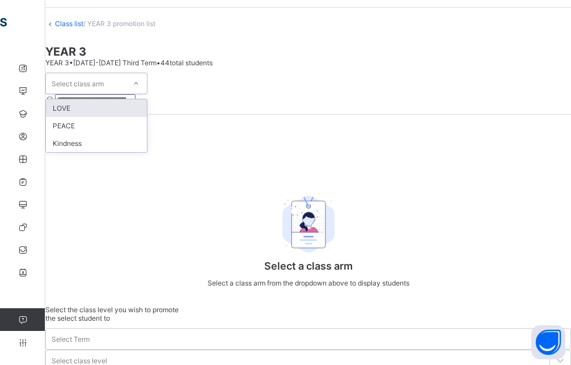
click at [125, 91] on div "Select class arm" at bounding box center [85, 83] width 79 height 16
click at [97, 117] on div "LOVE" at bounding box center [96, 108] width 101 height 18
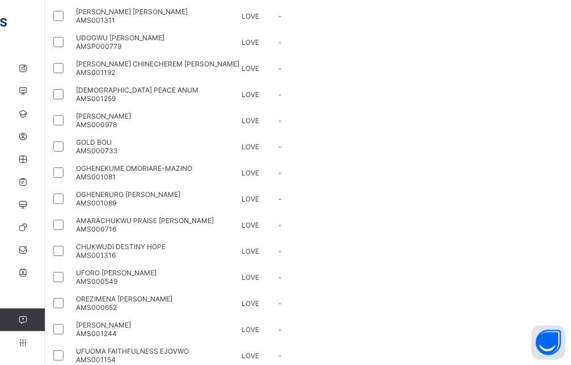
scroll to position [231, 0]
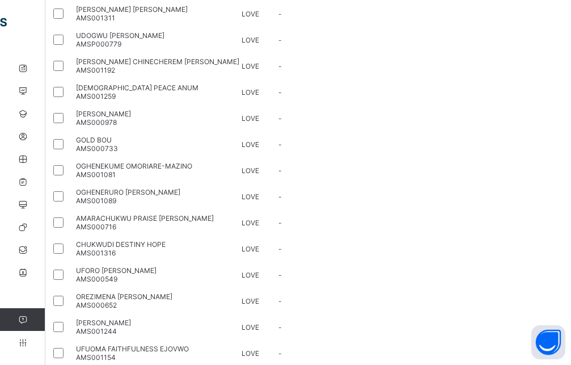
click at [71, 47] on div at bounding box center [61, 40] width 20 height 14
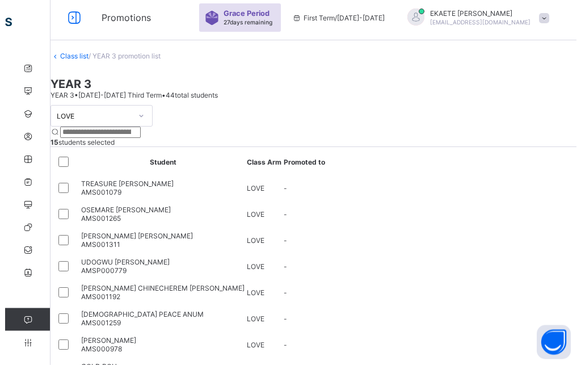
scroll to position [0, 0]
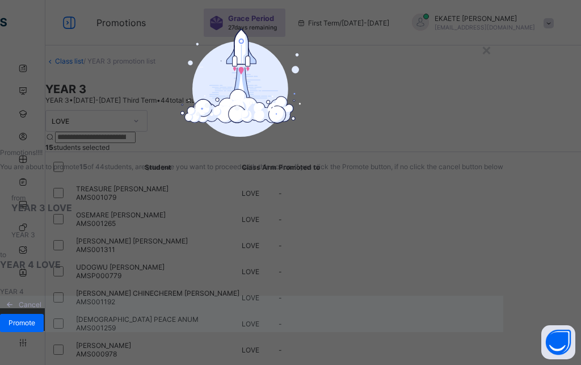
scroll to position [70, 0]
click at [35, 318] on span "Promote" at bounding box center [22, 322] width 27 height 9
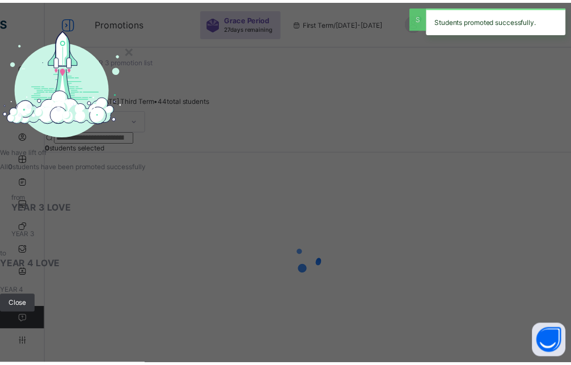
scroll to position [22, 0]
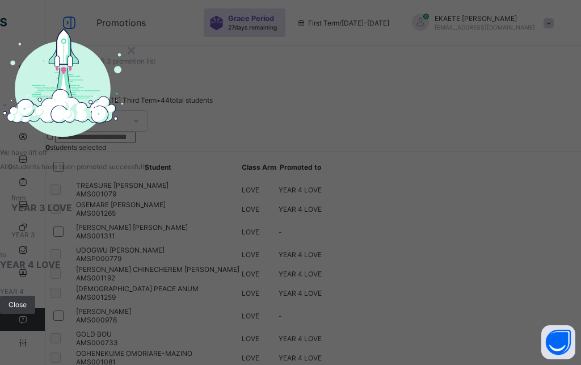
click at [492, 163] on div "× We have lift off All 0 students have been promoted successfully from YEAR 3 L…" at bounding box center [290, 182] width 581 height 365
click at [27, 301] on span "Close" at bounding box center [18, 304] width 18 height 9
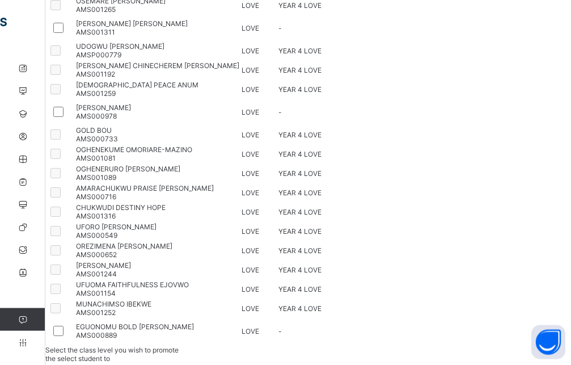
scroll to position [111, 0]
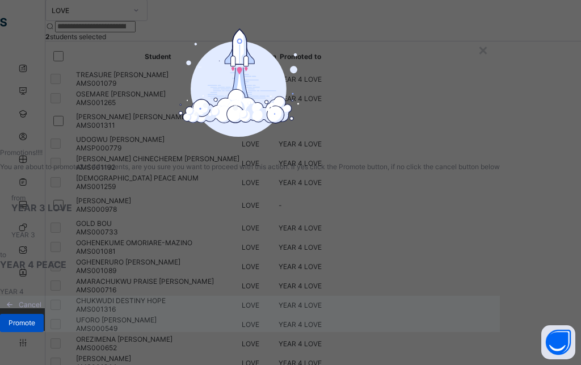
scroll to position [70, 0]
click at [44, 320] on div "Promote" at bounding box center [22, 323] width 44 height 18
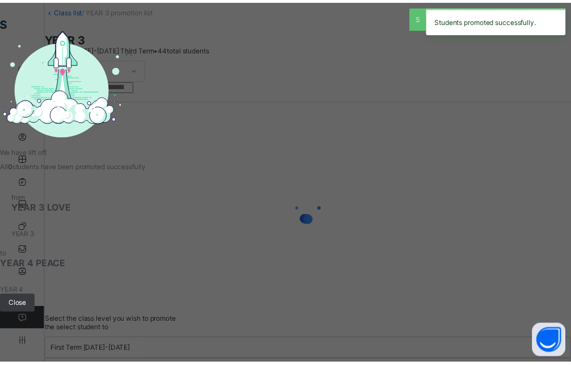
scroll to position [22, 0]
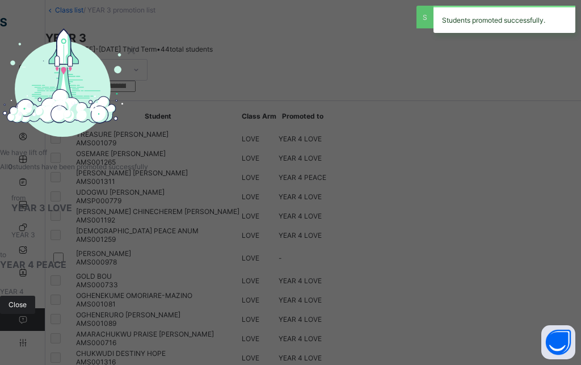
click at [27, 300] on span "Close" at bounding box center [18, 304] width 18 height 9
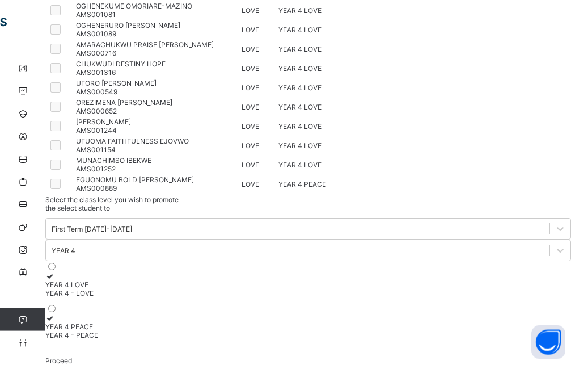
scroll to position [351, 0]
click at [24, 112] on icon at bounding box center [22, 113] width 45 height 9
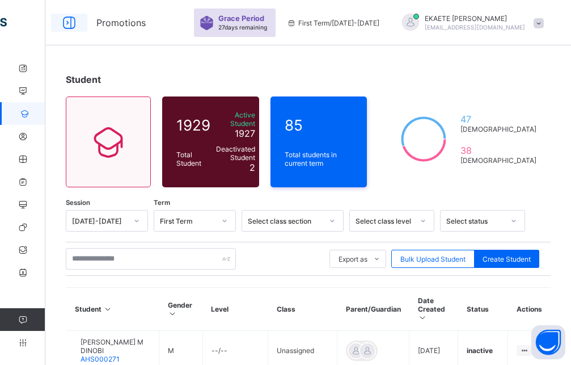
click at [70, 23] on icon at bounding box center [69, 23] width 19 height 16
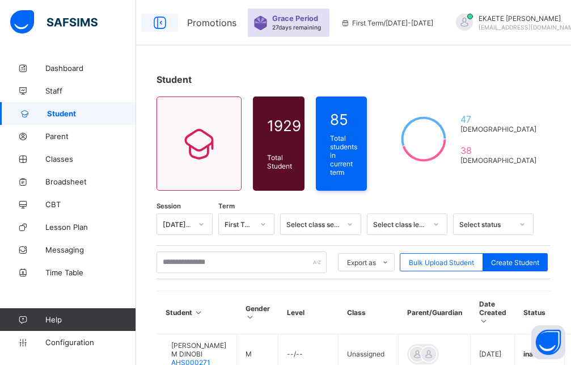
click at [154, 24] on icon at bounding box center [159, 23] width 19 height 16
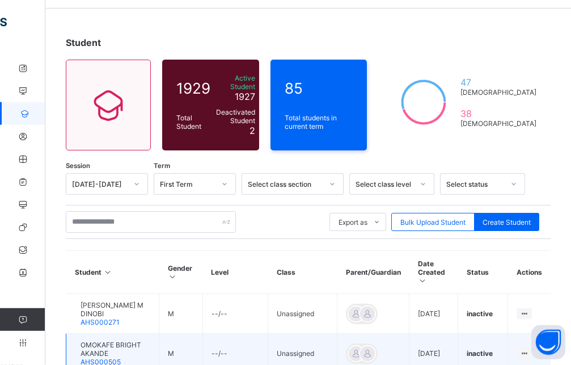
scroll to position [116, 0]
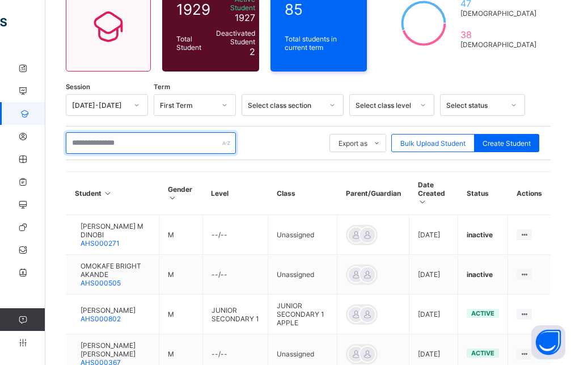
click at [152, 137] on input "text" at bounding box center [151, 143] width 170 height 22
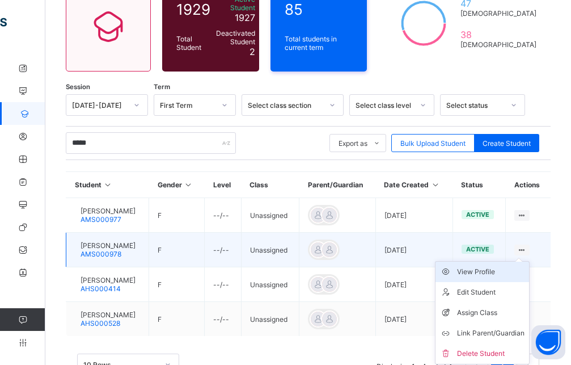
click at [519, 266] on div "View Profile" at bounding box center [491, 271] width 68 height 11
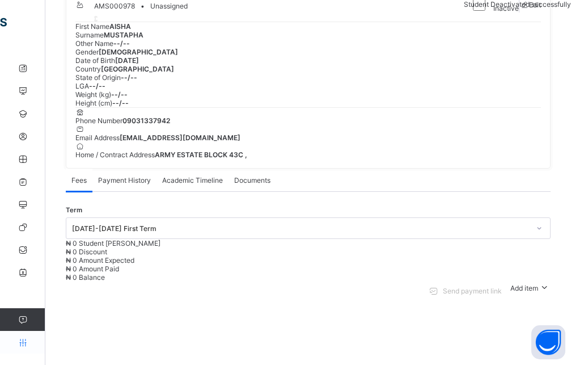
click at [24, 342] on icon at bounding box center [22, 342] width 45 height 9
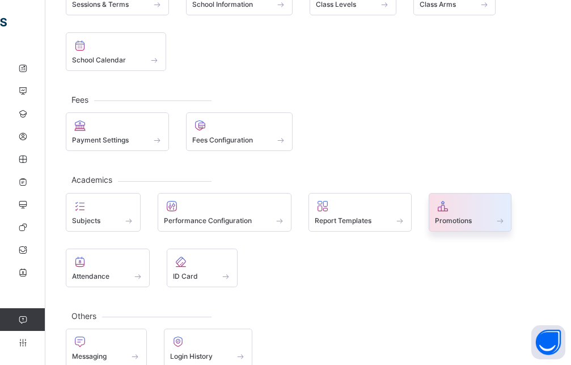
click at [470, 225] on div "Promotions" at bounding box center [470, 212] width 83 height 39
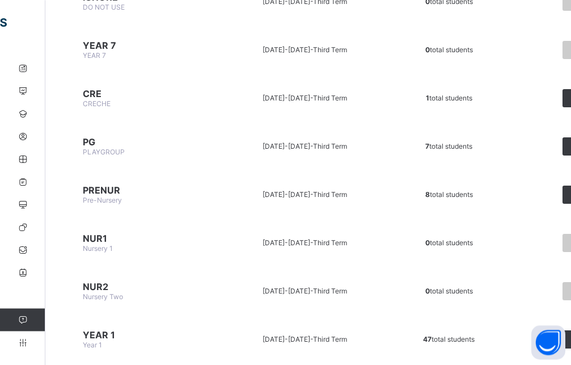
scroll to position [174, 0]
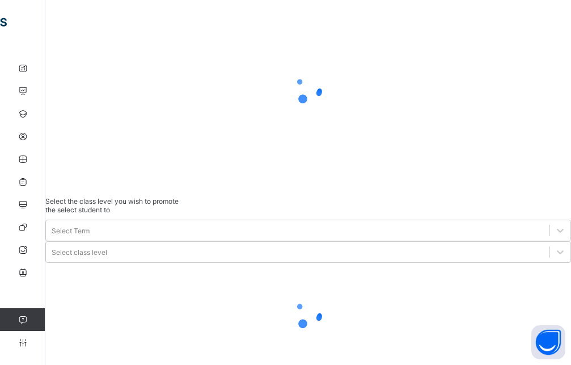
scroll to position [37, 0]
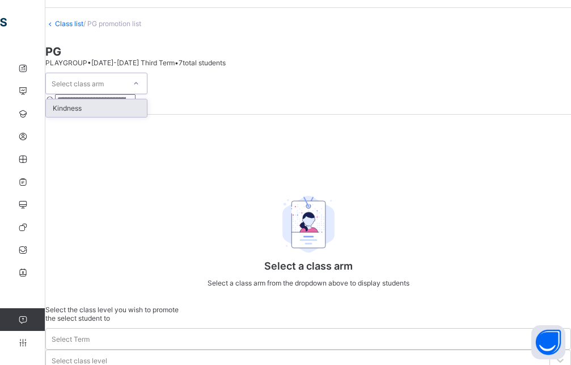
click at [104, 94] on div "Select class arm" at bounding box center [78, 84] width 52 height 22
click at [121, 117] on div "Kindness" at bounding box center [96, 108] width 101 height 18
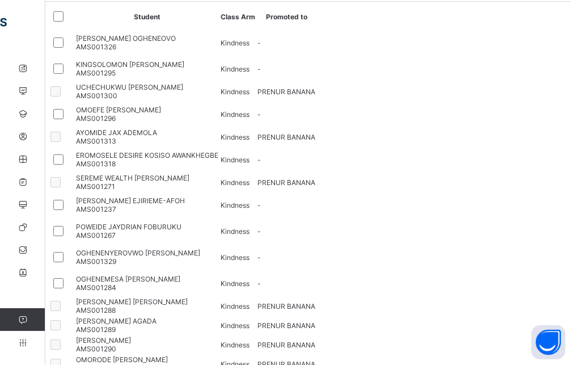
scroll to position [0, 0]
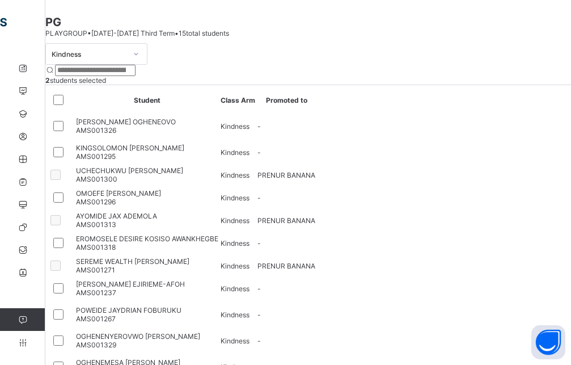
scroll to position [116, 0]
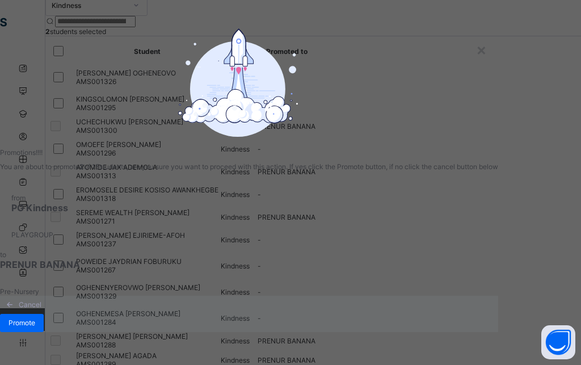
scroll to position [70, 0]
click at [35, 319] on span "Promote" at bounding box center [22, 322] width 27 height 9
click at [35, 318] on span "Promote" at bounding box center [22, 322] width 27 height 9
click at [526, 131] on div "× Promotions!!!! You are about to promote 2 of 15 students, are you sure you wa…" at bounding box center [290, 182] width 581 height 365
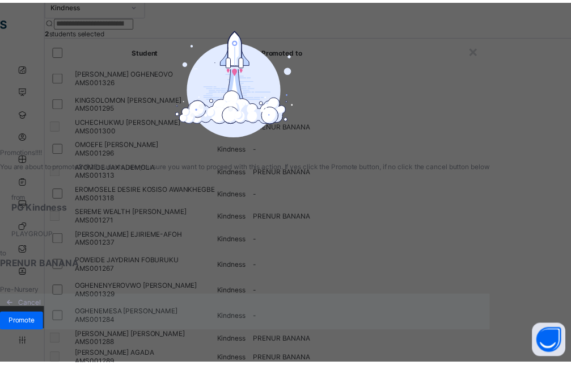
scroll to position [0, 0]
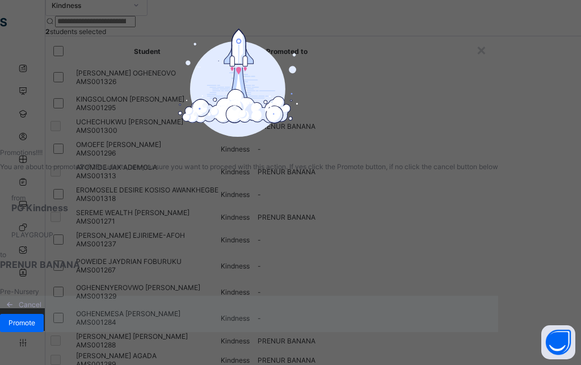
click at [420, 54] on div "× Promotions!!!! You are about to promote 2 of 15 students, are you sure you wa…" at bounding box center [249, 182] width 498 height 308
click at [476, 45] on div "×" at bounding box center [481, 49] width 11 height 19
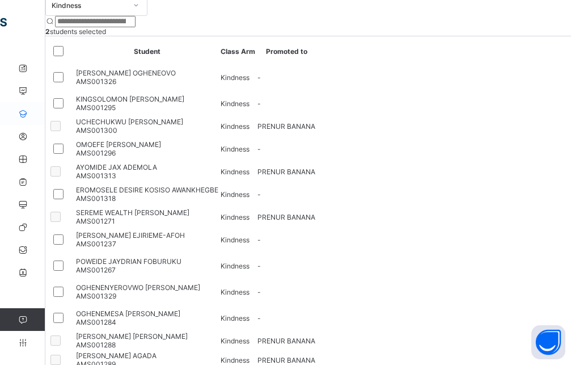
click at [24, 111] on icon at bounding box center [22, 113] width 45 height 9
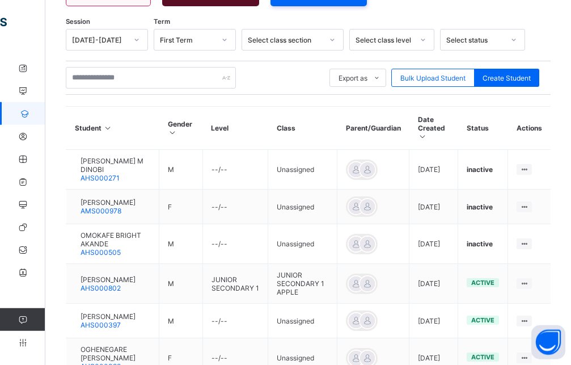
scroll to position [58, 0]
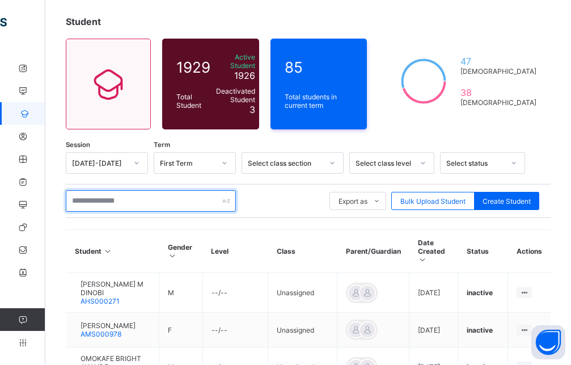
click at [152, 201] on input "text" at bounding box center [151, 201] width 170 height 22
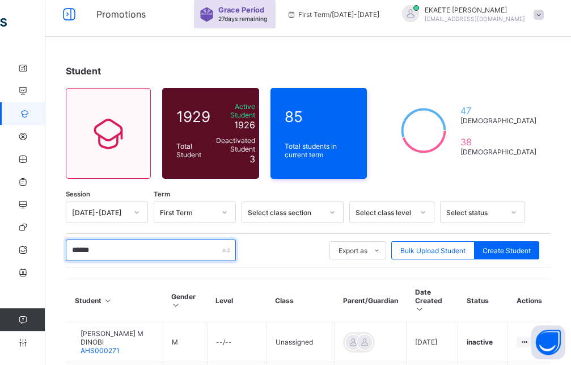
scroll to position [0, 0]
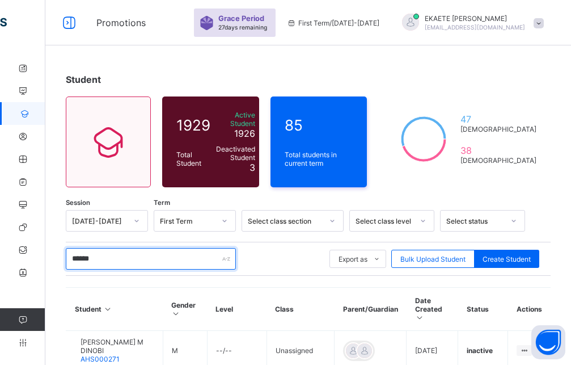
drag, startPoint x: 117, startPoint y: 258, endPoint x: 48, endPoint y: 258, distance: 69.8
click at [66, 258] on input "******" at bounding box center [151, 259] width 170 height 22
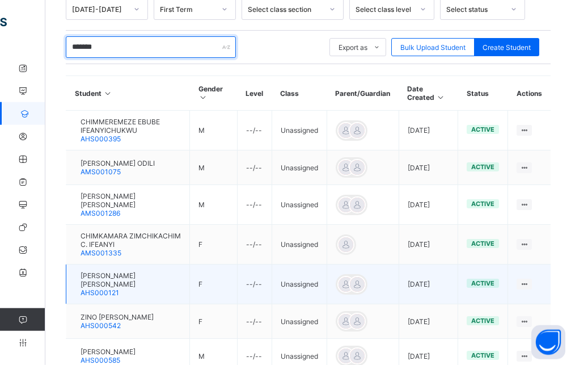
scroll to position [231, 0]
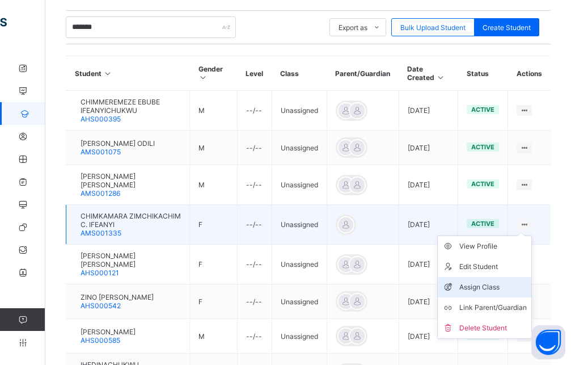
click at [499, 284] on div "Assign Class" at bounding box center [494, 286] width 68 height 11
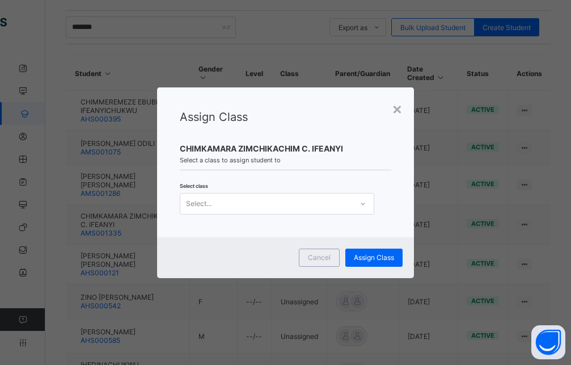
click at [364, 207] on icon at bounding box center [363, 203] width 7 height 11
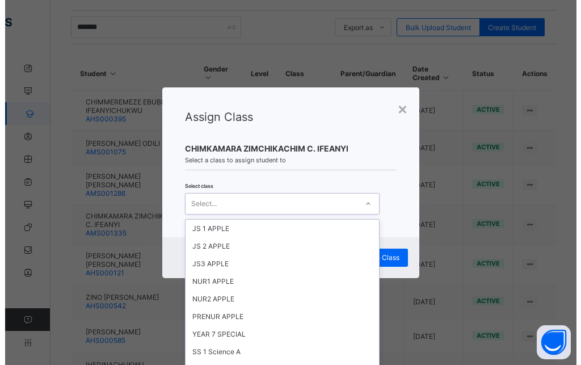
scroll to position [400, 0]
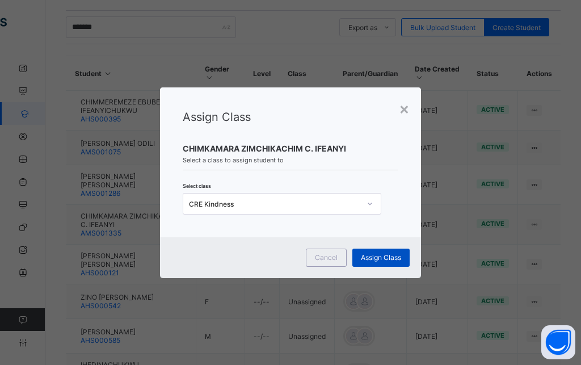
click at [397, 263] on div "Assign Class" at bounding box center [380, 257] width 57 height 18
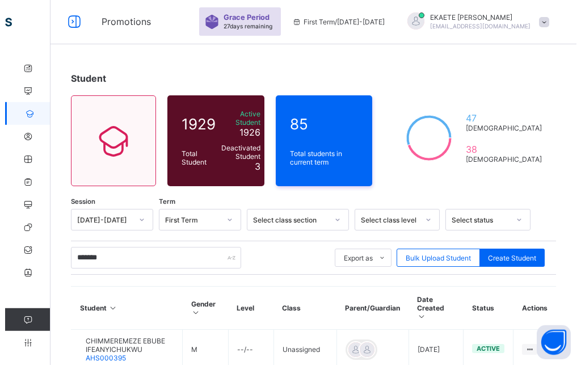
scroll to position [0, 0]
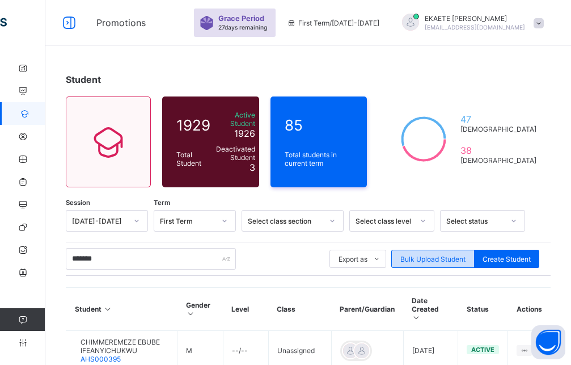
click at [437, 255] on span "Bulk Upload Student" at bounding box center [433, 259] width 65 height 9
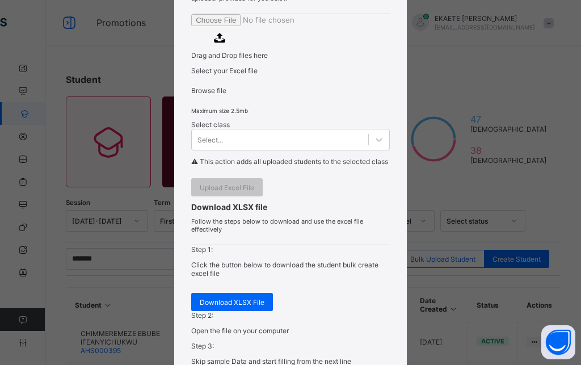
scroll to position [204, 0]
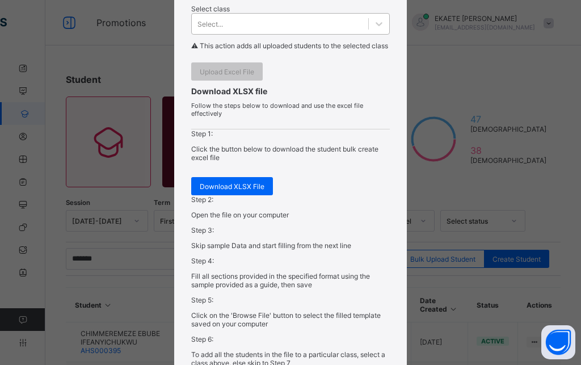
click at [368, 34] on div at bounding box center [378, 24] width 21 height 20
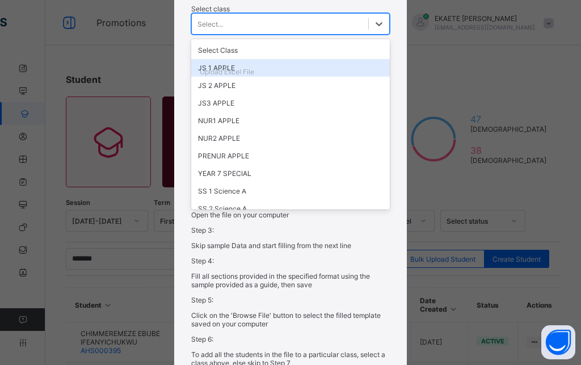
click at [222, 77] on div "JS 1 APPLE" at bounding box center [290, 68] width 199 height 18
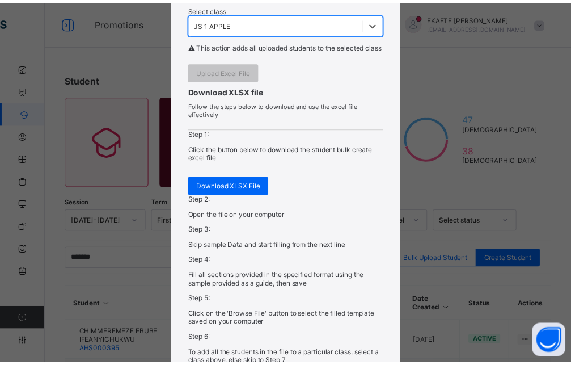
scroll to position [357, 0]
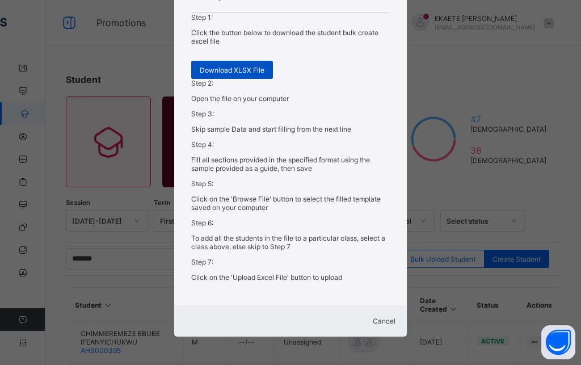
click at [250, 74] on span "Download XLSX File" at bounding box center [232, 70] width 65 height 9
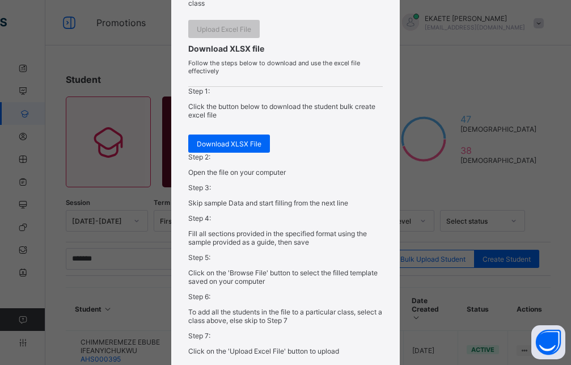
click at [426, 197] on div "Bulk Upload Student Upload XLSX File Select your XLSX file from your computer t…" at bounding box center [285, 182] width 571 height 365
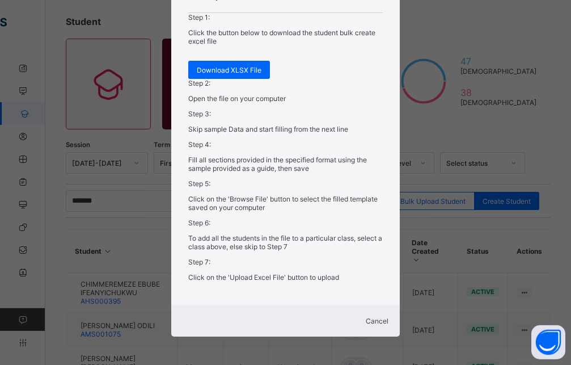
scroll to position [116, 0]
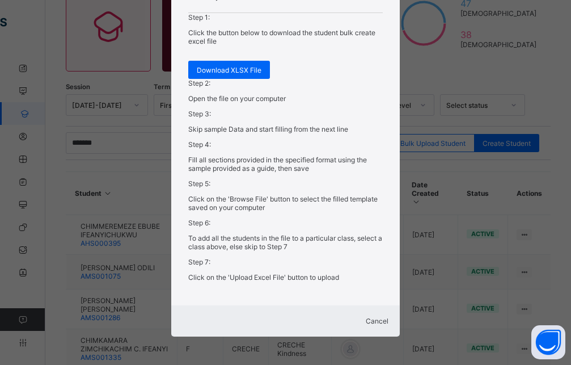
click at [366, 318] on span "Cancel" at bounding box center [377, 321] width 23 height 9
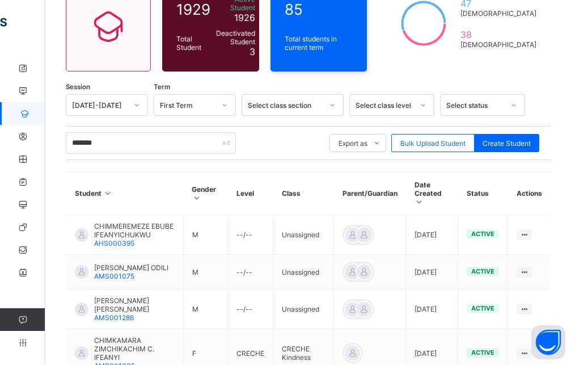
scroll to position [116, 0]
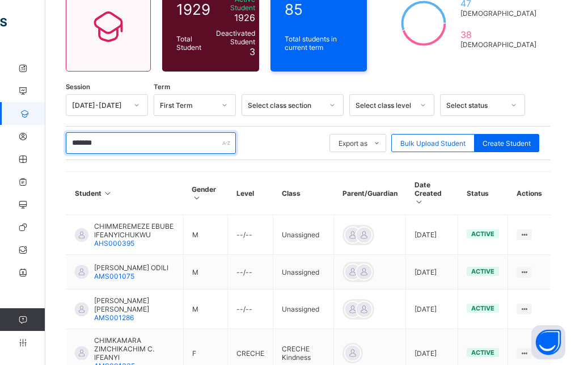
drag, startPoint x: 115, startPoint y: 138, endPoint x: 39, endPoint y: 133, distance: 76.8
click at [66, 133] on input "*******" at bounding box center [151, 143] width 170 height 22
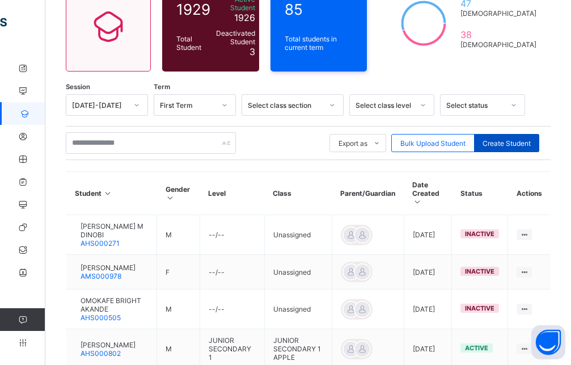
click at [517, 142] on div "Create Student" at bounding box center [506, 143] width 65 height 18
select select "**"
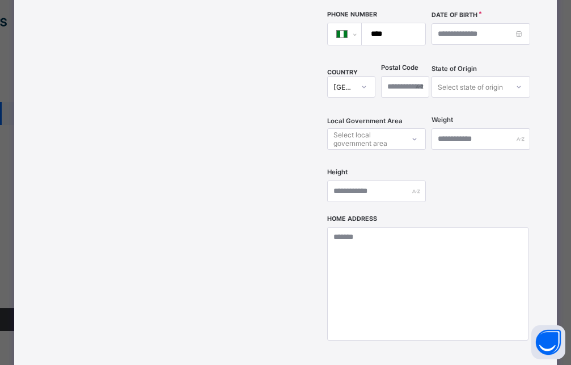
scroll to position [491, 0]
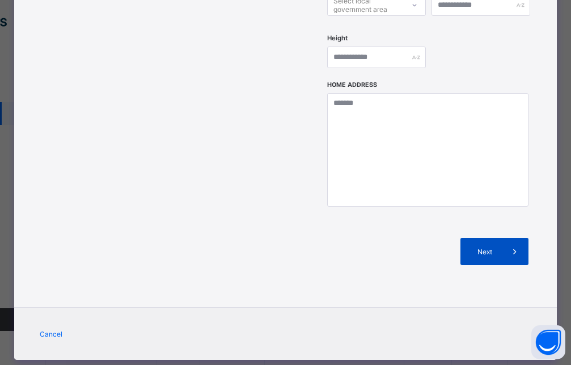
click at [494, 238] on div "Next" at bounding box center [495, 251] width 68 height 27
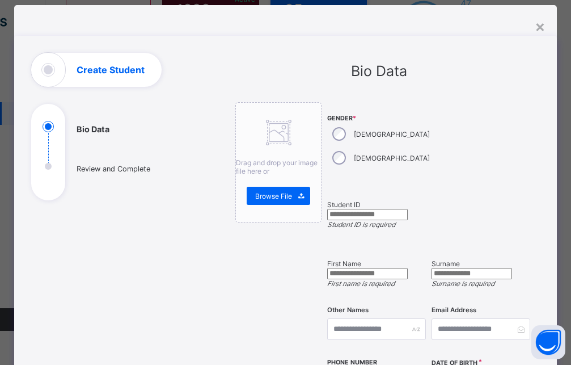
scroll to position [0, 0]
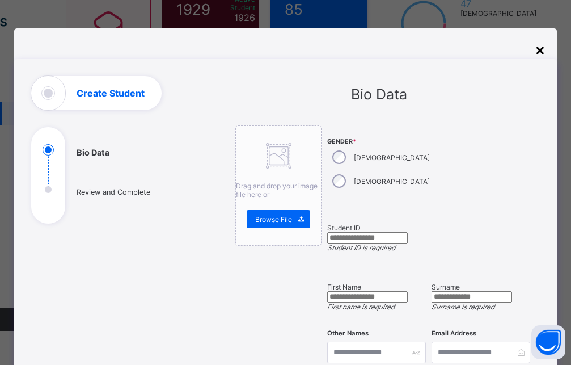
click at [544, 54] on div "×" at bounding box center [540, 49] width 11 height 19
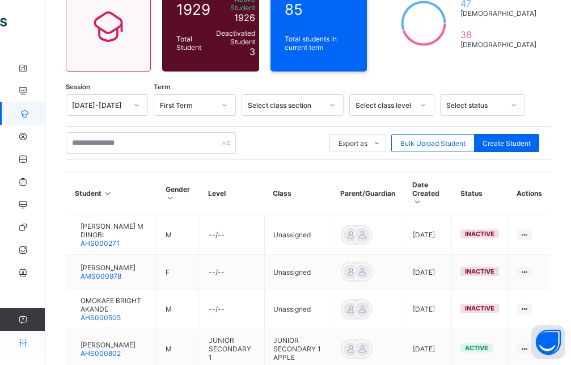
click at [26, 343] on icon at bounding box center [22, 342] width 45 height 9
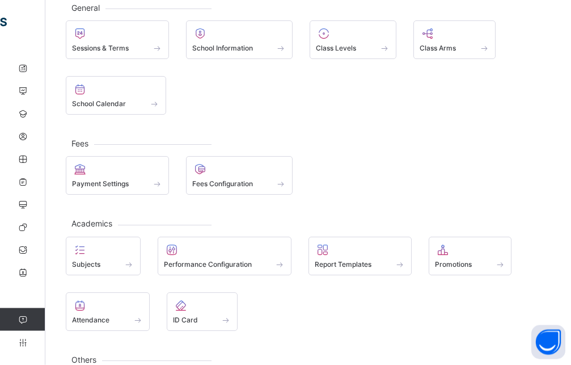
scroll to position [135, 0]
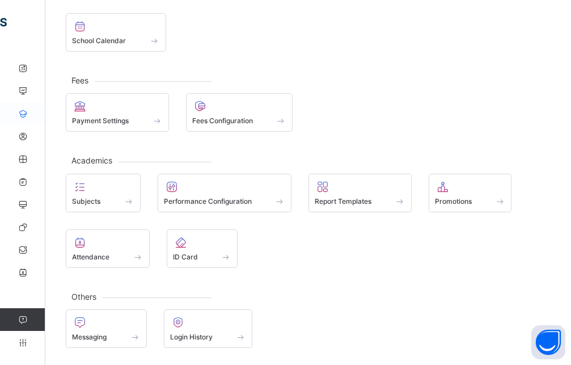
click at [26, 112] on icon at bounding box center [22, 113] width 45 height 9
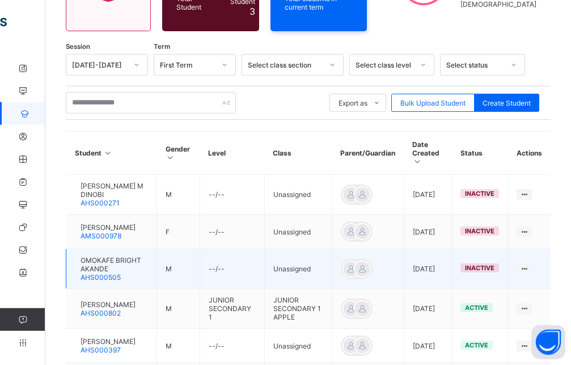
scroll to position [174, 0]
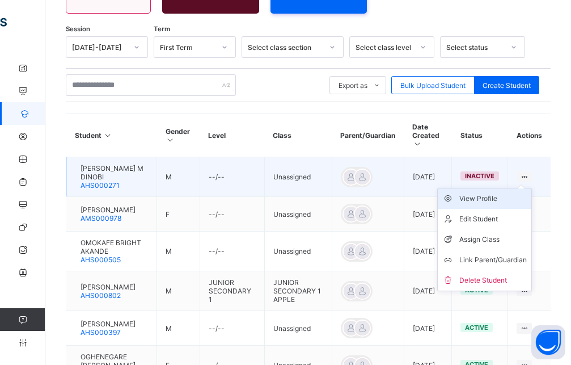
click at [517, 193] on div "View Profile" at bounding box center [494, 198] width 68 height 11
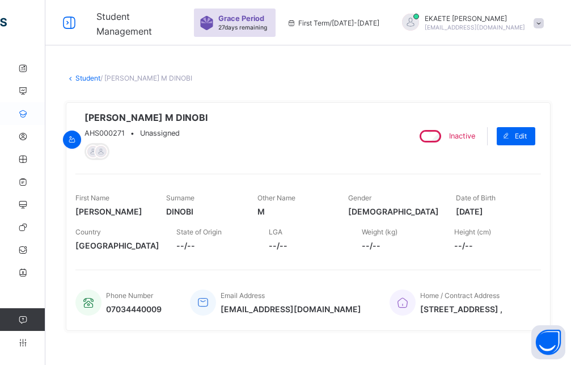
click at [22, 117] on icon at bounding box center [22, 113] width 45 height 9
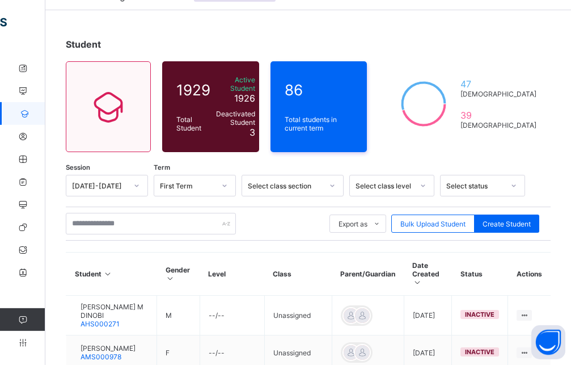
scroll to position [58, 0]
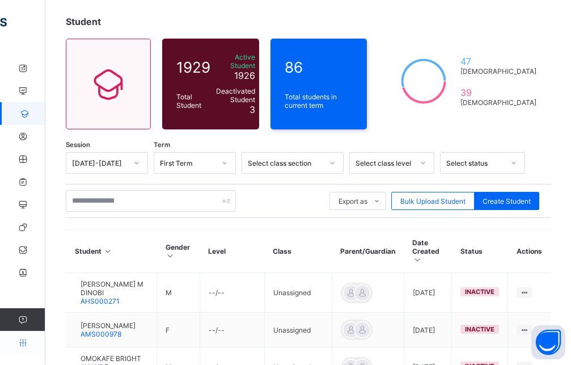
click at [22, 341] on icon at bounding box center [22, 342] width 45 height 9
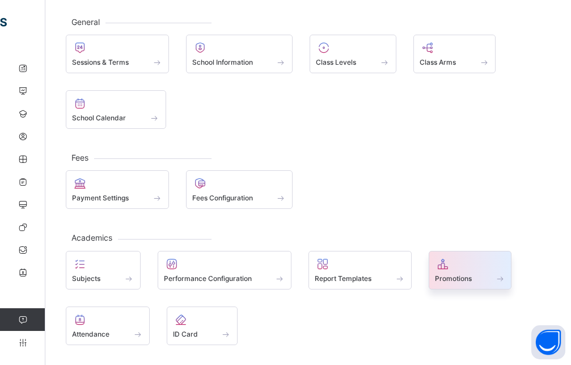
click at [452, 275] on span "Promotions" at bounding box center [453, 278] width 37 height 9
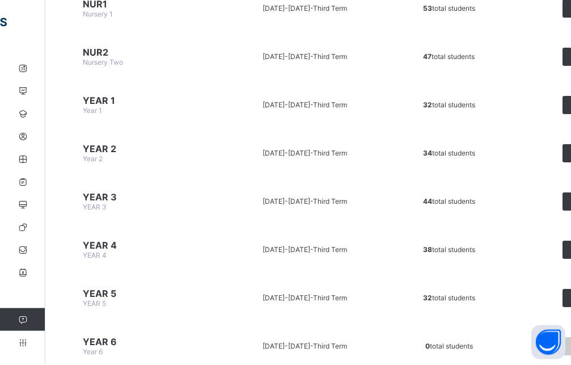
scroll to position [405, 0]
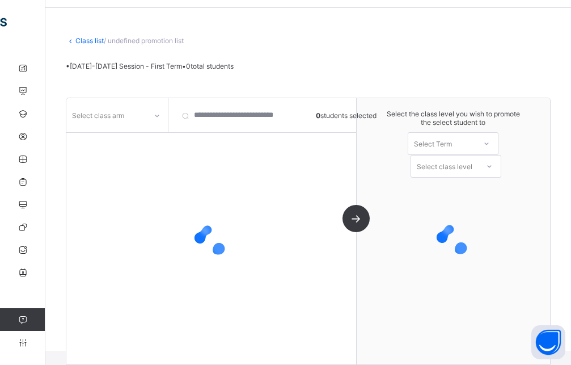
scroll to position [37, 0]
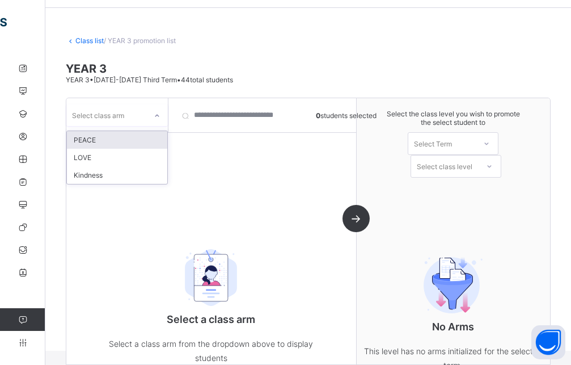
click at [155, 116] on icon at bounding box center [157, 115] width 7 height 11
click at [132, 141] on div "PEACE" at bounding box center [117, 140] width 100 height 18
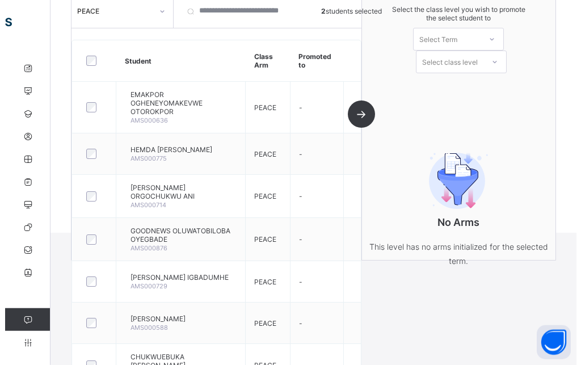
scroll to position [0, 0]
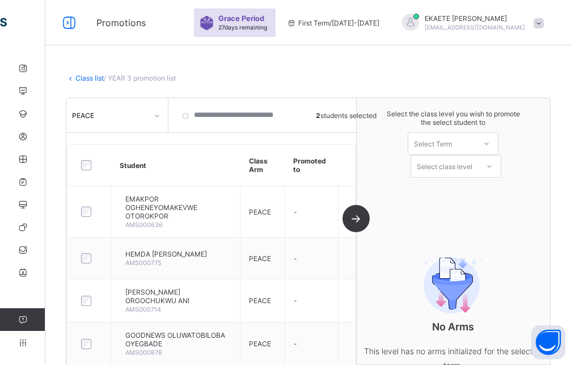
click at [486, 149] on div at bounding box center [487, 143] width 20 height 19
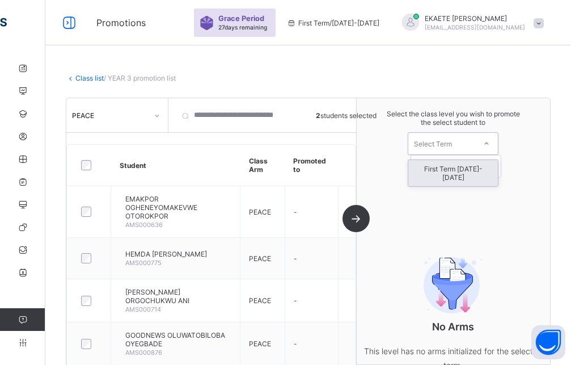
click at [479, 167] on div "First Term [DATE]-[DATE]" at bounding box center [453, 173] width 90 height 26
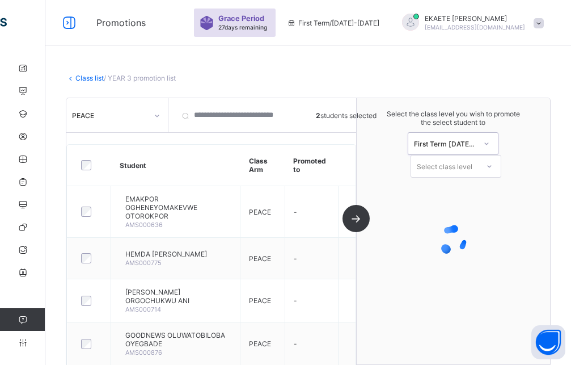
click at [473, 167] on div "Select class level" at bounding box center [445, 166] width 56 height 23
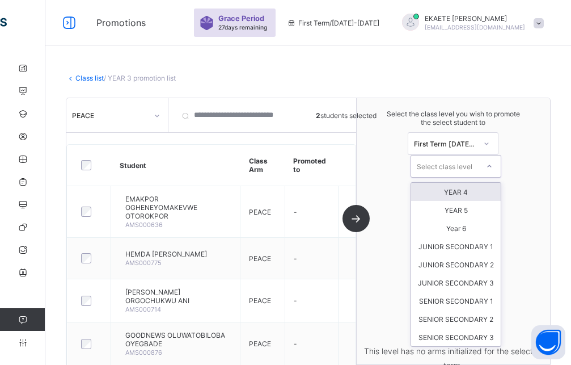
click at [478, 193] on div "YEAR 4" at bounding box center [456, 192] width 90 height 18
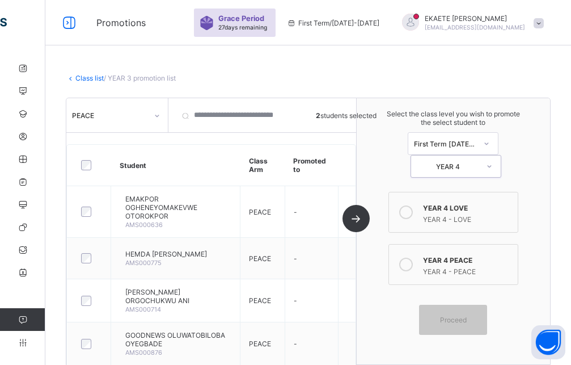
drag, startPoint x: 415, startPoint y: 212, endPoint x: 429, endPoint y: 228, distance: 22.1
click at [413, 214] on icon at bounding box center [406, 212] width 14 height 14
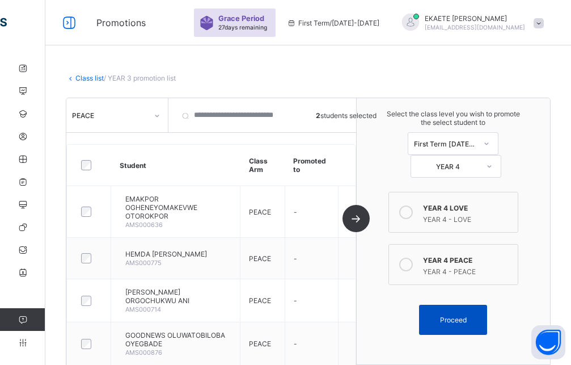
click at [461, 319] on span "Proceed" at bounding box center [453, 319] width 27 height 9
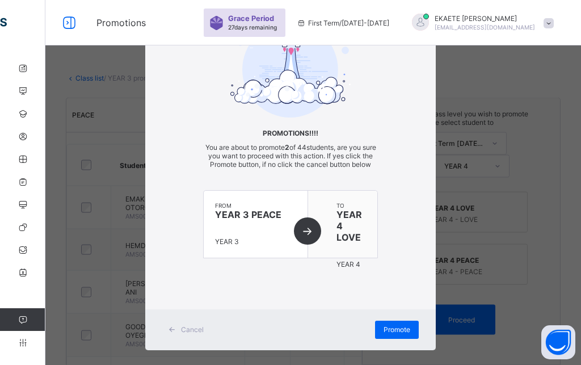
scroll to position [70, 0]
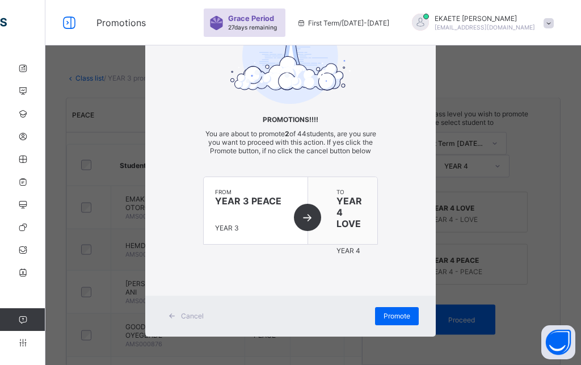
drag, startPoint x: 388, startPoint y: 317, endPoint x: 363, endPoint y: 305, distance: 27.9
click at [388, 316] on span "Promote" at bounding box center [397, 315] width 27 height 9
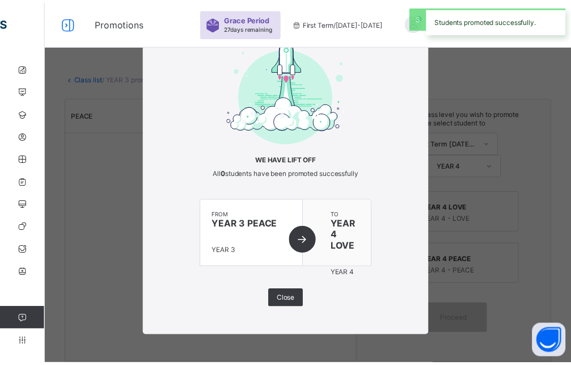
scroll to position [22, 0]
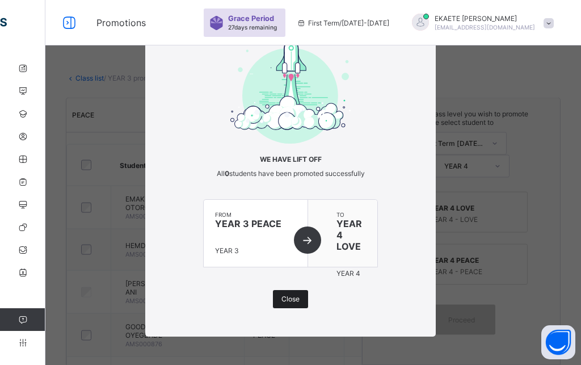
click at [281, 300] on span "Close" at bounding box center [290, 298] width 18 height 9
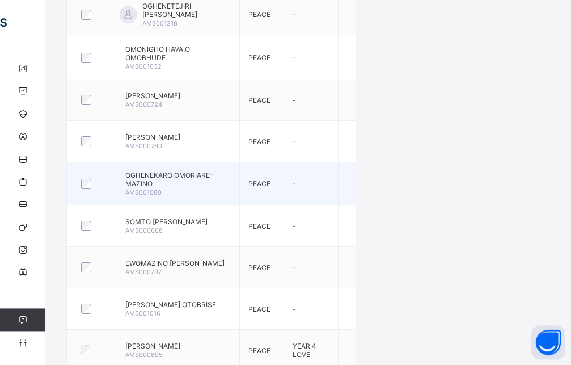
scroll to position [909, 0]
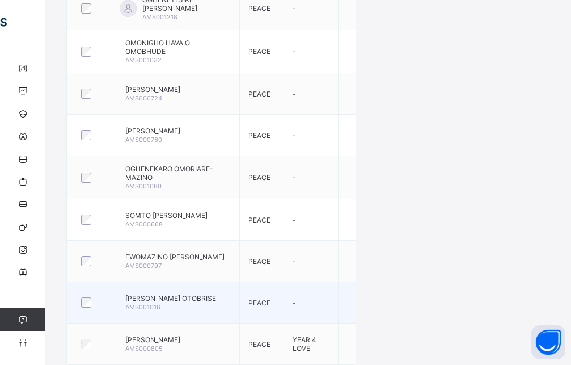
click at [91, 301] on div at bounding box center [89, 302] width 20 height 10
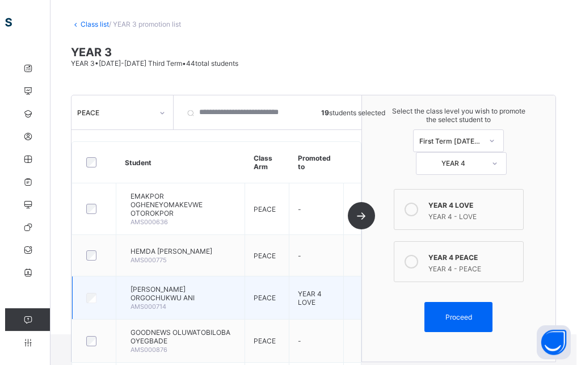
scroll to position [41, 0]
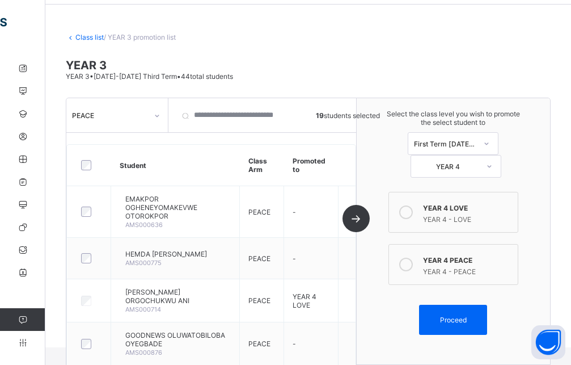
click at [413, 264] on icon at bounding box center [406, 265] width 14 height 14
click at [452, 318] on span "Proceed" at bounding box center [453, 319] width 27 height 9
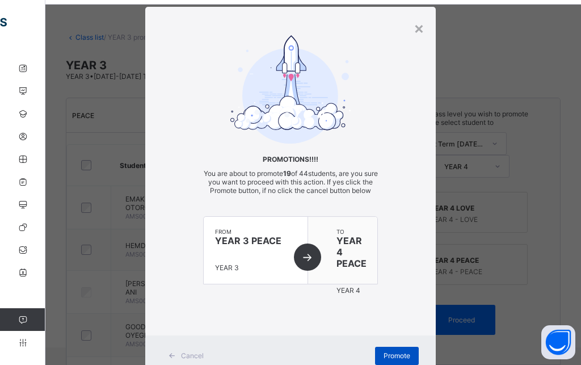
scroll to position [70, 0]
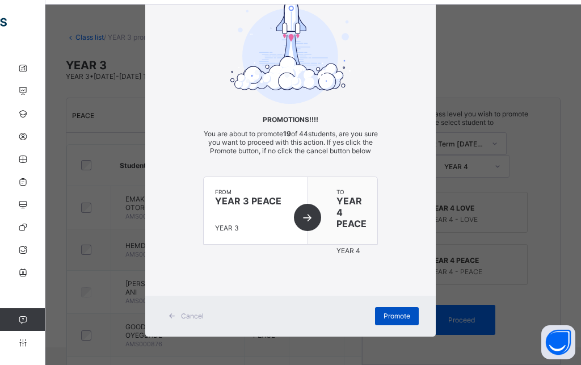
click at [401, 316] on span "Promote" at bounding box center [397, 315] width 27 height 9
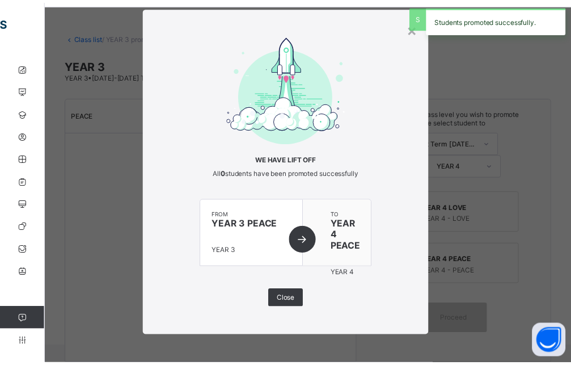
scroll to position [22, 0]
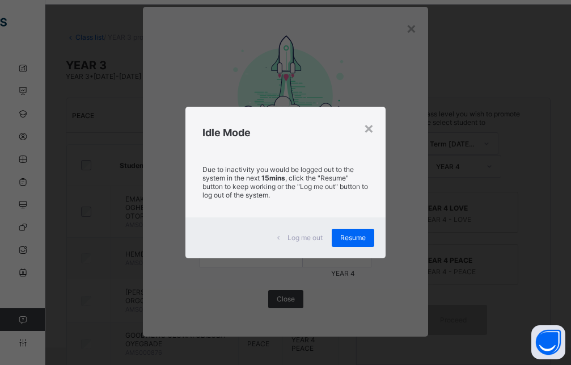
click at [376, 129] on div "Idle Mode" at bounding box center [286, 130] width 200 height 46
click at [351, 237] on span "Resume" at bounding box center [353, 237] width 26 height 9
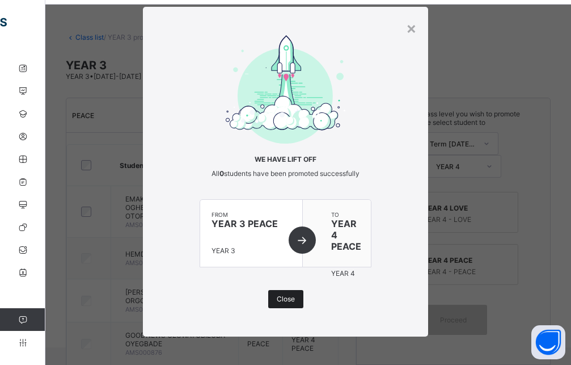
click at [285, 298] on span "Close" at bounding box center [286, 298] width 18 height 9
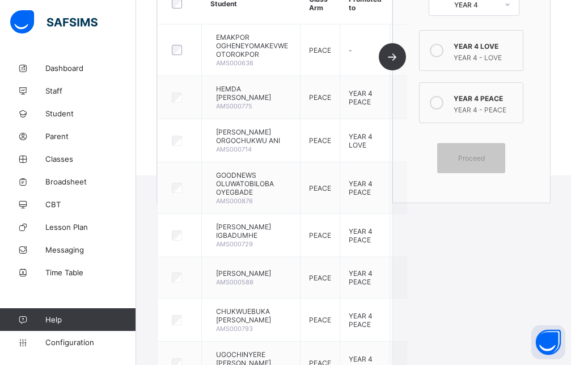
scroll to position [0, 0]
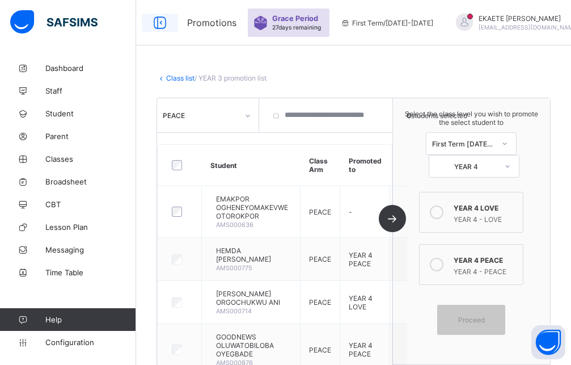
click at [162, 27] on icon at bounding box center [159, 23] width 19 height 16
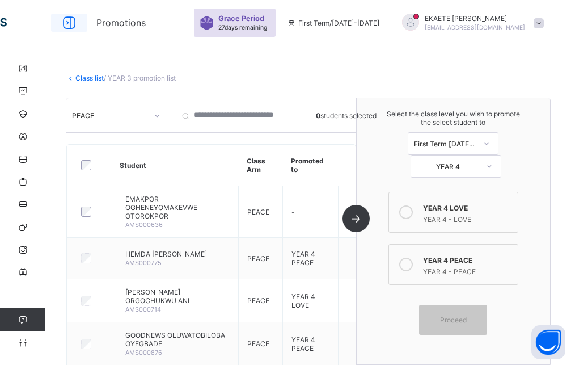
click at [69, 26] on icon at bounding box center [69, 23] width 19 height 16
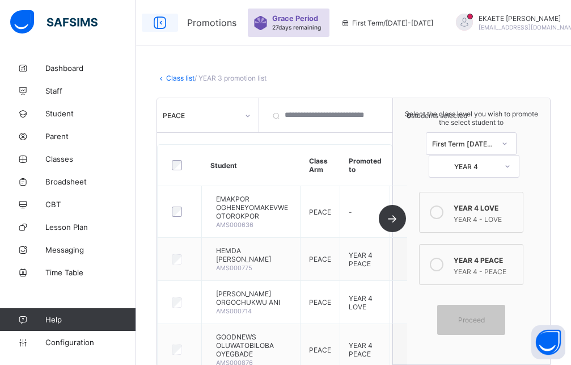
click at [162, 20] on icon at bounding box center [159, 23] width 19 height 16
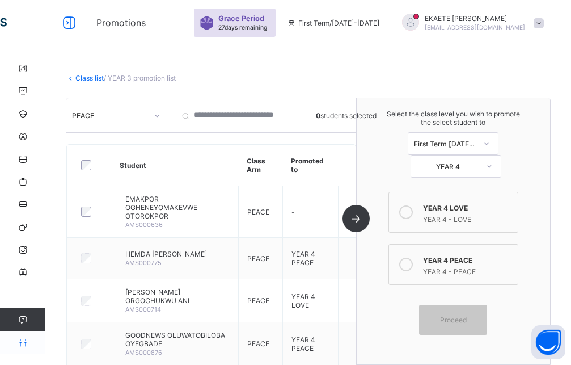
click at [20, 343] on icon at bounding box center [22, 342] width 45 height 9
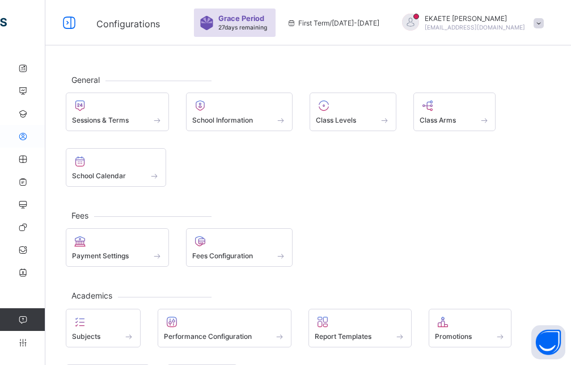
drag, startPoint x: 24, startPoint y: 114, endPoint x: 43, endPoint y: 130, distance: 24.6
click at [23, 114] on icon at bounding box center [22, 113] width 45 height 9
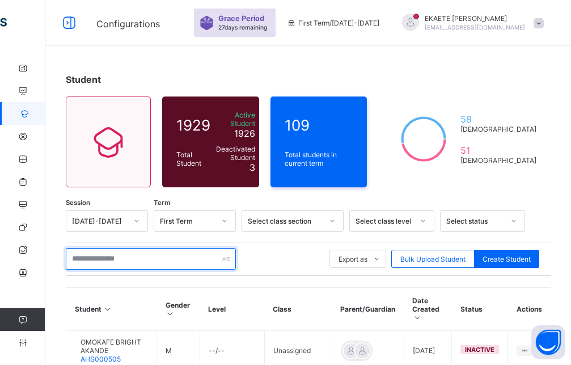
click at [162, 248] on input "text" at bounding box center [151, 259] width 170 height 22
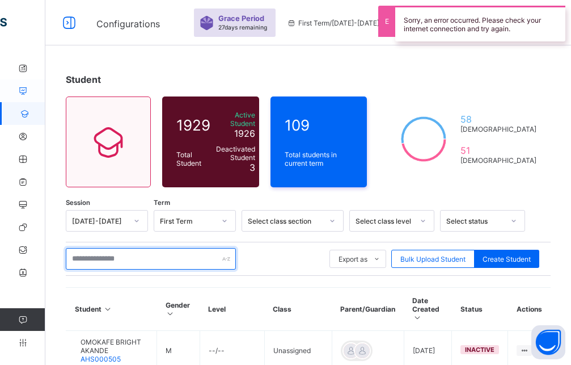
scroll to position [174, 0]
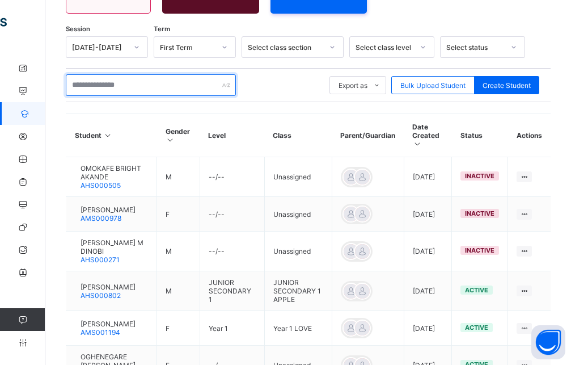
click at [123, 82] on input "text" at bounding box center [151, 85] width 170 height 22
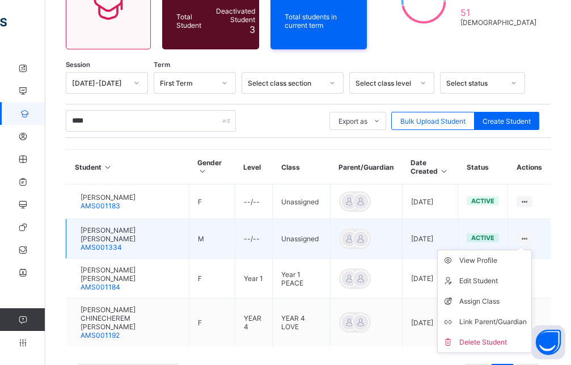
click at [532, 250] on ul "View Profile Edit Student Assign Class Link Parent/Guardian Delete Student" at bounding box center [484, 301] width 95 height 103
click at [497, 298] on div "Assign Class" at bounding box center [494, 301] width 68 height 11
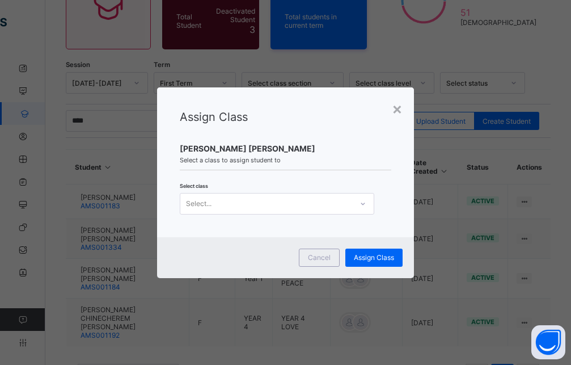
click at [364, 204] on icon at bounding box center [363, 203] width 7 height 11
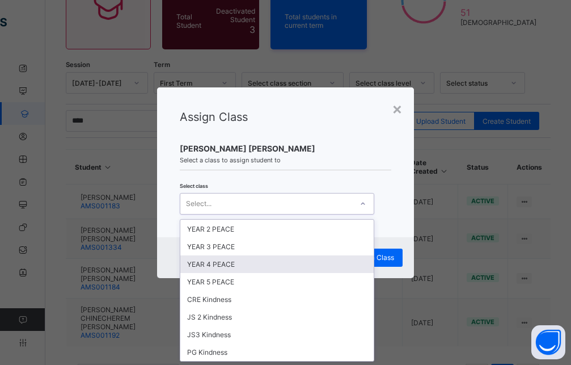
scroll to position [408, 0]
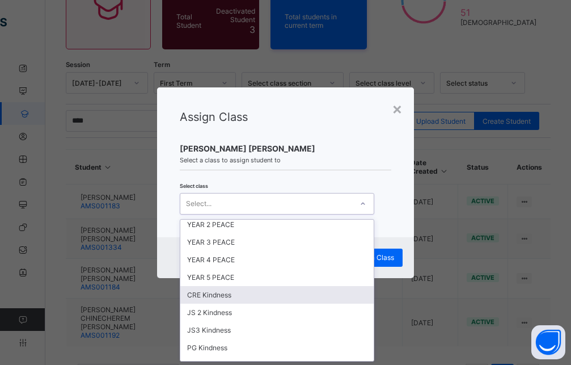
click at [208, 293] on div "CRE Kindness" at bounding box center [276, 295] width 193 height 18
click at [208, 293] on div "× Assign Class [PERSON_NAME] [PERSON_NAME] Select a class to assign student to …" at bounding box center [285, 182] width 571 height 365
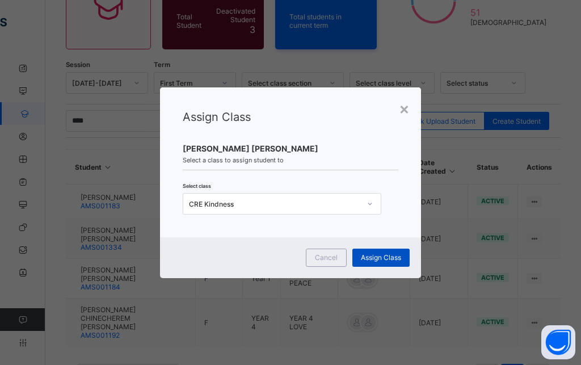
click at [385, 258] on span "Assign Class" at bounding box center [381, 257] width 40 height 9
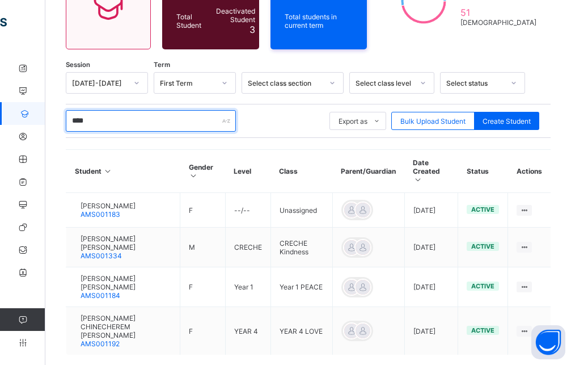
drag, startPoint x: 106, startPoint y: 115, endPoint x: 71, endPoint y: 122, distance: 35.9
click at [71, 122] on input "****" at bounding box center [151, 121] width 170 height 22
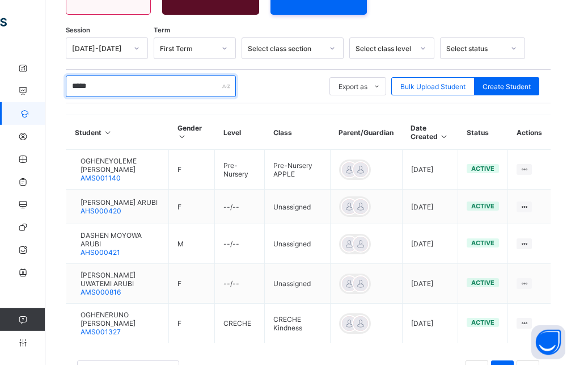
scroll to position [196, 0]
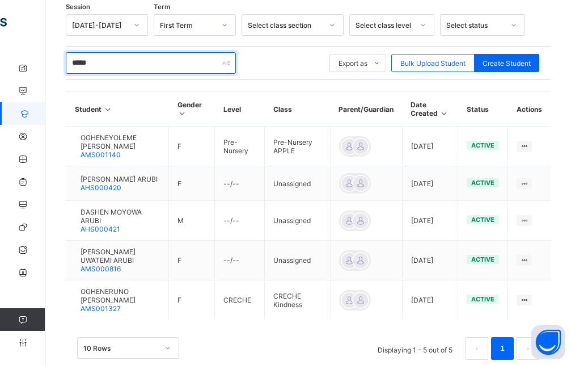
drag, startPoint x: 131, startPoint y: 60, endPoint x: 65, endPoint y: 62, distance: 65.9
click at [66, 62] on input "*****" at bounding box center [151, 63] width 170 height 22
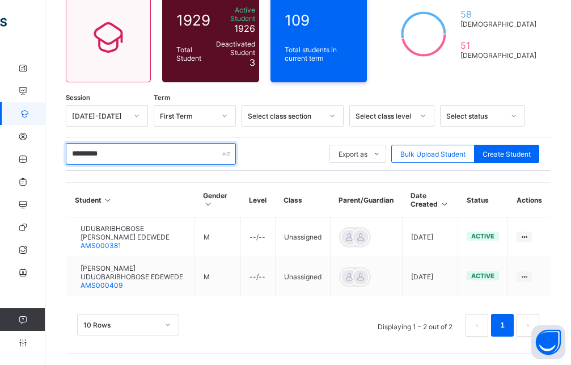
scroll to position [99, 0]
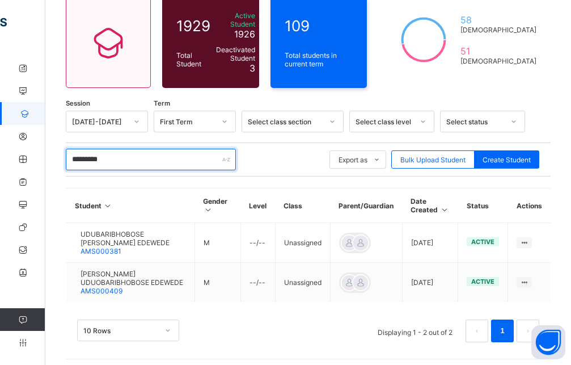
drag, startPoint x: 141, startPoint y: 149, endPoint x: 52, endPoint y: 142, distance: 89.3
click at [66, 149] on input "*********" at bounding box center [151, 160] width 170 height 22
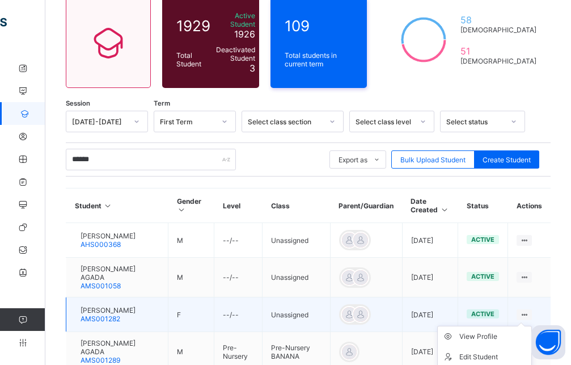
click at [529, 316] on icon at bounding box center [525, 314] width 10 height 9
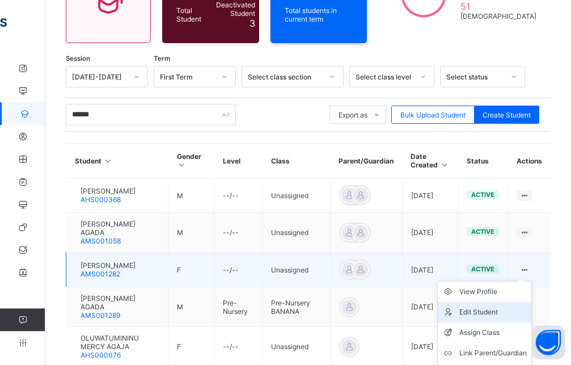
scroll to position [157, 0]
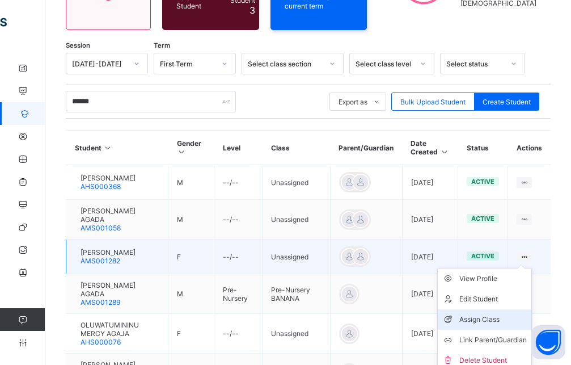
click at [507, 323] on div "Assign Class" at bounding box center [494, 319] width 68 height 11
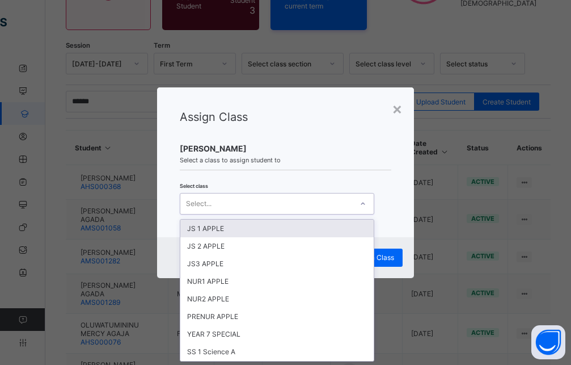
click at [300, 205] on div "Select..." at bounding box center [266, 204] width 172 height 16
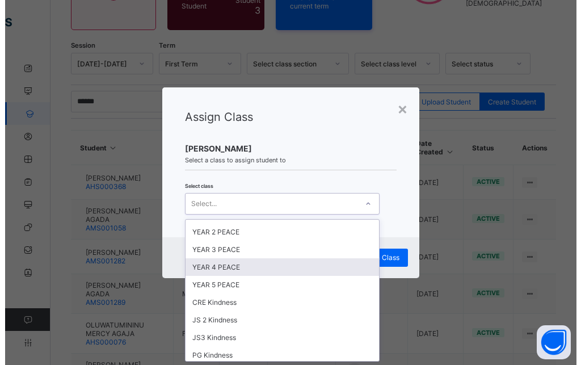
scroll to position [408, 0]
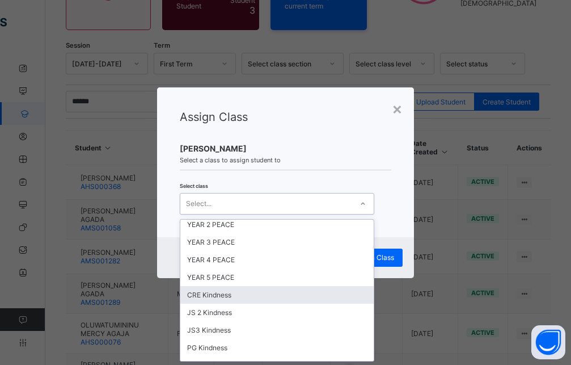
click at [237, 301] on div "CRE Kindness" at bounding box center [276, 295] width 193 height 18
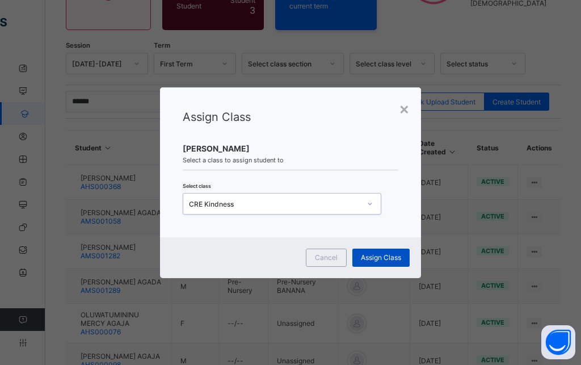
click at [372, 258] on span "Assign Class" at bounding box center [381, 257] width 40 height 9
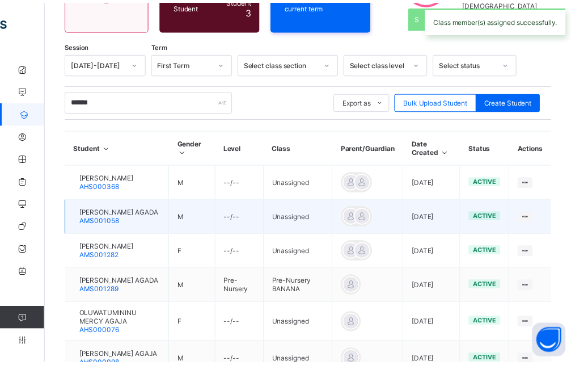
scroll to position [138, 0]
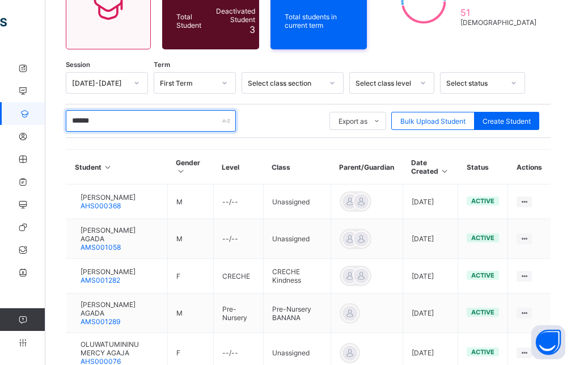
drag, startPoint x: 123, startPoint y: 114, endPoint x: 65, endPoint y: 114, distance: 57.9
click at [66, 114] on input "******" at bounding box center [151, 121] width 170 height 22
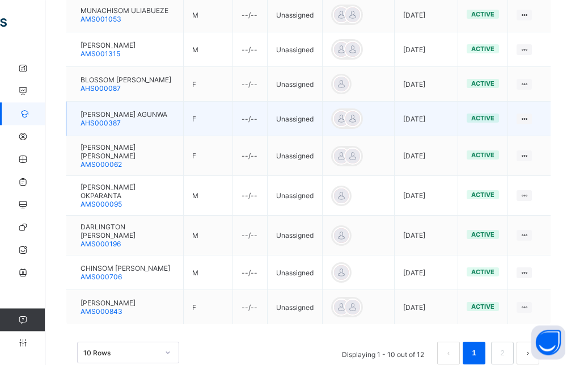
scroll to position [369, 0]
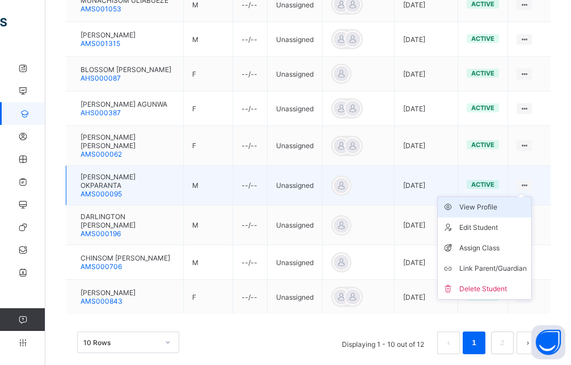
type input "******"
click at [483, 201] on div "View Profile" at bounding box center [494, 206] width 68 height 11
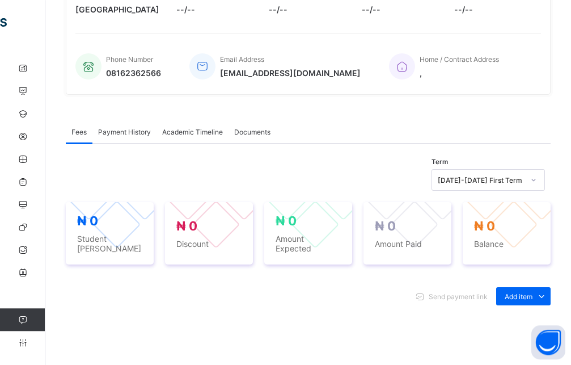
scroll to position [80, 0]
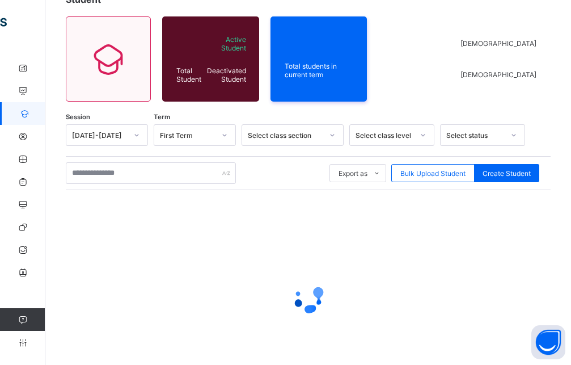
scroll to position [138, 0]
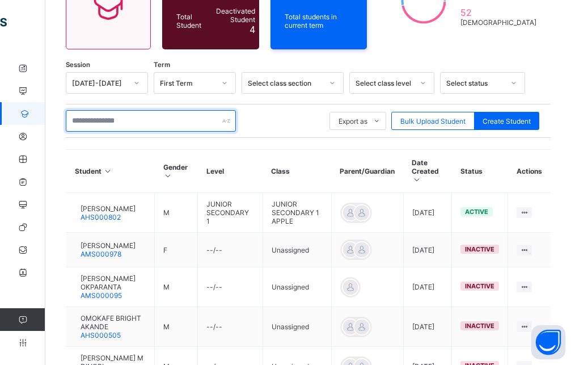
click at [117, 115] on input "text" at bounding box center [151, 121] width 170 height 22
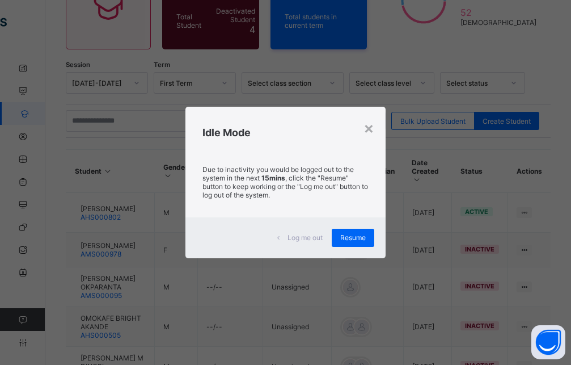
click at [373, 127] on div "×" at bounding box center [369, 127] width 11 height 19
click at [369, 126] on div "Export as Pdf Report Excel Report Excel Report (LMS) Bulk Upload Student Create…" at bounding box center [308, 121] width 485 height 34
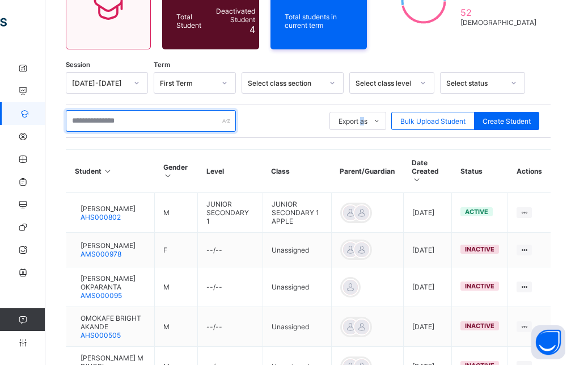
click at [149, 114] on input "text" at bounding box center [151, 121] width 170 height 22
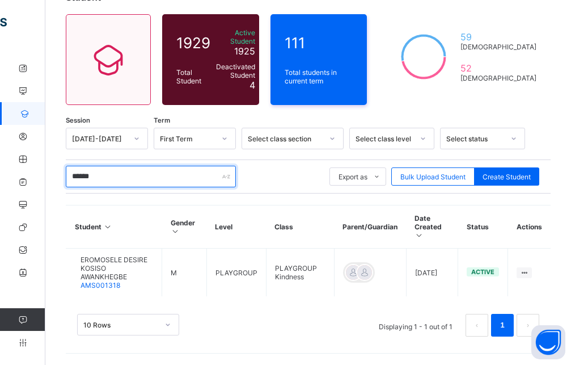
scroll to position [60, 0]
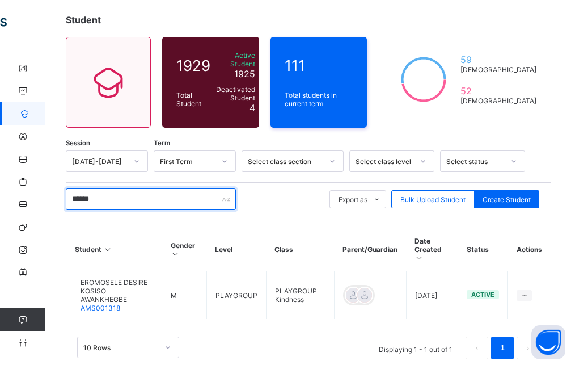
drag, startPoint x: 126, startPoint y: 196, endPoint x: 66, endPoint y: 192, distance: 60.2
click at [66, 192] on input "******" at bounding box center [151, 199] width 170 height 22
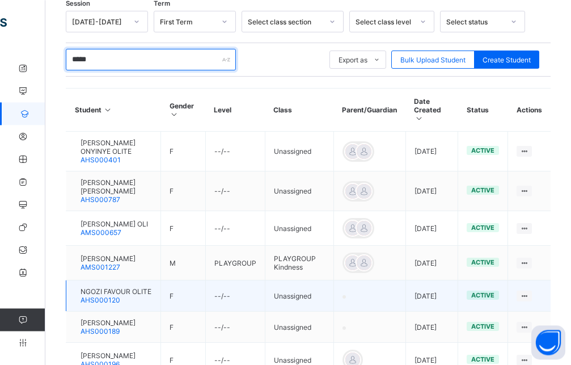
scroll to position [233, 0]
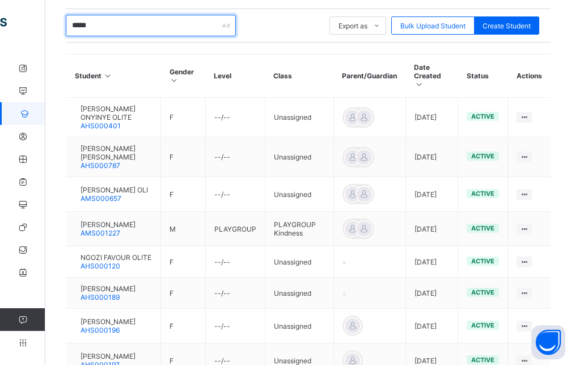
drag, startPoint x: 127, startPoint y: 23, endPoint x: 60, endPoint y: 35, distance: 68.1
click at [66, 35] on input "*****" at bounding box center [151, 26] width 170 height 22
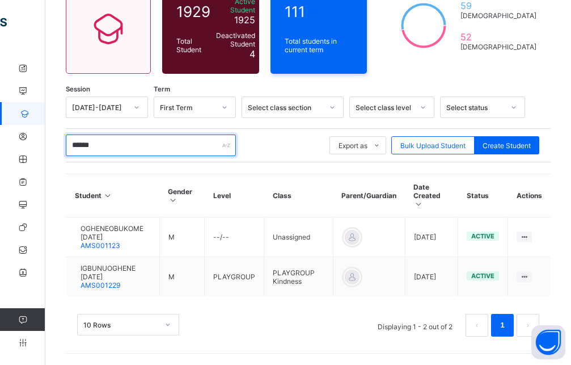
scroll to position [99, 0]
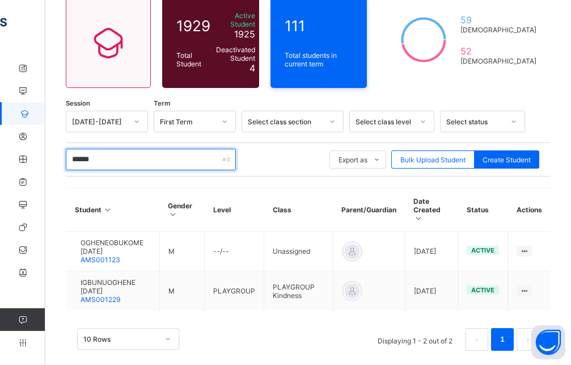
drag, startPoint x: 141, startPoint y: 155, endPoint x: 64, endPoint y: 155, distance: 77.2
click at [66, 155] on input "******" at bounding box center [151, 160] width 170 height 22
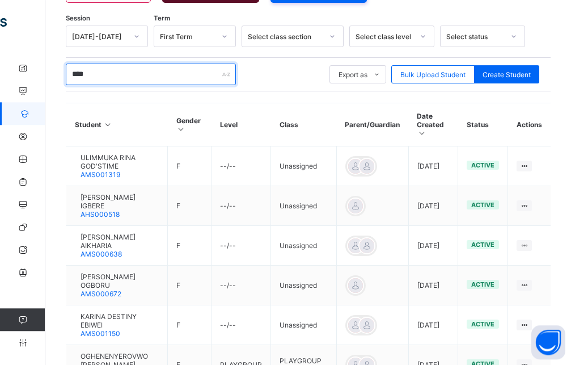
scroll to position [157, 0]
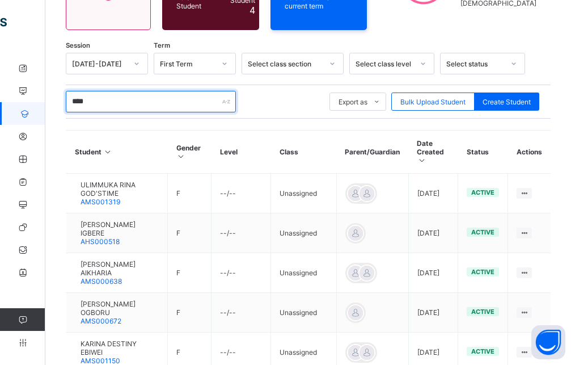
drag, startPoint x: 135, startPoint y: 100, endPoint x: 66, endPoint y: 113, distance: 70.3
click at [66, 112] on input "****" at bounding box center [151, 102] width 170 height 22
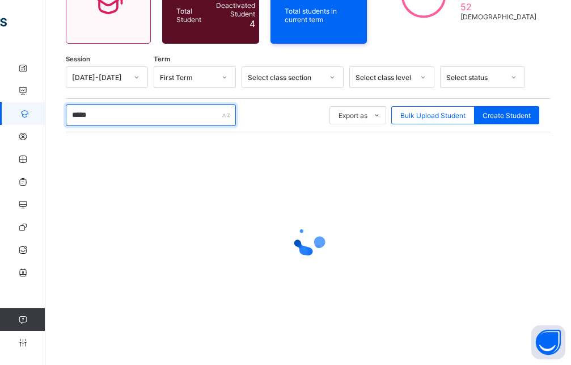
scroll to position [138, 0]
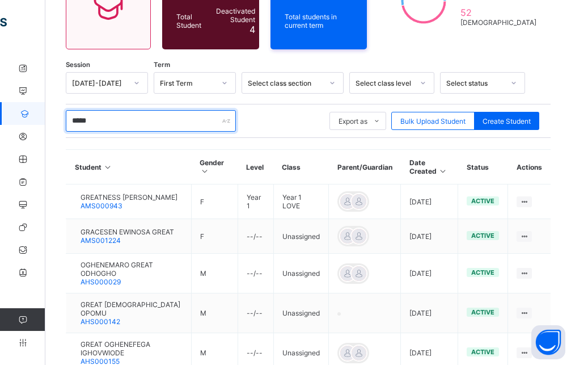
type input "*****"
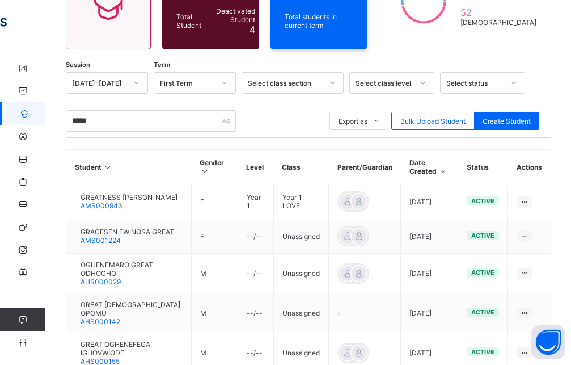
click at [289, 116] on div "***** Export as Pdf Report Excel Report Excel Report (LMS) Bulk Upload Student …" at bounding box center [308, 121] width 485 height 22
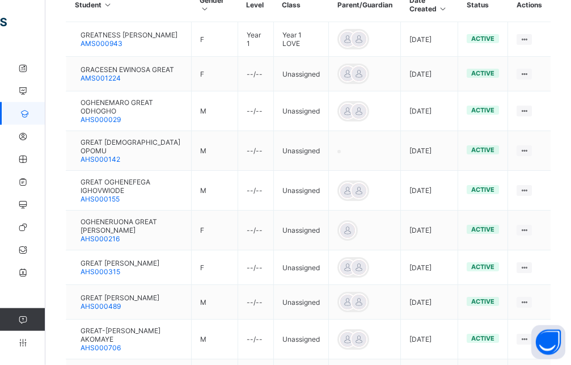
scroll to position [167, 0]
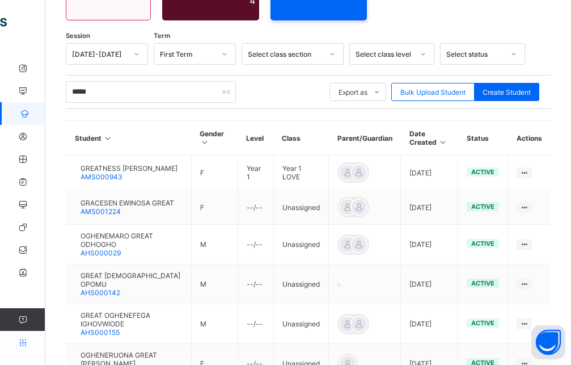
click at [27, 342] on icon at bounding box center [22, 342] width 45 height 9
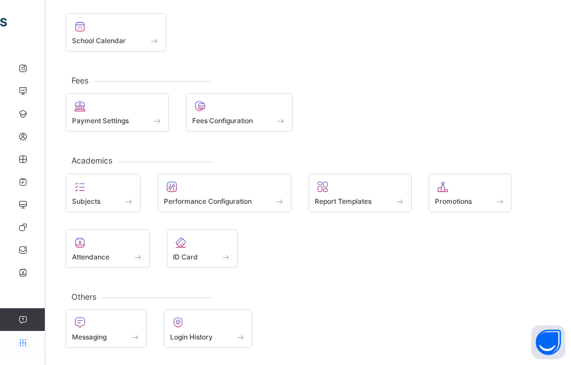
click at [23, 344] on icon at bounding box center [22, 342] width 45 height 9
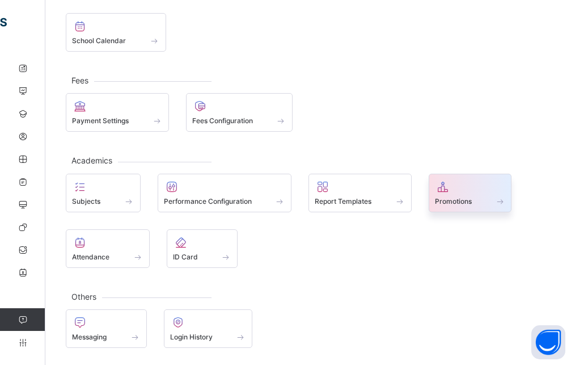
click at [453, 185] on div at bounding box center [470, 187] width 71 height 14
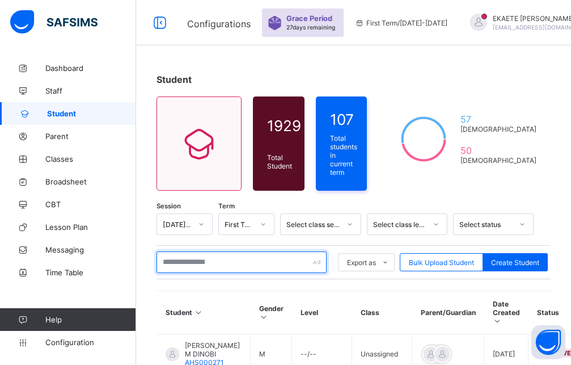
click at [235, 257] on input "text" at bounding box center [242, 262] width 170 height 22
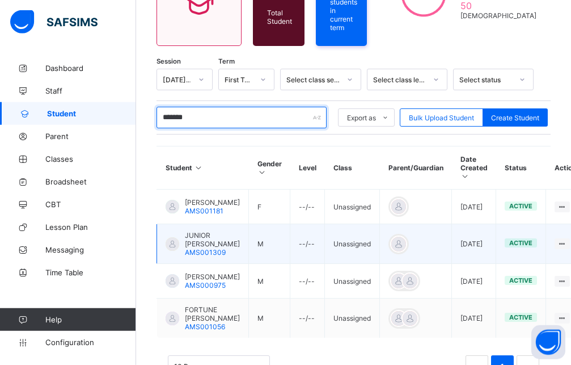
scroll to position [174, 0]
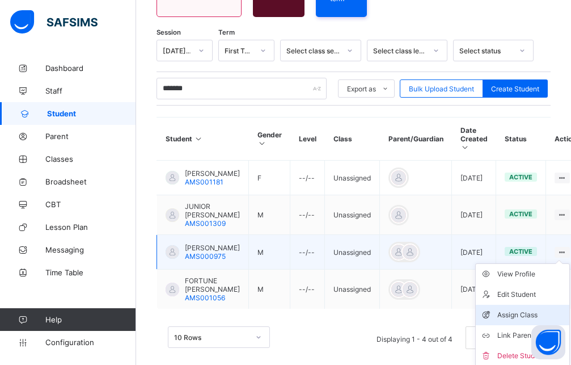
click at [498, 314] on div "Assign Class" at bounding box center [532, 314] width 68 height 11
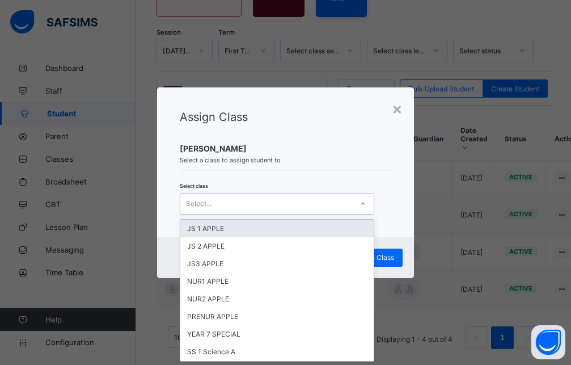
click at [305, 208] on div "Select..." at bounding box center [266, 204] width 172 height 16
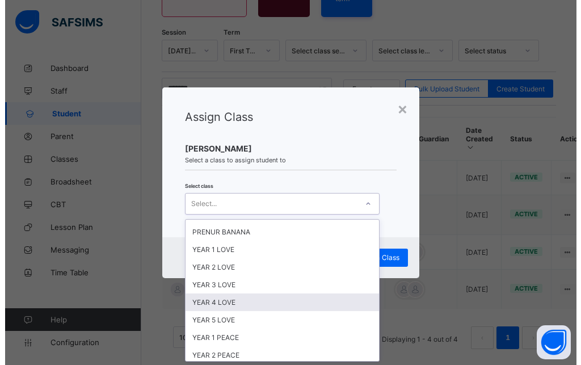
scroll to position [306, 0]
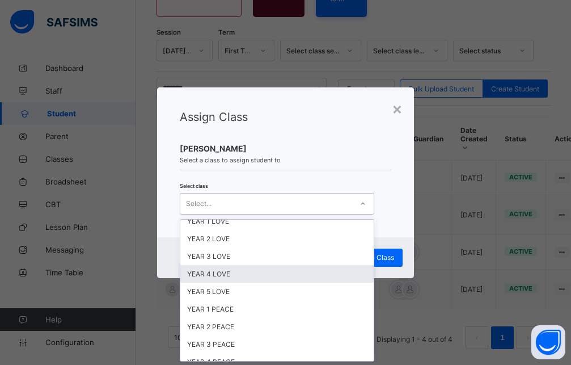
click at [221, 276] on div "YEAR 4 LOVE" at bounding box center [276, 274] width 193 height 18
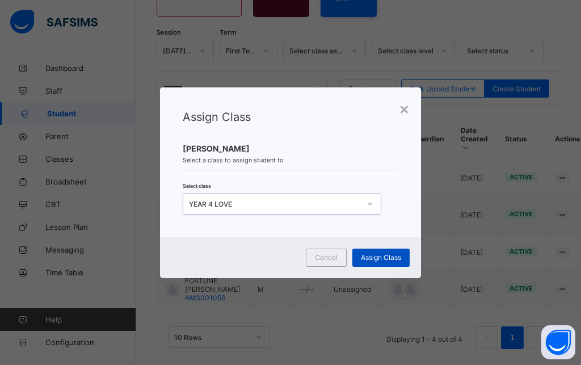
click at [374, 254] on span "Assign Class" at bounding box center [381, 257] width 40 height 9
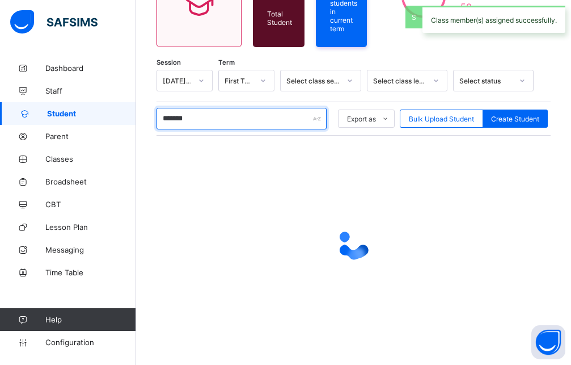
drag, startPoint x: 208, startPoint y: 117, endPoint x: 146, endPoint y: 115, distance: 61.3
click at [157, 113] on input "*******" at bounding box center [242, 119] width 170 height 22
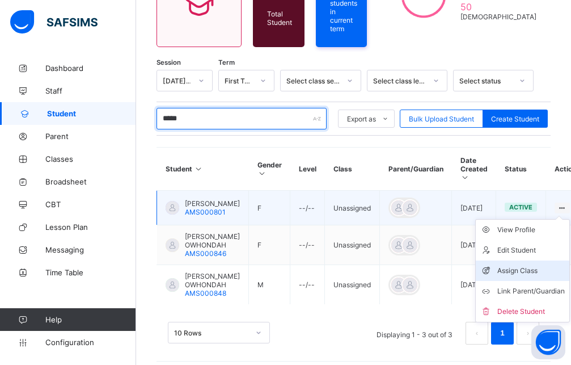
type input "*****"
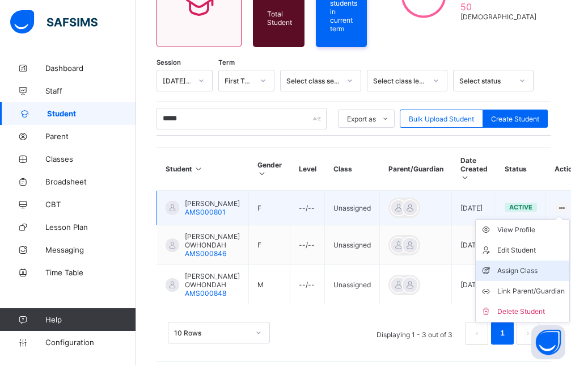
click at [513, 265] on div "Assign Class" at bounding box center [532, 270] width 68 height 11
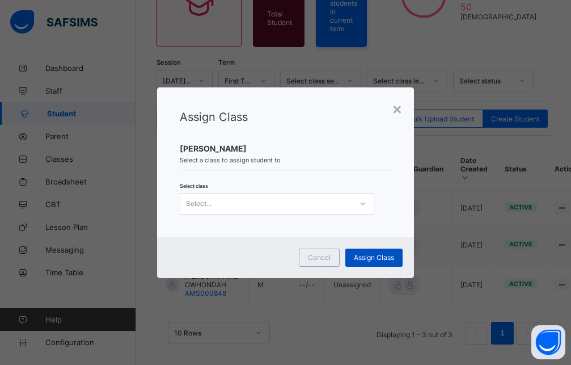
click at [384, 262] on div "Assign Class" at bounding box center [374, 257] width 57 height 18
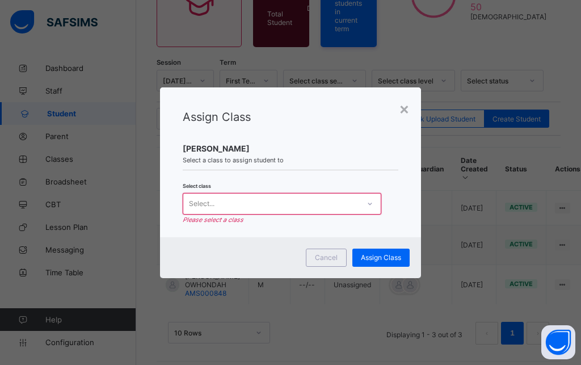
click at [315, 205] on div "Select..." at bounding box center [271, 204] width 176 height 16
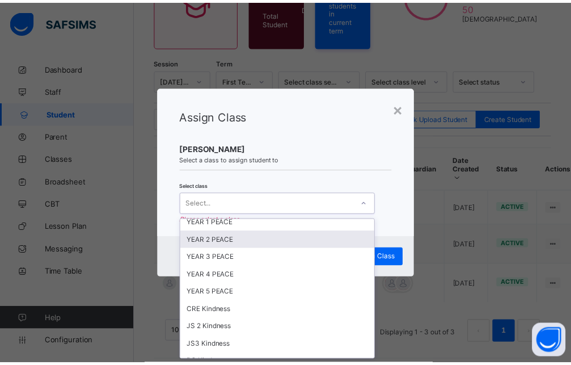
scroll to position [408, 0]
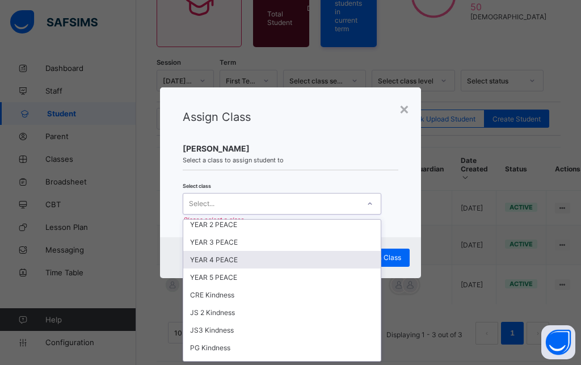
click at [230, 263] on div "YEAR 4 PEACE" at bounding box center [282, 260] width 198 height 18
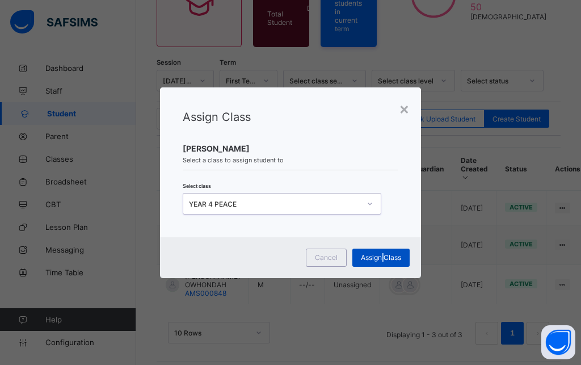
click at [381, 260] on span "Assign Class" at bounding box center [381, 257] width 40 height 9
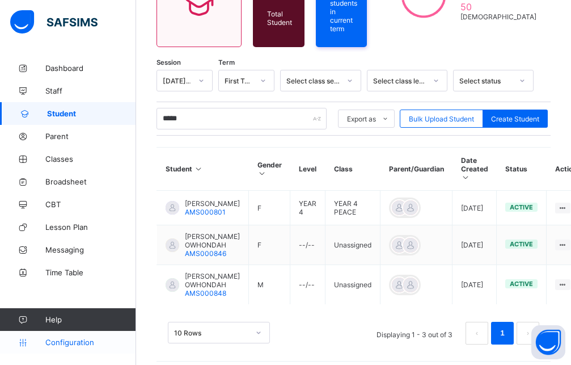
click at [77, 343] on span "Configuration" at bounding box center [90, 342] width 90 height 9
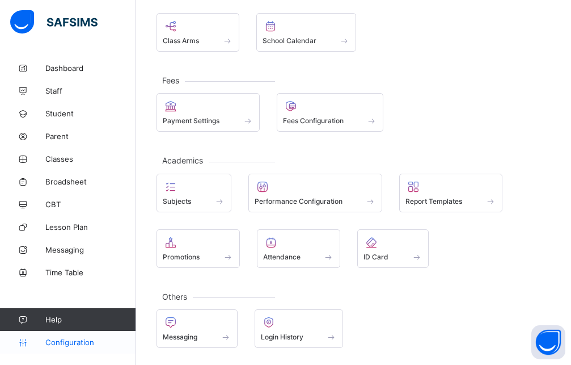
scroll to position [135, 0]
click at [75, 110] on span "Student" at bounding box center [90, 113] width 91 height 9
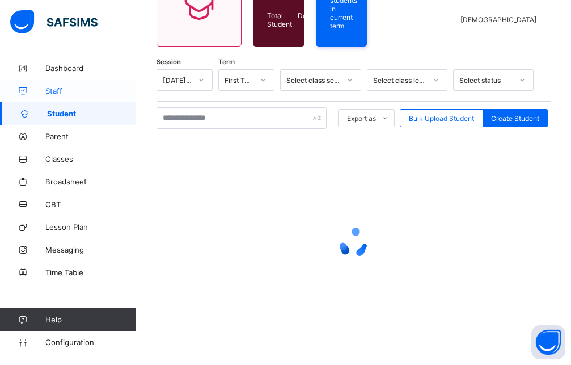
scroll to position [47, 0]
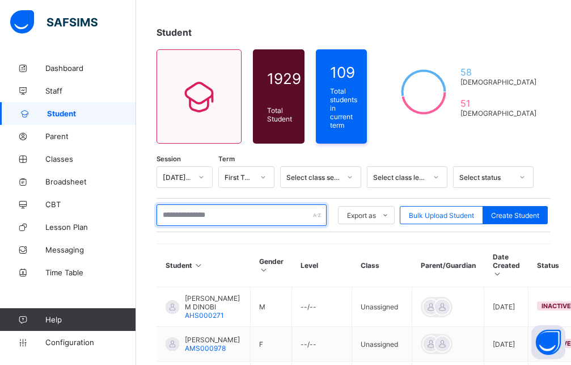
click at [214, 212] on input "text" at bounding box center [242, 215] width 170 height 22
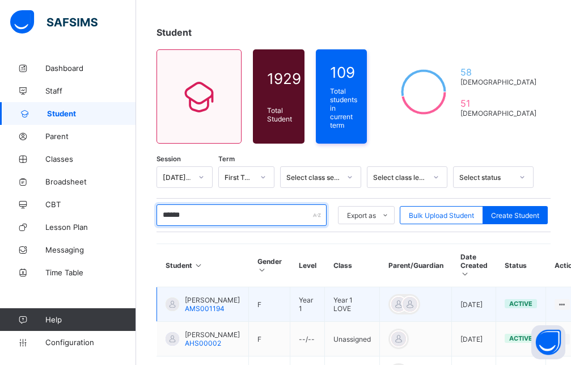
type input "******"
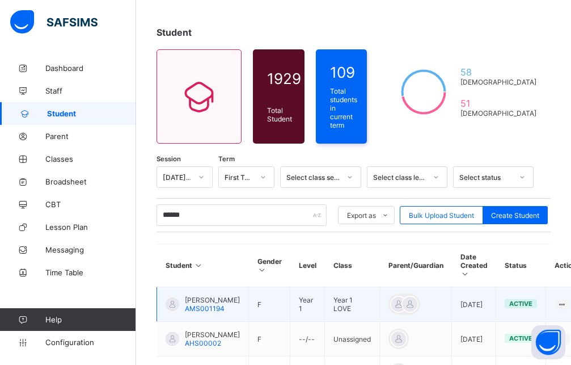
click at [343, 302] on td "Year 1 LOVE" at bounding box center [352, 304] width 55 height 35
click at [558, 300] on icon at bounding box center [563, 304] width 10 height 9
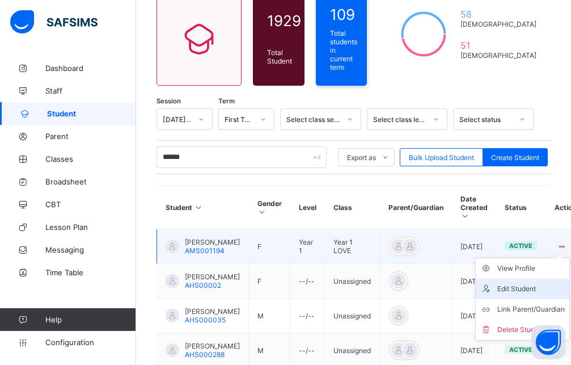
scroll to position [163, 0]
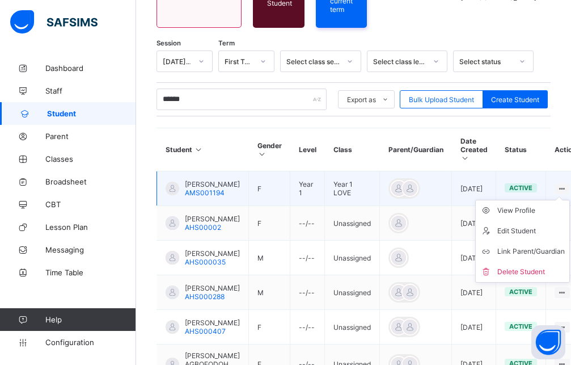
click at [541, 200] on ul "View Profile Edit Student Link Parent/Guardian Delete Student" at bounding box center [522, 241] width 95 height 83
click at [498, 225] on div "Edit Student" at bounding box center [532, 230] width 68 height 11
select select "**"
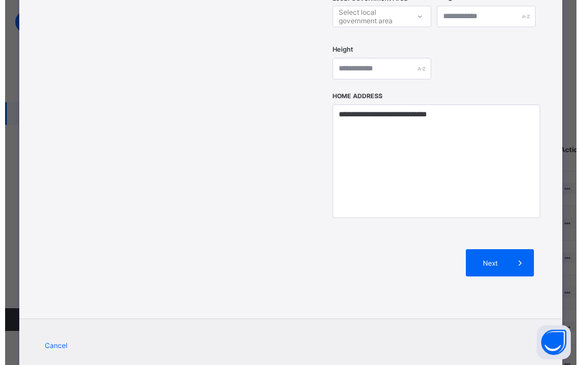
scroll to position [491, 0]
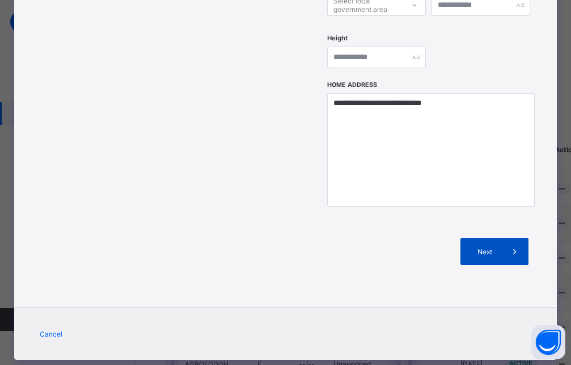
click at [480, 247] on span "Next" at bounding box center [485, 251] width 32 height 9
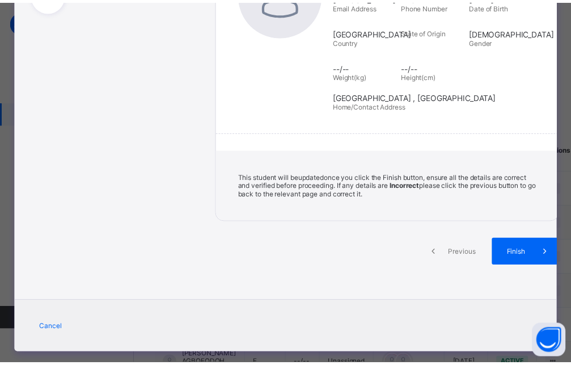
scroll to position [230, 0]
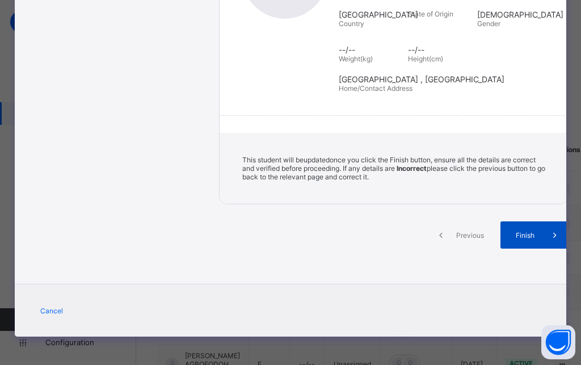
click at [509, 238] on span "Finish" at bounding box center [525, 235] width 32 height 9
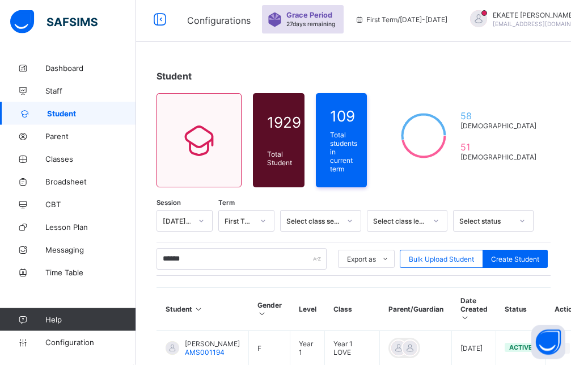
scroll to position [0, 0]
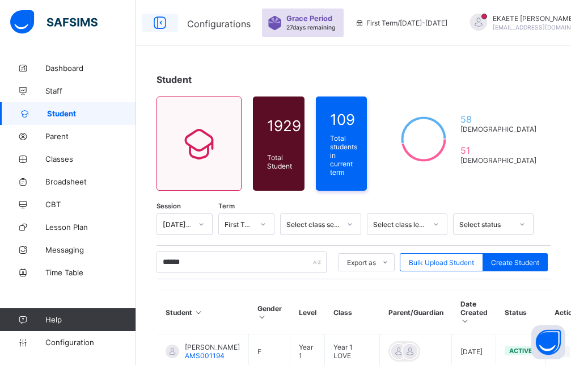
click at [162, 18] on icon at bounding box center [159, 23] width 19 height 16
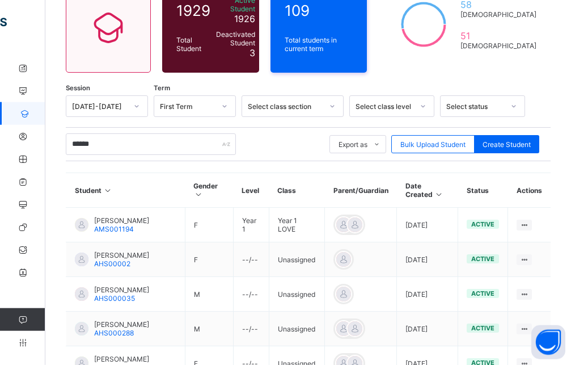
scroll to position [116, 0]
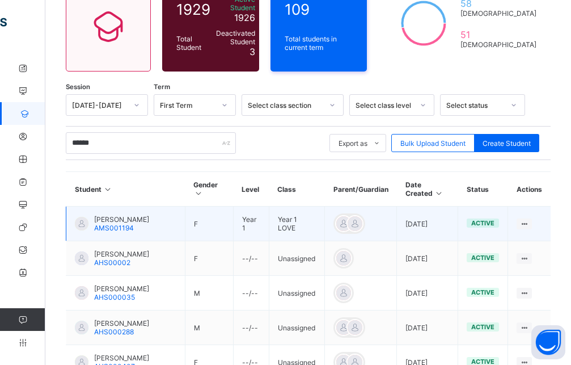
click at [494, 219] on span "active" at bounding box center [482, 223] width 23 height 8
click at [499, 212] on td "active" at bounding box center [483, 224] width 50 height 35
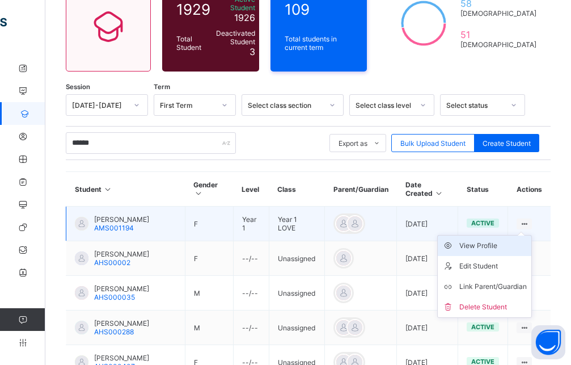
click at [524, 240] on div "View Profile" at bounding box center [494, 245] width 68 height 11
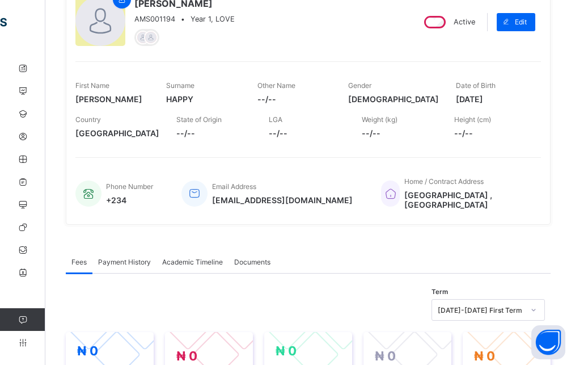
click at [200, 20] on span "Year 1, LOVE" at bounding box center [213, 19] width 44 height 9
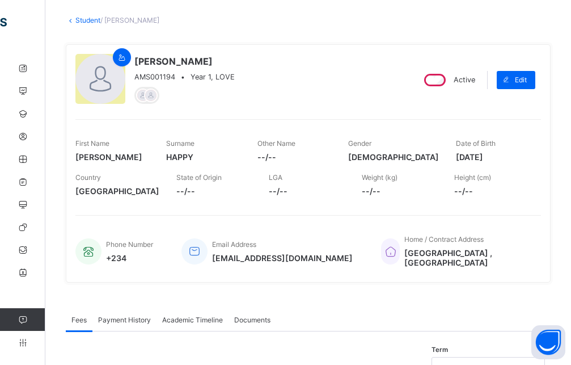
scroll to position [231, 0]
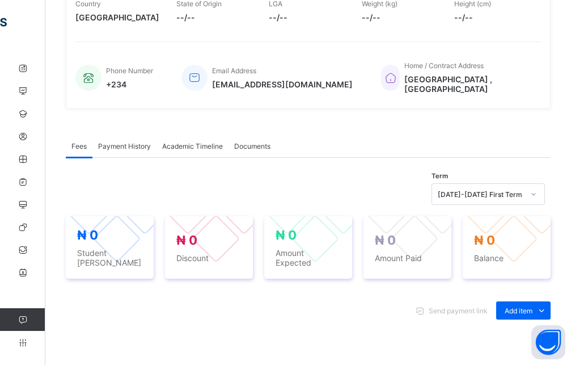
click at [127, 148] on span "Payment History" at bounding box center [124, 146] width 53 height 9
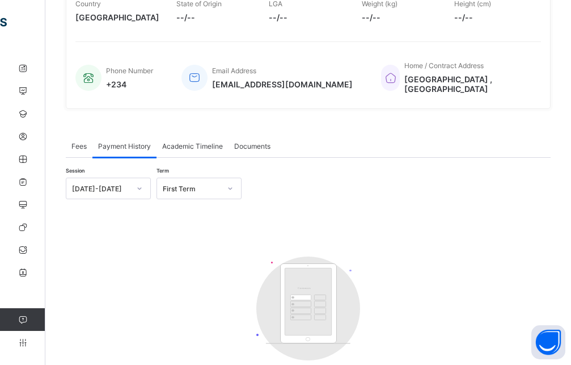
click at [267, 143] on span "Documents" at bounding box center [252, 146] width 36 height 9
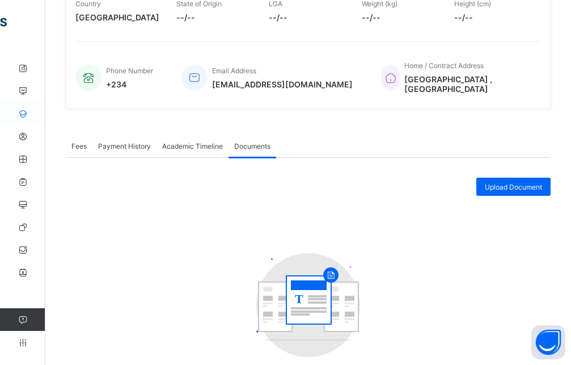
click at [27, 112] on icon at bounding box center [22, 113] width 45 height 9
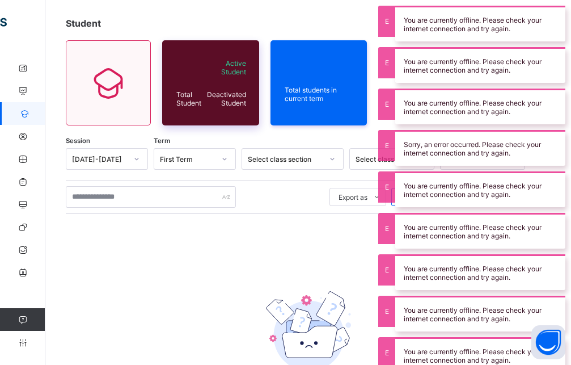
scroll to position [54, 0]
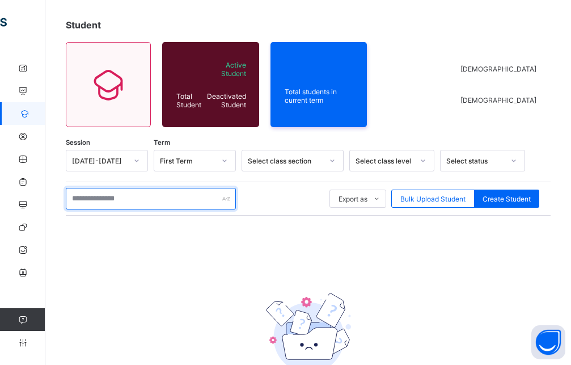
click at [155, 199] on input "text" at bounding box center [151, 199] width 170 height 22
type input "*"
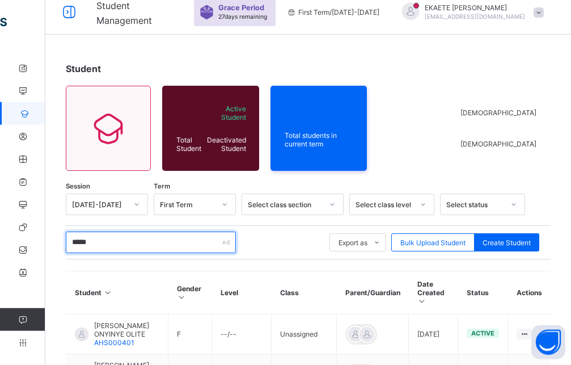
scroll to position [0, 0]
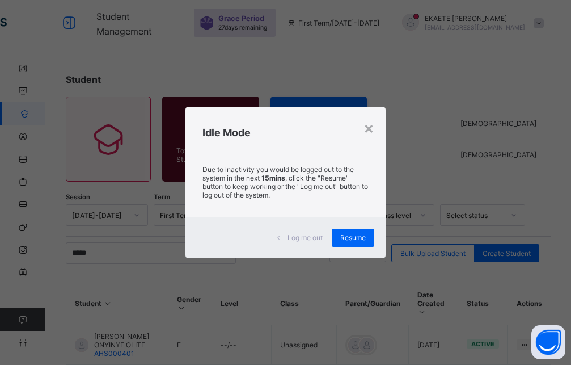
drag, startPoint x: 353, startPoint y: 233, endPoint x: 268, endPoint y: 205, distance: 90.2
click at [353, 234] on div "Resume" at bounding box center [353, 238] width 43 height 18
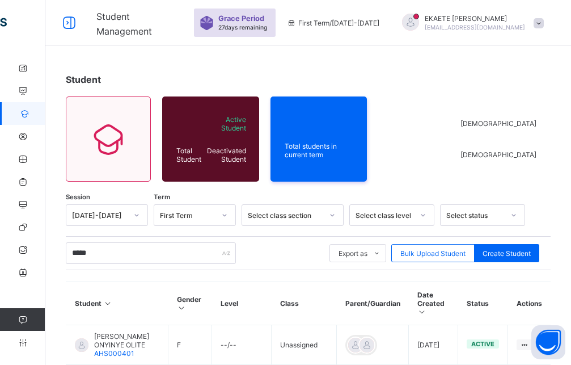
scroll to position [116, 0]
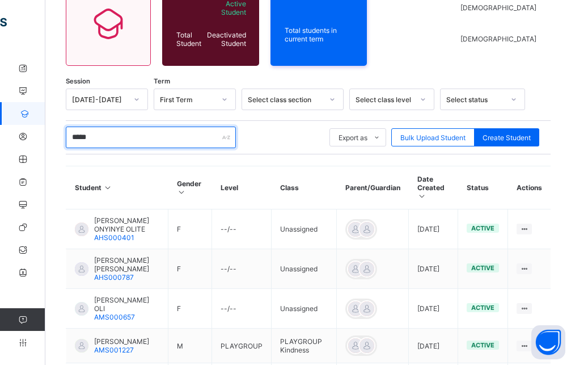
drag, startPoint x: 140, startPoint y: 140, endPoint x: 61, endPoint y: 133, distance: 79.2
click at [66, 133] on input "*****" at bounding box center [151, 138] width 170 height 22
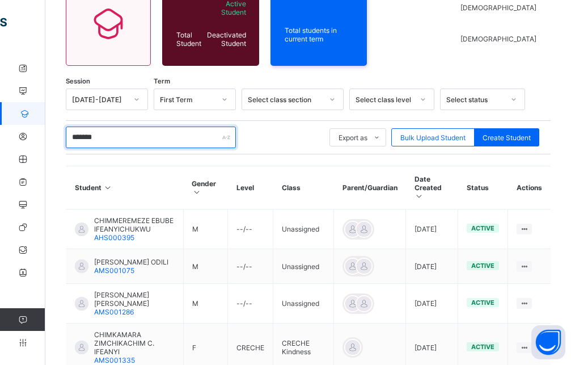
drag, startPoint x: 128, startPoint y: 133, endPoint x: 66, endPoint y: 140, distance: 62.8
click at [66, 140] on input "*******" at bounding box center [151, 138] width 170 height 22
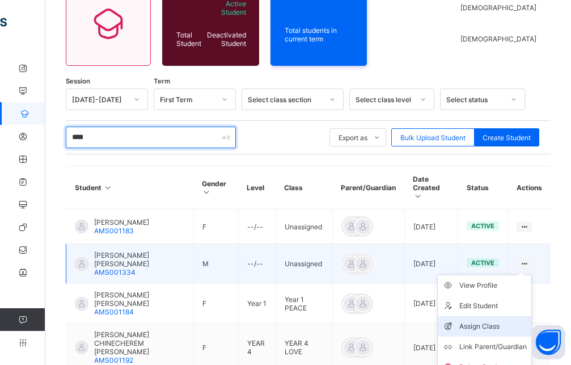
type input "****"
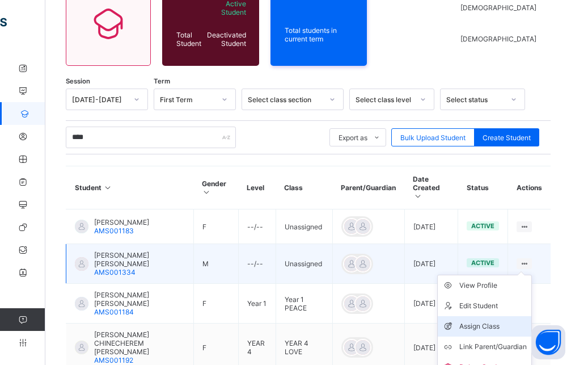
click at [490, 321] on div "Assign Class" at bounding box center [494, 326] width 68 height 11
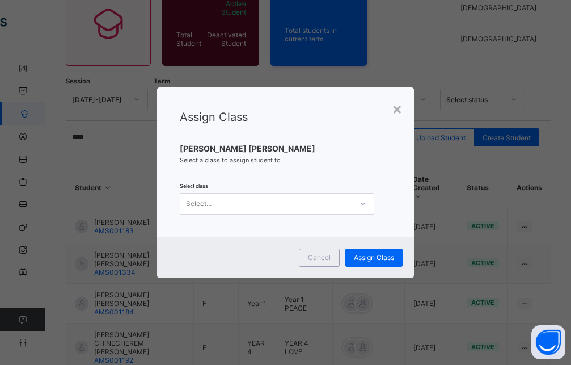
click at [348, 209] on div "Select..." at bounding box center [266, 204] width 172 height 16
click at [367, 206] on icon at bounding box center [363, 203] width 7 height 11
click at [360, 204] on div at bounding box center [362, 204] width 19 height 18
click at [399, 109] on div "×" at bounding box center [397, 108] width 11 height 19
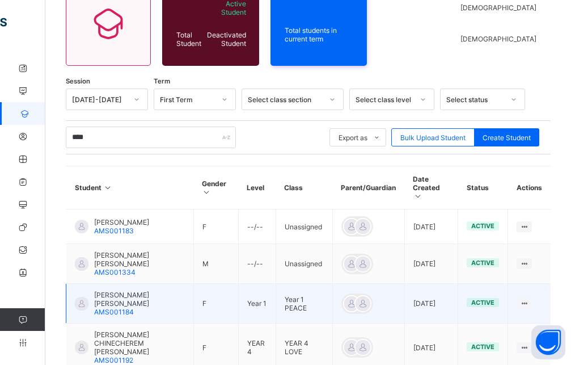
scroll to position [174, 0]
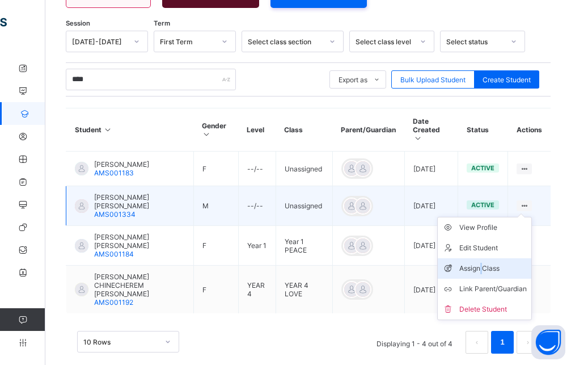
click at [491, 263] on div "Assign Class" at bounding box center [494, 268] width 68 height 11
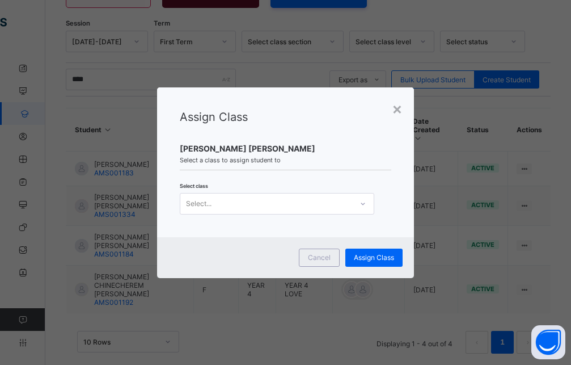
click at [367, 206] on icon at bounding box center [363, 203] width 7 height 11
click at [398, 113] on div "×" at bounding box center [397, 108] width 11 height 19
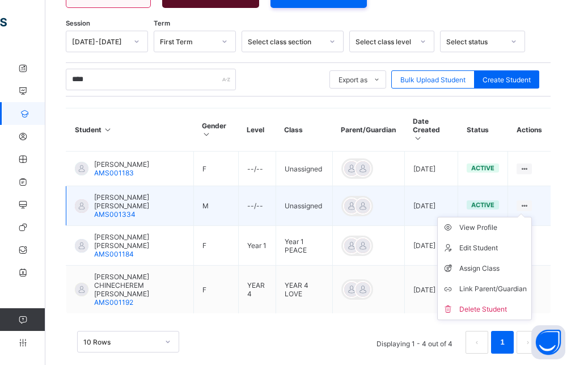
click at [532, 217] on ul "View Profile Edit Student Assign Class Link Parent/Guardian Delete Student" at bounding box center [484, 268] width 95 height 103
click at [491, 263] on div "Assign Class" at bounding box center [494, 268] width 68 height 11
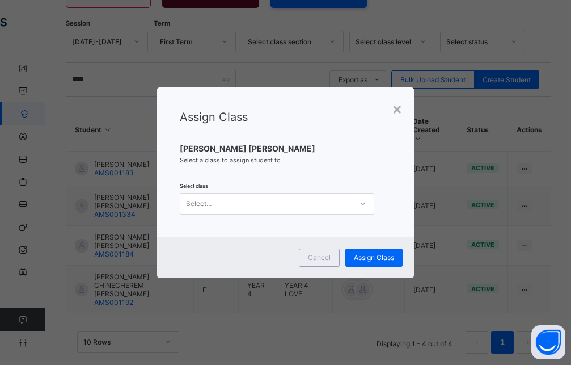
click at [365, 203] on icon at bounding box center [363, 203] width 7 height 11
click at [399, 108] on div "×" at bounding box center [397, 108] width 11 height 19
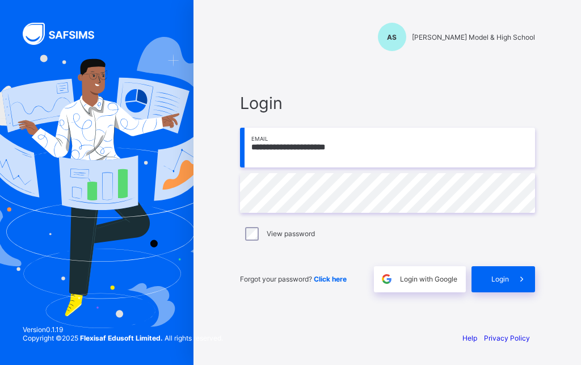
type input "**********"
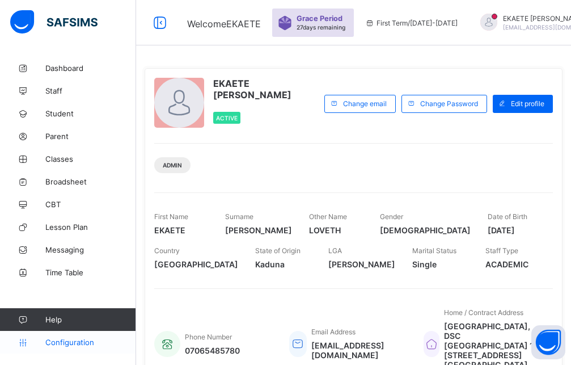
click at [69, 340] on span "Configuration" at bounding box center [90, 342] width 90 height 9
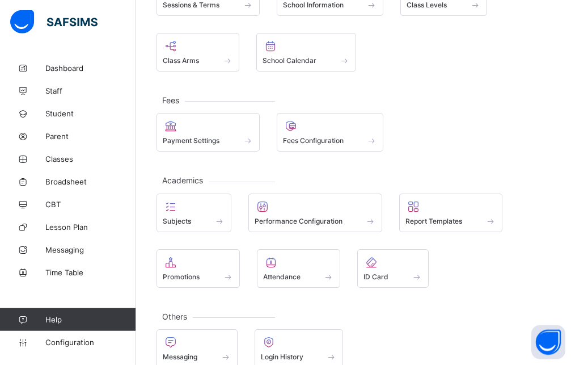
scroll to position [116, 0]
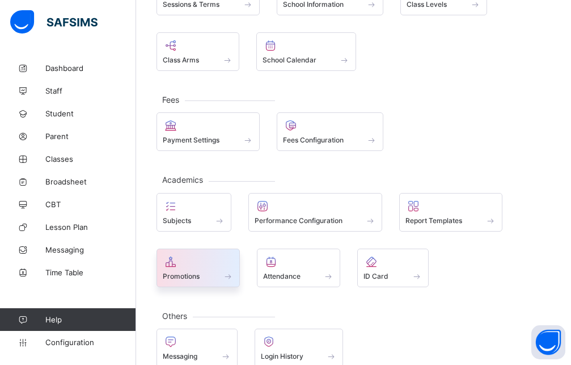
click at [180, 273] on span "Promotions" at bounding box center [181, 276] width 37 height 9
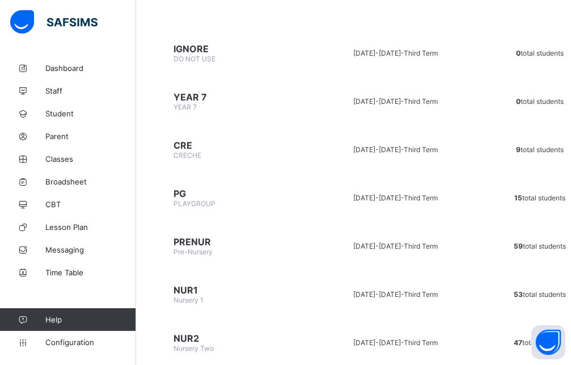
scroll to position [116, 0]
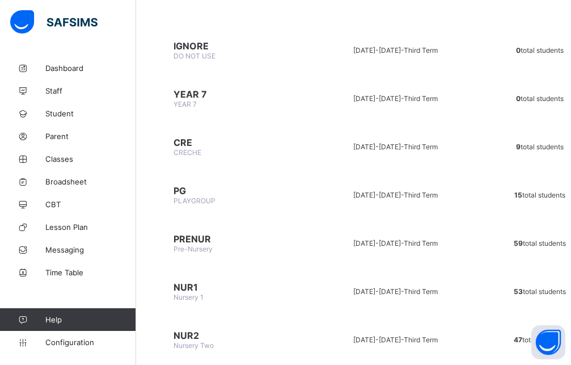
click at [521, 357] on td "47 total students" at bounding box center [539, 339] width 121 height 43
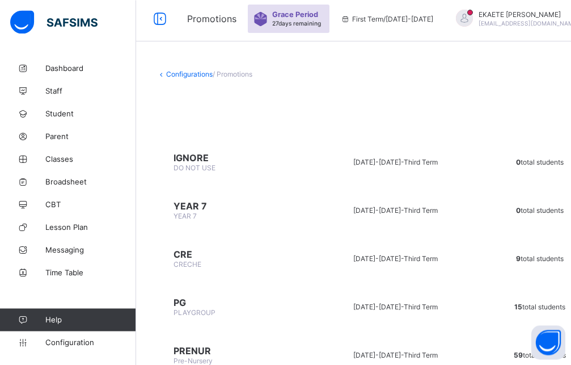
scroll to position [0, 0]
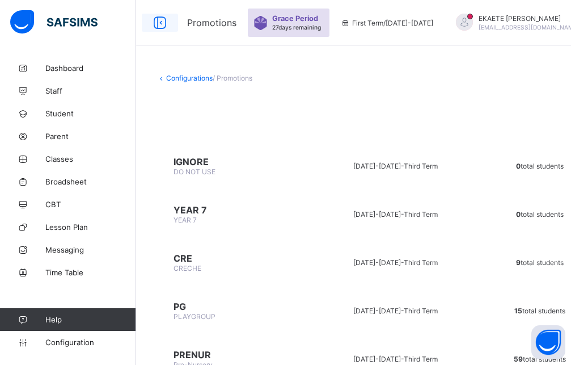
click at [163, 25] on icon at bounding box center [159, 23] width 19 height 16
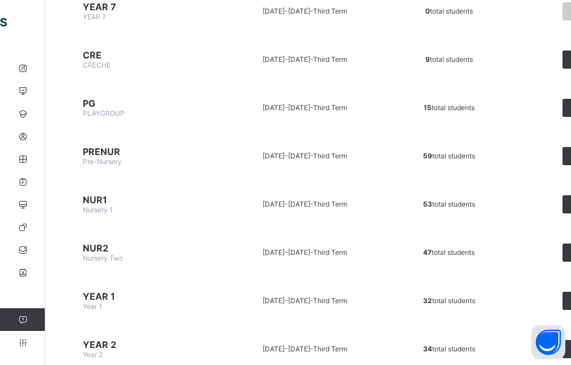
scroll to position [174, 0]
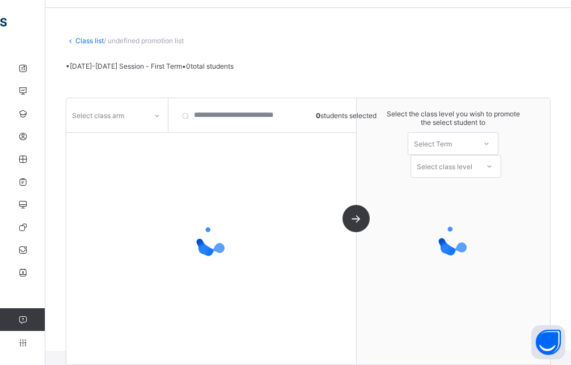
scroll to position [37, 0]
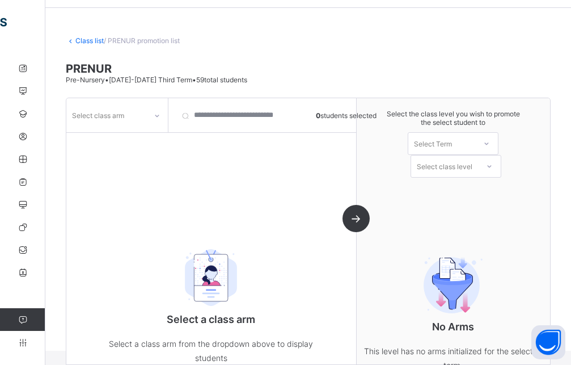
click at [155, 115] on icon at bounding box center [157, 116] width 4 height 2
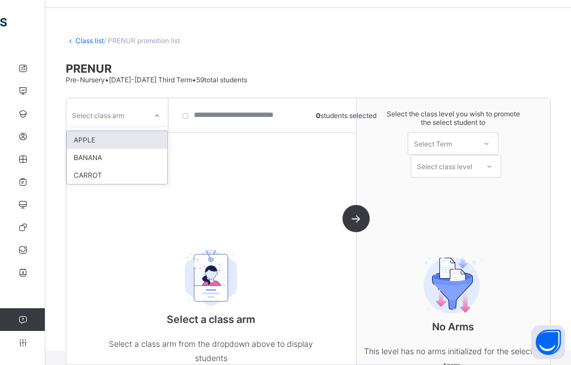
click at [117, 144] on div "APPLE" at bounding box center [117, 140] width 100 height 18
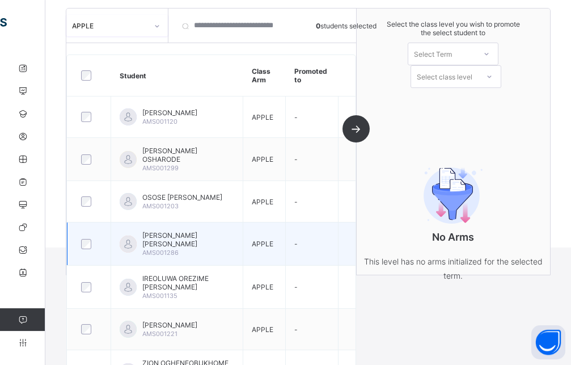
scroll to position [174, 0]
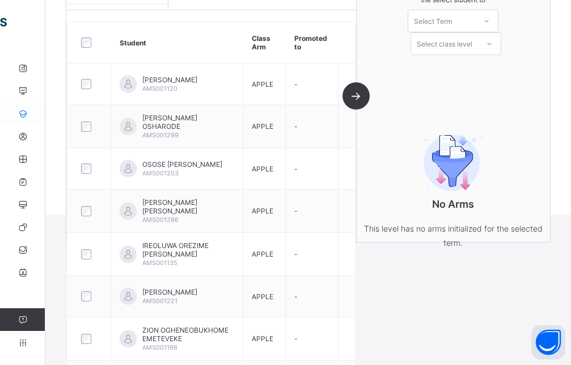
click at [20, 119] on link "Student" at bounding box center [68, 113] width 136 height 23
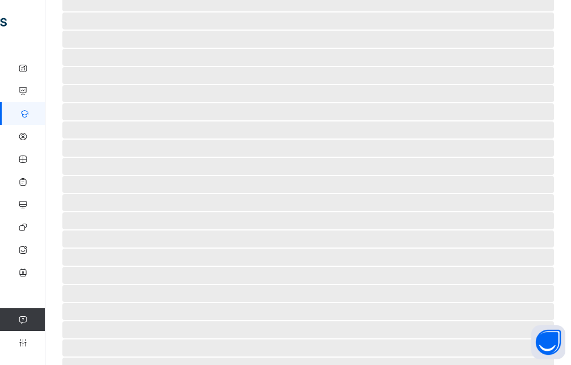
scroll to position [56, 0]
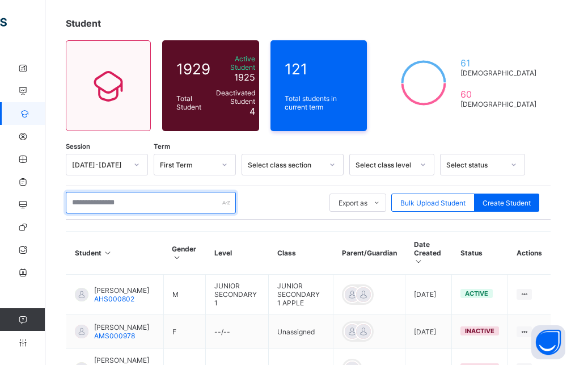
click at [148, 203] on input "text" at bounding box center [151, 203] width 170 height 22
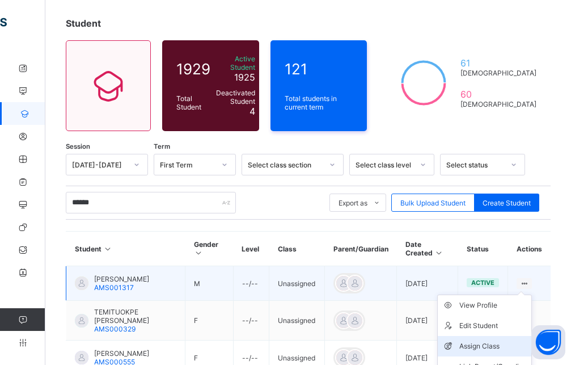
click at [500, 345] on div "Assign Class" at bounding box center [494, 345] width 68 height 11
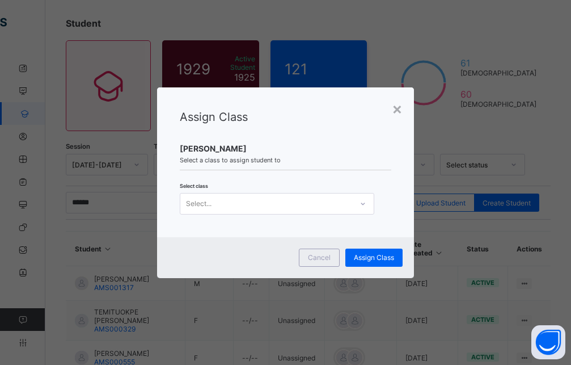
scroll to position [0, 0]
click at [318, 207] on div "Select..." at bounding box center [266, 204] width 172 height 16
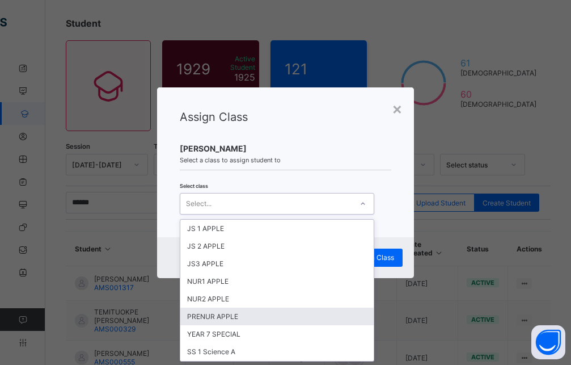
click at [230, 313] on div "PRENUR APPLE" at bounding box center [276, 316] width 193 height 18
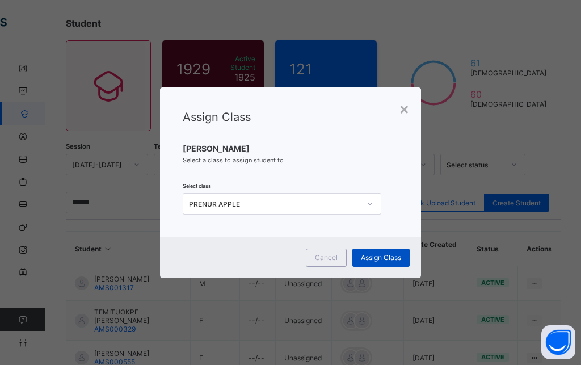
click at [373, 255] on span "Assign Class" at bounding box center [381, 257] width 40 height 9
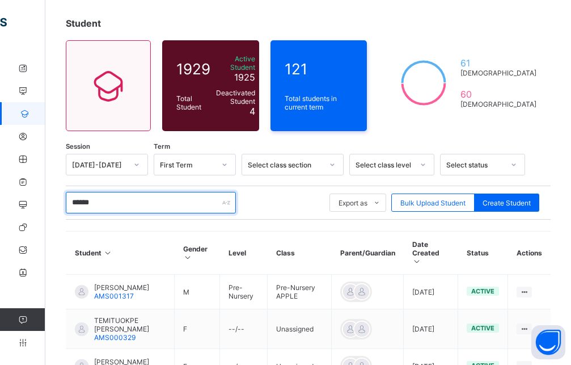
drag, startPoint x: 140, startPoint y: 200, endPoint x: 52, endPoint y: 207, distance: 88.2
click at [66, 207] on input "******" at bounding box center [151, 203] width 170 height 22
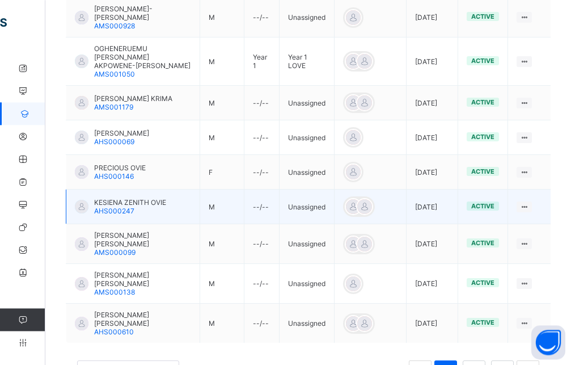
scroll to position [381, 0]
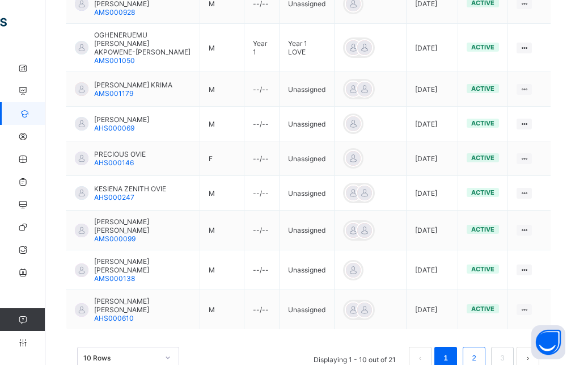
click at [479, 351] on link "2" at bounding box center [474, 358] width 11 height 15
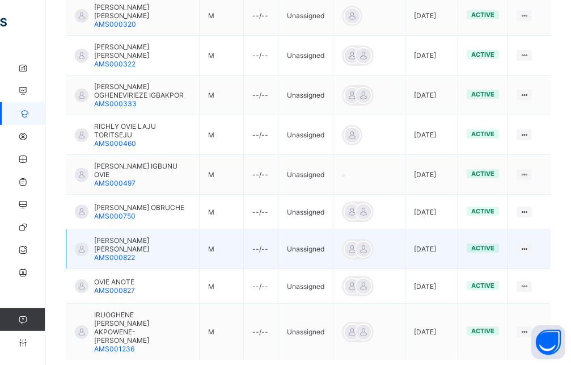
scroll to position [383, 0]
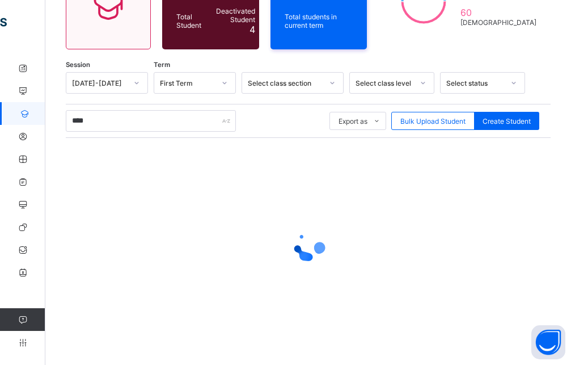
scroll to position [46, 0]
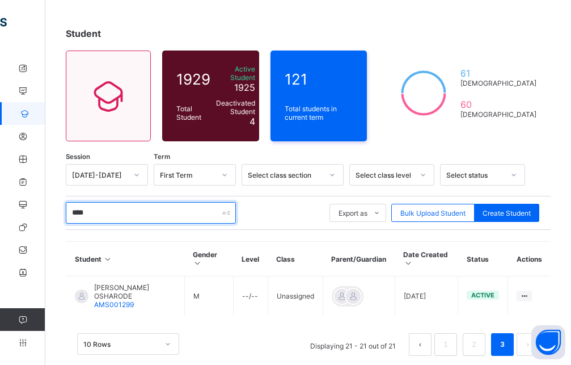
drag, startPoint x: 142, startPoint y: 206, endPoint x: 53, endPoint y: 206, distance: 89.1
click at [66, 206] on input "****" at bounding box center [151, 213] width 170 height 22
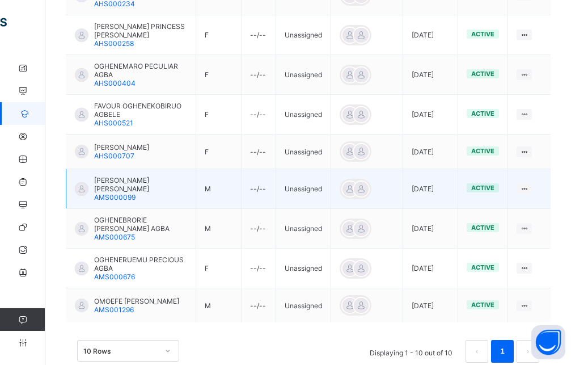
scroll to position [393, 0]
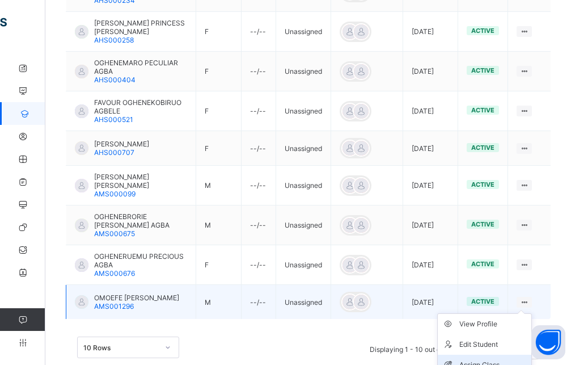
click at [492, 359] on div "Assign Class" at bounding box center [494, 364] width 68 height 11
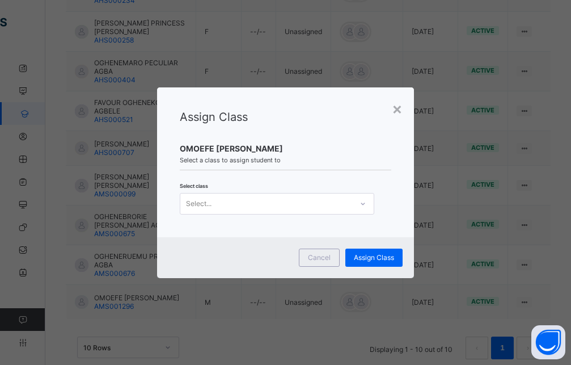
click at [363, 204] on icon at bounding box center [363, 203] width 7 height 11
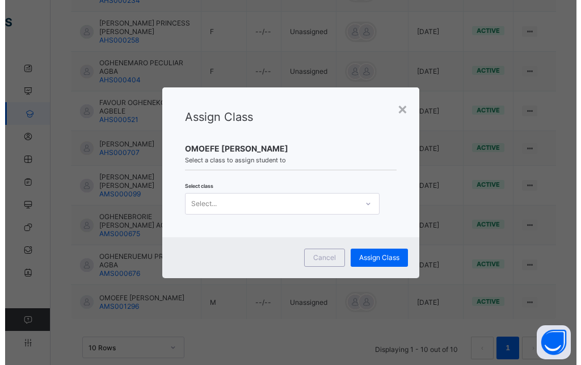
scroll to position [0, 0]
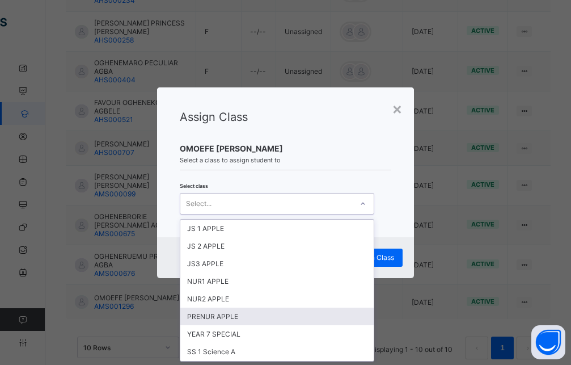
click at [212, 313] on div "PRENUR APPLE" at bounding box center [276, 316] width 193 height 18
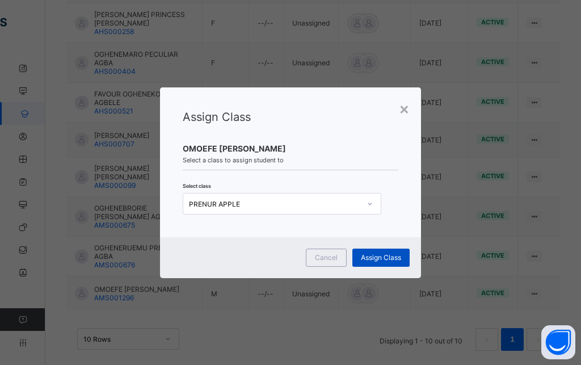
click at [379, 261] on span "Assign Class" at bounding box center [381, 257] width 40 height 9
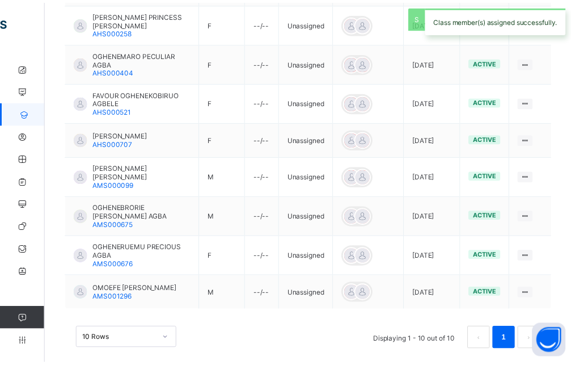
scroll to position [138, 0]
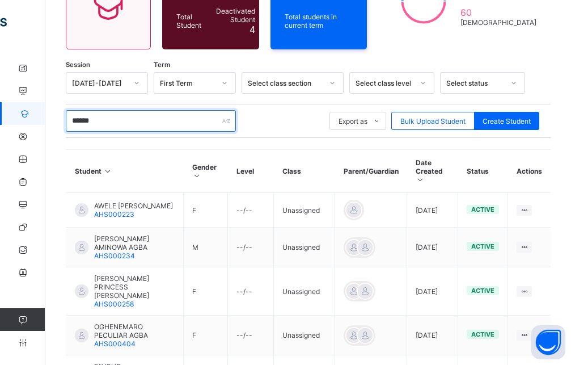
drag, startPoint x: 138, startPoint y: 123, endPoint x: 69, endPoint y: 125, distance: 69.8
click at [69, 124] on input "******" at bounding box center [151, 121] width 170 height 22
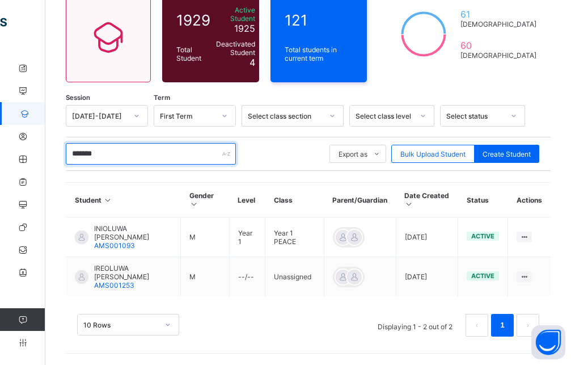
scroll to position [99, 0]
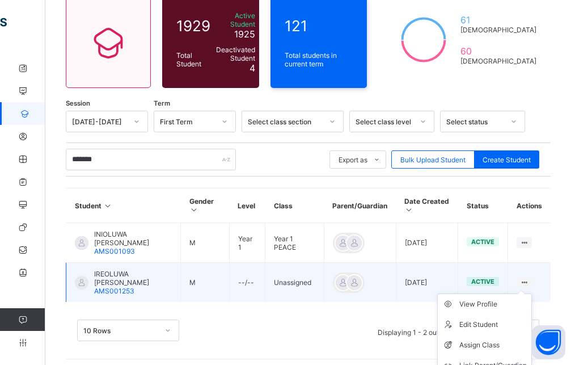
click at [532, 293] on ul "View Profile Edit Student Assign Class Link Parent/Guardian Delete Student" at bounding box center [484, 344] width 95 height 103
click at [483, 339] on div "Assign Class" at bounding box center [494, 344] width 68 height 11
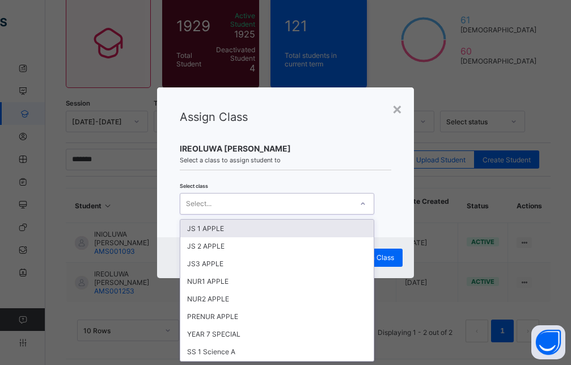
click at [261, 205] on div "Select..." at bounding box center [266, 204] width 172 height 16
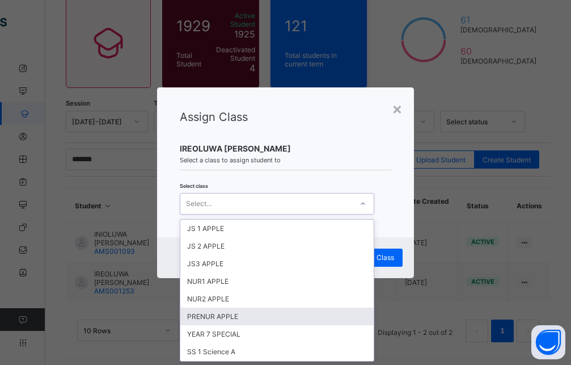
click at [201, 314] on div "PRENUR APPLE" at bounding box center [276, 316] width 193 height 18
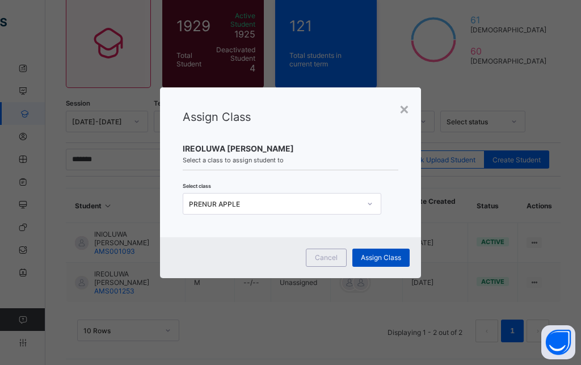
click at [373, 260] on span "Assign Class" at bounding box center [381, 257] width 40 height 9
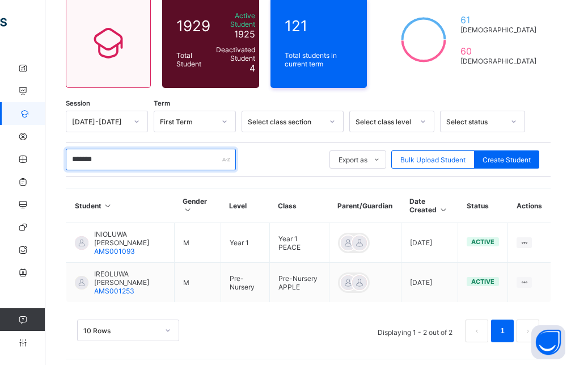
drag, startPoint x: 116, startPoint y: 150, endPoint x: 53, endPoint y: 161, distance: 63.2
click at [66, 161] on input "*******" at bounding box center [151, 160] width 170 height 22
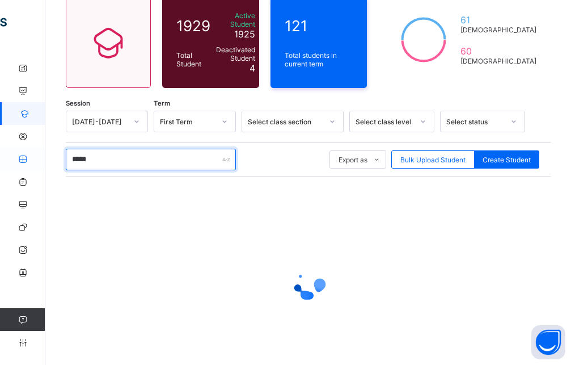
scroll to position [60, 0]
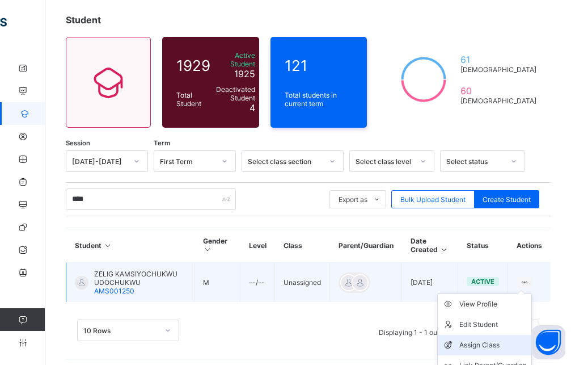
click at [500, 340] on div "Assign Class" at bounding box center [494, 344] width 68 height 11
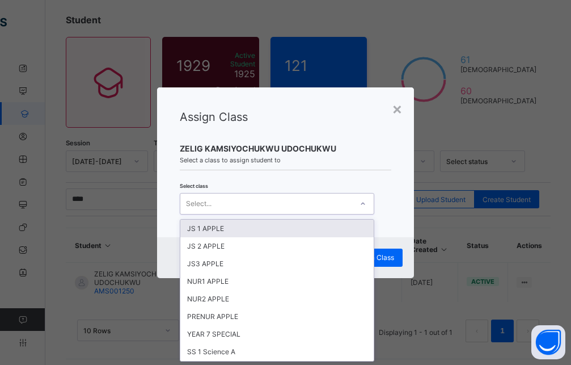
click at [283, 205] on div "Select..." at bounding box center [266, 204] width 172 height 16
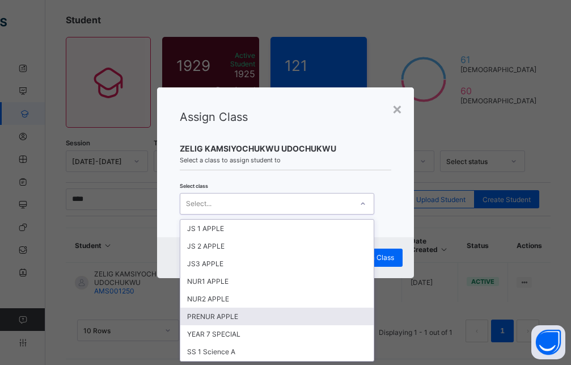
click at [219, 320] on div "PRENUR APPLE" at bounding box center [276, 316] width 193 height 18
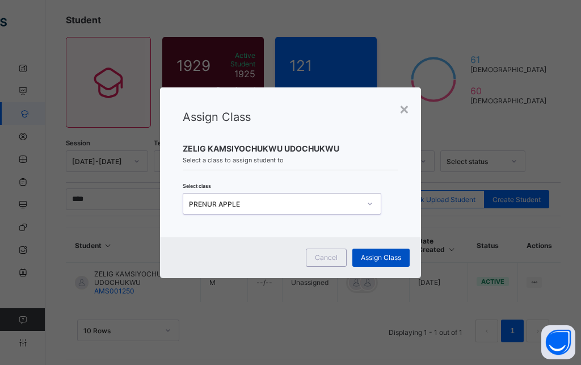
click at [373, 253] on span "Assign Class" at bounding box center [381, 257] width 40 height 9
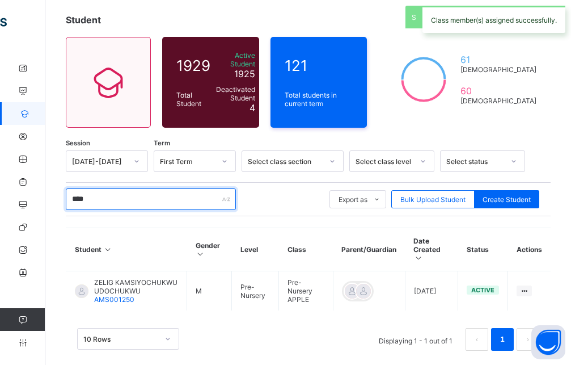
drag, startPoint x: 109, startPoint y: 196, endPoint x: 66, endPoint y: 204, distance: 43.8
click at [66, 204] on input "****" at bounding box center [151, 199] width 170 height 22
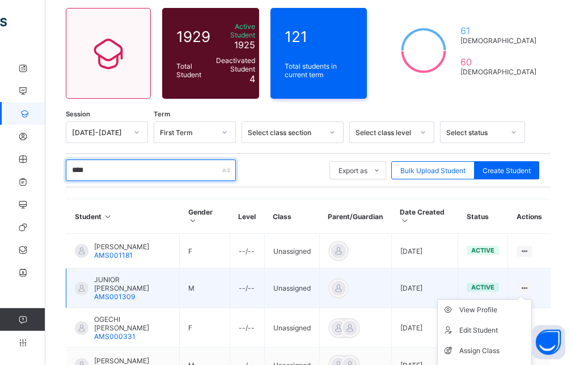
scroll to position [117, 0]
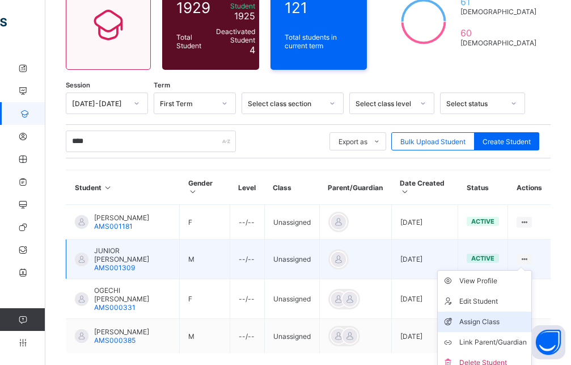
click at [505, 322] on li "Assign Class" at bounding box center [485, 321] width 94 height 20
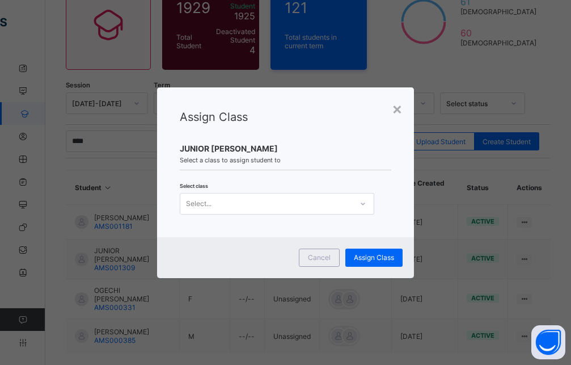
scroll to position [0, 0]
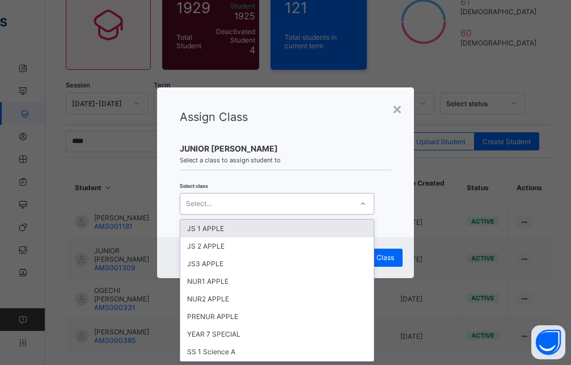
click at [258, 204] on div "Select..." at bounding box center [266, 204] width 172 height 16
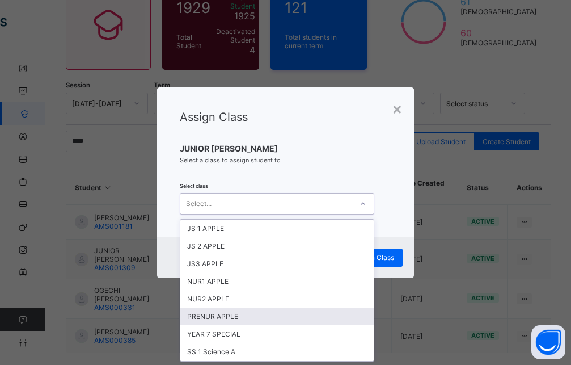
click at [220, 315] on div "PRENUR APPLE" at bounding box center [276, 316] width 193 height 18
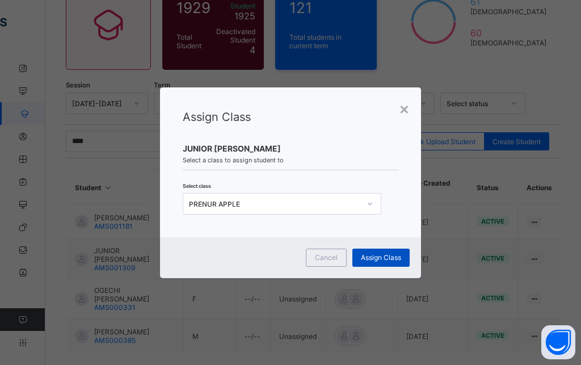
click at [387, 256] on span "Assign Class" at bounding box center [381, 257] width 40 height 9
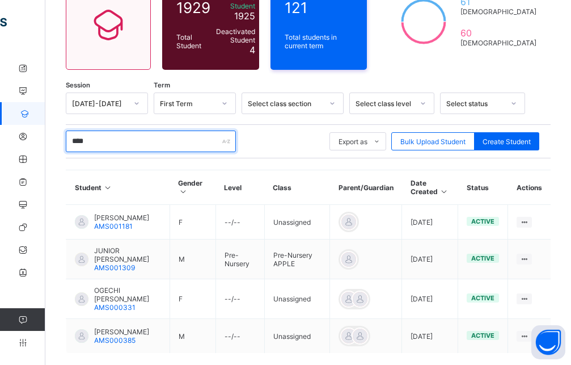
drag, startPoint x: 106, startPoint y: 136, endPoint x: 69, endPoint y: 140, distance: 37.1
click at [69, 139] on input "****" at bounding box center [151, 141] width 170 height 22
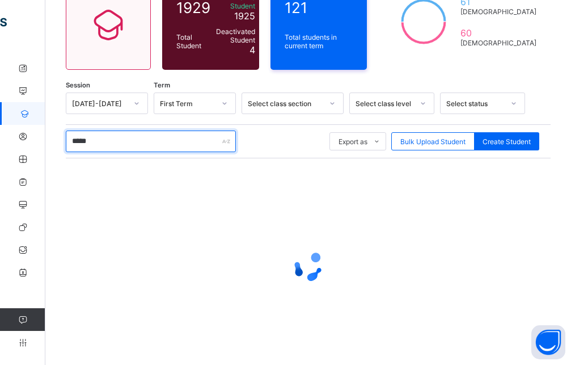
scroll to position [94, 0]
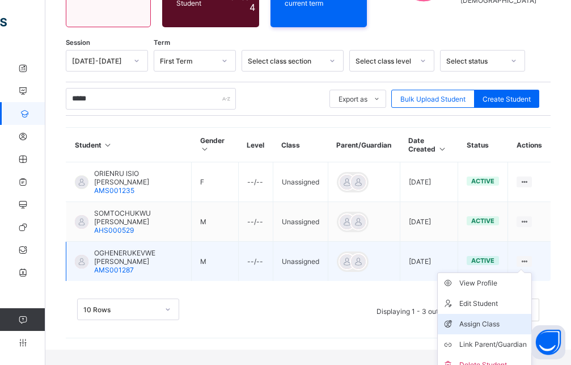
click at [475, 318] on div "Assign Class" at bounding box center [494, 323] width 68 height 11
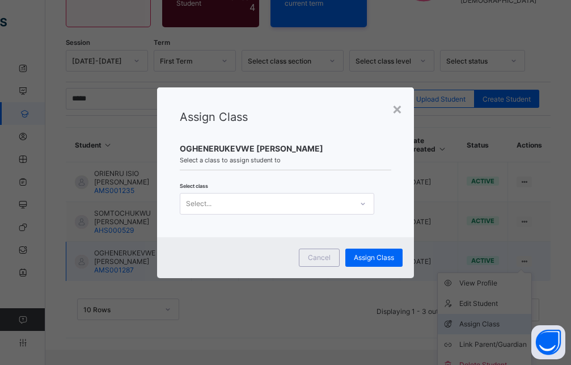
scroll to position [134, 0]
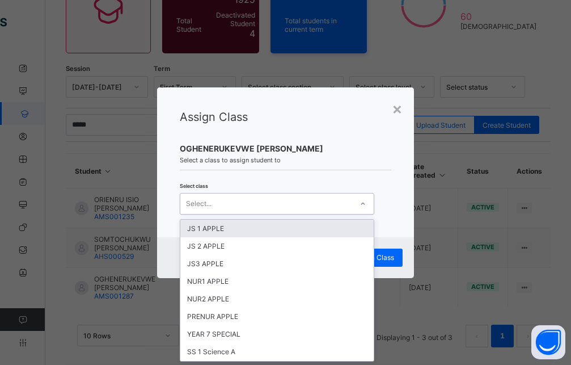
click at [255, 202] on div "Select..." at bounding box center [266, 204] width 172 height 16
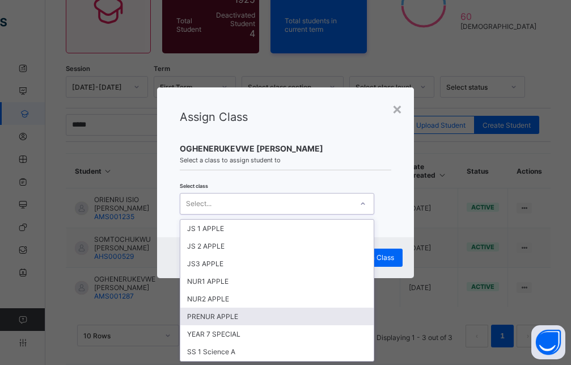
click at [207, 317] on div "PRENUR APPLE" at bounding box center [276, 316] width 193 height 18
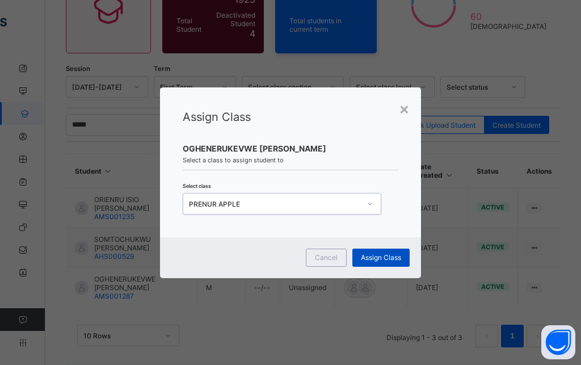
click at [374, 255] on span "Assign Class" at bounding box center [381, 257] width 40 height 9
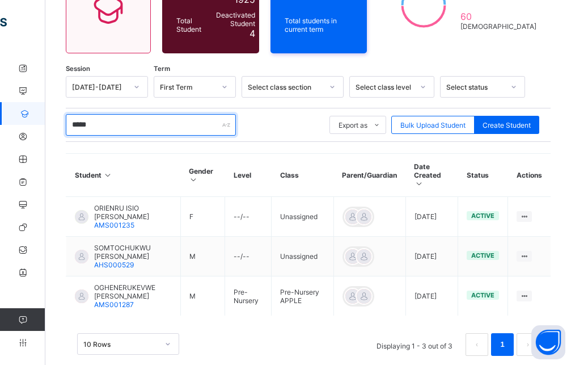
drag, startPoint x: 105, startPoint y: 117, endPoint x: 62, endPoint y: 135, distance: 46.0
click at [66, 135] on input "*****" at bounding box center [151, 125] width 170 height 22
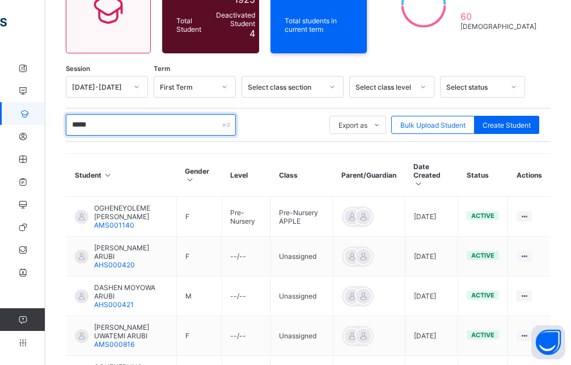
drag, startPoint x: 100, startPoint y: 118, endPoint x: 62, endPoint y: 128, distance: 39.4
click at [66, 128] on input "*****" at bounding box center [151, 125] width 170 height 22
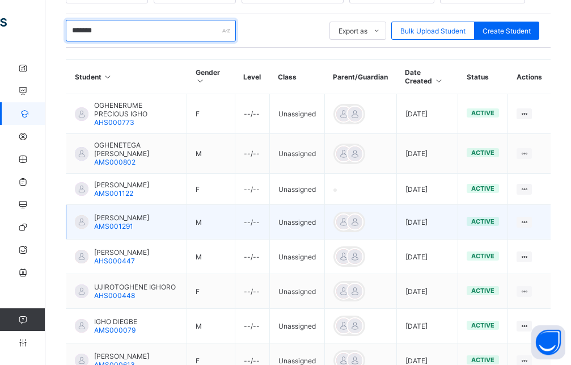
scroll to position [250, 0]
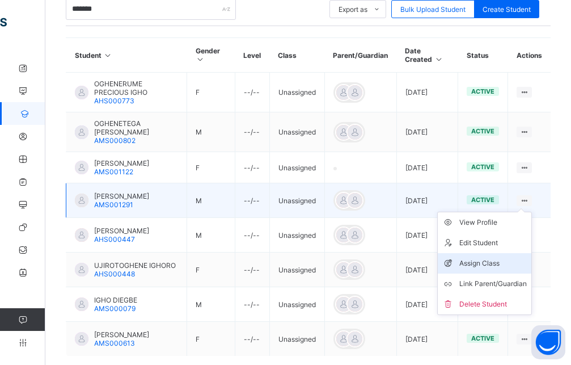
click at [490, 268] on div "Assign Class" at bounding box center [494, 263] width 68 height 11
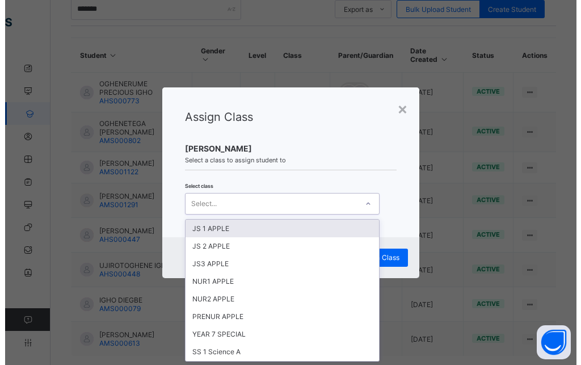
scroll to position [0, 0]
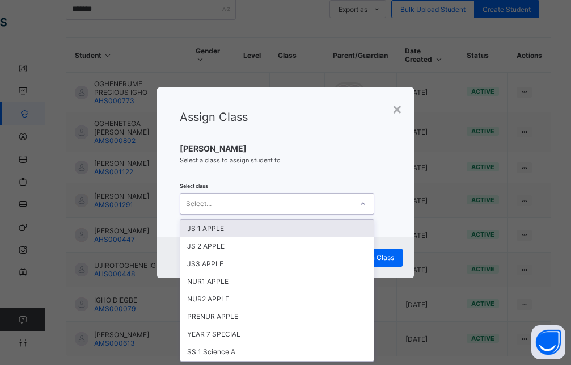
click at [358, 205] on div at bounding box center [362, 204] width 19 height 18
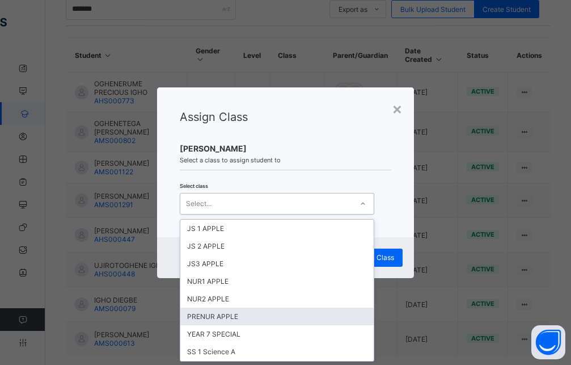
click at [216, 316] on div "PRENUR APPLE" at bounding box center [276, 316] width 193 height 18
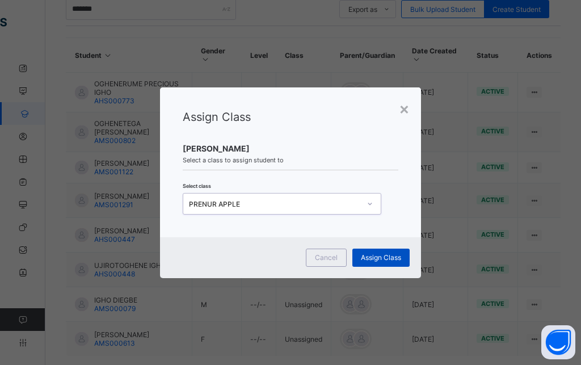
click at [376, 256] on span "Assign Class" at bounding box center [381, 257] width 40 height 9
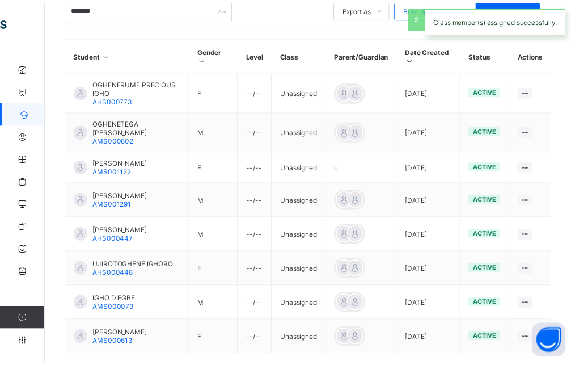
scroll to position [138, 0]
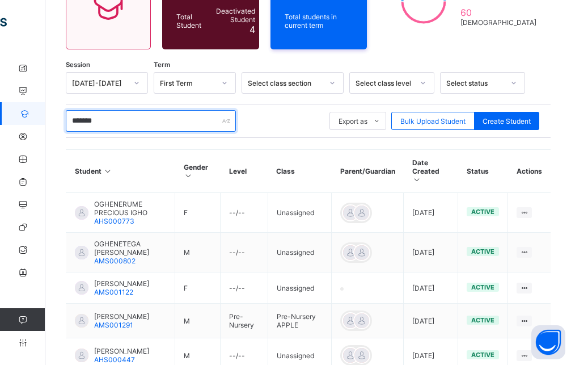
drag, startPoint x: 186, startPoint y: 117, endPoint x: 56, endPoint y: 124, distance: 130.1
click at [66, 124] on input "*******" at bounding box center [151, 121] width 170 height 22
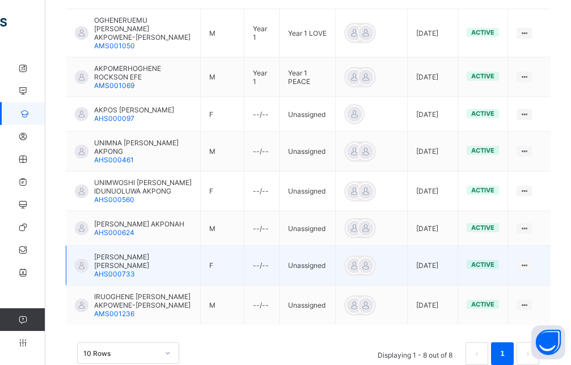
scroll to position [332, 0]
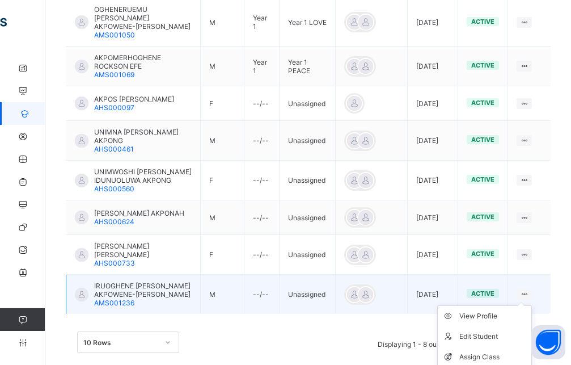
click at [532, 305] on ul "View Profile Edit Student Assign Class Link Parent/Guardian Delete Student" at bounding box center [484, 356] width 95 height 103
click at [488, 351] on div "Assign Class" at bounding box center [494, 356] width 68 height 11
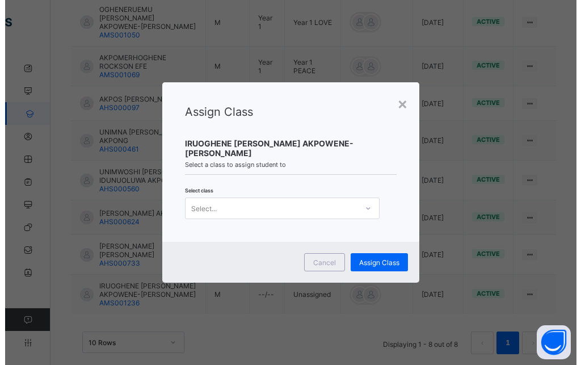
scroll to position [0, 0]
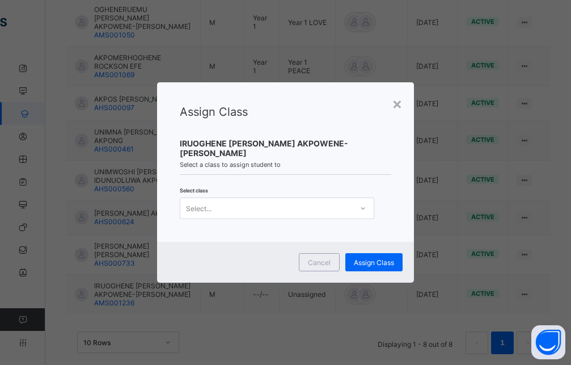
click at [357, 205] on div at bounding box center [362, 208] width 19 height 18
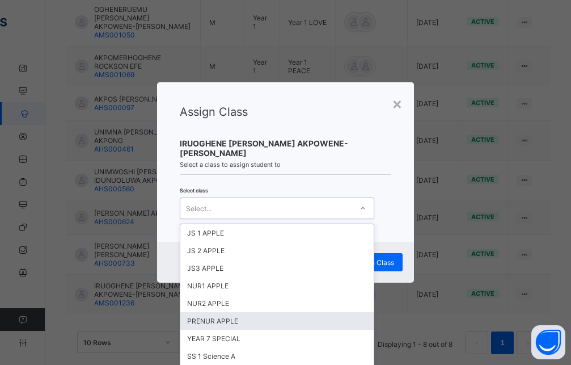
click at [224, 314] on div "PRENUR APPLE" at bounding box center [276, 321] width 193 height 18
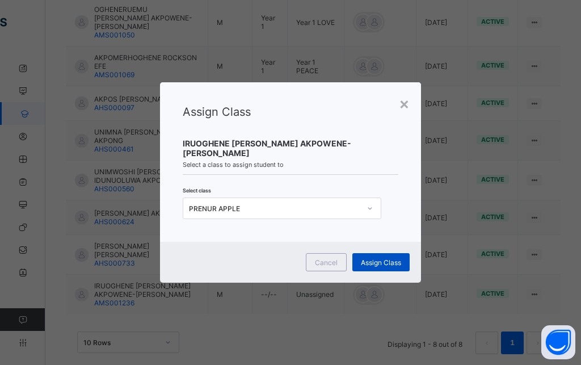
click at [384, 258] on span "Assign Class" at bounding box center [381, 262] width 40 height 9
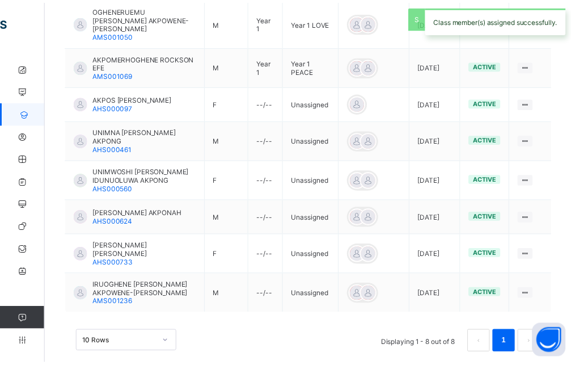
scroll to position [138, 0]
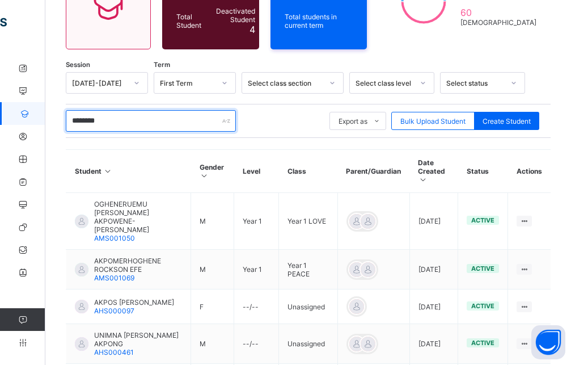
drag, startPoint x: 175, startPoint y: 116, endPoint x: 39, endPoint y: 115, distance: 136.7
click at [66, 119] on input "********" at bounding box center [151, 121] width 170 height 22
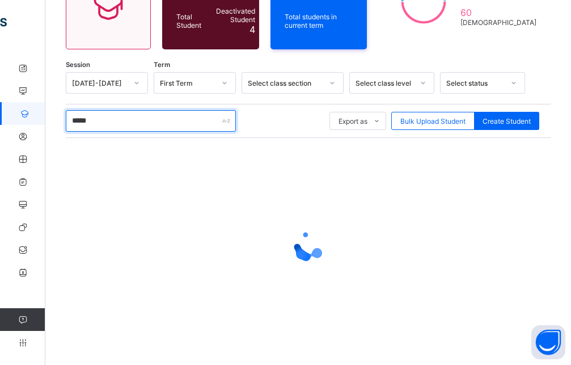
scroll to position [60, 0]
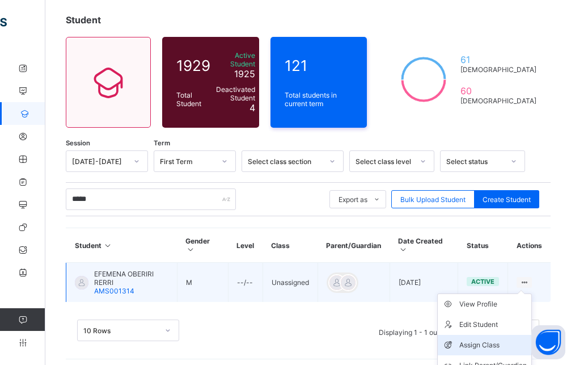
click at [495, 340] on div "Assign Class" at bounding box center [494, 344] width 68 height 11
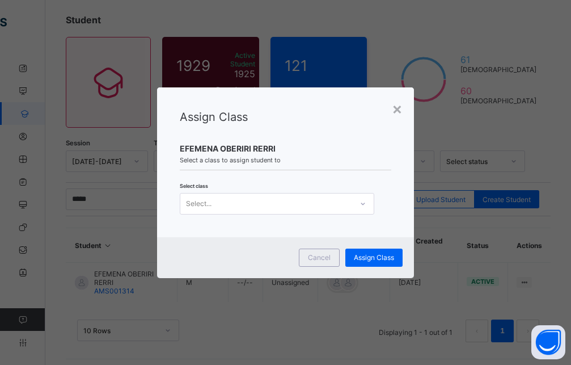
scroll to position [0, 0]
click at [245, 205] on div "Select..." at bounding box center [266, 204] width 172 height 16
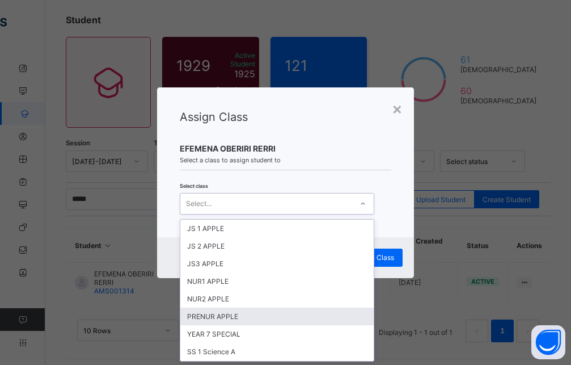
click at [223, 317] on div "PRENUR APPLE" at bounding box center [276, 316] width 193 height 18
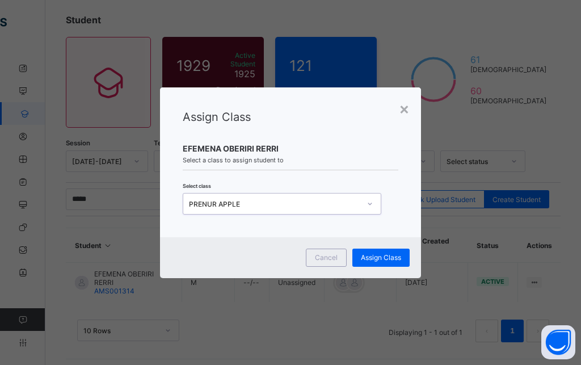
click at [366, 246] on div "Cancel Assign Class" at bounding box center [291, 257] width 262 height 41
click at [367, 257] on span "Assign Class" at bounding box center [381, 257] width 40 height 9
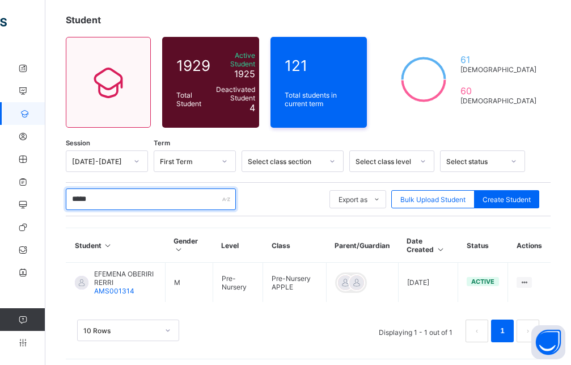
drag, startPoint x: 120, startPoint y: 196, endPoint x: 47, endPoint y: 192, distance: 72.7
click at [66, 192] on input "*****" at bounding box center [151, 199] width 170 height 22
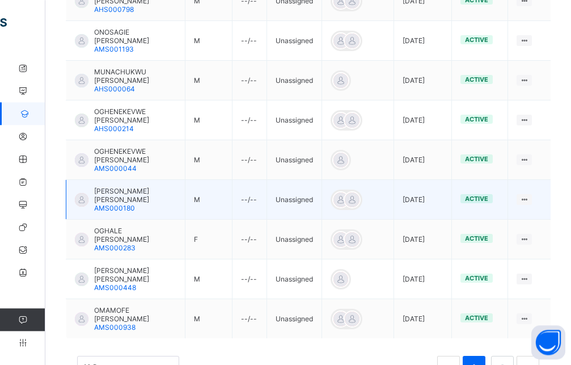
scroll to position [402, 0]
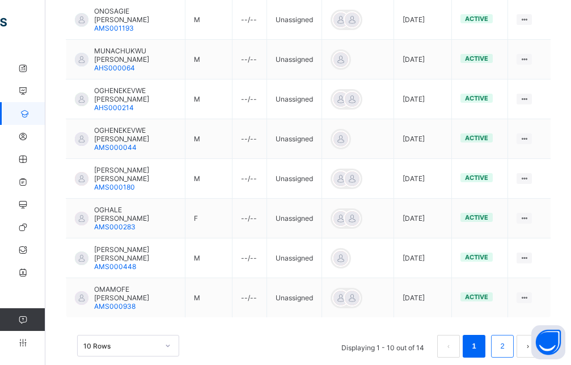
type input "****"
click at [508, 339] on link "2" at bounding box center [502, 346] width 11 height 15
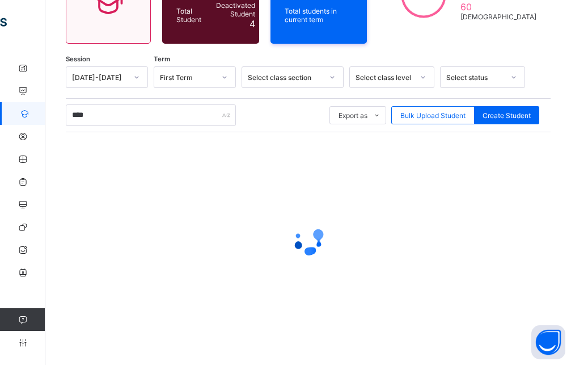
scroll to position [138, 0]
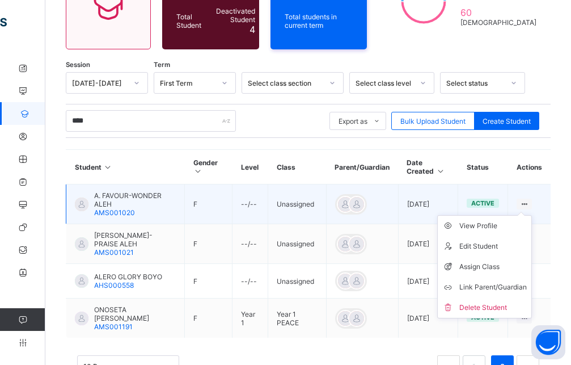
click at [532, 215] on ul "View Profile Edit Student Assign Class Link Parent/Guardian Delete Student" at bounding box center [484, 266] width 95 height 103
click at [492, 222] on div "View Profile" at bounding box center [494, 225] width 68 height 11
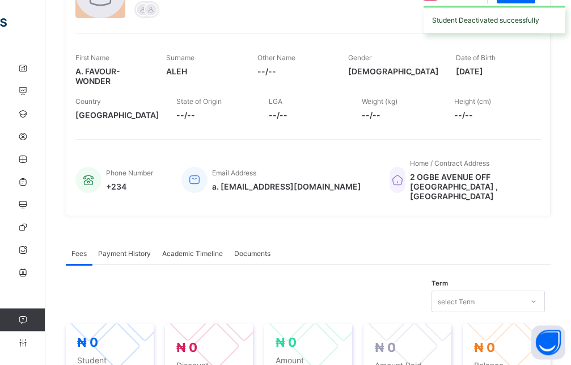
scroll to position [138, 0]
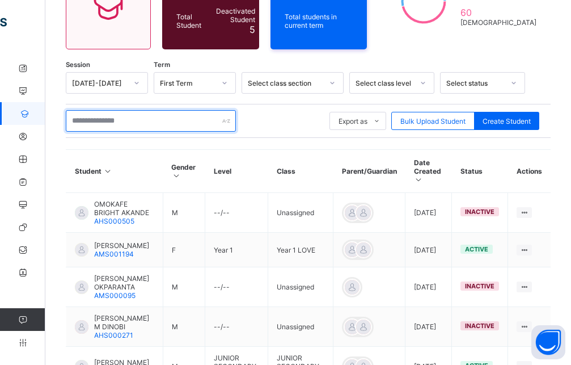
click at [137, 116] on input "text" at bounding box center [151, 121] width 170 height 22
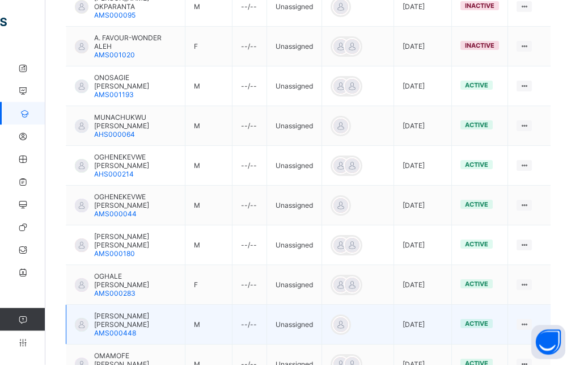
scroll to position [402, 0]
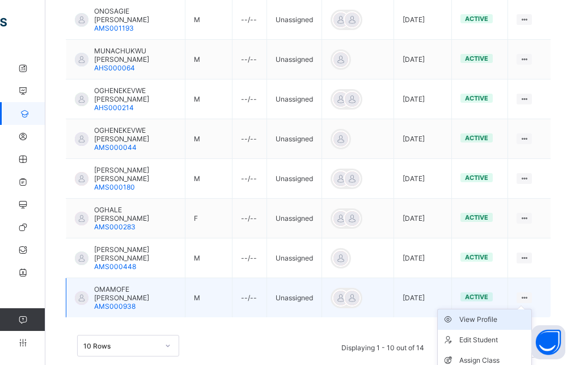
type input "****"
click at [509, 314] on div "View Profile" at bounding box center [494, 319] width 68 height 11
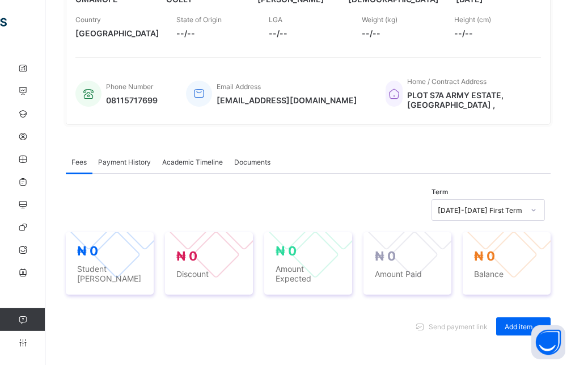
scroll to position [45, 0]
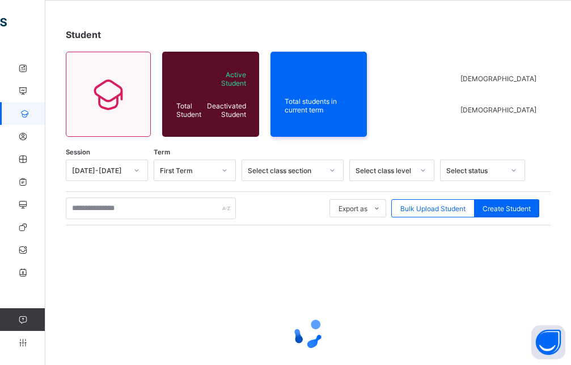
scroll to position [138, 0]
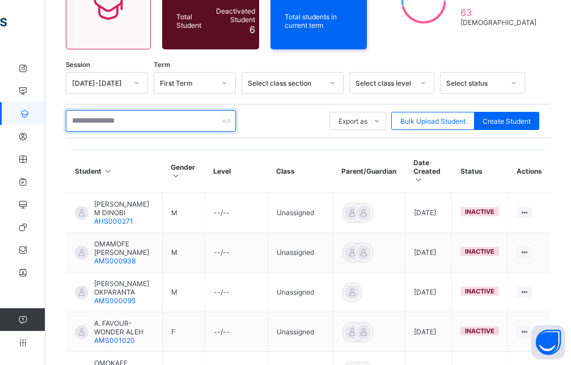
click at [154, 111] on input "text" at bounding box center [151, 121] width 170 height 22
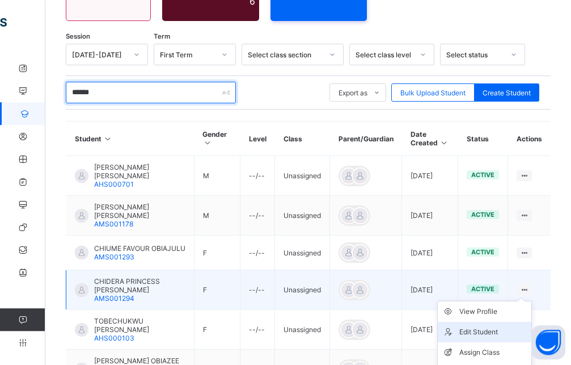
scroll to position [254, 0]
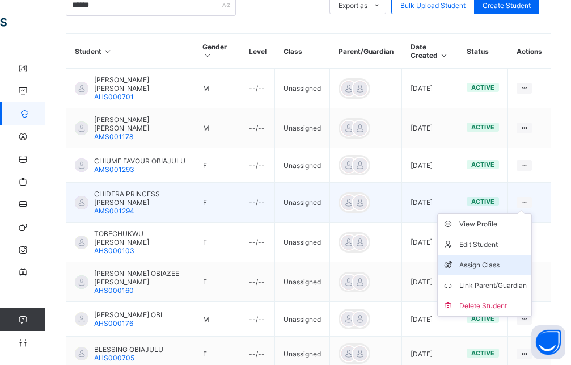
click at [492, 259] on div "Assign Class" at bounding box center [494, 264] width 68 height 11
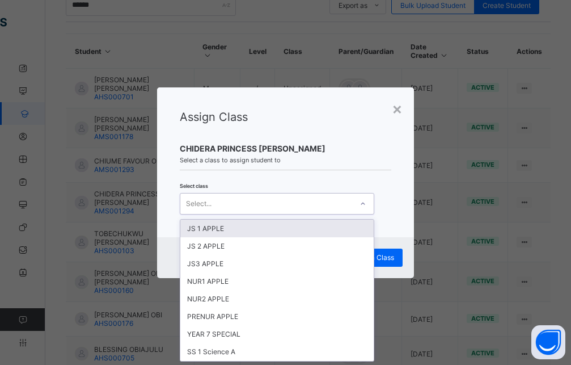
scroll to position [0, 0]
click at [311, 205] on div "Select..." at bounding box center [266, 204] width 172 height 16
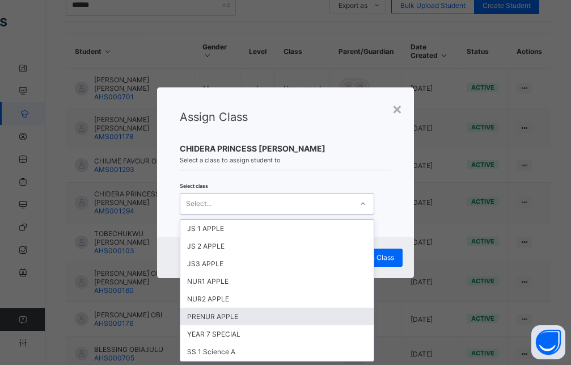
click at [235, 314] on div "PRENUR APPLE" at bounding box center [276, 316] width 193 height 18
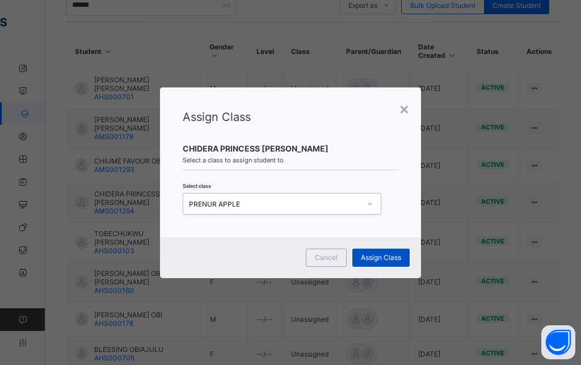
click at [397, 258] on span "Assign Class" at bounding box center [381, 257] width 40 height 9
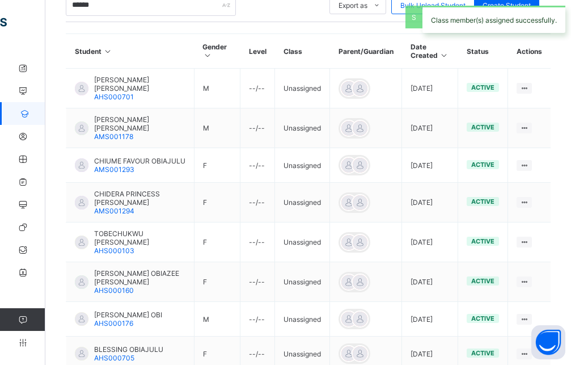
scroll to position [138, 0]
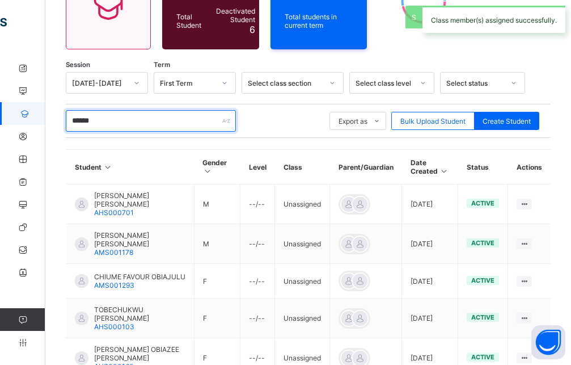
drag, startPoint x: 177, startPoint y: 117, endPoint x: 59, endPoint y: 117, distance: 118.0
click at [66, 117] on input "******" at bounding box center [151, 121] width 170 height 22
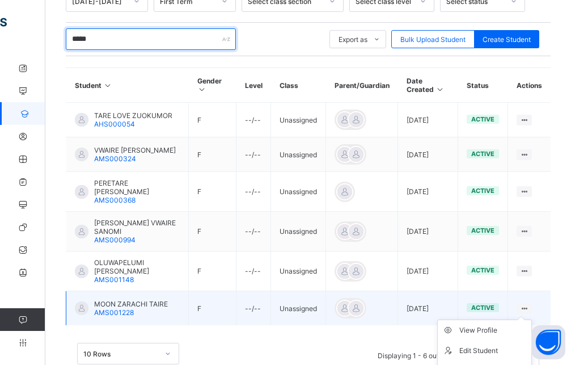
scroll to position [267, 0]
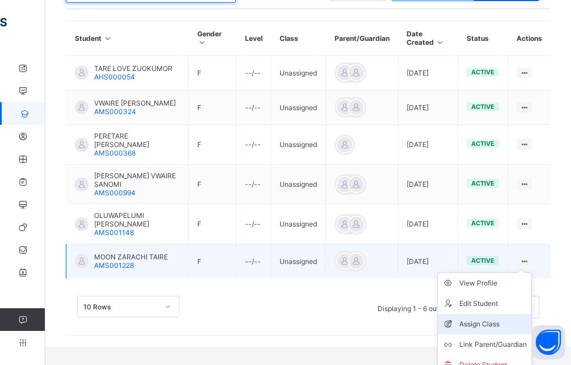
type input "*****"
click at [488, 318] on div "Assign Class" at bounding box center [494, 323] width 68 height 11
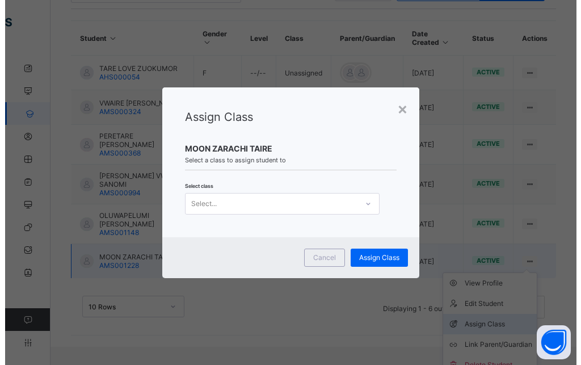
scroll to position [238, 0]
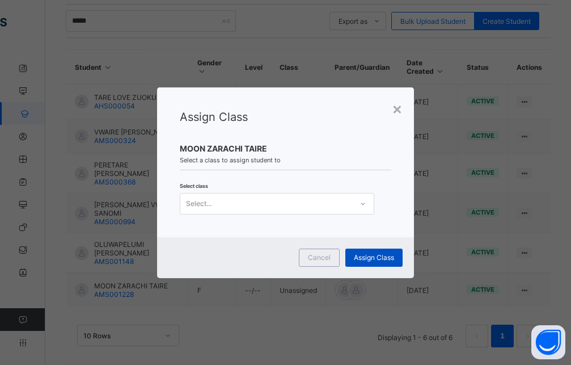
click at [391, 256] on span "Assign Class" at bounding box center [374, 257] width 40 height 9
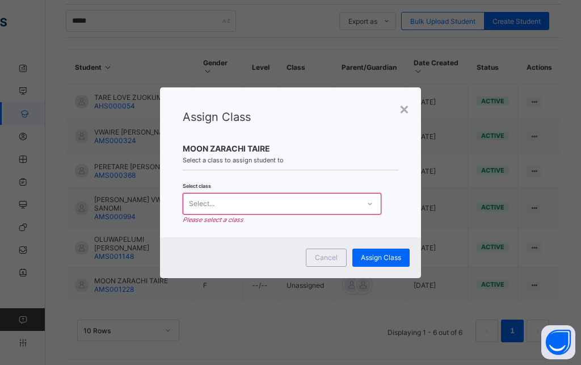
click at [314, 207] on div "Select..." at bounding box center [271, 204] width 176 height 16
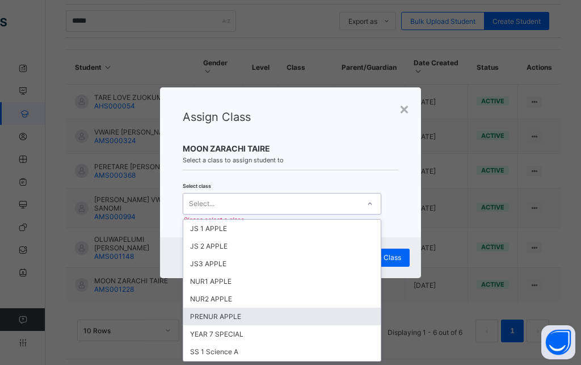
click at [241, 321] on div "PRENUR APPLE" at bounding box center [282, 316] width 198 height 18
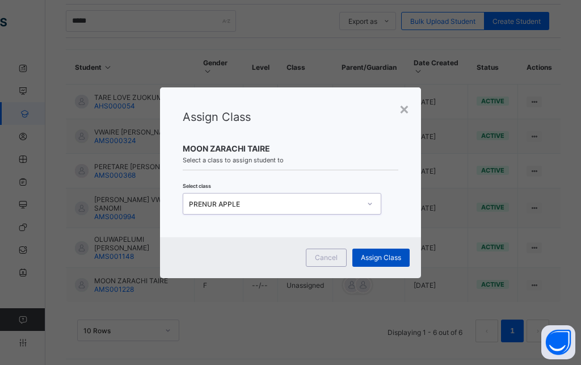
click at [381, 258] on span "Assign Class" at bounding box center [381, 257] width 40 height 9
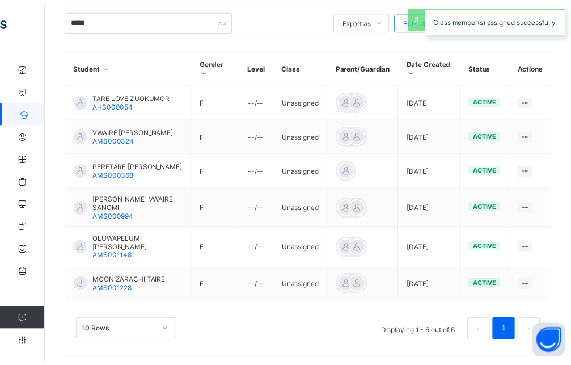
scroll to position [138, 0]
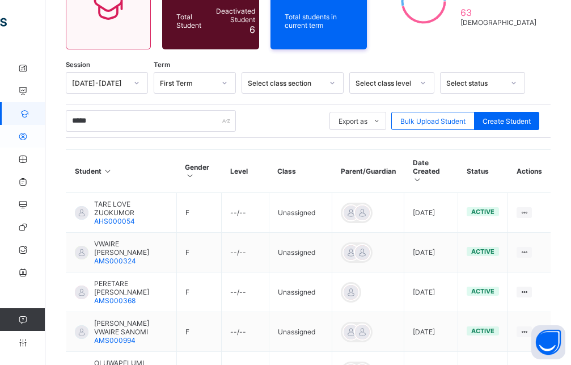
click at [24, 137] on icon at bounding box center [22, 136] width 45 height 9
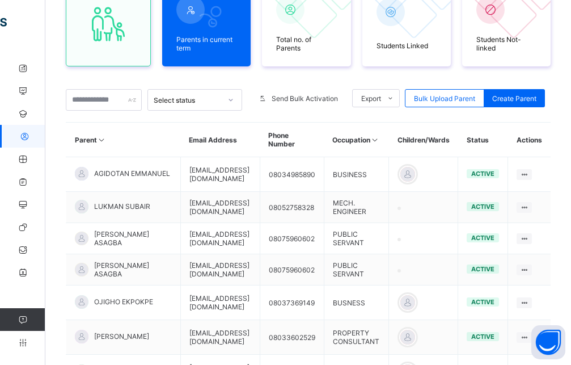
scroll to position [135, 0]
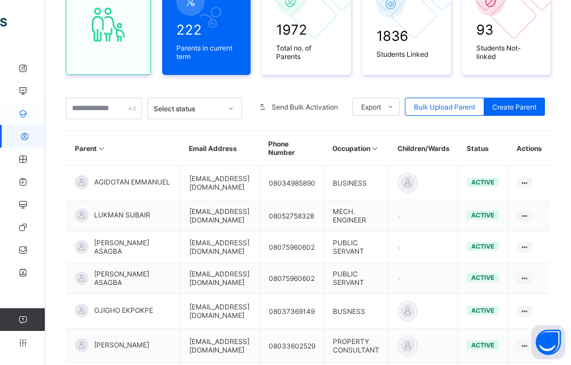
click at [30, 112] on icon at bounding box center [22, 113] width 45 height 9
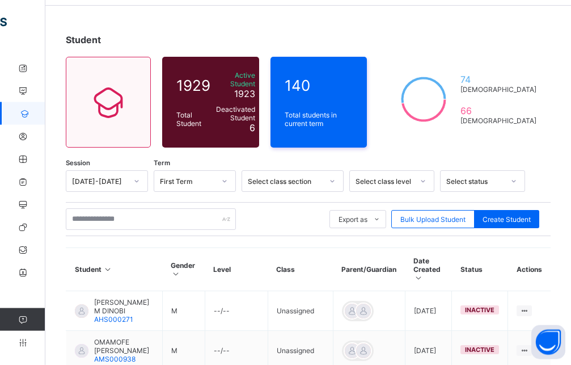
scroll to position [19, 0]
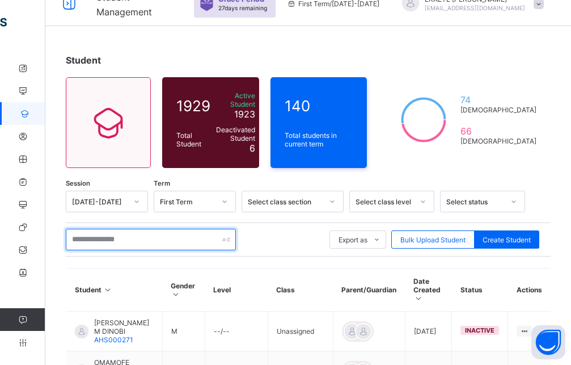
click at [128, 235] on input "text" at bounding box center [151, 240] width 170 height 22
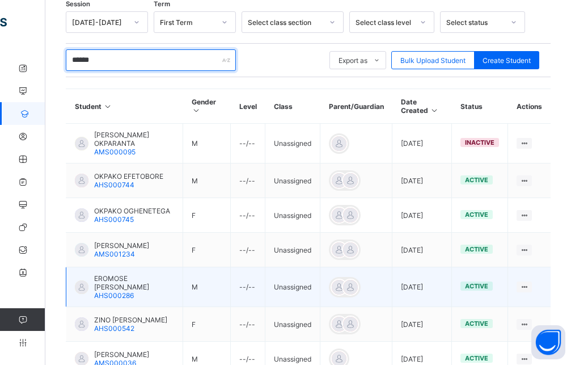
scroll to position [251, 0]
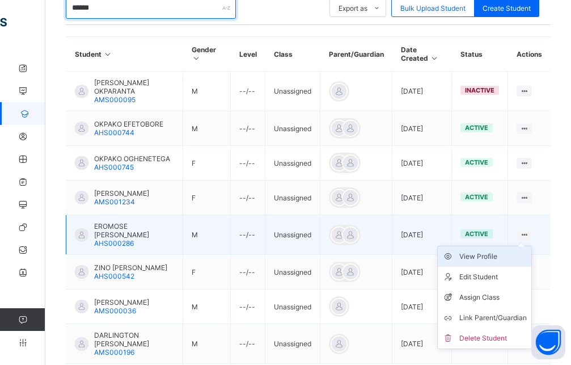
type input "******"
click at [512, 251] on div "View Profile" at bounding box center [494, 256] width 68 height 11
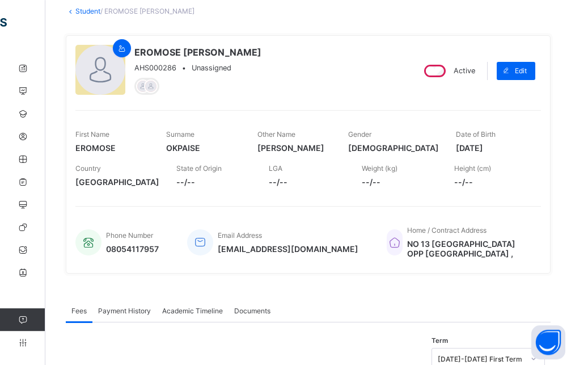
scroll to position [57, 0]
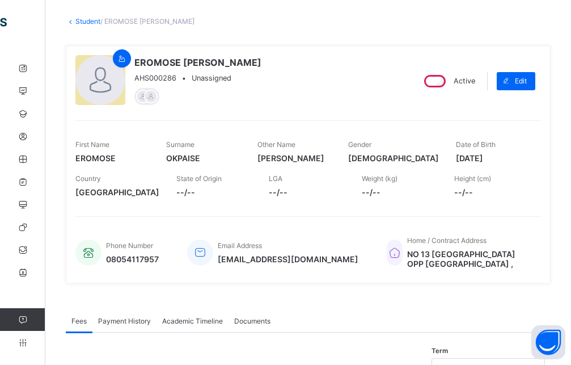
click at [470, 77] on span "Active" at bounding box center [465, 81] width 22 height 9
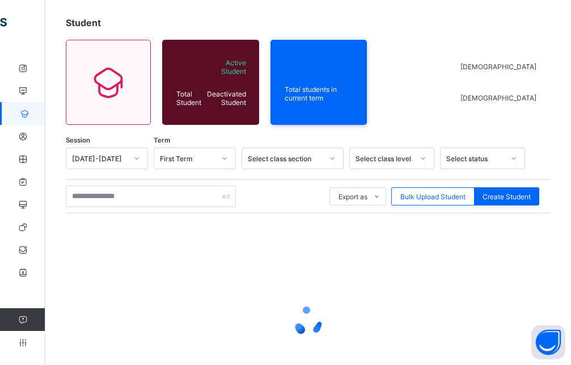
scroll to position [138, 0]
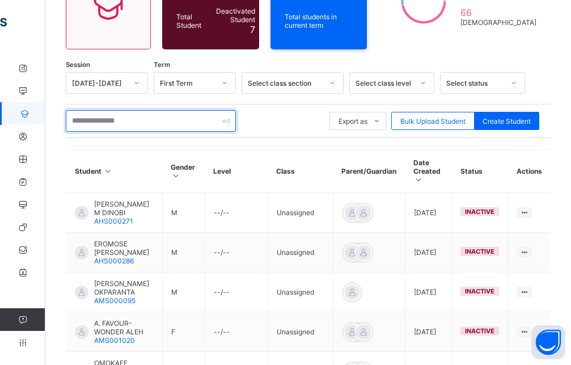
click at [120, 119] on input "text" at bounding box center [151, 121] width 170 height 22
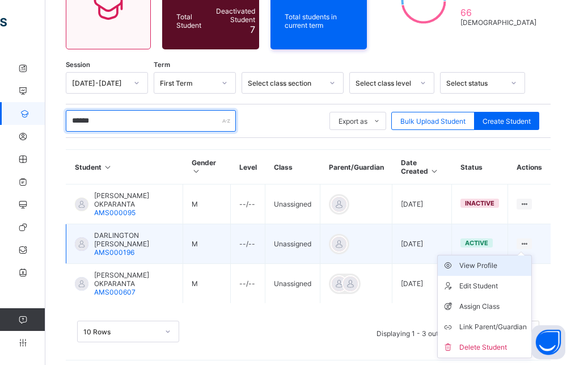
type input "******"
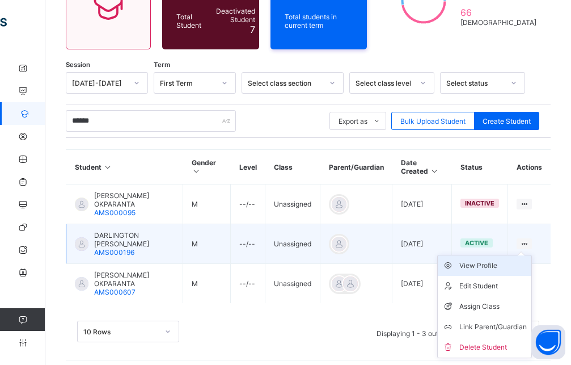
click at [520, 260] on div "View Profile" at bounding box center [494, 265] width 68 height 11
